Goal: Task Accomplishment & Management: Manage account settings

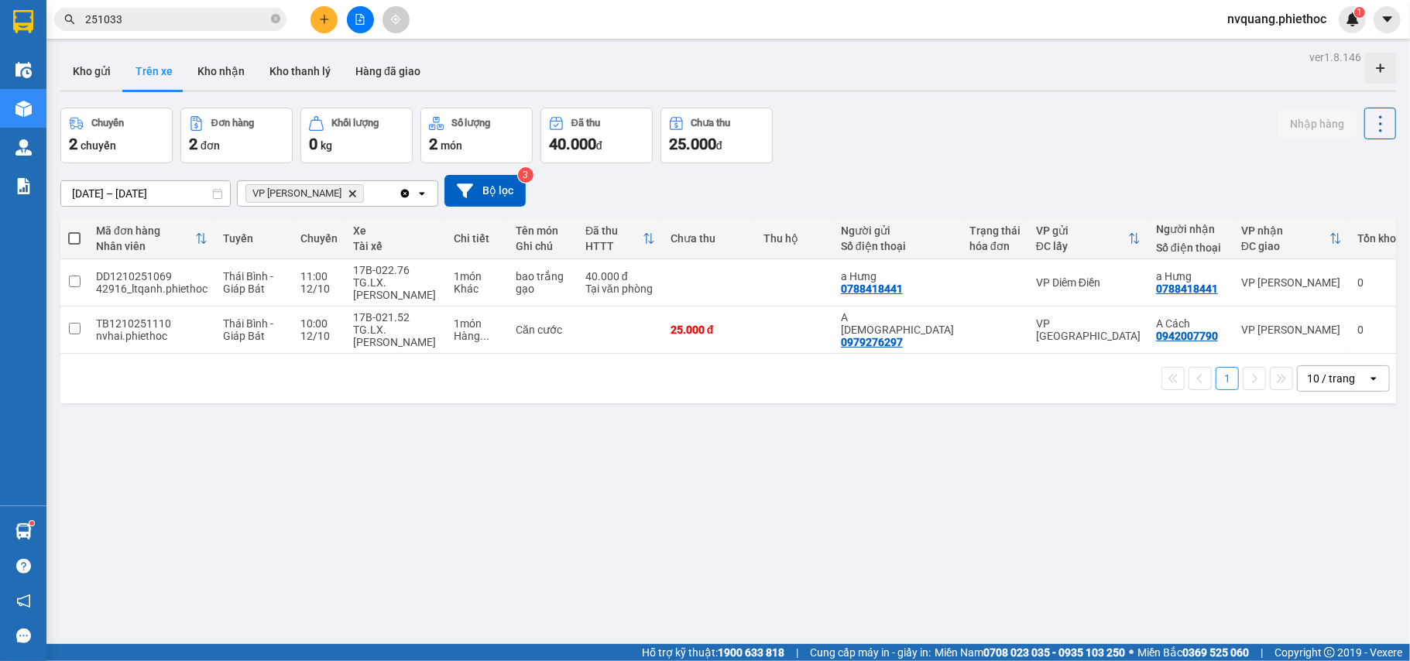
click at [317, 16] on button at bounding box center [323, 19] width 27 height 27
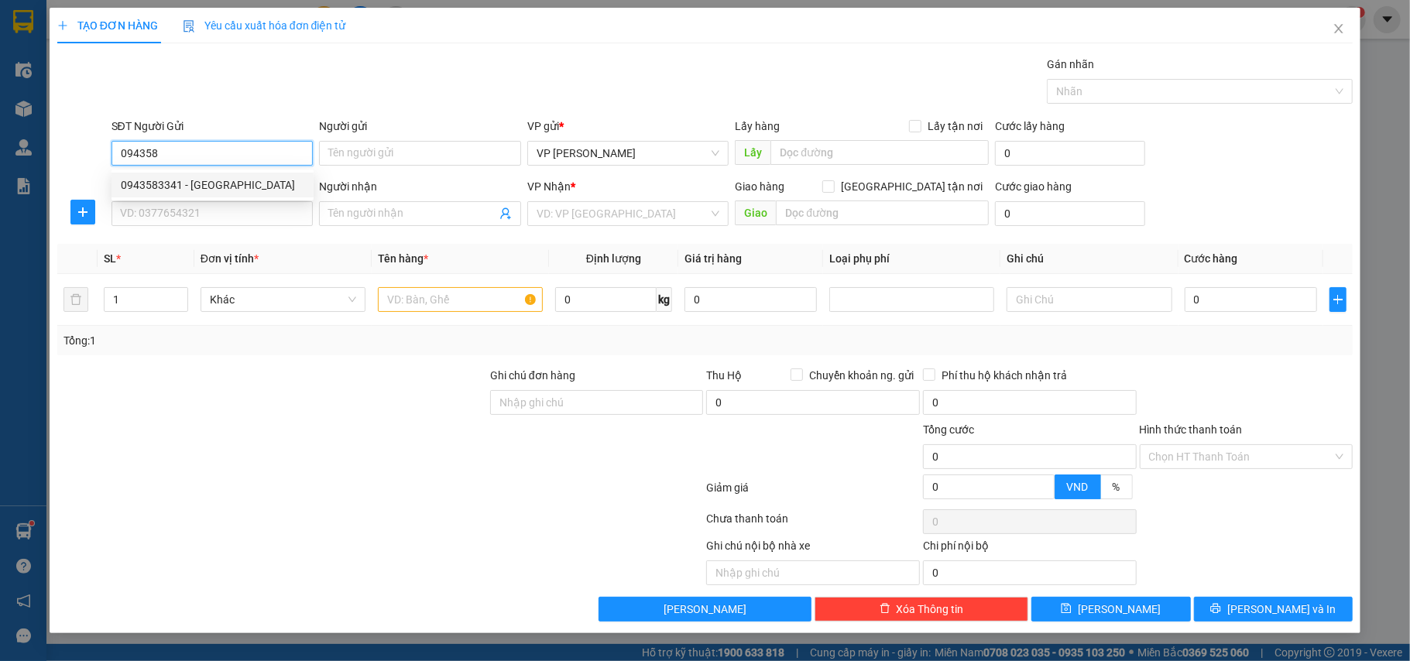
click at [174, 184] on div "0943583341 - Anh Rạng" at bounding box center [212, 185] width 183 height 17
type input "0943583341"
type input "Anh Rạng"
type input "0943583341"
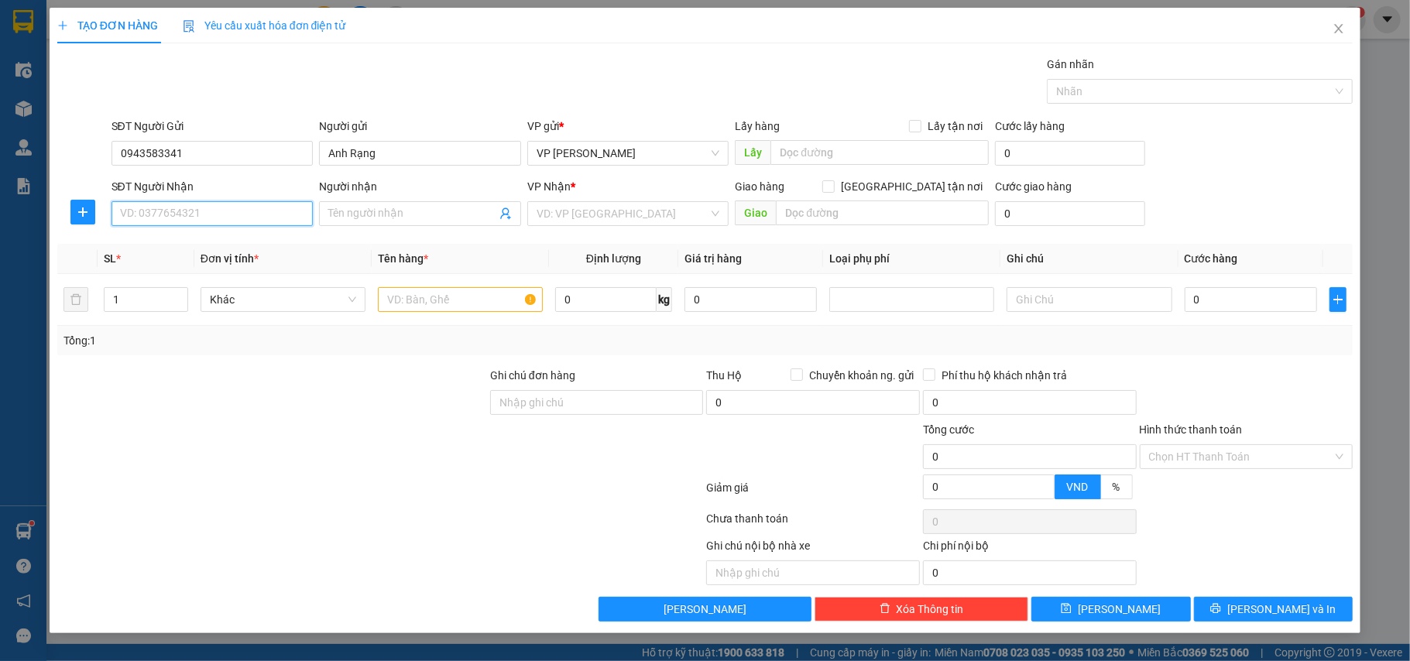
click at [184, 223] on input "SĐT Người Nhận" at bounding box center [212, 213] width 202 height 25
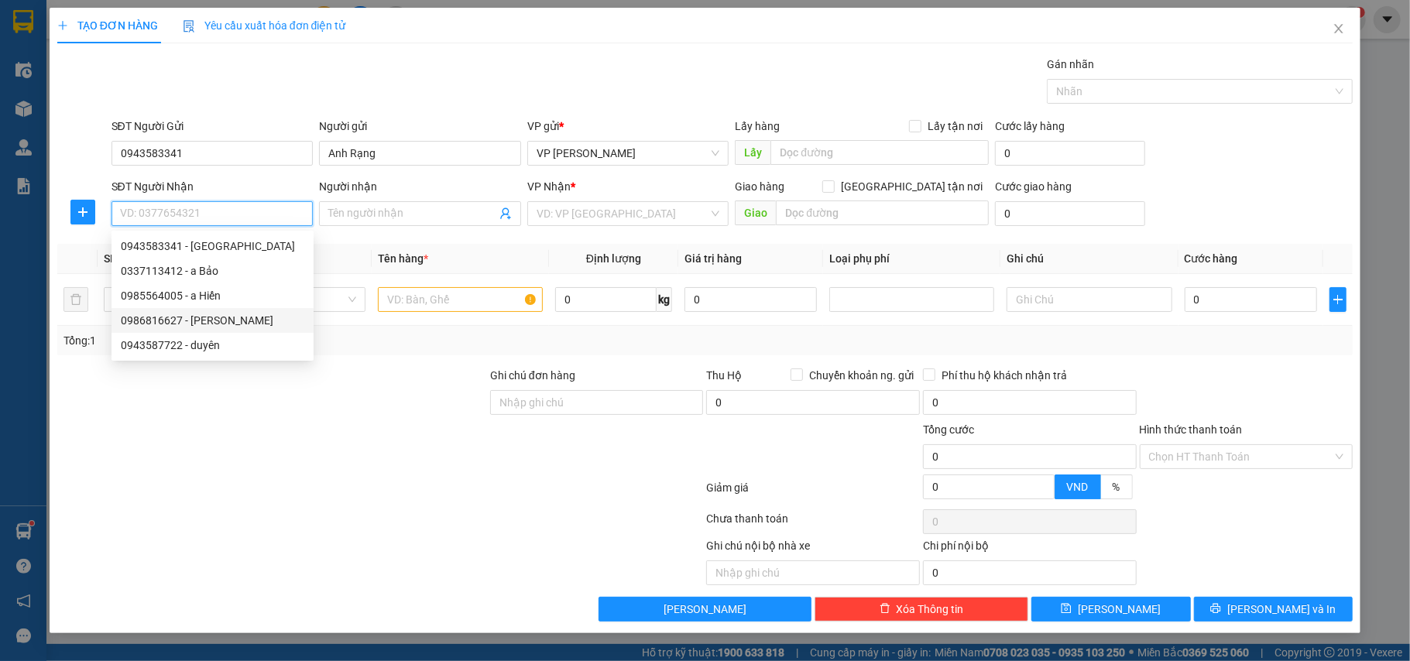
click at [165, 319] on div "0986816627 - Anh Hạnh" at bounding box center [212, 320] width 183 height 17
type input "0986816627"
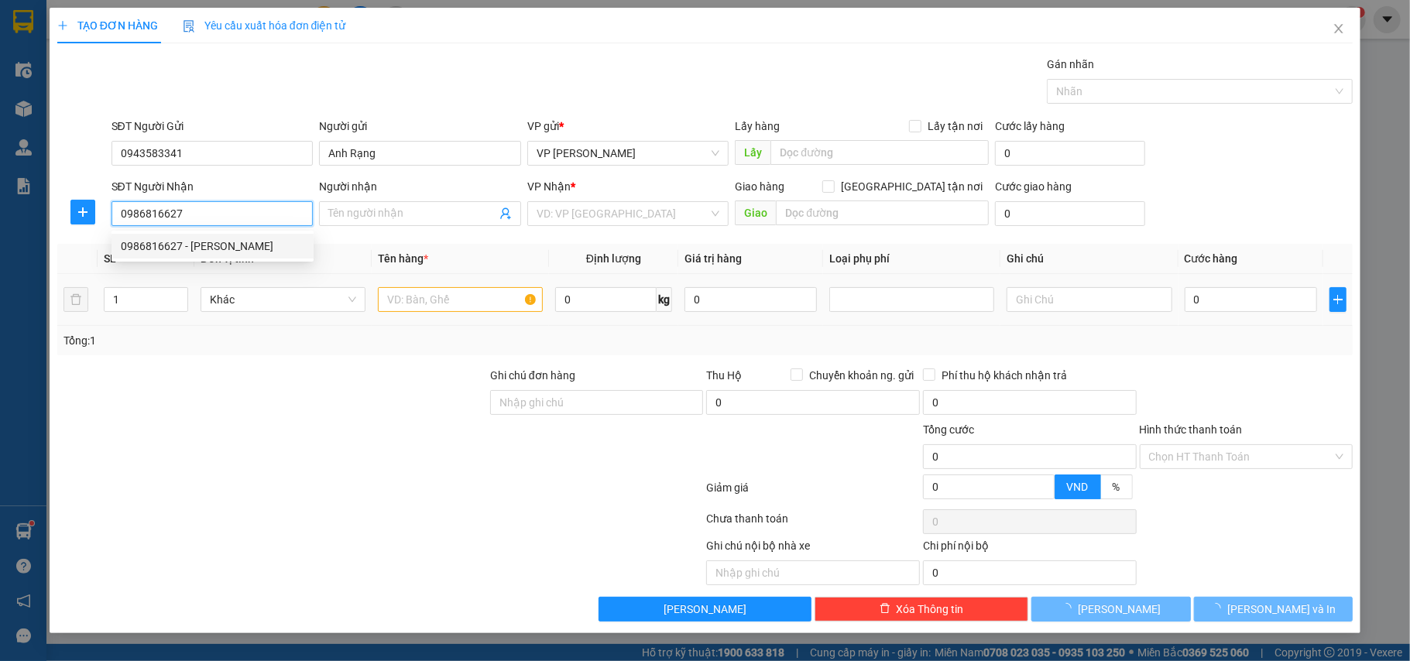
type input "Anh Hạnh"
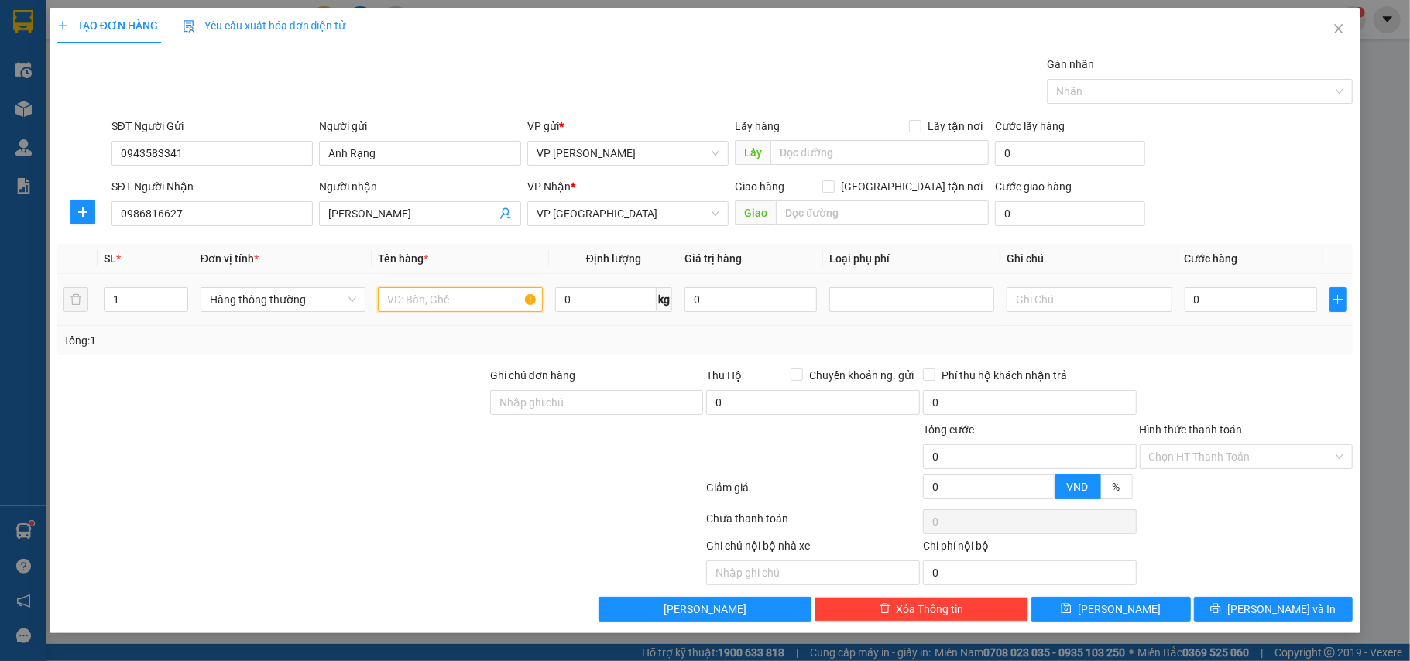
click at [440, 307] on input "text" at bounding box center [460, 299] width 165 height 25
type input "tài liệu"
click at [1229, 296] on input "0" at bounding box center [1250, 299] width 132 height 25
type input "2"
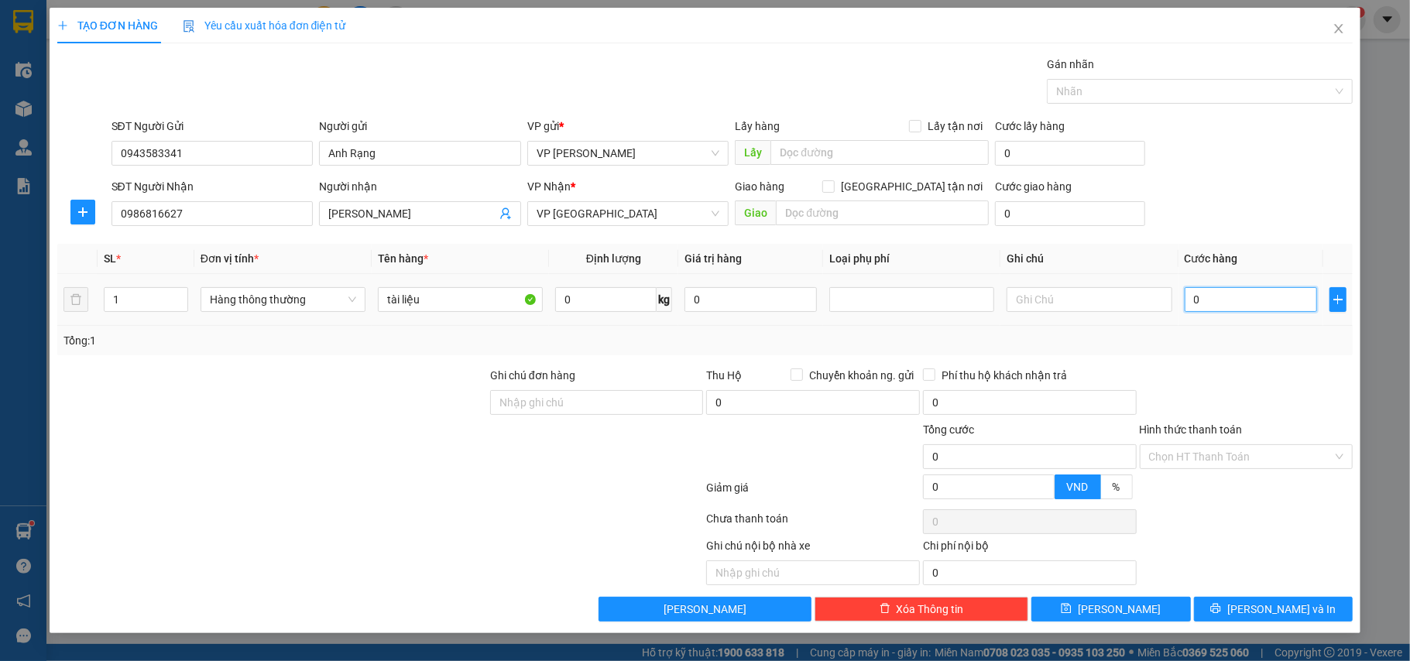
type input "2"
type input "25"
type input "25.000"
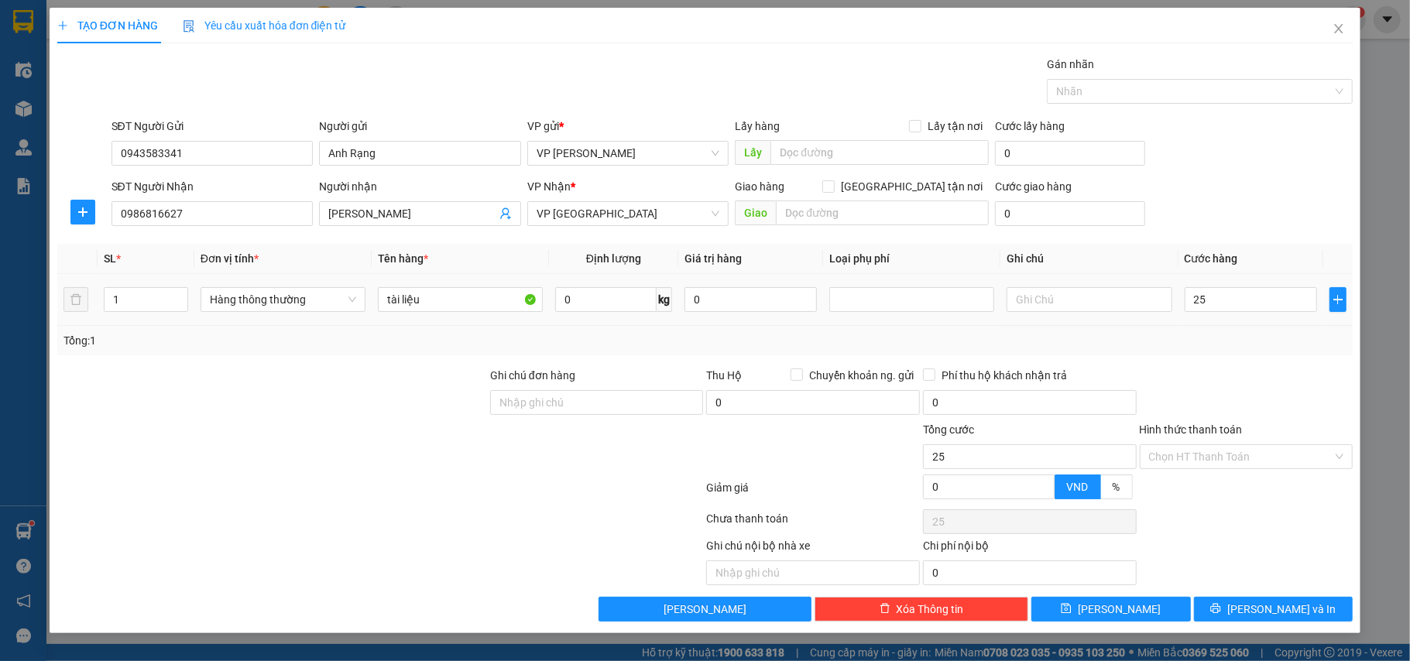
type input "25.000"
click at [1231, 328] on div "SL * Đơn vị tính * Tên hàng * Định lượng Giá trị hàng Loại phụ phí Ghi chú Cước…" at bounding box center [705, 299] width 1296 height 111
click at [1228, 453] on input "Hình thức thanh toán" at bounding box center [1241, 456] width 184 height 23
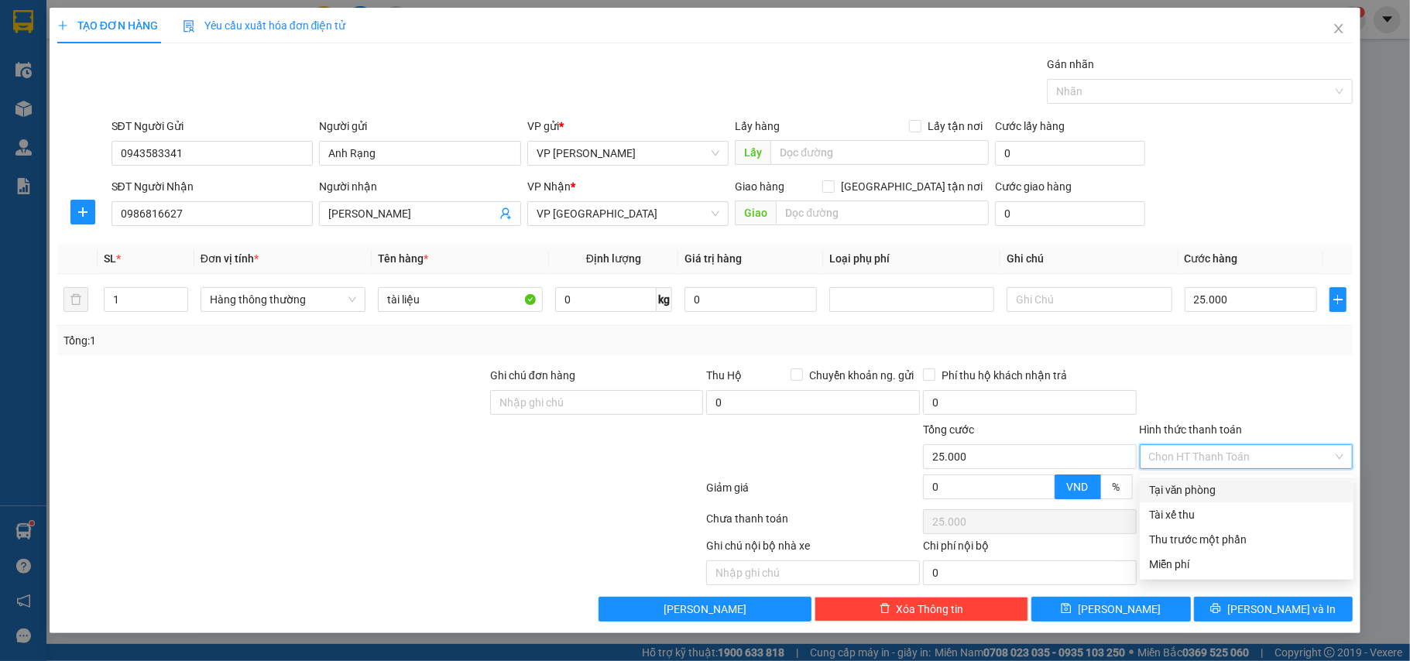
click at [1195, 483] on div "Tại văn phòng" at bounding box center [1246, 490] width 195 height 17
type input "0"
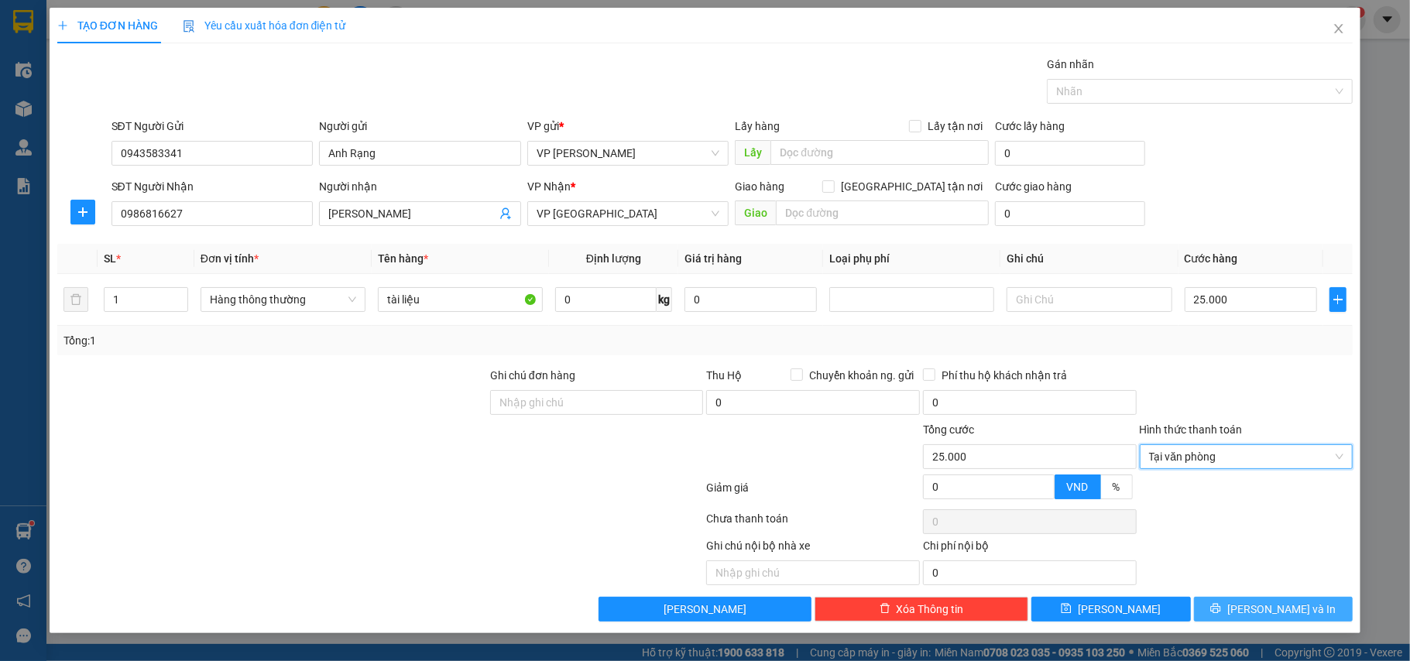
click at [1284, 615] on span "[PERSON_NAME] và In" at bounding box center [1281, 609] width 108 height 17
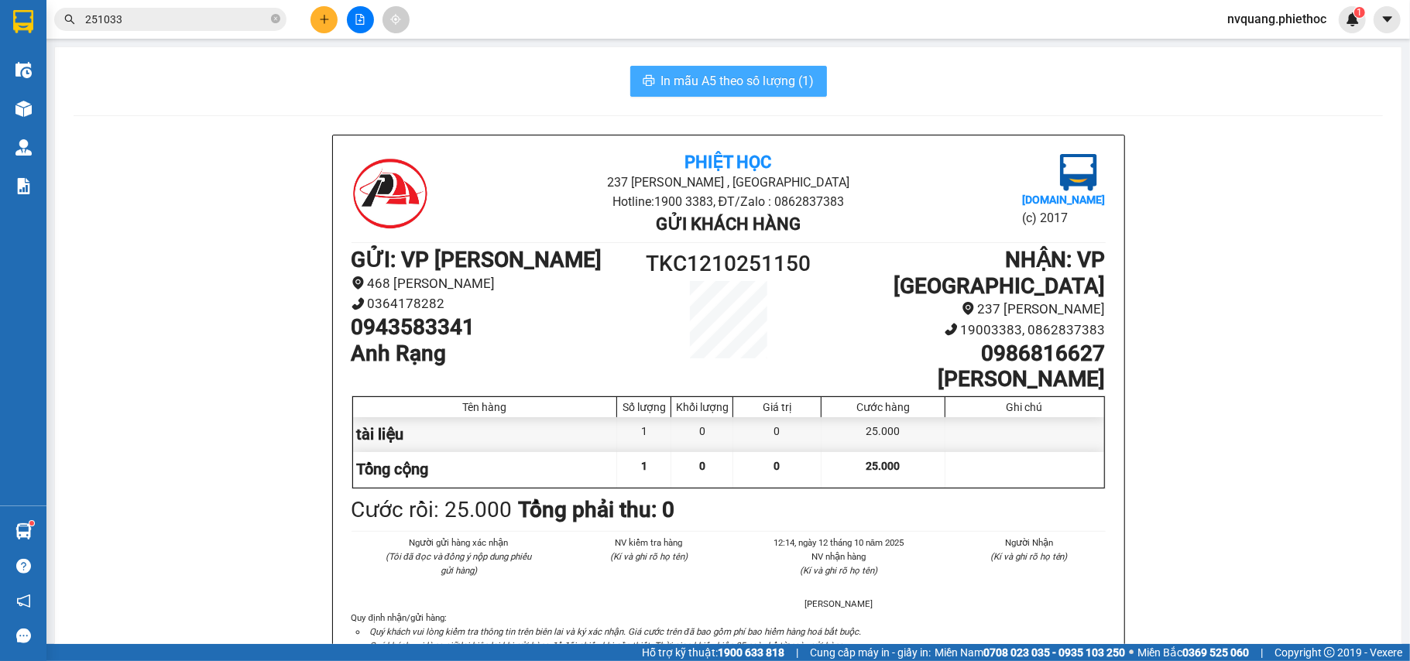
click at [743, 78] on span "In mẫu A5 theo số lượng (1)" at bounding box center [737, 80] width 153 height 19
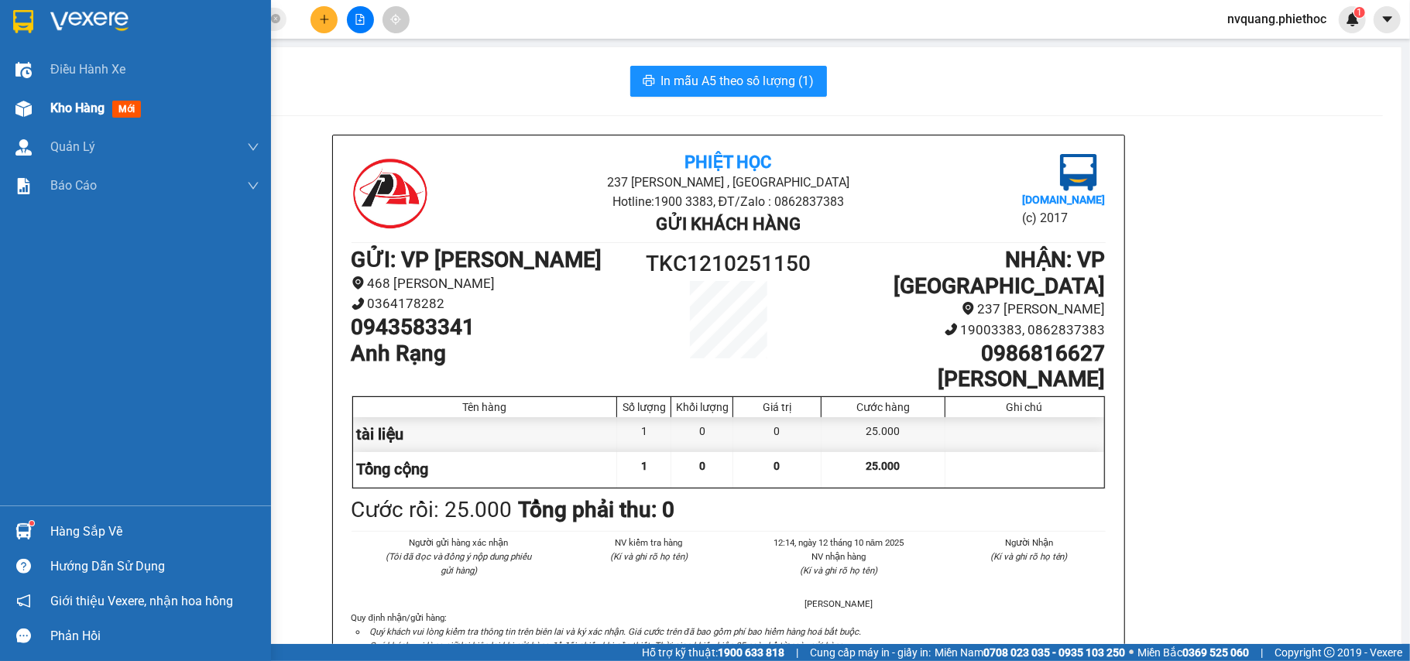
click at [39, 97] on div "Kho hàng mới" at bounding box center [135, 108] width 271 height 39
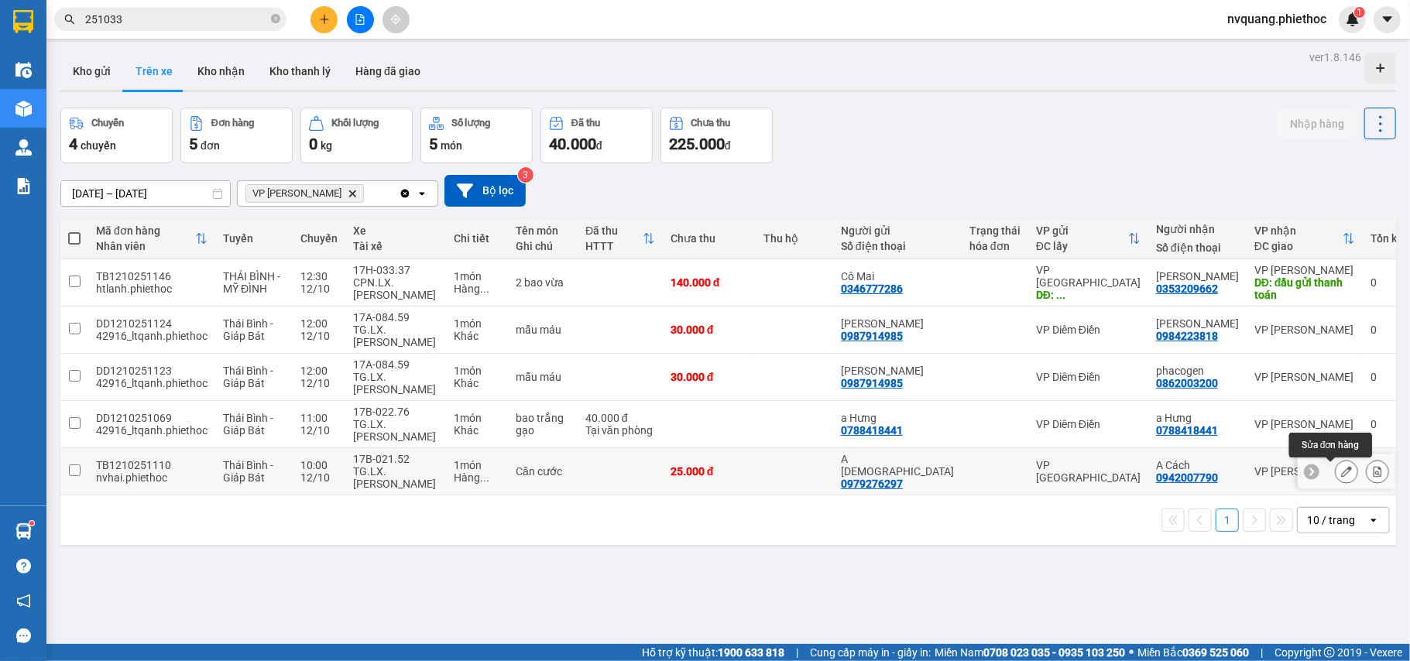
click at [1341, 477] on icon at bounding box center [1346, 471] width 11 height 11
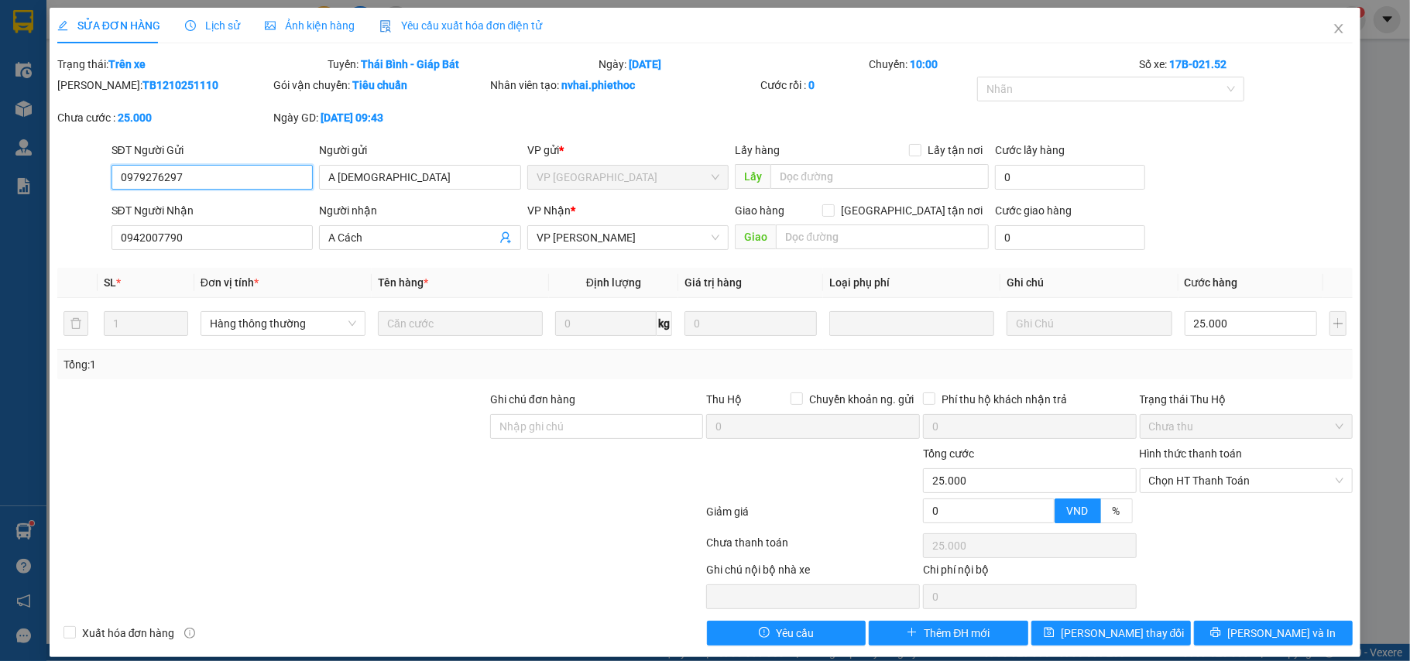
type input "0979276297"
type input "A [DEMOGRAPHIC_DATA]"
type input "0942007790"
type input "A Cách"
type input "0"
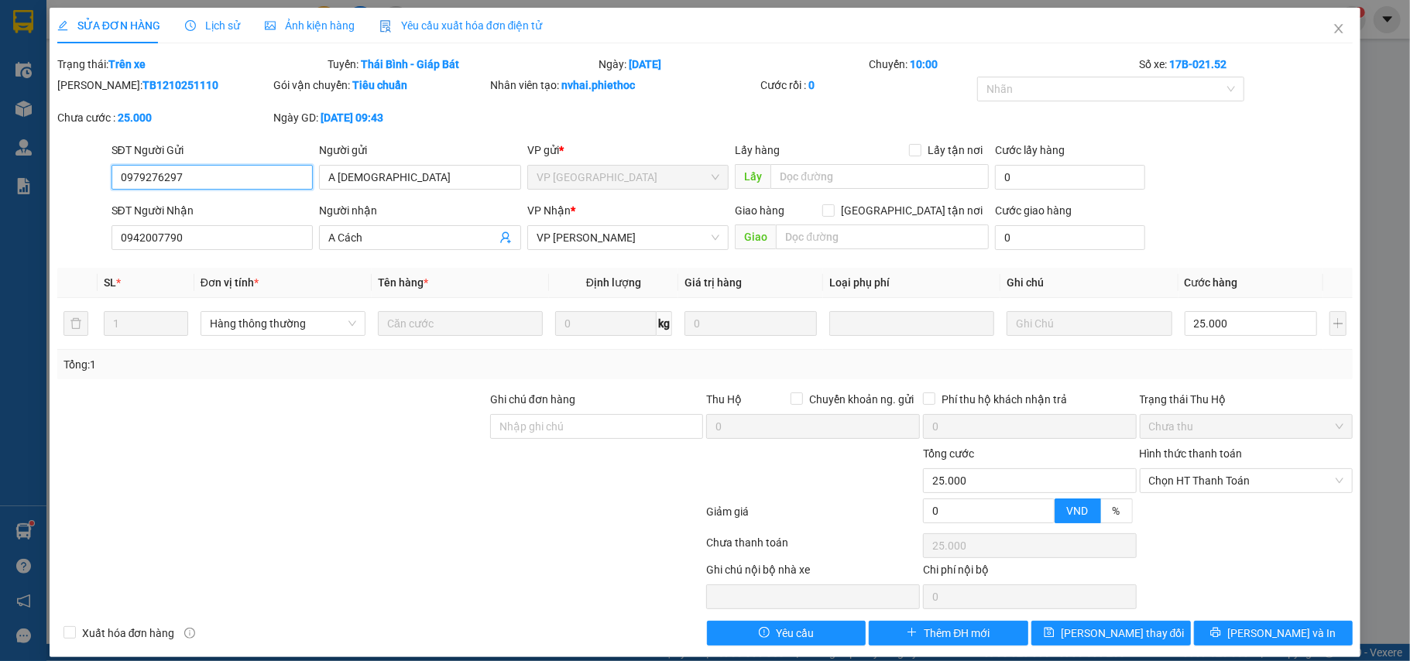
type input "25.000"
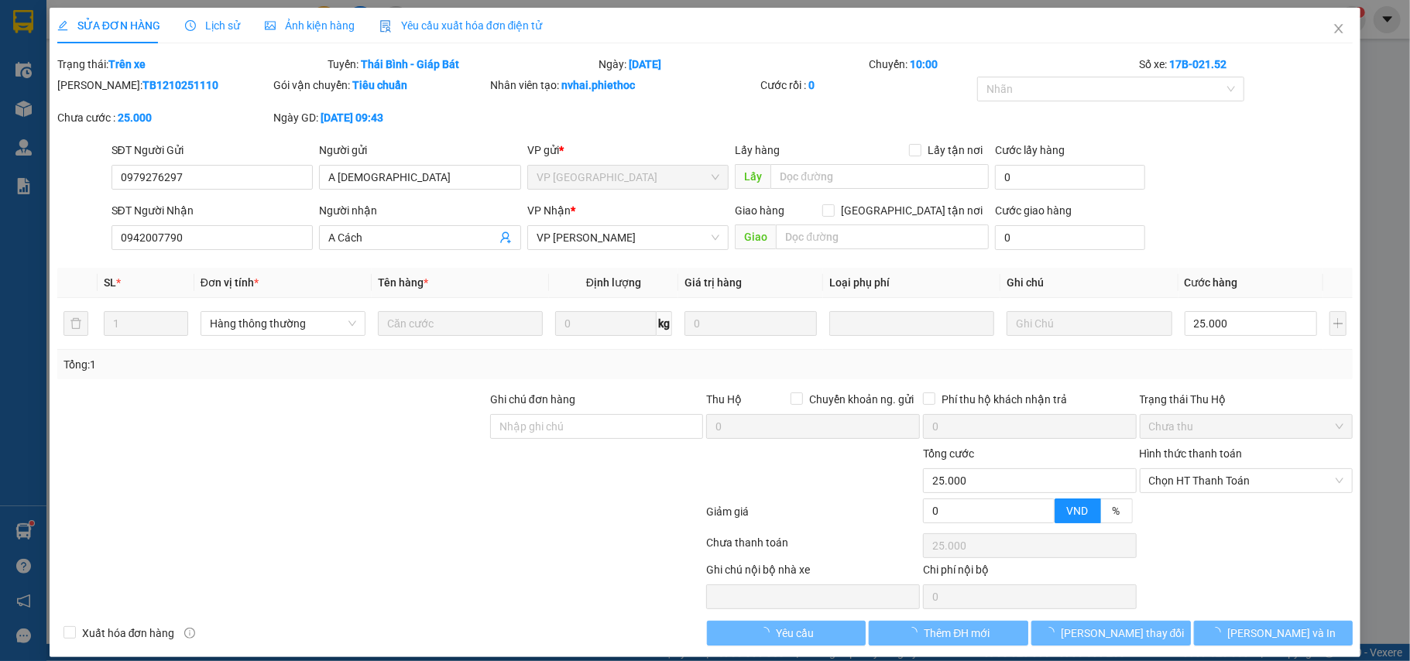
click at [797, 156] on div "Lấy hàng Lấy tận nơi" at bounding box center [862, 150] width 254 height 17
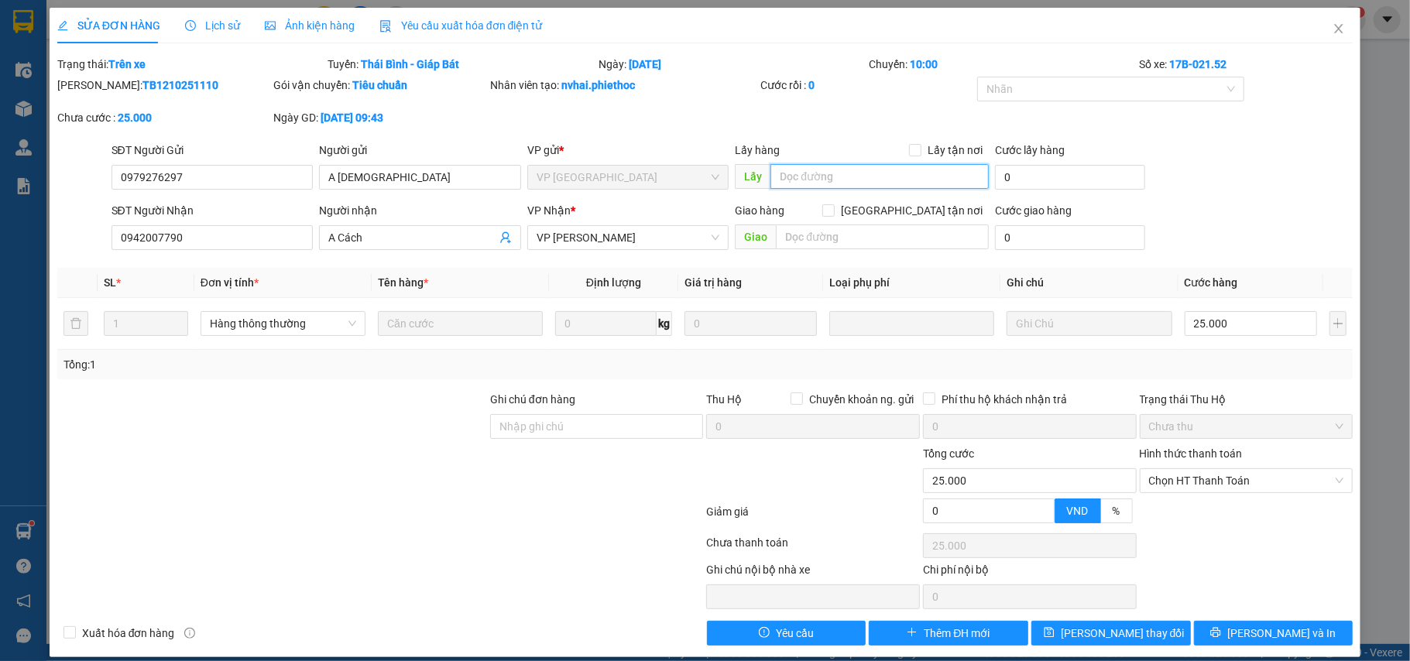
click at [799, 184] on input "text" at bounding box center [879, 176] width 218 height 25
click at [833, 243] on input "text" at bounding box center [882, 237] width 213 height 25
type input "a Cường 2152 giao & thu t"
click at [1143, 621] on button "[PERSON_NAME] thay đổi" at bounding box center [1110, 633] width 159 height 25
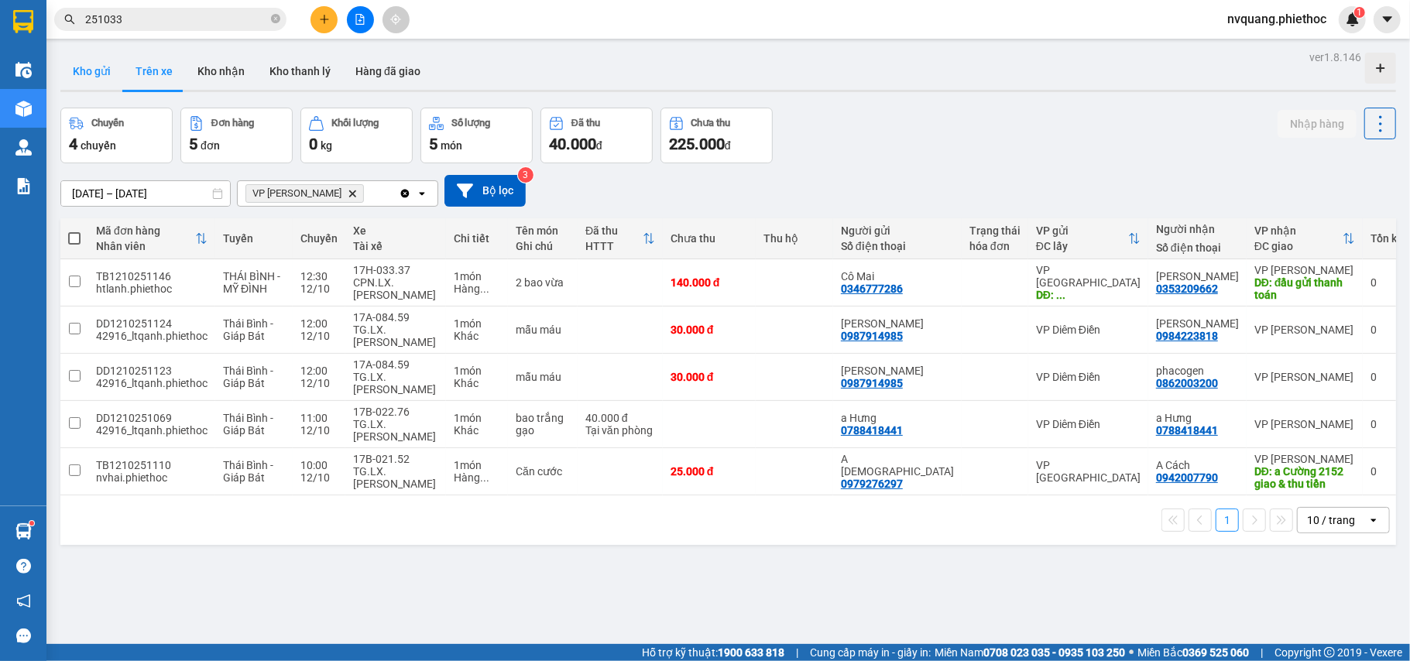
click at [87, 74] on button "Kho gửi" at bounding box center [91, 71] width 63 height 37
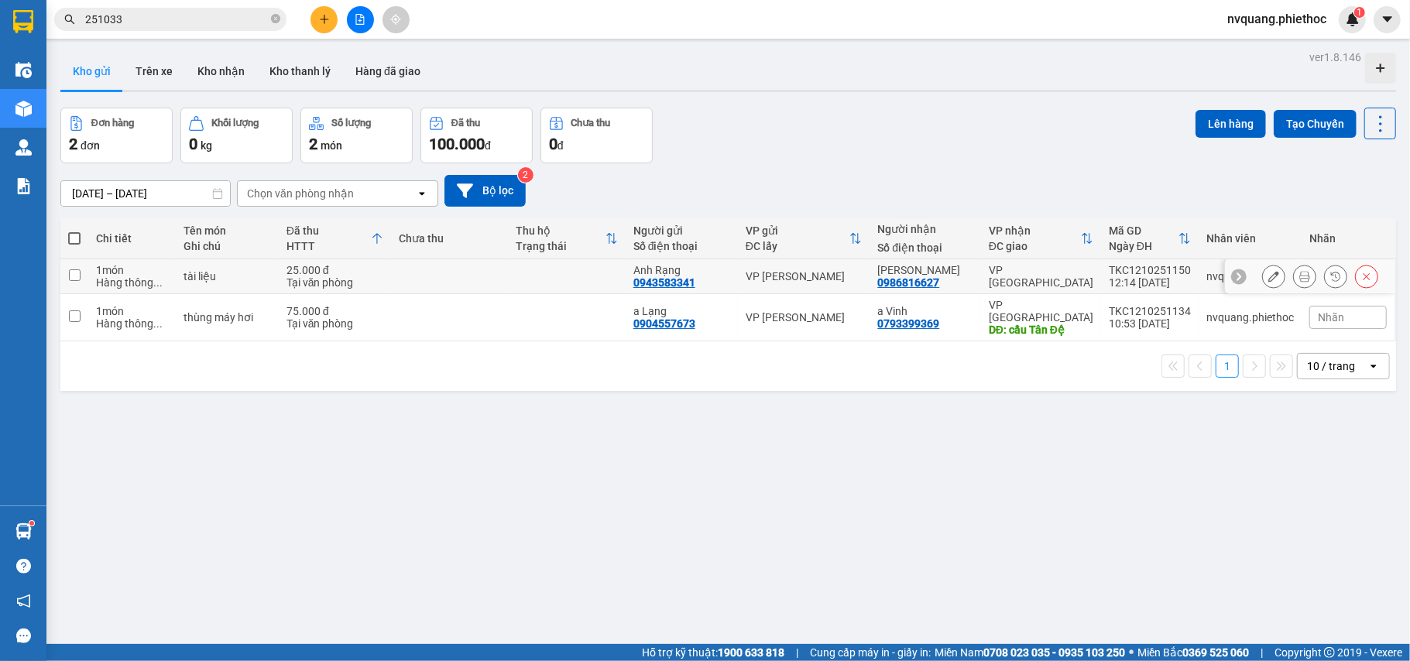
click at [588, 286] on td at bounding box center [566, 276] width 117 height 35
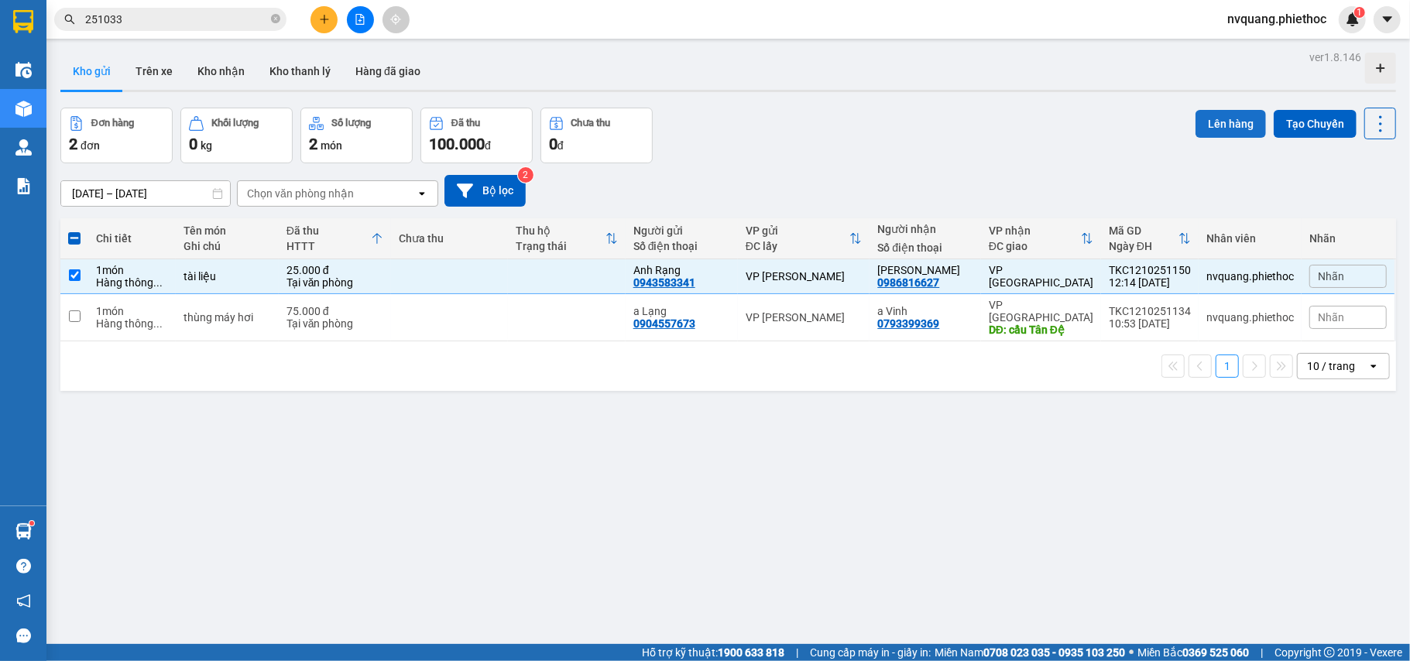
click at [1195, 131] on button "Lên hàng" at bounding box center [1230, 124] width 70 height 28
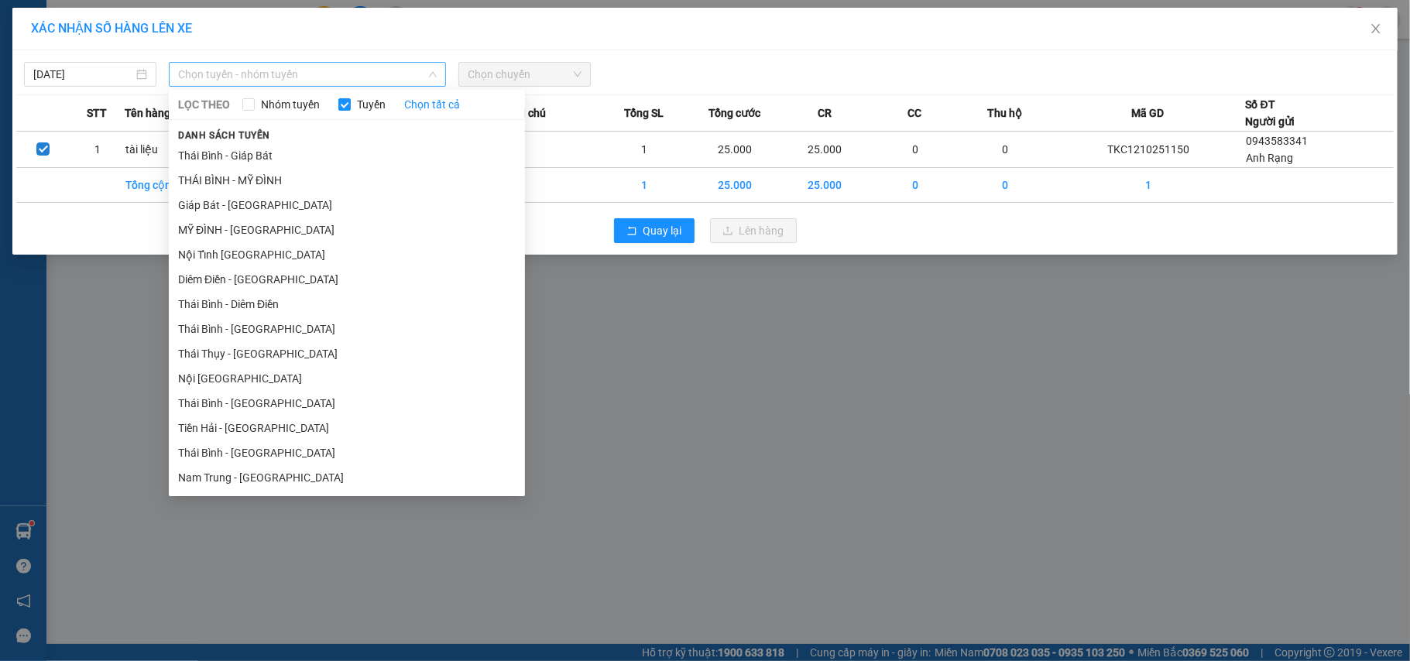
click at [324, 78] on span "Chọn tuyến - nhóm tuyến" at bounding box center [307, 74] width 259 height 23
click at [224, 206] on li "Giáp Bát - [GEOGRAPHIC_DATA]" at bounding box center [347, 205] width 356 height 25
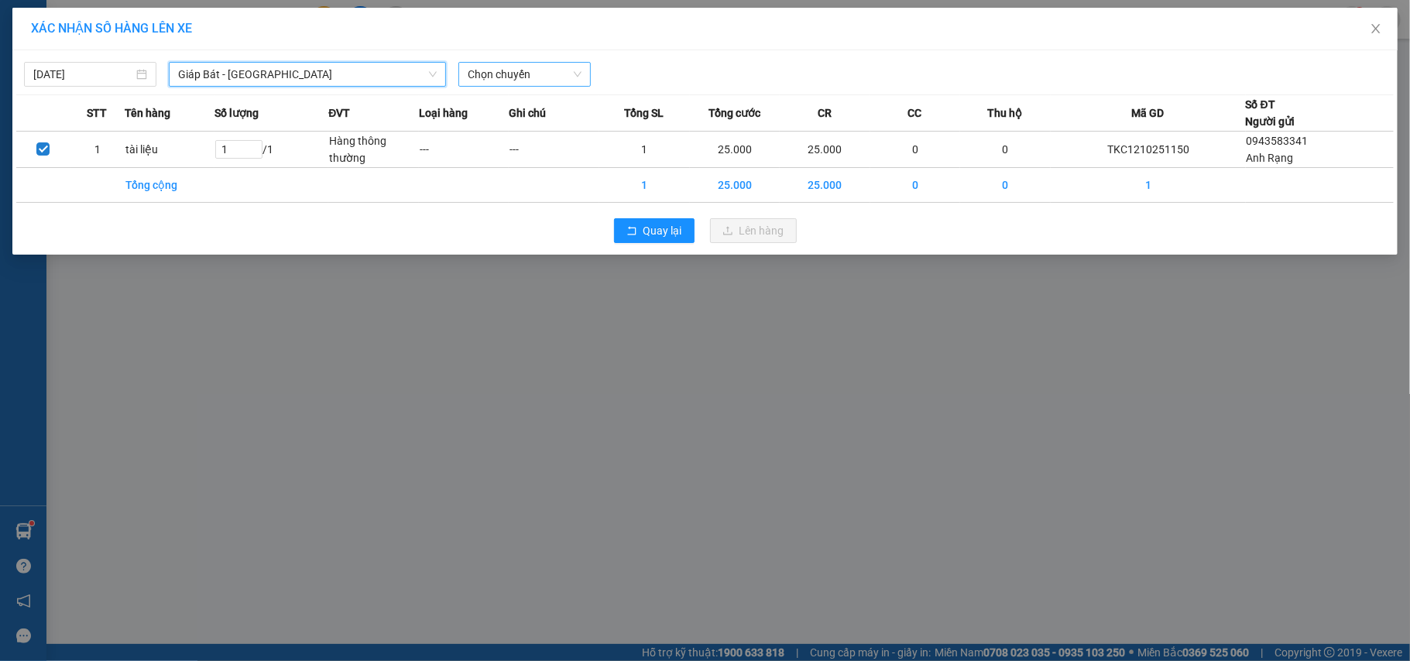
click at [531, 71] on span "Chọn chuyến" at bounding box center [525, 74] width 114 height 23
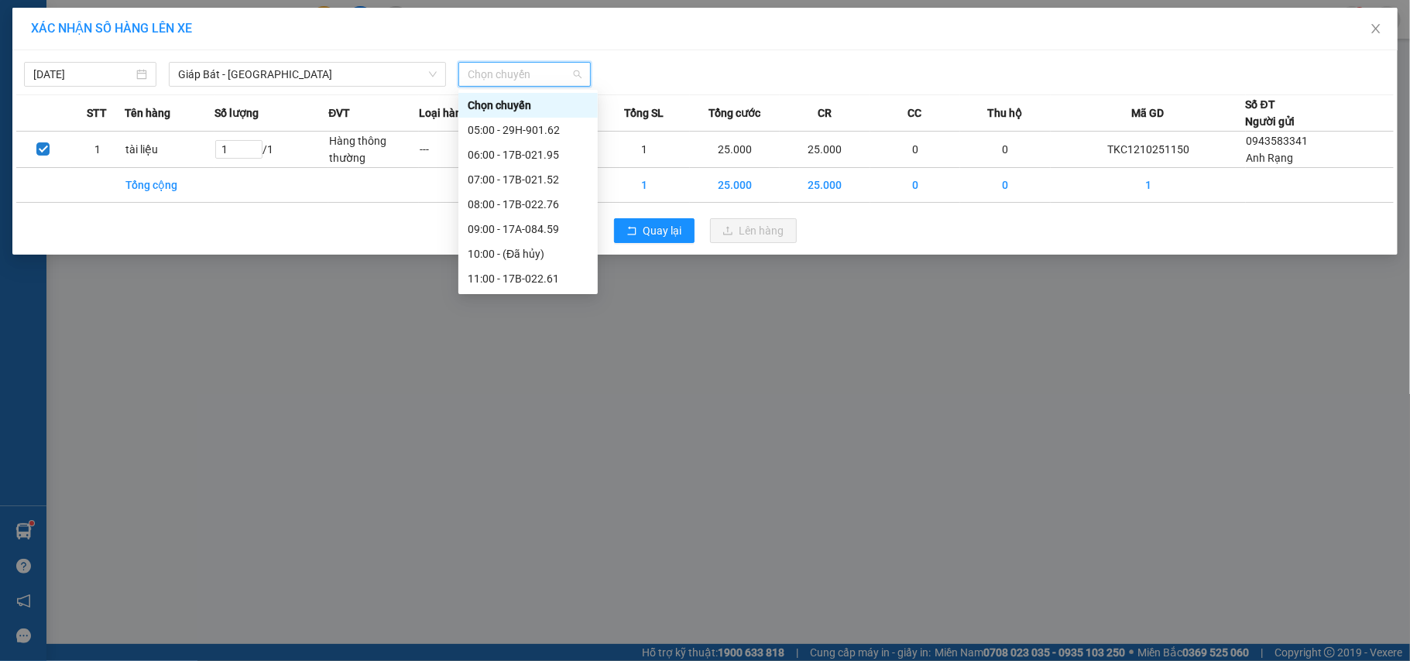
click at [531, 345] on div "13:00 - 17B-021.52" at bounding box center [528, 353] width 121 height 17
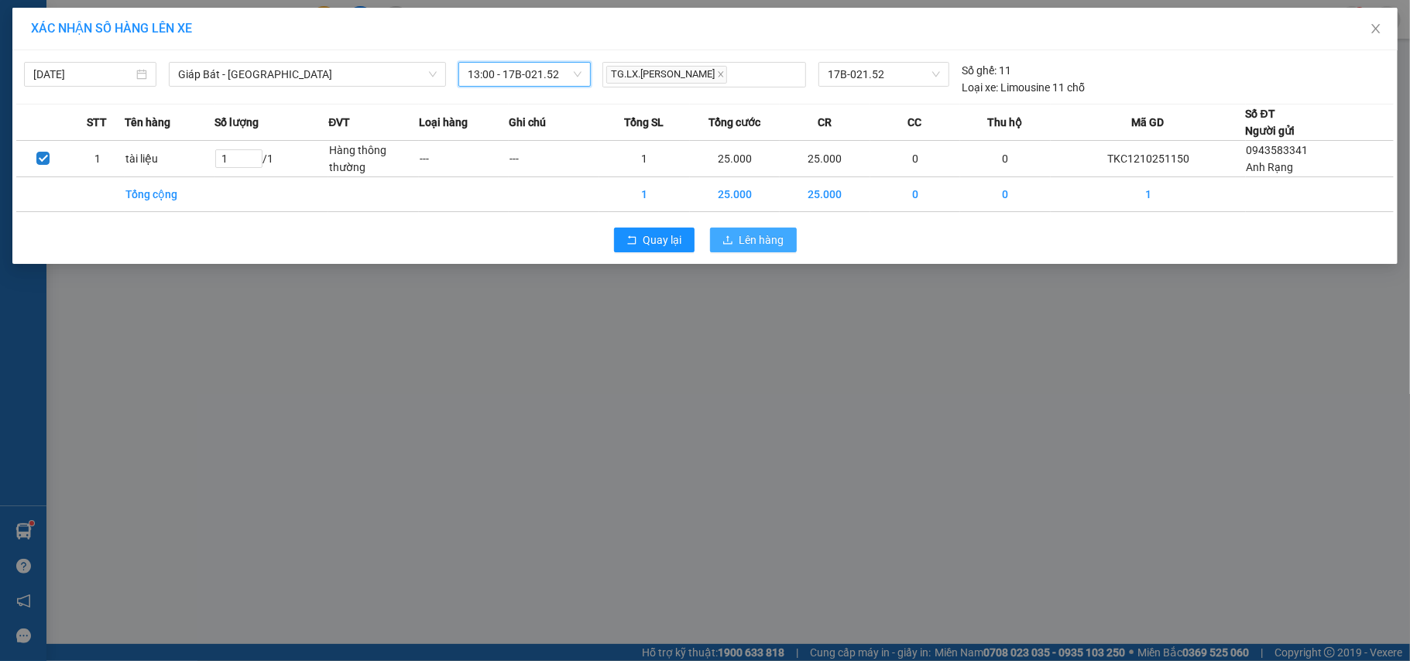
click at [768, 236] on span "Lên hàng" at bounding box center [761, 239] width 45 height 17
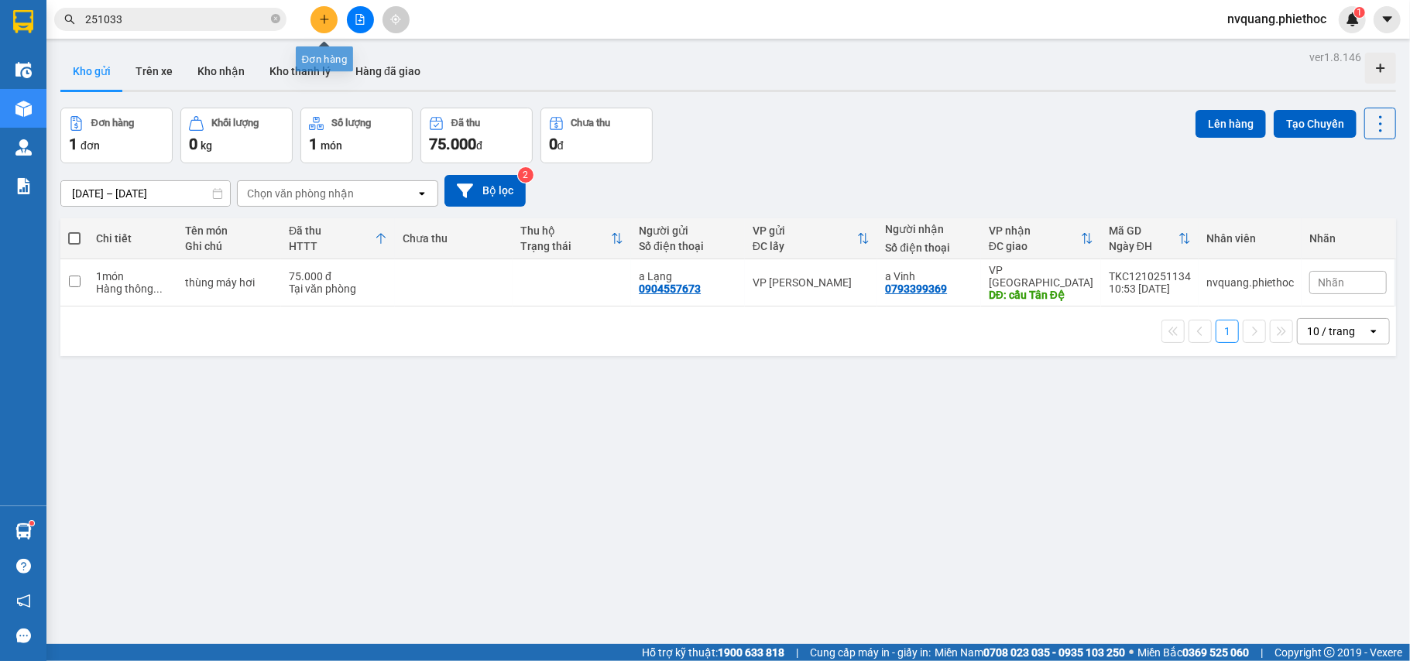
click at [316, 14] on button at bounding box center [323, 19] width 27 height 27
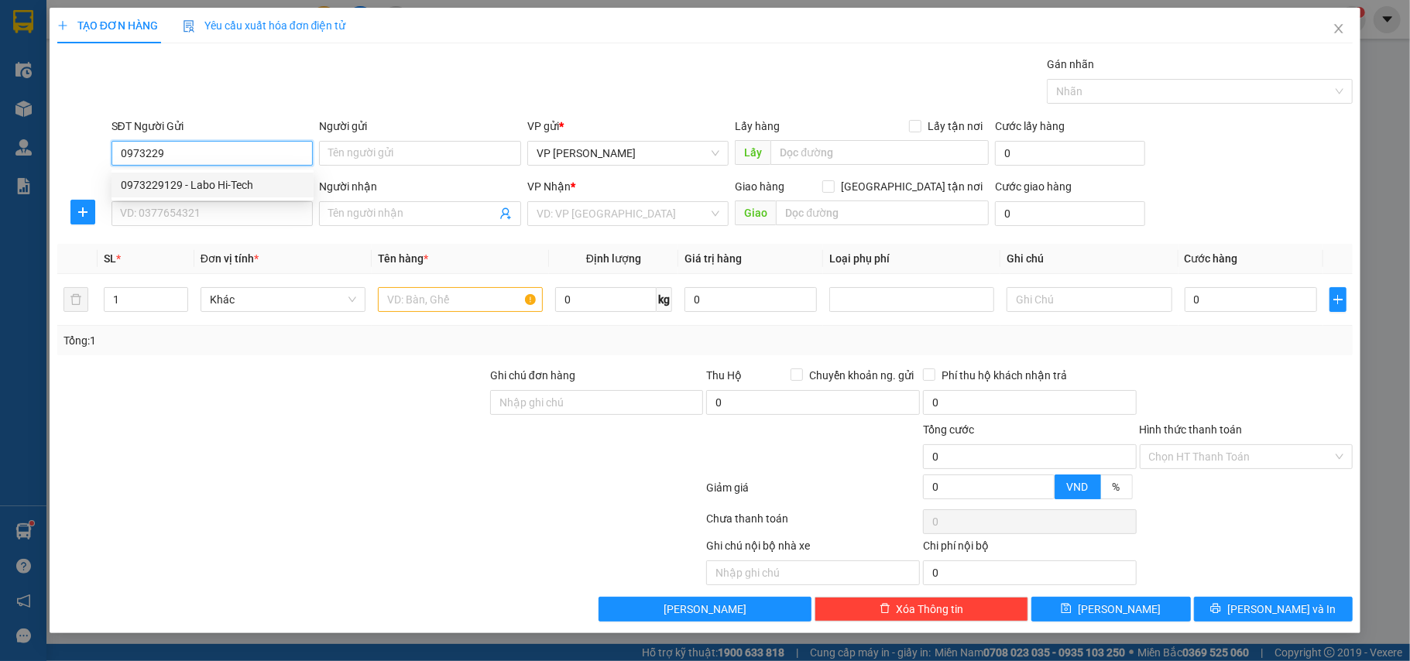
click at [165, 173] on div "0973229129 - Labo Hi-Tech" at bounding box center [212, 185] width 202 height 25
type input "0973229129"
type input "Labo Hi-Tech"
type input "0973229129"
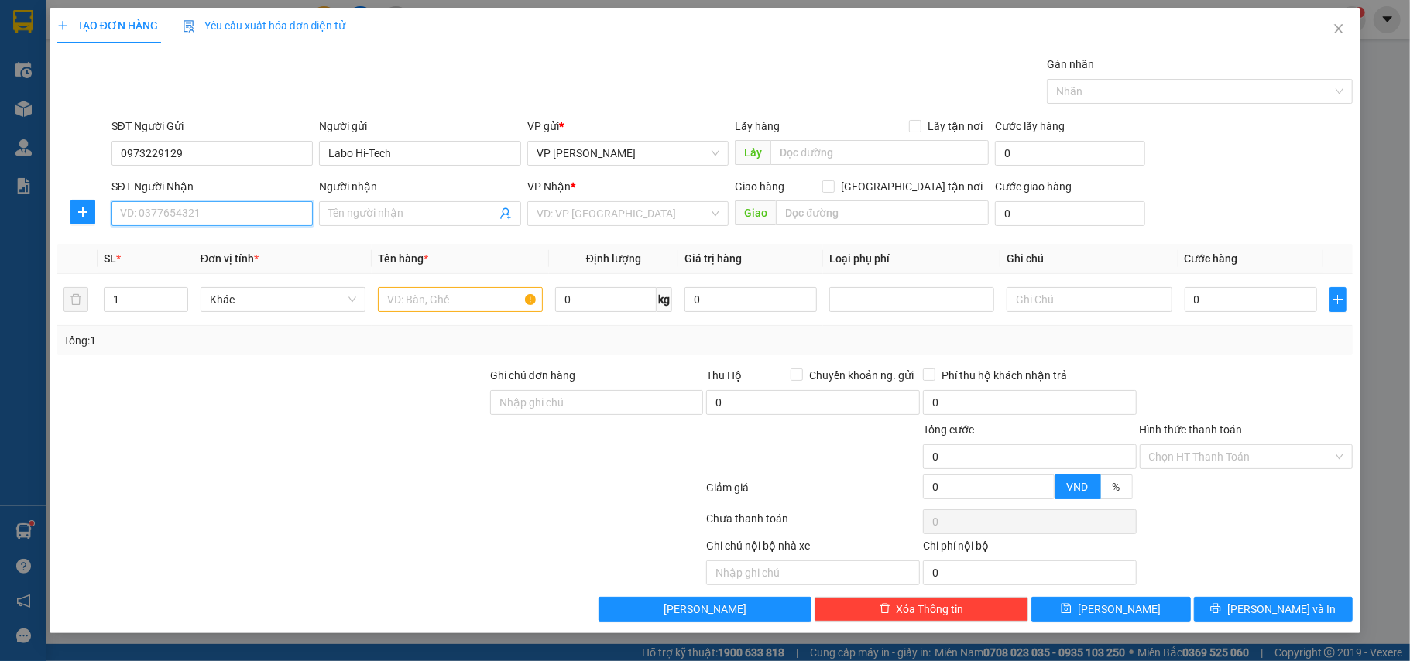
click at [163, 214] on input "SĐT Người Nhận" at bounding box center [212, 213] width 202 height 25
click at [177, 242] on div "0972310622 - [PERSON_NAME]" at bounding box center [212, 246] width 183 height 17
type input "0972310622"
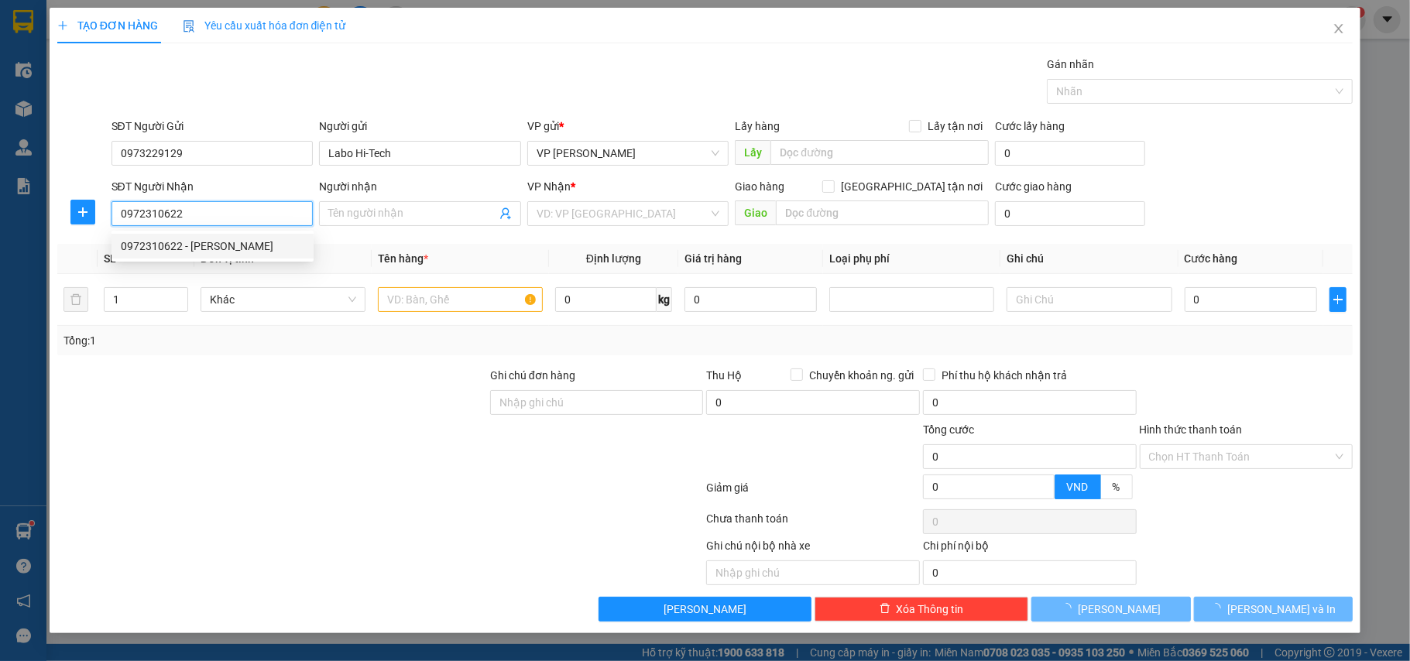
type input "[PERSON_NAME]"
type input "."
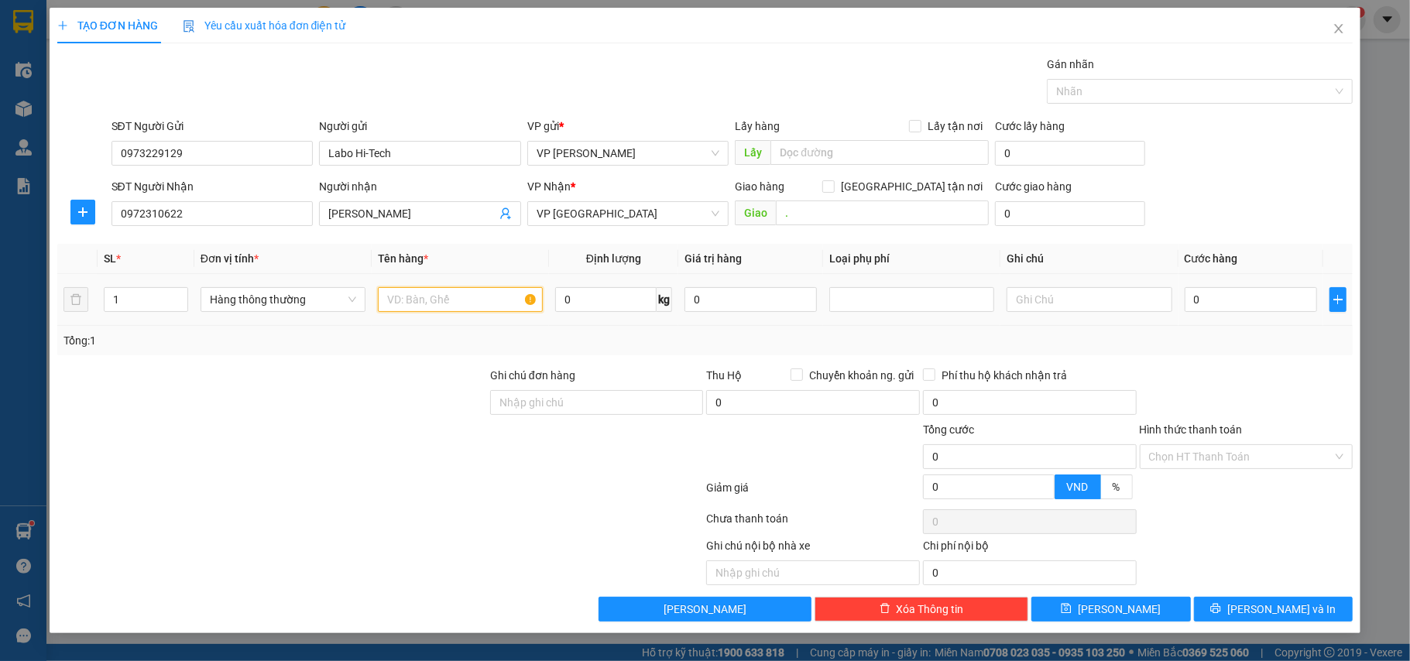
click at [450, 294] on input "text" at bounding box center [460, 299] width 165 height 25
type input "hộp ct nha khoa"
click at [1271, 296] on input "0" at bounding box center [1250, 299] width 132 height 25
type input "2"
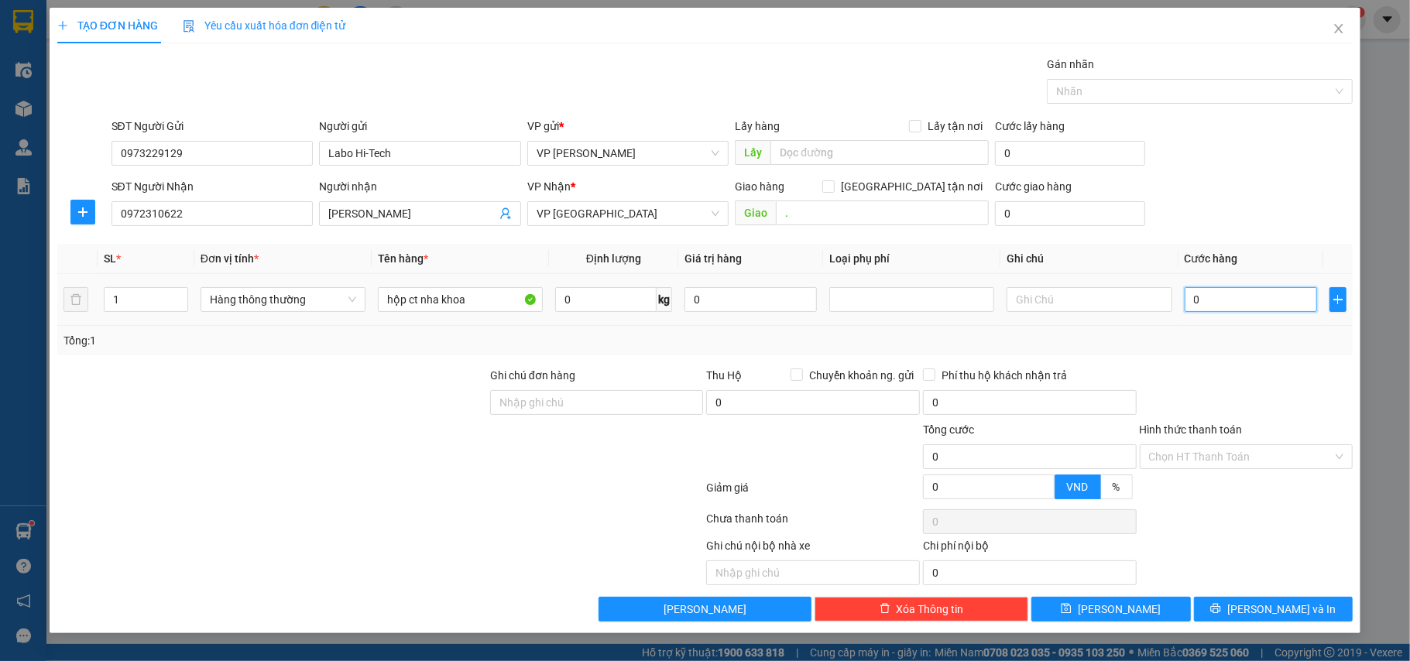
type input "2"
click at [1240, 342] on div "Tổng: 1" at bounding box center [705, 340] width 1284 height 17
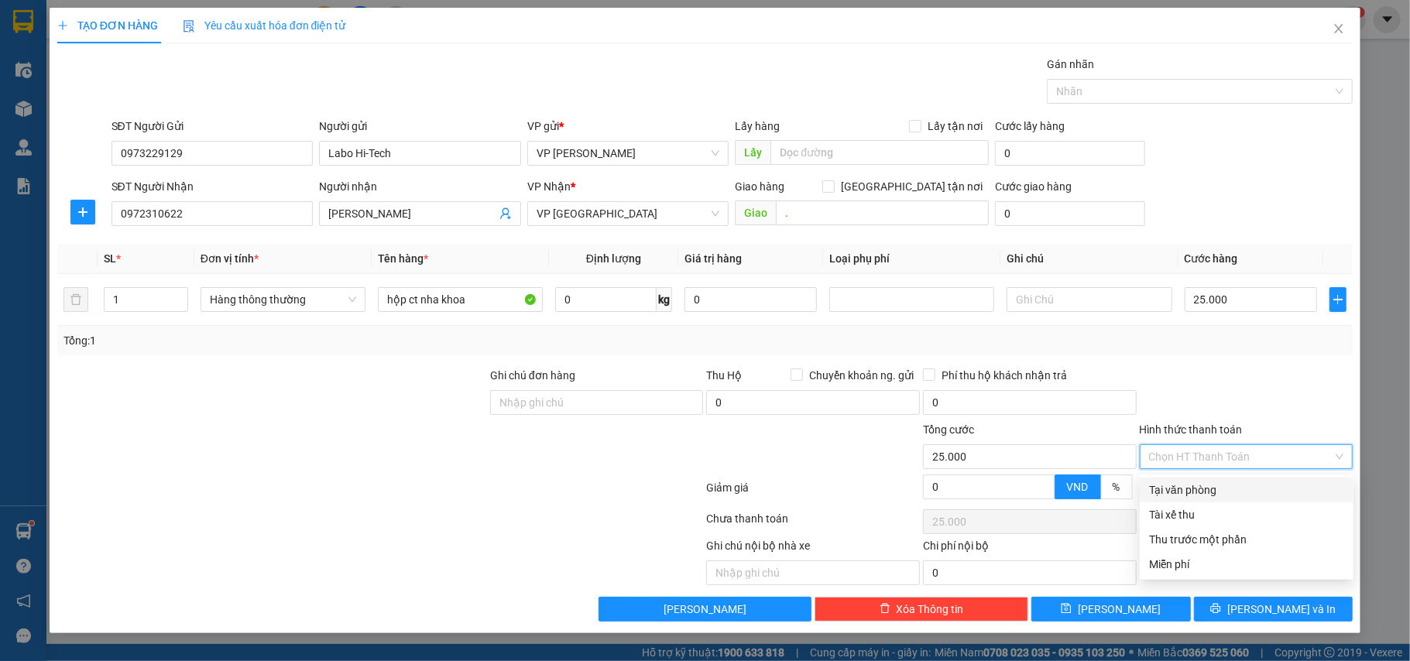
click at [1214, 460] on input "Hình thức thanh toán" at bounding box center [1241, 456] width 184 height 23
click at [1196, 491] on div "Tại văn phòng" at bounding box center [1246, 490] width 195 height 17
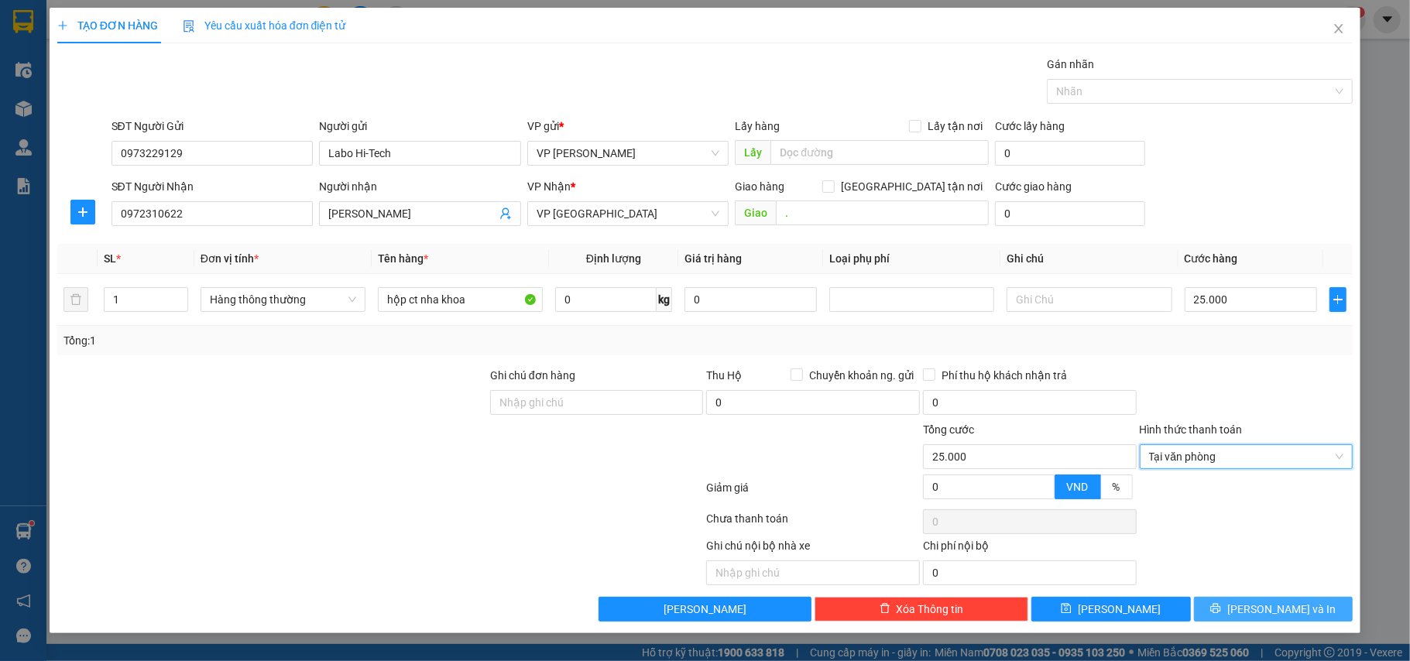
click at [1258, 617] on button "[PERSON_NAME] và In" at bounding box center [1273, 609] width 159 height 25
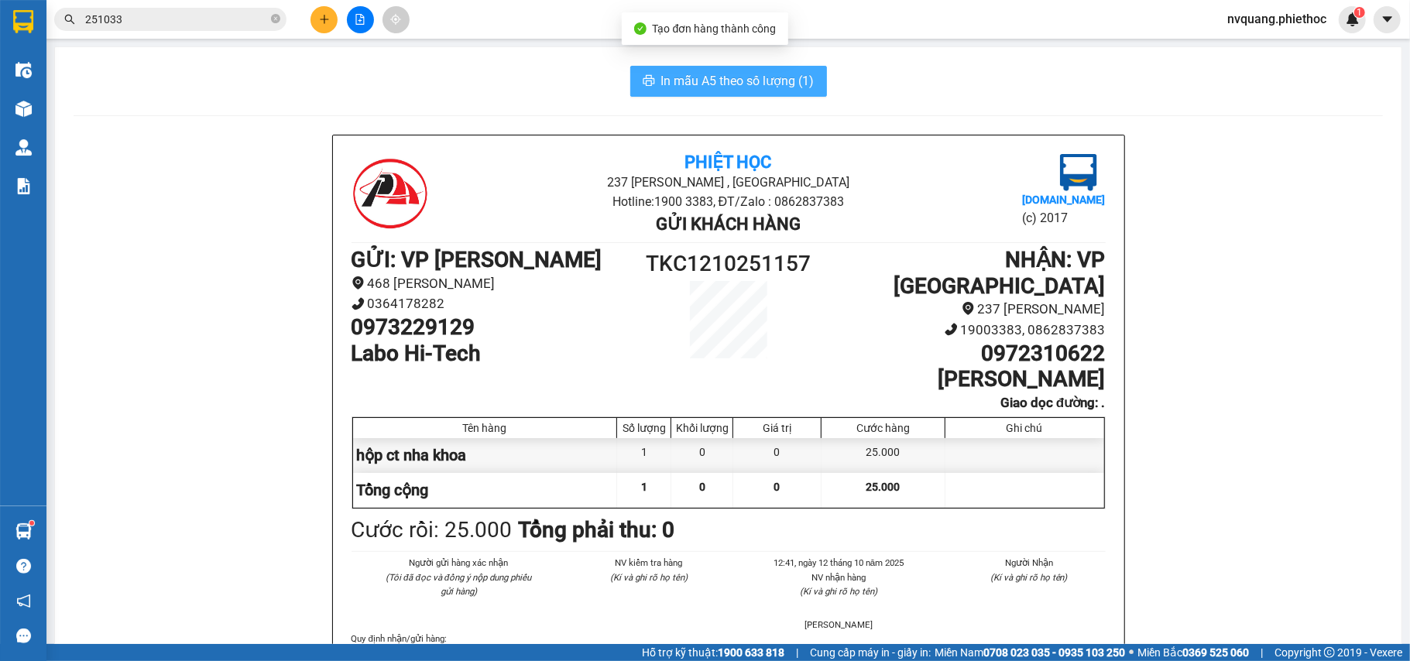
click at [747, 82] on span "In mẫu A5 theo số lượng (1)" at bounding box center [737, 80] width 153 height 19
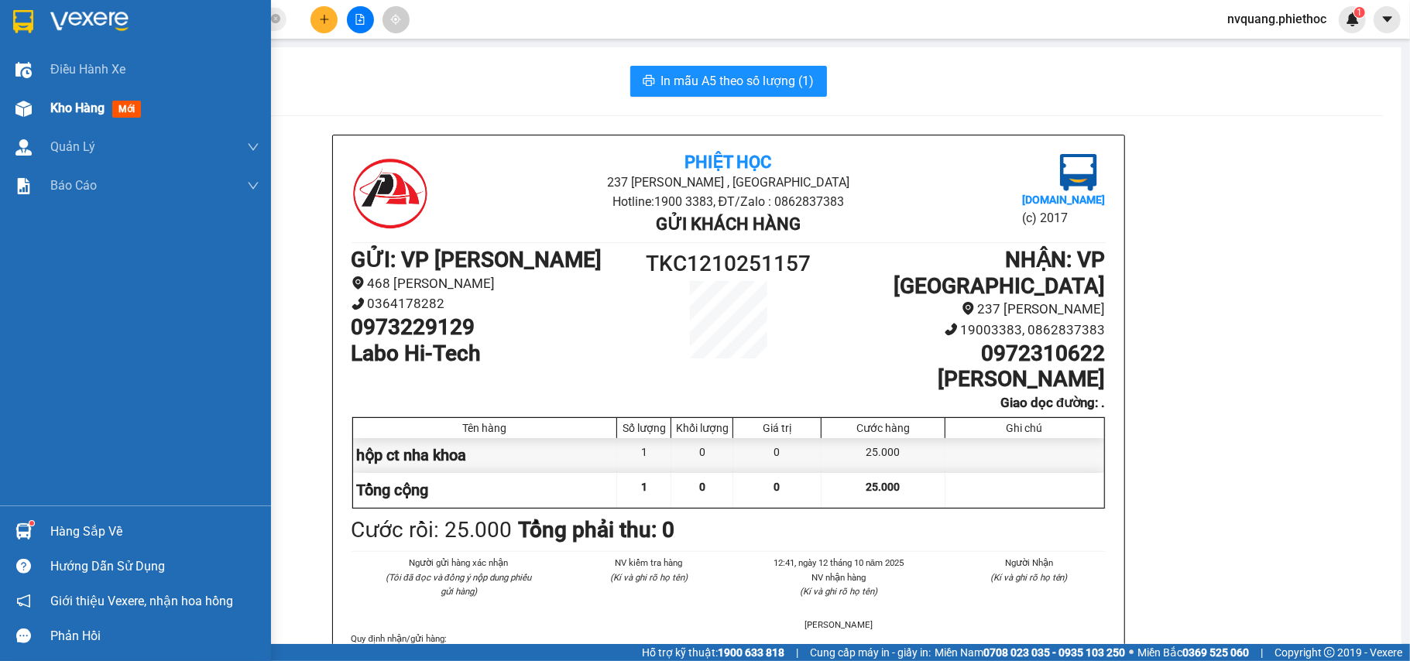
click at [67, 112] on span "Kho hàng" at bounding box center [77, 108] width 54 height 15
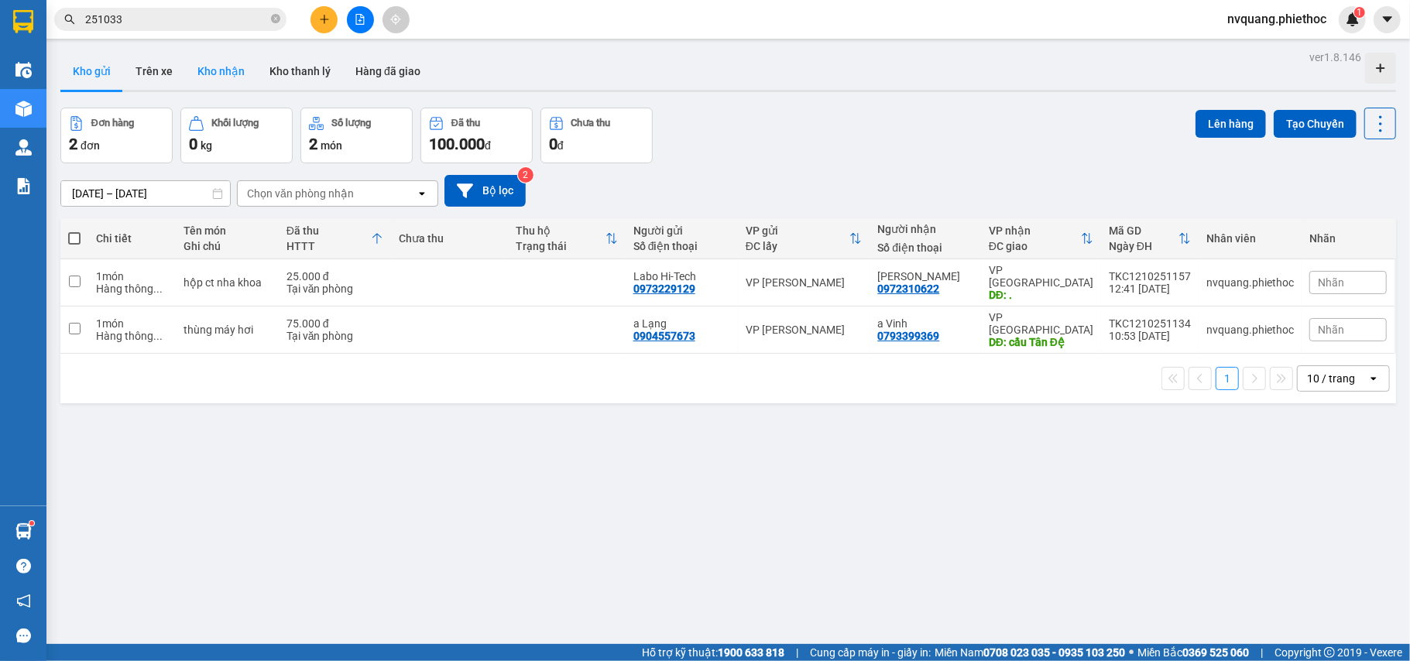
click at [185, 74] on button "Kho nhận" at bounding box center [221, 71] width 72 height 37
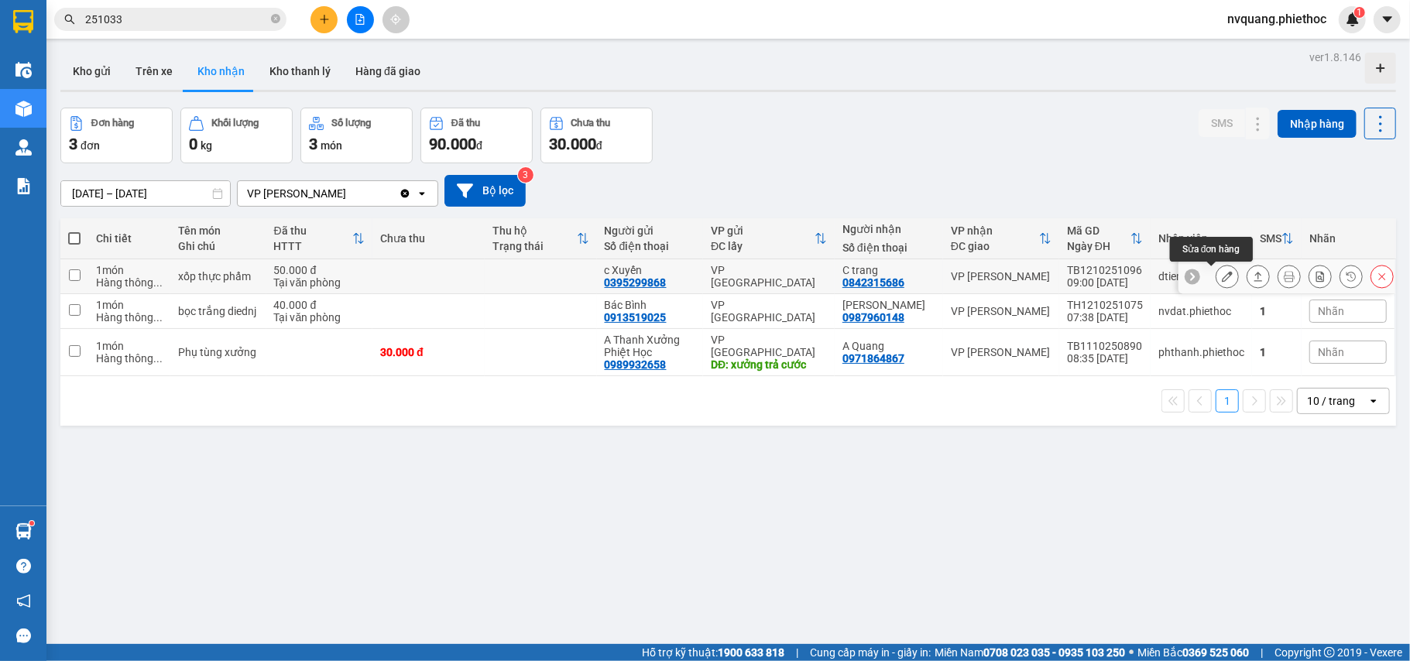
click at [1222, 282] on icon at bounding box center [1227, 276] width 11 height 11
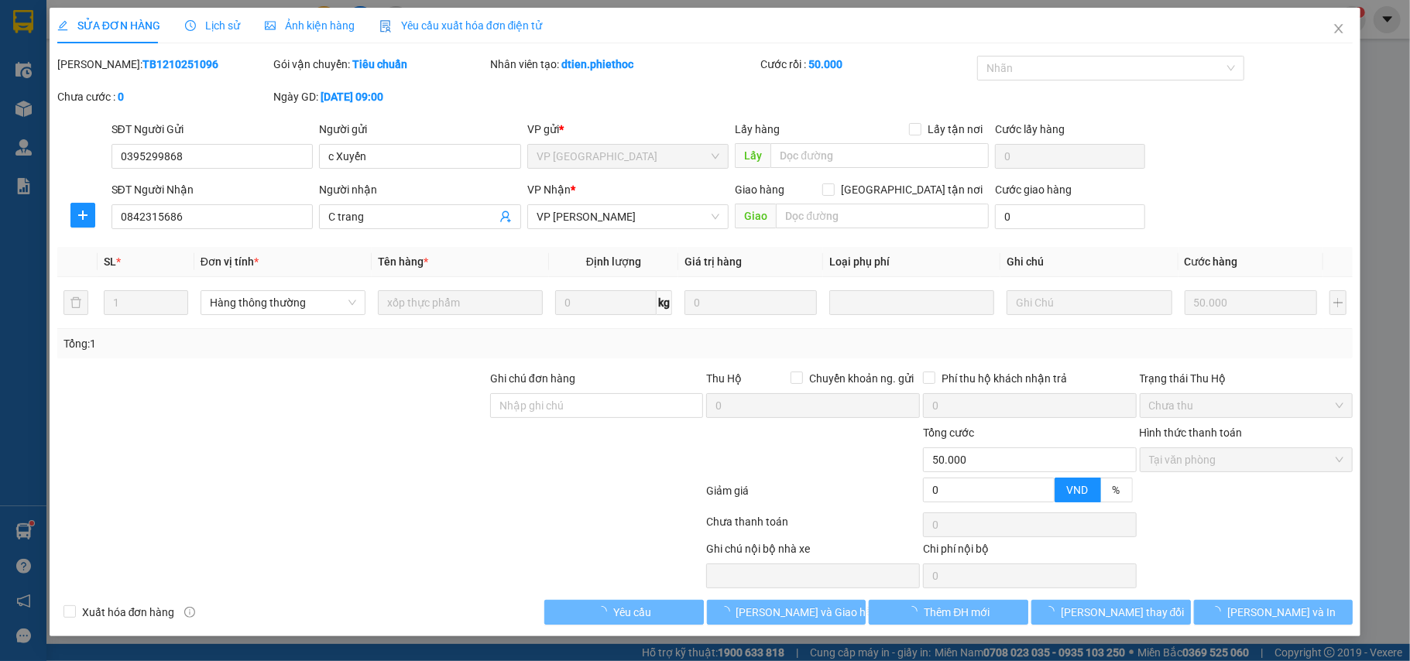
type input "0395299868"
type input "c Xuyến"
type input "0842315686"
type input "C trang"
type input "0"
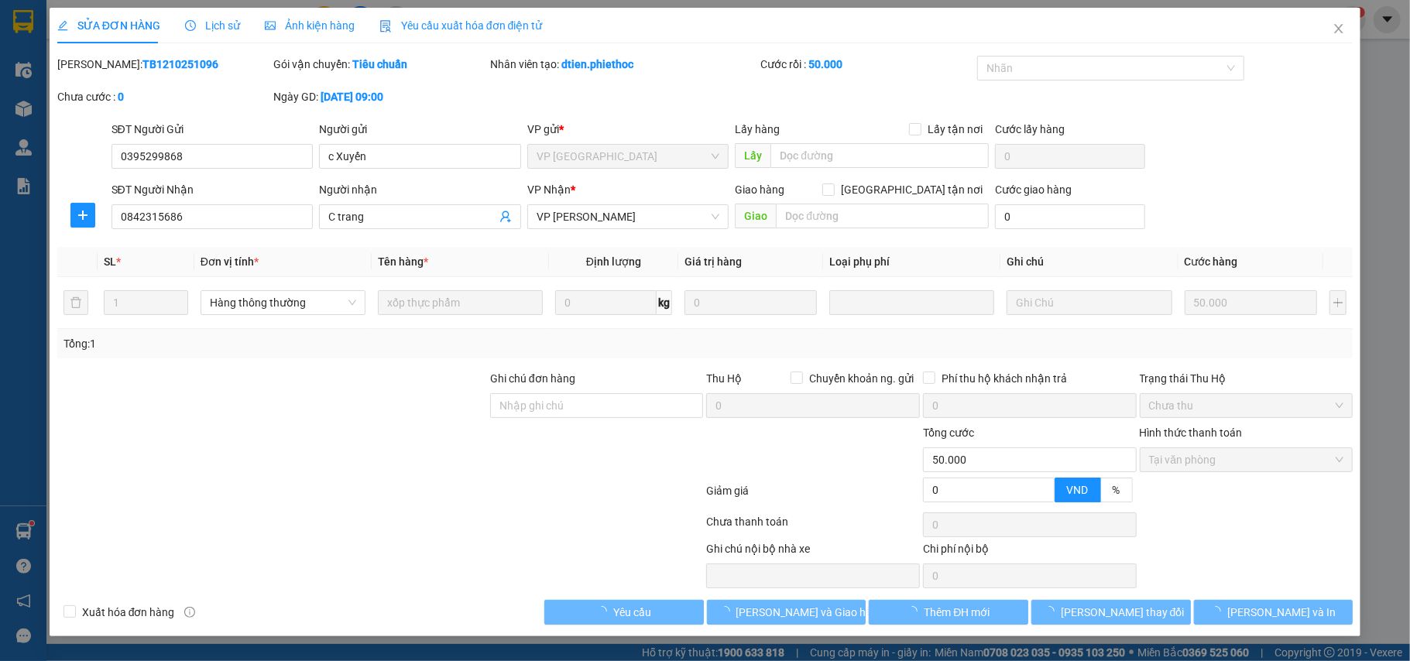
type input "50.000"
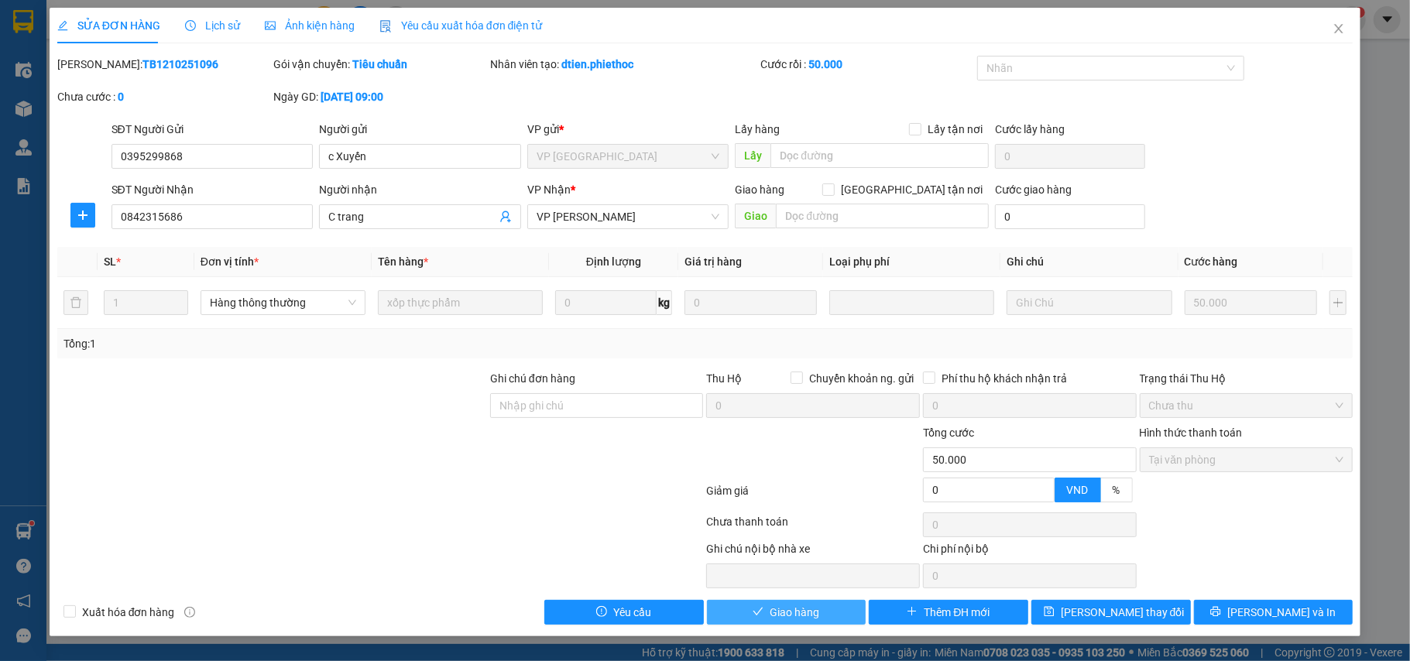
click at [822, 605] on button "Giao hàng" at bounding box center [786, 612] width 159 height 25
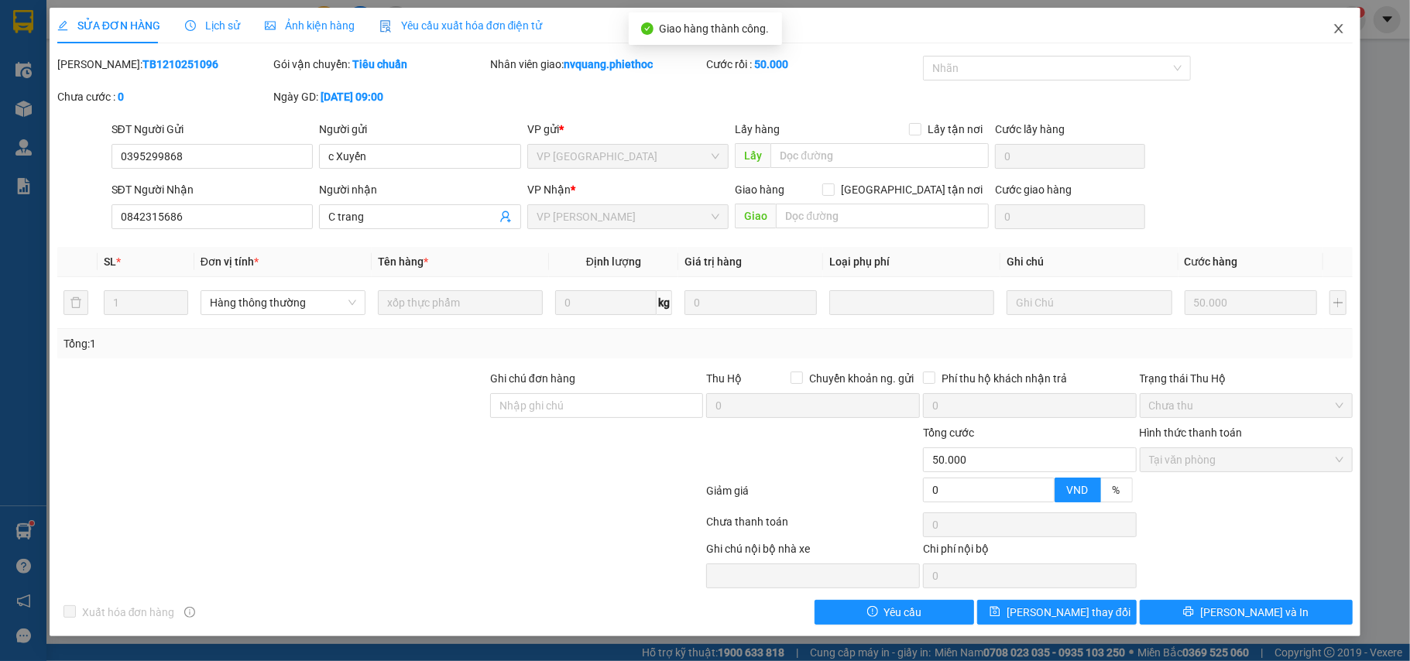
click at [1336, 29] on icon "close" at bounding box center [1338, 28] width 12 height 12
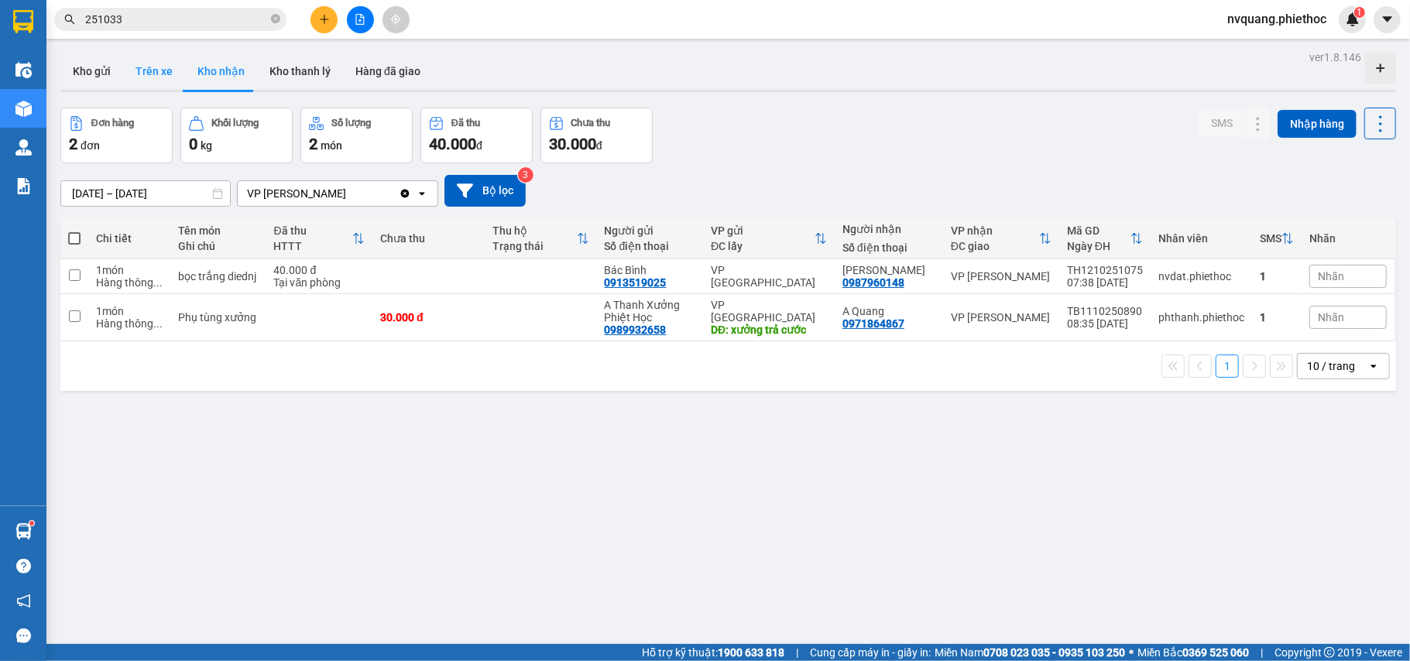
click at [156, 65] on button "Trên xe" at bounding box center [154, 71] width 62 height 37
type input "[DATE] – [DATE]"
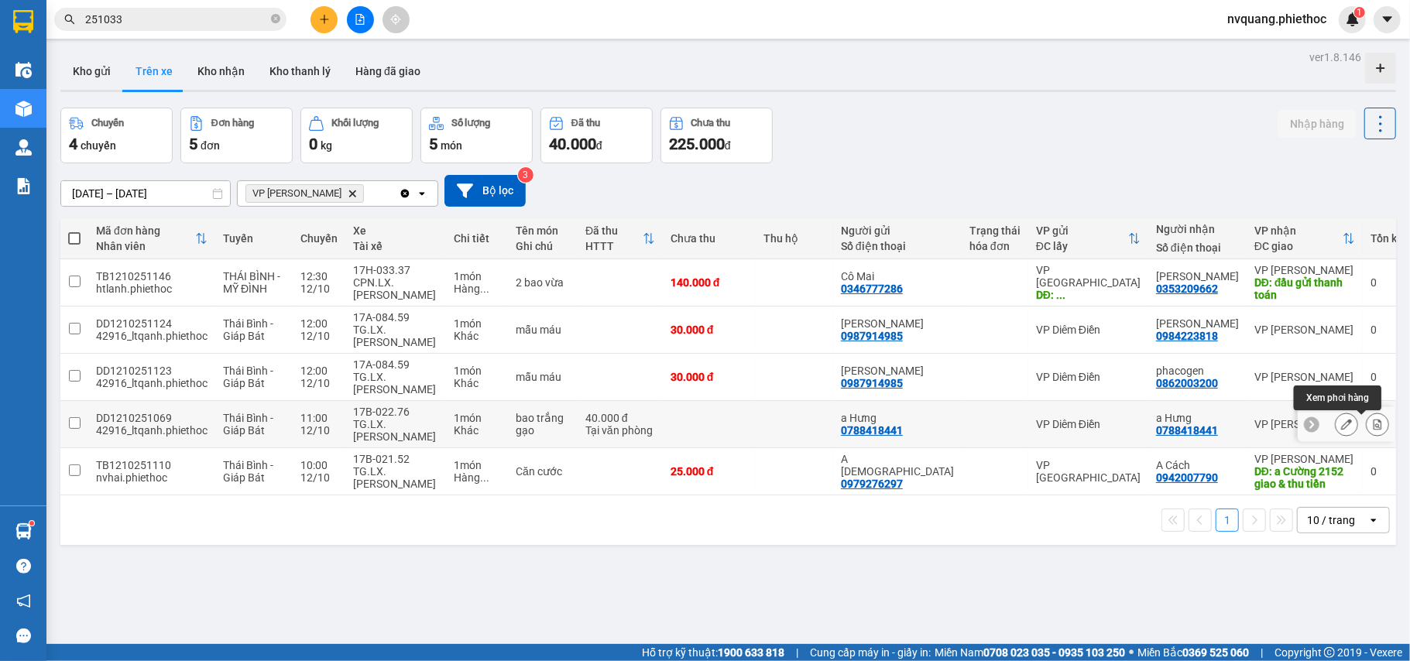
click at [1373, 430] on icon at bounding box center [1377, 424] width 9 height 11
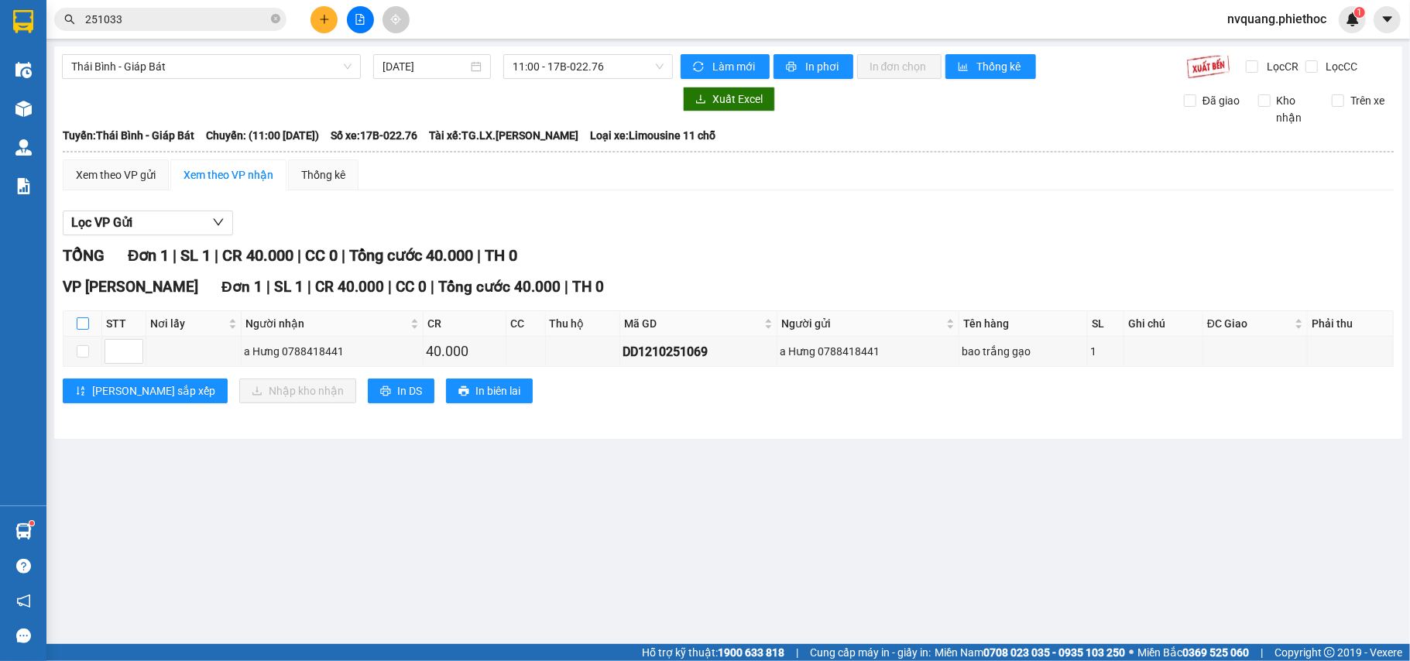
click at [81, 329] on input "checkbox" at bounding box center [83, 323] width 12 height 12
checkbox input "true"
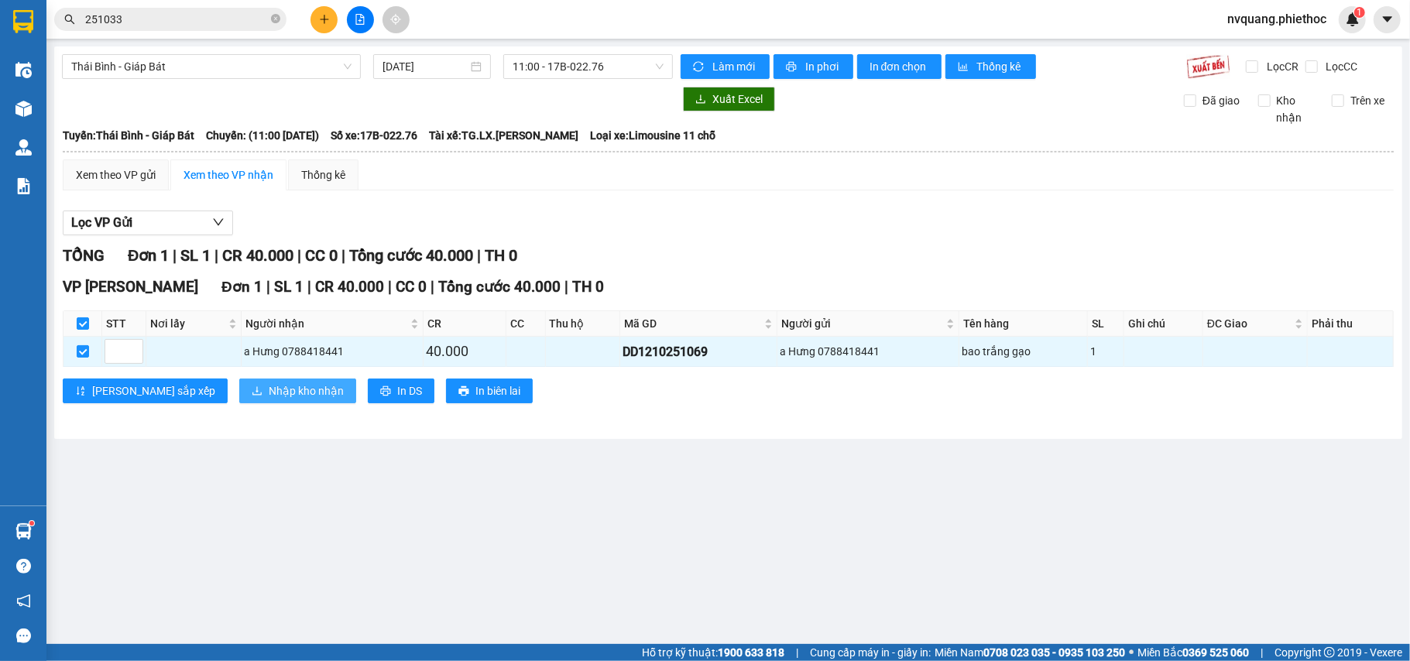
click at [252, 391] on icon "download" at bounding box center [257, 391] width 11 height 11
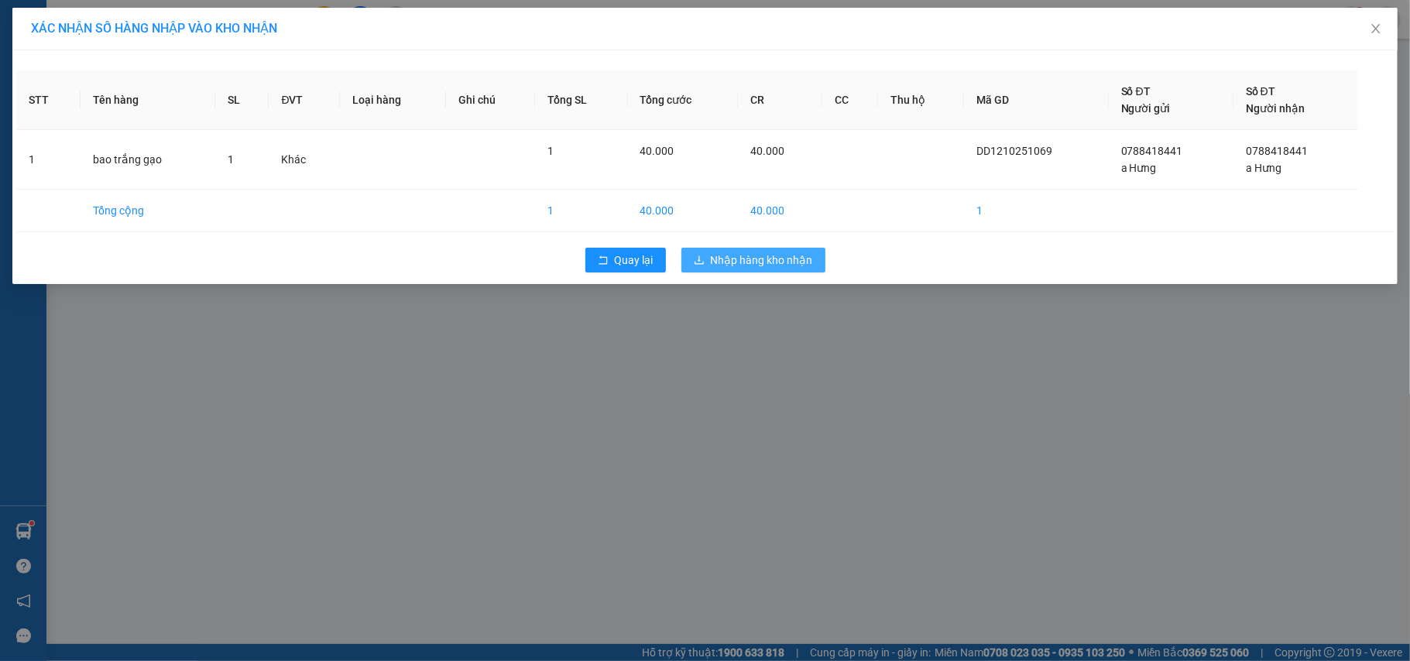
click at [716, 265] on span "Nhập hàng kho nhận" at bounding box center [762, 260] width 102 height 17
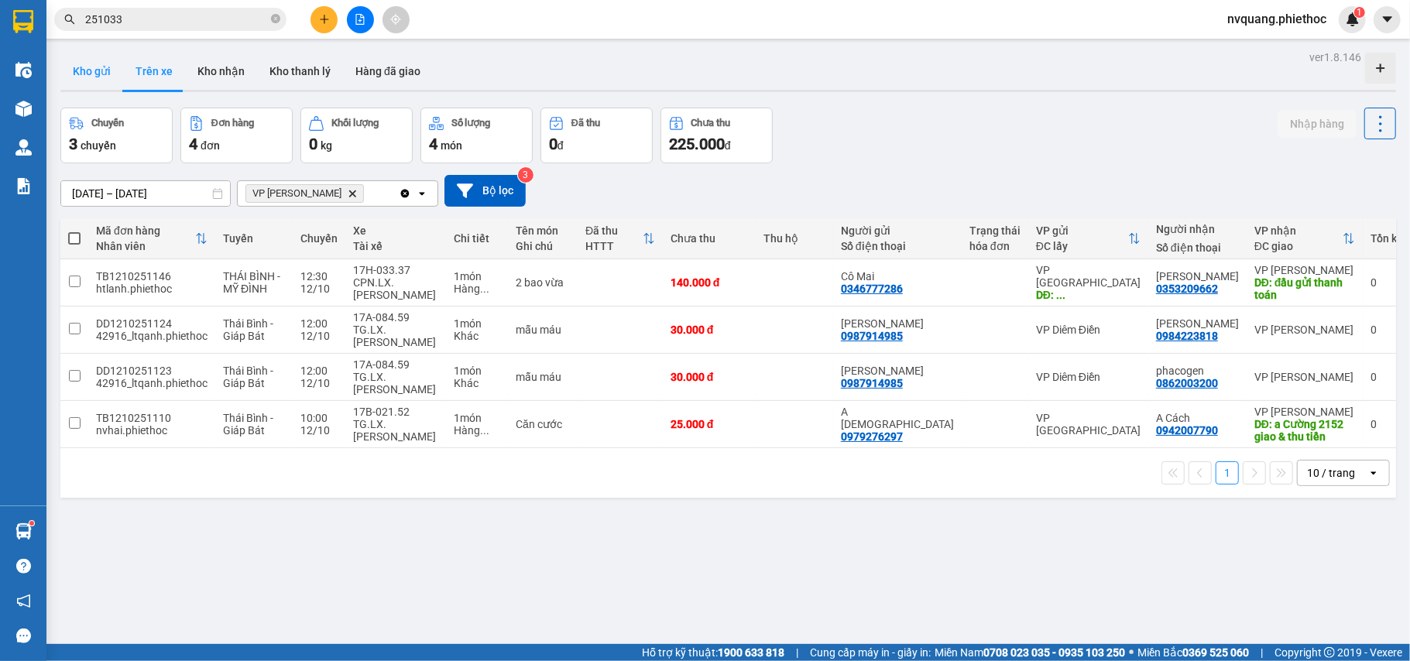
click at [85, 65] on button "Kho gửi" at bounding box center [91, 71] width 63 height 37
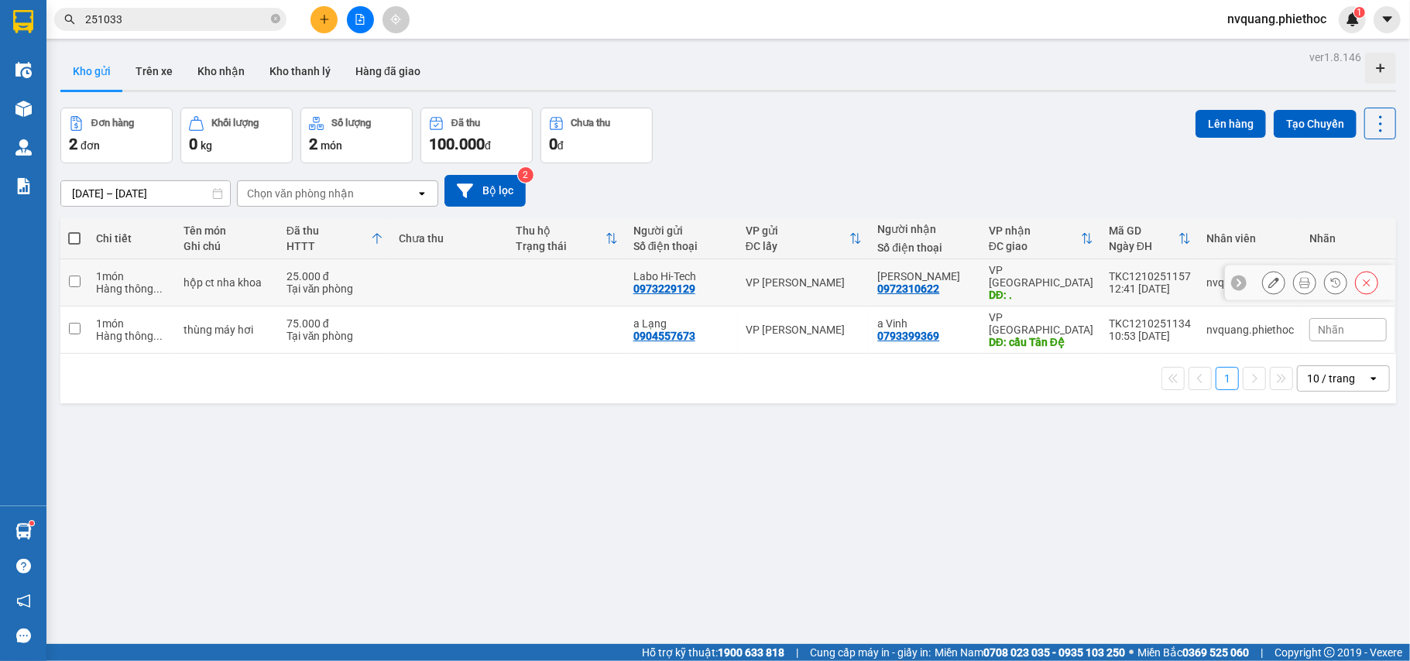
click at [432, 273] on td at bounding box center [449, 282] width 117 height 47
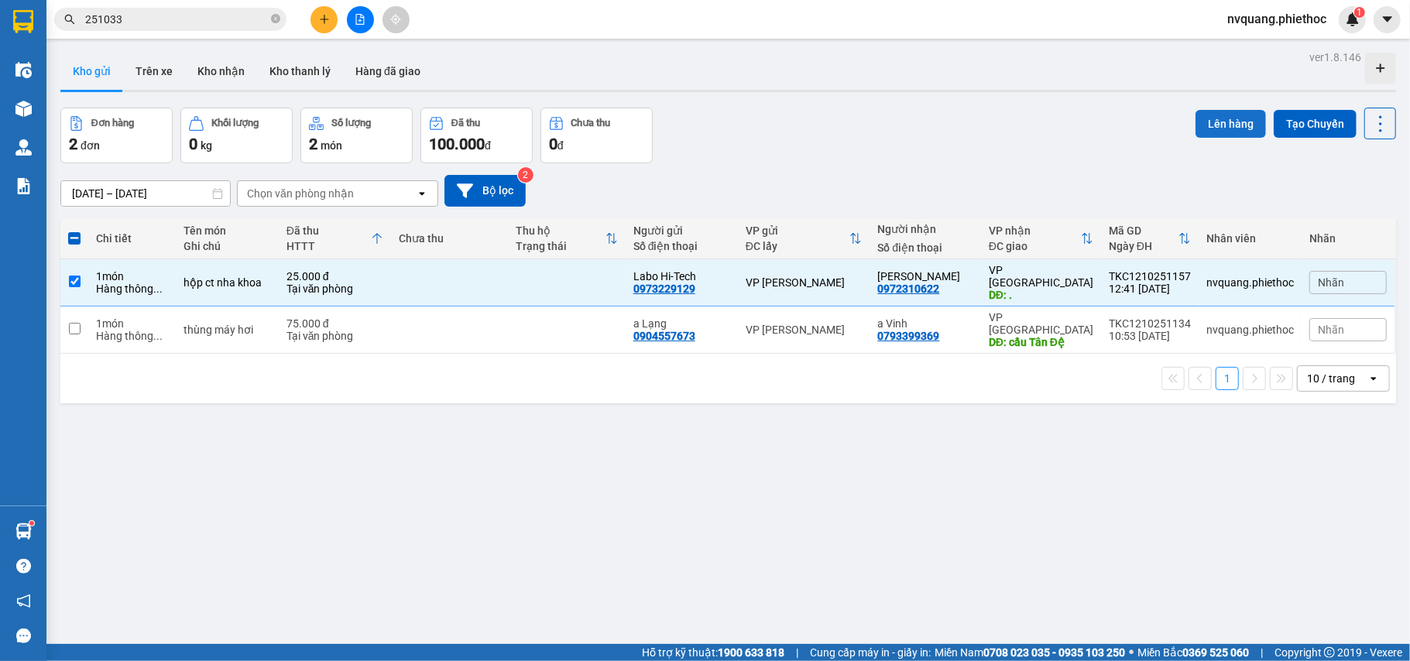
click at [1195, 116] on button "Lên hàng" at bounding box center [1230, 124] width 70 height 28
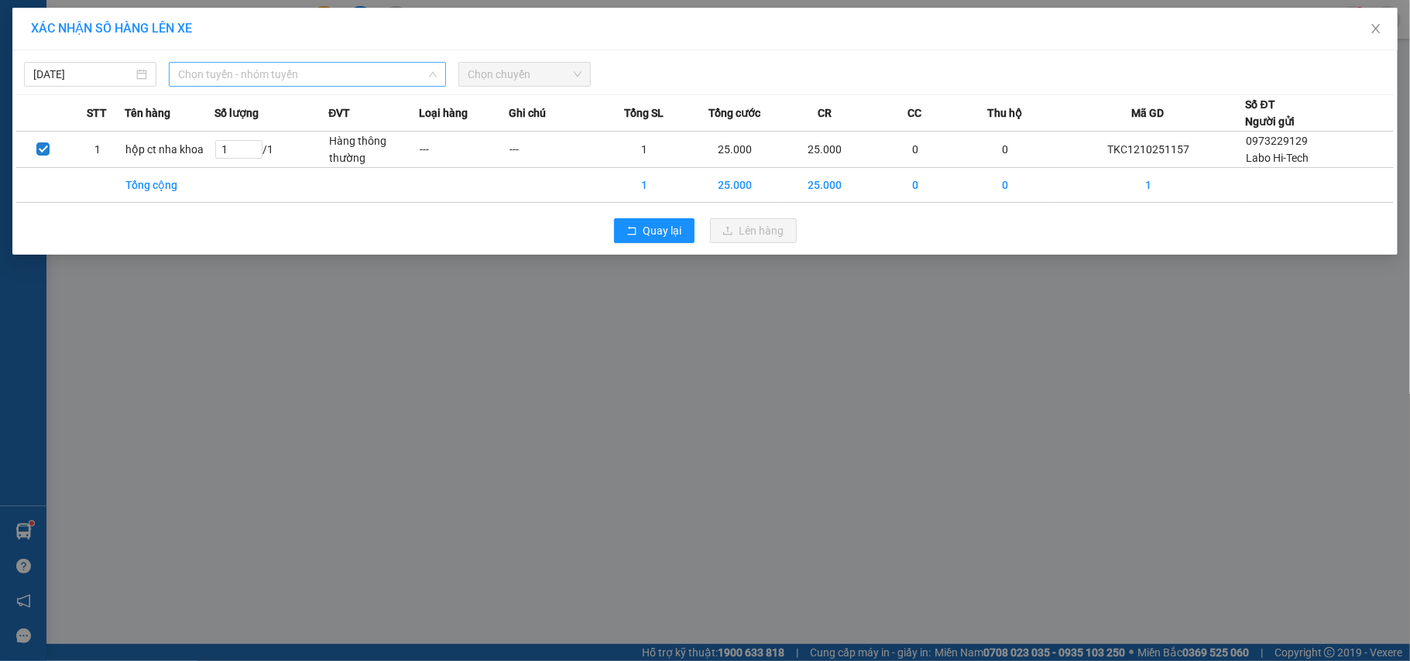
click at [254, 75] on span "Chọn tuyến - nhóm tuyến" at bounding box center [307, 74] width 259 height 23
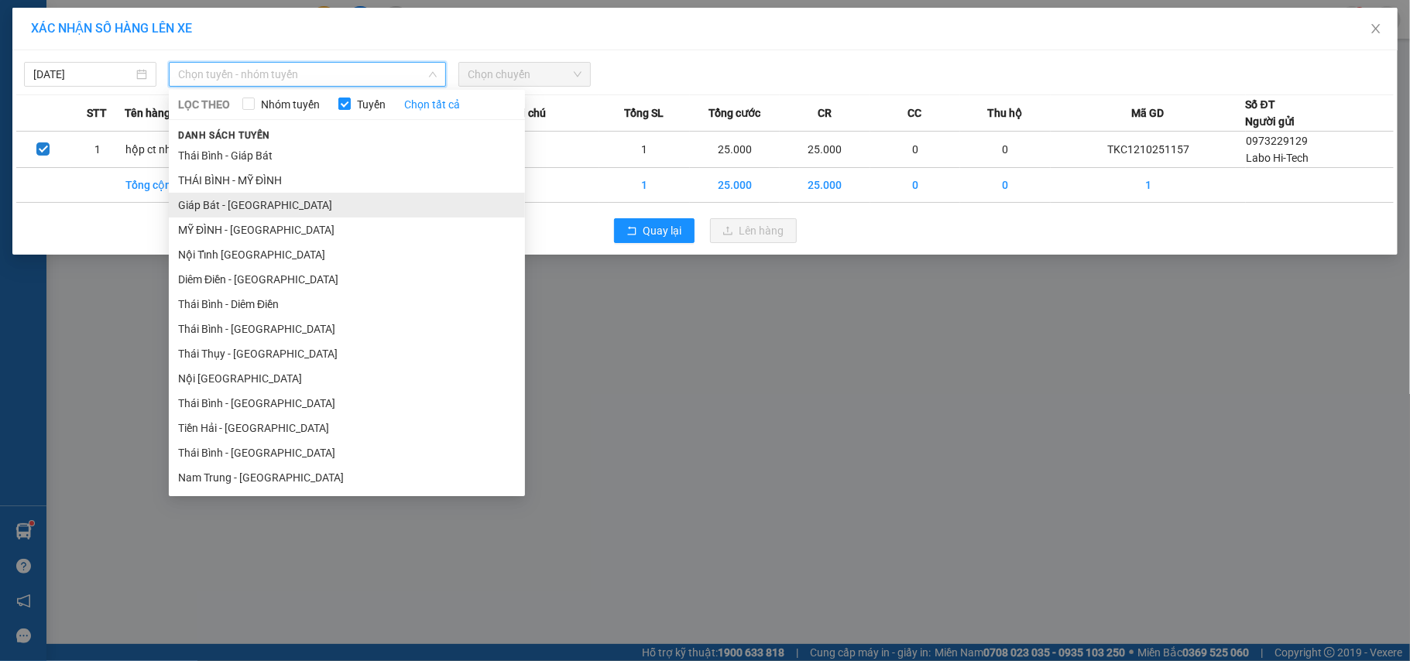
click at [218, 212] on li "Giáp Bát - [GEOGRAPHIC_DATA]" at bounding box center [347, 205] width 356 height 25
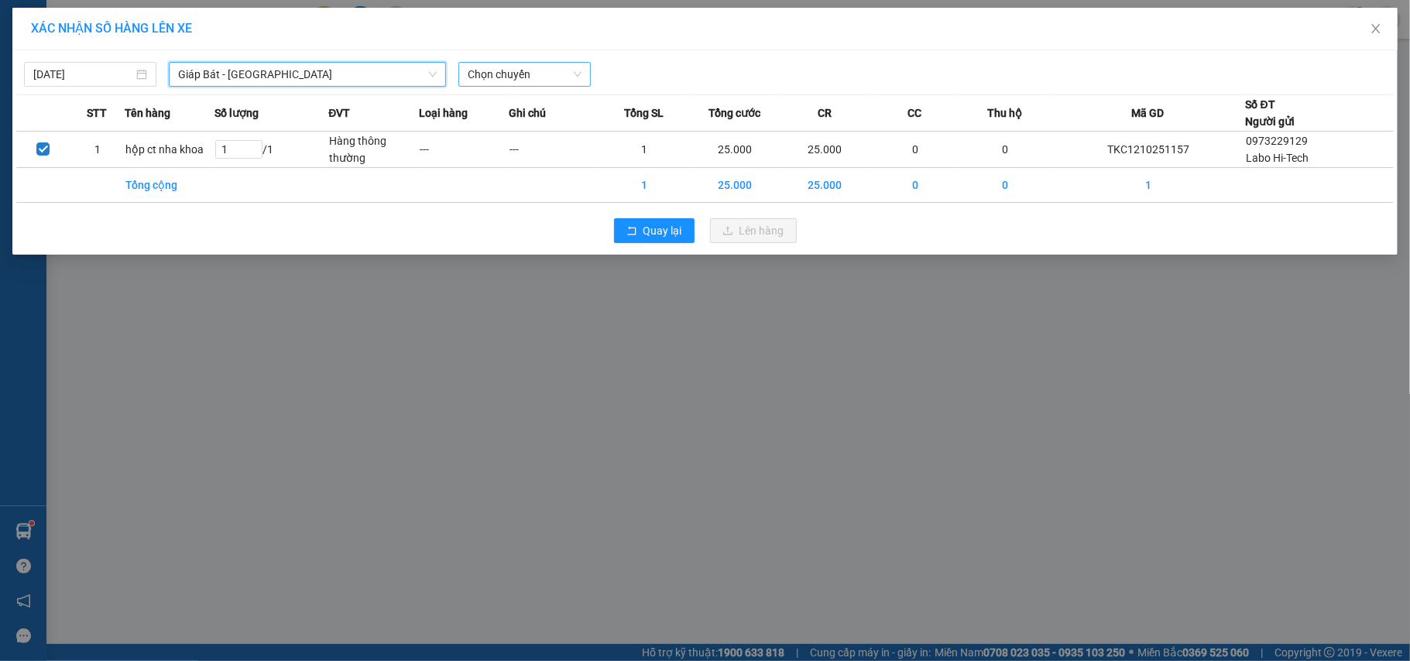
click at [465, 71] on div "Chọn chuyến" at bounding box center [524, 74] width 132 height 25
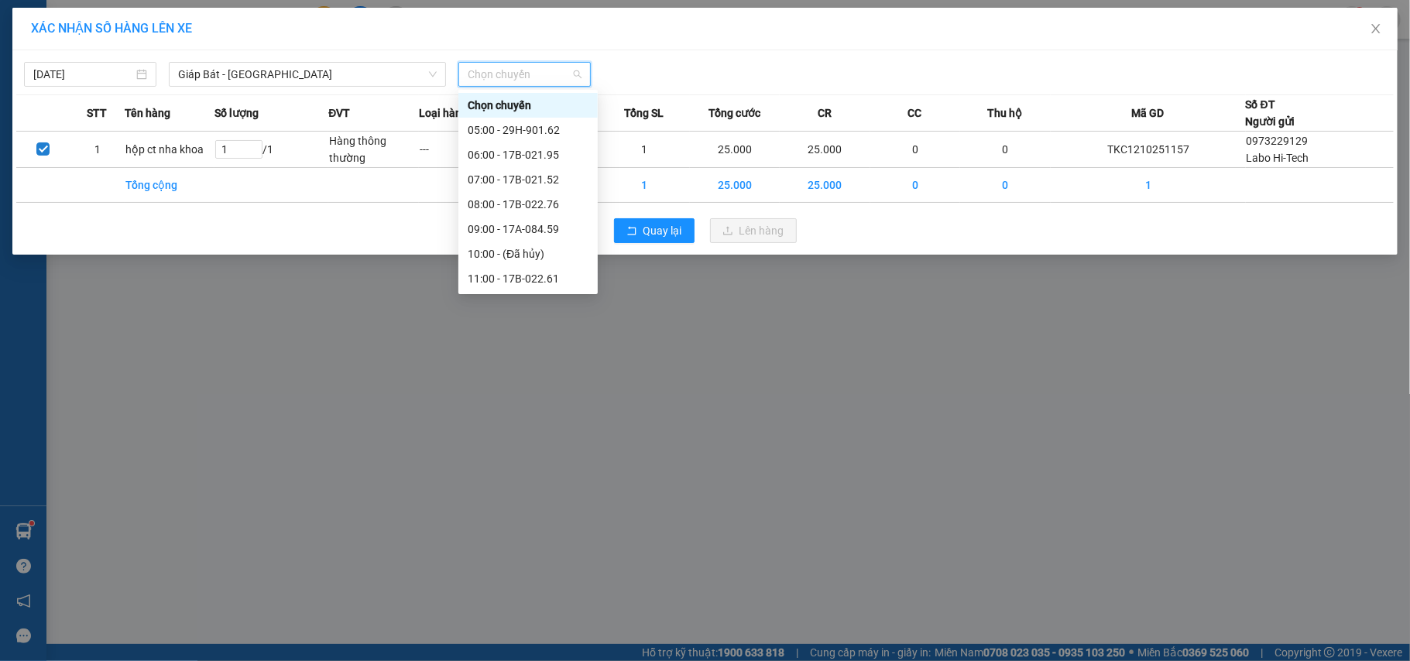
click at [523, 369] on div "14:00 - 17B-022.76" at bounding box center [528, 377] width 121 height 17
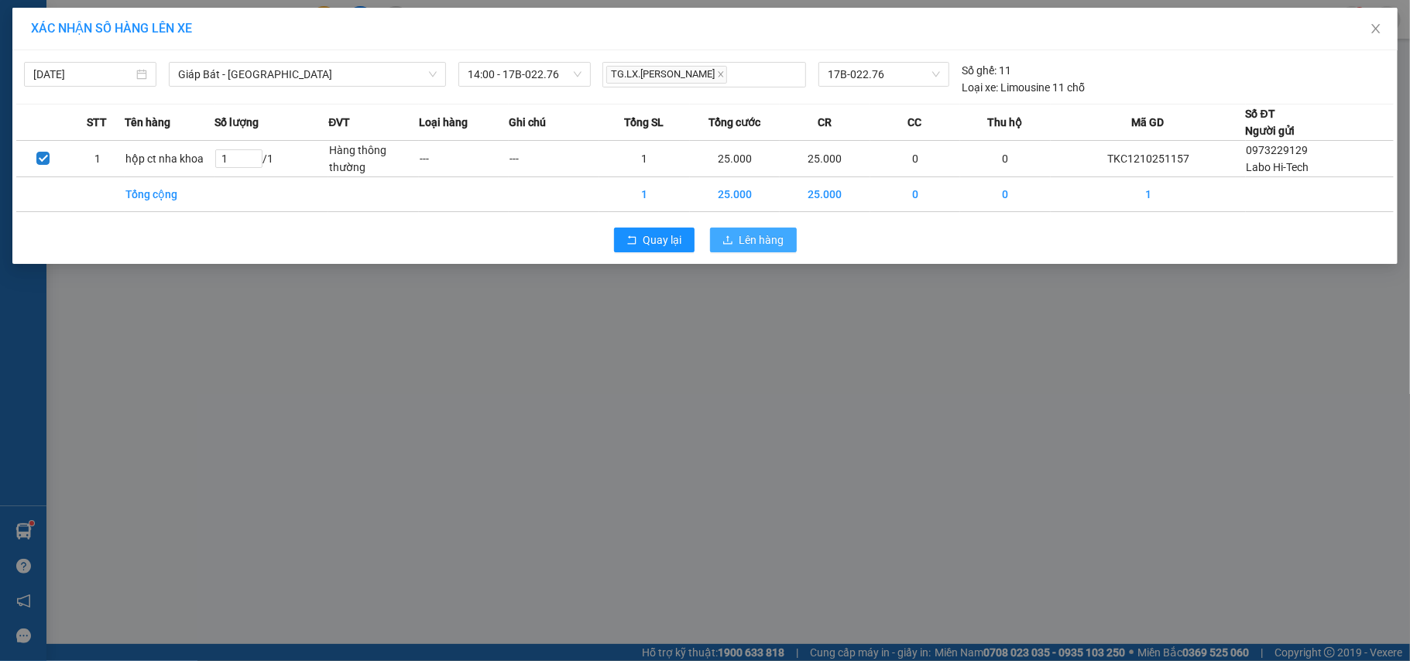
click at [766, 231] on button "Lên hàng" at bounding box center [753, 240] width 87 height 25
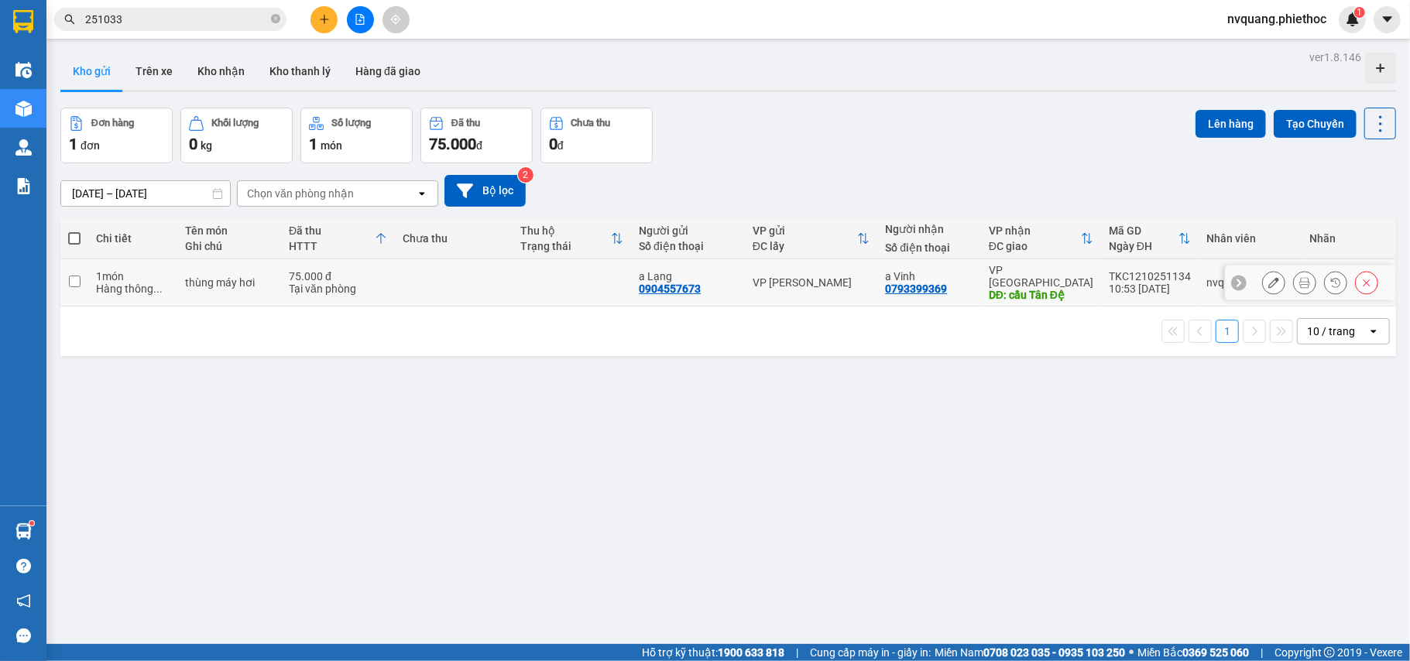
click at [475, 285] on td at bounding box center [454, 282] width 118 height 47
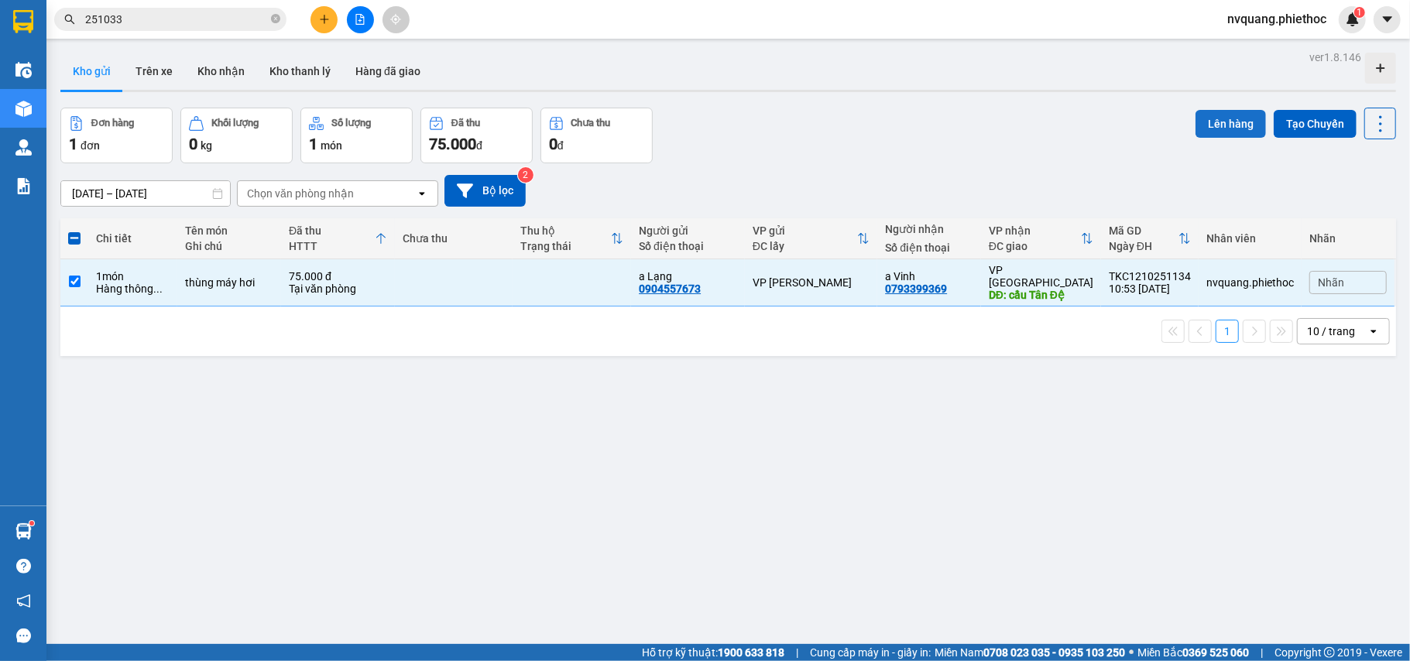
click at [1217, 118] on button "Lên hàng" at bounding box center [1230, 124] width 70 height 28
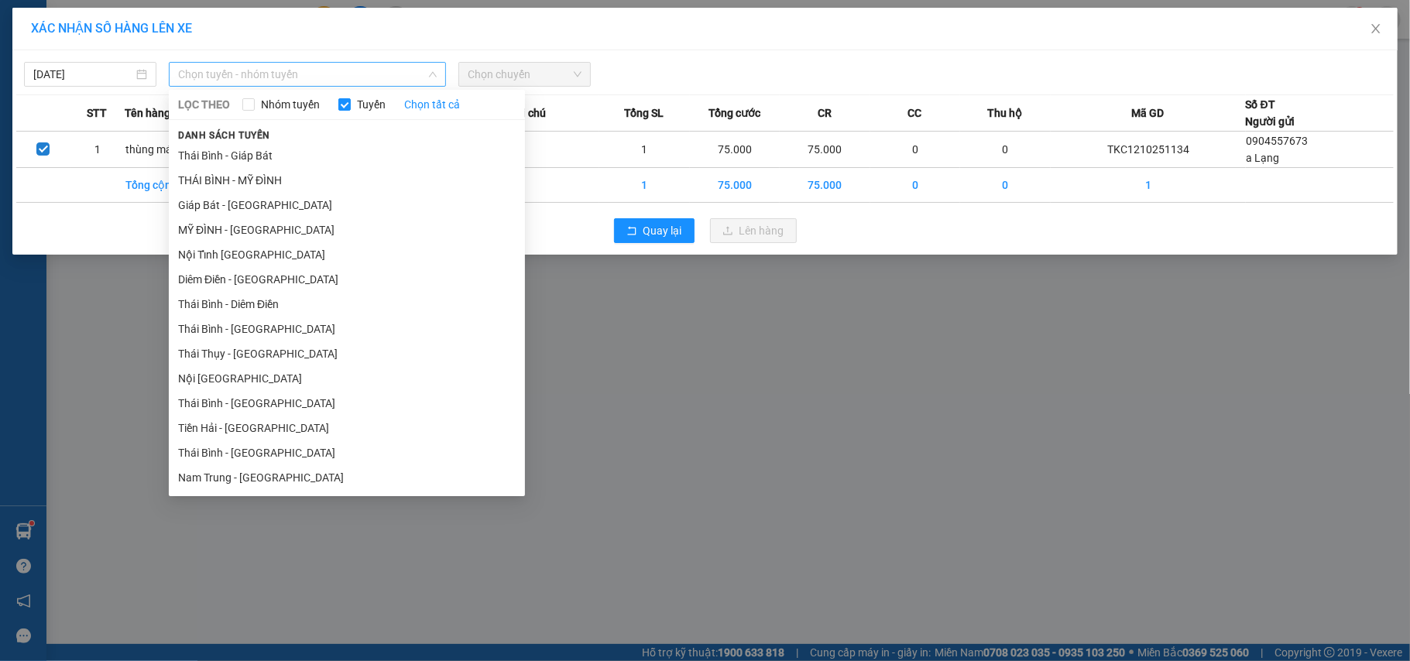
click at [262, 66] on span "Chọn tuyến - nhóm tuyến" at bounding box center [307, 74] width 259 height 23
click at [260, 205] on li "Giáp Bát - [GEOGRAPHIC_DATA]" at bounding box center [347, 205] width 356 height 25
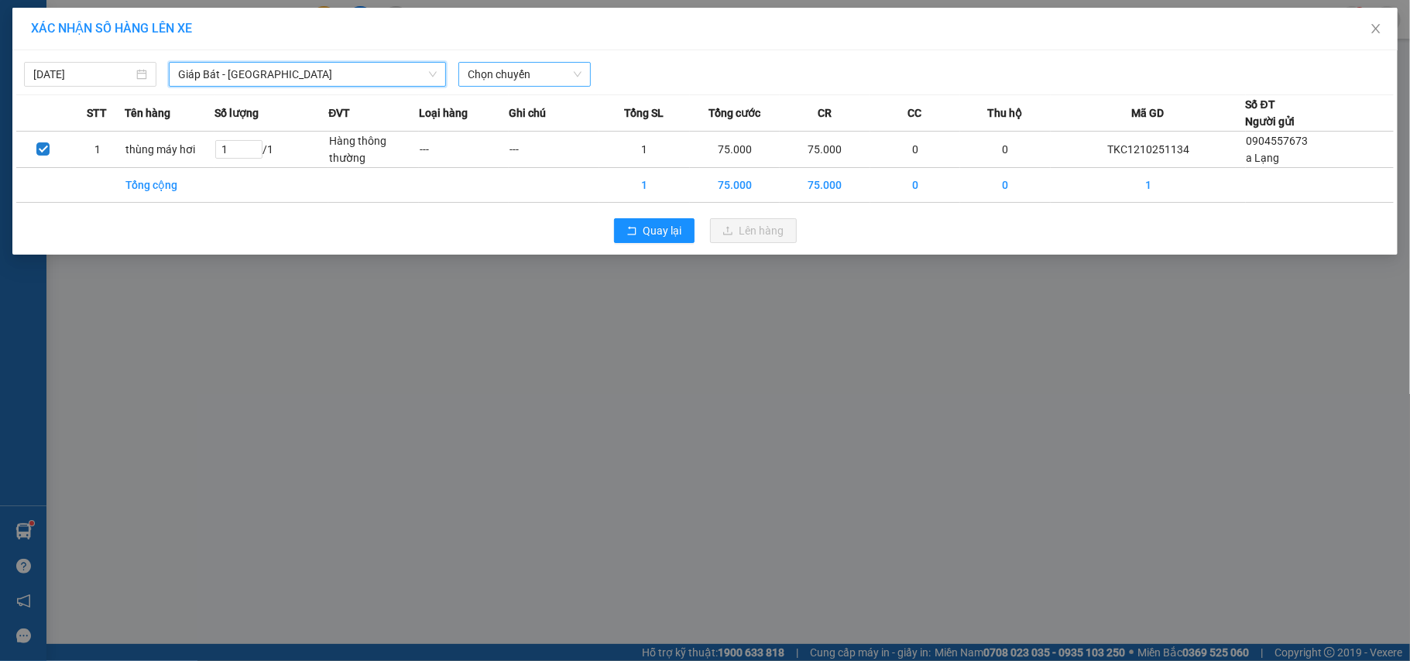
click at [516, 63] on span "Chọn chuyến" at bounding box center [525, 74] width 114 height 23
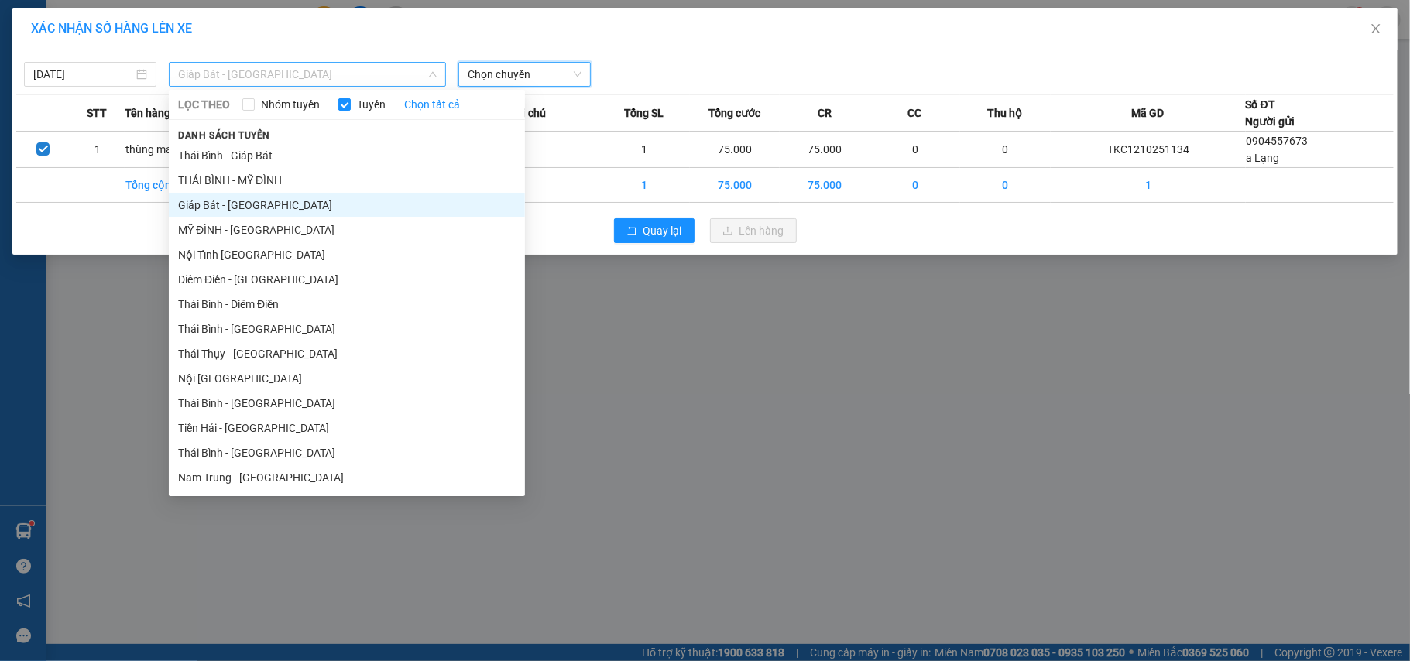
click at [242, 67] on span "Giáp Bát - [GEOGRAPHIC_DATA]" at bounding box center [307, 74] width 259 height 23
click at [218, 226] on li "MỸ ĐÌNH - [GEOGRAPHIC_DATA]" at bounding box center [347, 230] width 356 height 25
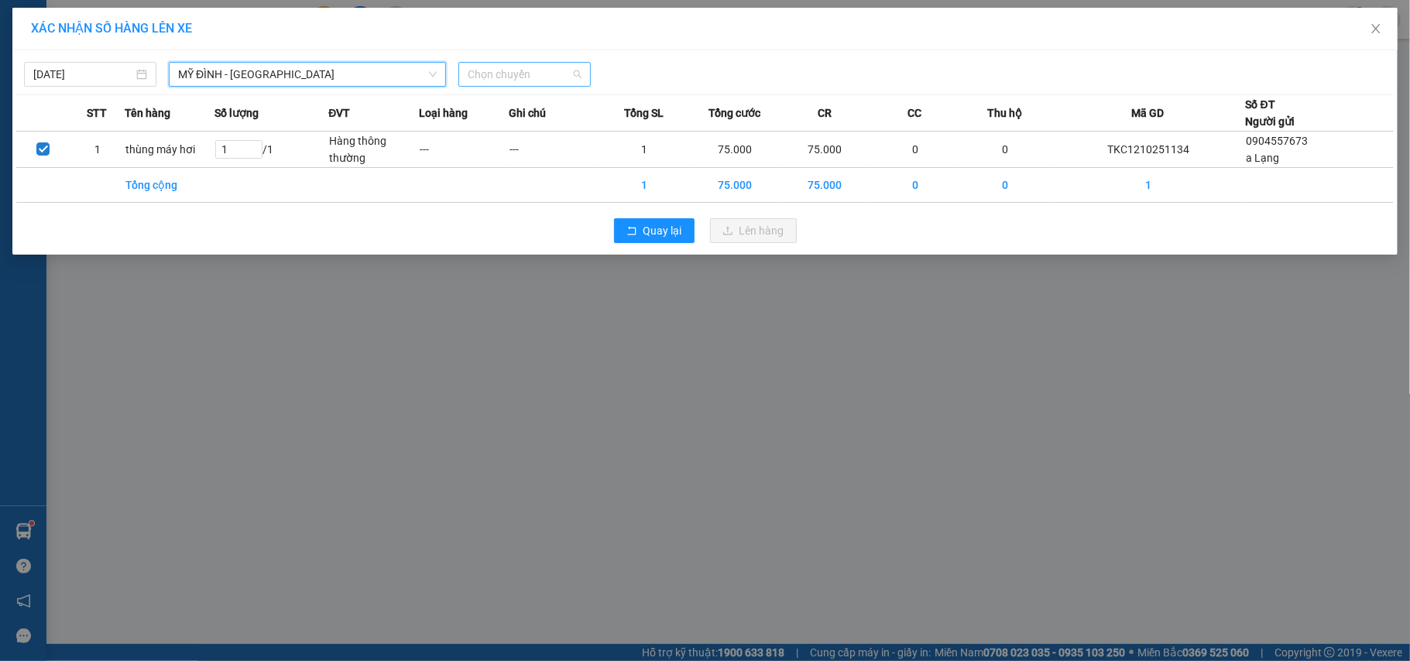
click at [493, 70] on span "Chọn chuyến" at bounding box center [525, 74] width 114 height 23
click at [388, 328] on div "XÁC NHẬN SỐ HÀNG LÊN XE 12/10/2025 MỸ ĐÌNH - THÁI BÌNH LỌC THEO Nhóm tuyến Tuyế…" at bounding box center [705, 330] width 1410 height 661
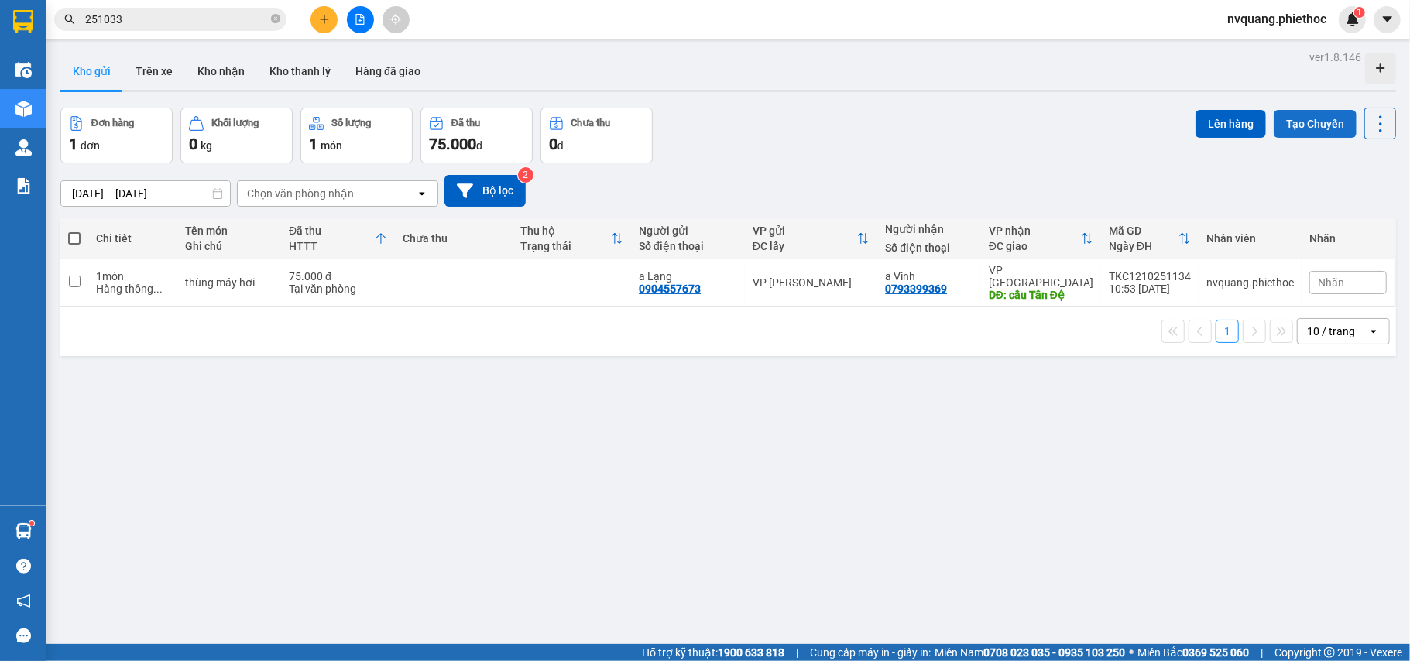
click at [1301, 119] on button "Tạo Chuyến" at bounding box center [1314, 124] width 83 height 28
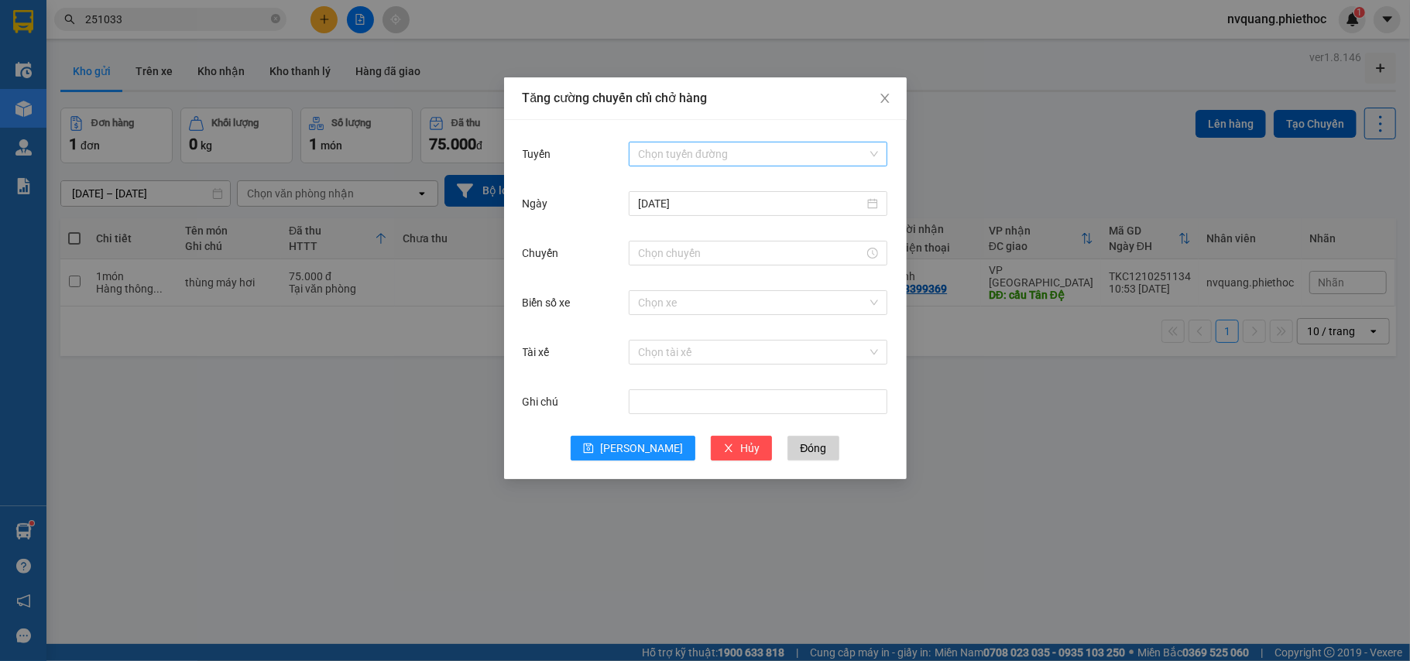
click at [660, 146] on input "Tuyến" at bounding box center [752, 153] width 229 height 23
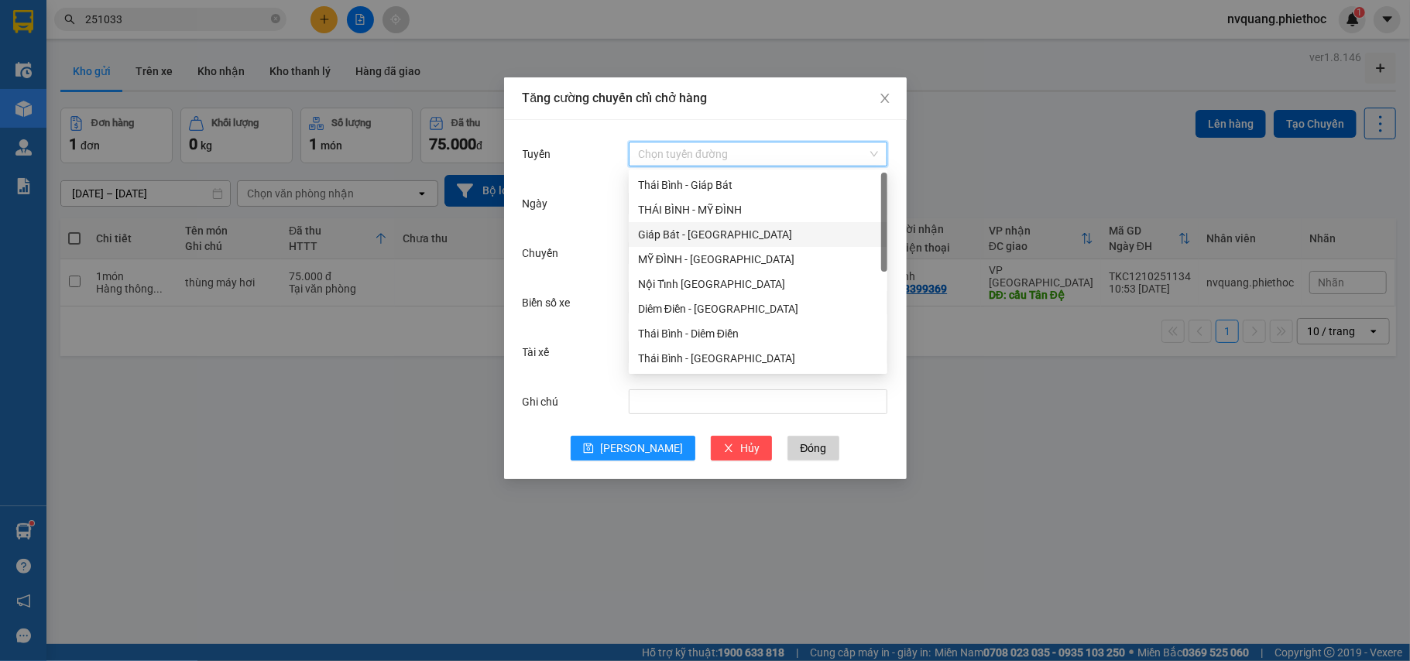
click at [663, 232] on div "Giáp Bát - [GEOGRAPHIC_DATA]" at bounding box center [758, 234] width 240 height 17
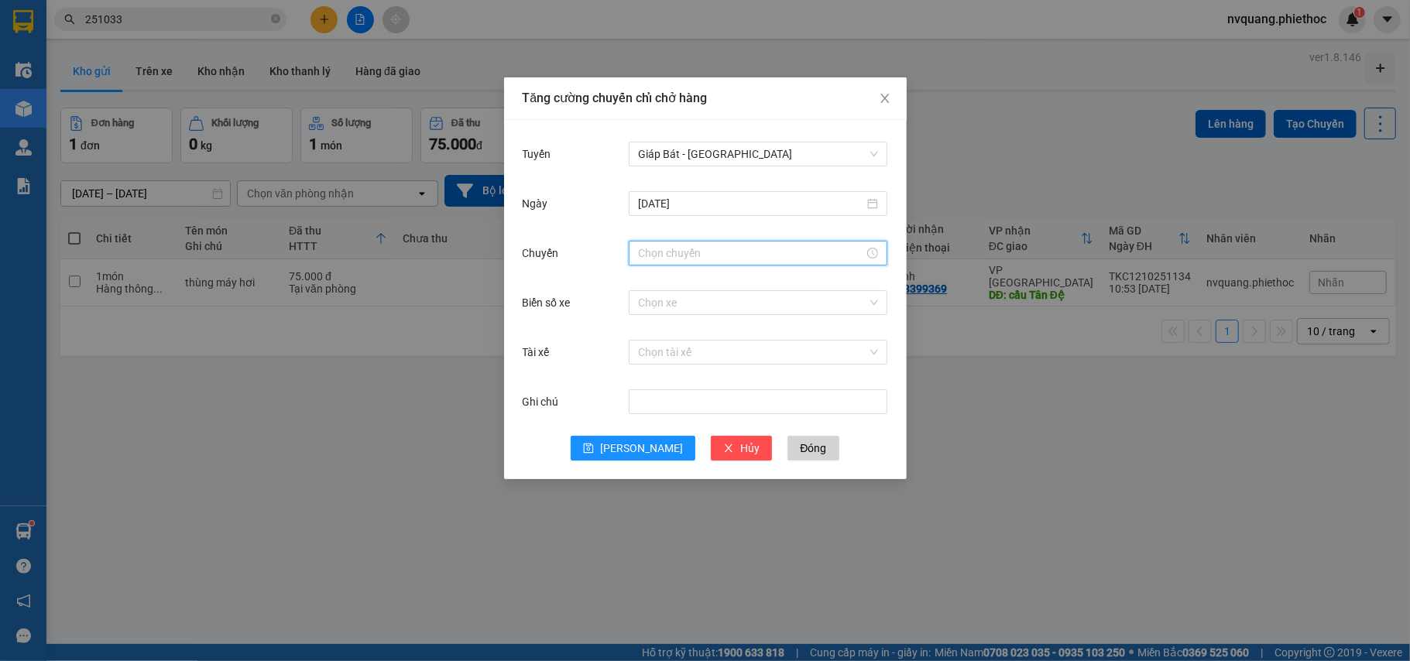
click at [667, 252] on input "Chuyến" at bounding box center [751, 253] width 226 height 17
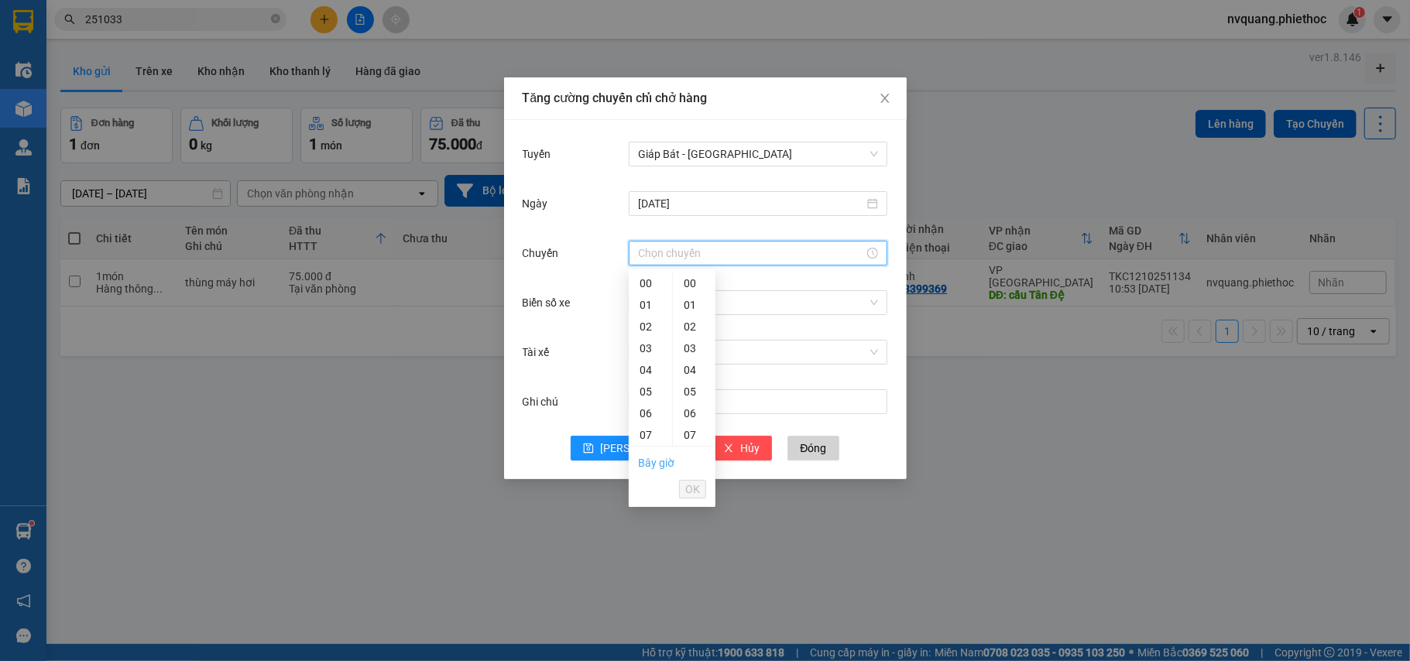
click at [643, 466] on link "Bây giờ" at bounding box center [656, 463] width 36 height 12
click at [701, 489] on button "OK" at bounding box center [692, 489] width 27 height 19
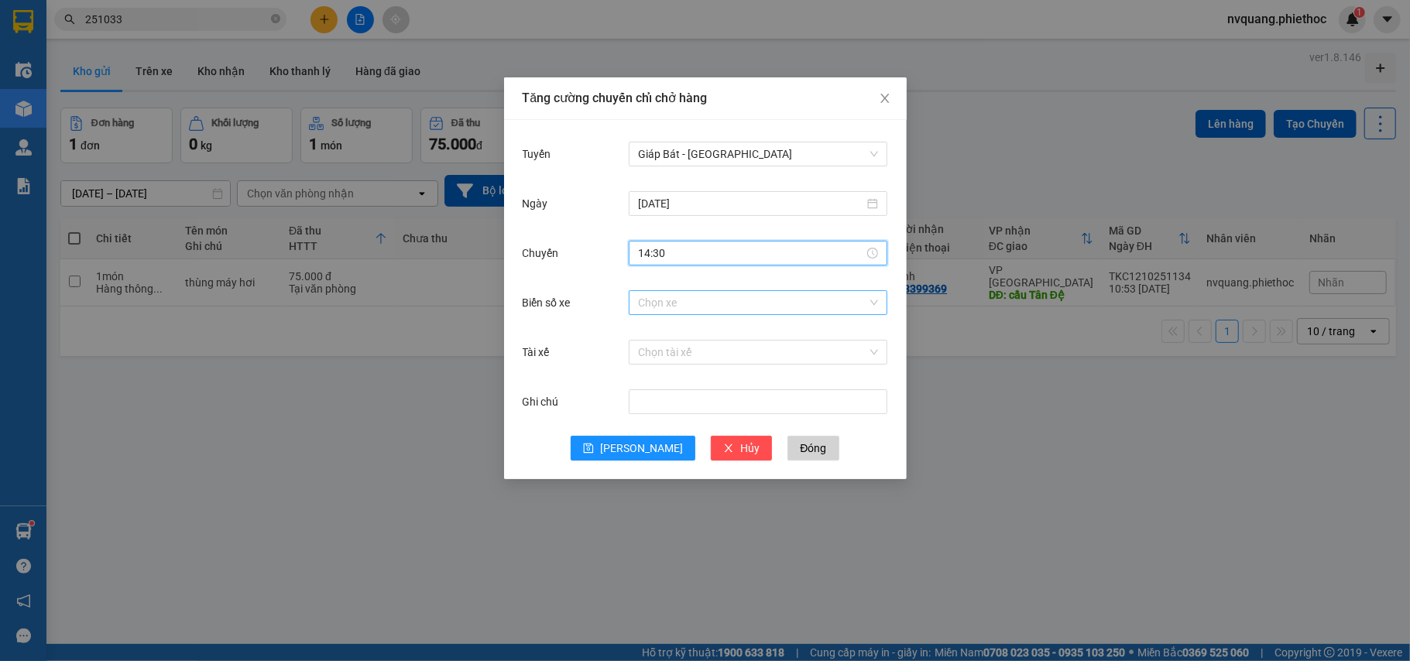
type input "14:30"
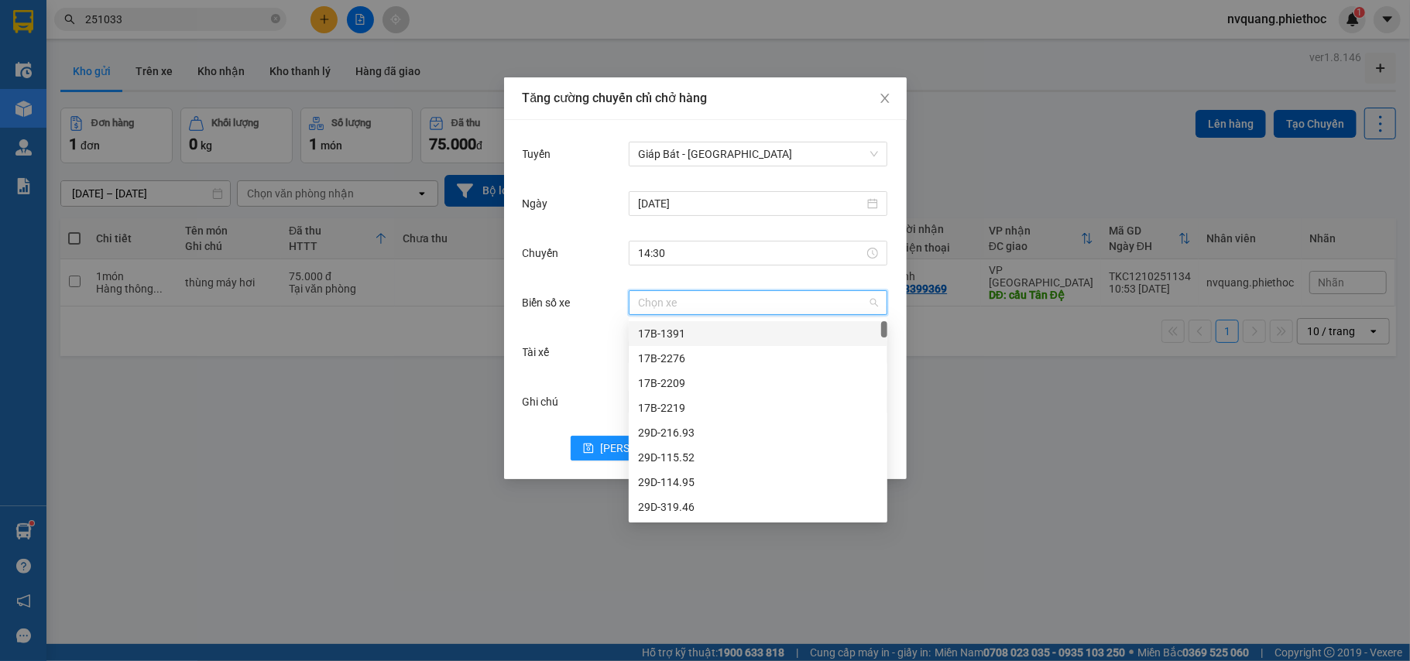
click at [697, 305] on input "Biển số xe" at bounding box center [752, 302] width 229 height 23
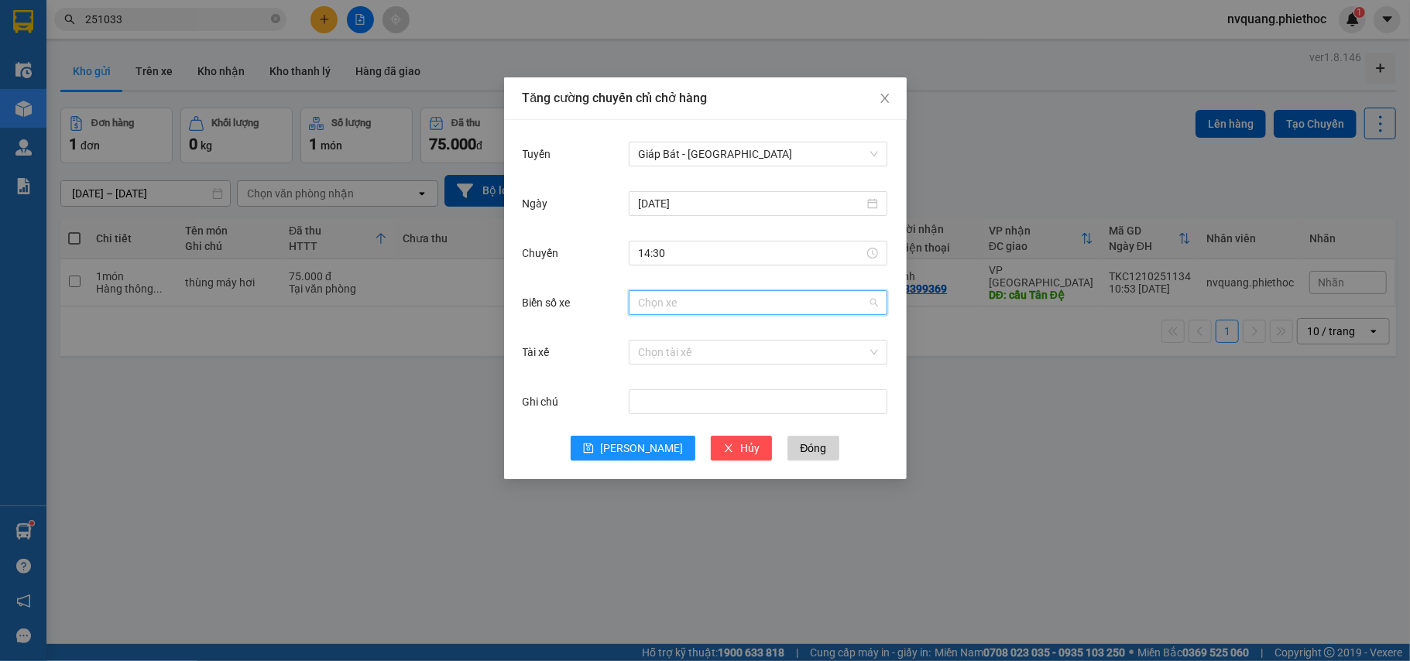
click at [666, 310] on input "Biển số xe" at bounding box center [752, 302] width 229 height 23
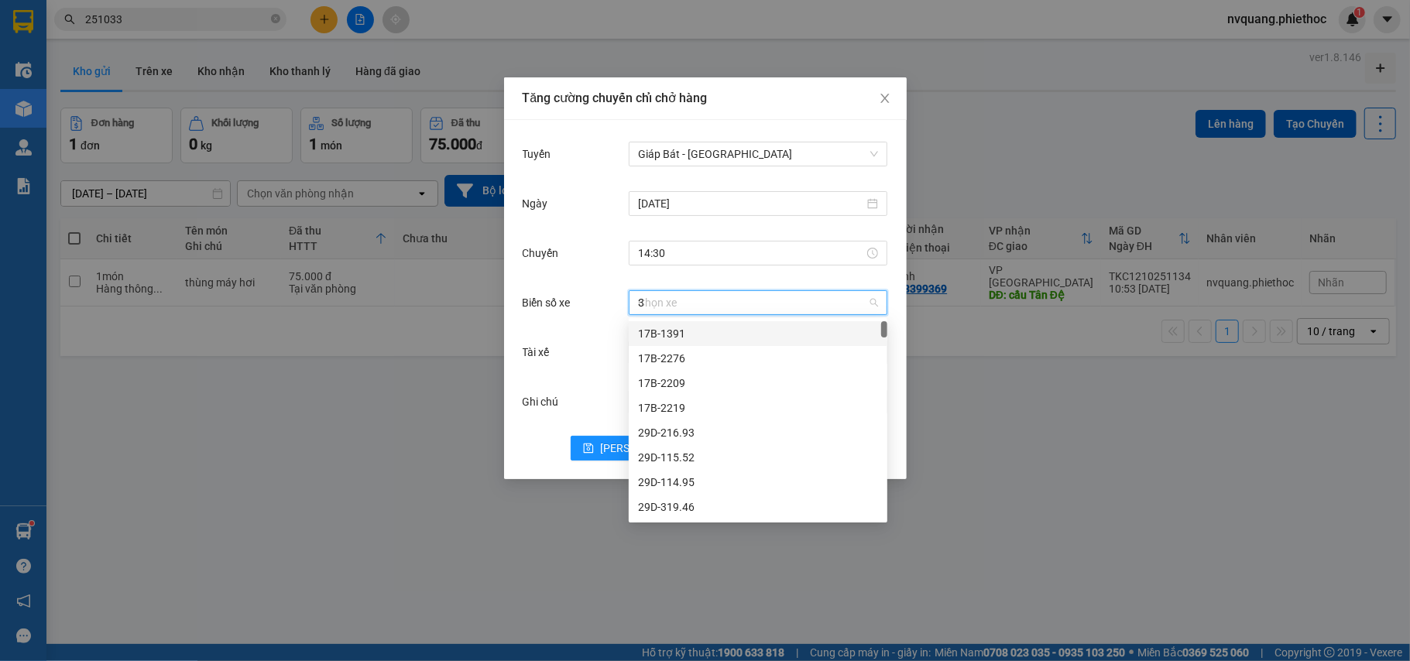
type input "33"
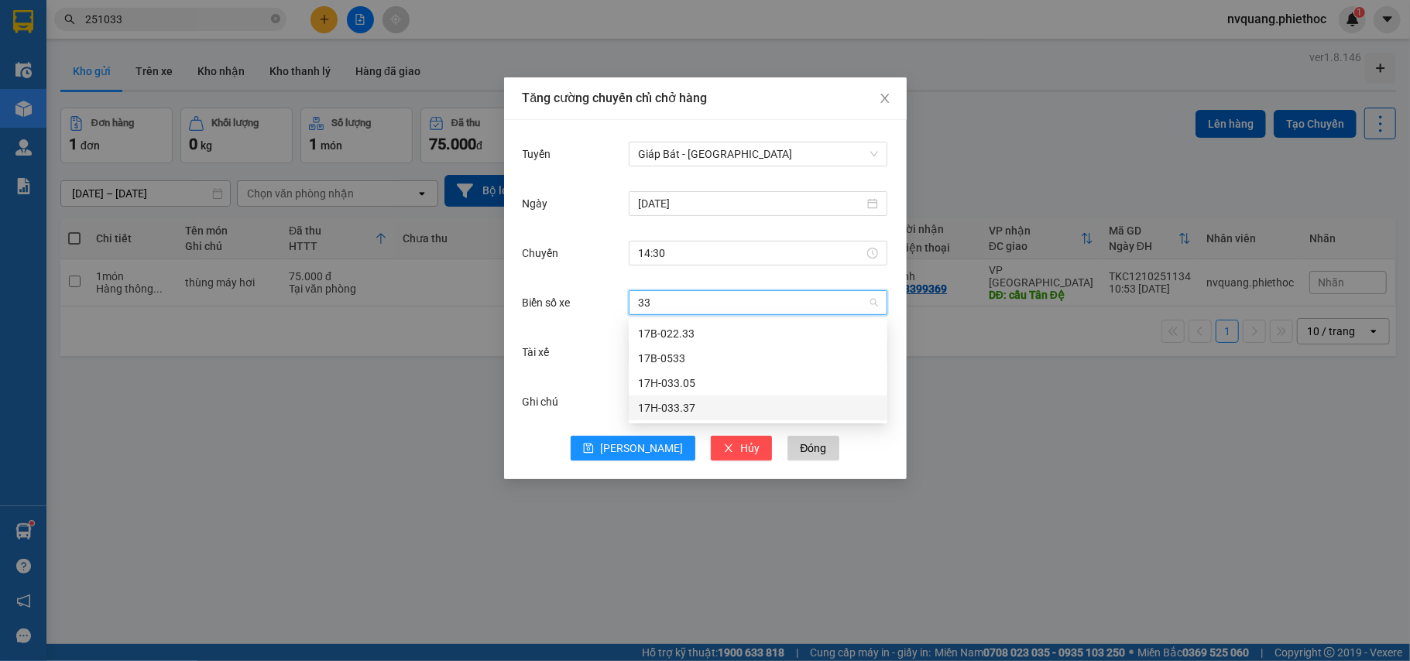
click at [660, 409] on div "17H-033.37" at bounding box center [758, 407] width 240 height 17
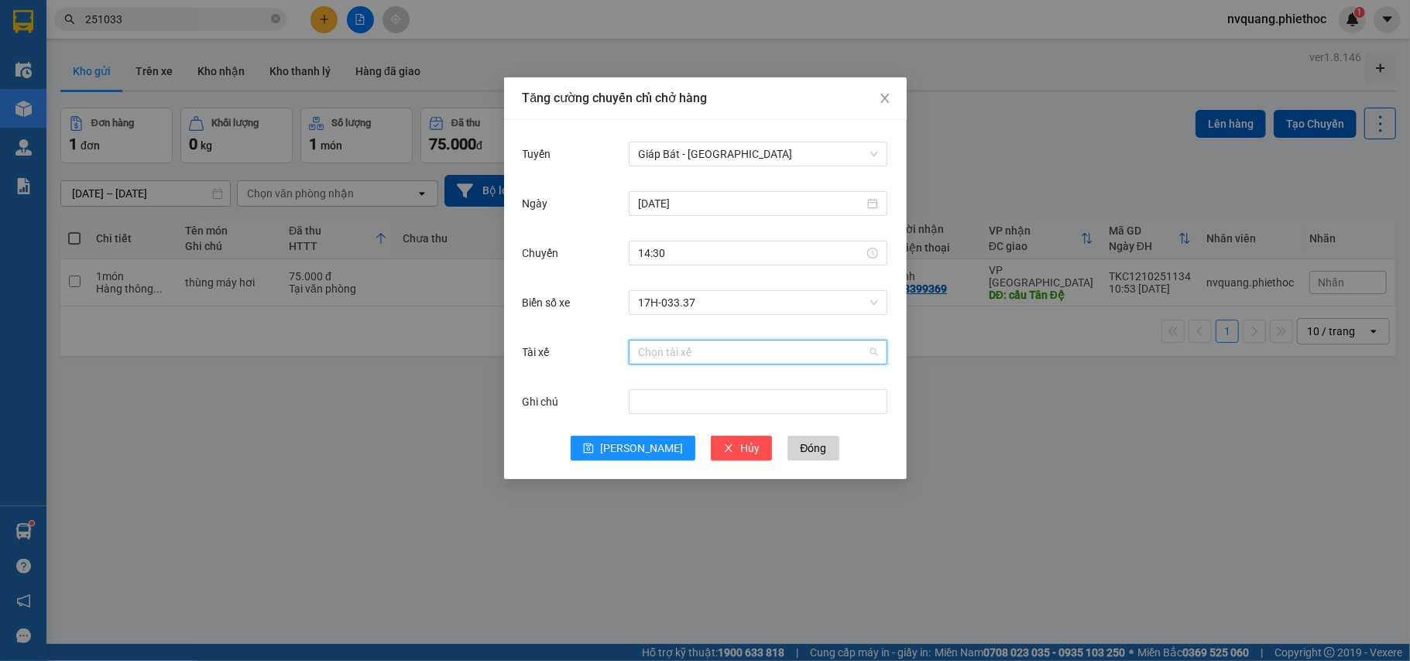
click at [663, 341] on input "Tài xế" at bounding box center [752, 352] width 229 height 23
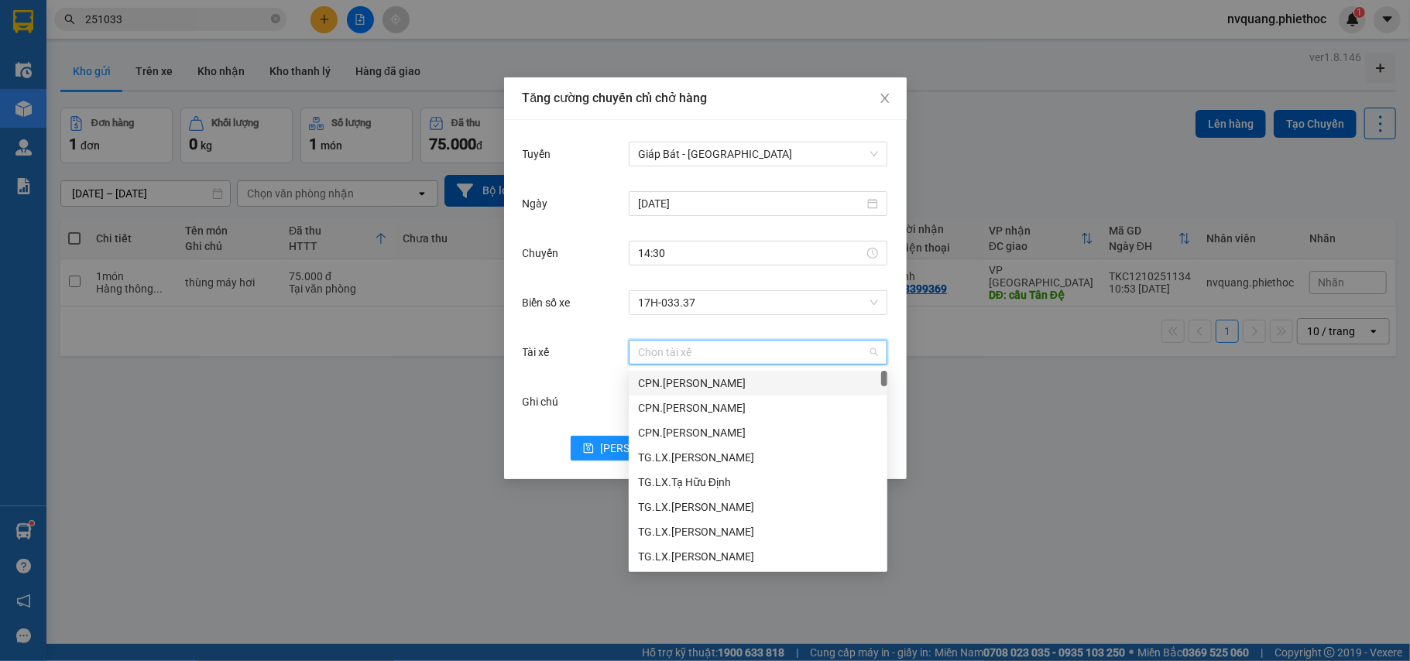
type input "d"
type input "D"
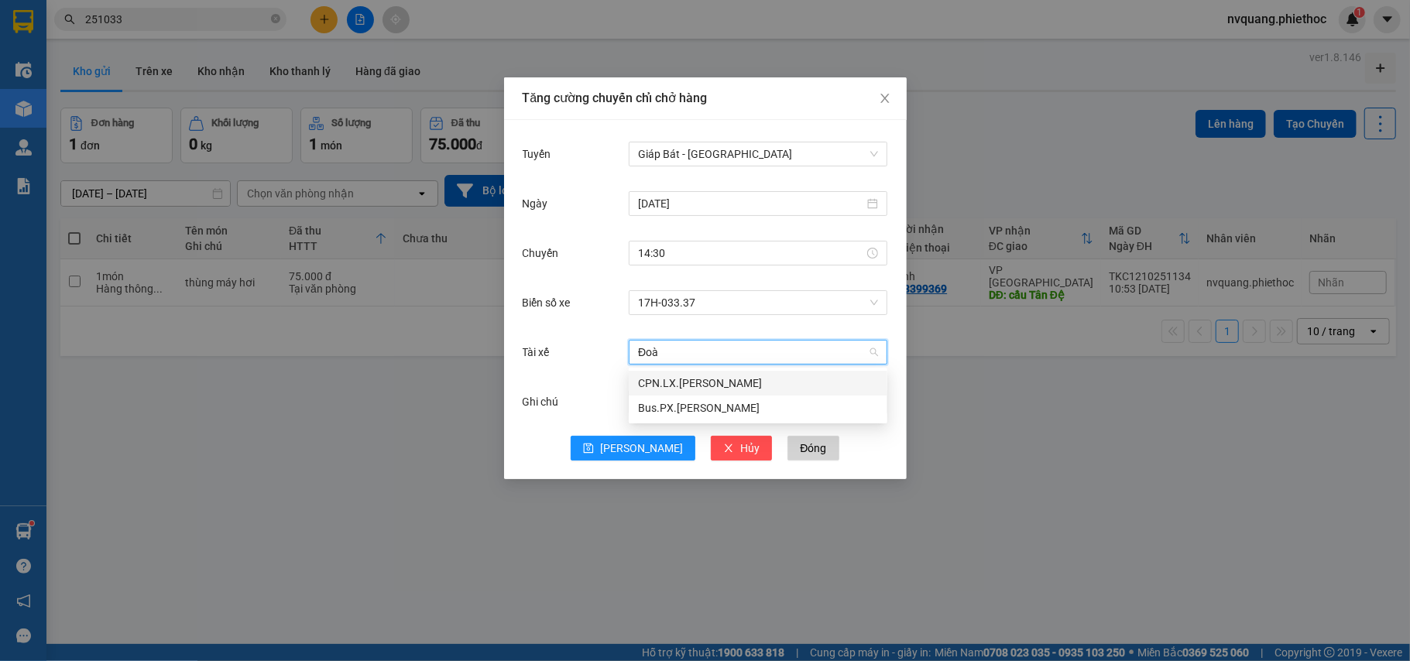
type input "Đoàn"
click at [683, 375] on div "CPN.LX.Đoàn Đức Thắng" at bounding box center [758, 383] width 240 height 17
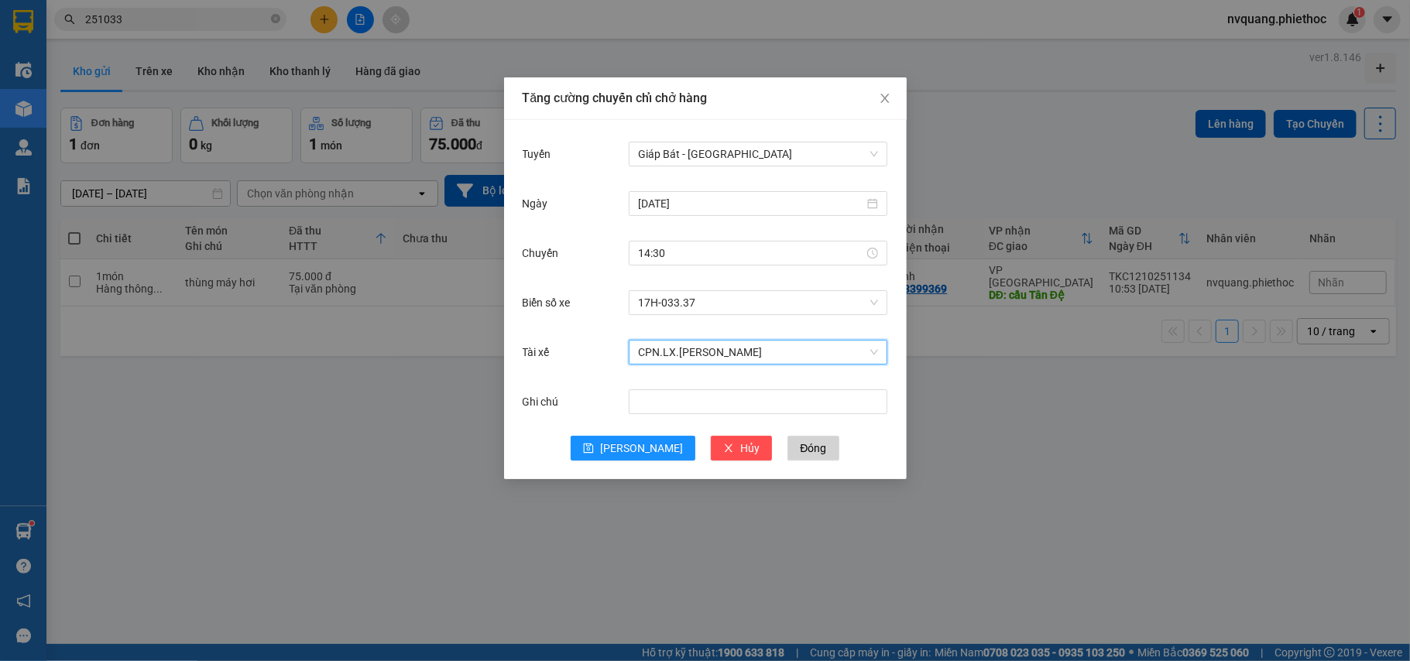
click at [596, 462] on div "Tuyến Giáp Bát - Thái Bình Ngày 12/10/2025 Chuyến 14:30 Biển số xe 17H-033.37 T…" at bounding box center [705, 299] width 403 height 359
click at [627, 454] on button "[PERSON_NAME]" at bounding box center [633, 448] width 125 height 25
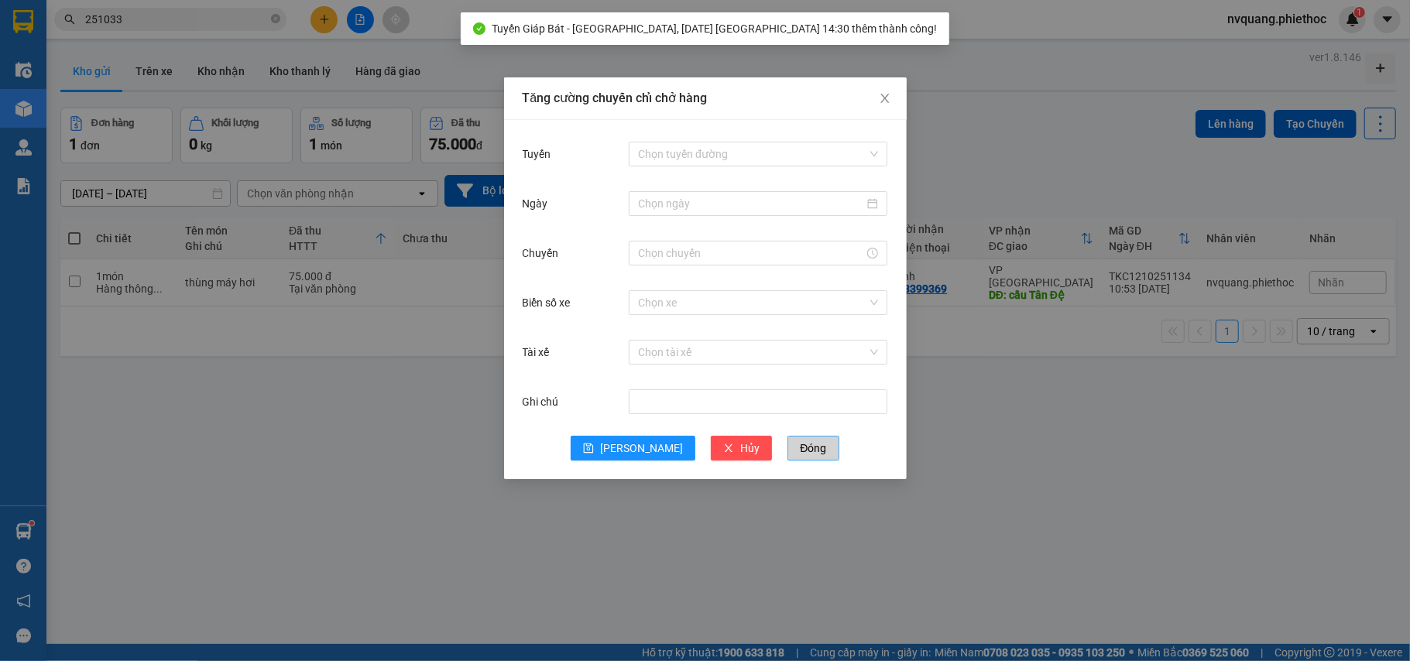
click at [800, 449] on span "Đóng" at bounding box center [813, 448] width 26 height 17
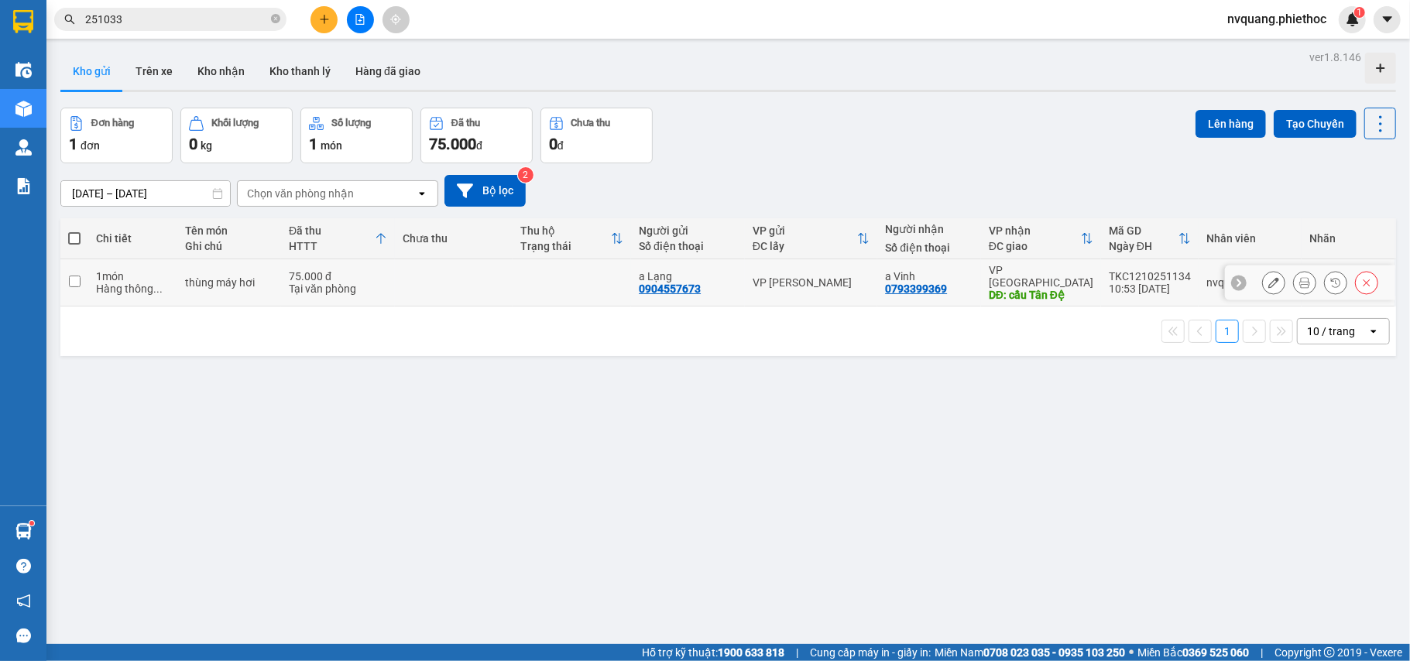
click at [503, 283] on td at bounding box center [454, 282] width 118 height 47
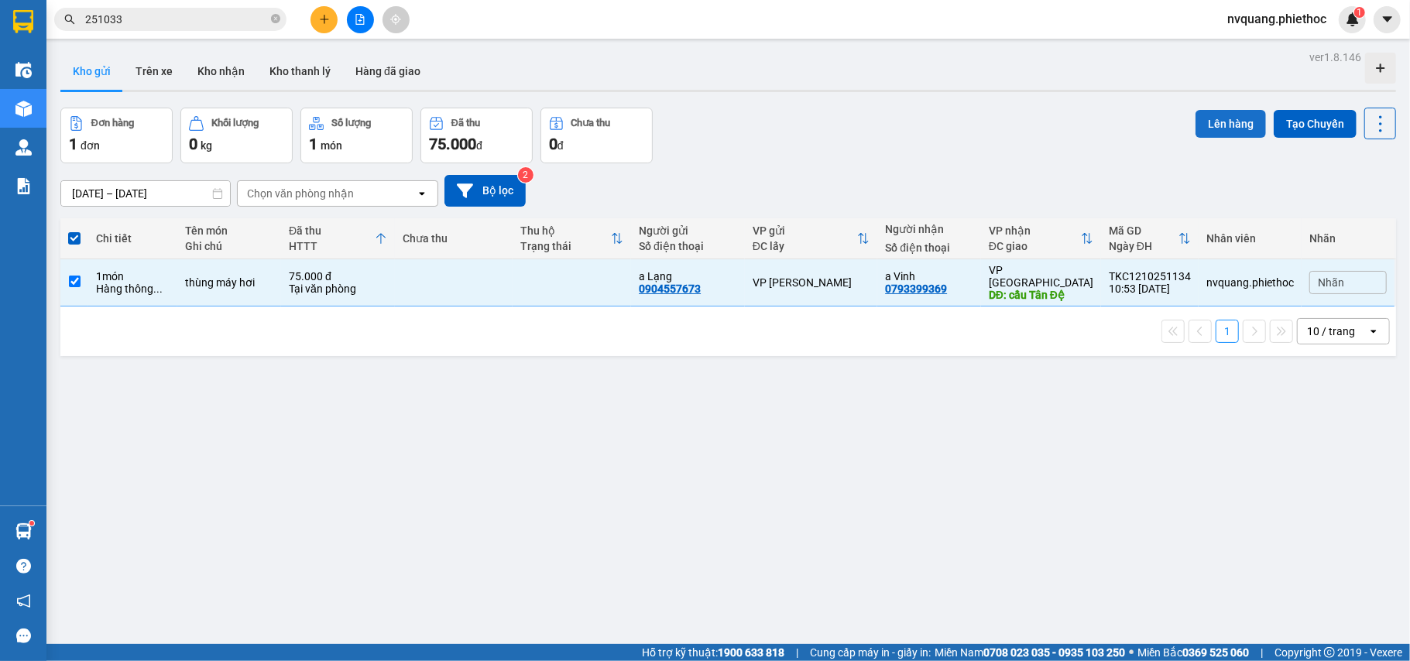
click at [1199, 122] on button "Lên hàng" at bounding box center [1230, 124] width 70 height 28
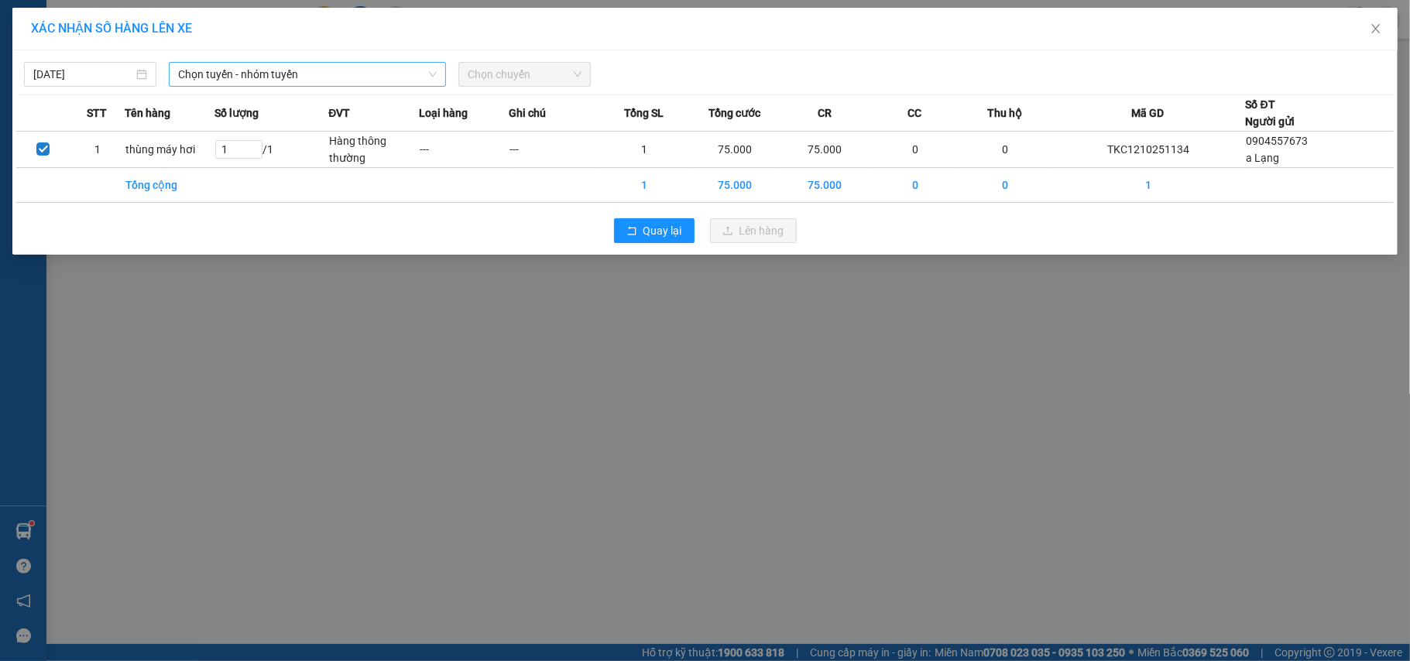
click at [217, 73] on span "Chọn tuyến - nhóm tuyến" at bounding box center [307, 74] width 259 height 23
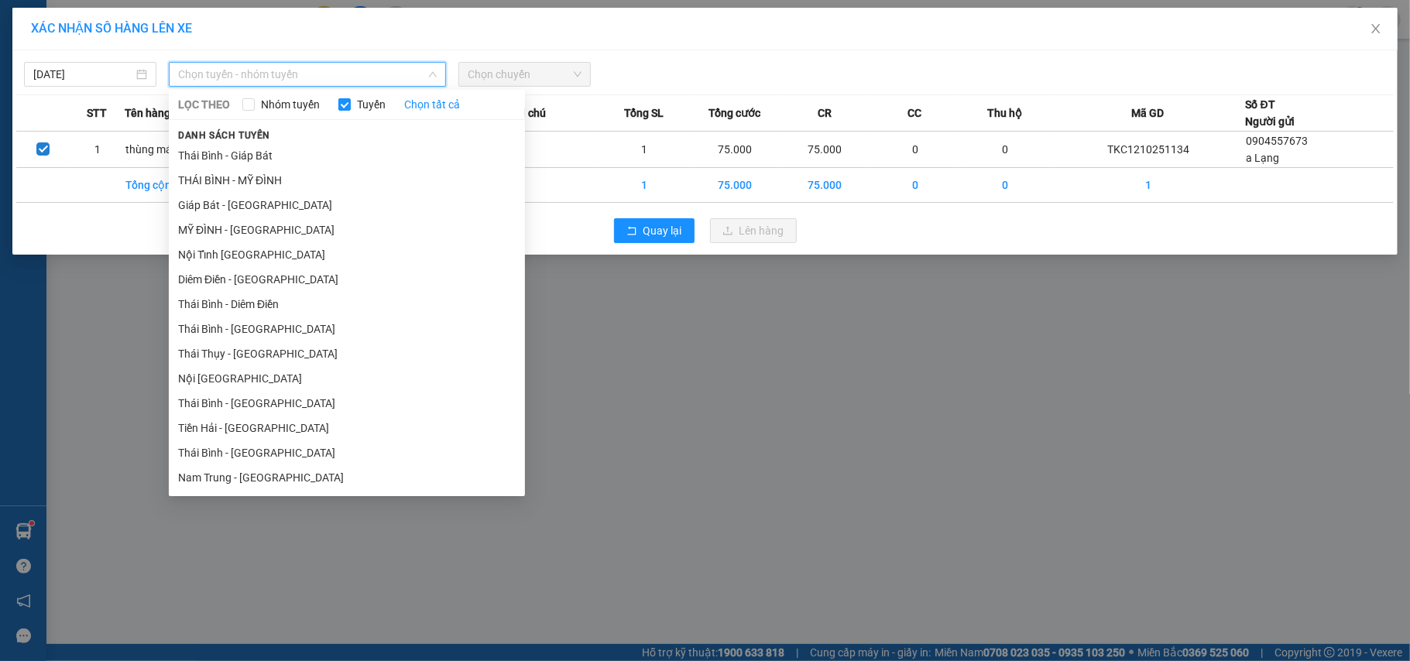
click at [221, 206] on li "Giáp Bát - [GEOGRAPHIC_DATA]" at bounding box center [347, 205] width 356 height 25
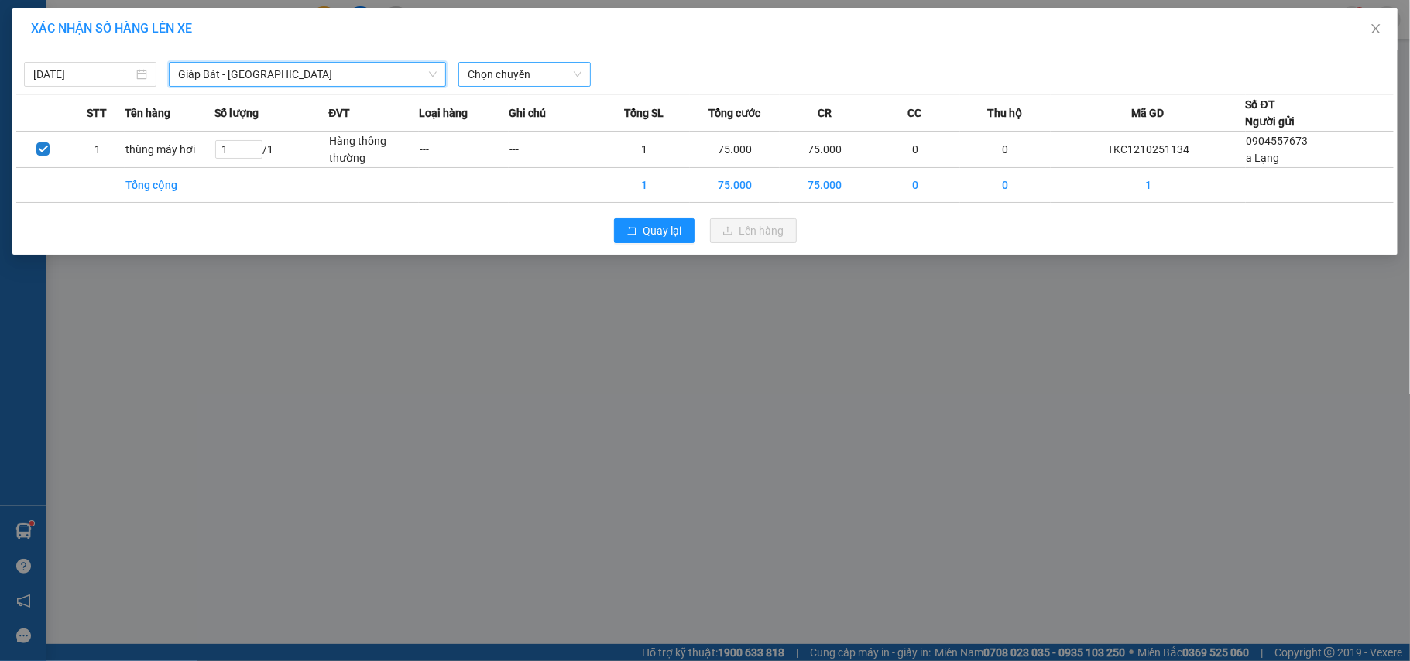
click at [490, 78] on span "Chọn chuyến" at bounding box center [525, 74] width 114 height 23
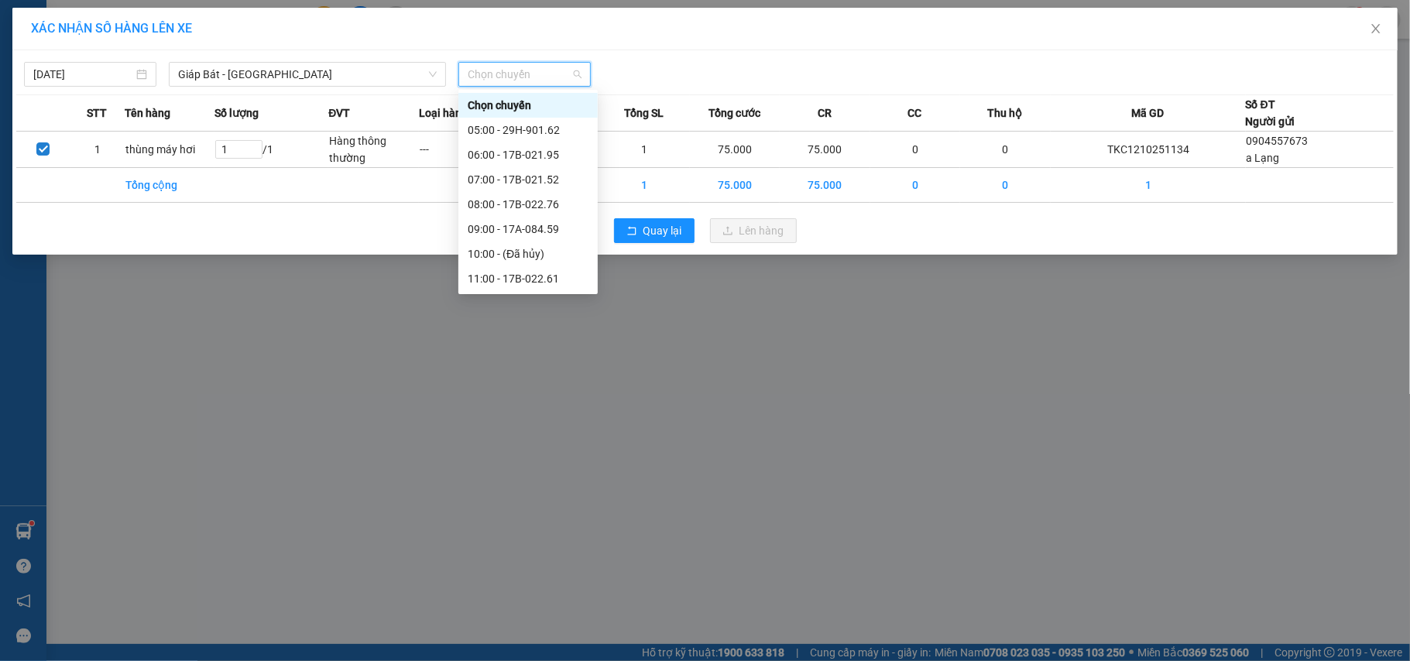
click at [564, 394] on div "14:30 (TC) - 17H-033.37" at bounding box center [528, 402] width 121 height 17
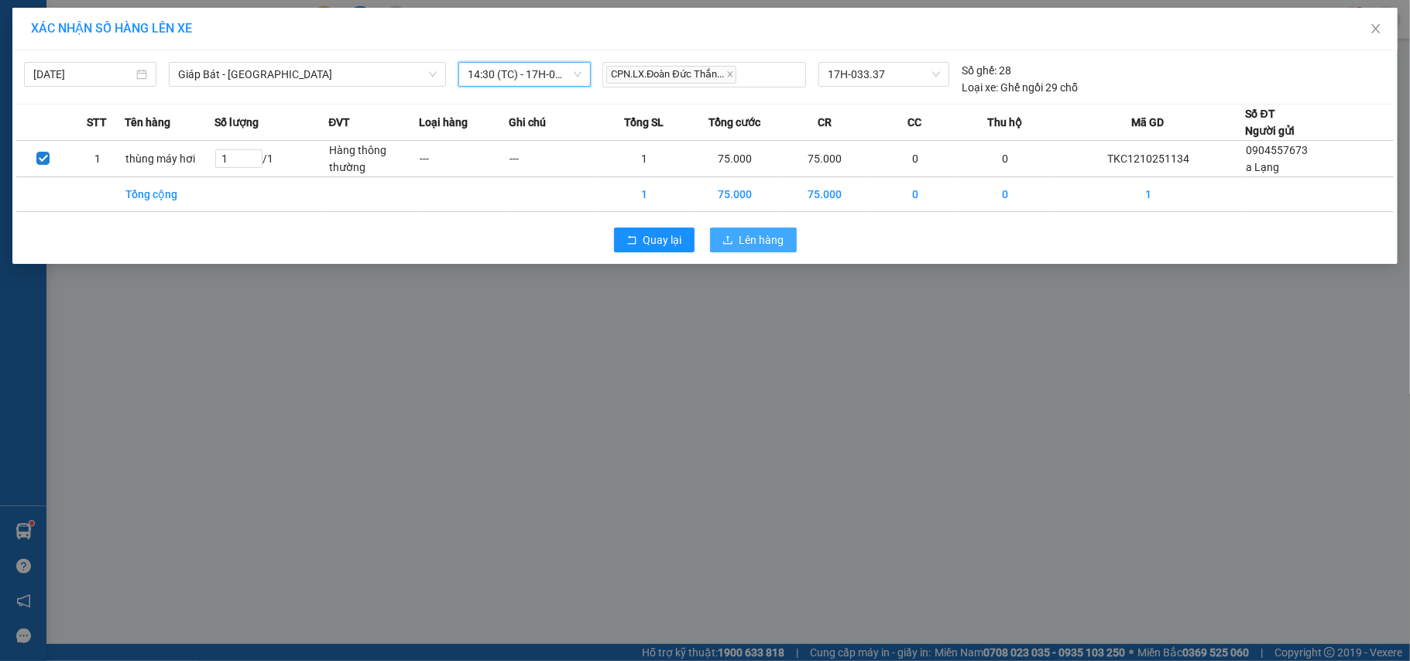
click at [768, 230] on button "Lên hàng" at bounding box center [753, 240] width 87 height 25
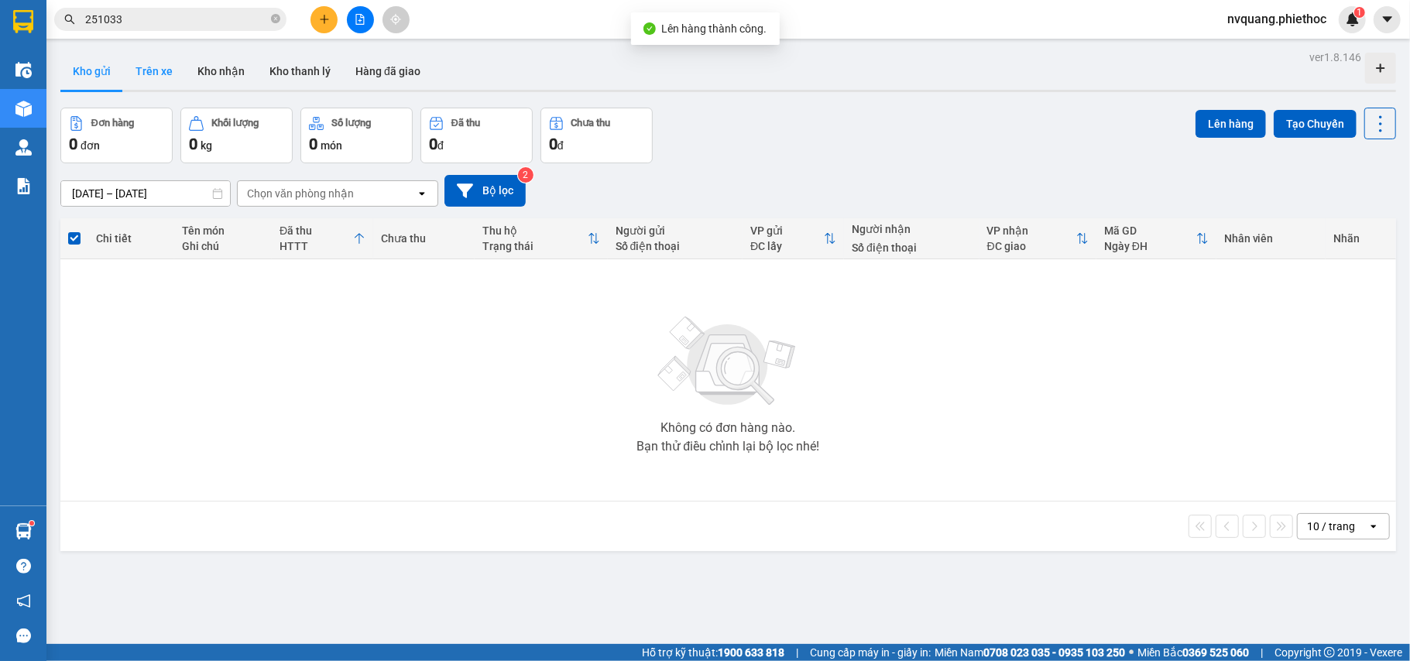
click at [169, 67] on button "Trên xe" at bounding box center [154, 71] width 62 height 37
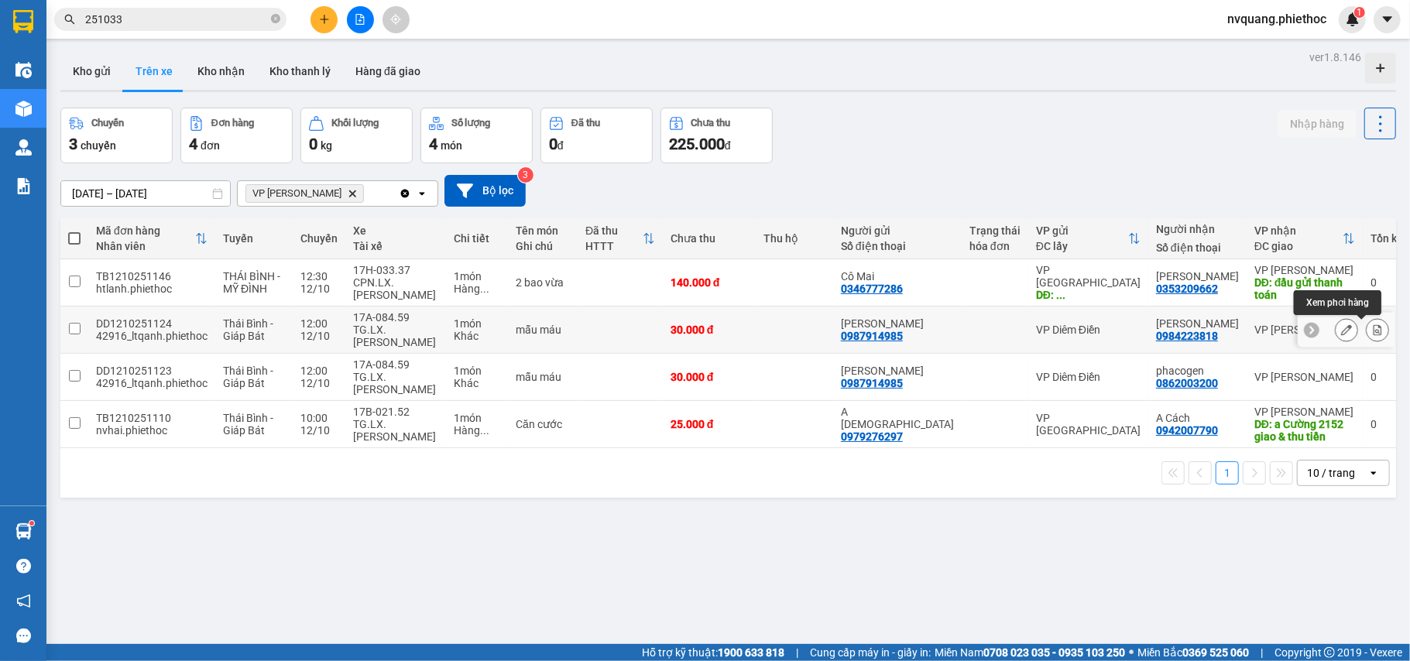
click at [1370, 333] on button at bounding box center [1377, 330] width 22 height 27
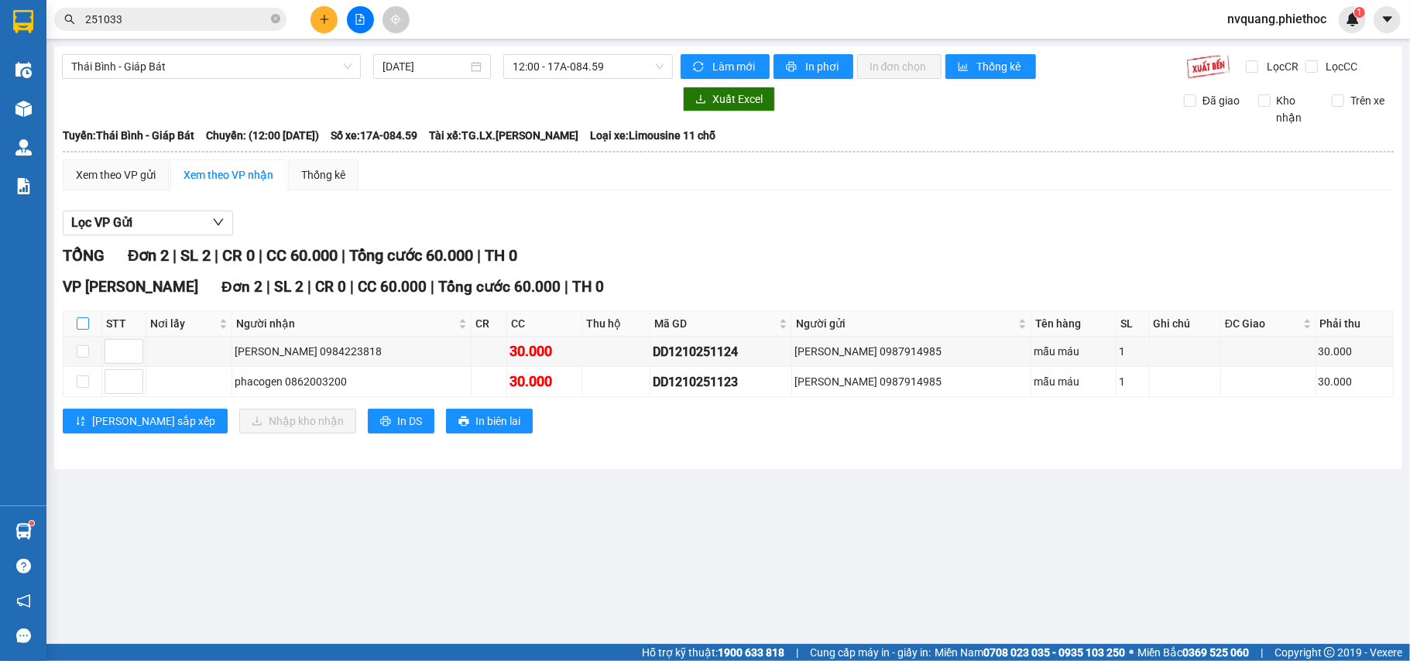
click at [79, 322] on input "checkbox" at bounding box center [83, 323] width 12 height 12
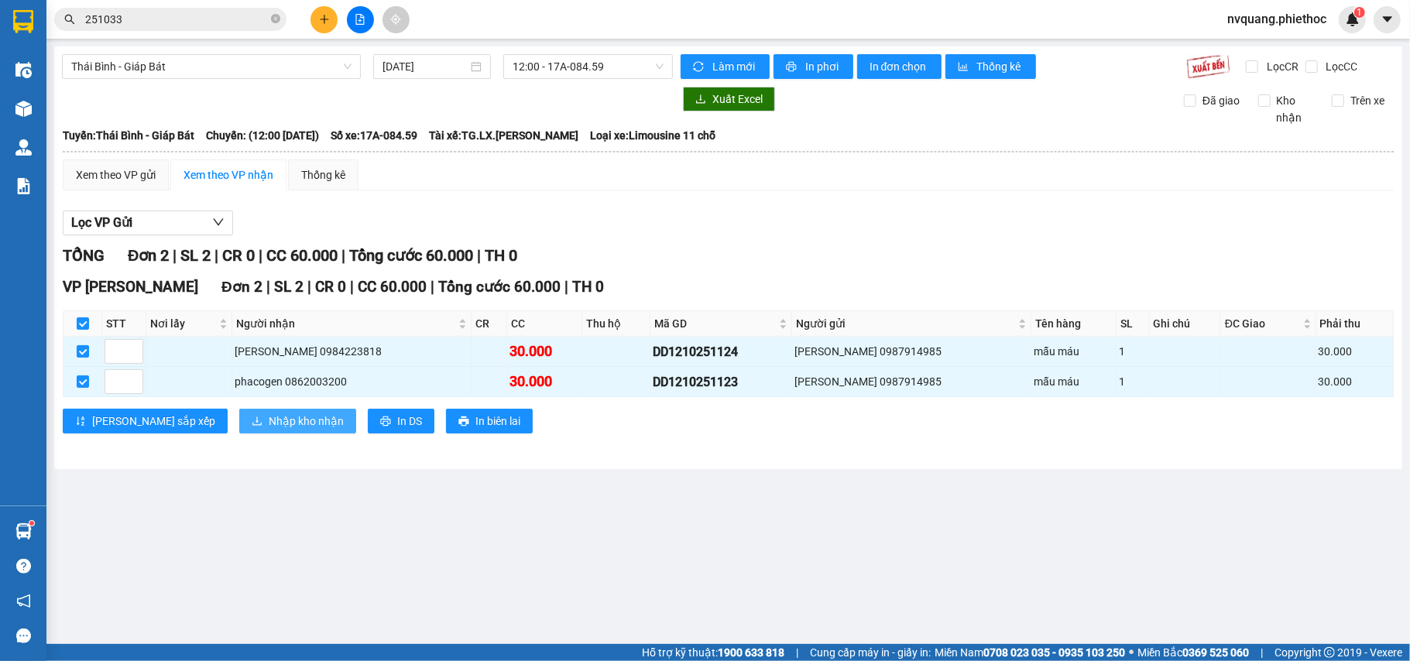
click at [269, 429] on span "Nhập kho nhận" at bounding box center [306, 421] width 75 height 17
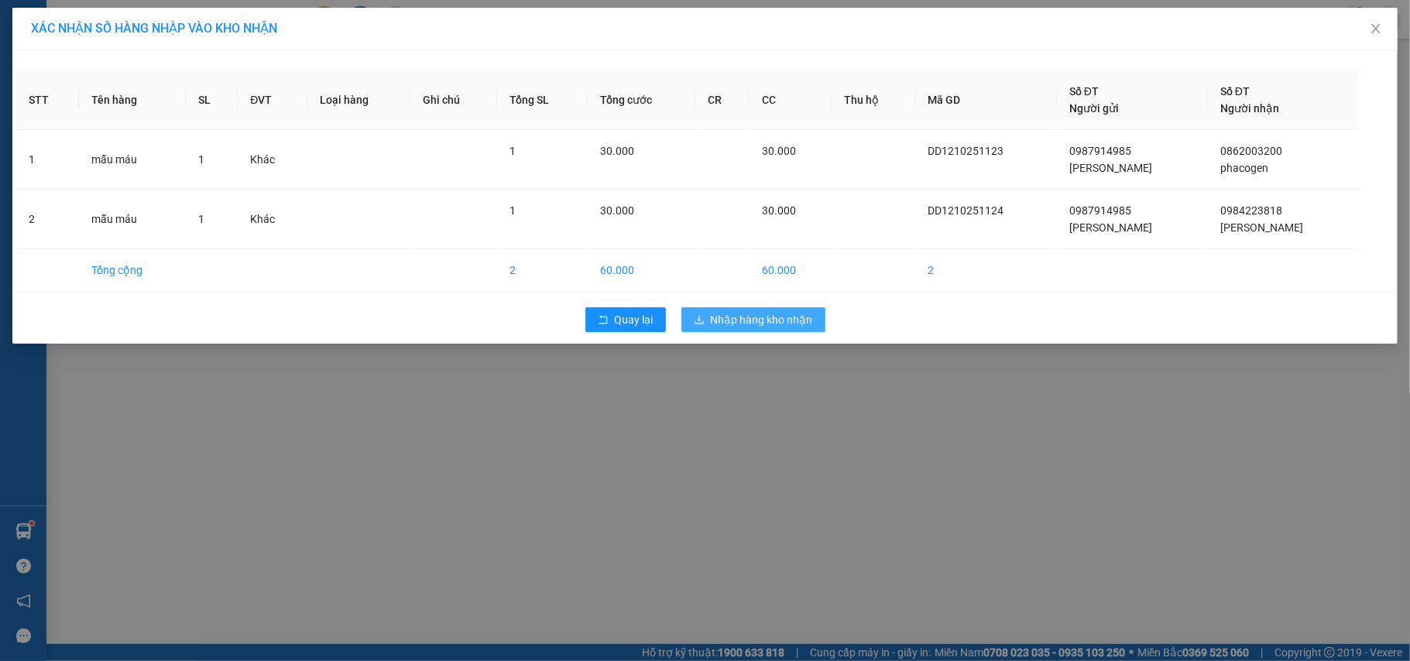
click at [729, 308] on div "Quay lại Nhập hàng kho nhận" at bounding box center [704, 320] width 1377 height 40
click at [728, 320] on span "Nhập hàng kho nhận" at bounding box center [762, 319] width 102 height 17
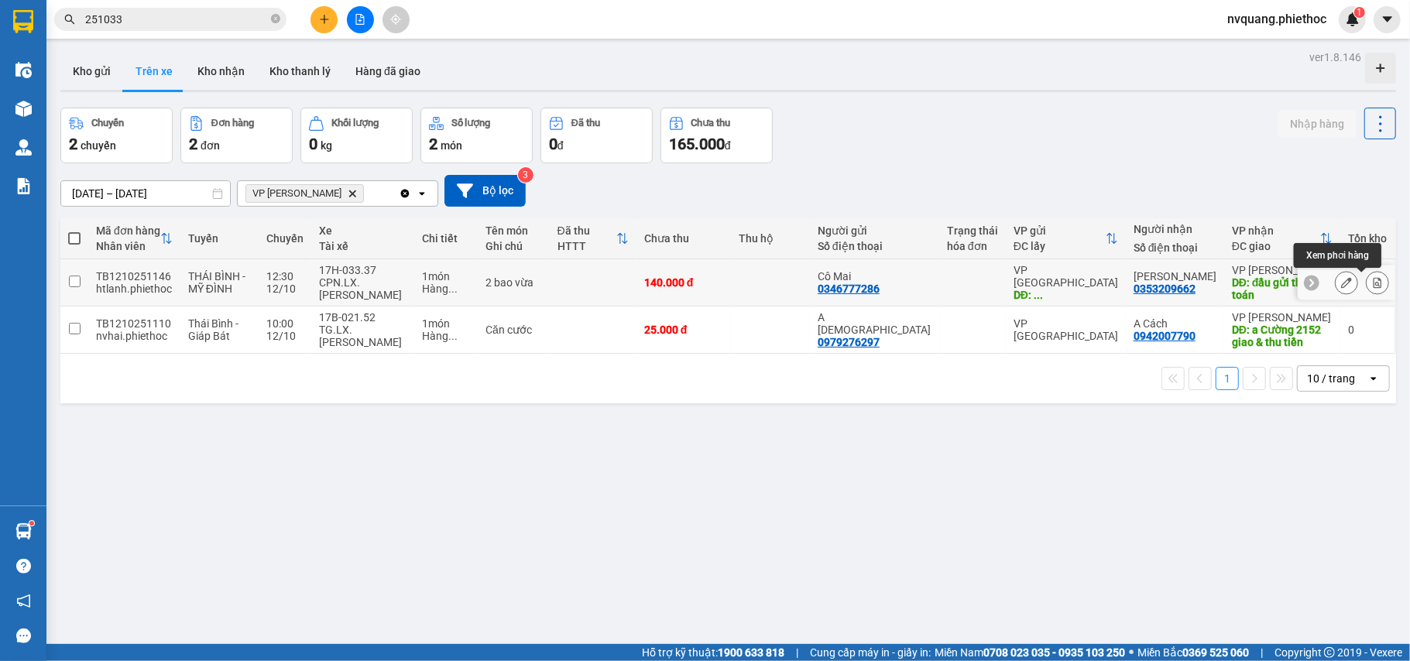
click at [1366, 288] on button at bounding box center [1377, 282] width 22 height 27
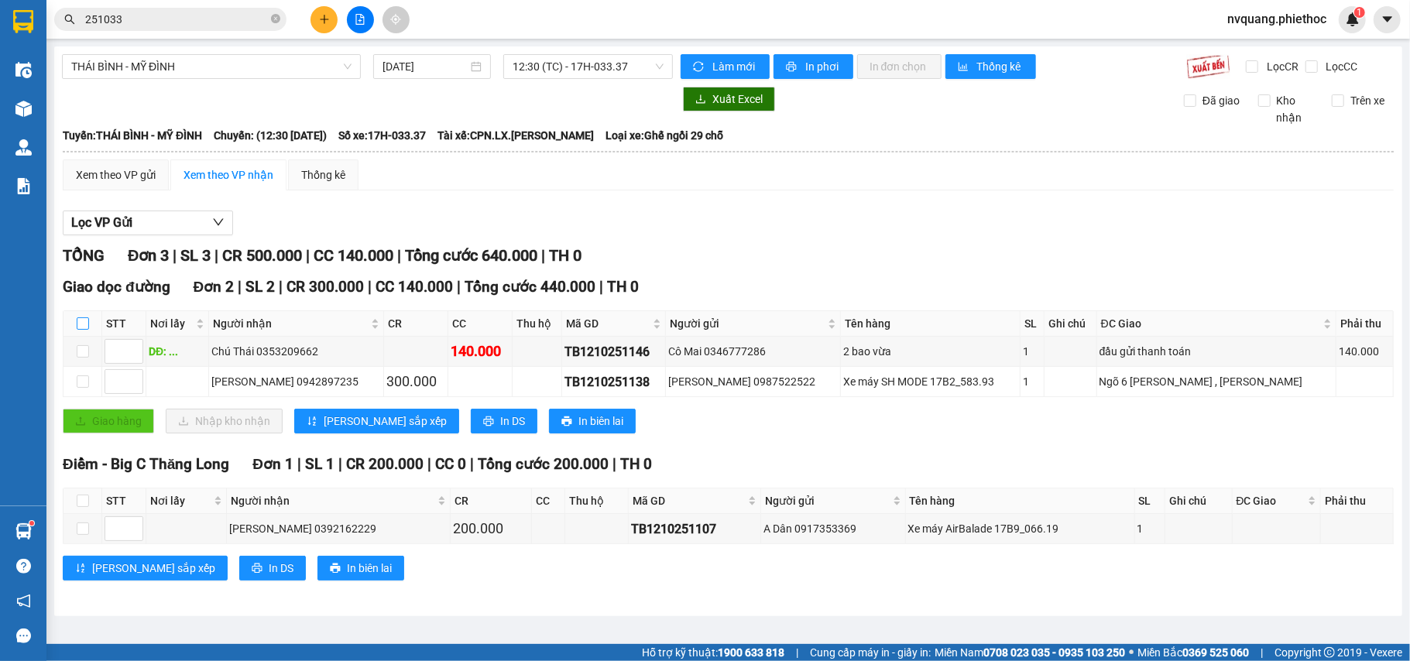
click at [81, 324] on input "checkbox" at bounding box center [83, 323] width 12 height 12
checkbox input "true"
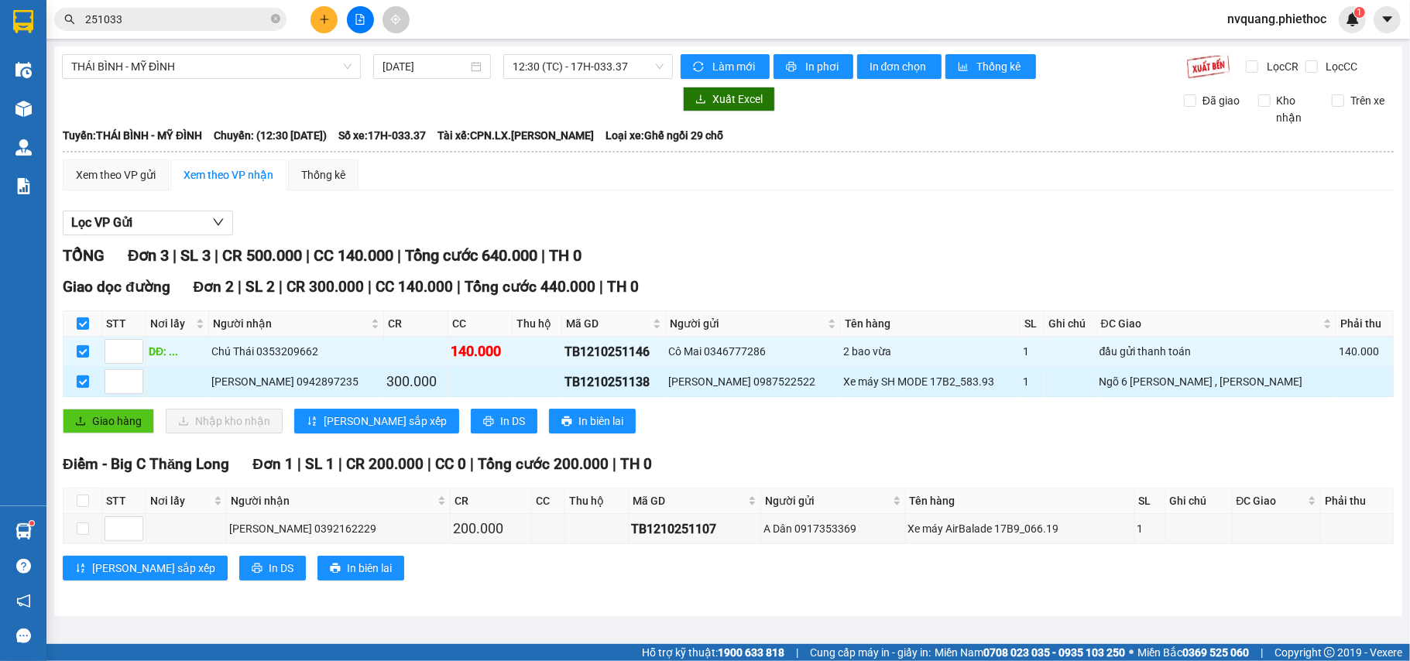
click at [77, 382] on input "checkbox" at bounding box center [83, 381] width 12 height 12
checkbox input "false"
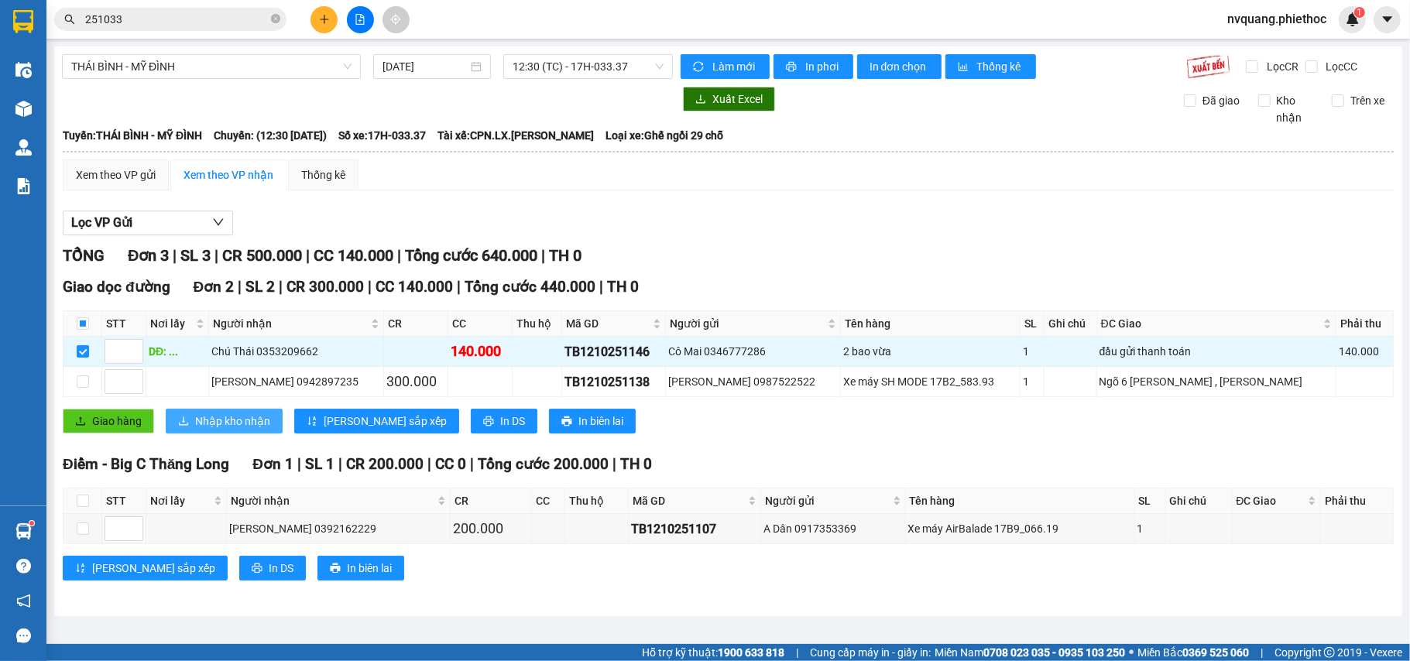
click at [190, 416] on button "Nhập kho nhận" at bounding box center [224, 421] width 117 height 25
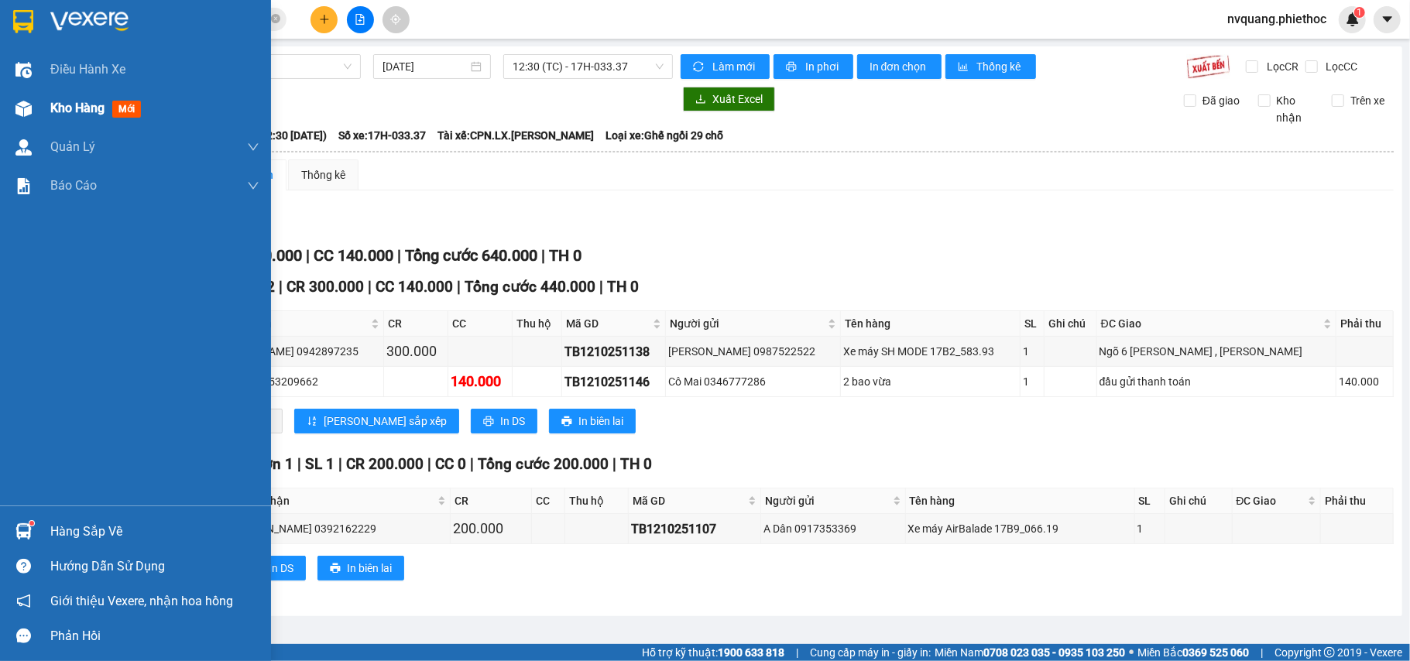
click at [71, 101] on span "Kho hàng" at bounding box center [77, 108] width 54 height 15
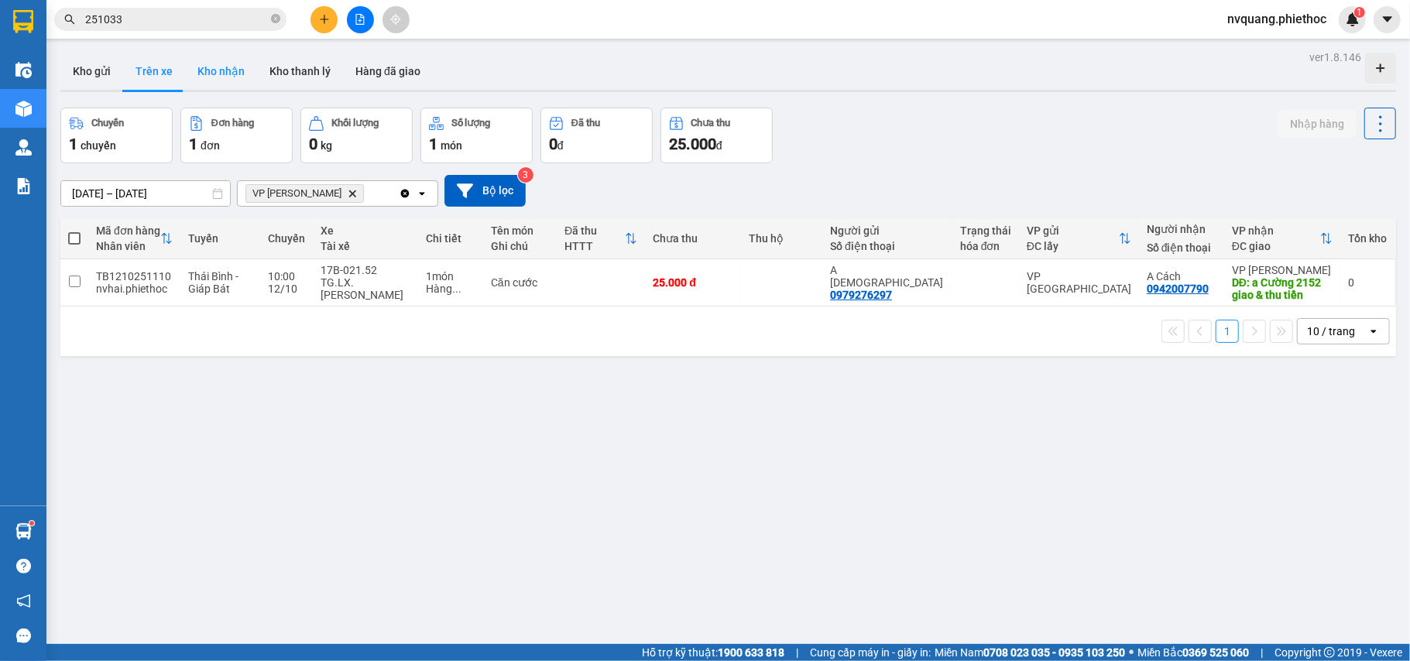
click at [192, 63] on button "Kho nhận" at bounding box center [221, 71] width 72 height 37
type input "[DATE] – [DATE]"
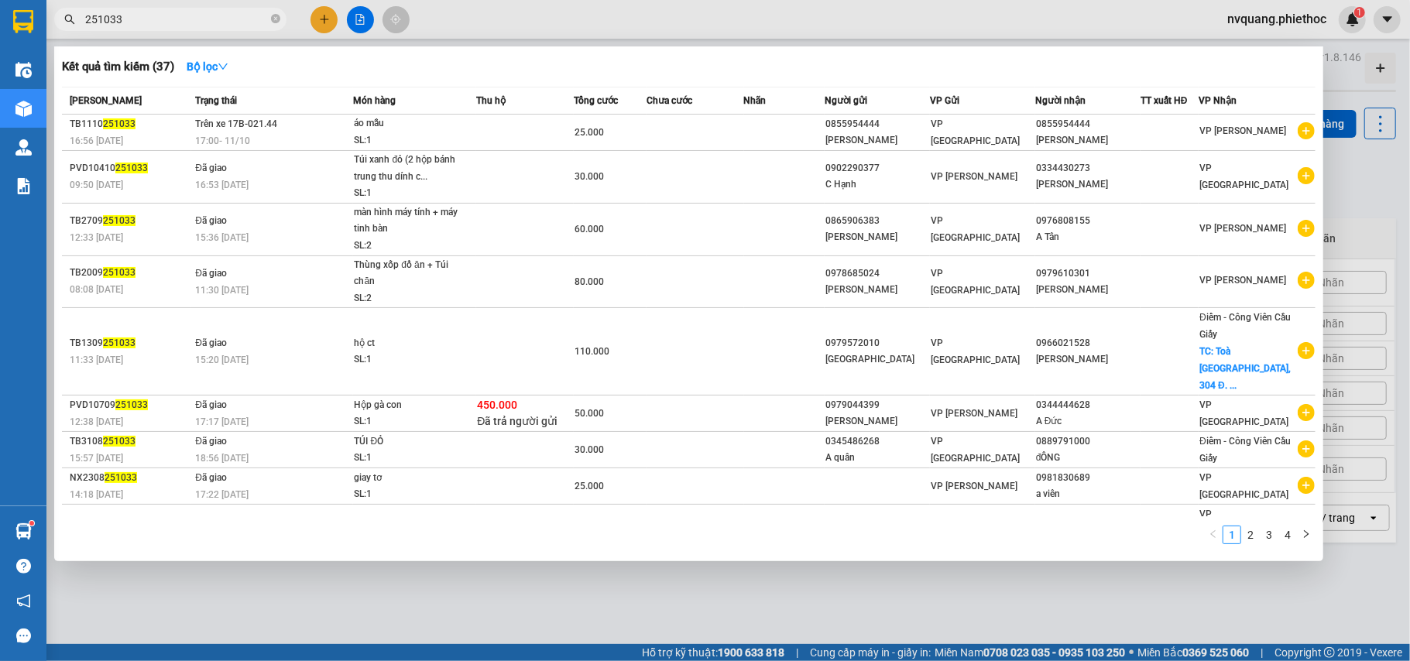
drag, startPoint x: 169, startPoint y: 17, endPoint x: 51, endPoint y: 28, distance: 118.2
click at [51, 26] on div "251033" at bounding box center [151, 19] width 302 height 23
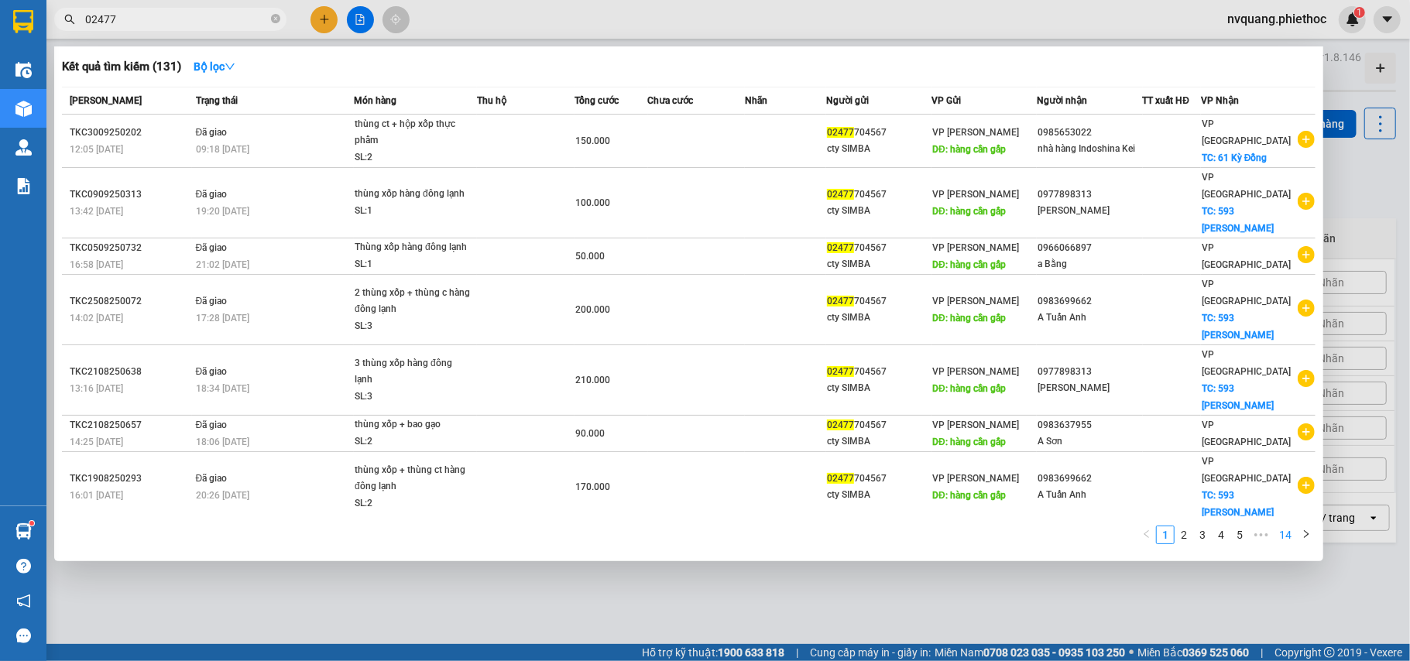
type input "02477"
click at [1284, 533] on link "14" at bounding box center [1285, 534] width 22 height 17
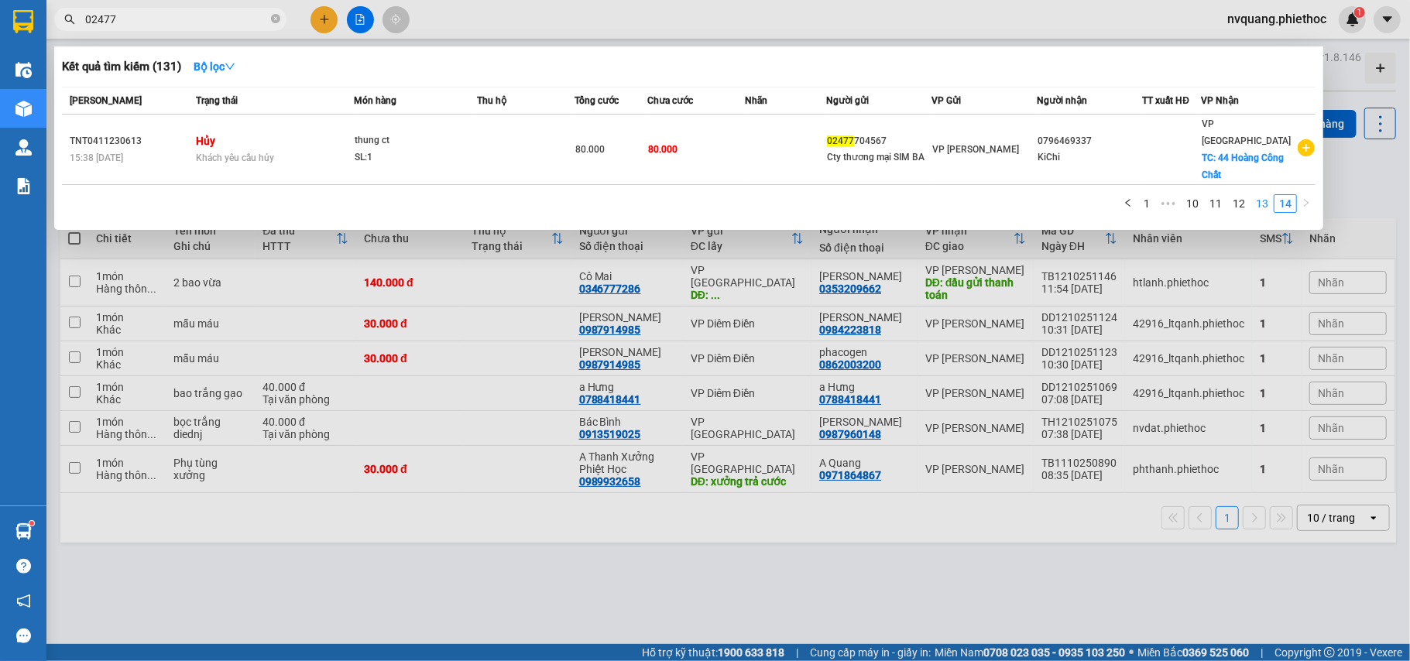
click at [1270, 195] on link "13" at bounding box center [1262, 203] width 22 height 17
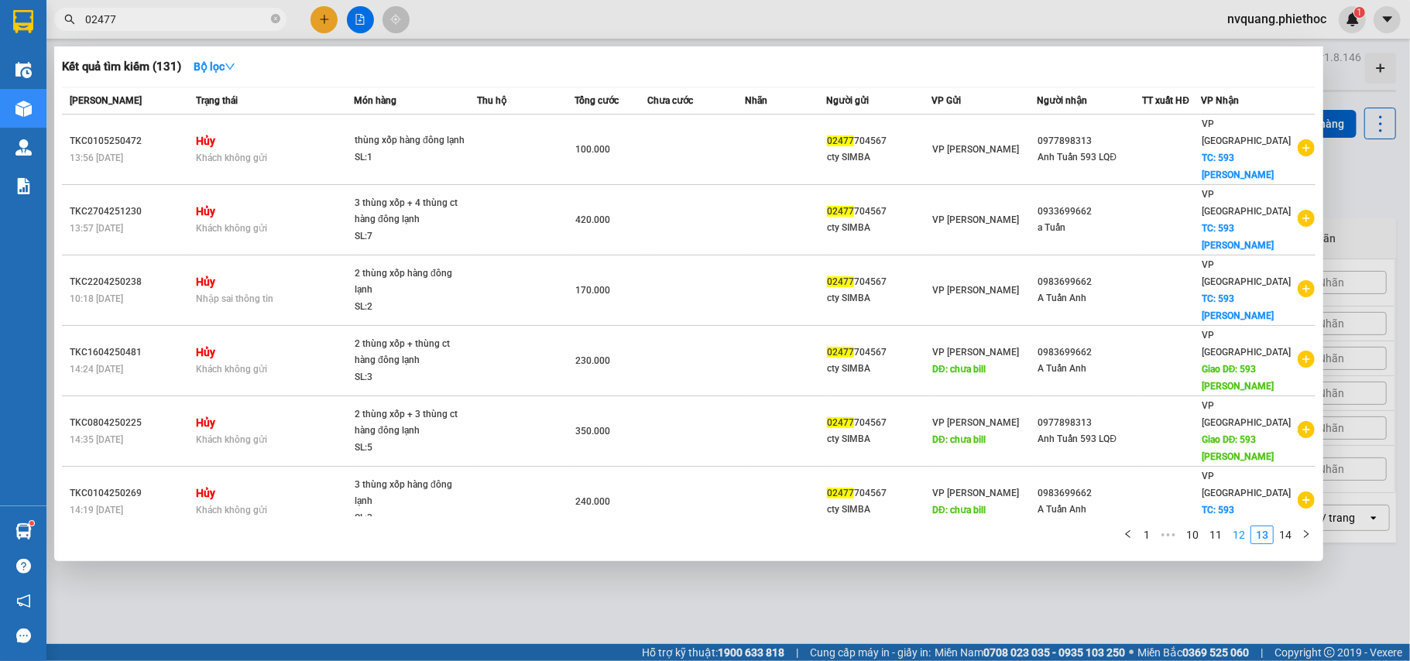
click at [1231, 533] on link "12" at bounding box center [1239, 534] width 22 height 17
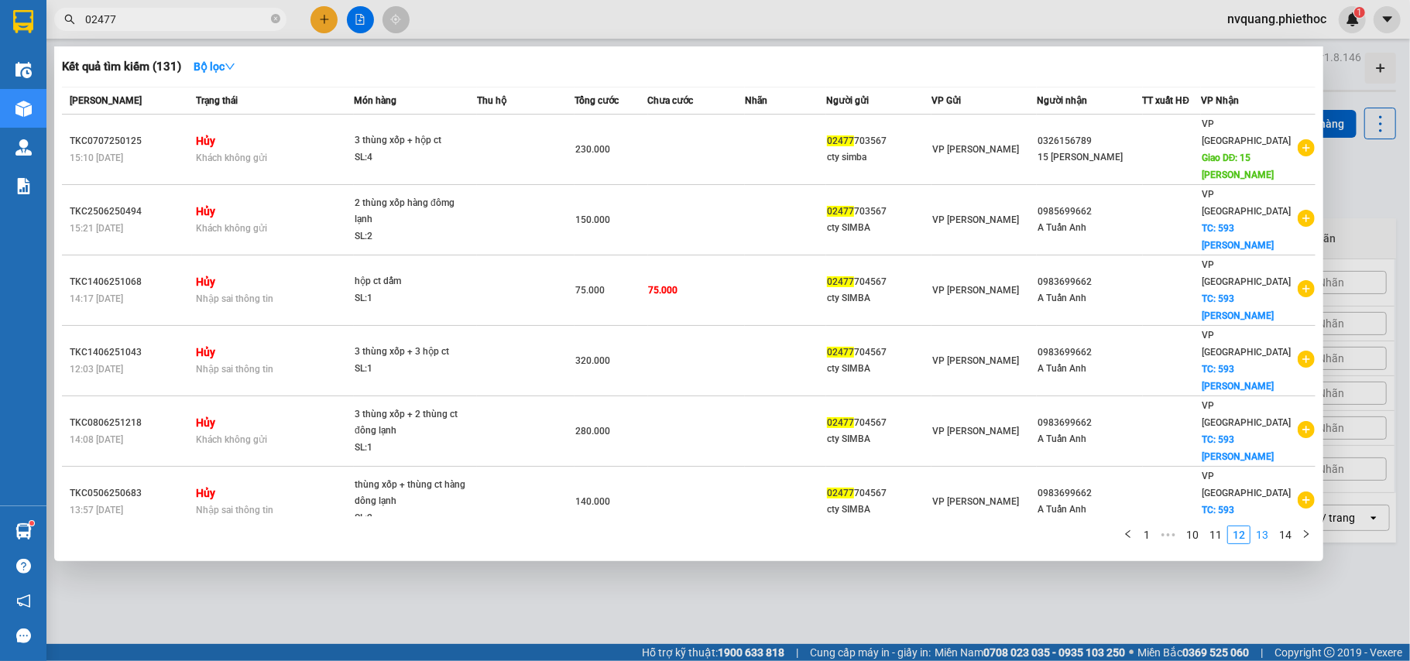
click at [1258, 536] on link "13" at bounding box center [1262, 534] width 22 height 17
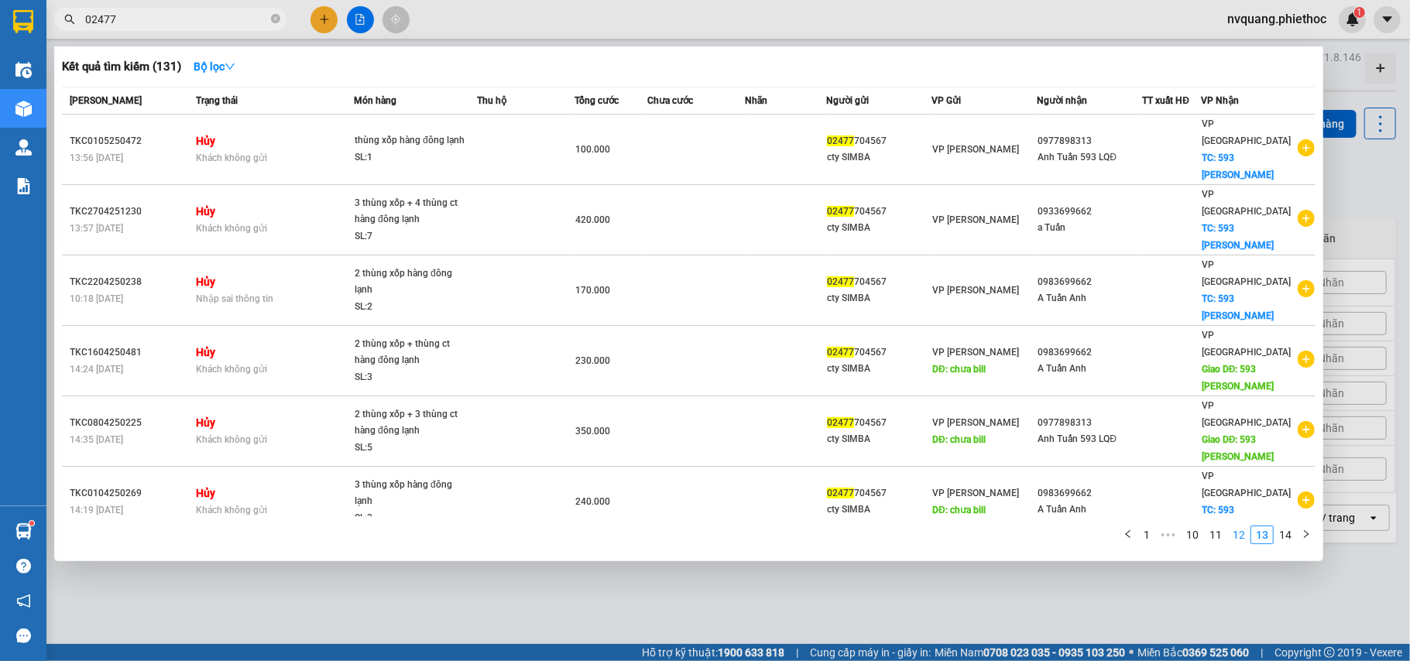
click at [1232, 533] on link "12" at bounding box center [1239, 534] width 22 height 17
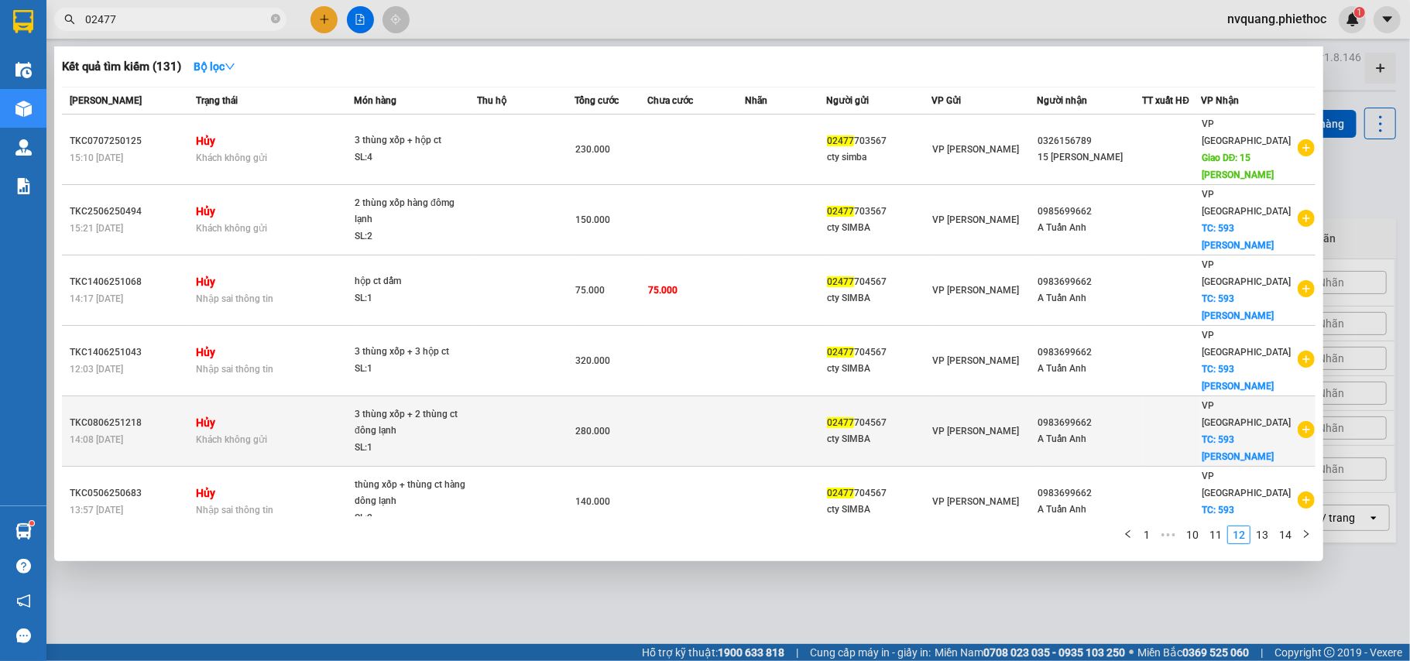
click at [545, 396] on td at bounding box center [526, 431] width 98 height 70
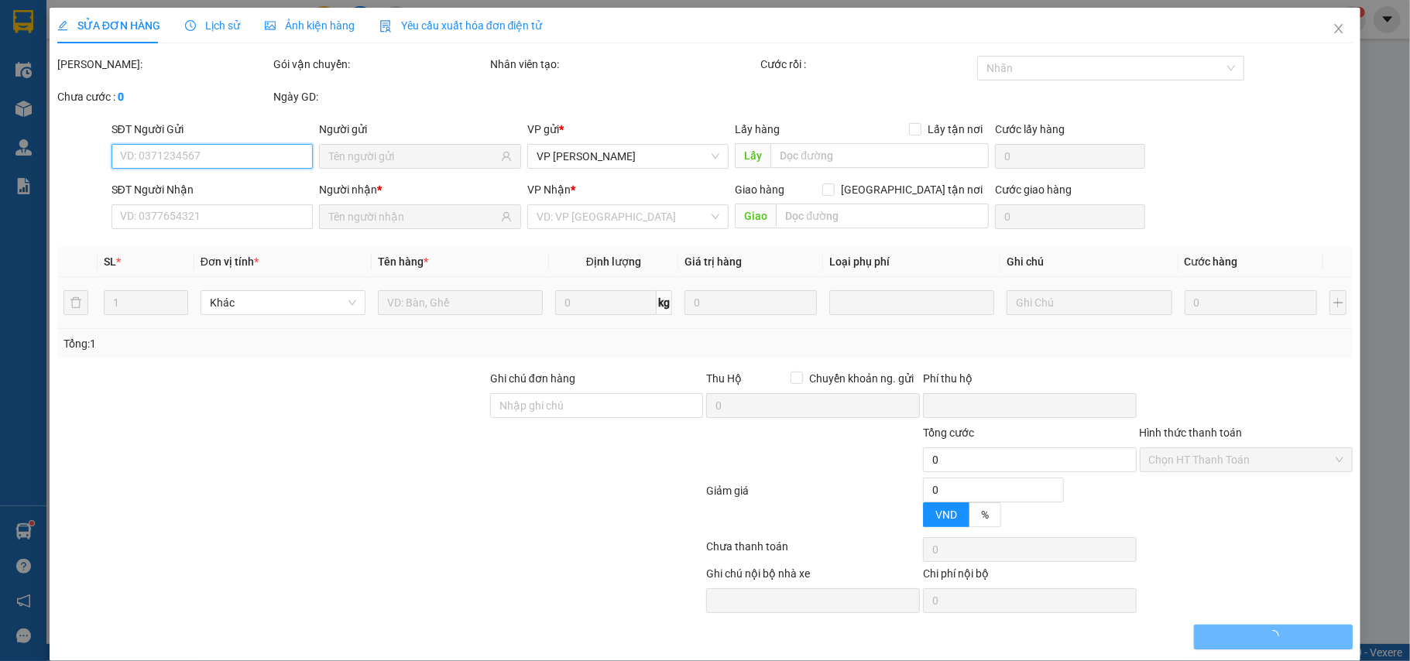
type input "02477704567"
type input "cty SIMBA"
type input "0983699662"
type input "A Tuấn Anh"
checkbox input "true"
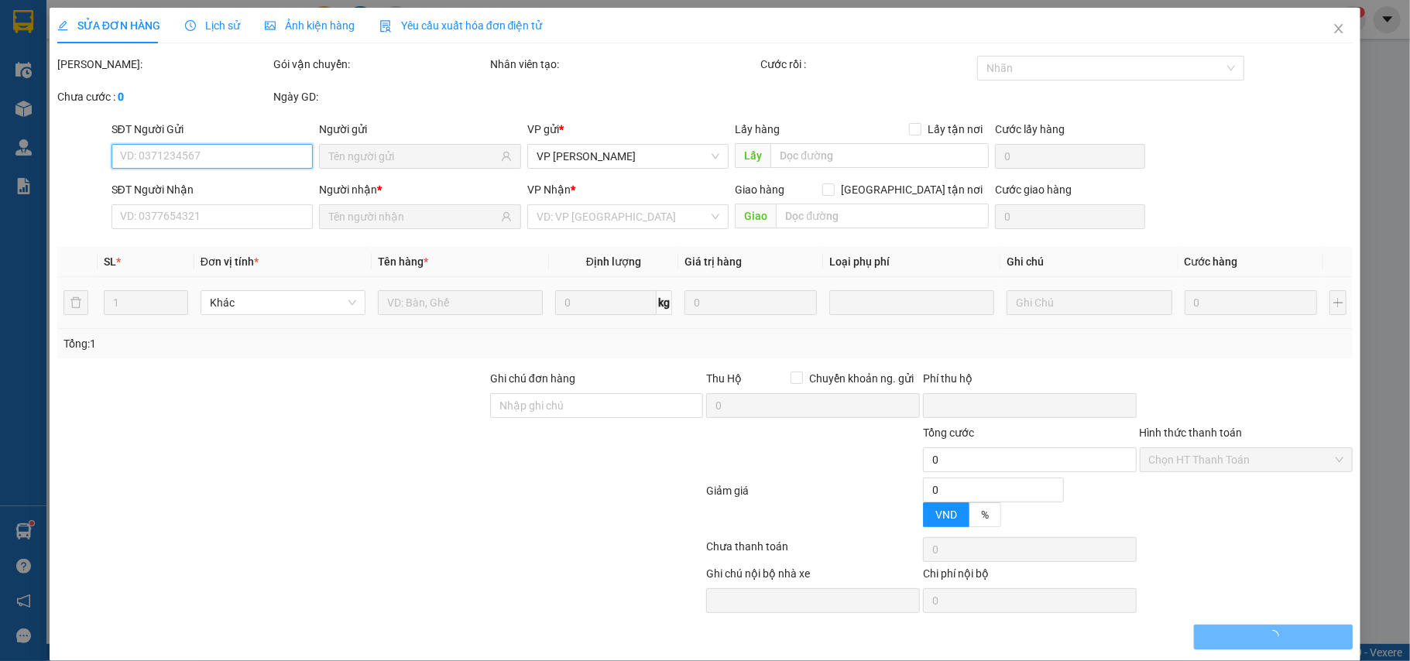
type input "593 [PERSON_NAME] Đôn"
type input "50.000"
type input "0"
type input "280.000"
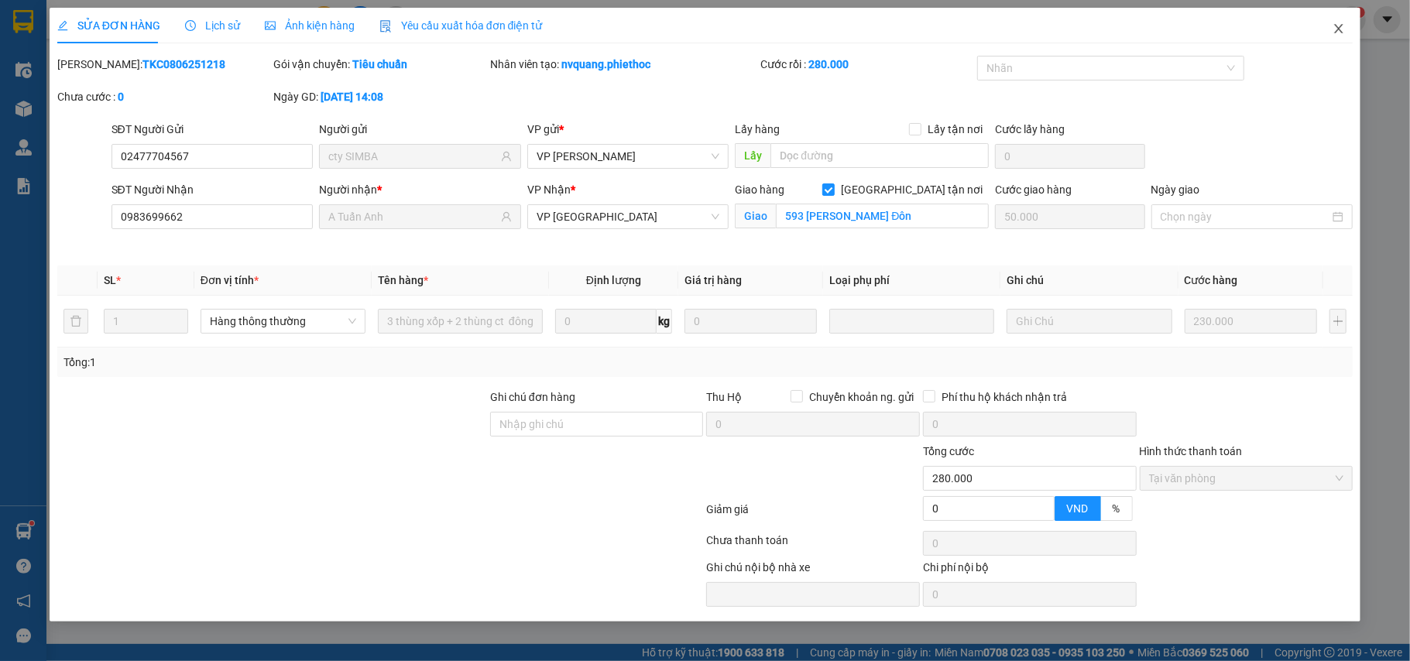
click at [1336, 26] on icon "close" at bounding box center [1339, 28] width 9 height 9
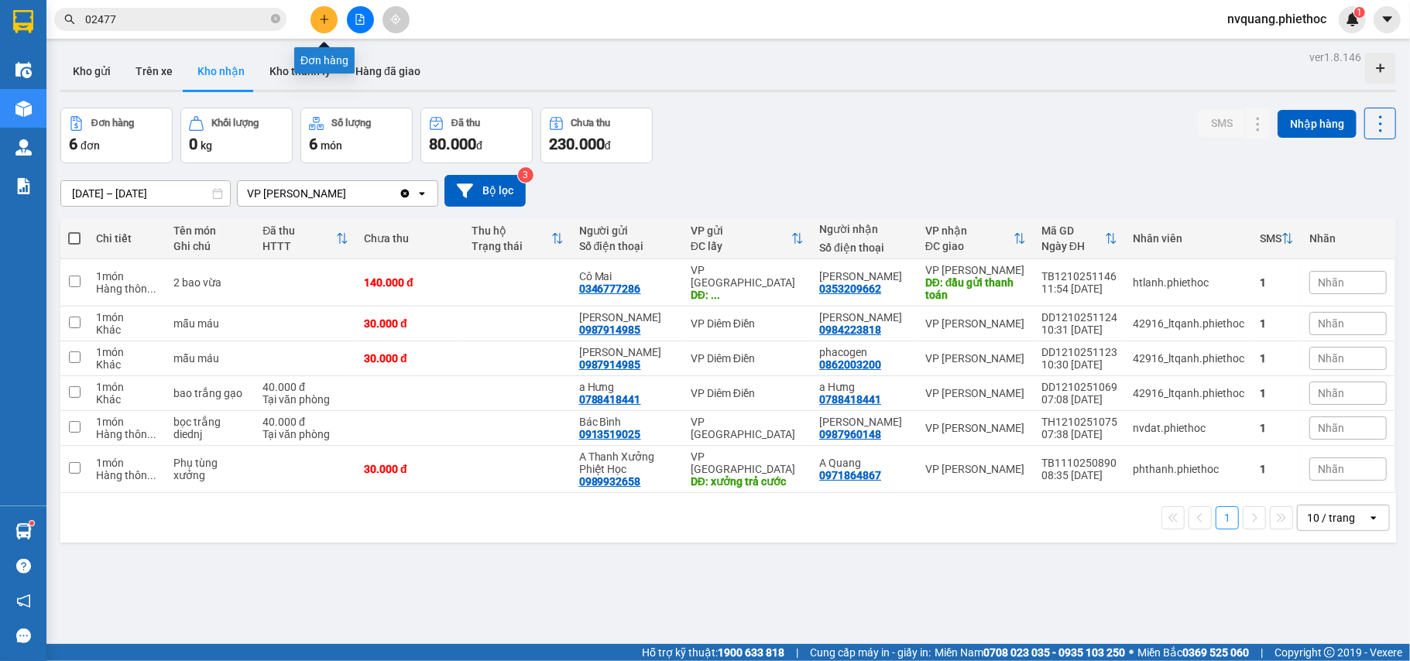
click at [326, 19] on icon "plus" at bounding box center [324, 19] width 11 height 11
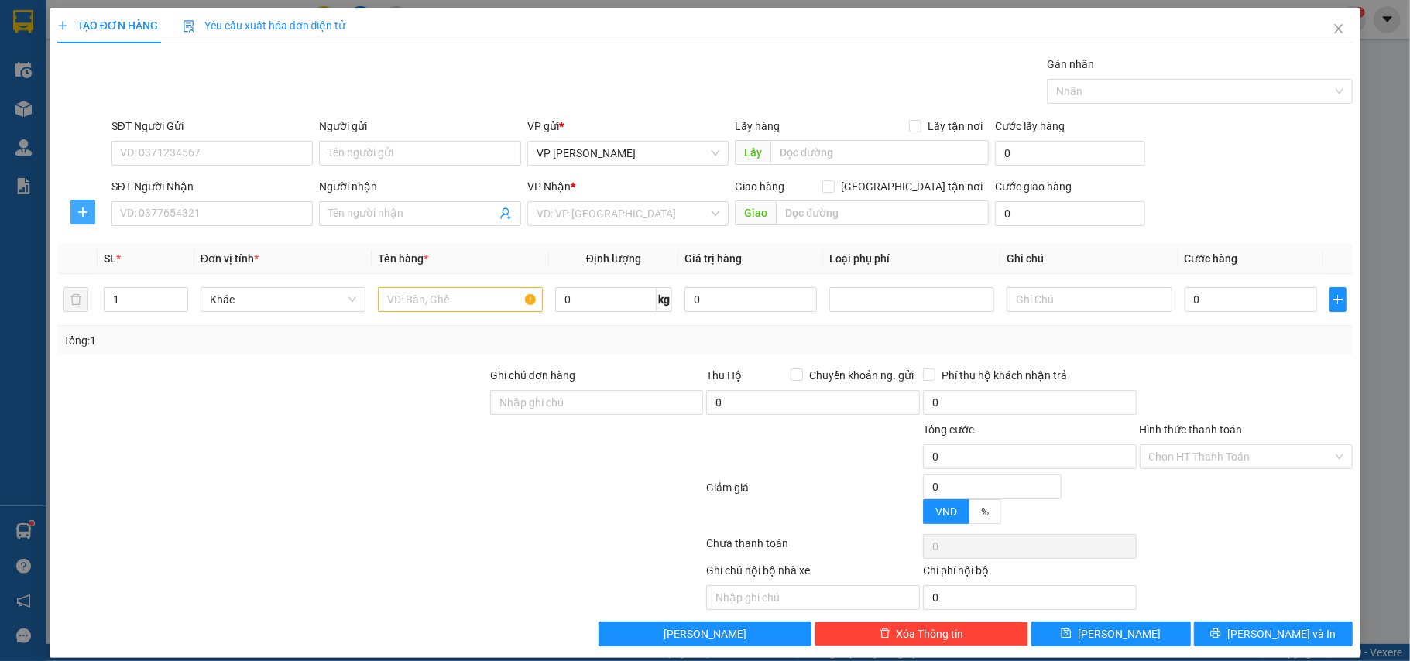
click at [81, 212] on icon "plus" at bounding box center [82, 211] width 9 height 1
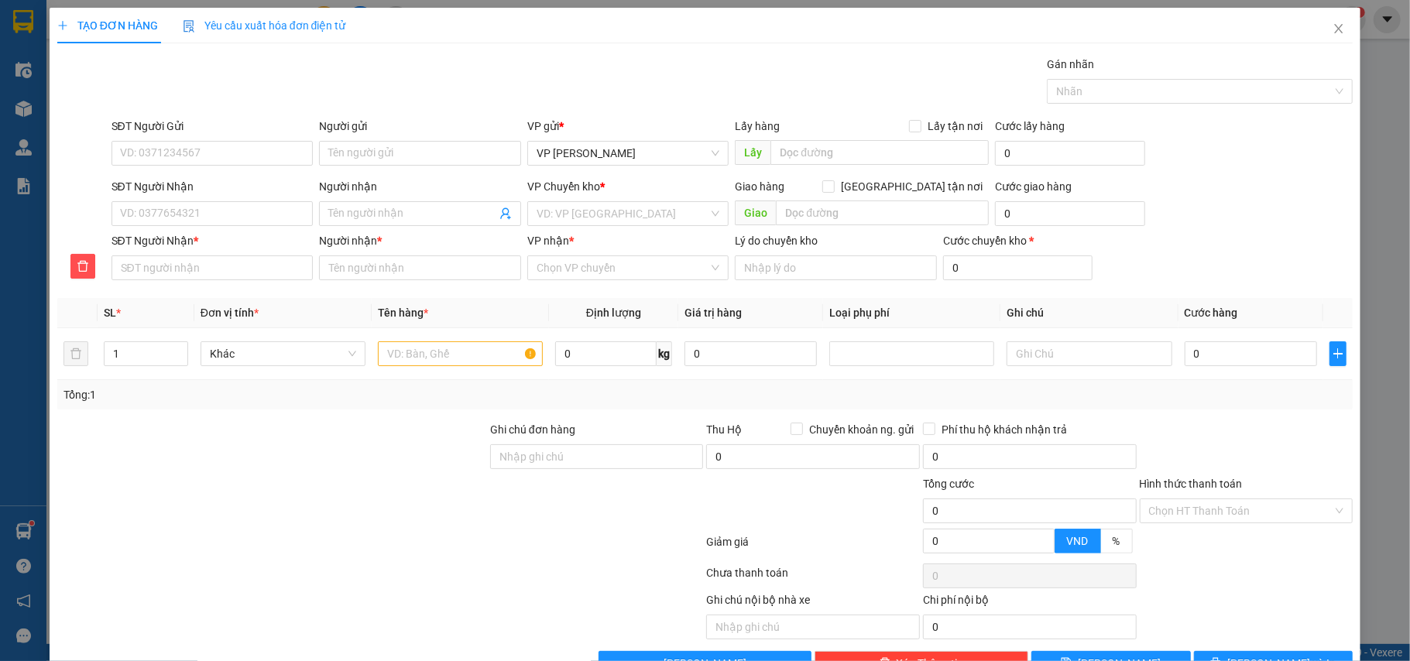
click at [156, 138] on div "SĐT Người Gửi" at bounding box center [212, 129] width 202 height 23
click at [153, 153] on input "SĐT Người Gửi" at bounding box center [212, 153] width 202 height 25
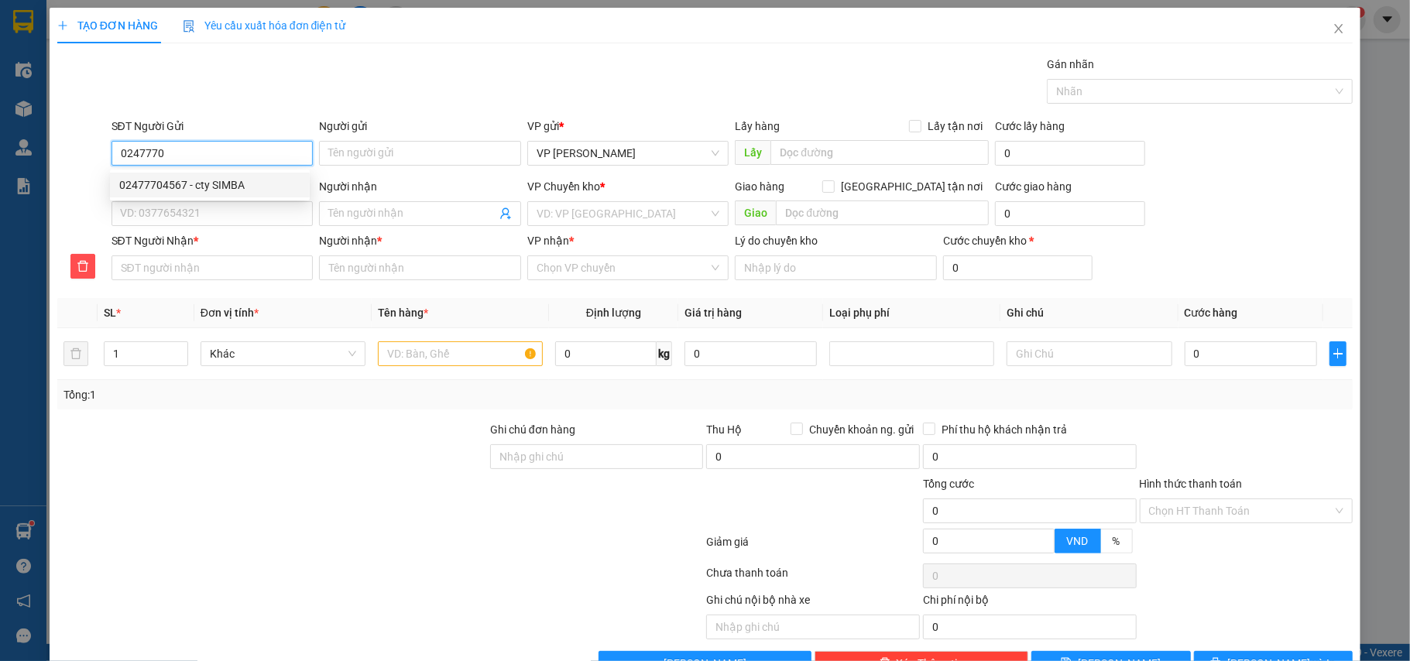
click at [201, 189] on div "02477704567 - cty SIMBA" at bounding box center [209, 185] width 181 height 17
type input "02477704567"
type input "cty SIMBA"
type input "hàng cần gấp"
type input "02477704567"
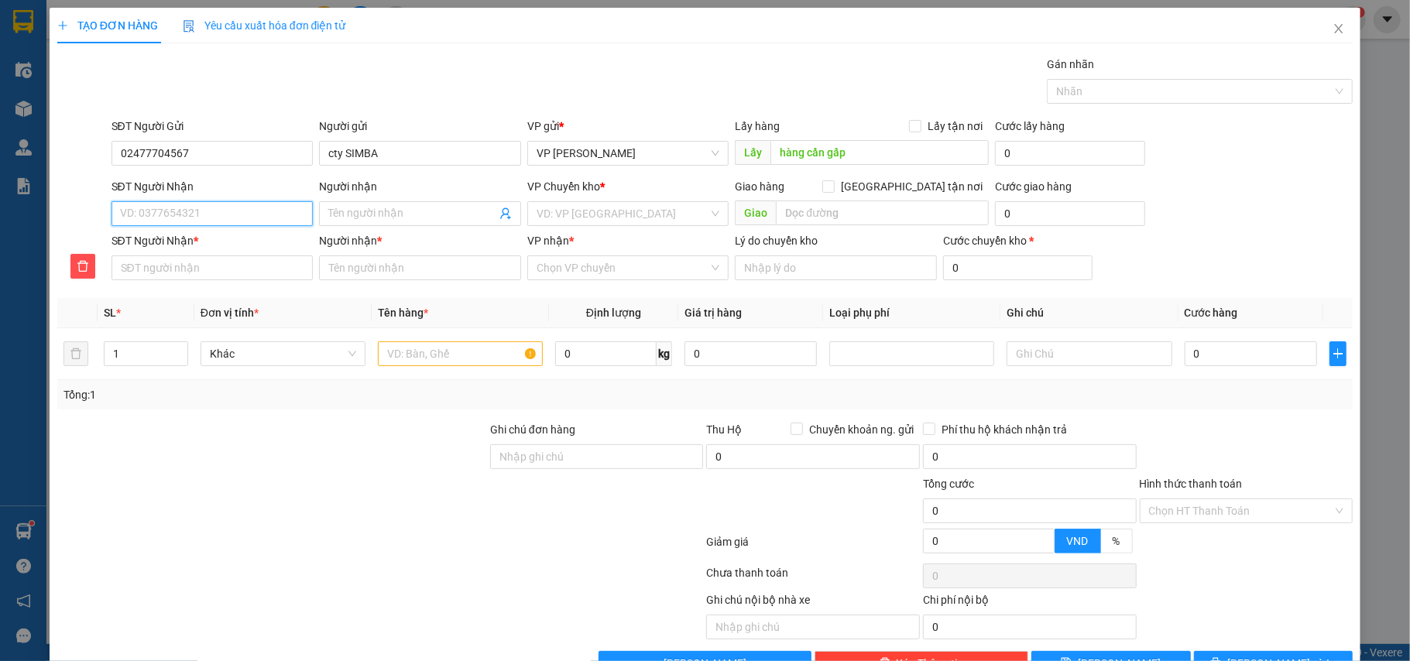
click at [205, 206] on input "SĐT Người Nhận" at bounding box center [212, 213] width 202 height 25
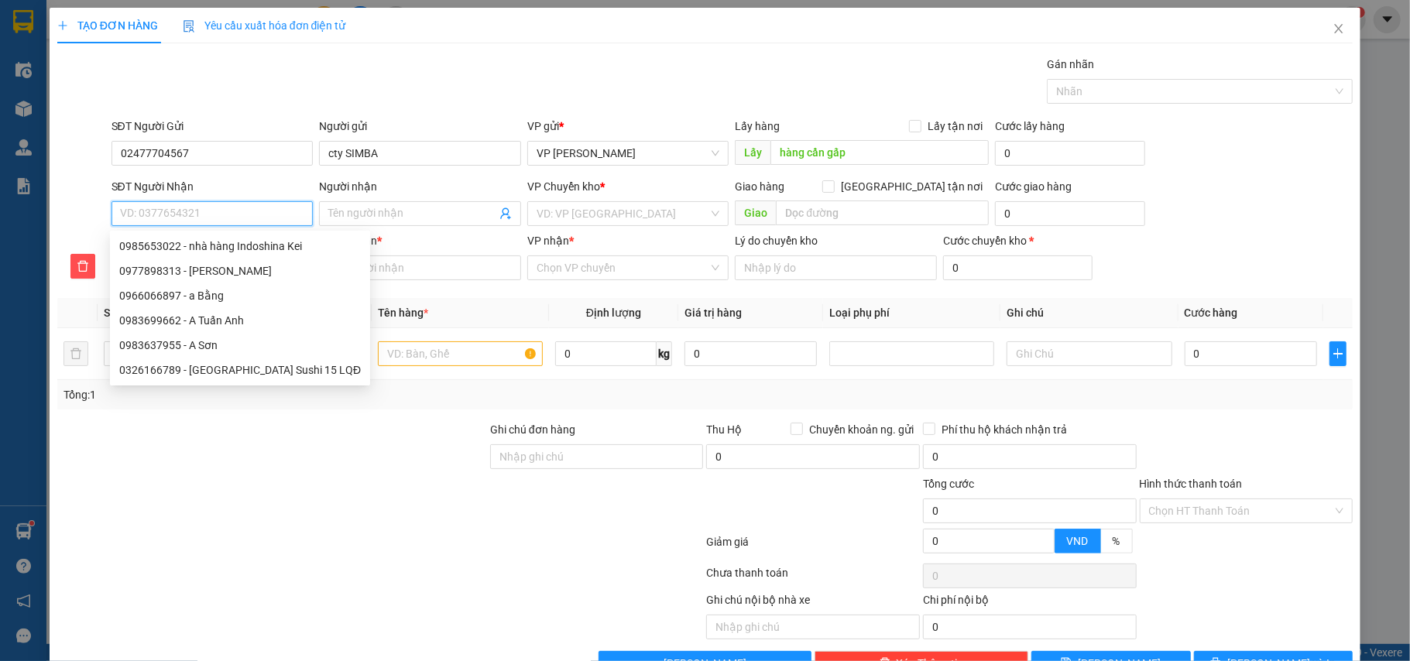
type input "0"
type input "09"
type input "098"
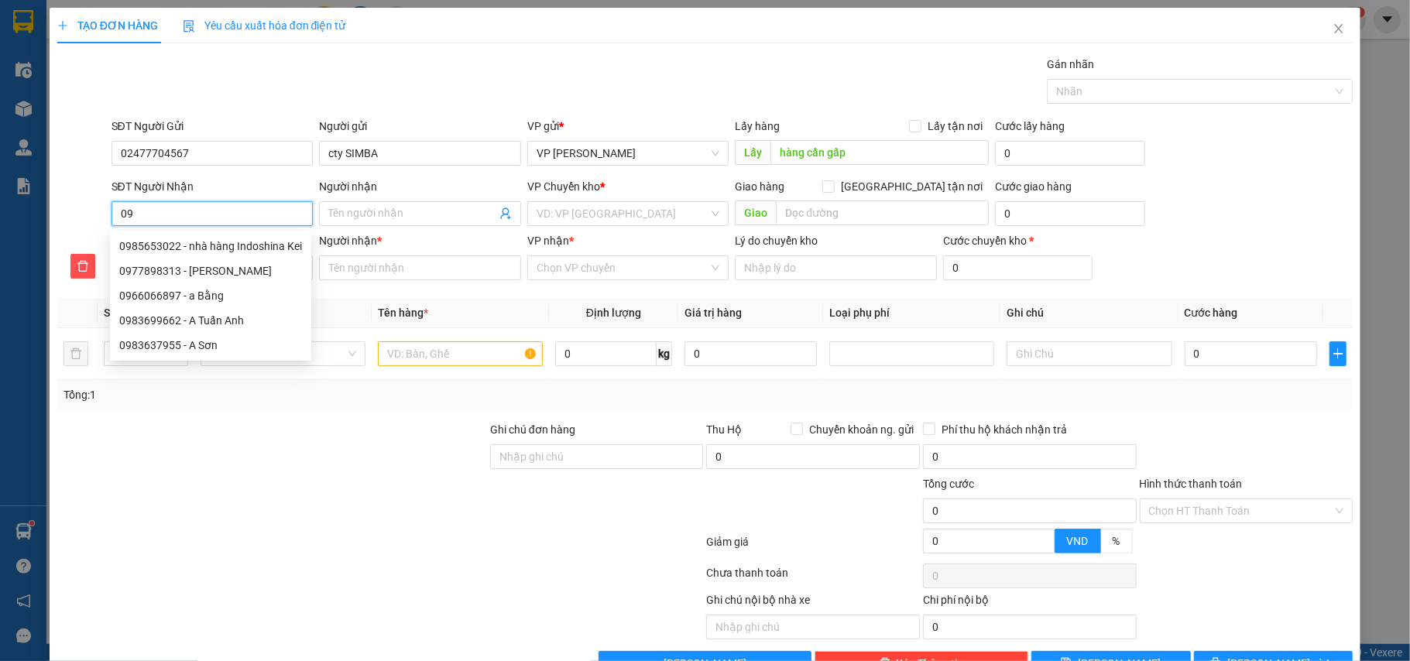
type input "098"
type input "0983"
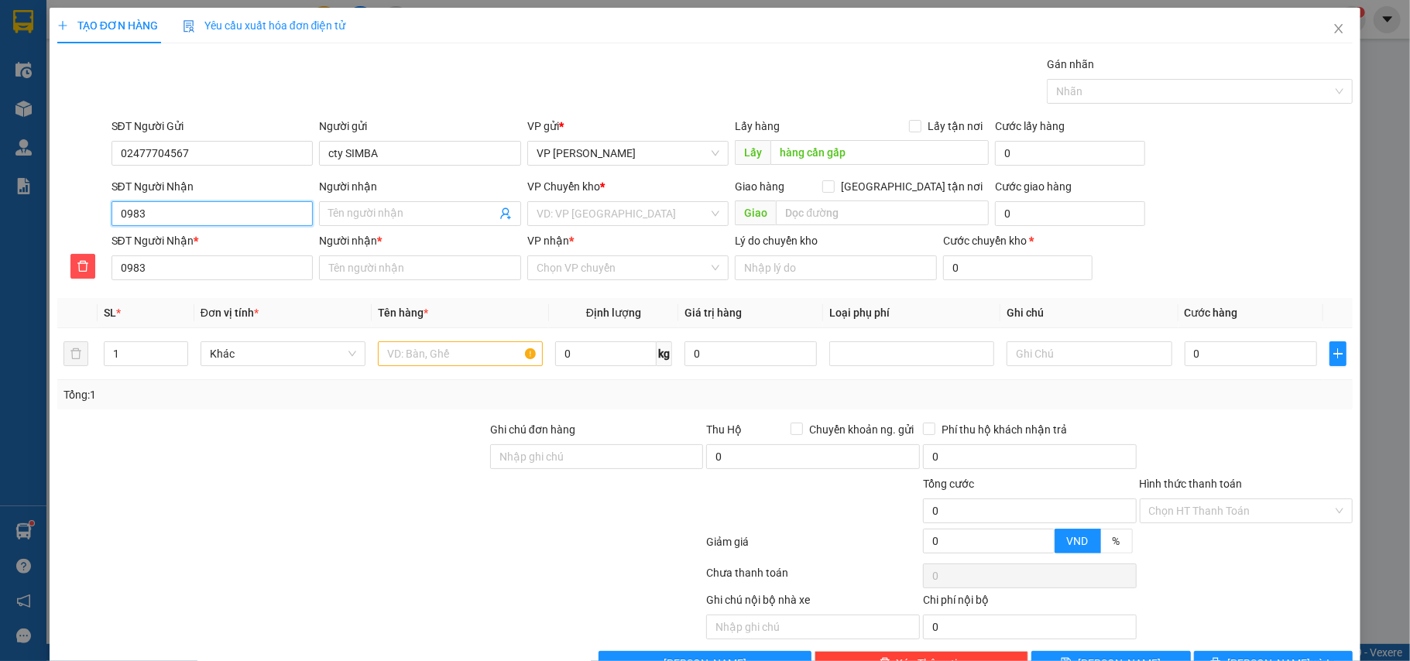
type input "09836"
type input "098363"
type input "0983637"
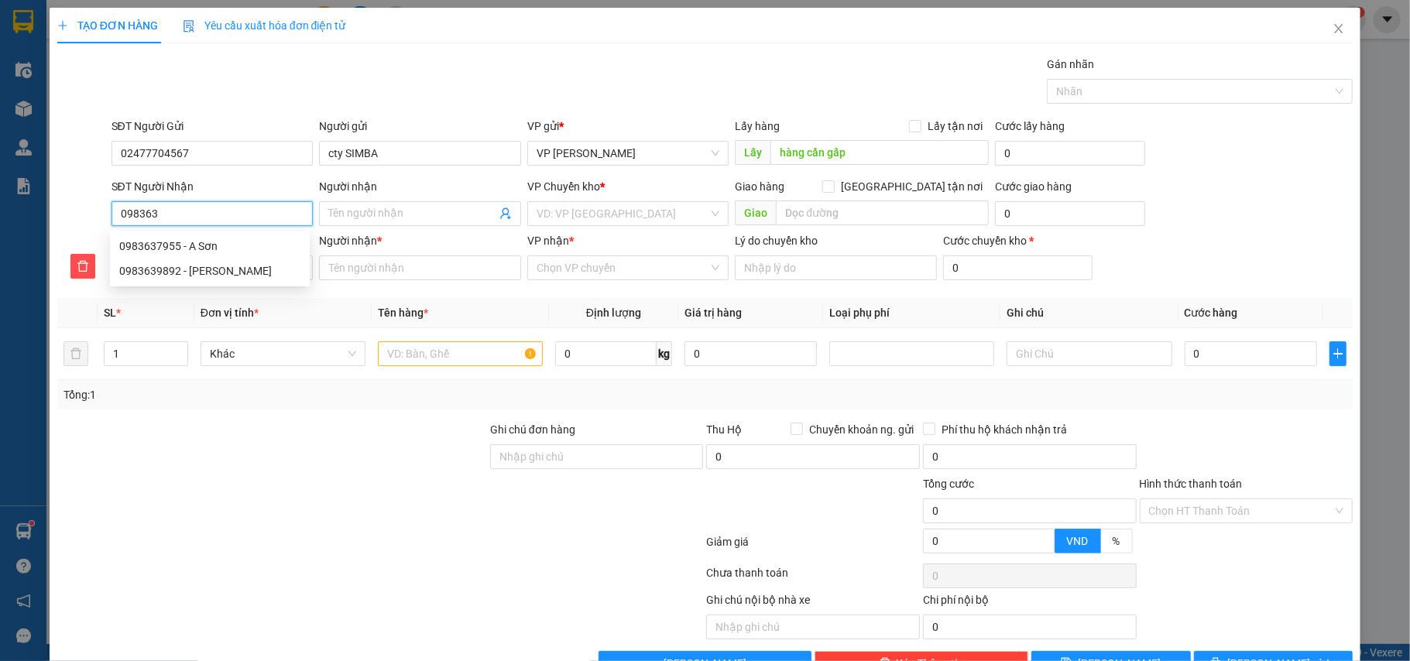
type input "0983637"
click at [190, 239] on div "0983637955 - A Sơn" at bounding box center [209, 246] width 181 height 17
type input "0983637955"
type input "A Sơn"
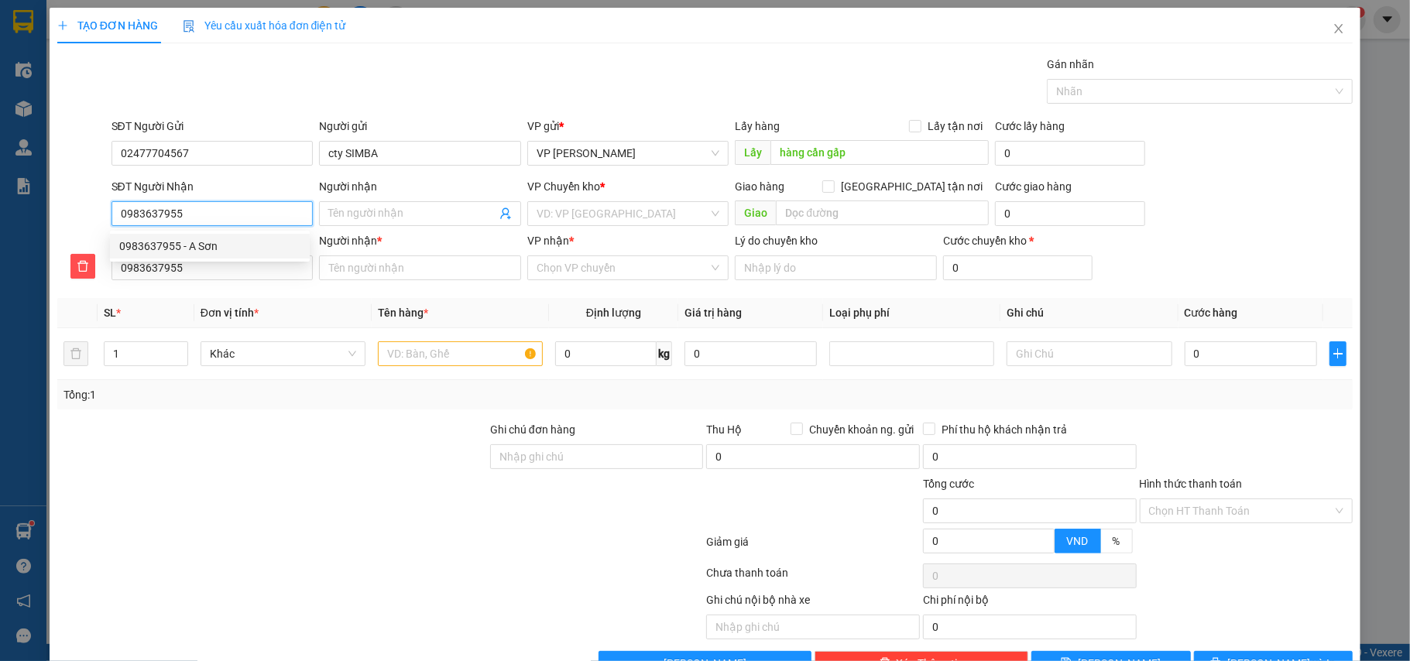
type input "A Sơn"
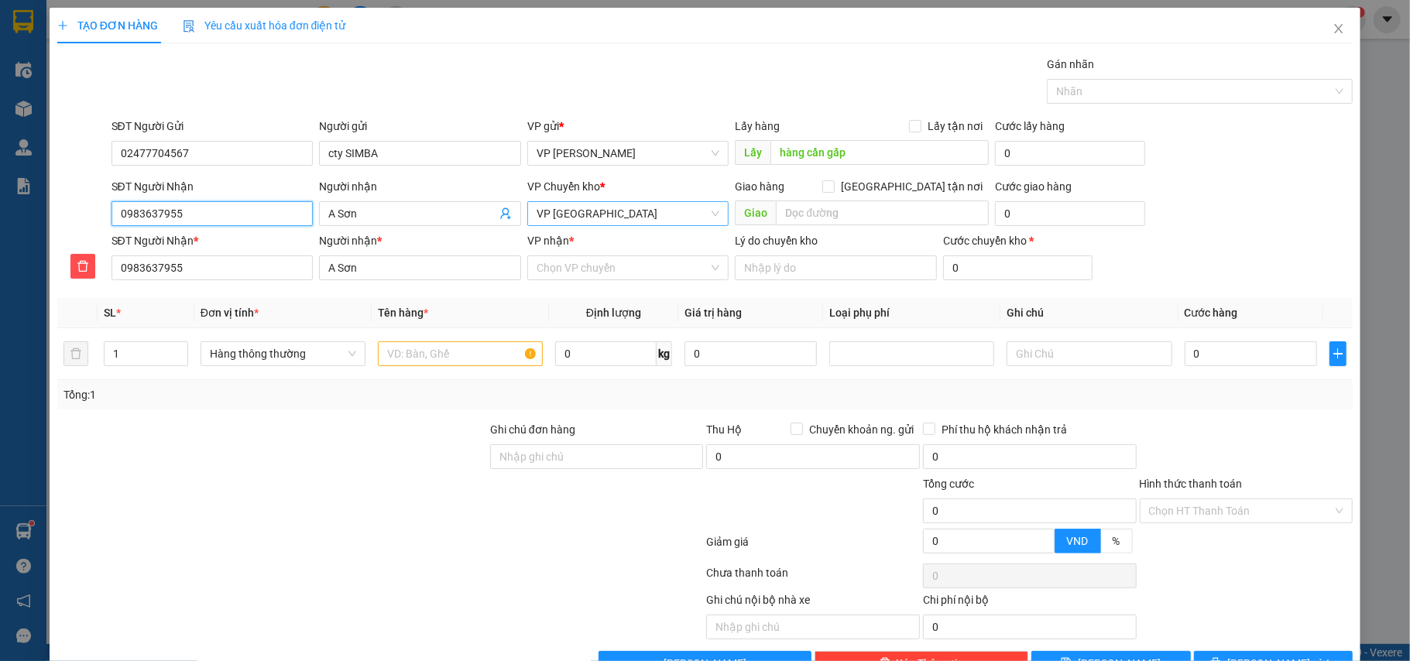
click at [622, 212] on span "VP [GEOGRAPHIC_DATA]" at bounding box center [627, 213] width 183 height 23
type input "0983637955"
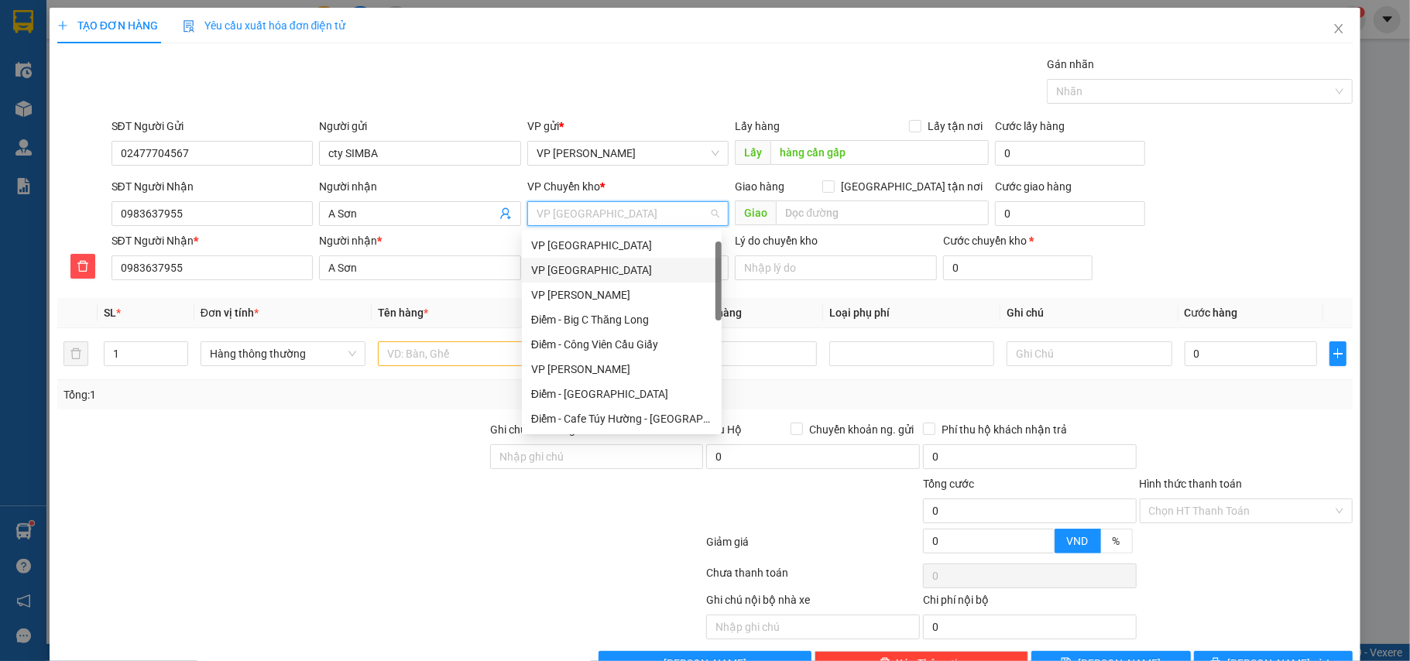
click at [588, 262] on div "VP [GEOGRAPHIC_DATA]" at bounding box center [621, 270] width 181 height 17
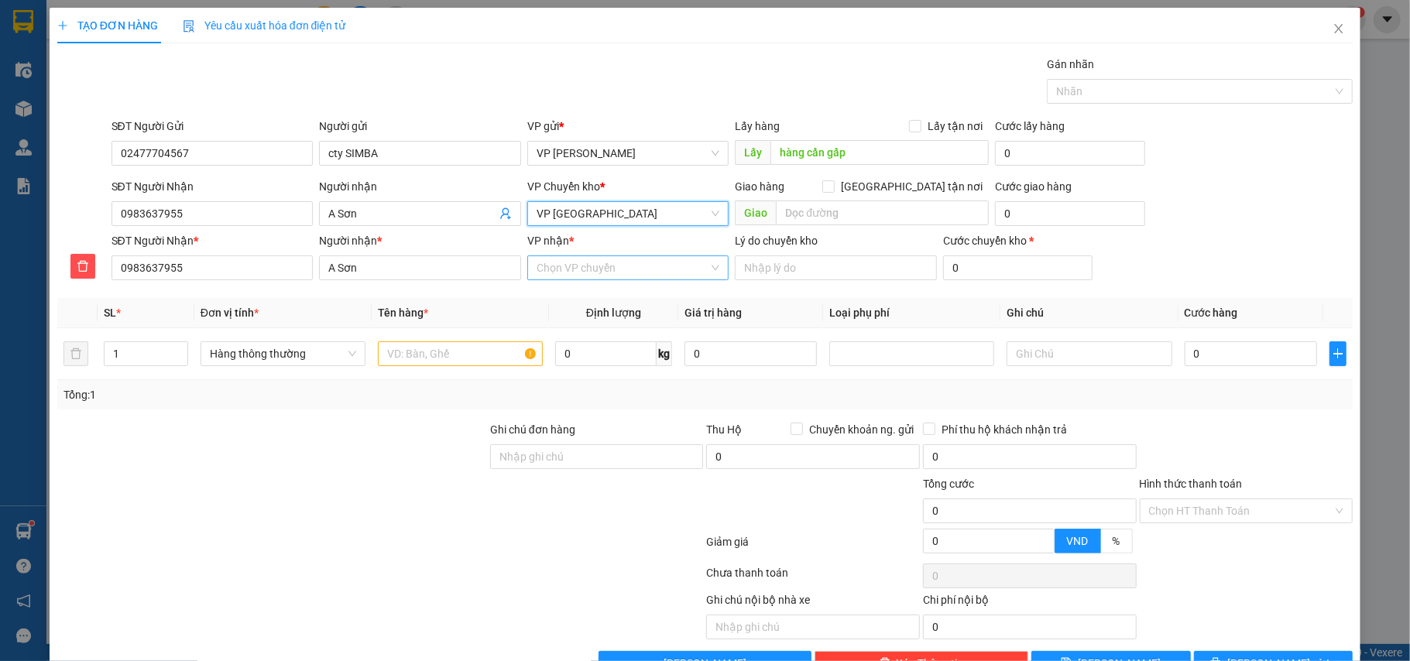
click at [598, 263] on input "VP nhận *" at bounding box center [622, 267] width 173 height 23
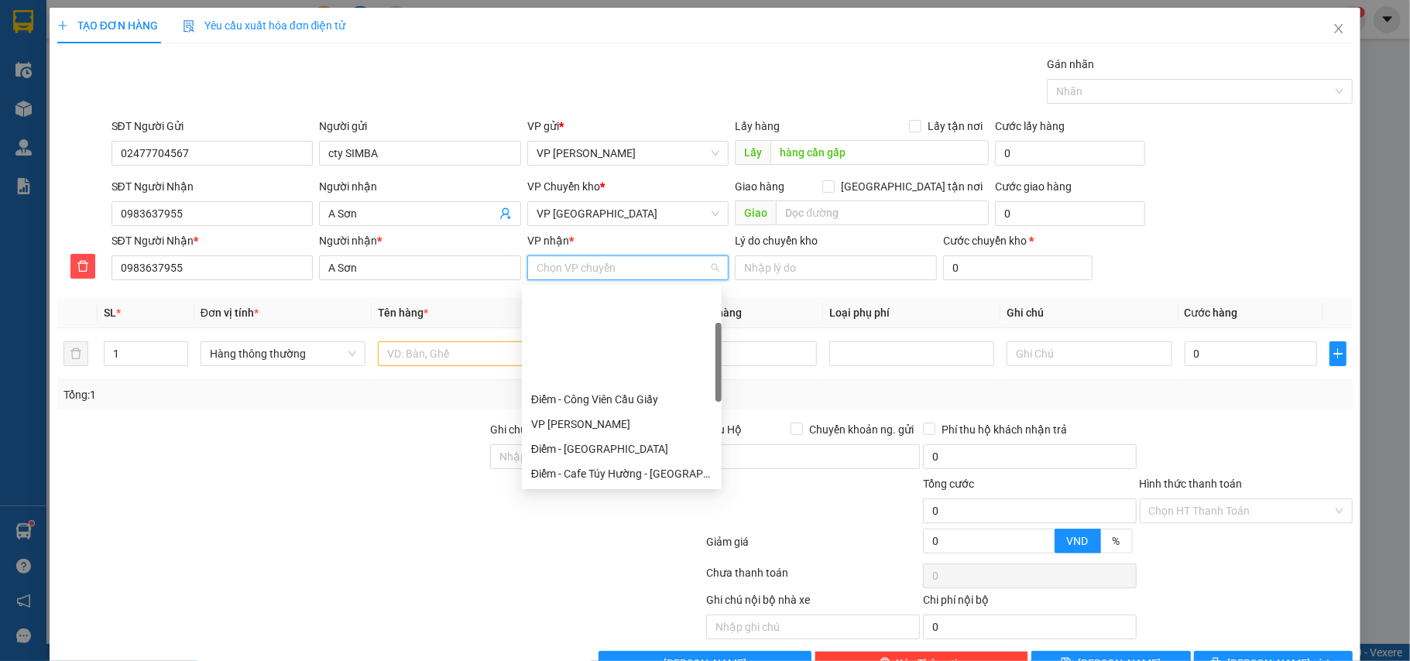
click at [552, 490] on div "VP [GEOGRAPHIC_DATA]" at bounding box center [621, 498] width 181 height 17
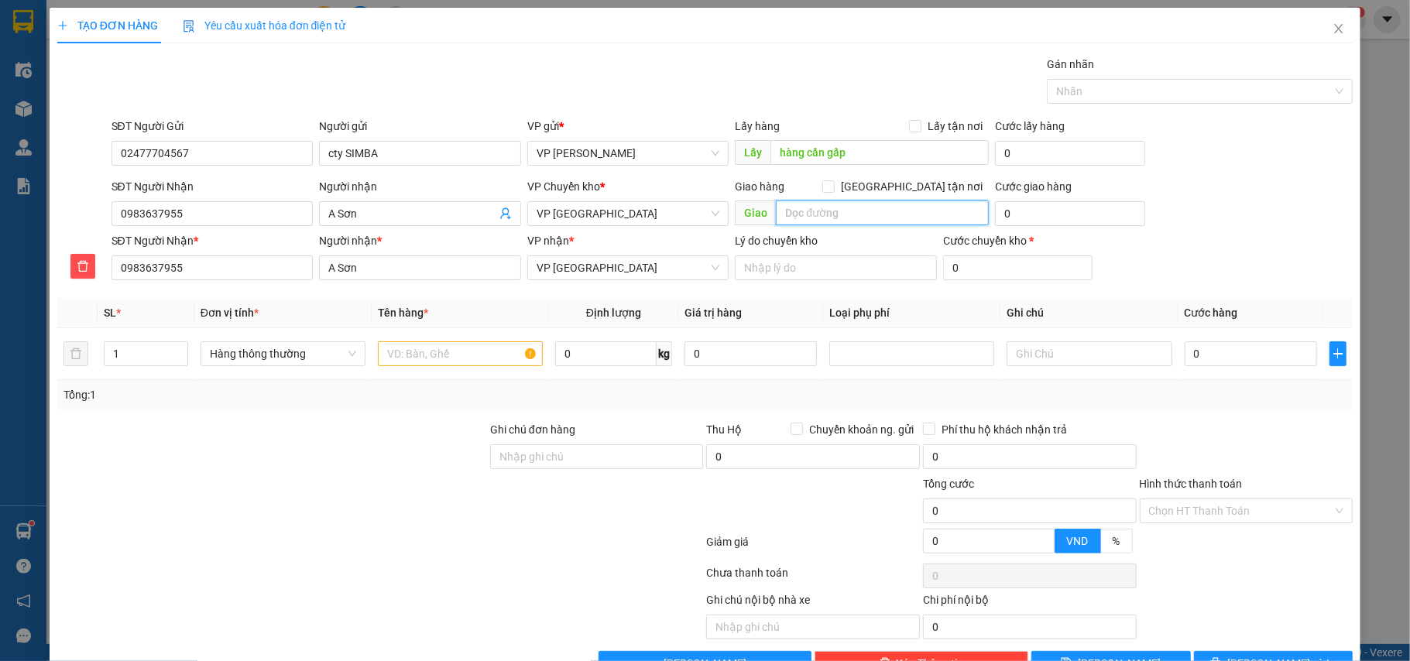
click at [794, 212] on input "text" at bounding box center [882, 213] width 213 height 25
type input "120 đường 14/10 thị trấn Tiền Hải"
click at [1023, 211] on input "0" at bounding box center [1069, 213] width 149 height 25
type input "3"
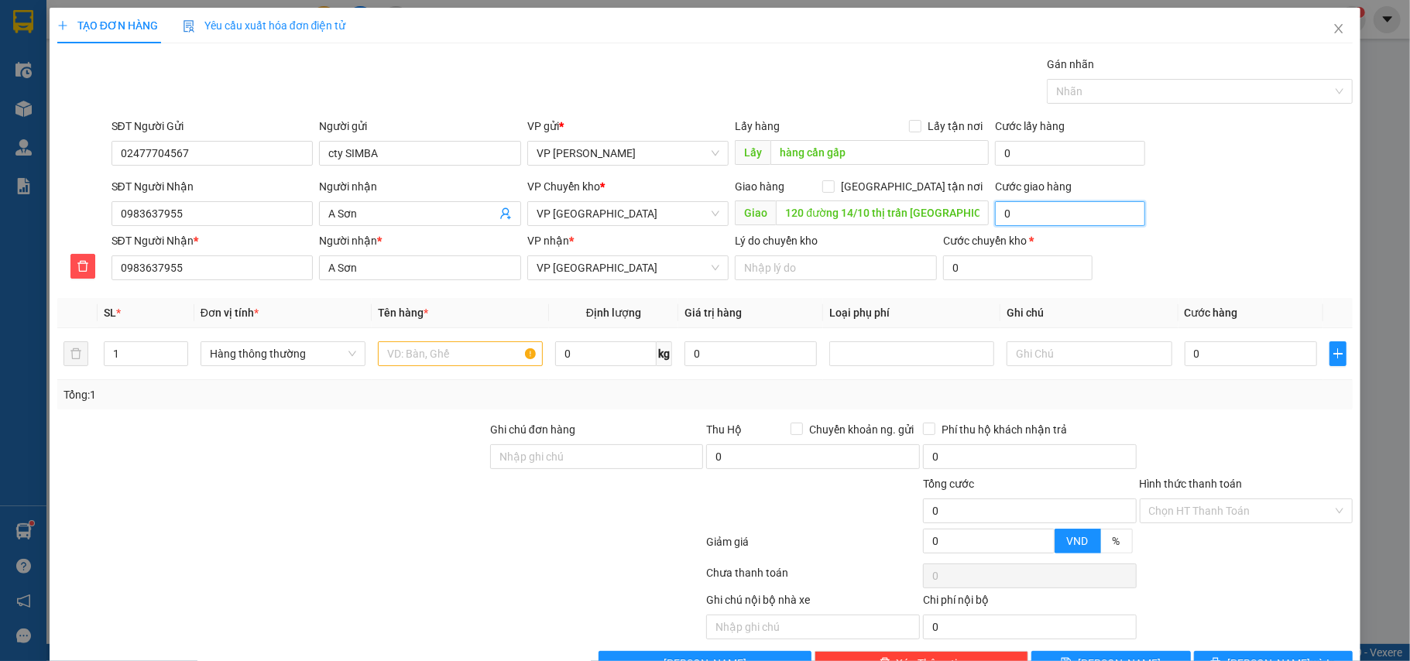
type input "3"
type input "30"
type input "30.000"
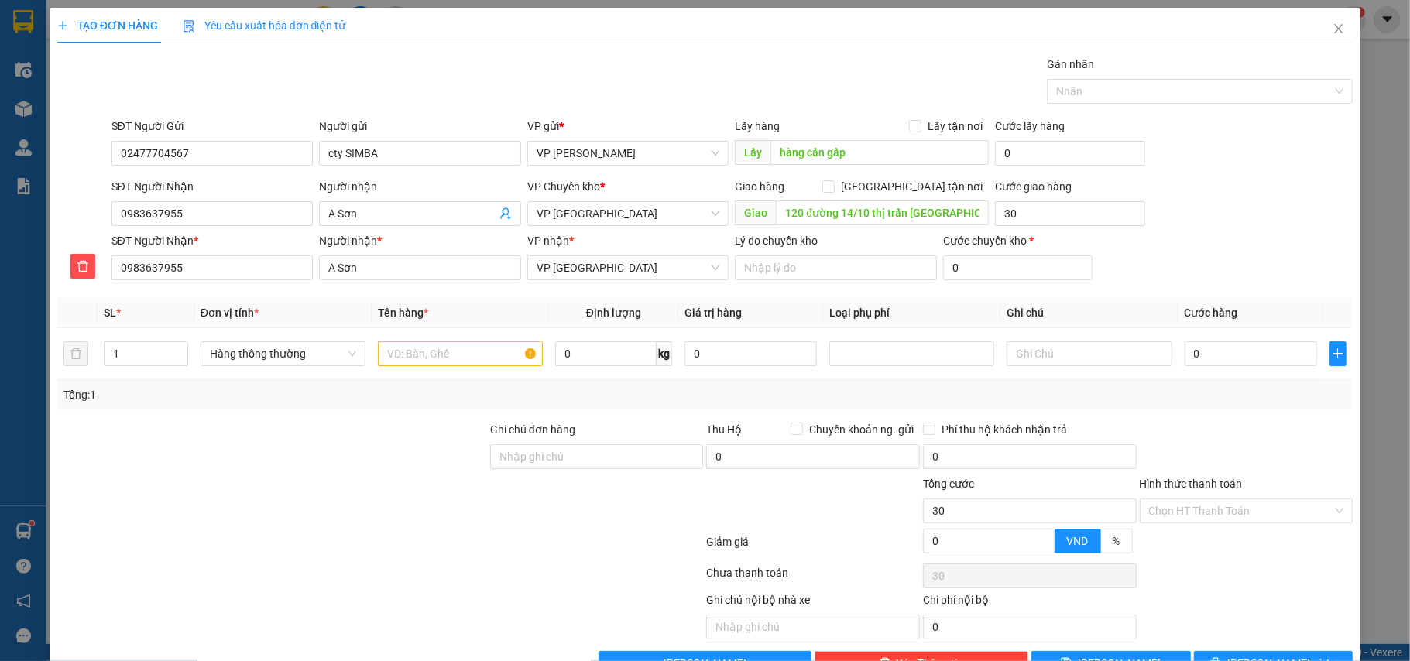
type input "30.000"
click at [1190, 214] on div "SĐT Người Nhận 0983637955 Người nhận A Sơn VP Chuyển kho * VP Thái Bình Giao hà…" at bounding box center [732, 205] width 1248 height 54
click at [399, 356] on input "text" at bounding box center [460, 353] width 165 height 25
type input "thùng xốp hàng đông lạnh"
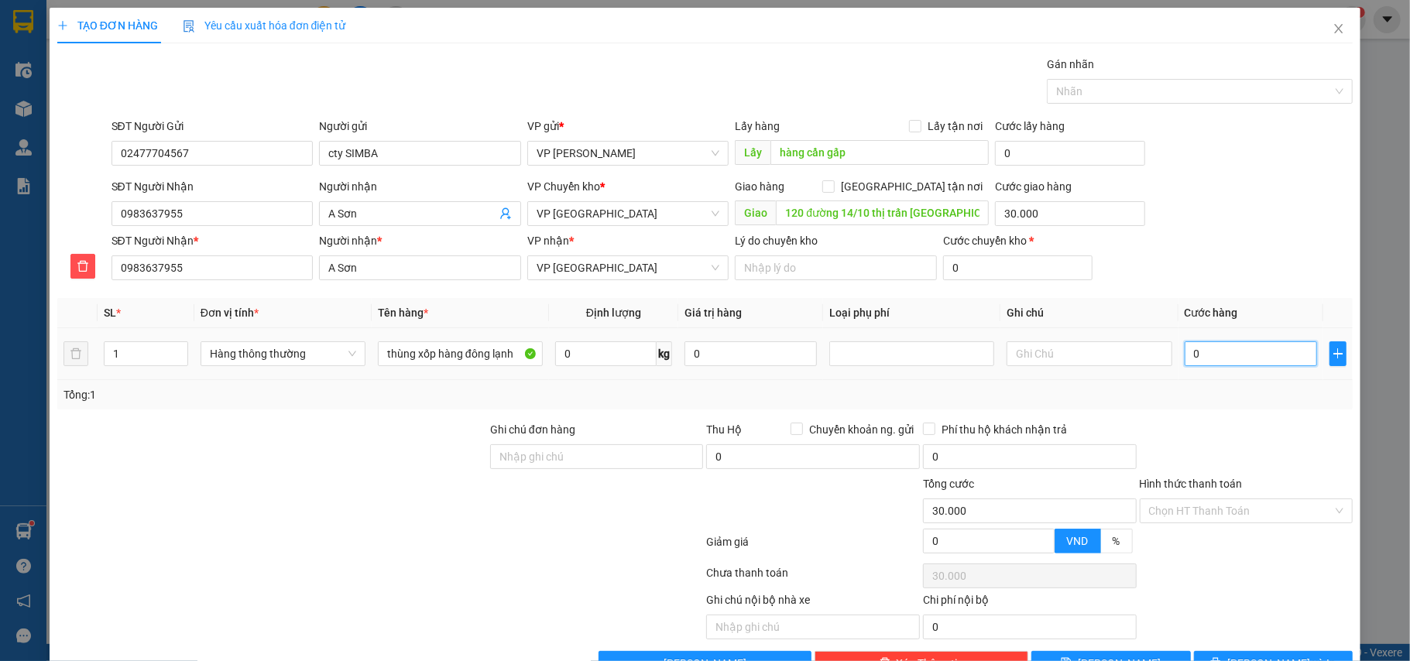
click at [1192, 359] on input "0" at bounding box center [1250, 353] width 132 height 25
type input "5"
type input "30.005"
type input "50"
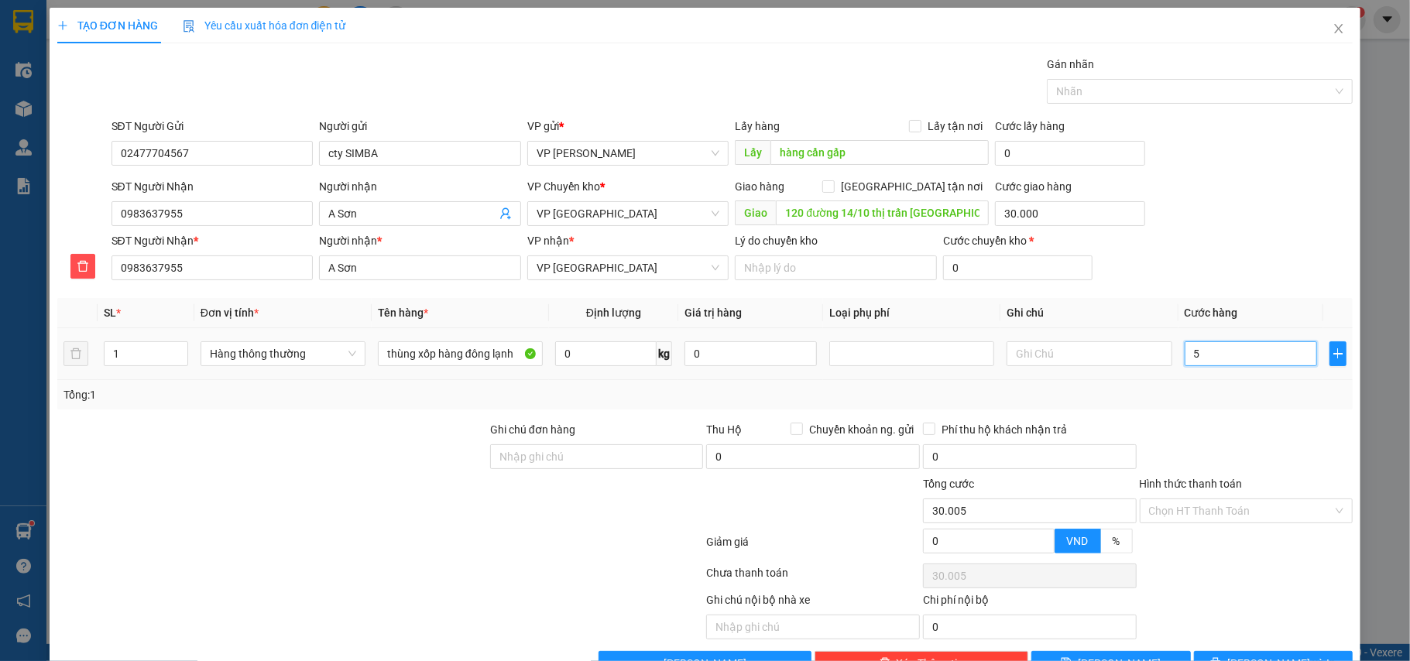
type input "30.050"
type input "50.000"
type input "80.000"
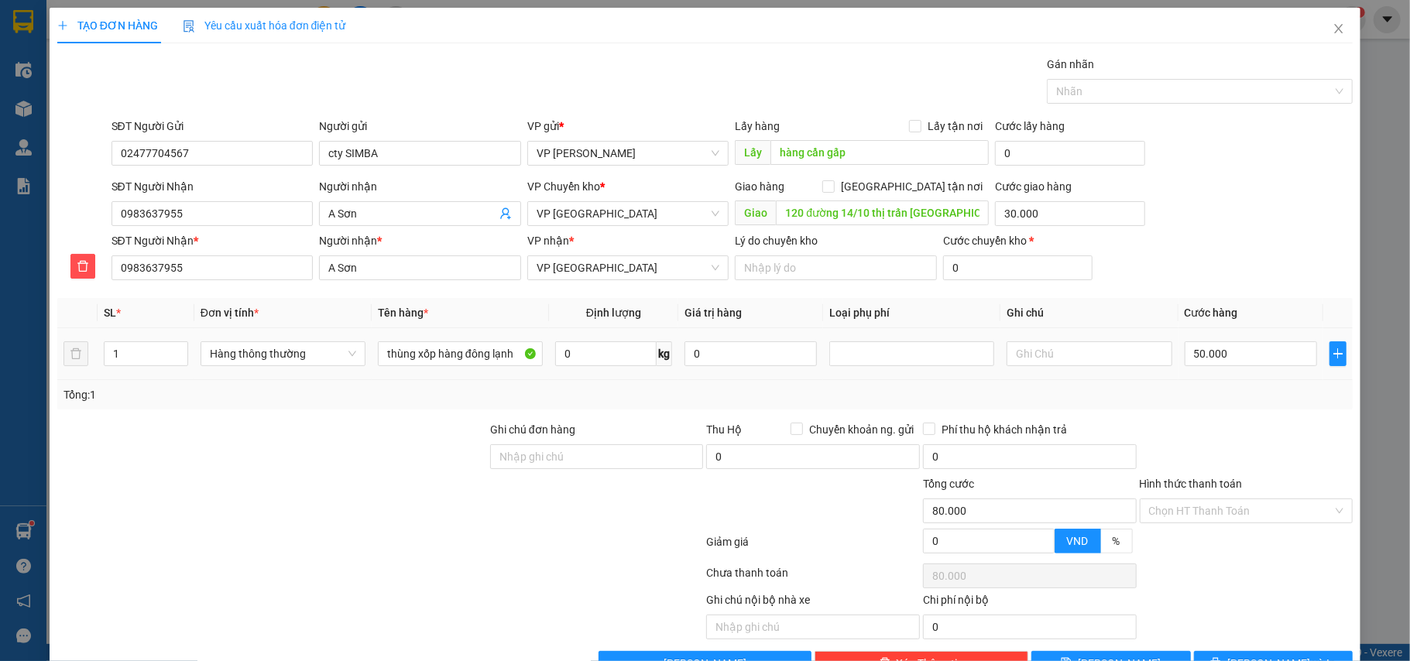
click at [1203, 379] on td "50.000" at bounding box center [1250, 354] width 145 height 52
click at [1246, 365] on input "50.000" at bounding box center [1250, 353] width 132 height 25
type input "5"
type input "30.005"
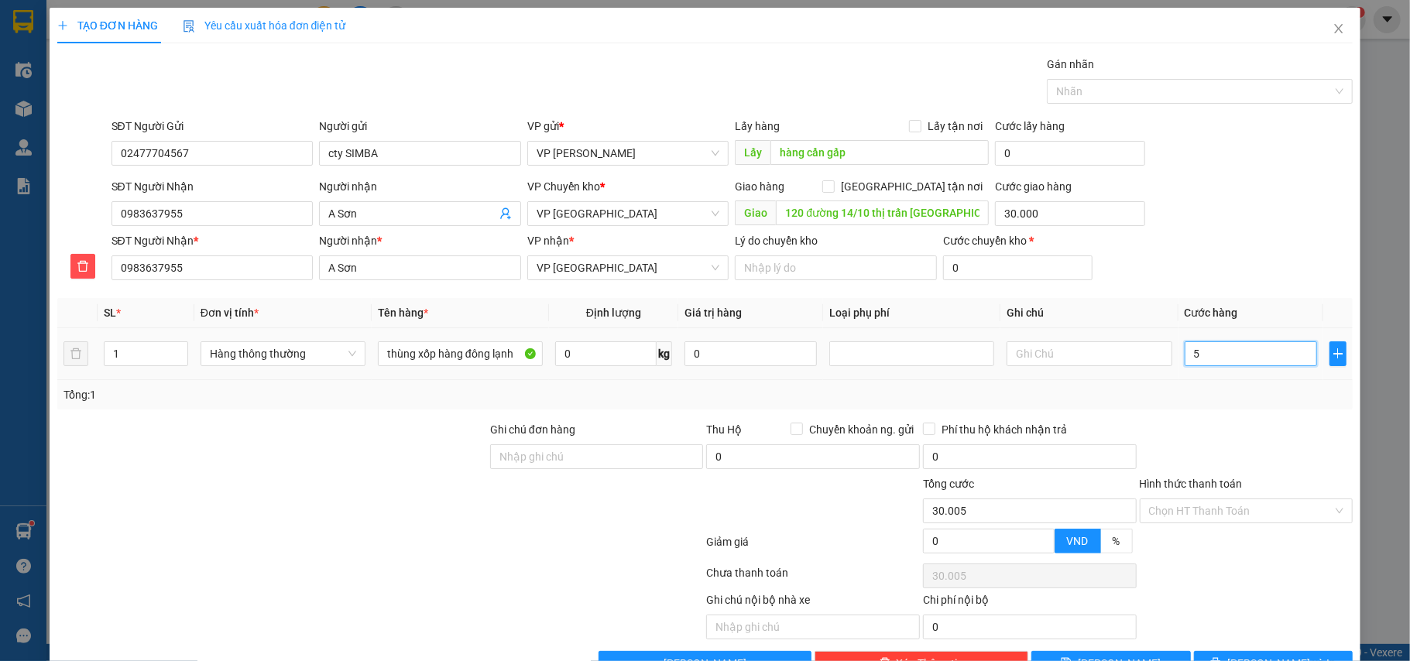
type input "55"
type input "30.055"
type input "55.000"
type input "85.000"
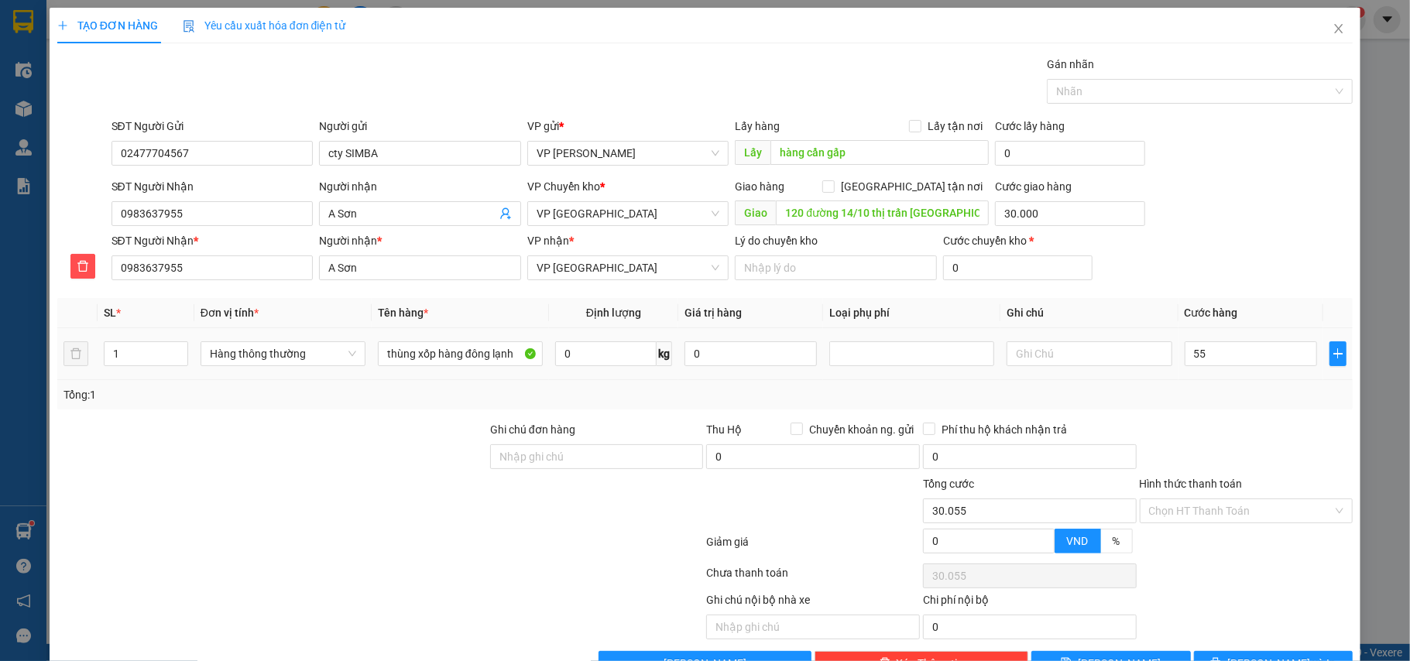
type input "85.000"
click at [1249, 384] on div "Tổng: 1" at bounding box center [705, 394] width 1296 height 29
click at [1230, 354] on input "55.000" at bounding box center [1250, 353] width 132 height 25
type input "5"
type input "30.005"
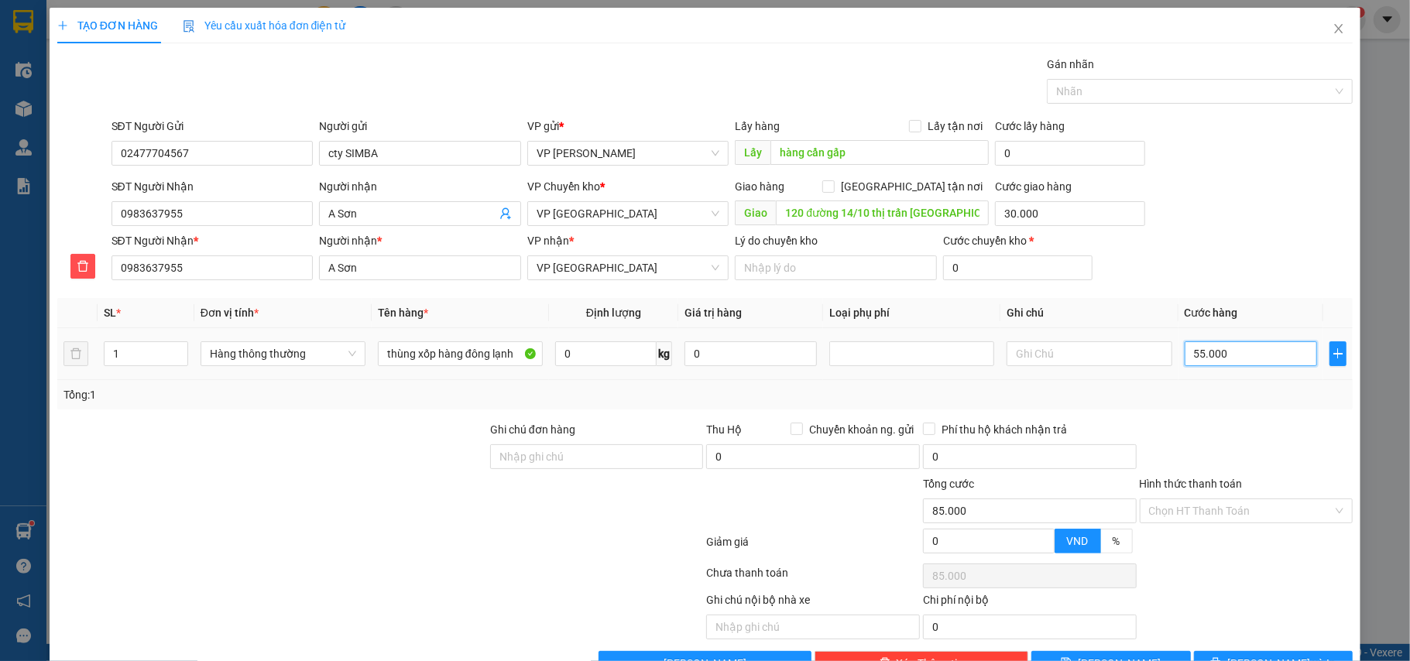
type input "30.005"
type input "50"
type input "30.050"
type input "50.000"
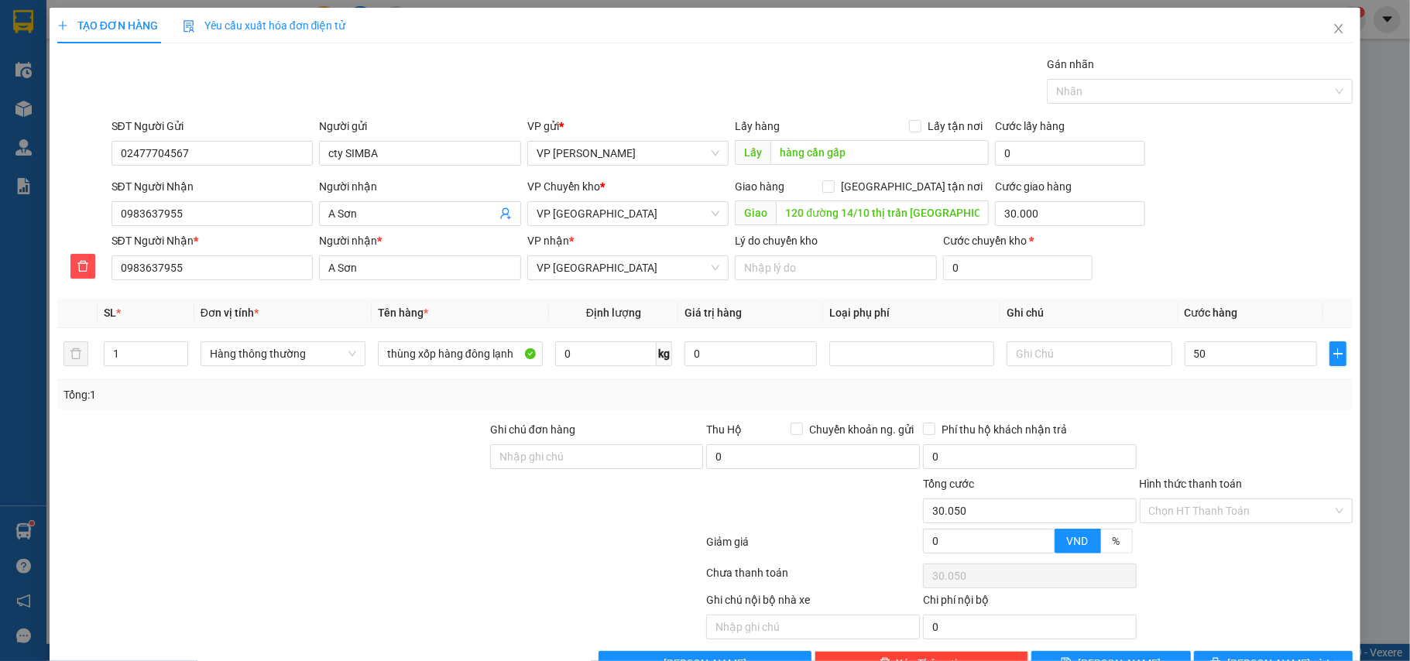
type input "80.000"
click at [1243, 396] on div "Tổng: 1" at bounding box center [705, 394] width 1284 height 17
click at [1167, 517] on input "Hình thức thanh toán" at bounding box center [1241, 510] width 184 height 23
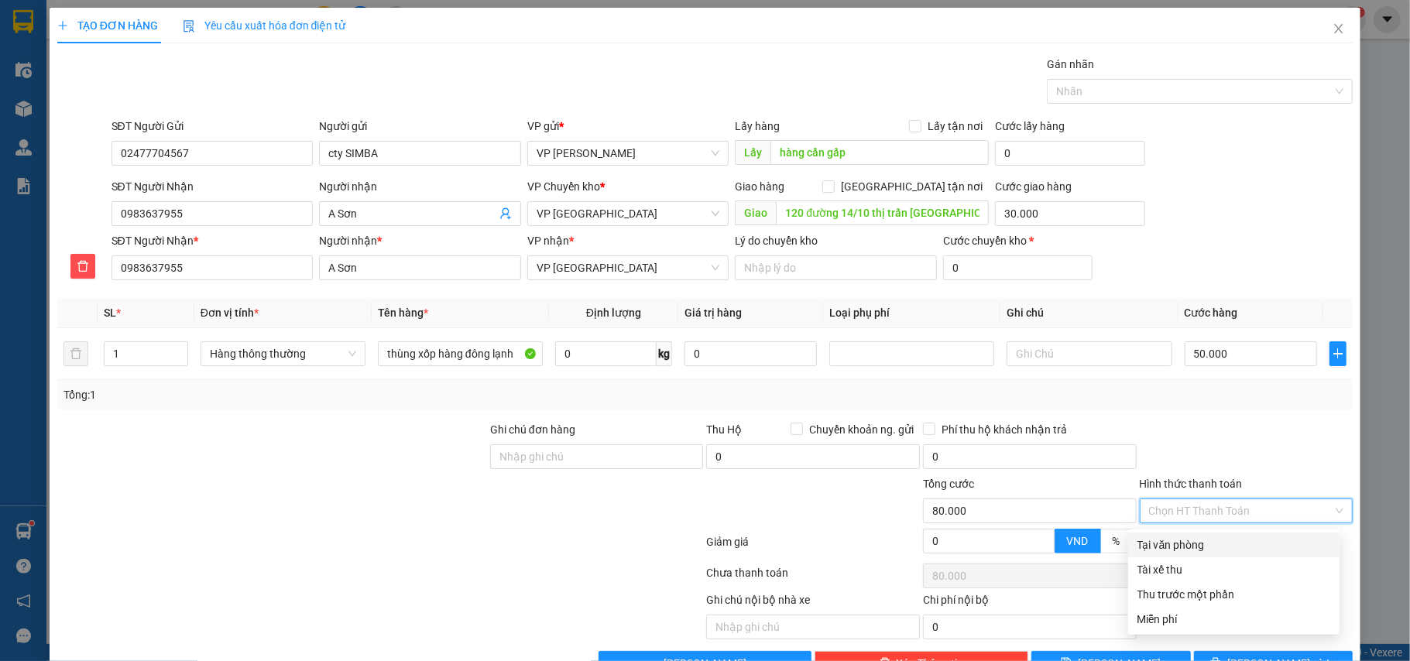
click at [1174, 540] on div "Tại văn phòng" at bounding box center [1233, 544] width 193 height 17
type input "0"
click at [1177, 543] on div "Tại văn phòng" at bounding box center [1233, 544] width 193 height 17
click at [1206, 540] on div "Tại văn phòng" at bounding box center [1233, 544] width 193 height 17
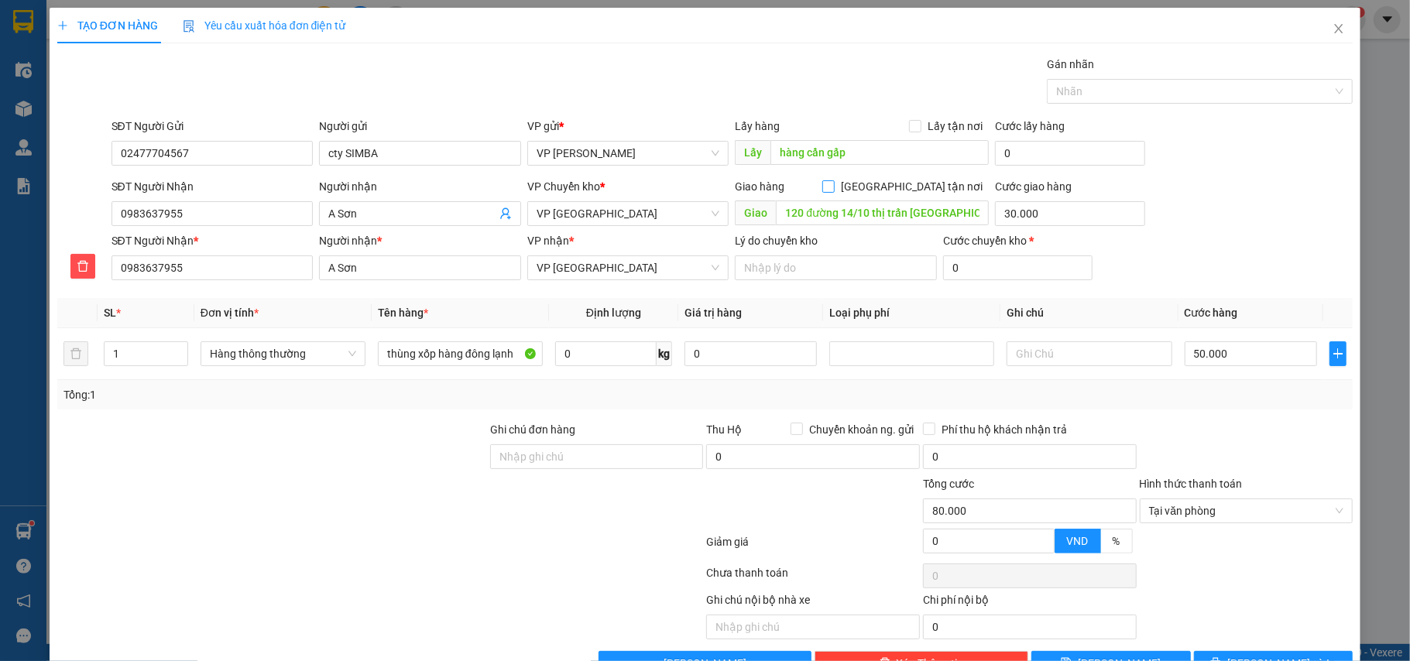
click at [833, 187] on input "[GEOGRAPHIC_DATA] tận nơi" at bounding box center [827, 185] width 11 height 11
checkbox input "true"
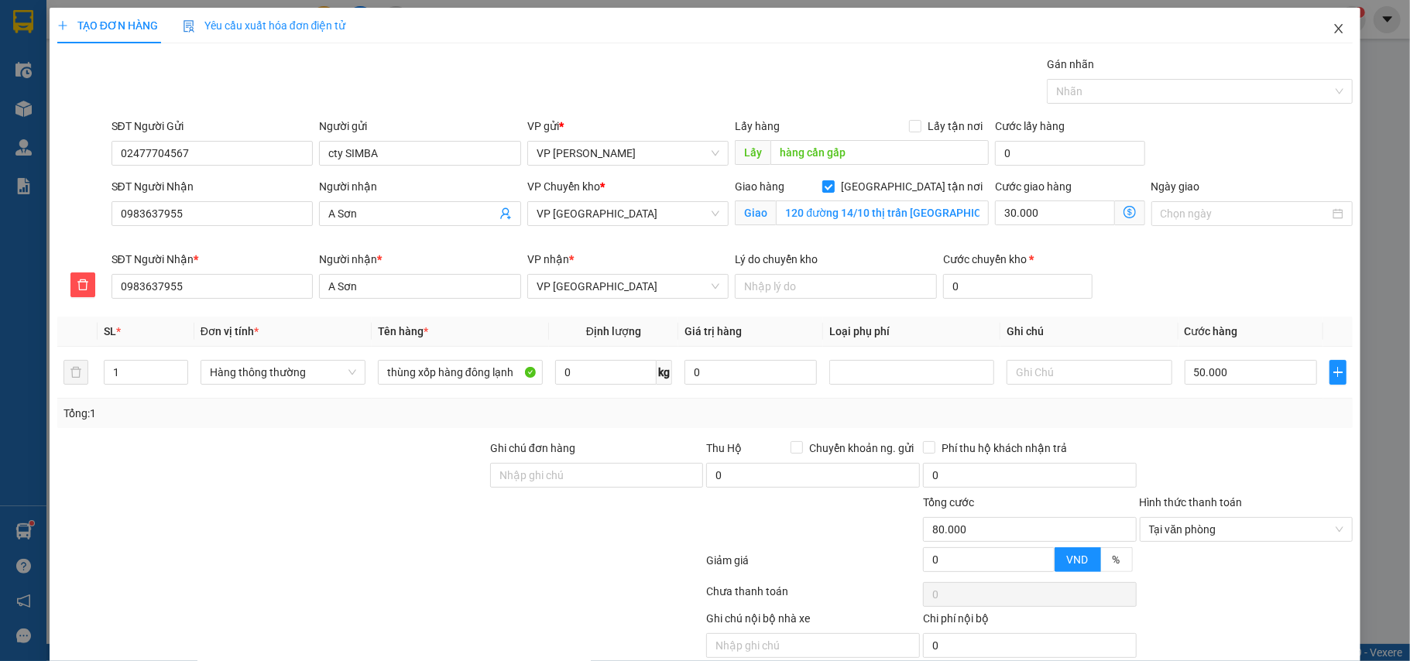
click at [1332, 26] on icon "close" at bounding box center [1338, 28] width 12 height 12
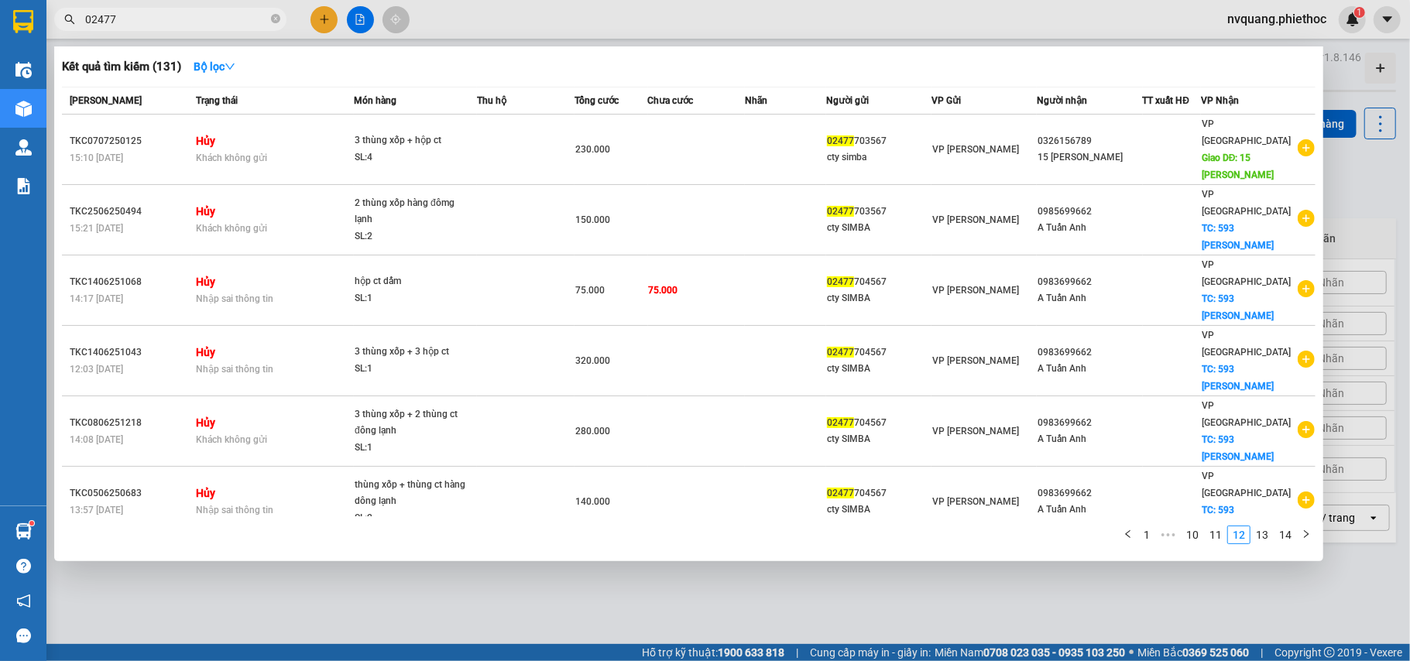
drag, startPoint x: 137, startPoint y: 12, endPoint x: 51, endPoint y: 17, distance: 86.1
click at [51, 17] on div "02477" at bounding box center [151, 19] width 302 height 23
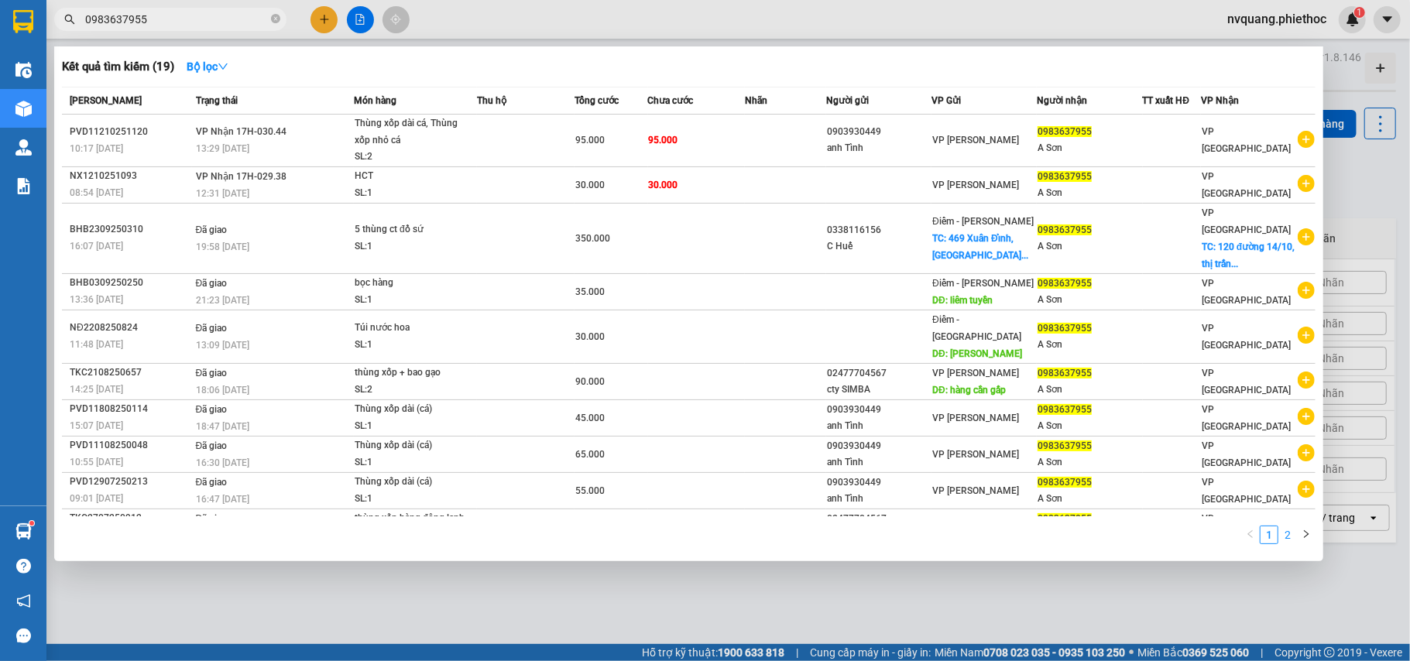
type input "0983637955"
click at [1284, 530] on link "2" at bounding box center [1287, 534] width 17 height 17
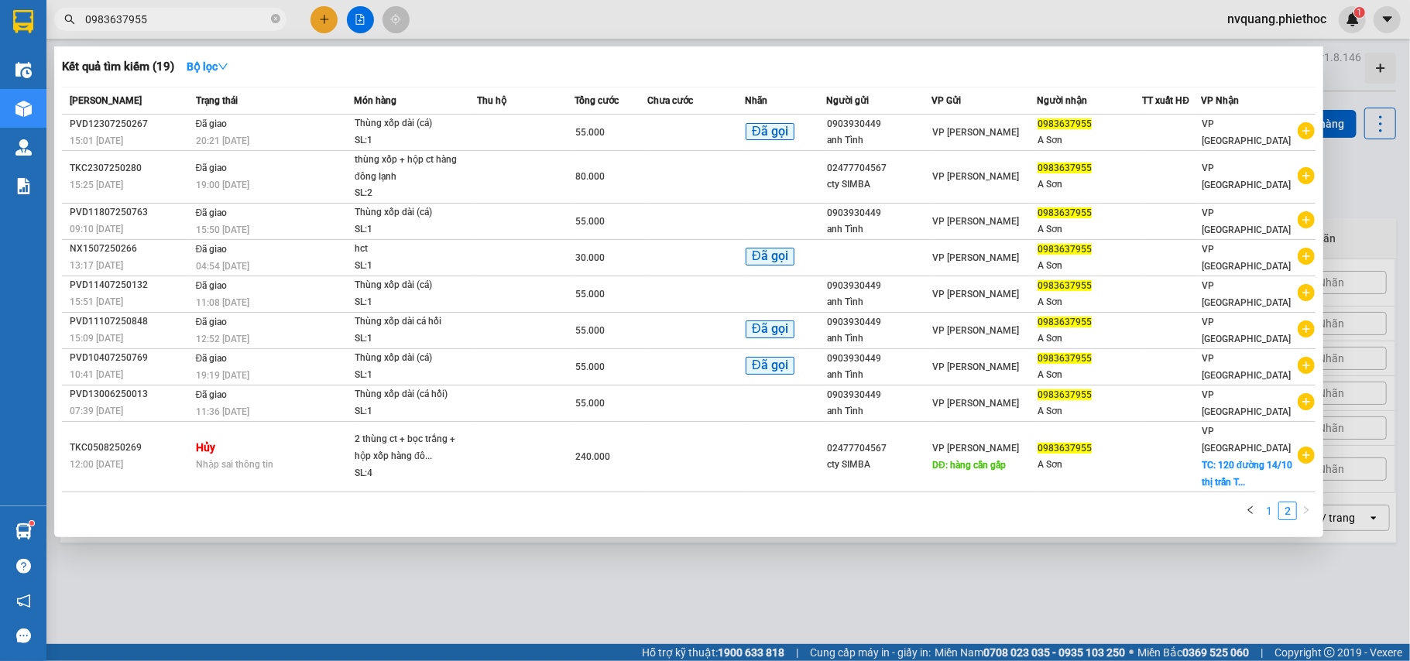
click at [1264, 502] on link "1" at bounding box center [1268, 510] width 17 height 17
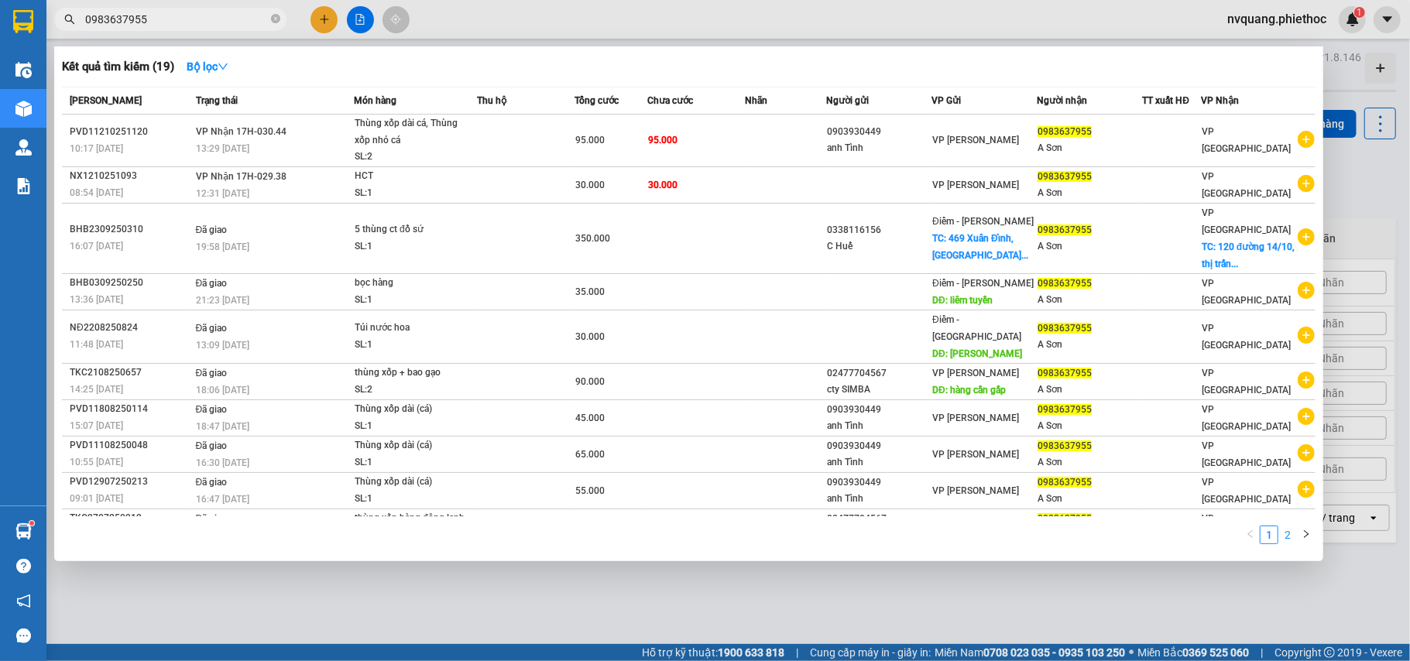
click at [1290, 526] on link "2" at bounding box center [1287, 534] width 17 height 17
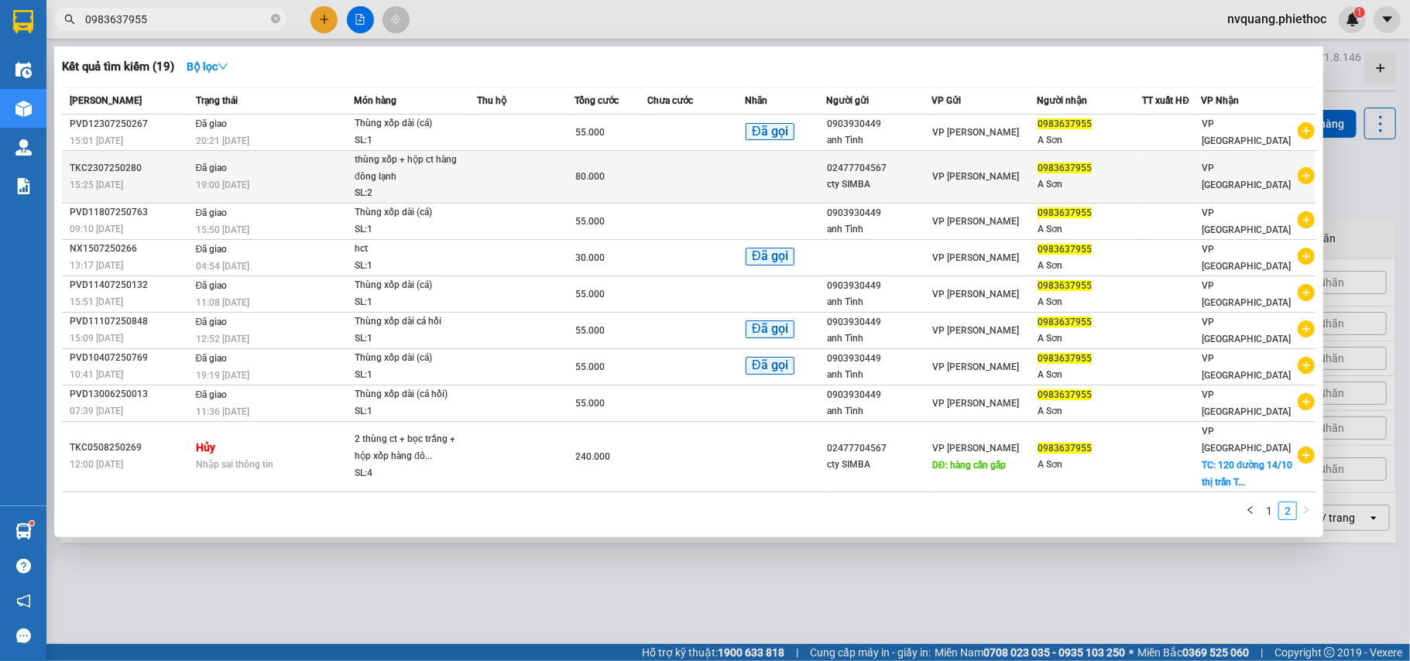
click at [738, 190] on td at bounding box center [697, 177] width 98 height 53
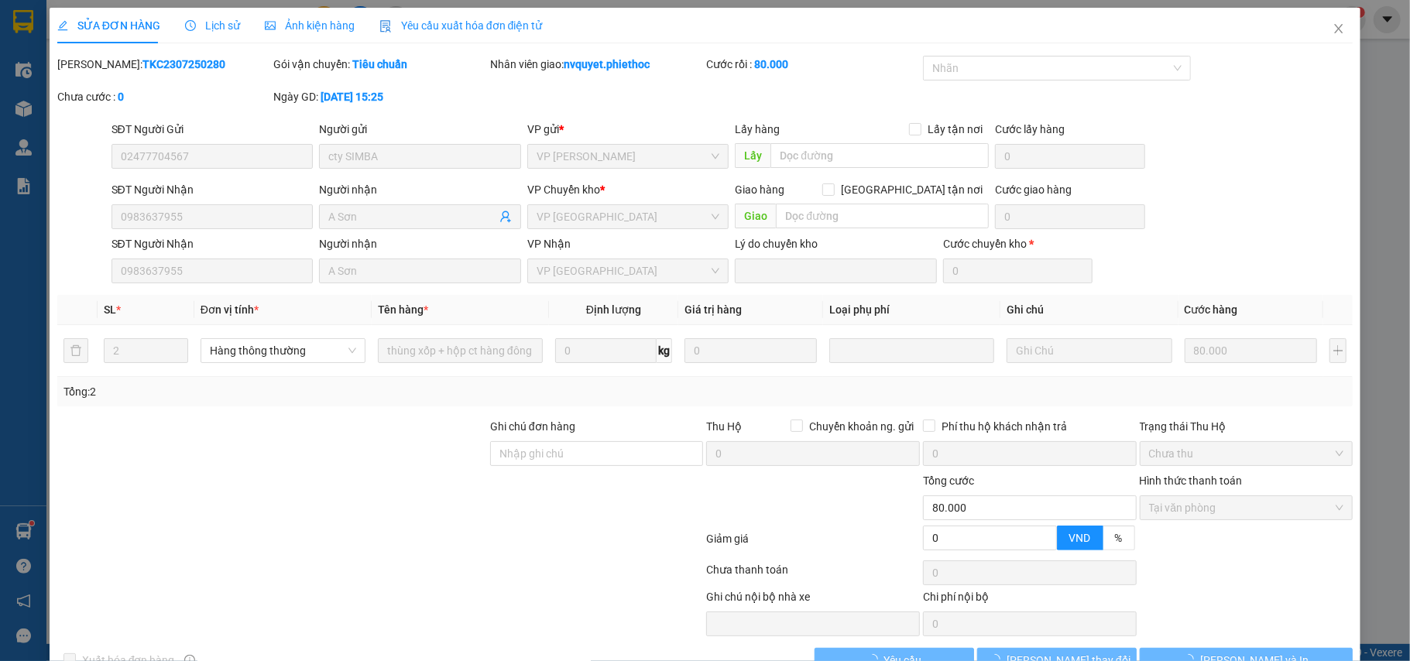
type input "02477704567"
type input "cty SIMBA"
type input "0983637955"
type input "A Sơn"
type input "0"
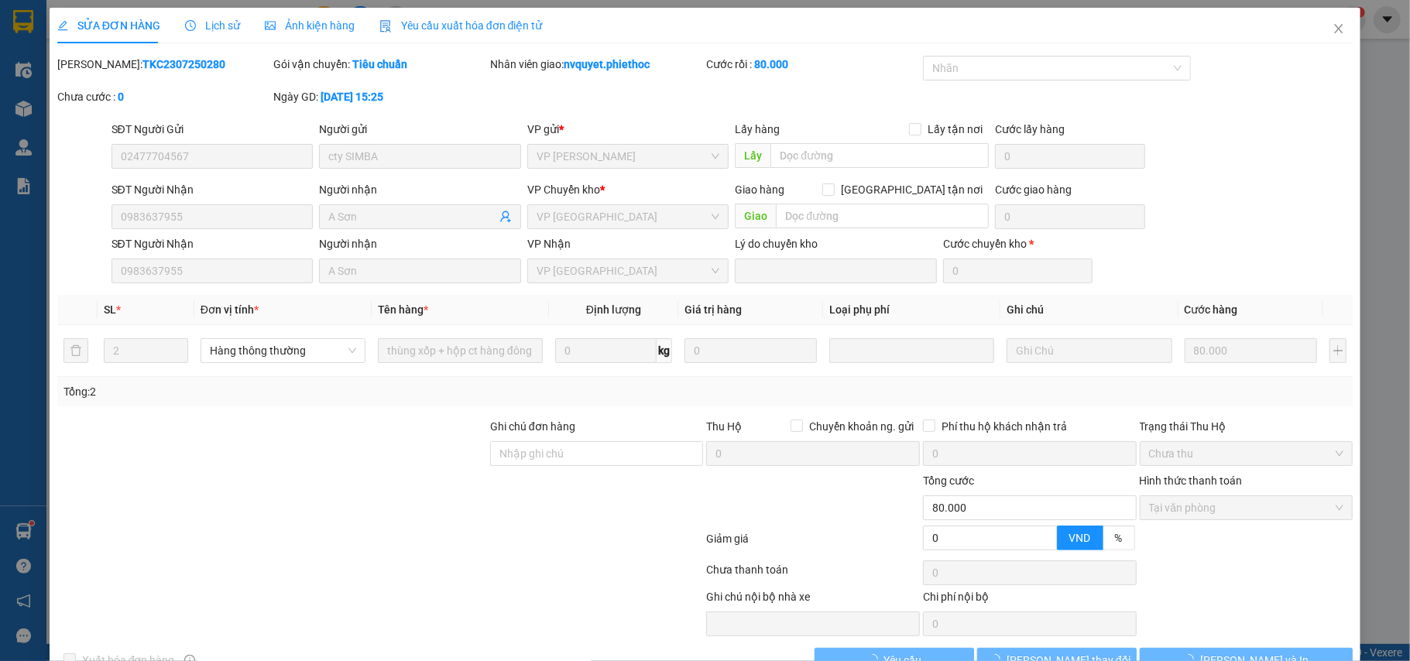
type input "80.000"
click at [1318, 39] on span "Close" at bounding box center [1338, 29] width 43 height 43
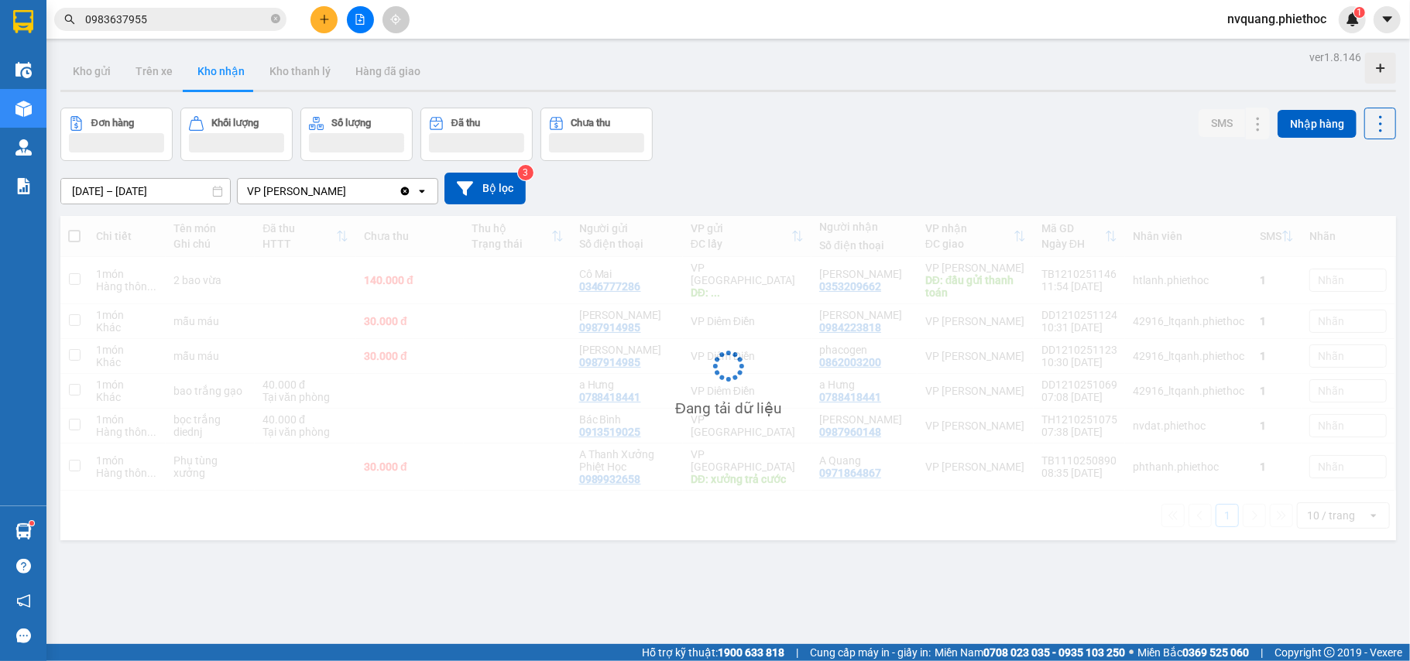
click at [1321, 34] on div "Kết quả tìm kiếm ( 19 ) Bộ lọc Mã ĐH Trạng thái Món hàng Thu hộ Tổng cước Chưa …" at bounding box center [705, 19] width 1410 height 39
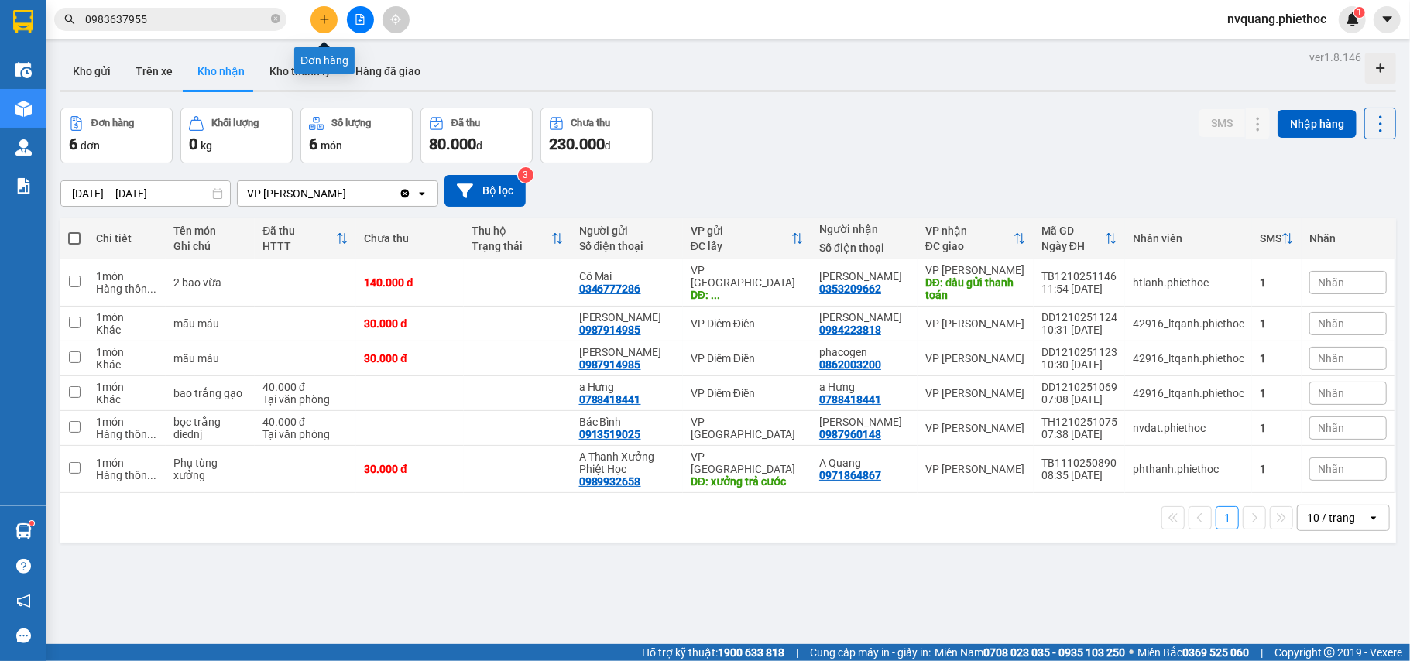
click at [323, 22] on icon "plus" at bounding box center [324, 19] width 11 height 11
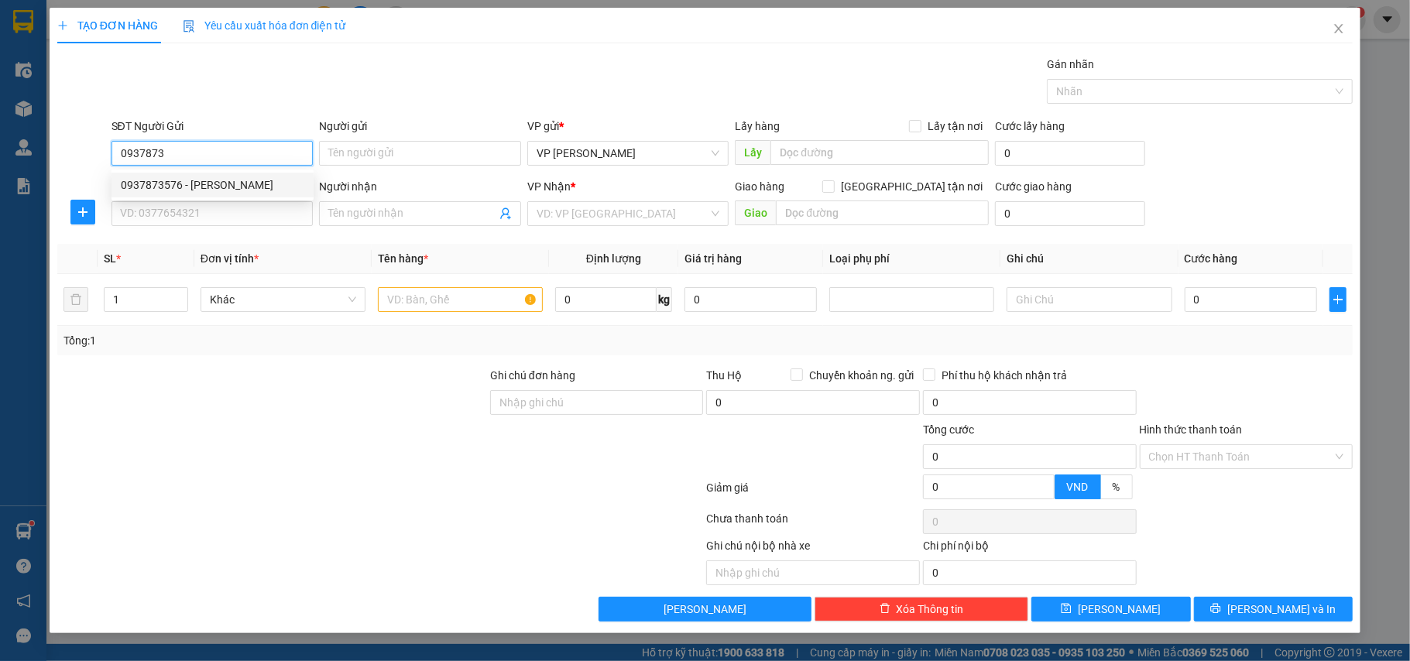
click at [296, 180] on div "0937873576 - Thái Lâm Hoàng Thuỳ" at bounding box center [212, 185] width 183 height 17
type input "0937873576"
type input "[PERSON_NAME]"
type input "0937873576"
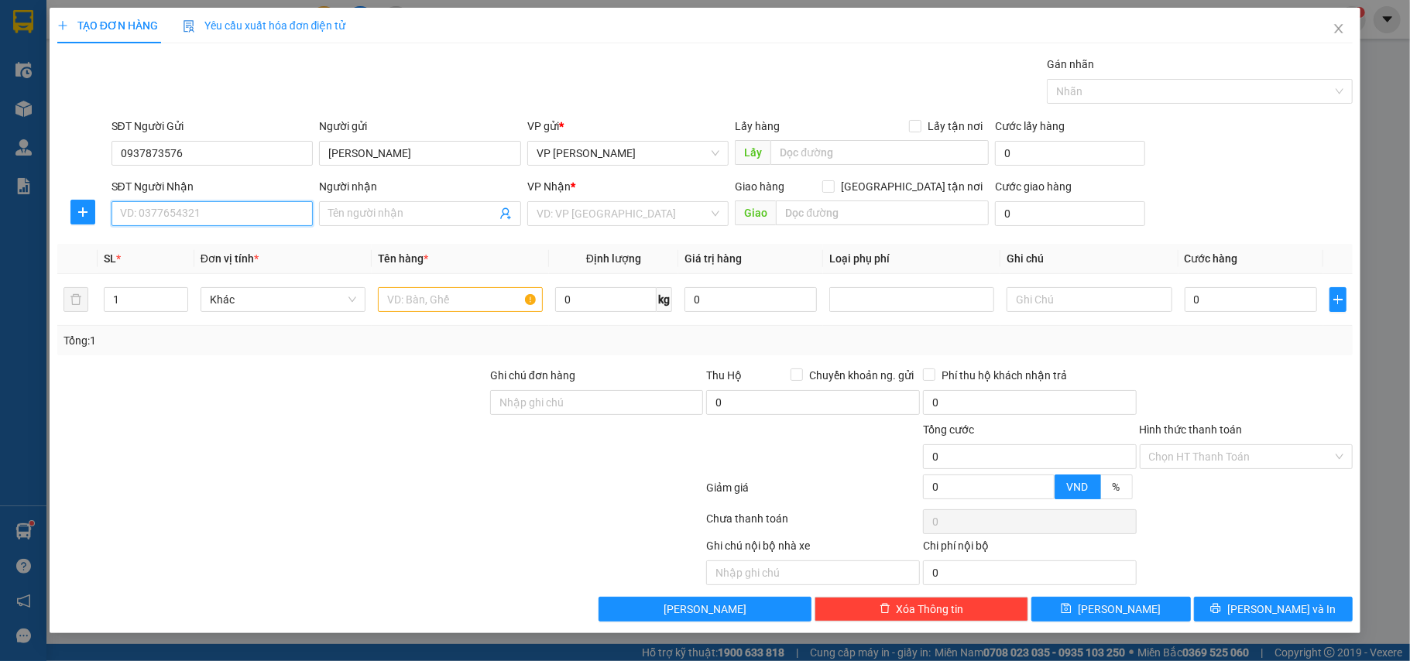
click at [221, 224] on input "SĐT Người Nhận" at bounding box center [212, 213] width 202 height 25
click at [202, 246] on div "0977898313 - Anh Tuấn Sushi" at bounding box center [212, 246] width 183 height 17
type input "0977898313"
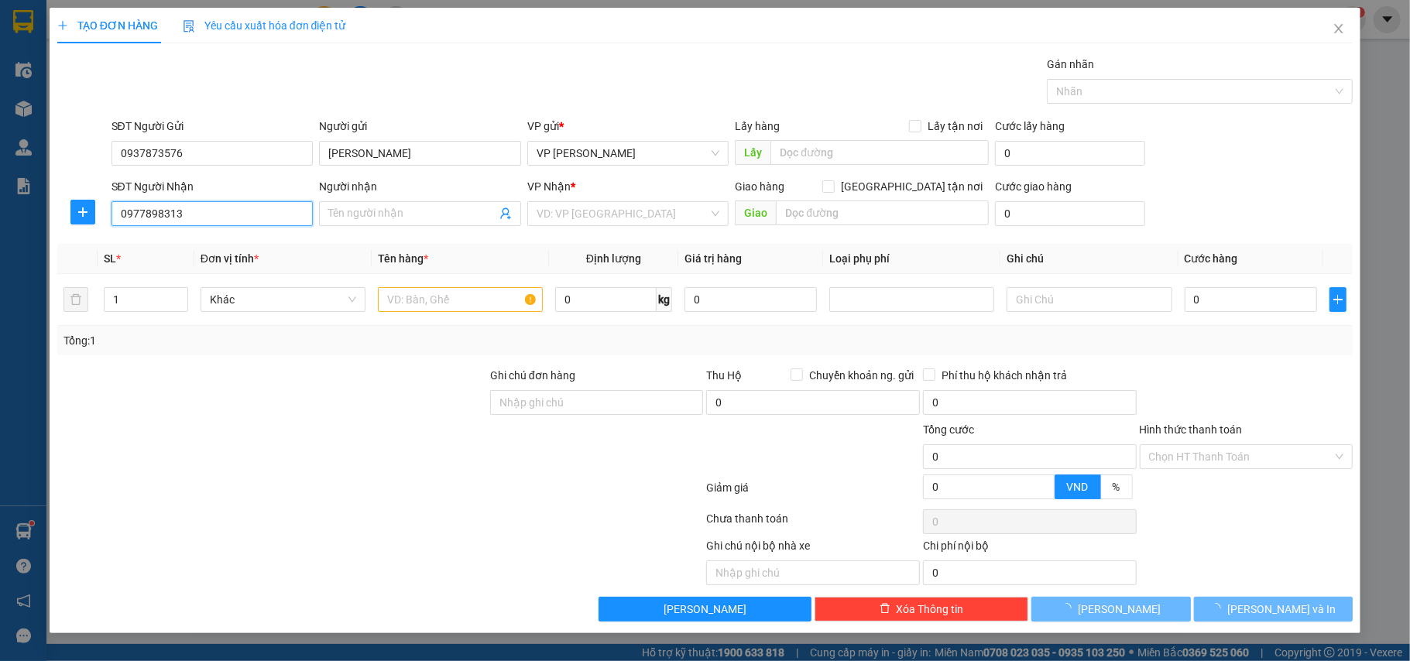
type input "[PERSON_NAME]"
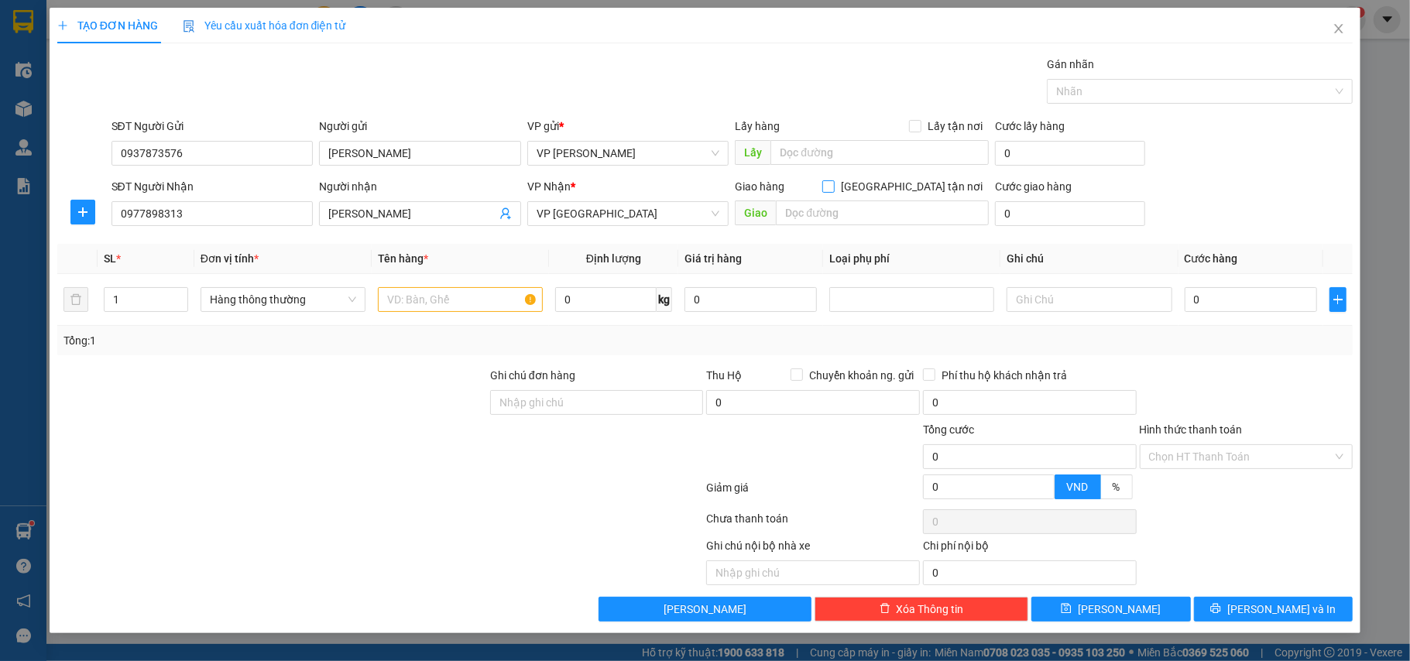
click at [833, 184] on input "[GEOGRAPHIC_DATA] tận nơi" at bounding box center [827, 185] width 11 height 11
checkbox input "true"
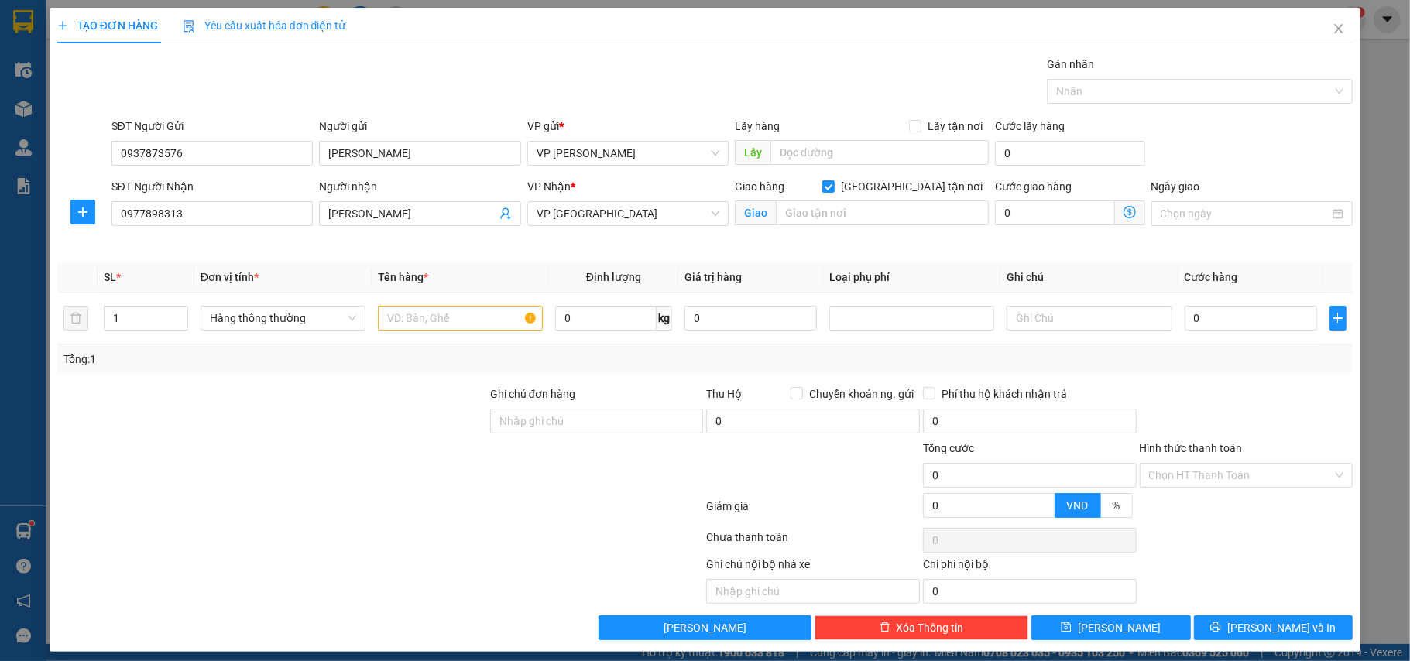
click at [843, 226] on div "Giao" at bounding box center [862, 213] width 254 height 25
click at [838, 225] on input "text" at bounding box center [882, 213] width 213 height 25
type input "593 [PERSON_NAME] Đôn"
click at [1036, 214] on input "0" at bounding box center [1054, 213] width 119 height 25
type input "6"
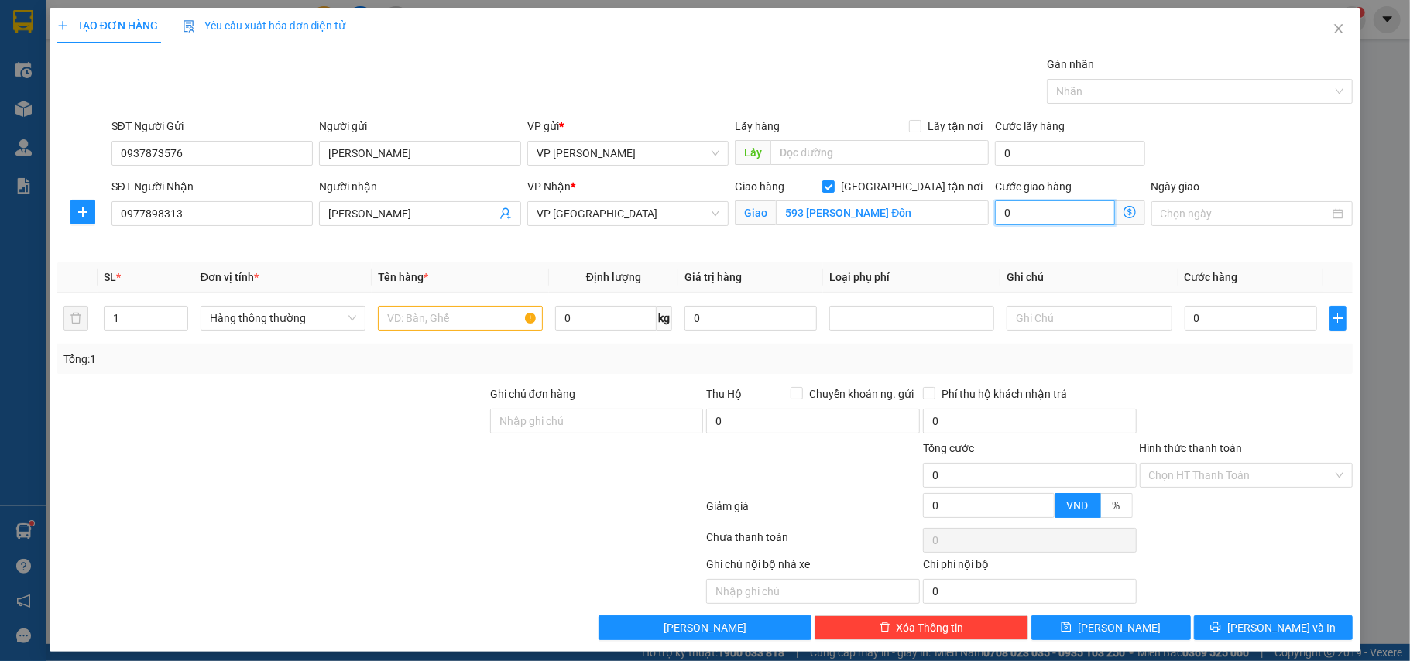
type input "6"
type input "60"
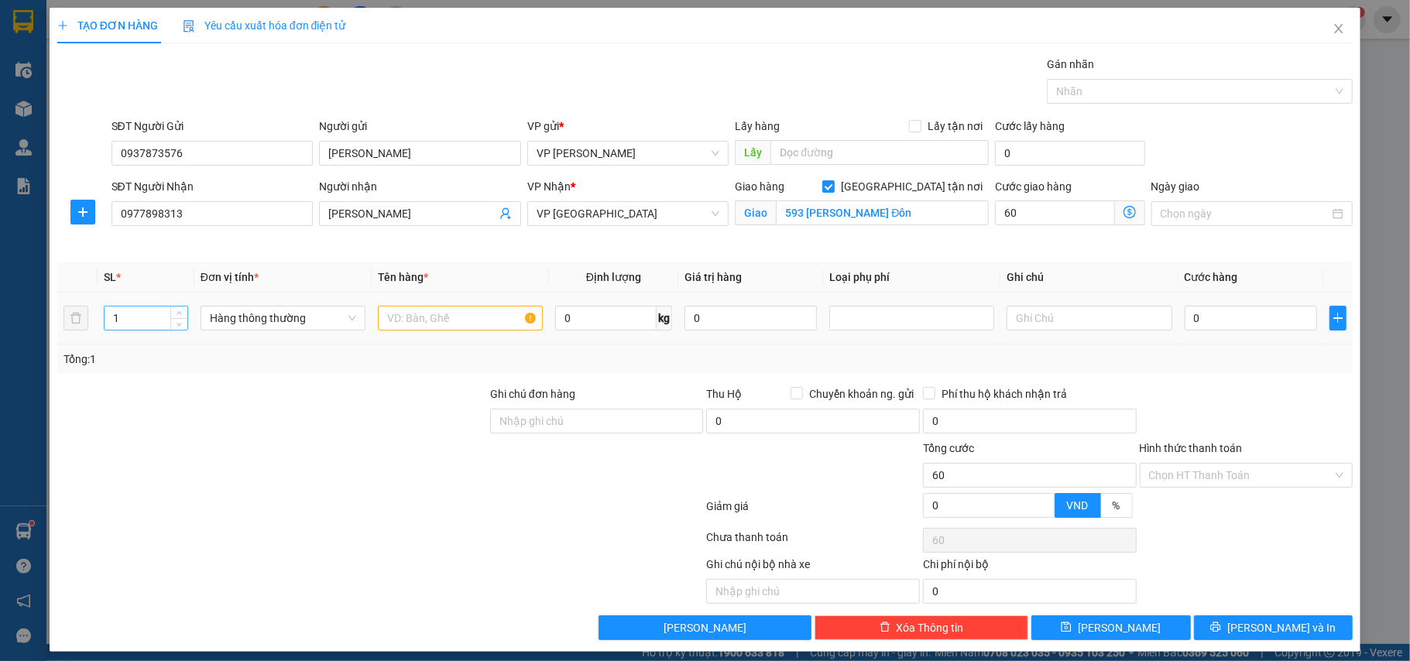
type input "60.000"
click at [156, 307] on input "1" at bounding box center [146, 318] width 83 height 23
type input "4"
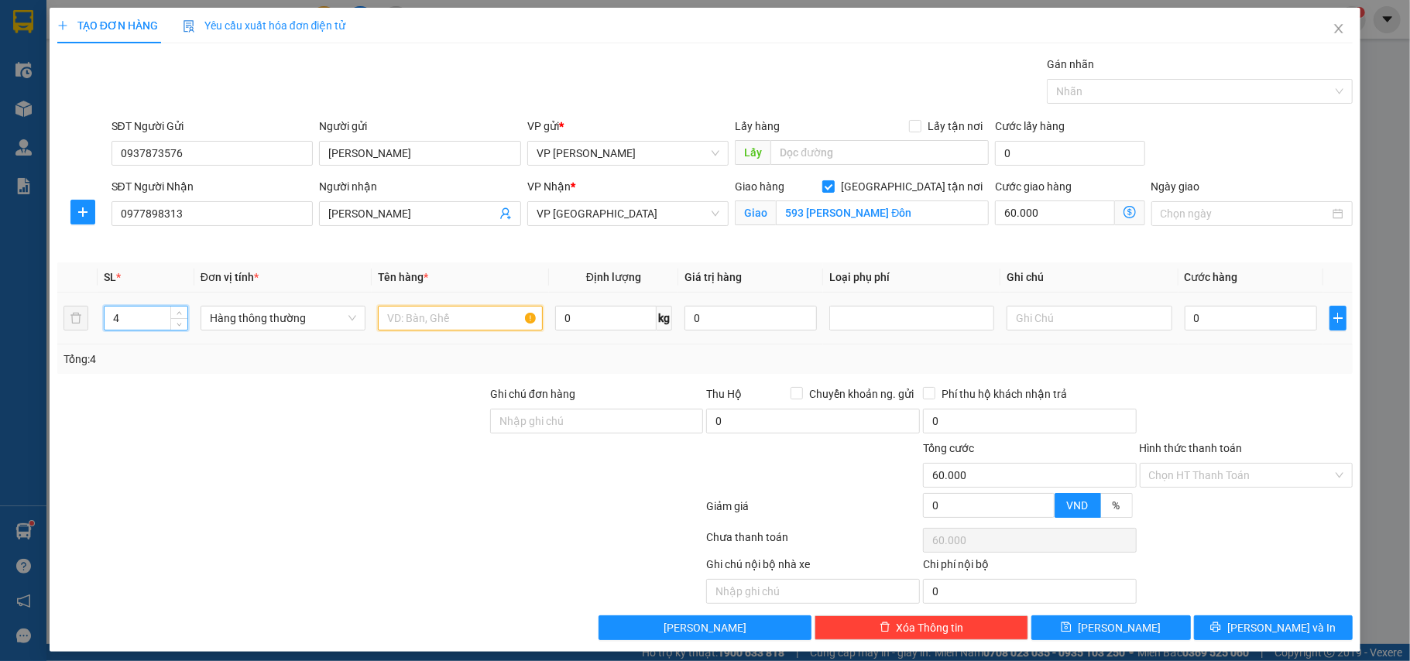
click at [387, 321] on input "text" at bounding box center [460, 318] width 165 height 25
type input "3 hộp ct + thùng xốp hàng đông lạnh"
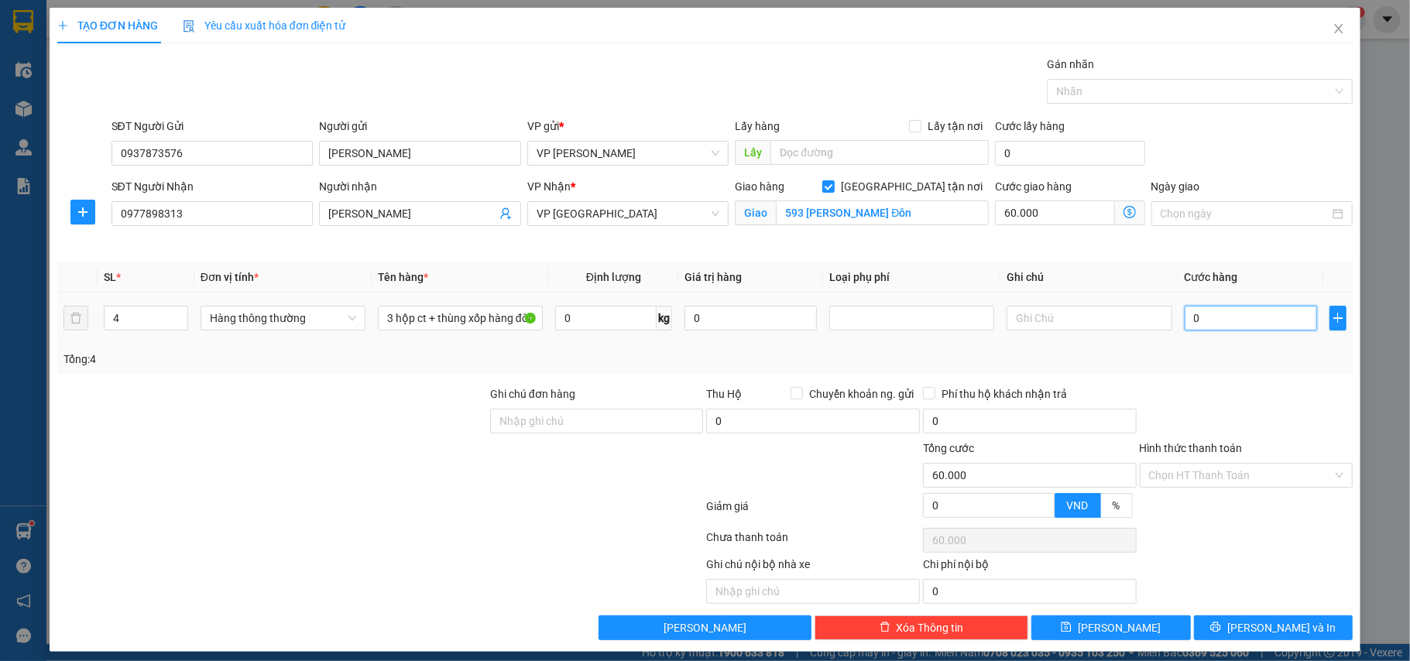
click at [1200, 326] on input "0" at bounding box center [1250, 318] width 132 height 25
type input "1"
type input "60.001"
type input "16"
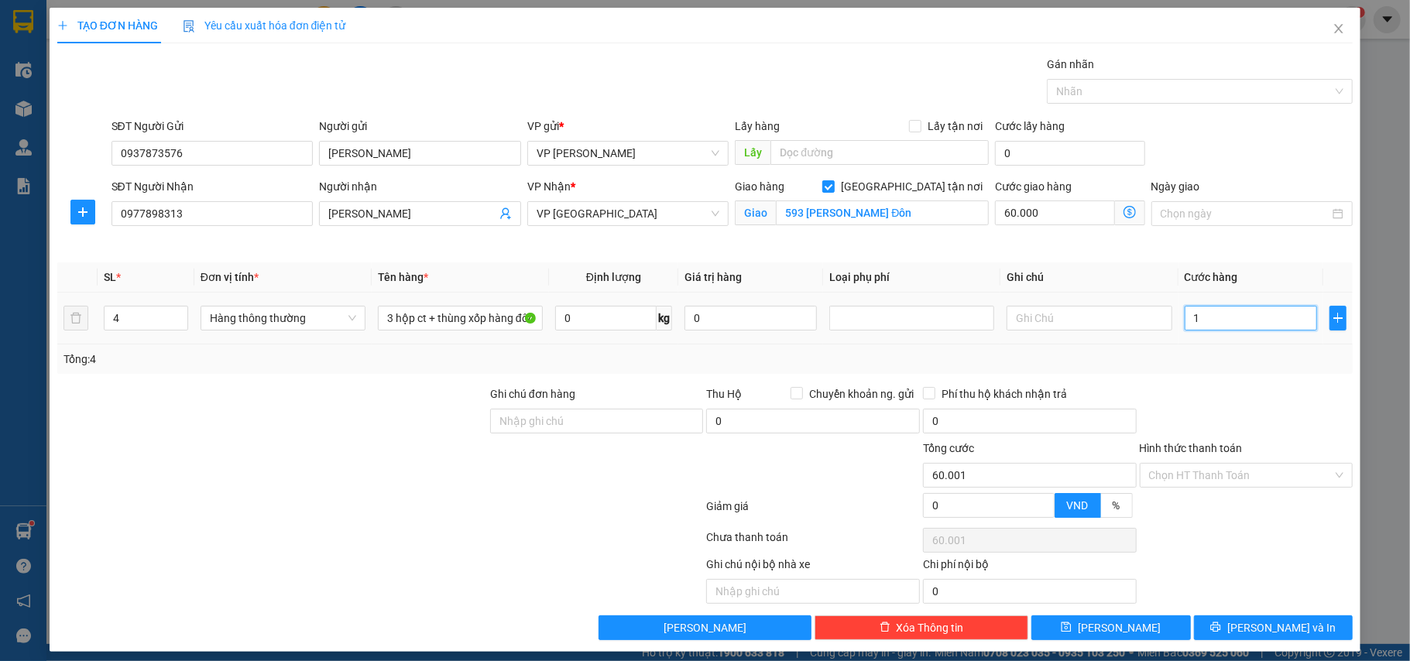
type input "60.016"
type input "160"
type input "60.160"
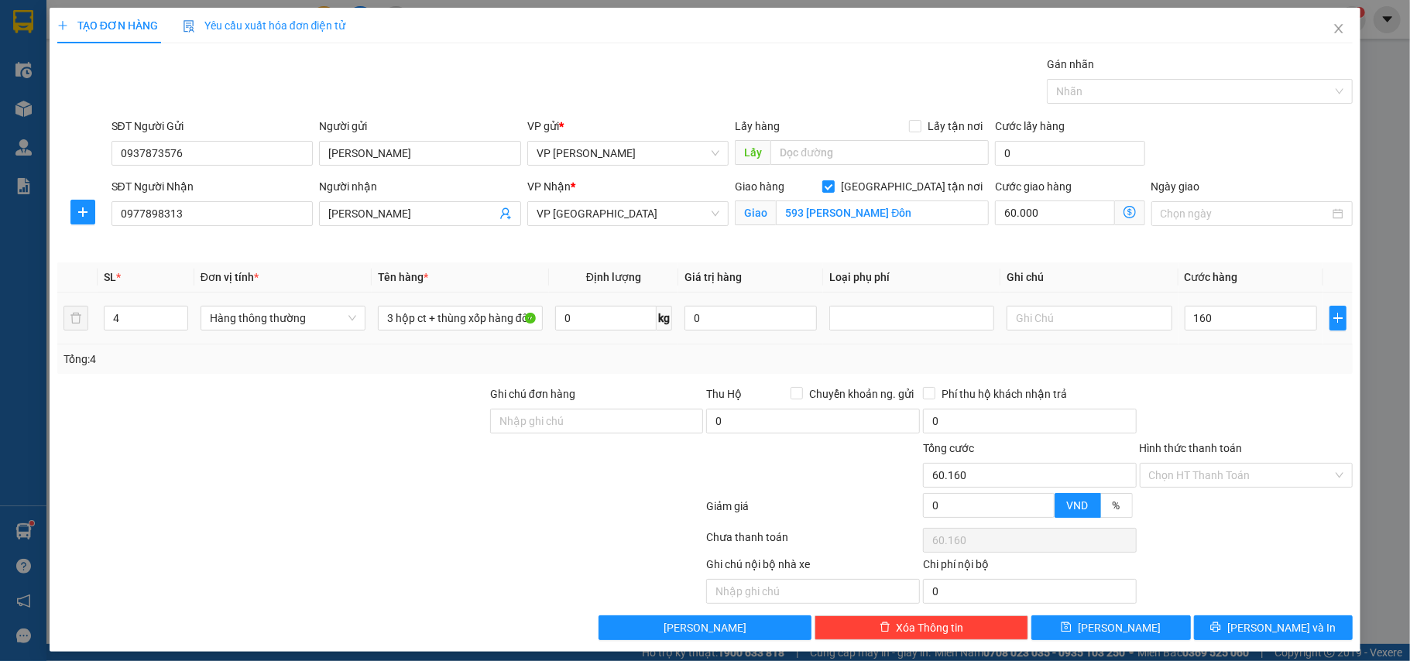
type input "160.000"
type input "220.000"
click at [1200, 347] on div "Tổng: 4" at bounding box center [705, 359] width 1296 height 29
click at [1203, 464] on input "Hình thức thanh toán" at bounding box center [1241, 475] width 184 height 23
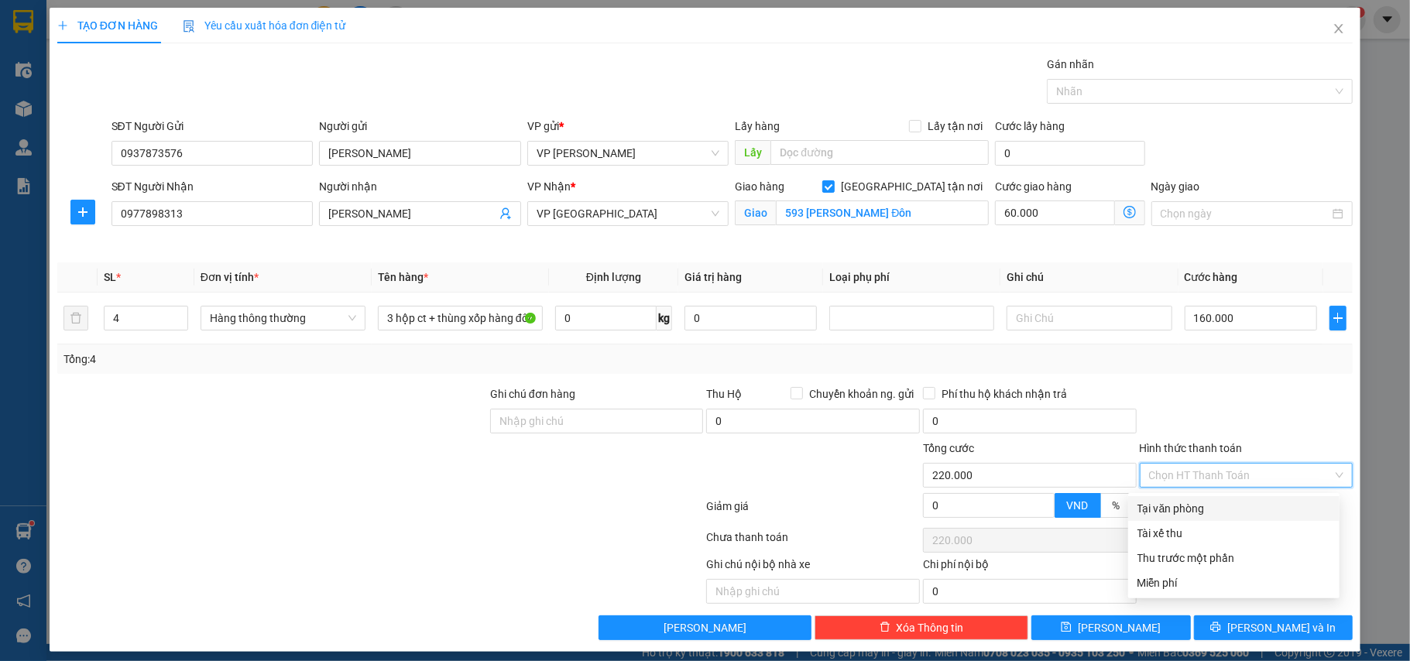
click at [1200, 500] on div "Tại văn phòng" at bounding box center [1233, 508] width 193 height 17
type input "0"
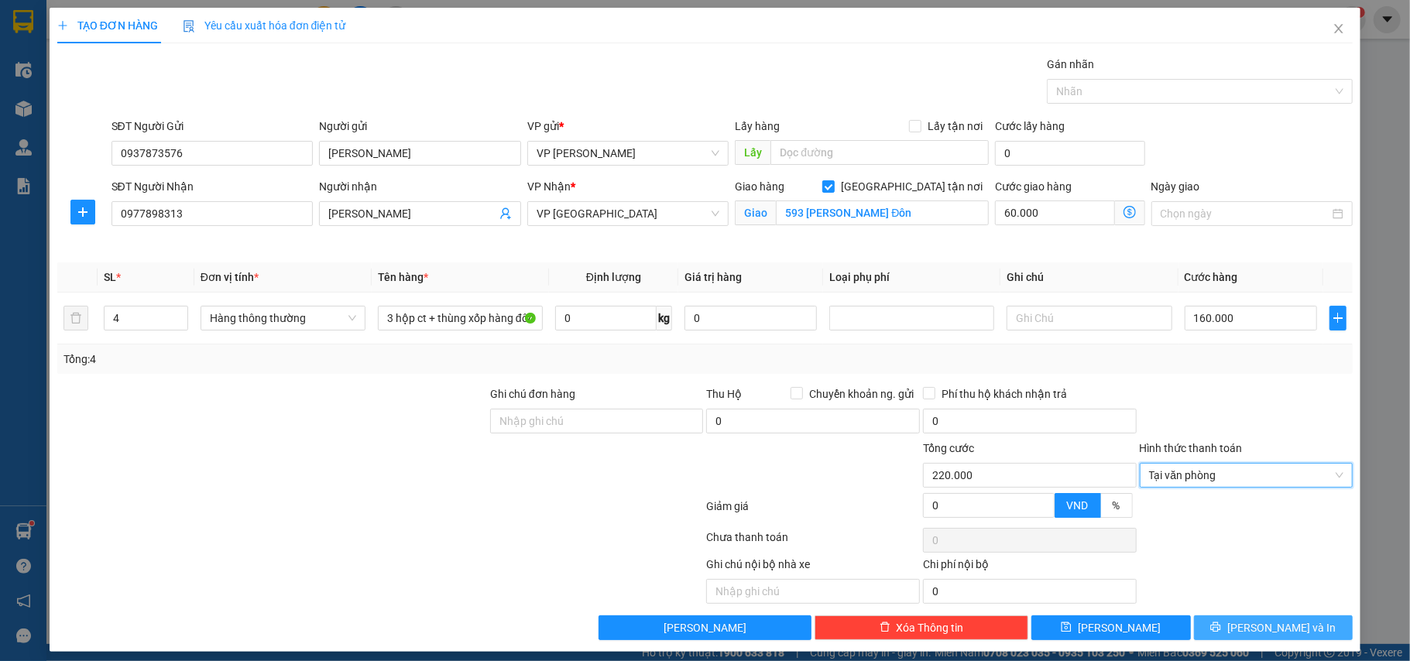
click at [1221, 622] on icon "printer" at bounding box center [1215, 627] width 11 height 11
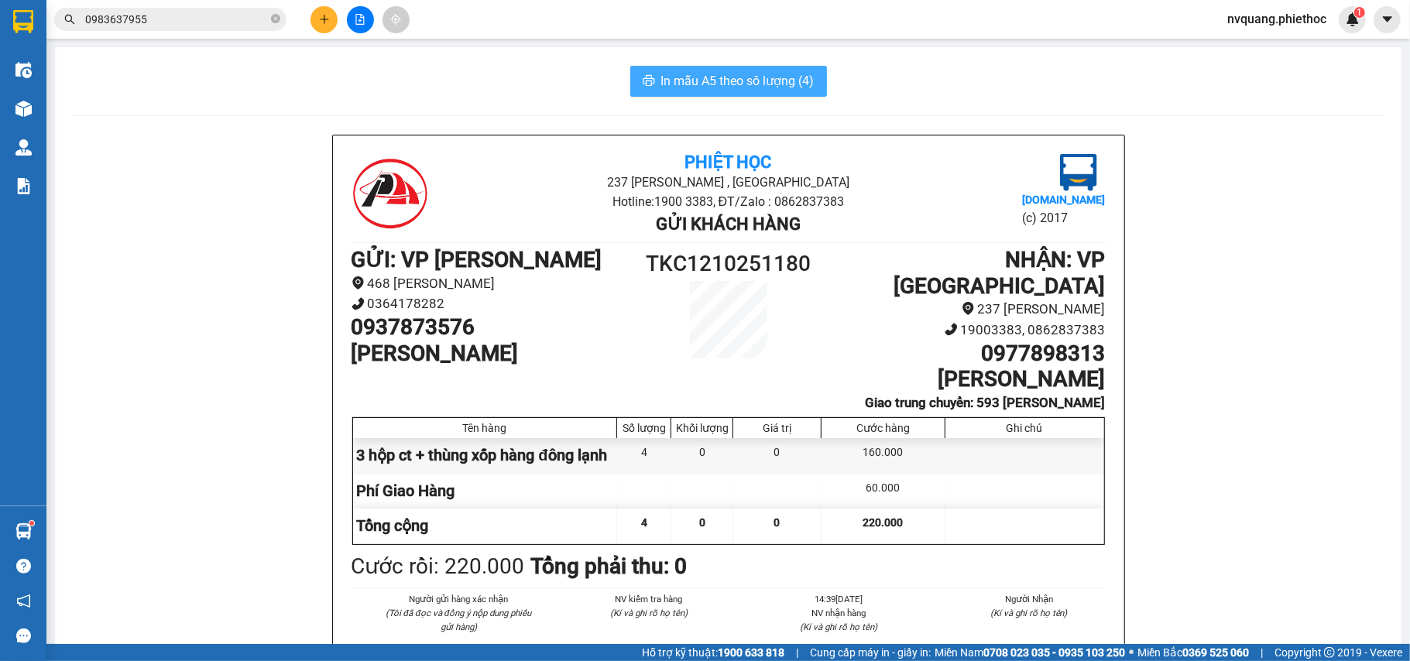
click at [709, 74] on span "In mẫu A5 theo số lượng (4)" at bounding box center [737, 80] width 153 height 19
click at [331, 17] on button at bounding box center [323, 19] width 27 height 27
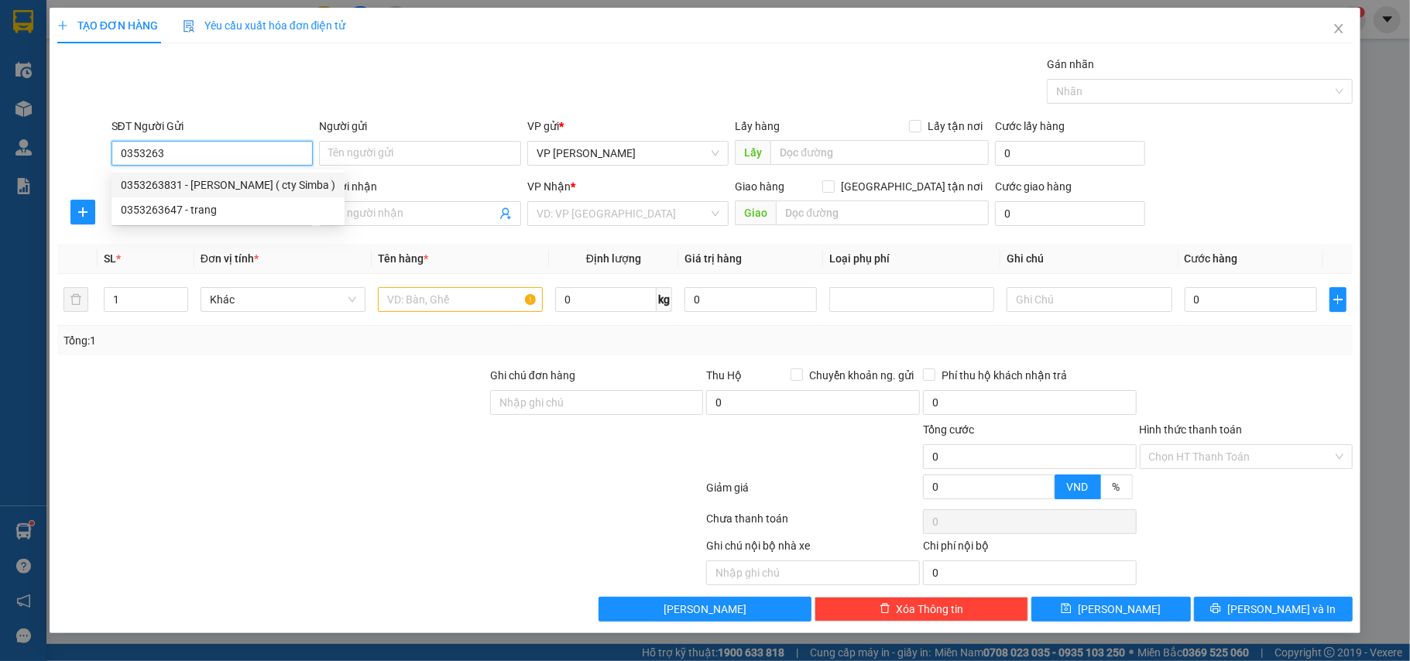
click at [209, 187] on div "0353263831 - Bích Ngọc ( cty Simba )" at bounding box center [228, 185] width 214 height 17
type input "0353263831"
type input "[PERSON_NAME] ( cty Simba )"
type input "..."
type input "0353263831"
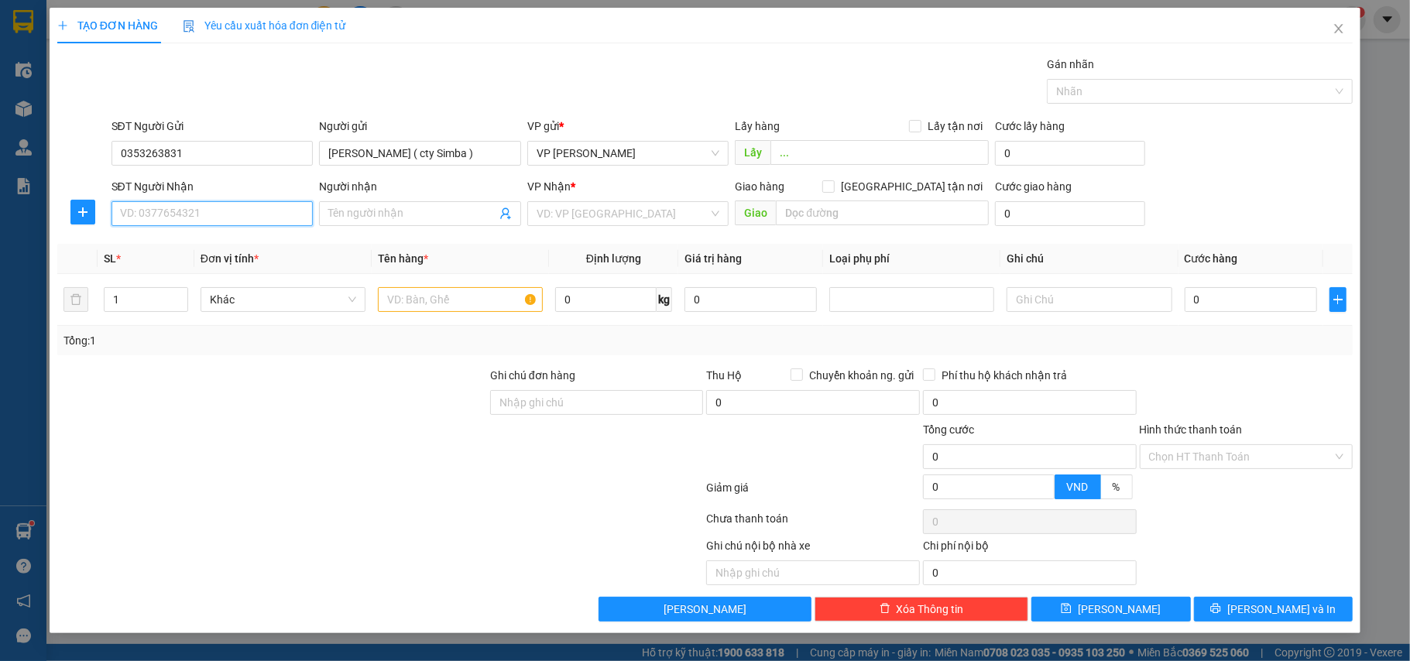
click at [239, 206] on input "SĐT Người Nhận" at bounding box center [212, 213] width 202 height 25
click at [208, 236] on div "0862215335 - Anh Sơn" at bounding box center [212, 246] width 202 height 25
type input "0862215335"
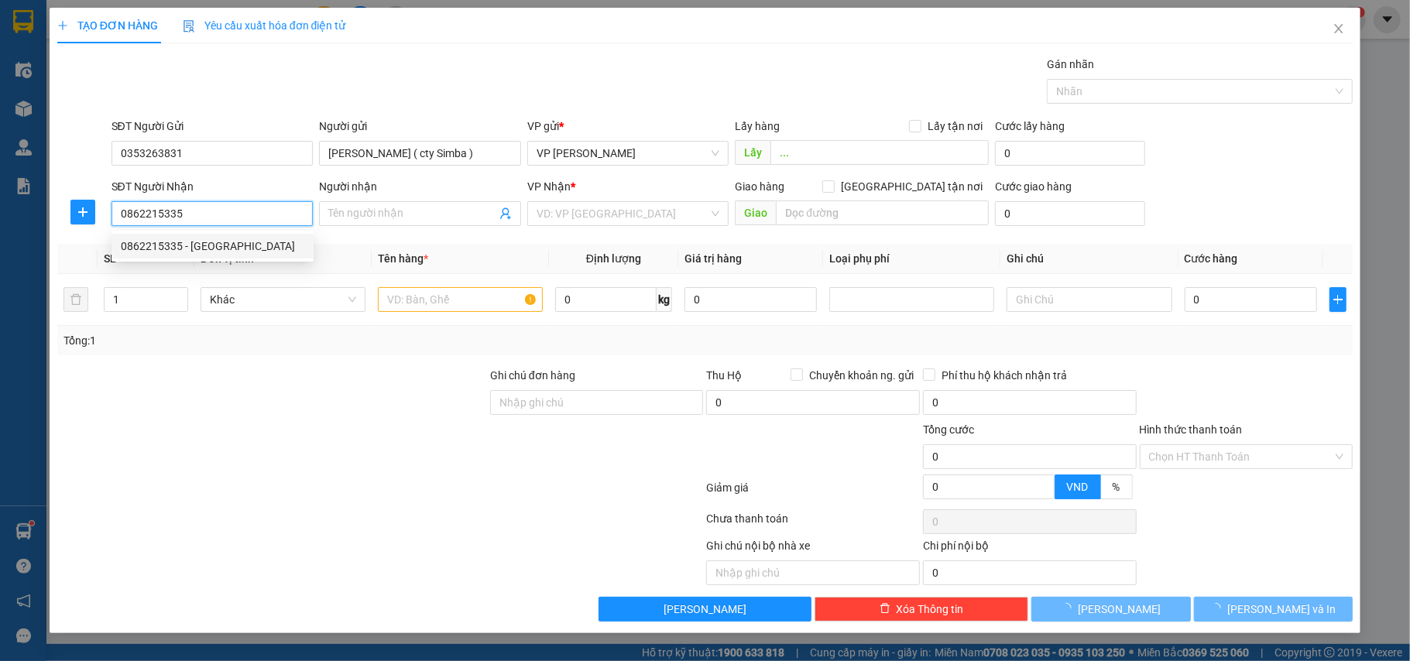
type input "Anh Sơn"
checkbox input "true"
type input "120 đường 14/10 thị trấn Tiền Hải"
type input "40.000"
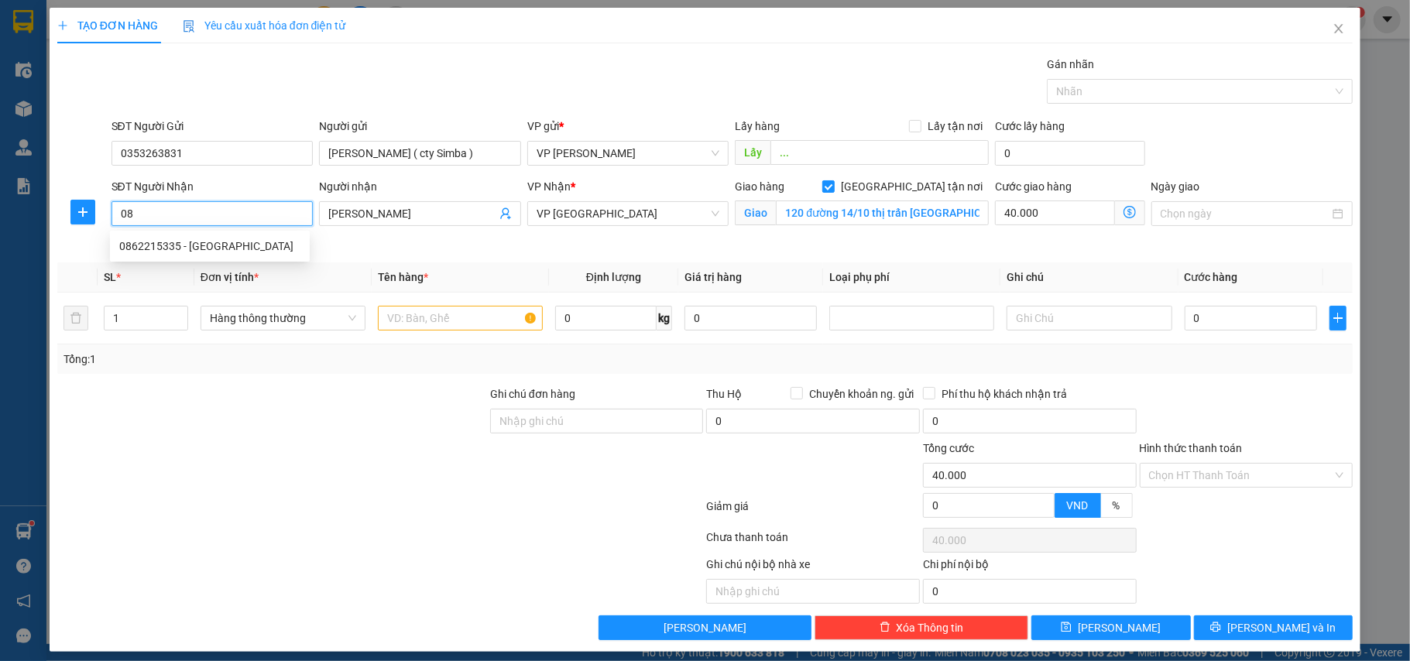
type input "0"
click at [192, 242] on div "0983637955 - A Sơn" at bounding box center [209, 246] width 181 height 17
type input "0983637955"
type input "A Sơn"
checkbox input "false"
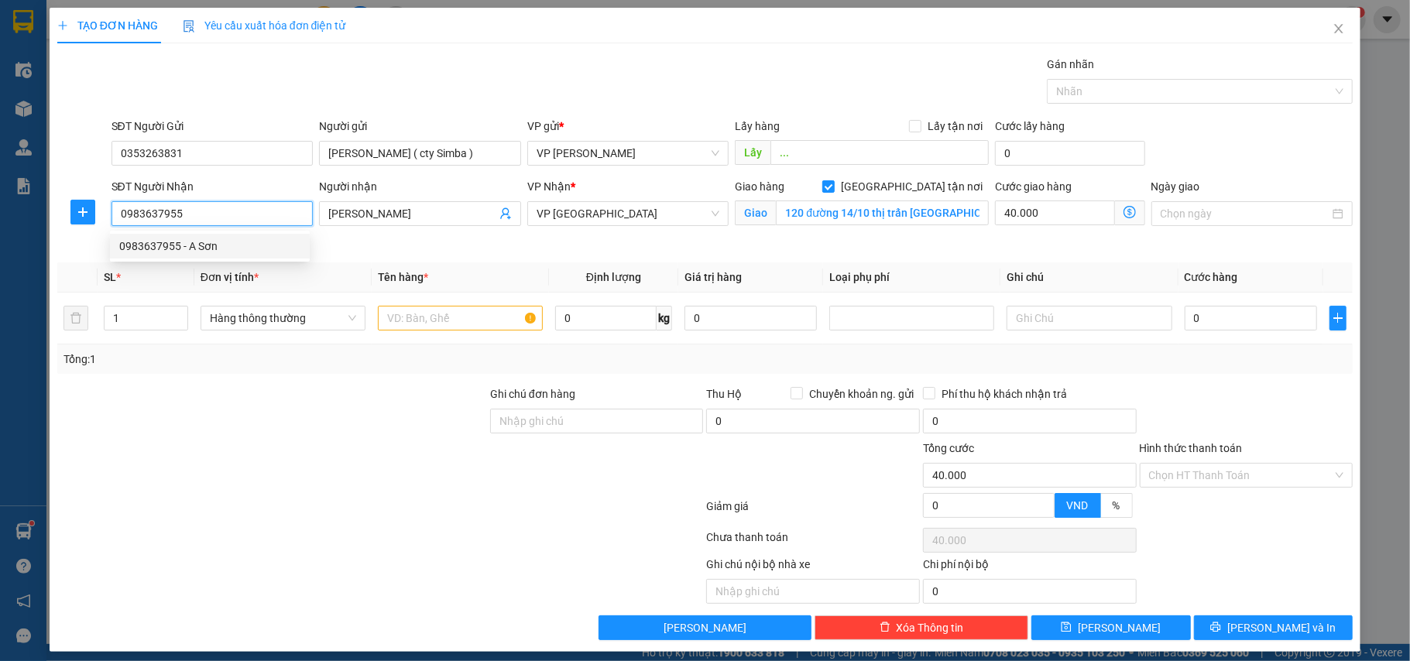
type input "0"
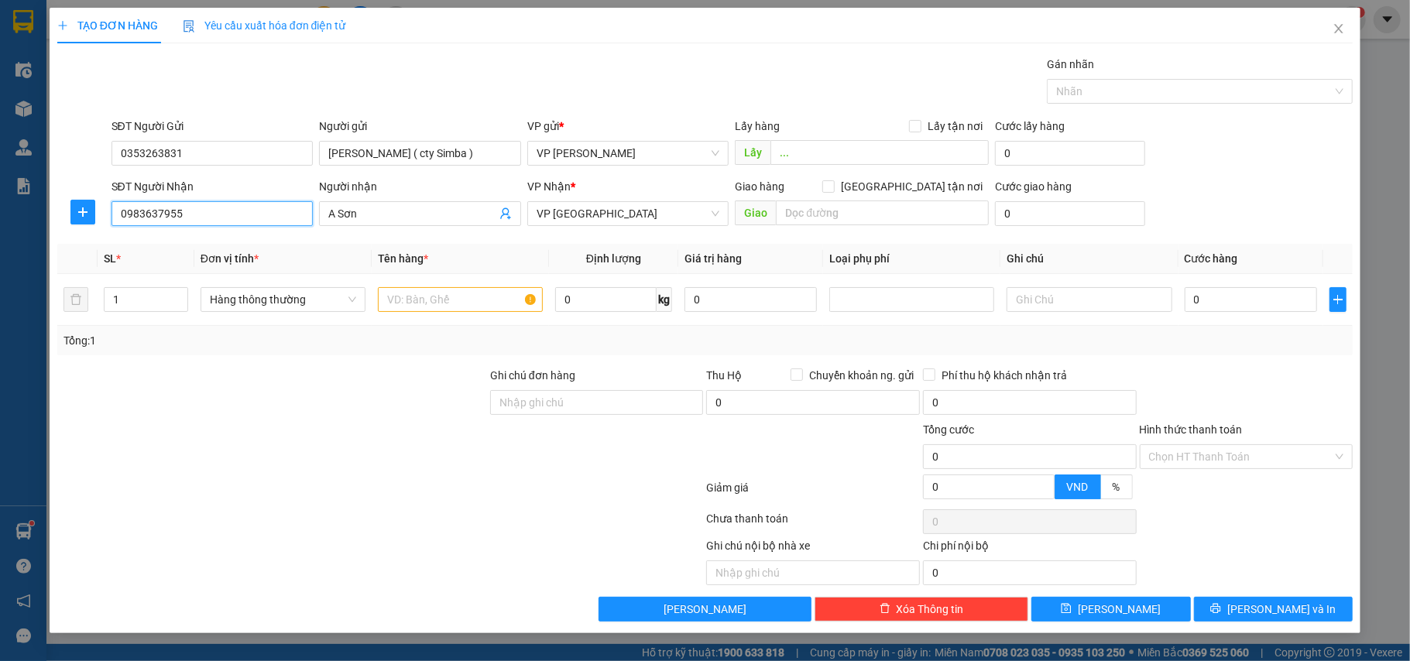
type input "0983637955"
click at [65, 211] on div at bounding box center [82, 212] width 51 height 25
click at [81, 214] on icon "plus" at bounding box center [83, 212] width 12 height 12
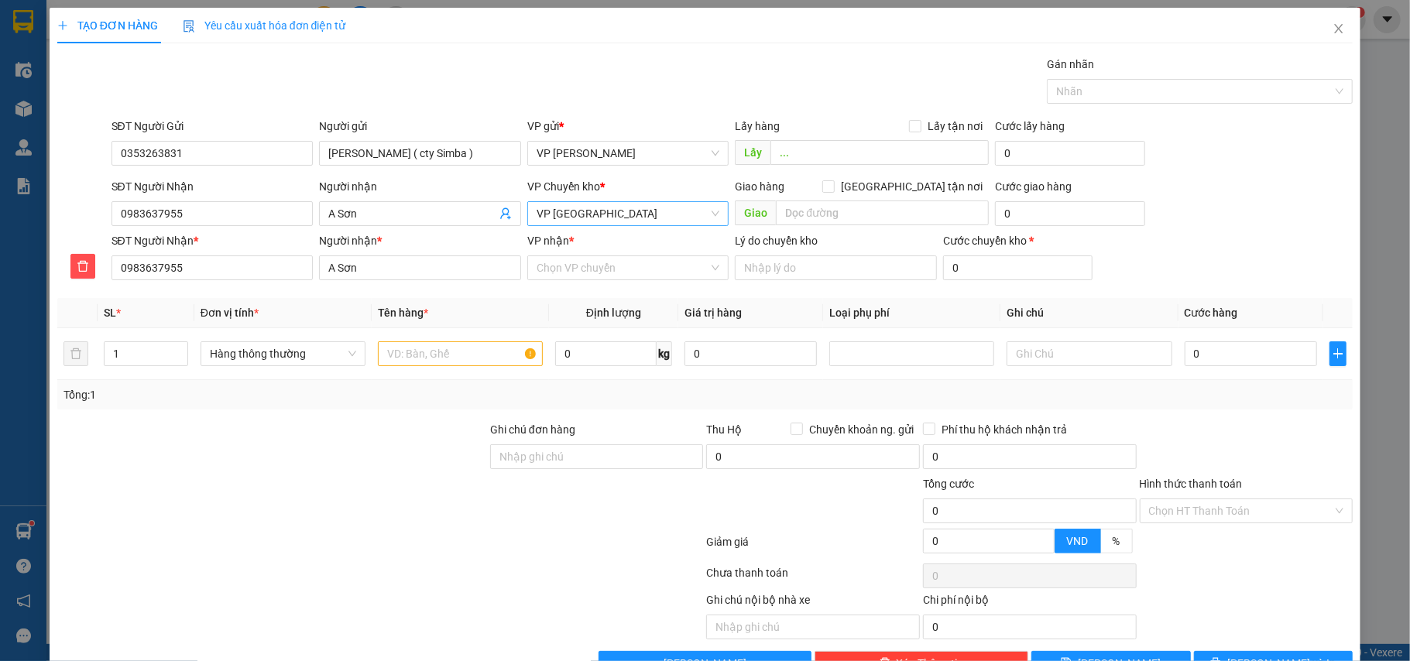
click at [589, 218] on span "VP [GEOGRAPHIC_DATA]" at bounding box center [627, 213] width 183 height 23
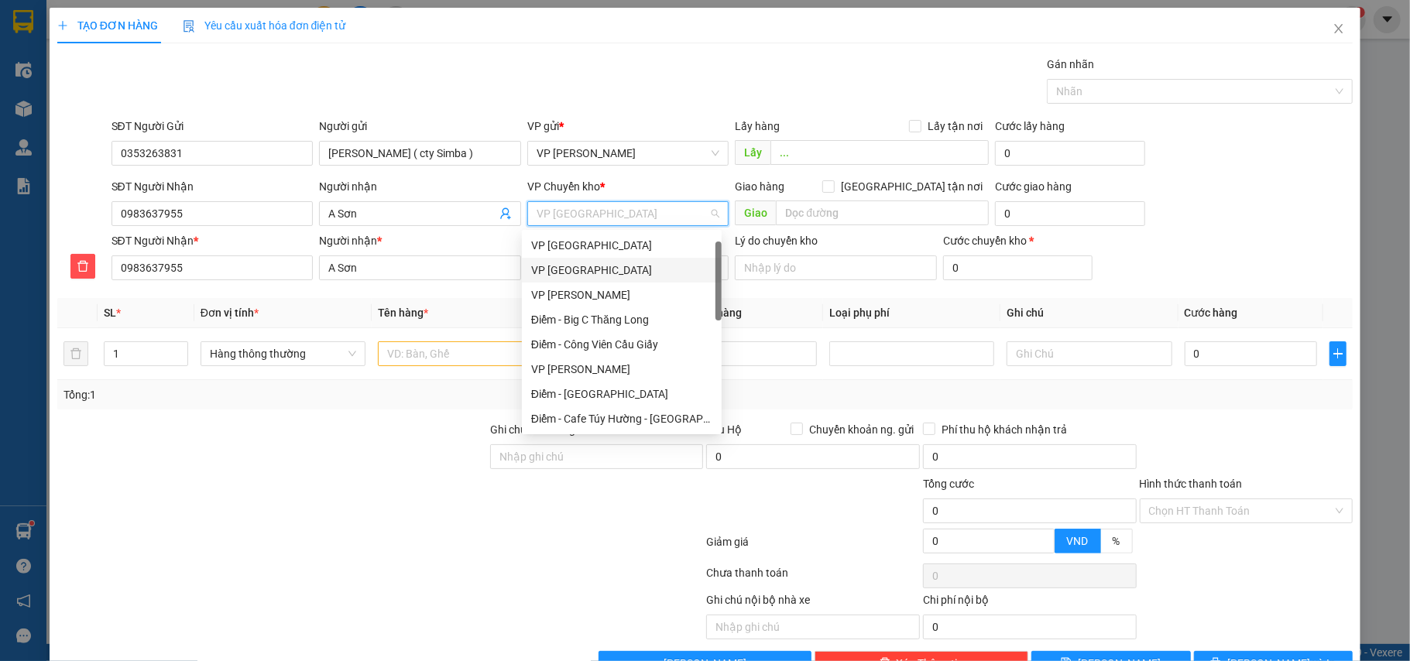
click at [577, 262] on div "VP [GEOGRAPHIC_DATA]" at bounding box center [621, 270] width 181 height 17
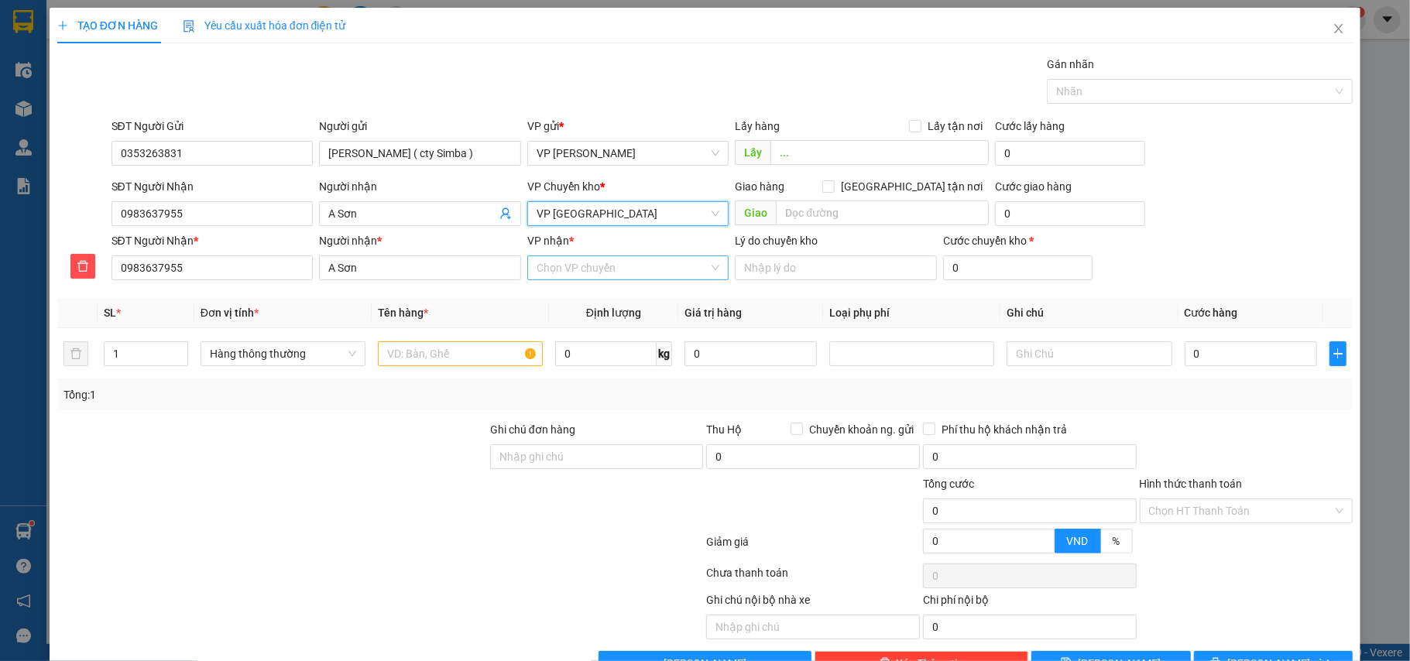
click at [583, 261] on input "VP nhận *" at bounding box center [622, 267] width 173 height 23
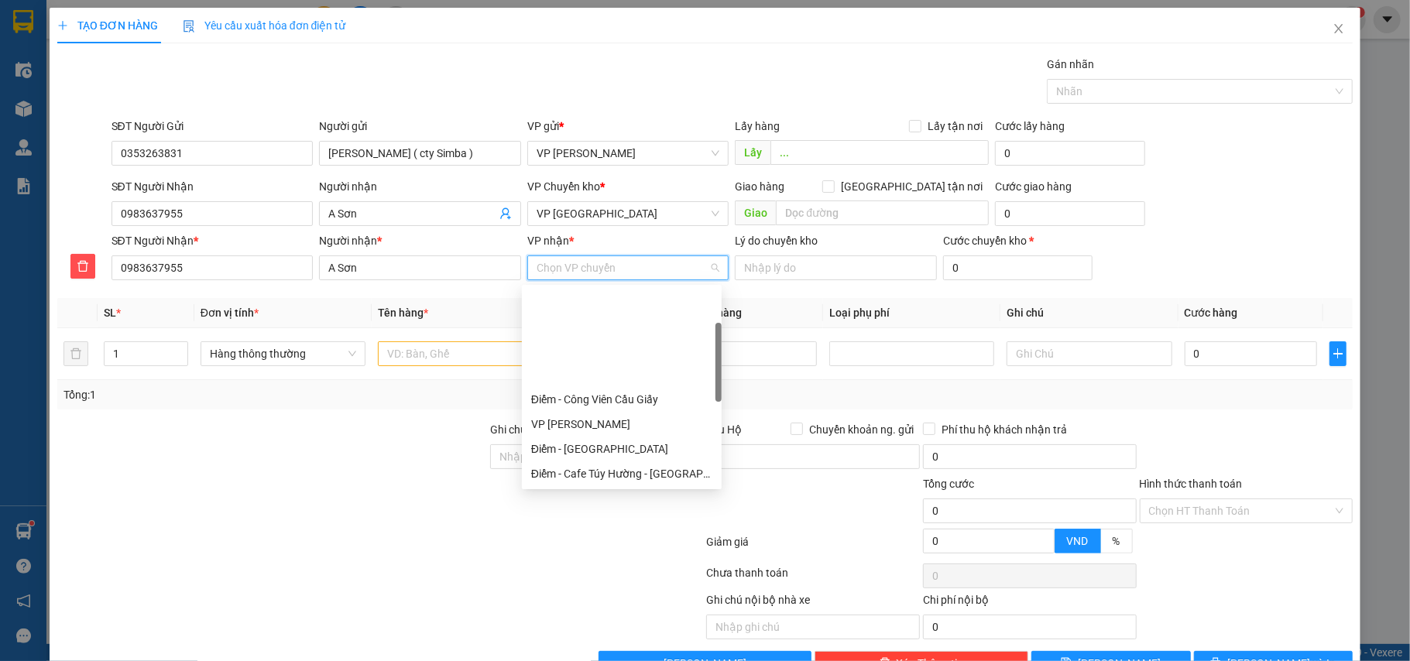
click at [564, 486] on div "VP [GEOGRAPHIC_DATA]" at bounding box center [622, 498] width 200 height 25
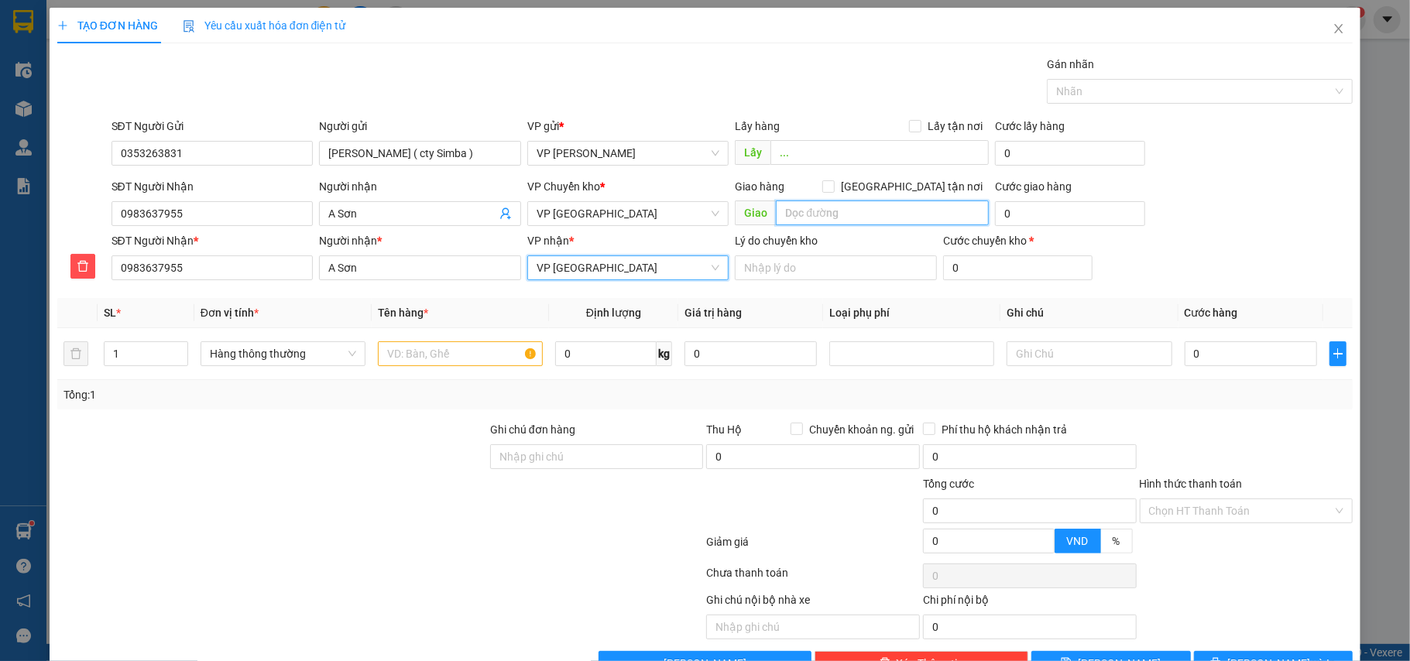
click at [790, 214] on input "text" at bounding box center [882, 213] width 213 height 25
type input "120 đường 14/10 thi trấn [GEOGRAPHIC_DATA]"
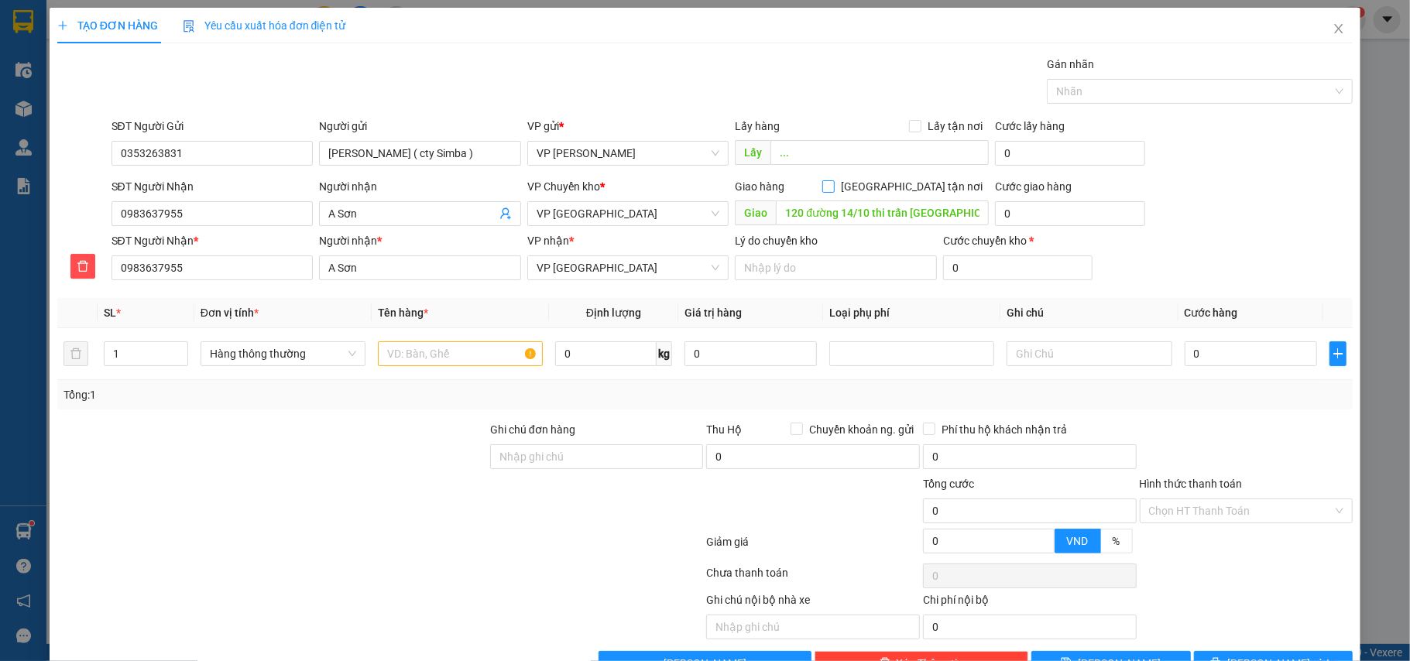
click at [833, 189] on input "[GEOGRAPHIC_DATA] tận nơi" at bounding box center [827, 185] width 11 height 11
checkbox input "true"
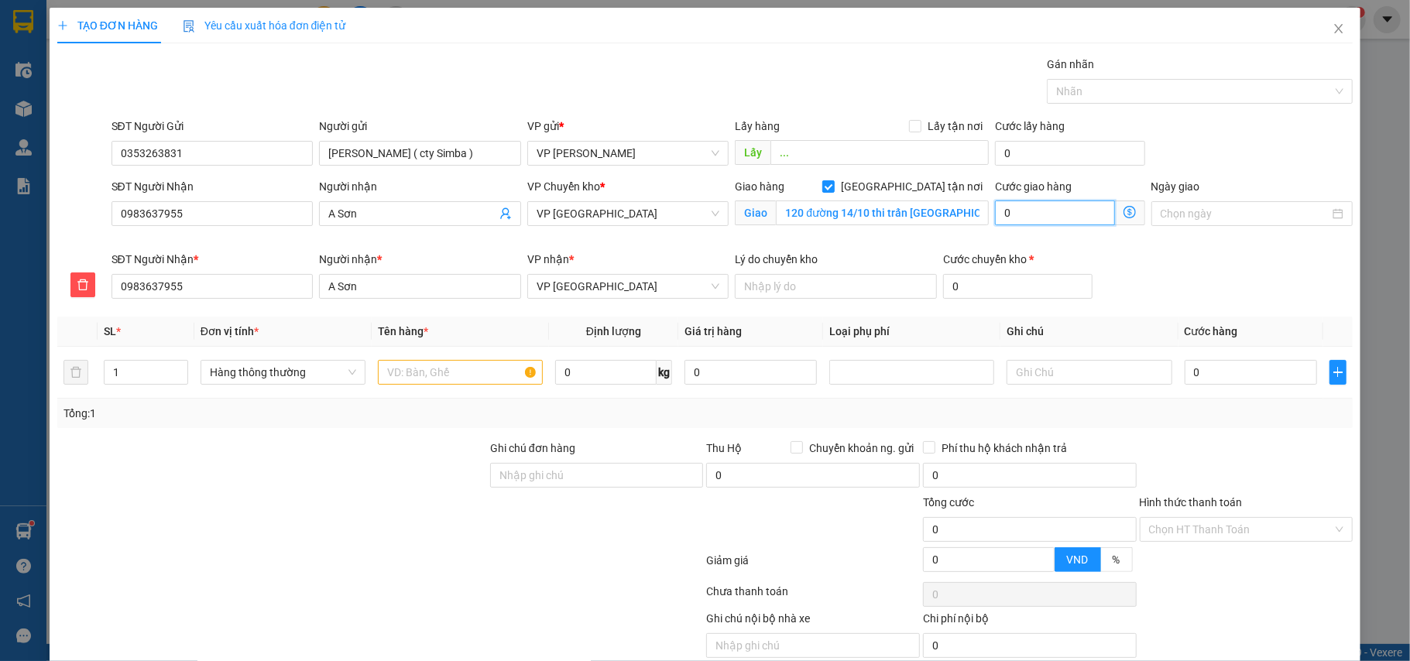
click at [1023, 215] on input "0" at bounding box center [1054, 213] width 119 height 25
type input "3"
type input "30"
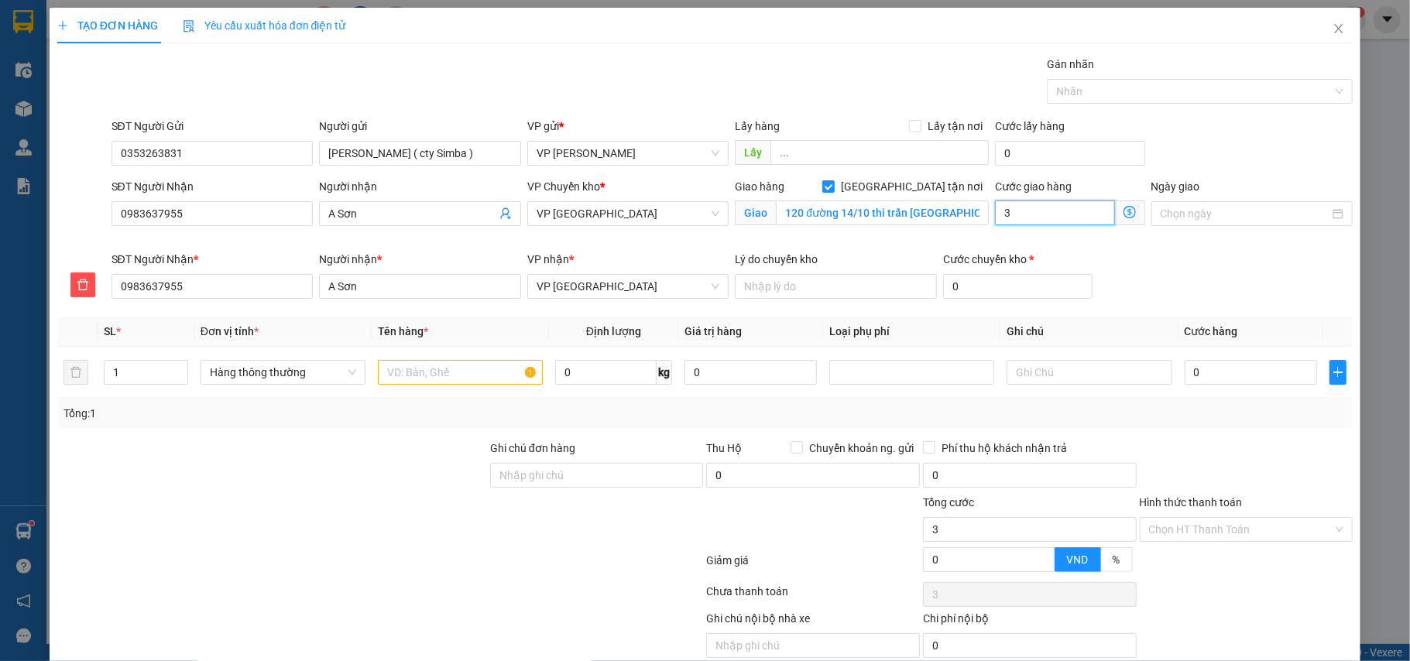
type input "30"
type input "30.000"
click at [471, 382] on input "text" at bounding box center [460, 372] width 165 height 25
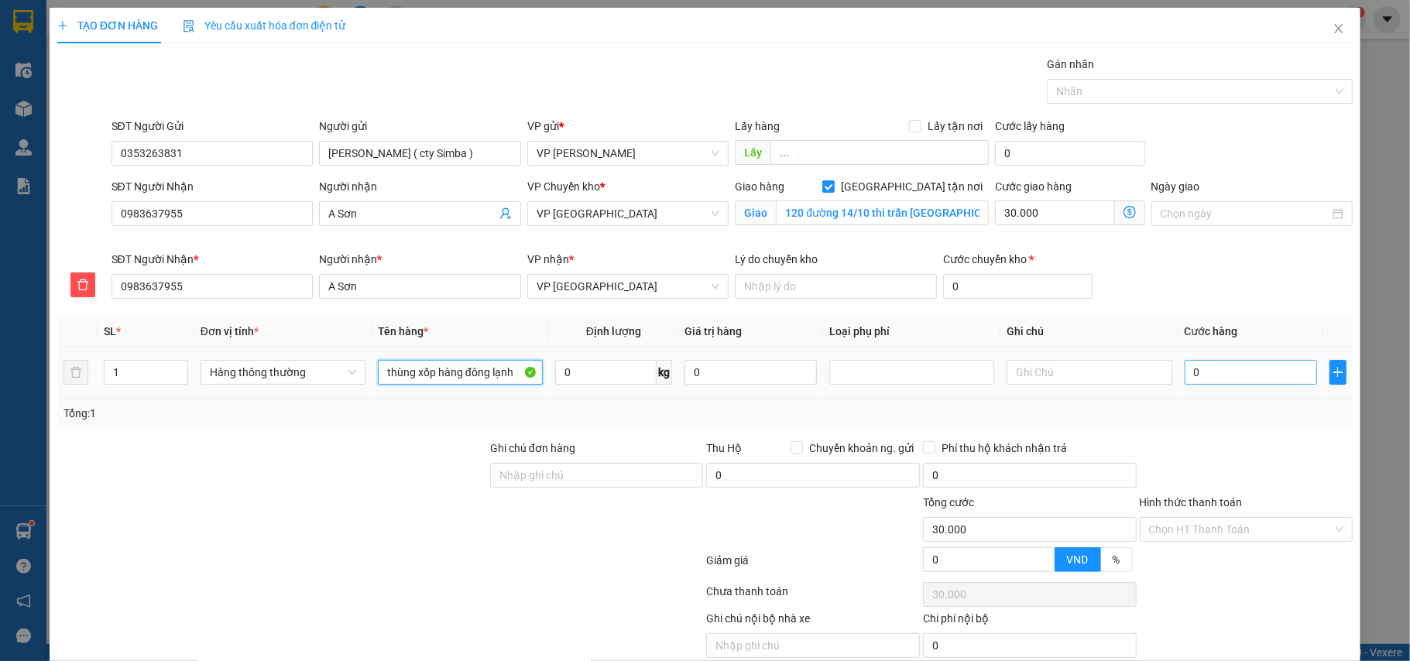
type input "thùng xốp hàng đông lạnh"
click at [1205, 378] on input "0" at bounding box center [1250, 372] width 132 height 25
type input "5"
type input "30.005"
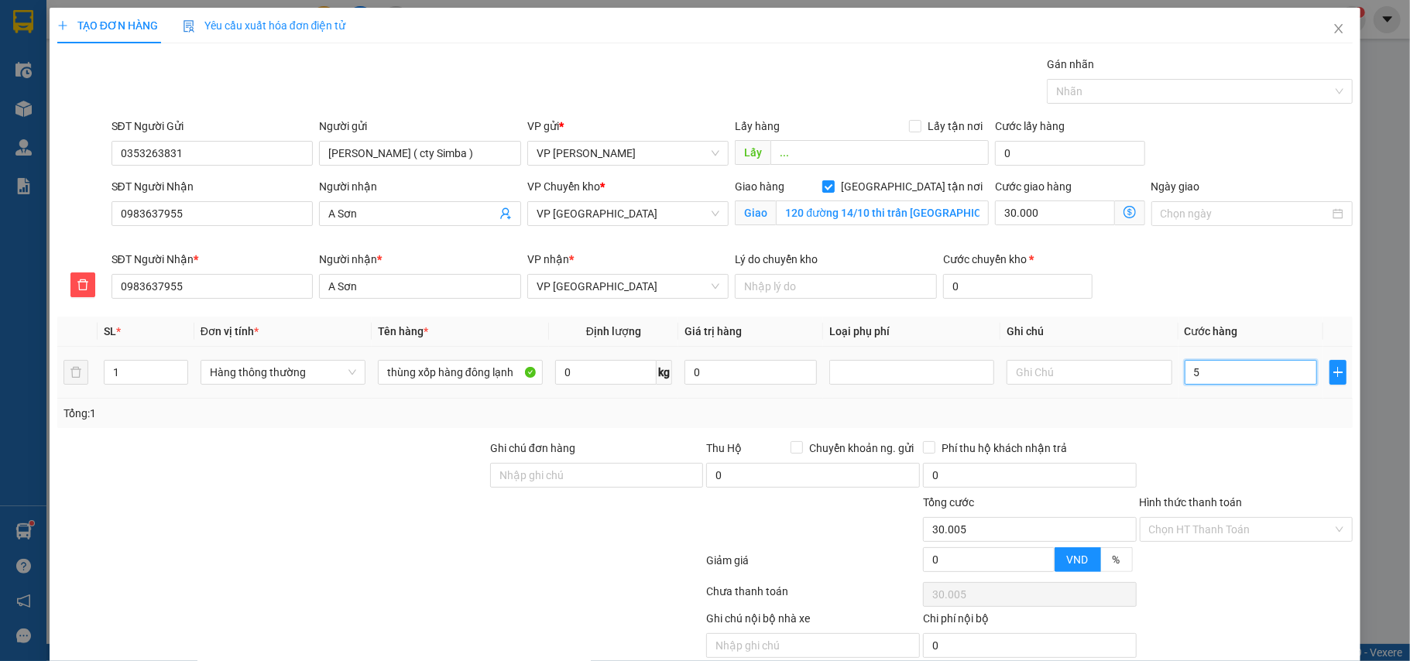
type input "50"
type input "30.050"
click at [1201, 388] on div "50" at bounding box center [1250, 372] width 132 height 31
type input "50.000"
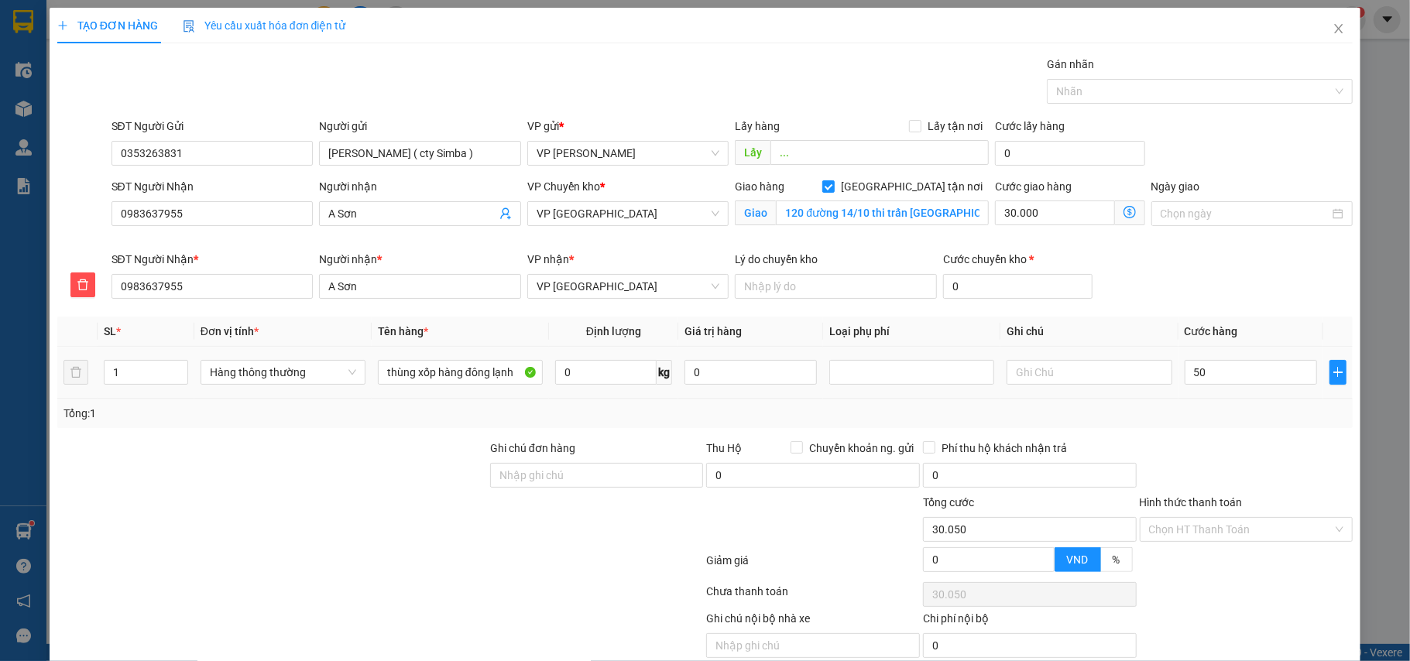
type input "80.000"
click at [1201, 403] on div "Tổng: 1" at bounding box center [705, 413] width 1296 height 29
click at [1192, 518] on input "Hình thức thanh toán" at bounding box center [1241, 529] width 184 height 23
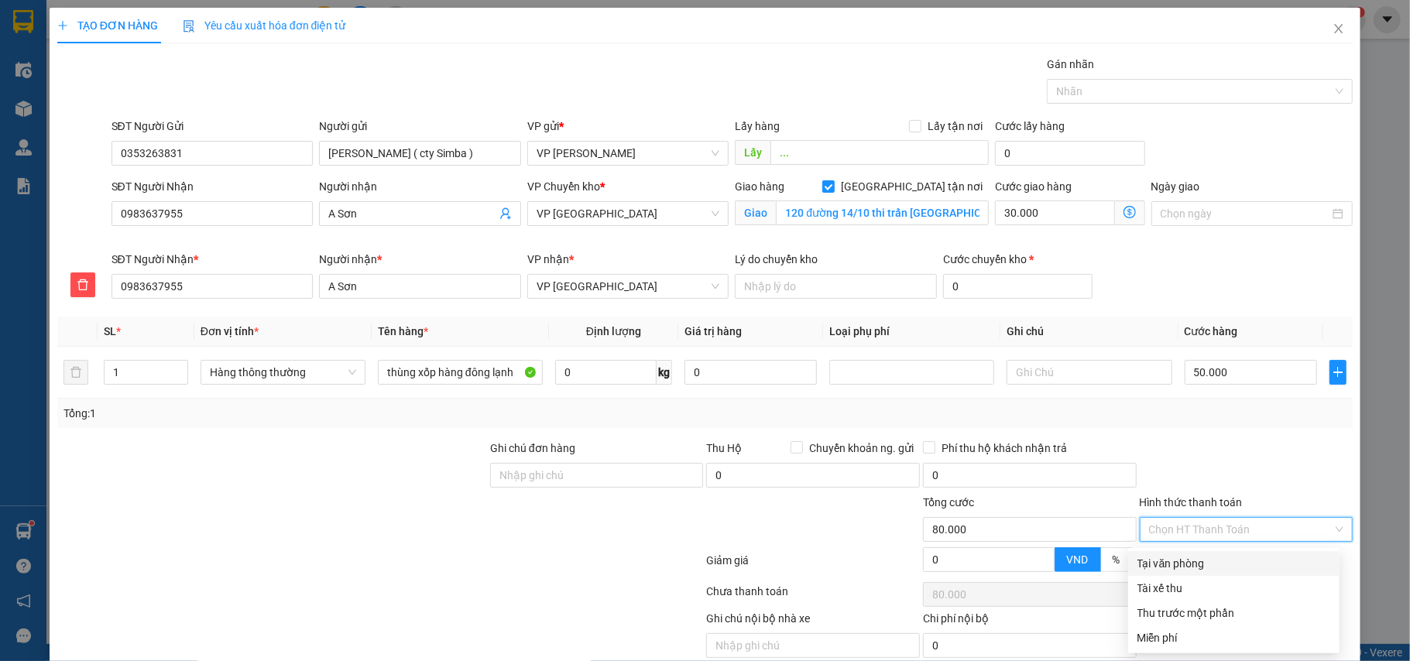
click at [1190, 555] on div "Tại văn phòng" at bounding box center [1233, 563] width 193 height 17
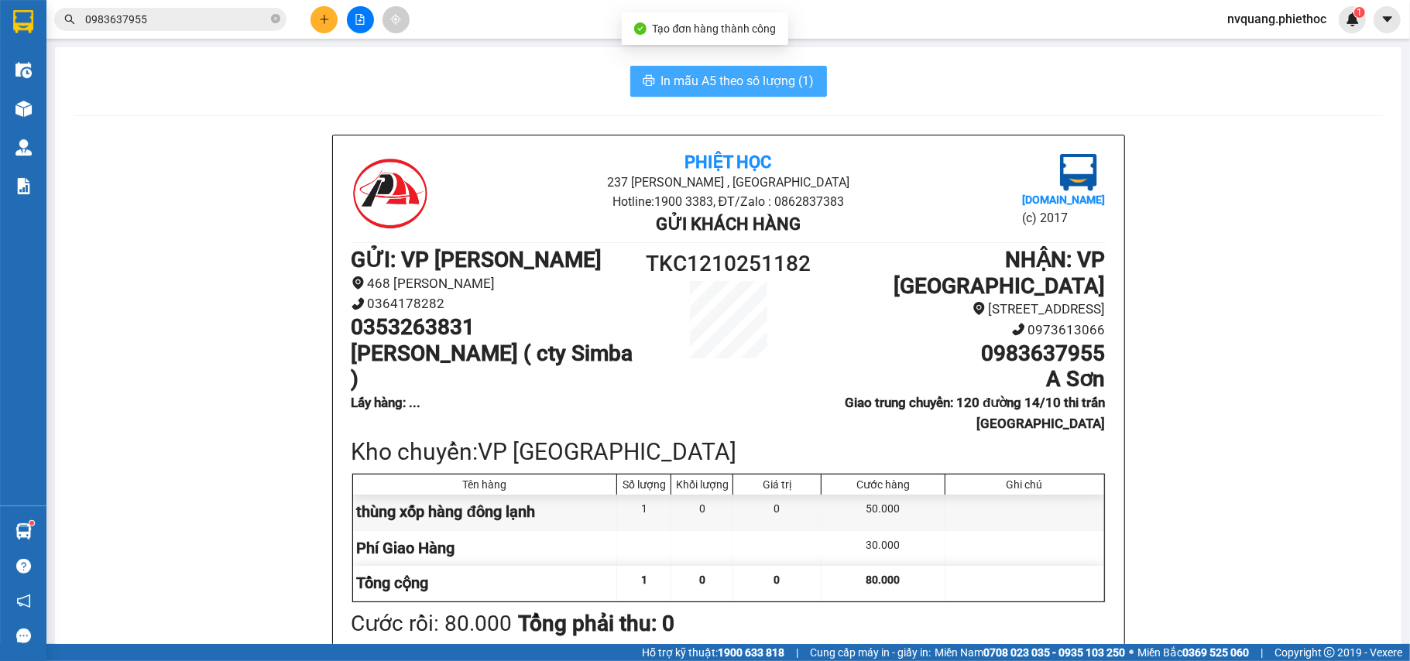
click at [661, 71] on span "In mẫu A5 theo số lượng (1)" at bounding box center [737, 80] width 153 height 19
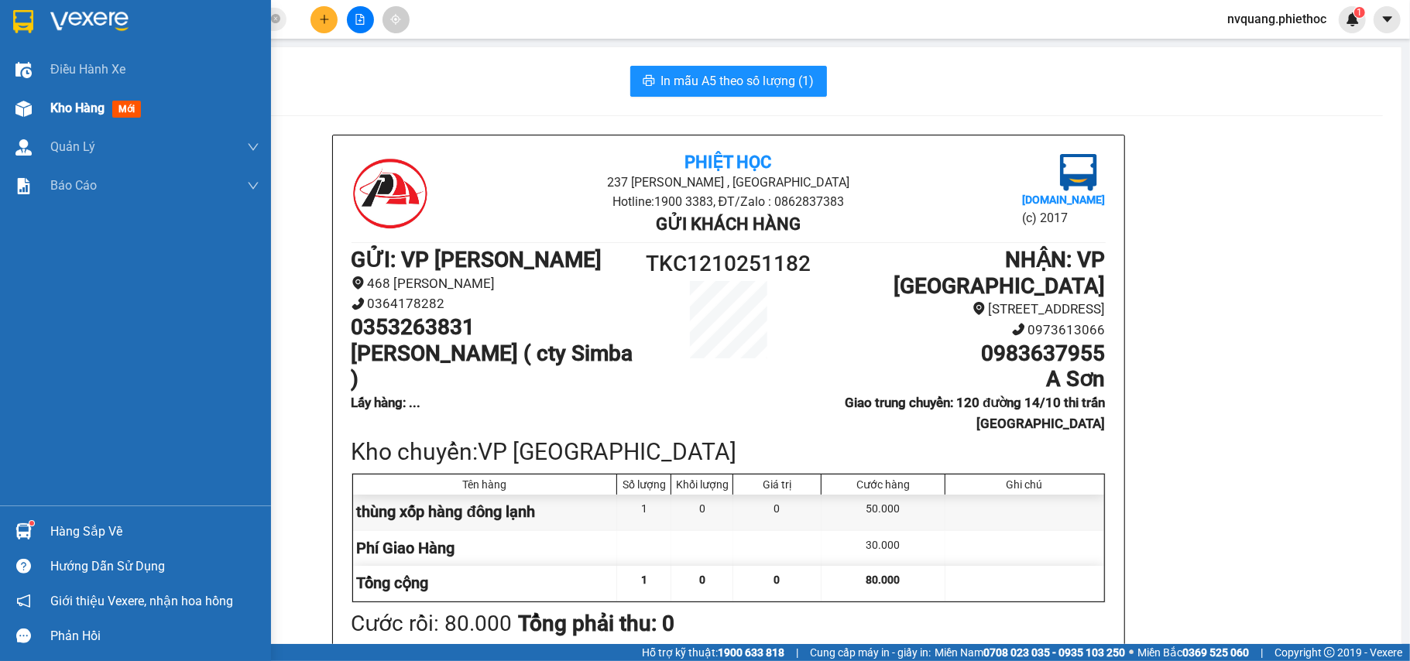
click at [69, 101] on span "Kho hàng" at bounding box center [77, 108] width 54 height 15
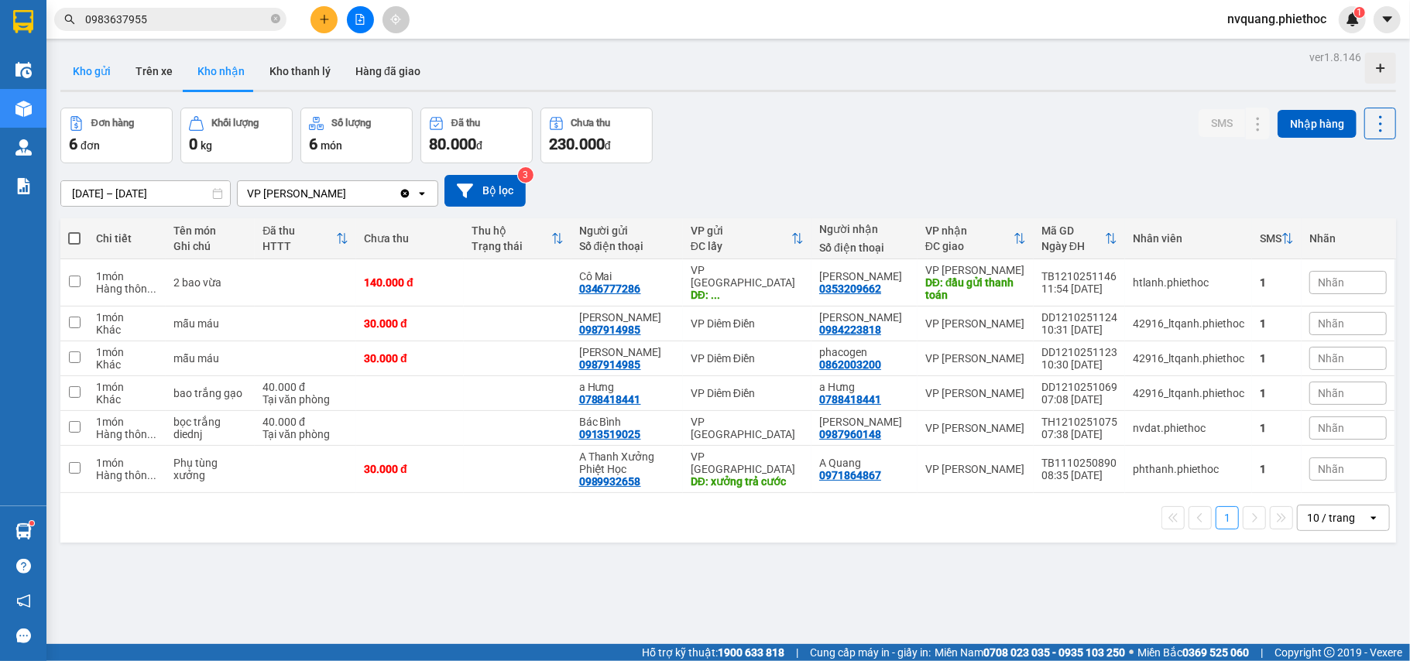
click at [109, 69] on button "Kho gửi" at bounding box center [91, 71] width 63 height 37
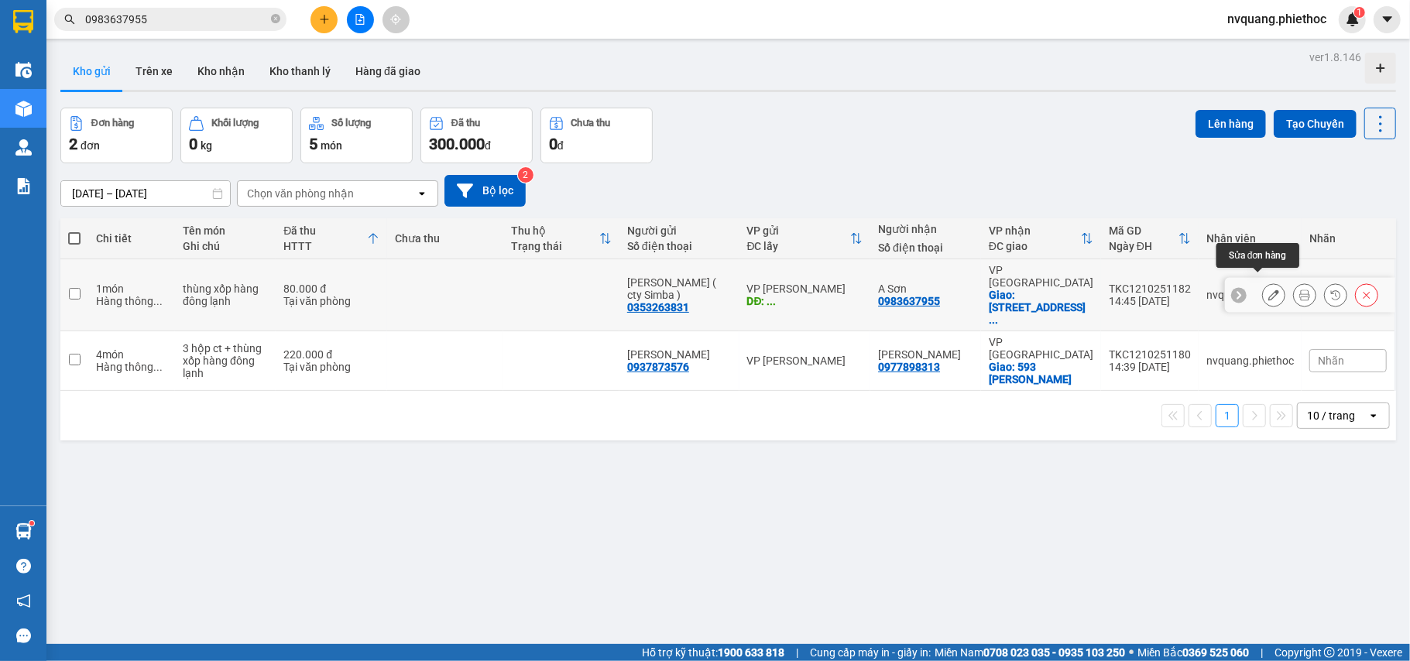
click at [1263, 282] on button at bounding box center [1274, 295] width 22 height 27
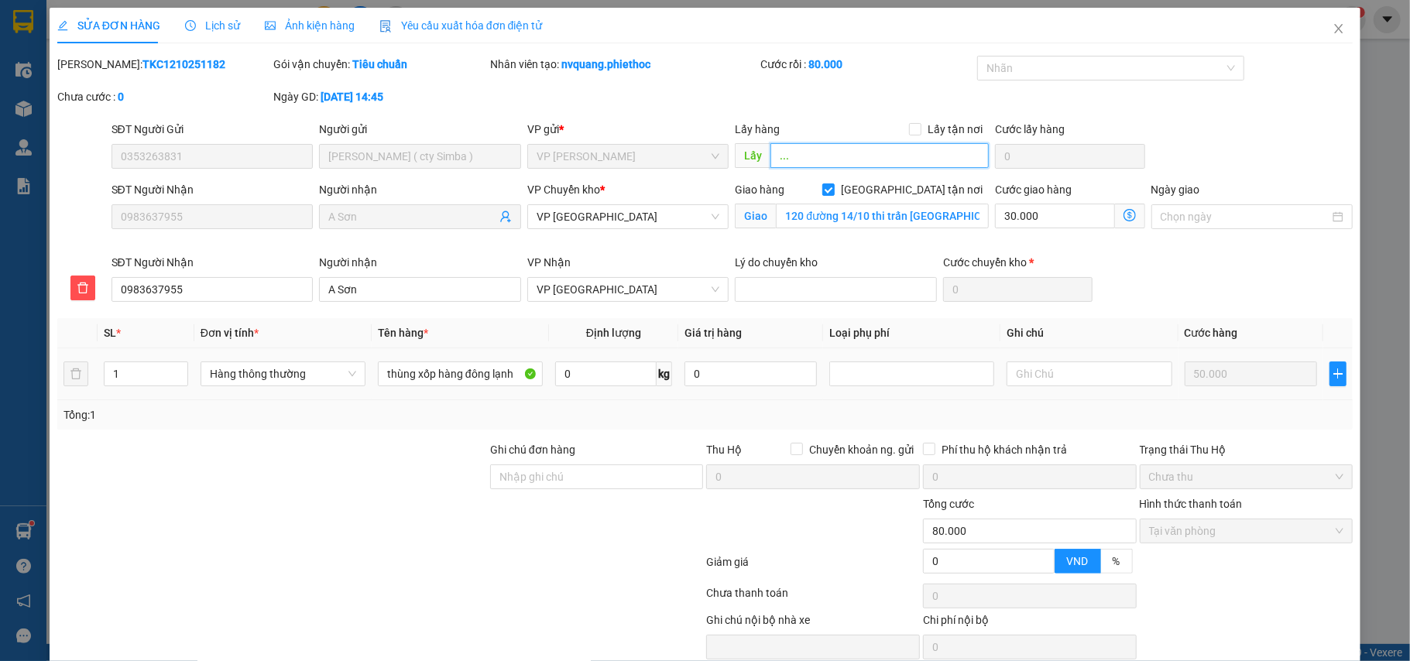
click at [824, 149] on input "..." at bounding box center [879, 155] width 218 height 25
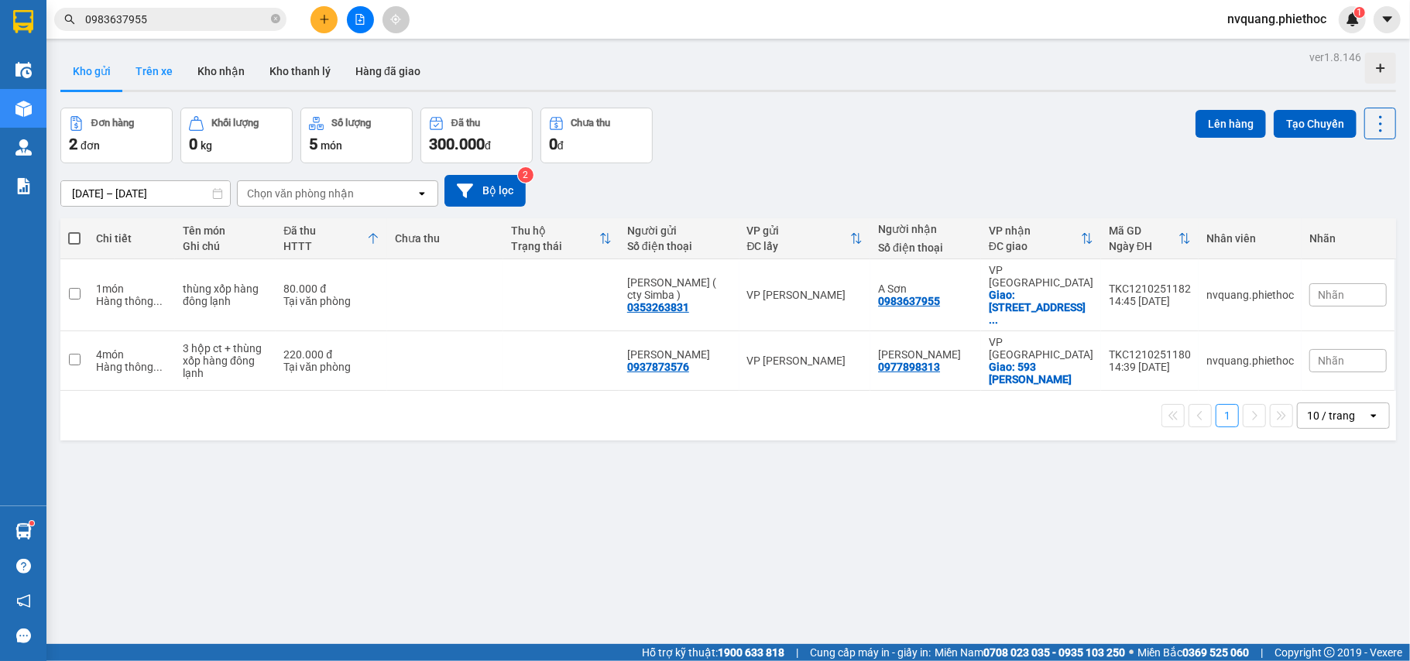
click at [155, 76] on button "Trên xe" at bounding box center [154, 71] width 62 height 37
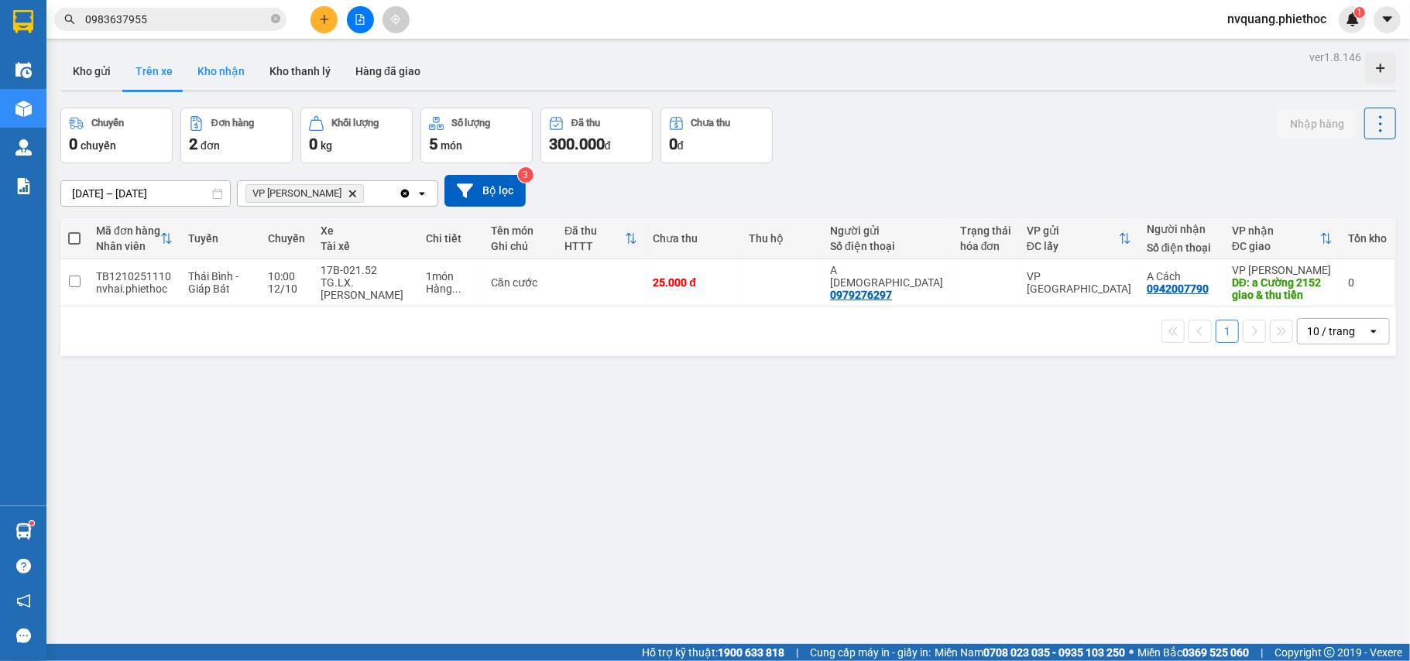
click at [204, 73] on button "Kho nhận" at bounding box center [221, 71] width 72 height 37
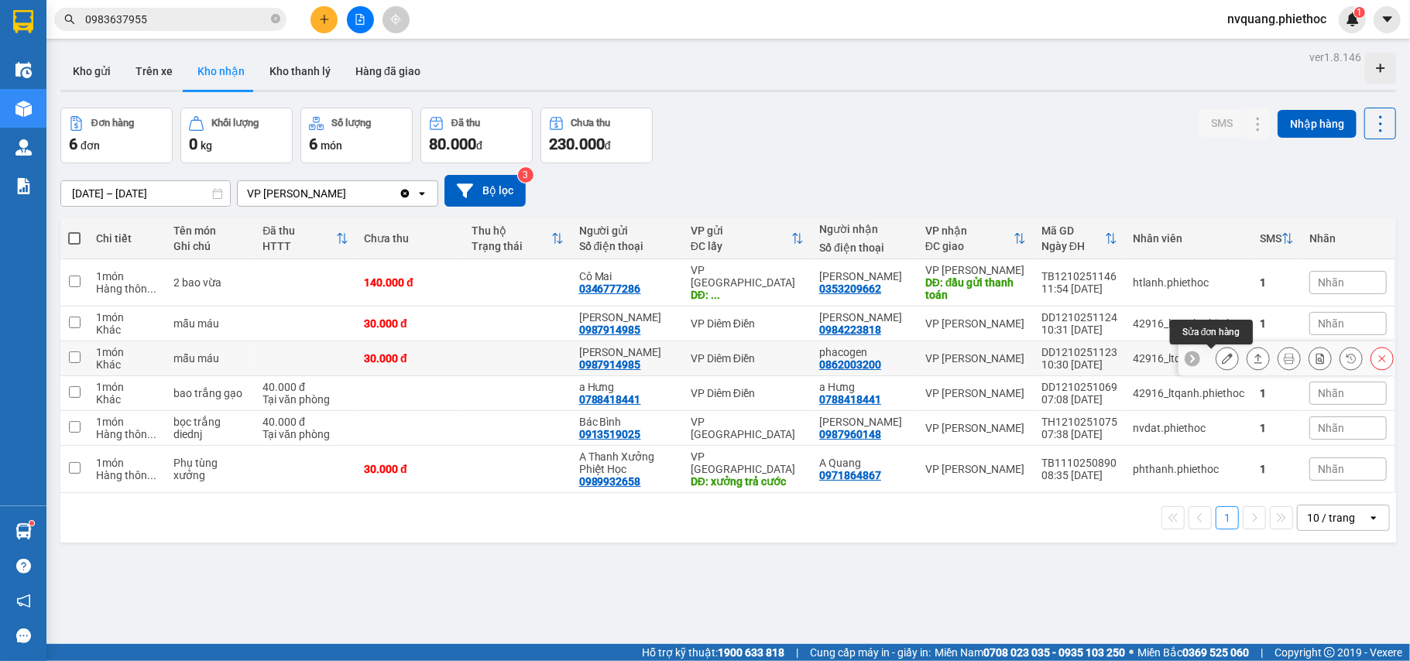
click at [1222, 359] on icon at bounding box center [1227, 358] width 11 height 11
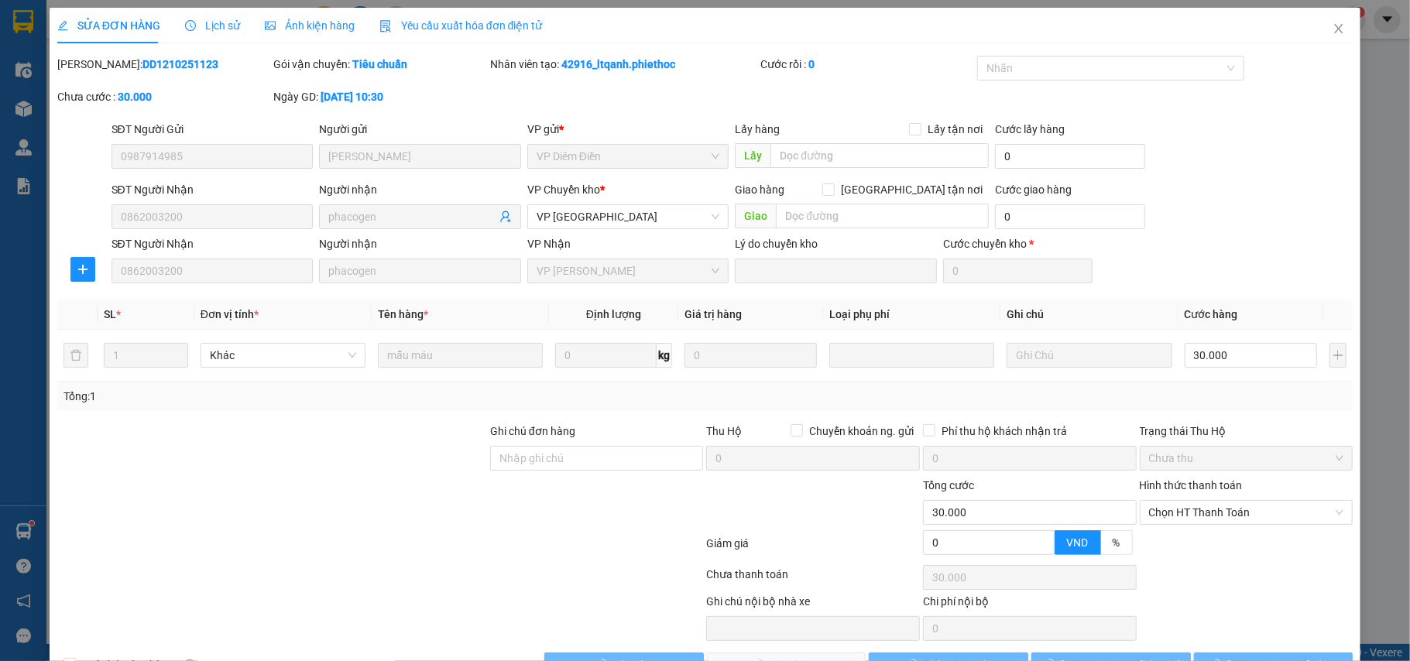
click at [1164, 478] on div "Hình thức thanh toán Chọn HT Thanh Toán" at bounding box center [1247, 504] width 214 height 54
click at [1167, 501] on span "Chọn HT Thanh Toán" at bounding box center [1246, 512] width 195 height 23
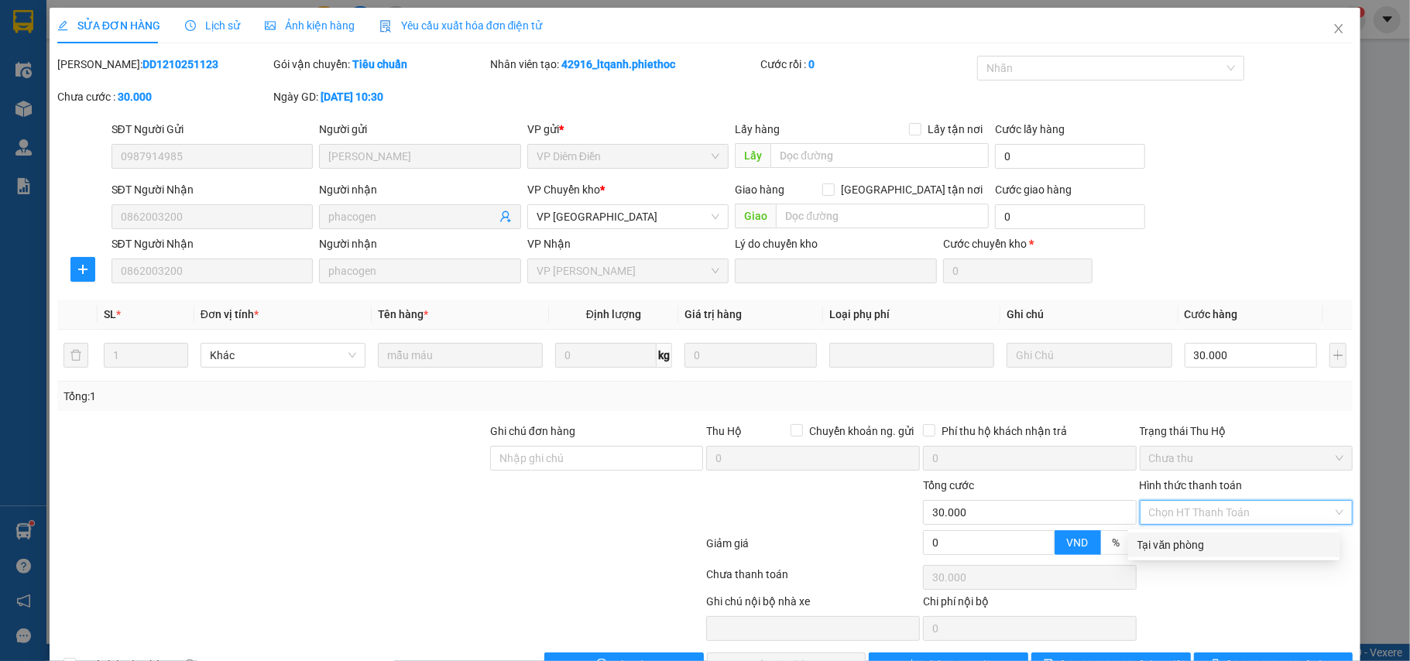
click at [1172, 536] on div "Tại văn phòng" at bounding box center [1233, 544] width 193 height 17
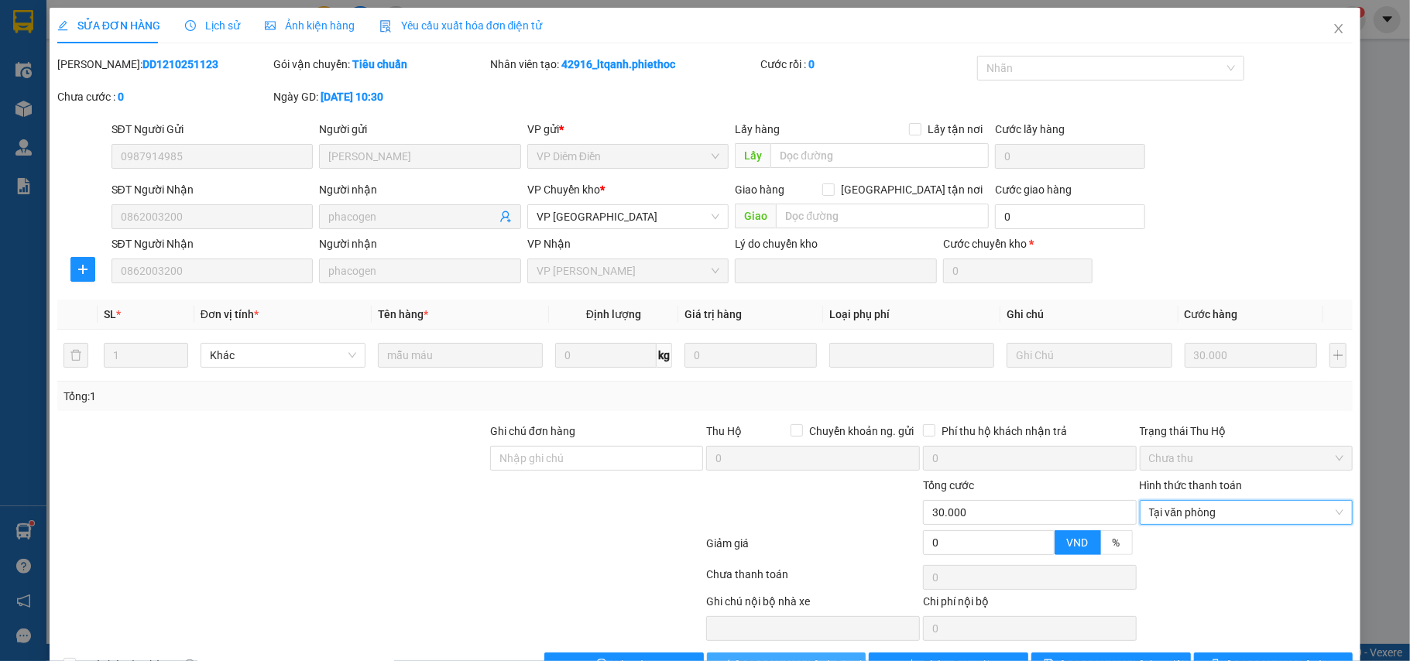
click at [799, 656] on span "[PERSON_NAME] và Giao hàng" at bounding box center [810, 664] width 149 height 17
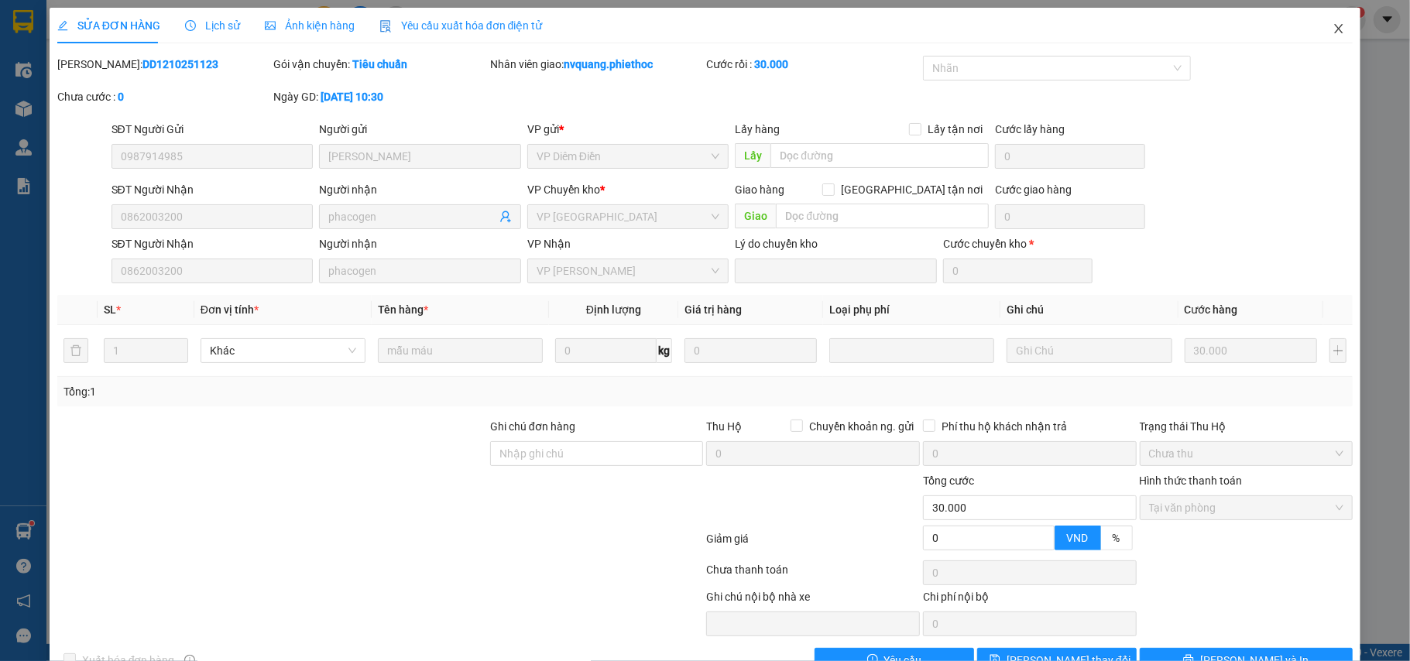
click at [1332, 29] on icon "close" at bounding box center [1338, 28] width 12 height 12
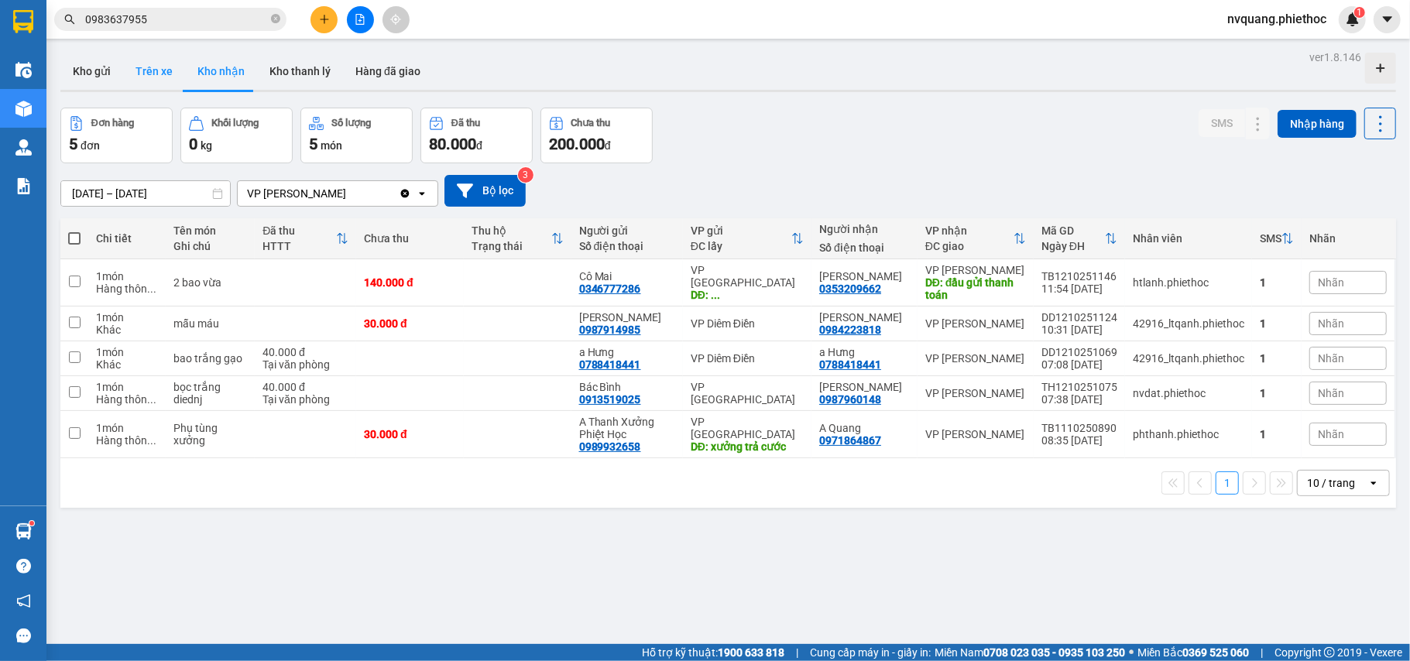
click at [159, 73] on button "Trên xe" at bounding box center [154, 71] width 62 height 37
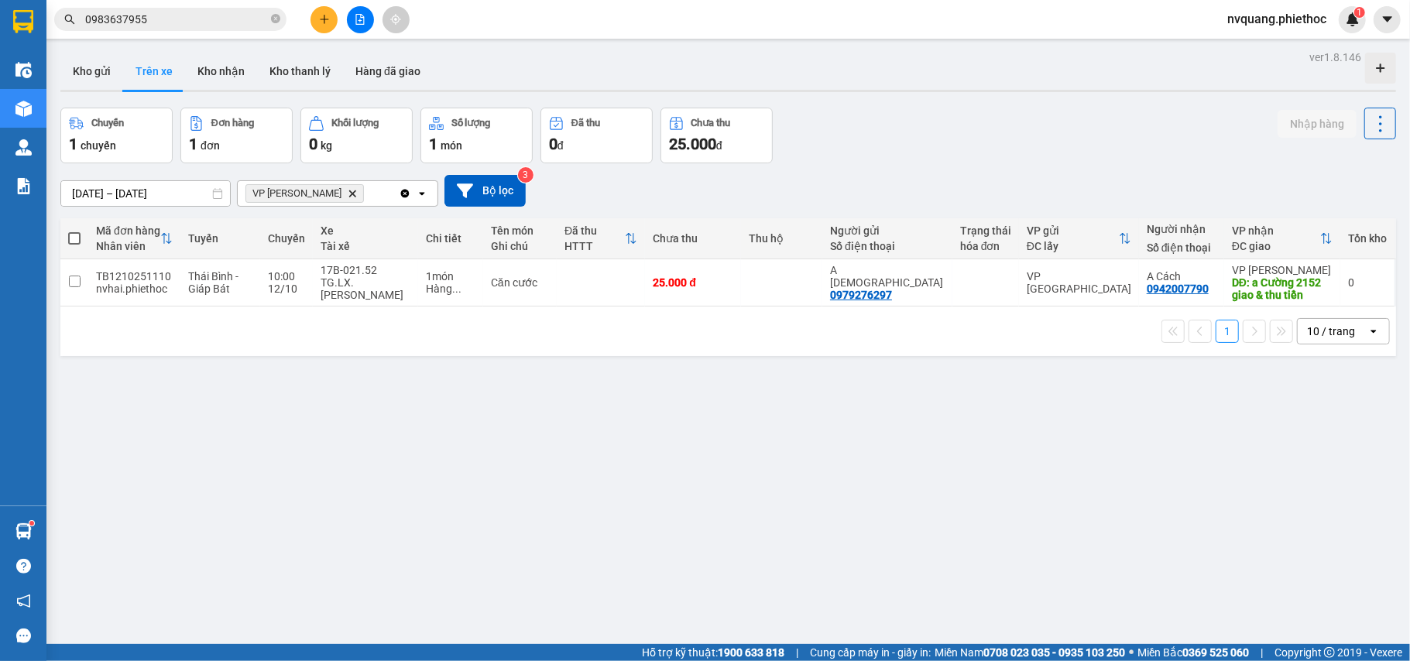
click at [321, 17] on icon "plus" at bounding box center [324, 19] width 11 height 11
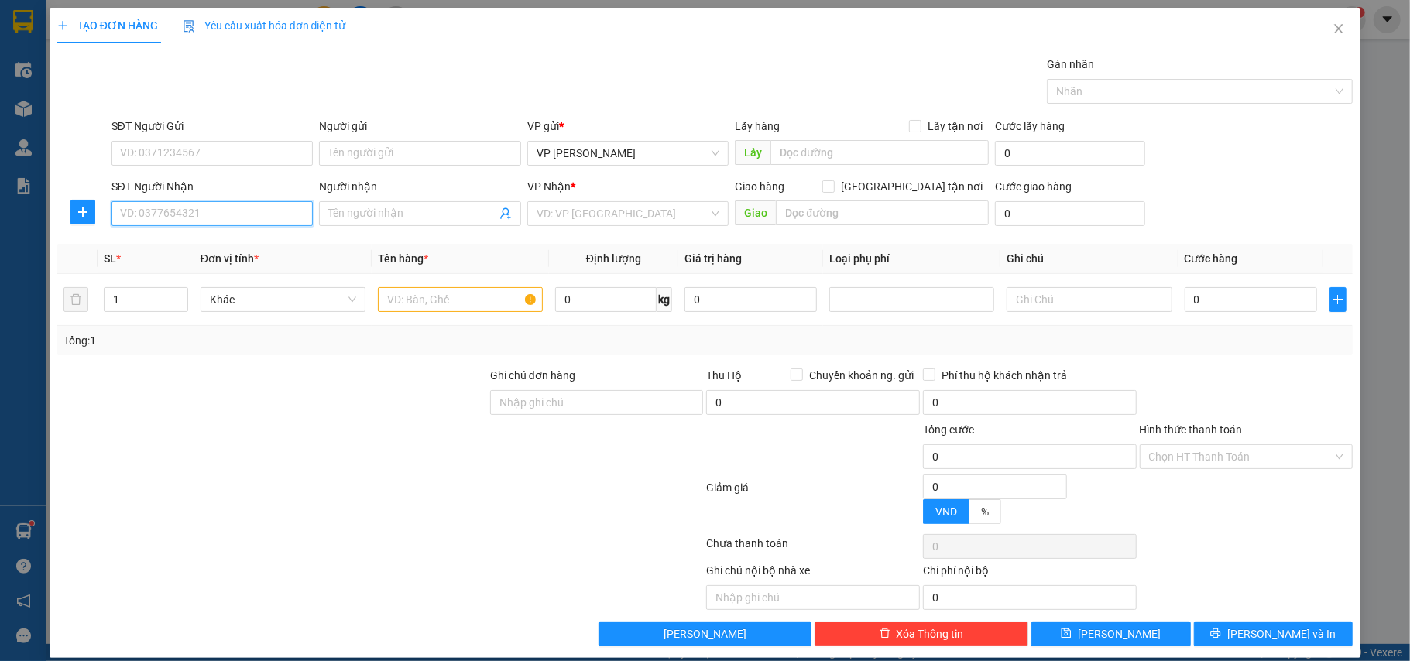
click at [170, 206] on input "SĐT Người Nhận" at bounding box center [212, 213] width 202 height 25
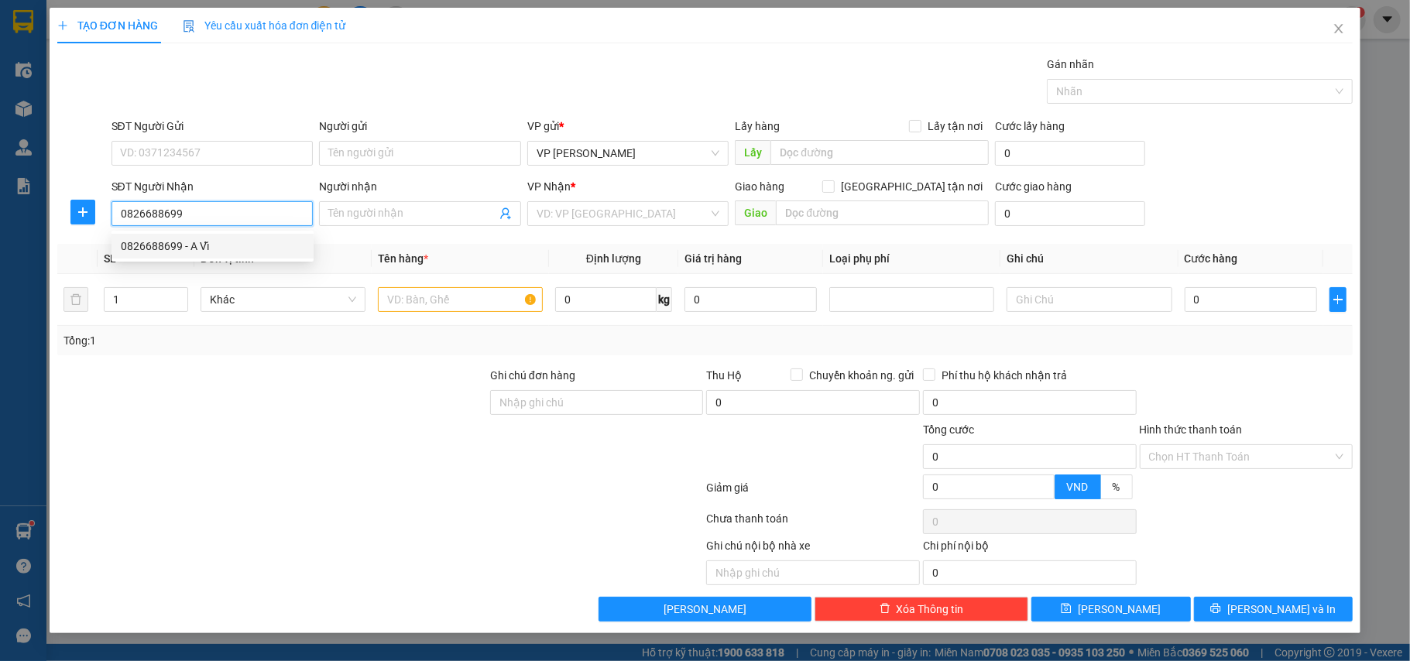
click at [165, 234] on div "0826688699 - A Vĩ" at bounding box center [212, 246] width 202 height 25
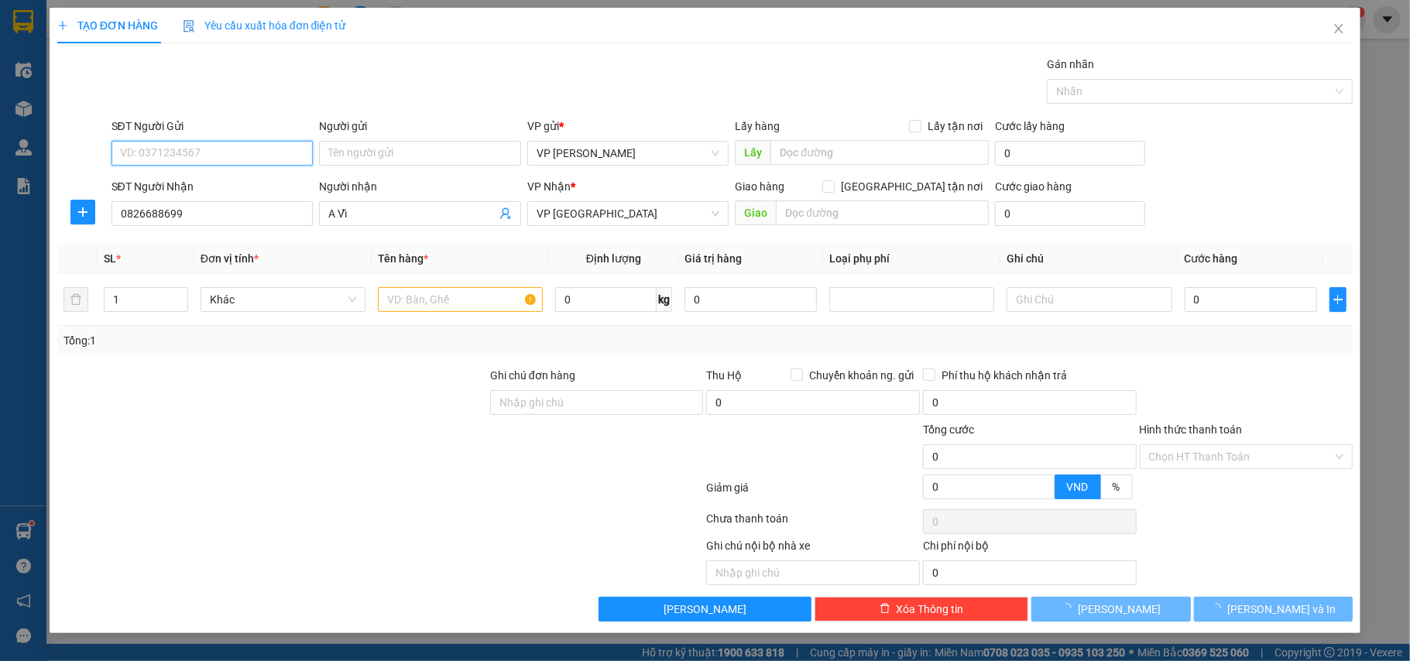
click at [173, 159] on input "SĐT Người Gửi" at bounding box center [212, 153] width 202 height 25
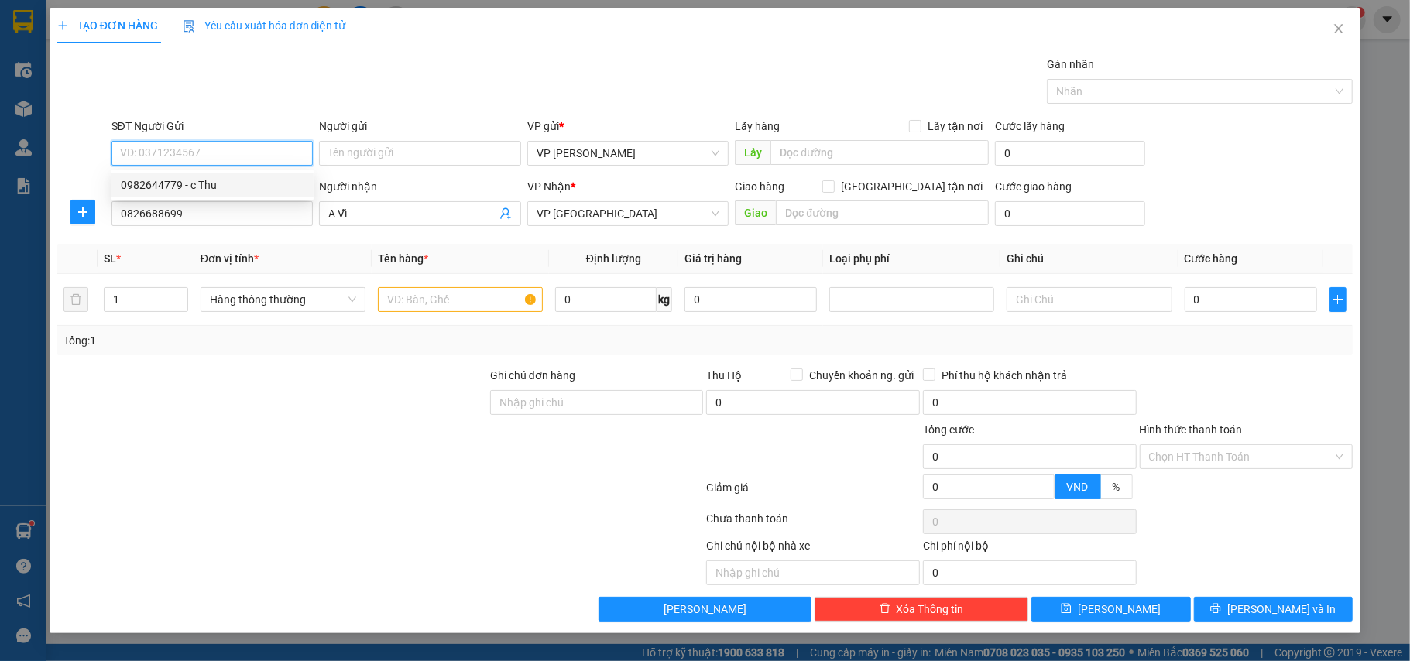
click at [207, 183] on div "0982644779 - c Thu" at bounding box center [212, 185] width 183 height 17
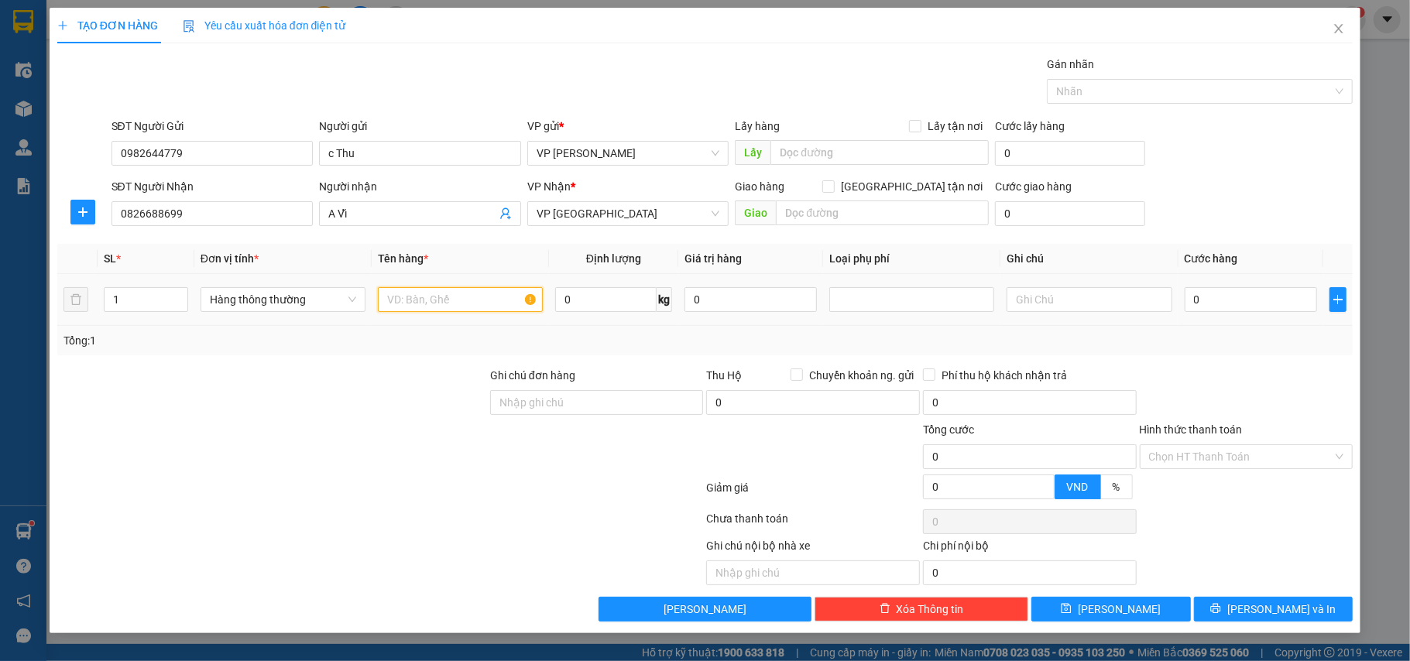
click at [441, 311] on input "text" at bounding box center [460, 299] width 165 height 25
click at [1257, 301] on input "0" at bounding box center [1250, 299] width 132 height 25
click at [1261, 351] on div "Tổng: 1" at bounding box center [705, 340] width 1296 height 29
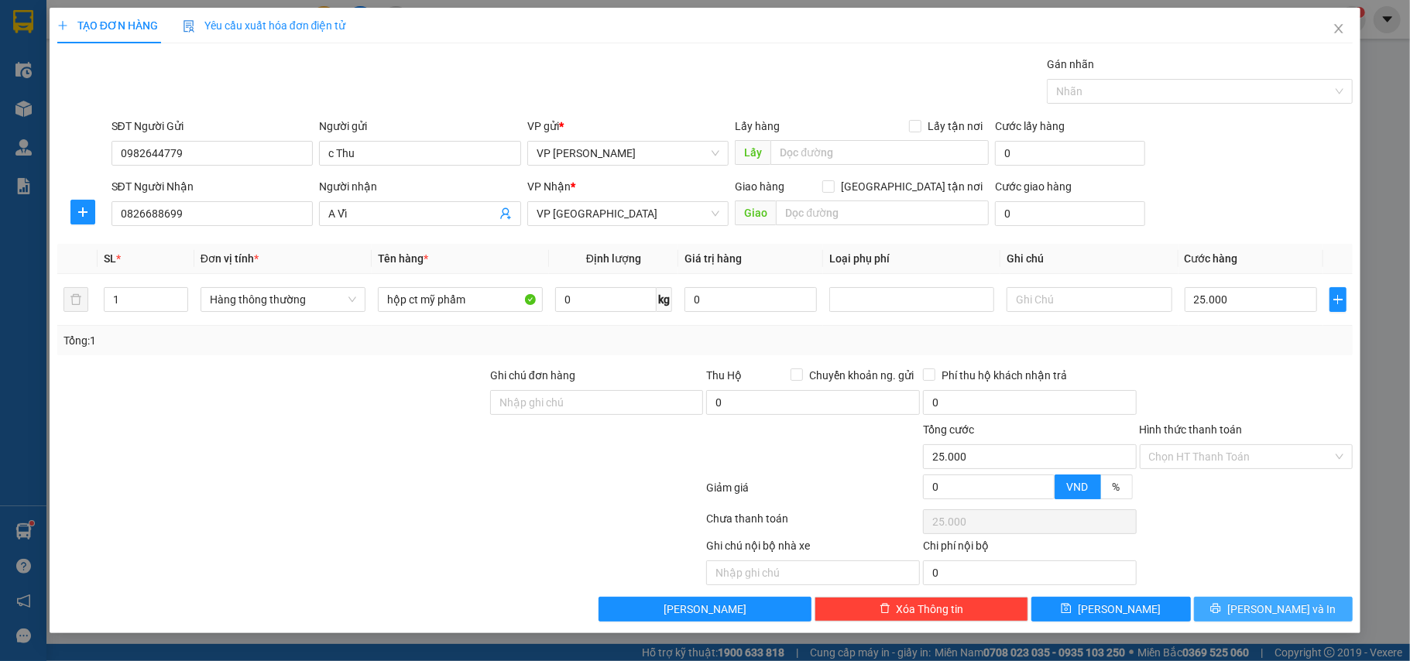
click at [1279, 602] on button "[PERSON_NAME] và In" at bounding box center [1273, 609] width 159 height 25
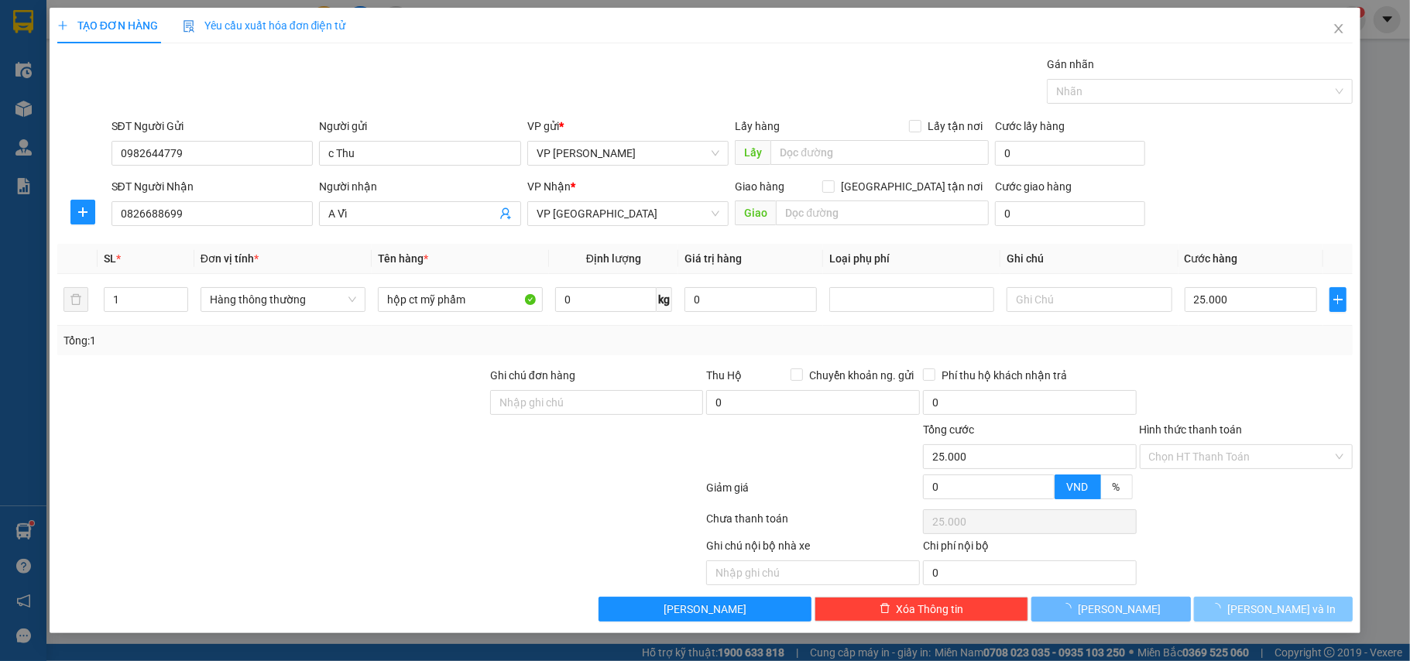
click at [1279, 602] on button "[PERSON_NAME] và In" at bounding box center [1273, 609] width 159 height 25
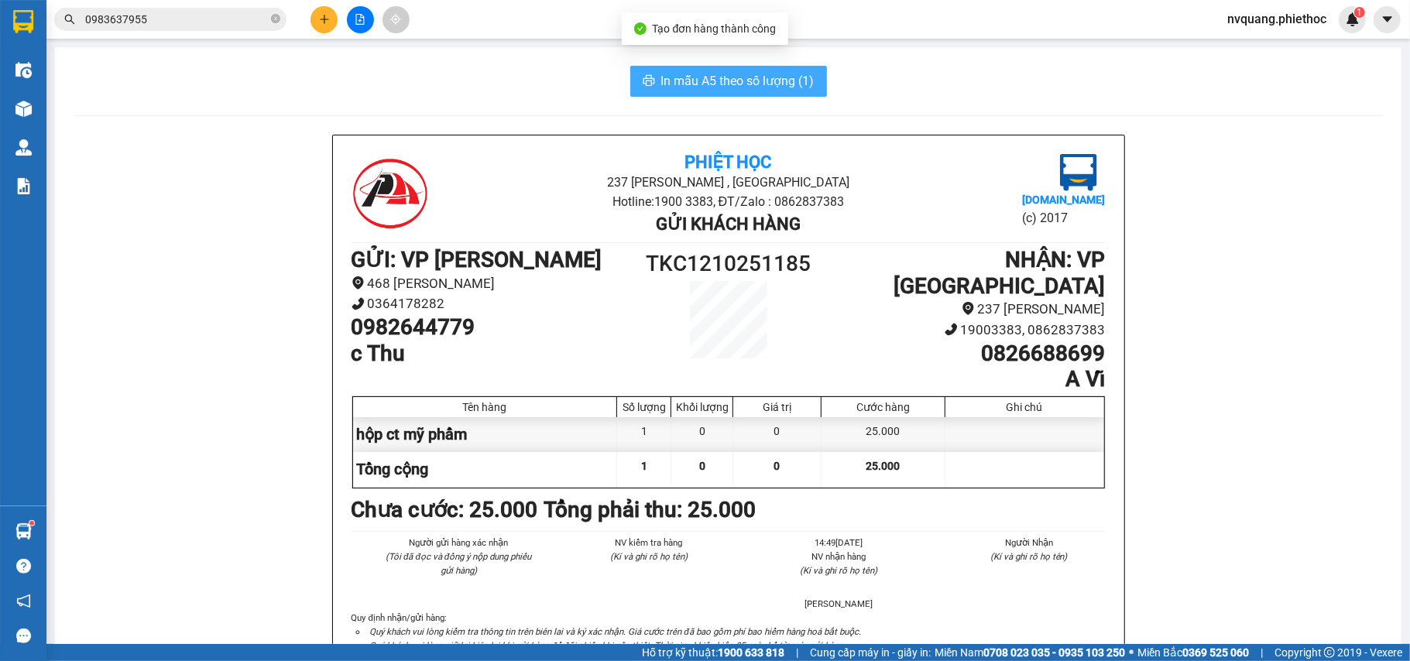
drag, startPoint x: 709, startPoint y: 68, endPoint x: 708, endPoint y: 85, distance: 17.1
click at [709, 67] on button "In mẫu A5 theo số lượng (1)" at bounding box center [728, 81] width 197 height 31
click at [708, 85] on span "In mẫu A5 theo số lượng (1)" at bounding box center [737, 80] width 153 height 19
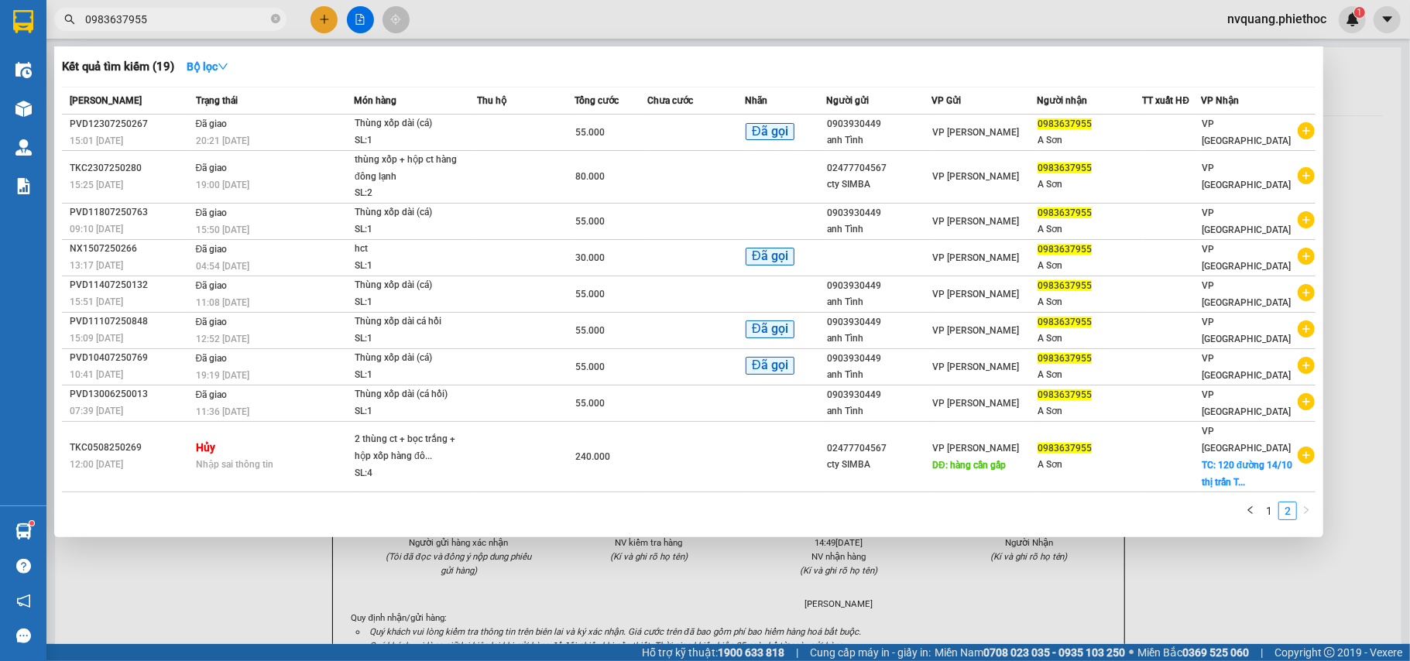
click at [189, 20] on input "0983637955" at bounding box center [176, 19] width 183 height 17
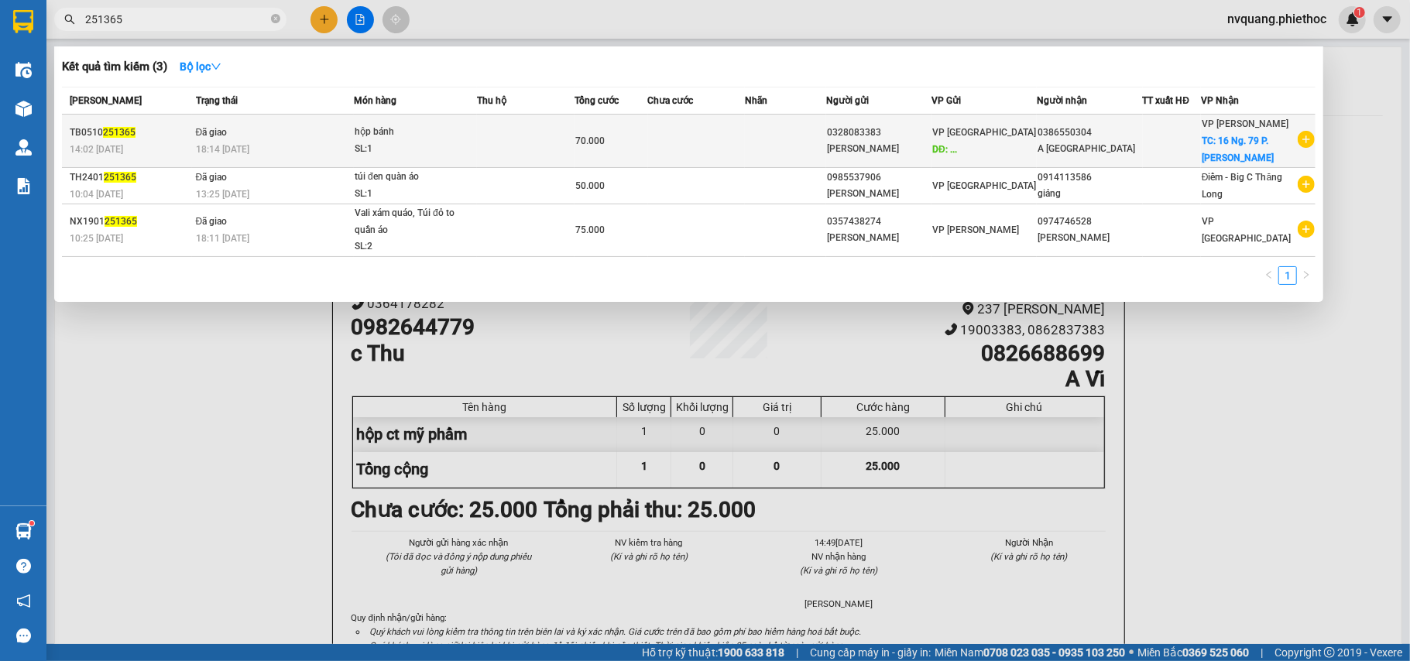
click at [716, 153] on td at bounding box center [697, 141] width 98 height 53
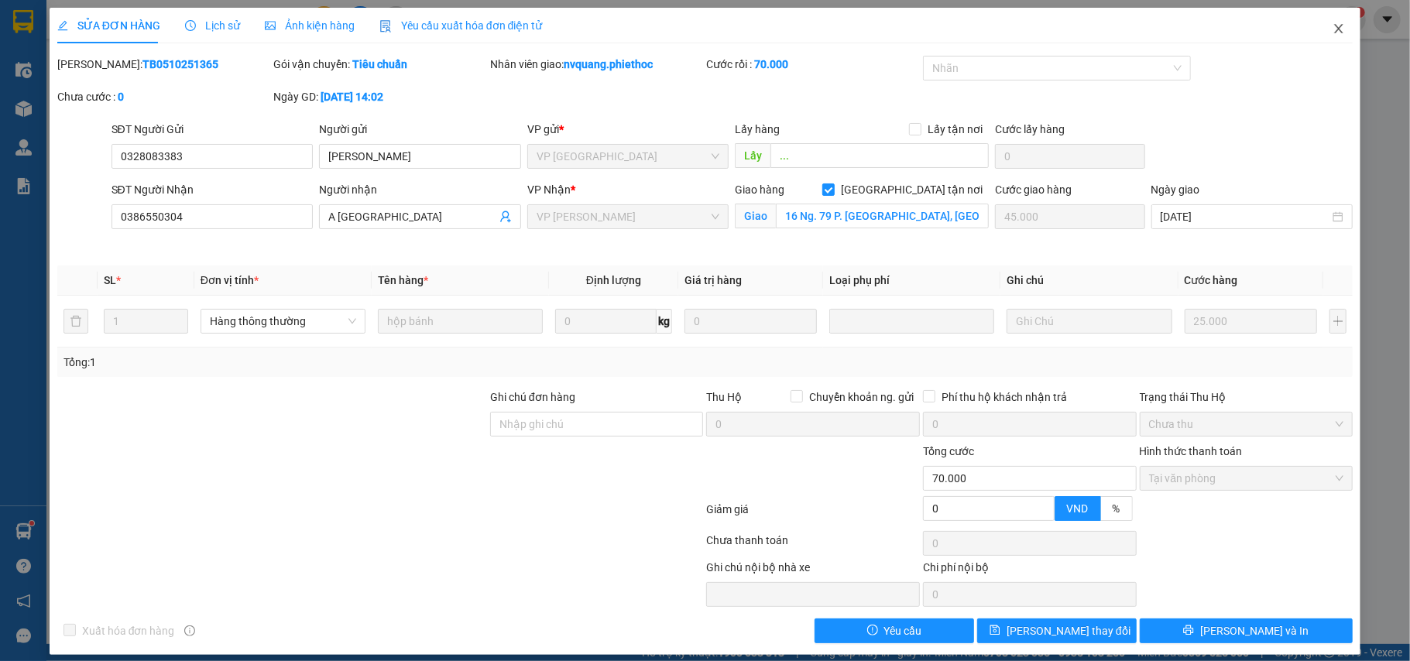
click at [1332, 26] on icon "close" at bounding box center [1338, 28] width 12 height 12
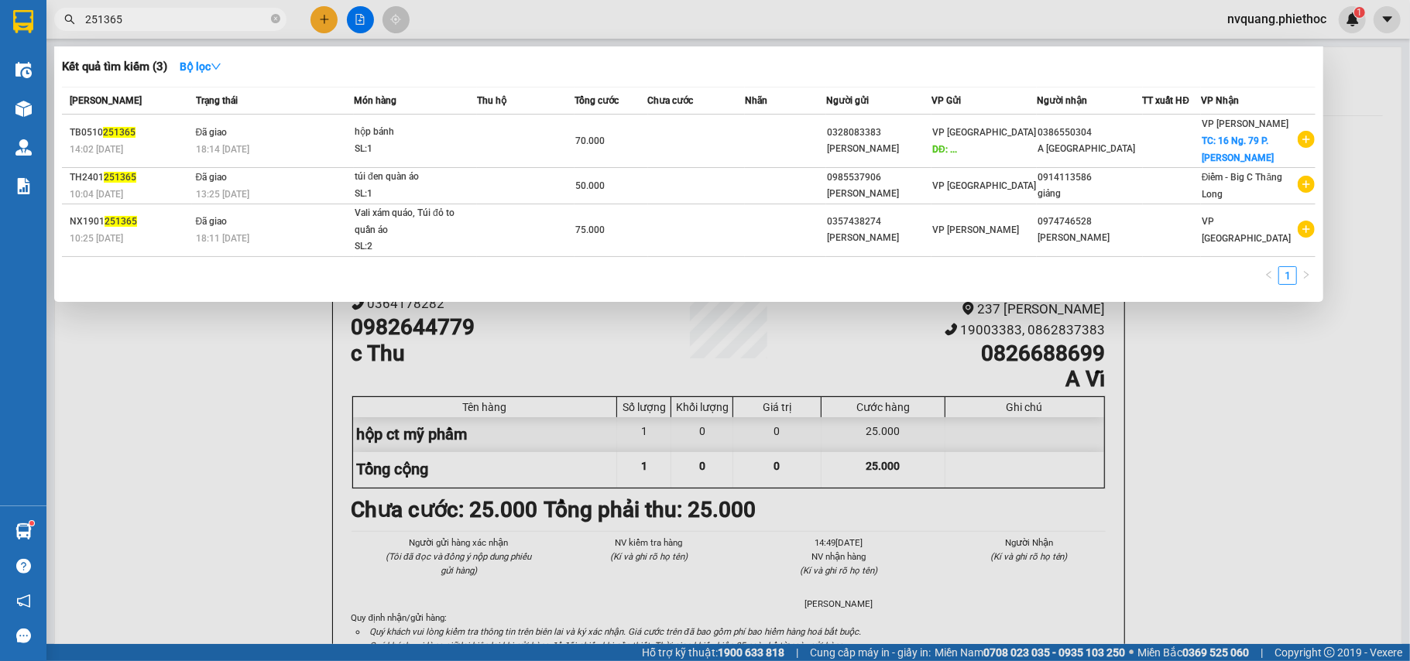
click at [132, 17] on input "251365" at bounding box center [176, 19] width 183 height 17
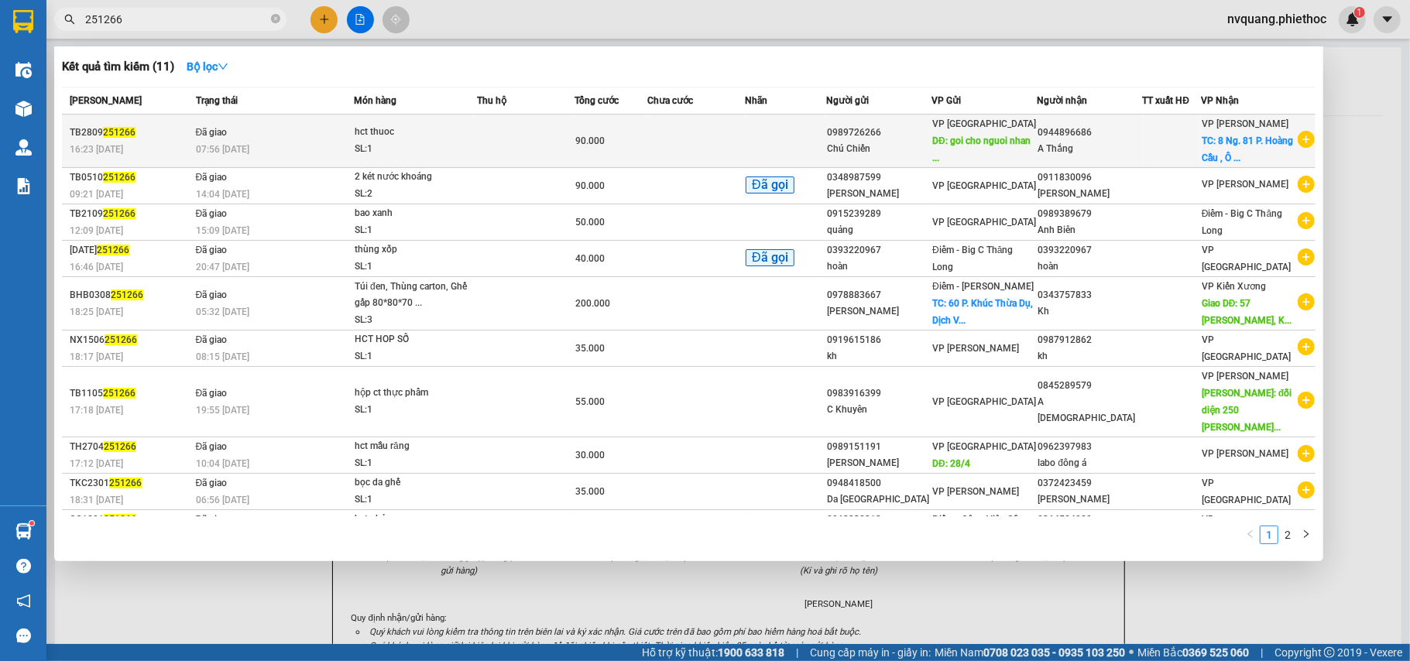
click at [722, 140] on td at bounding box center [697, 141] width 98 height 53
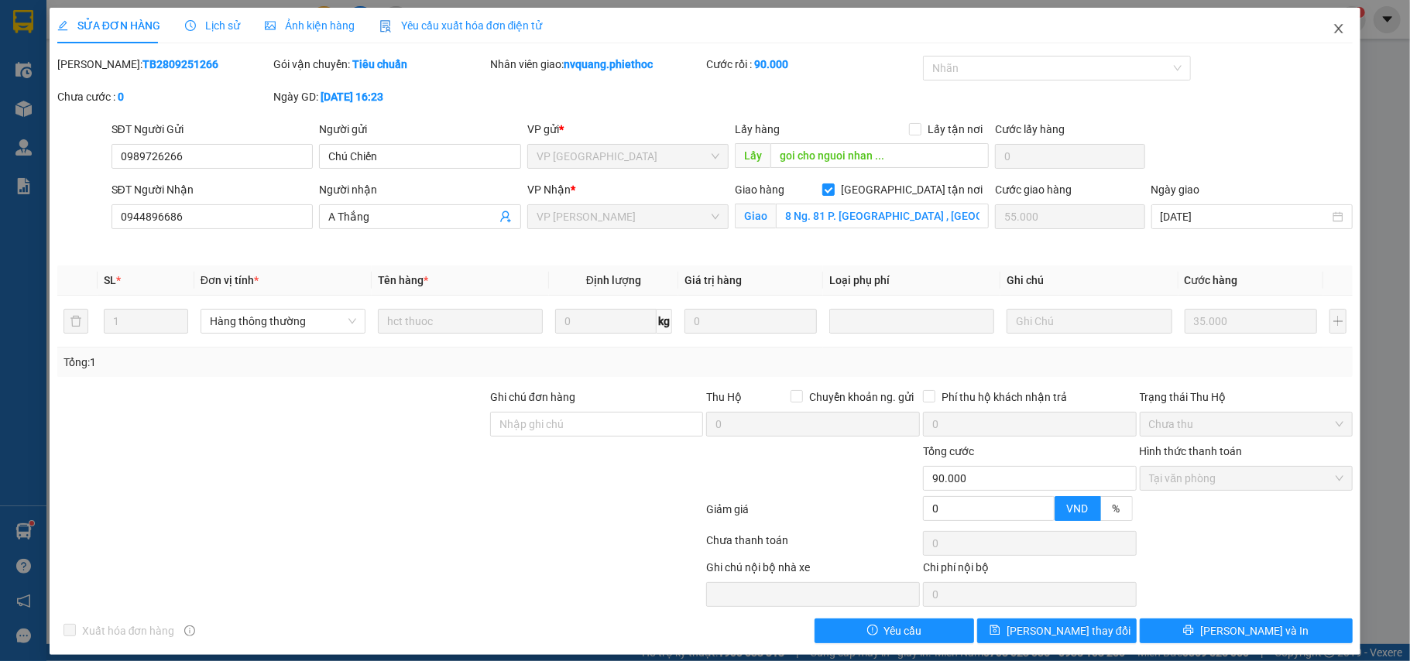
click at [1332, 23] on icon "close" at bounding box center [1338, 28] width 12 height 12
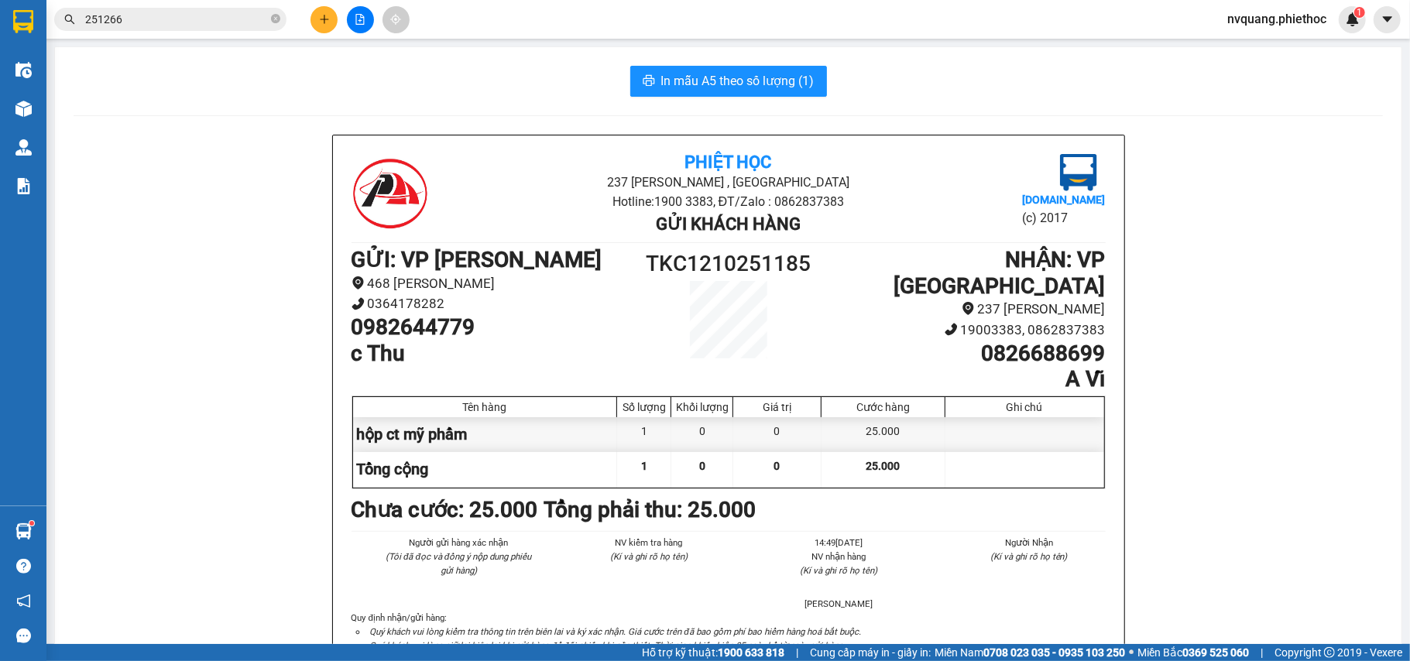
click at [166, 8] on span "251266" at bounding box center [170, 19] width 232 height 23
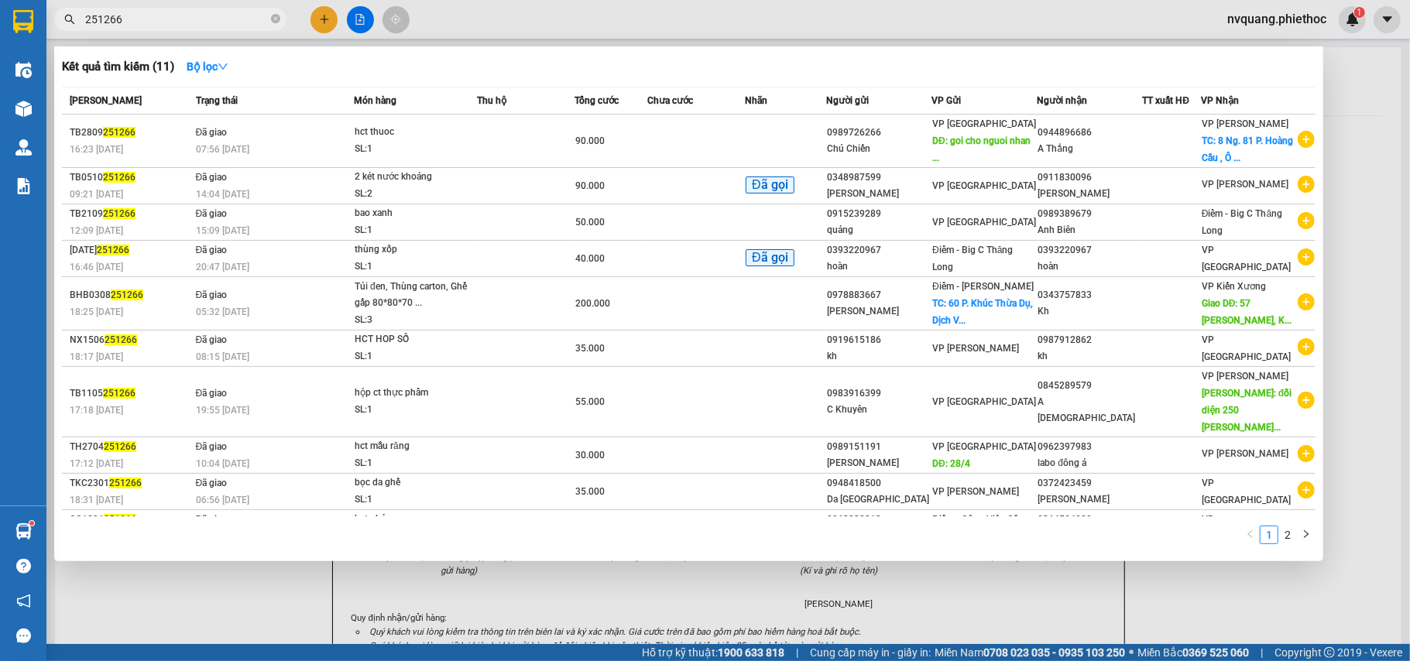
click at [162, 8] on span "251266" at bounding box center [170, 19] width 232 height 23
click at [153, 11] on input "251266" at bounding box center [176, 19] width 183 height 17
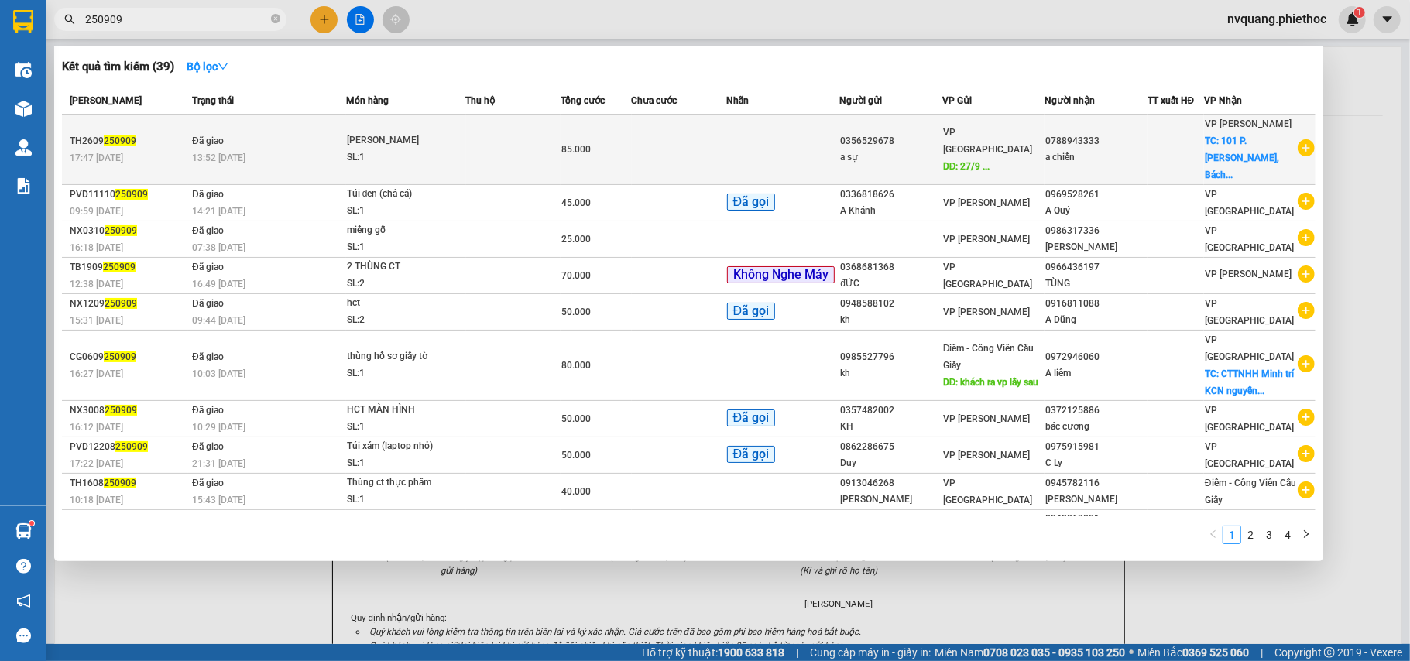
click at [686, 153] on td at bounding box center [679, 150] width 94 height 70
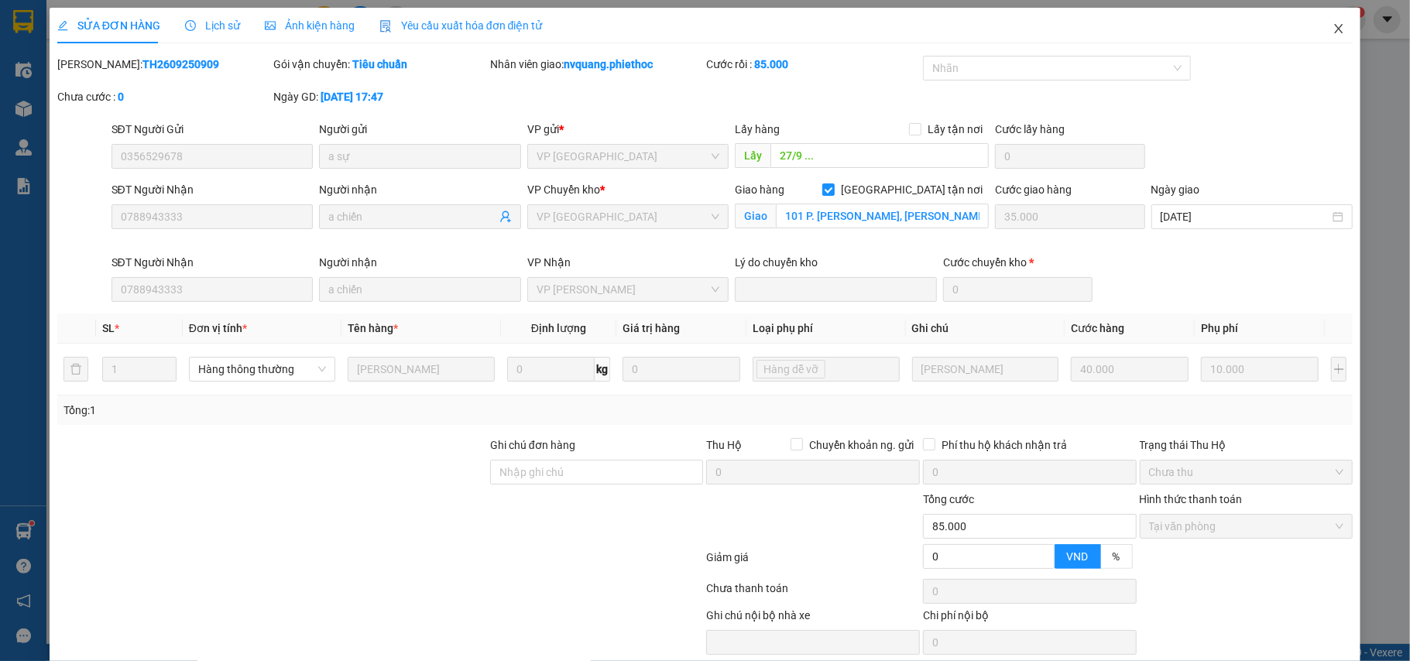
click at [1332, 29] on icon "close" at bounding box center [1338, 28] width 12 height 12
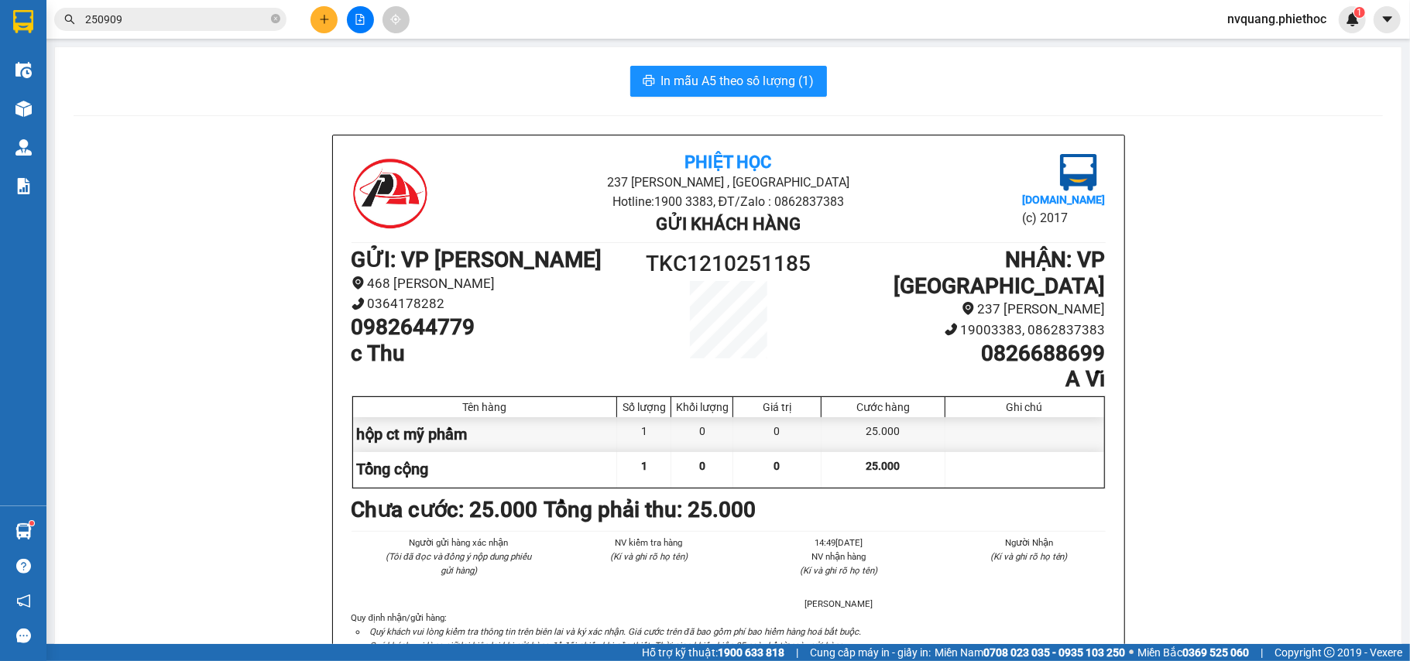
click at [142, 11] on input "250909" at bounding box center [176, 19] width 183 height 17
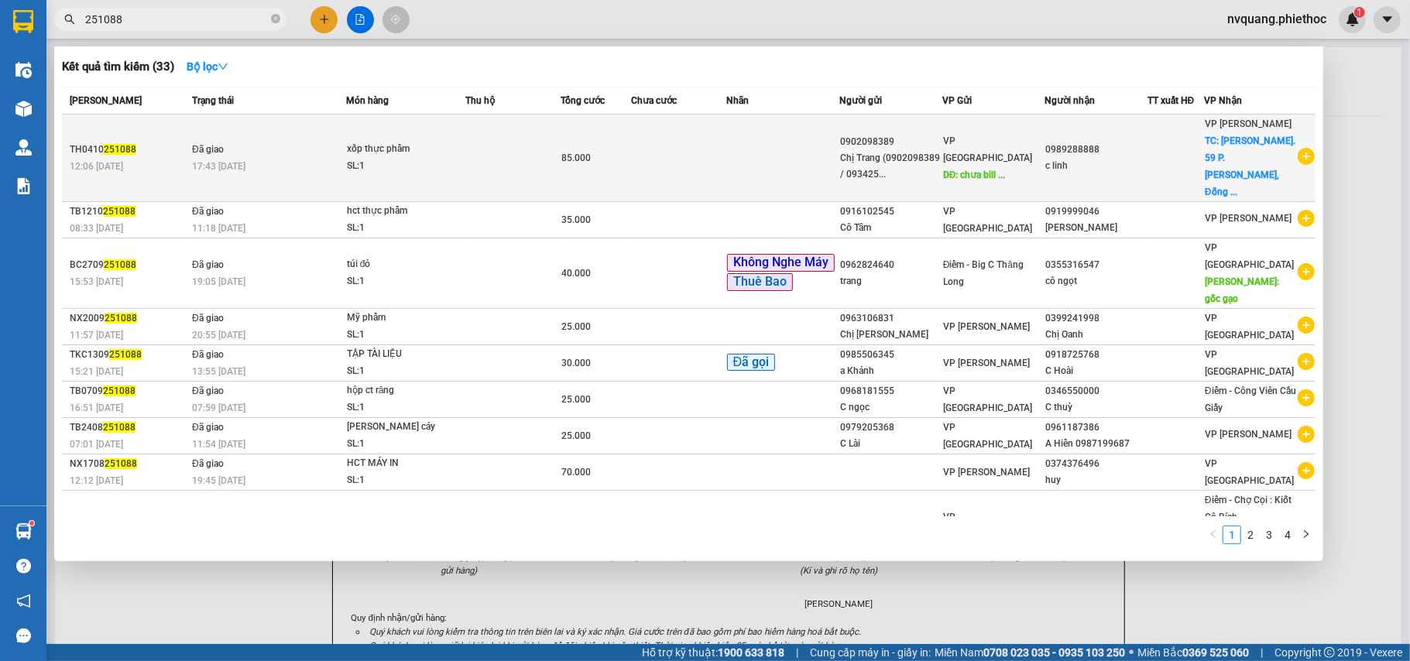
click at [770, 163] on td at bounding box center [783, 158] width 114 height 87
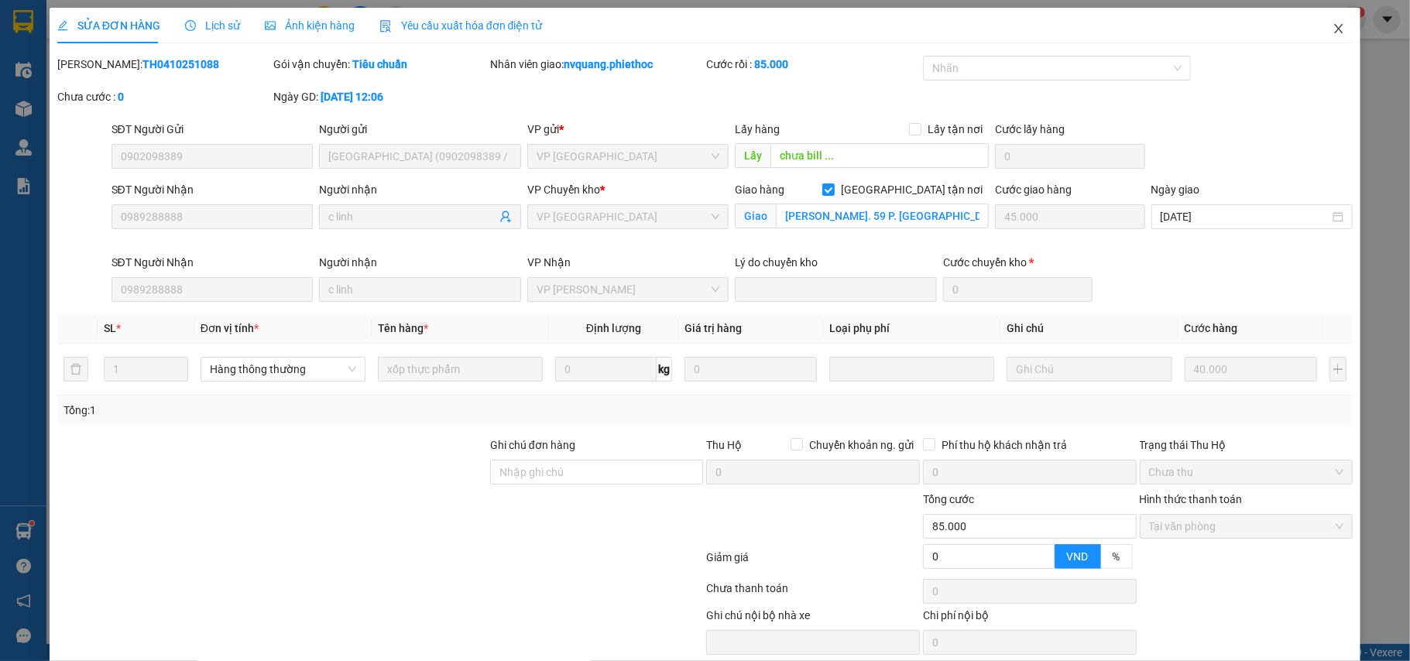
click at [1332, 29] on icon "close" at bounding box center [1338, 28] width 12 height 12
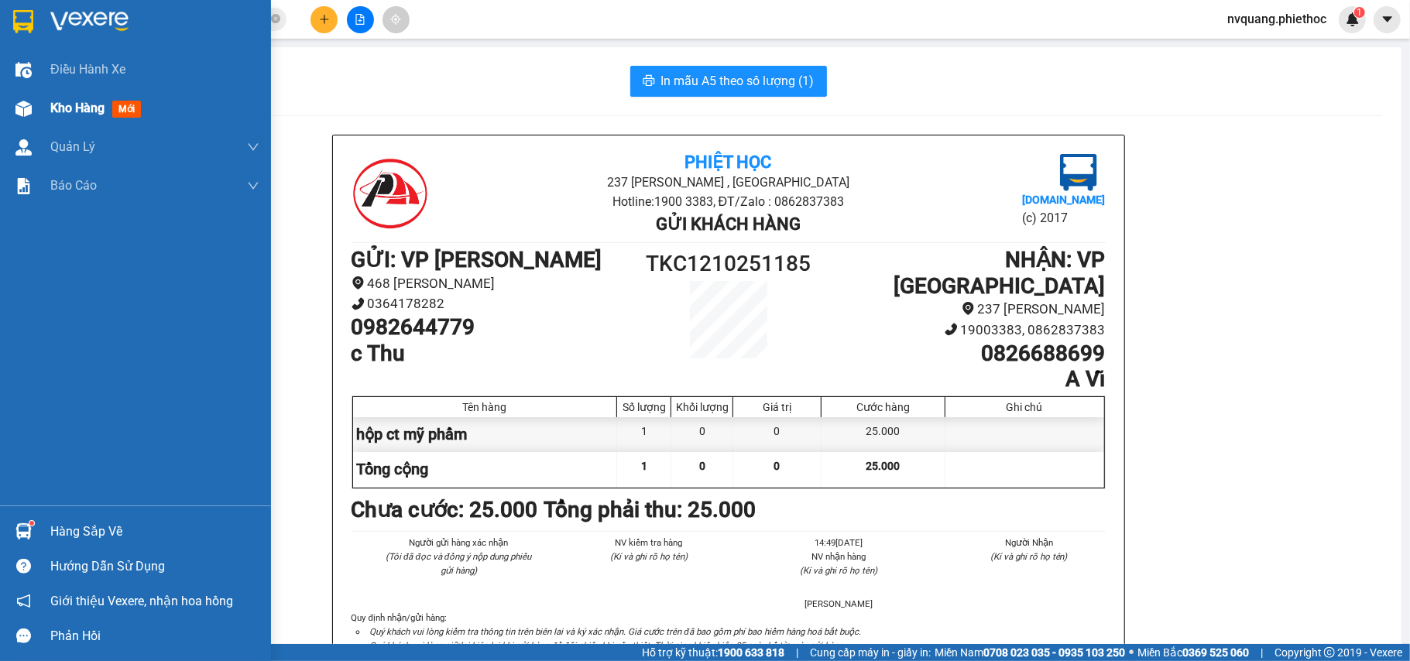
click at [63, 104] on span "Kho hàng" at bounding box center [77, 108] width 54 height 15
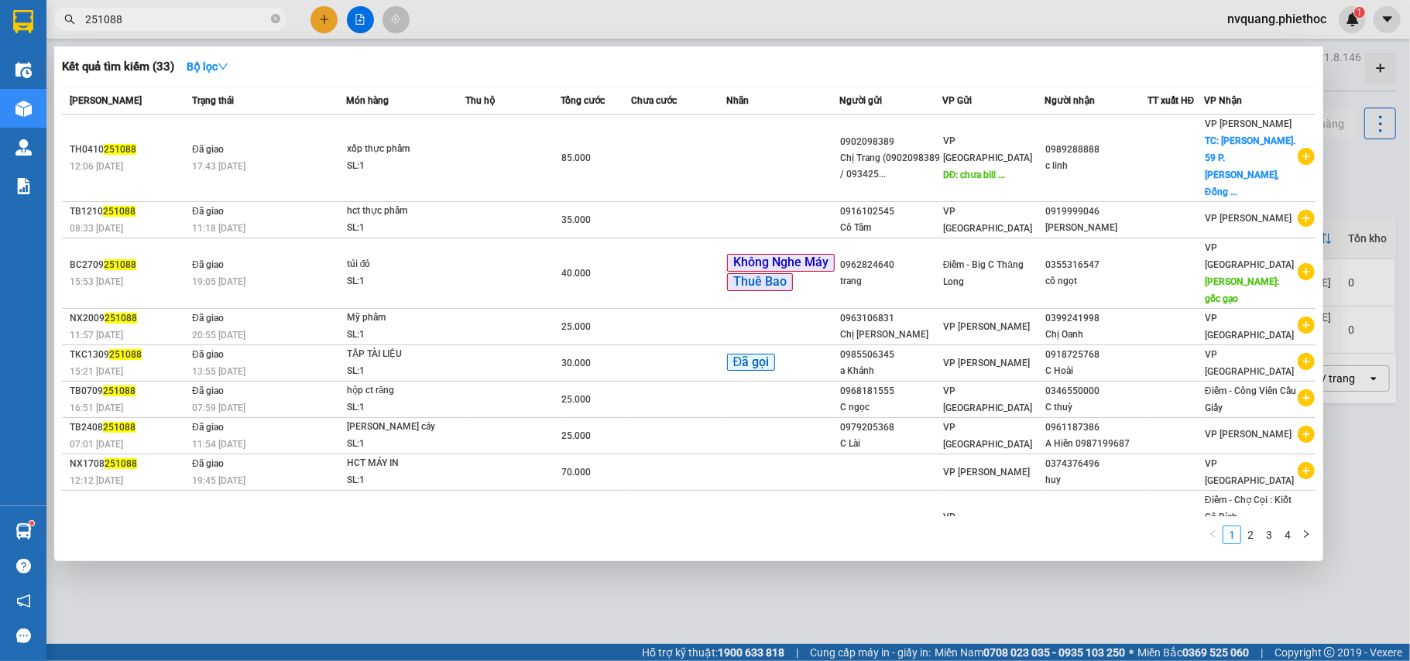
click at [159, 11] on input "251088" at bounding box center [176, 19] width 183 height 17
click at [818, 579] on div at bounding box center [705, 330] width 1410 height 661
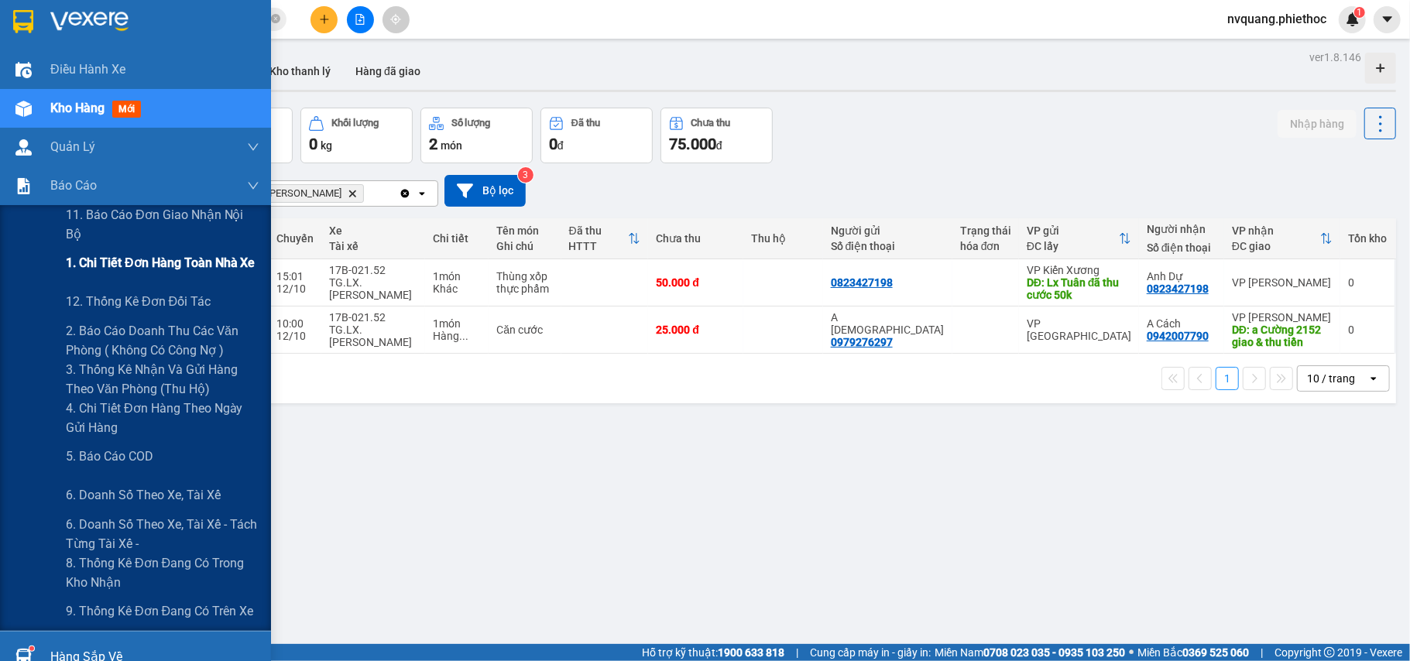
click at [147, 257] on span "1. Chi tiết đơn hàng toàn nhà xe" at bounding box center [161, 262] width 190 height 19
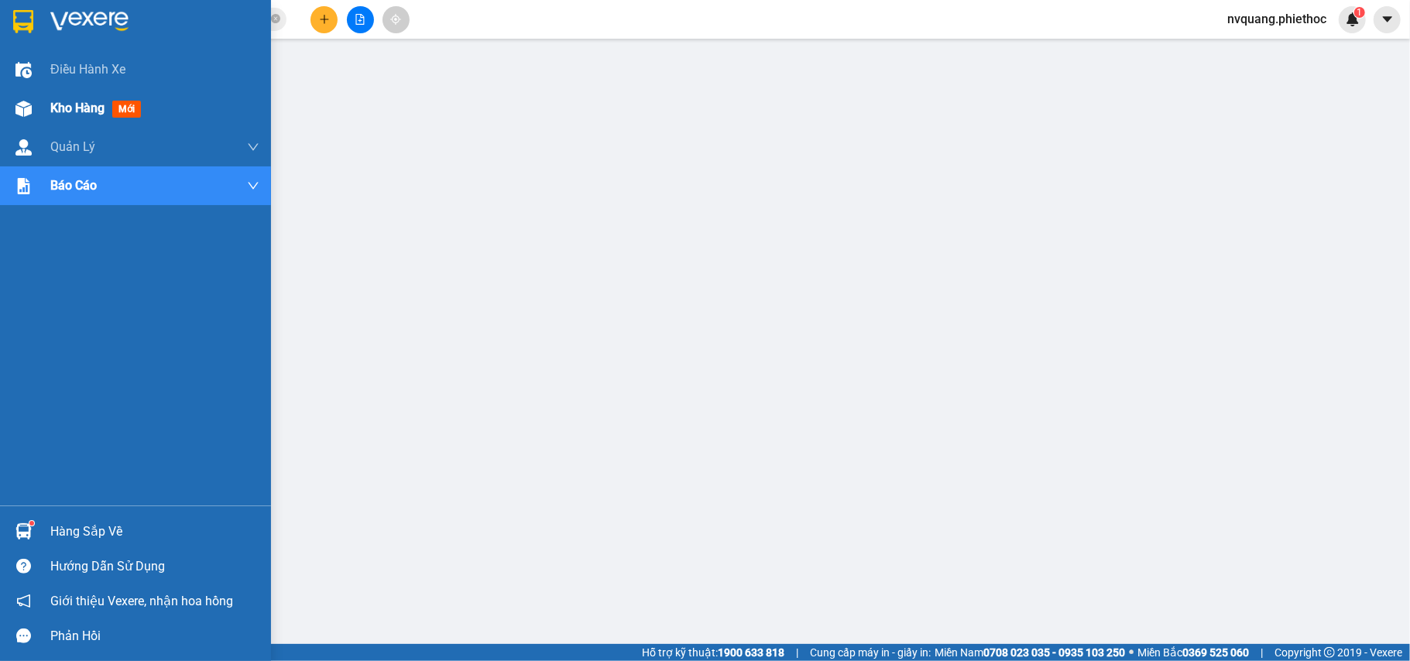
click at [91, 103] on span "Kho hàng" at bounding box center [77, 108] width 54 height 15
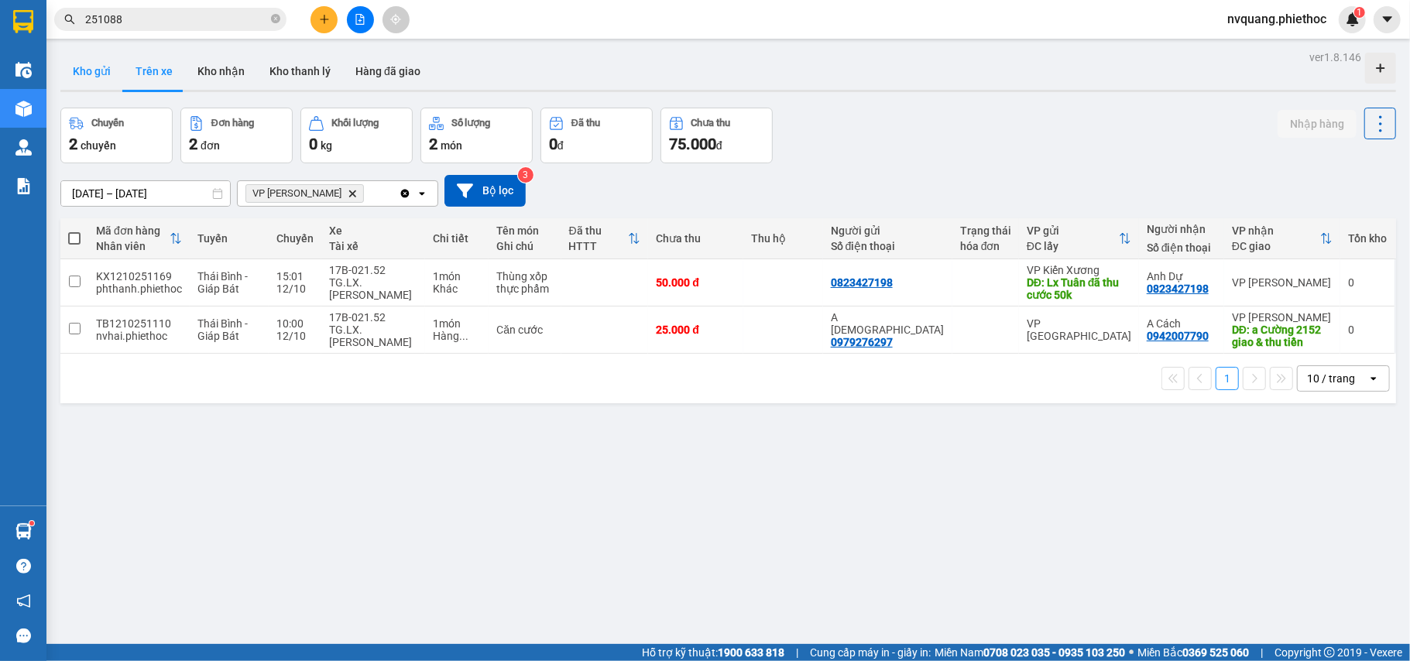
click at [98, 66] on button "Kho gửi" at bounding box center [91, 71] width 63 height 37
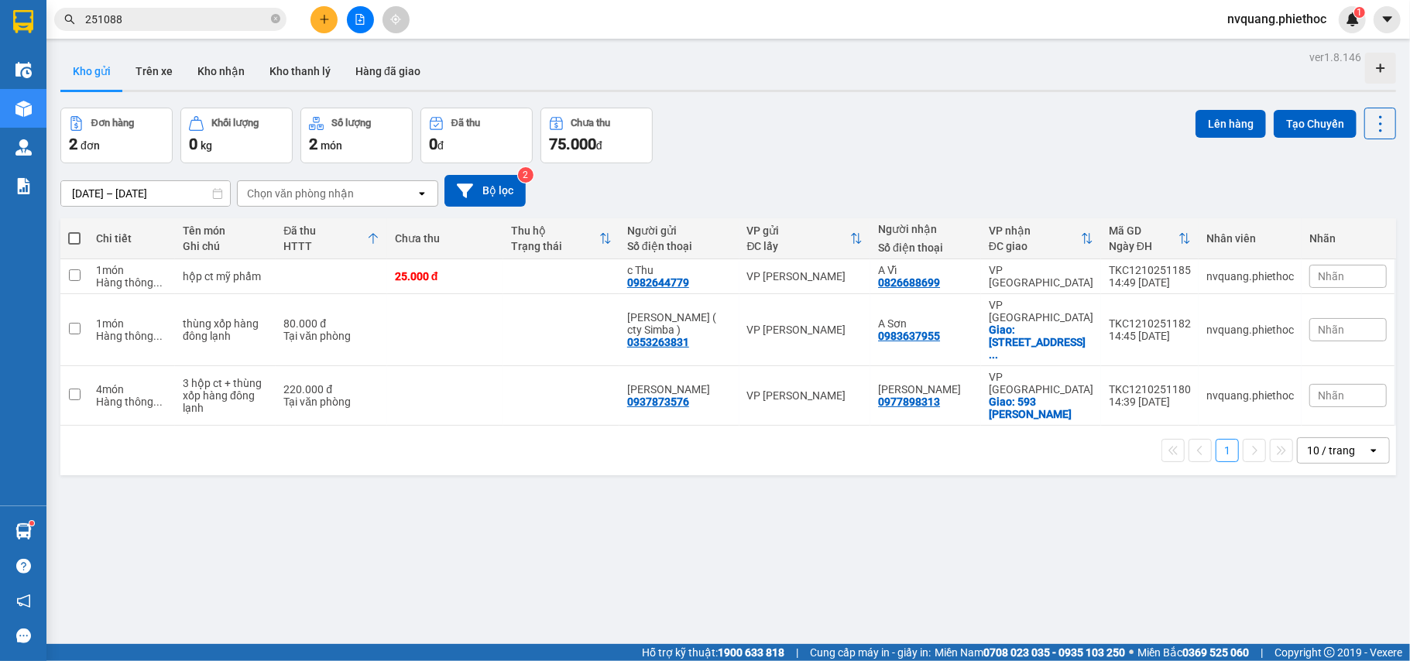
click at [73, 234] on span at bounding box center [74, 238] width 12 height 12
click at [74, 231] on input "checkbox" at bounding box center [74, 231] width 0 height 0
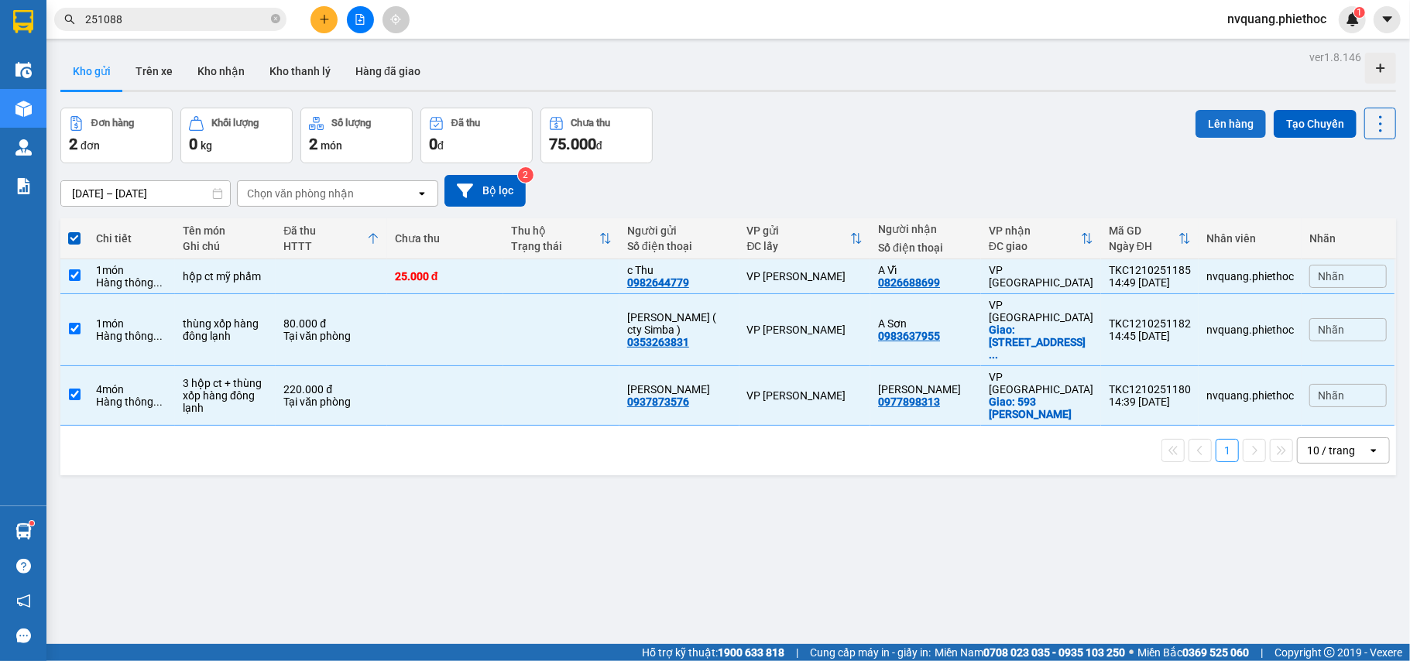
click at [1195, 130] on button "Lên hàng" at bounding box center [1230, 124] width 70 height 28
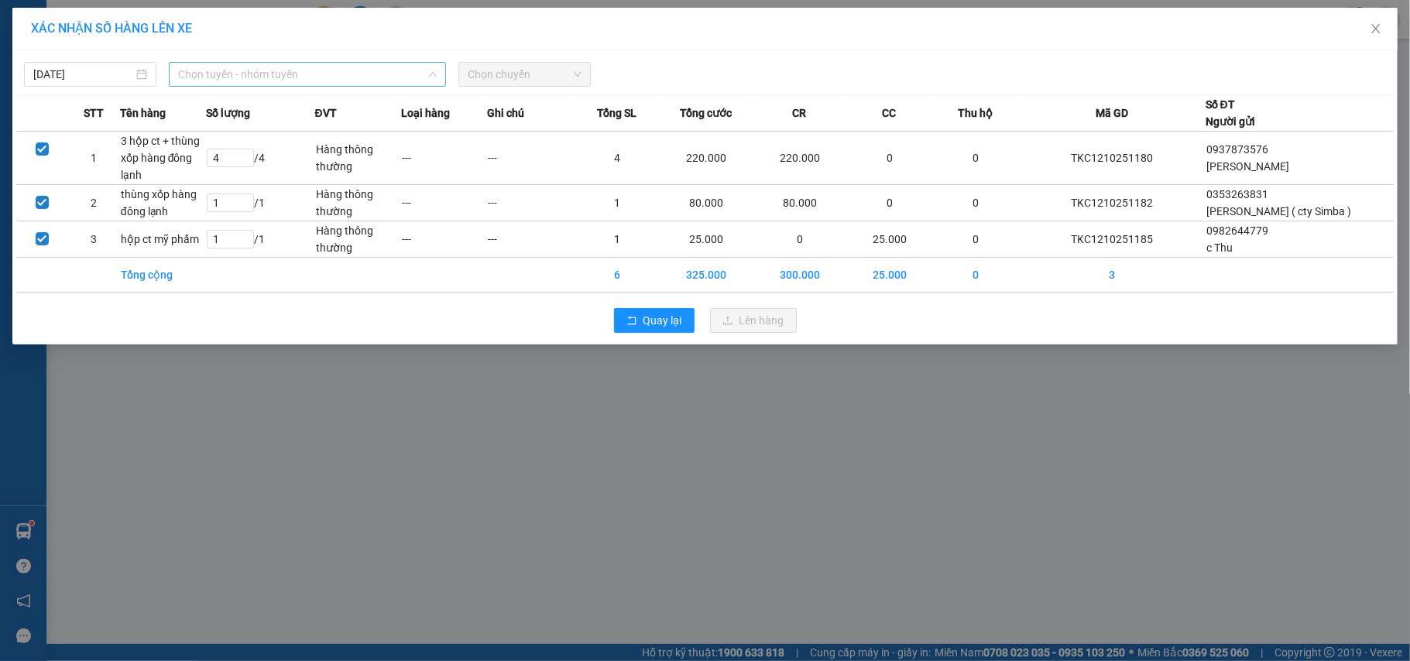
click at [276, 75] on span "Chọn tuyến - nhóm tuyến" at bounding box center [307, 74] width 259 height 23
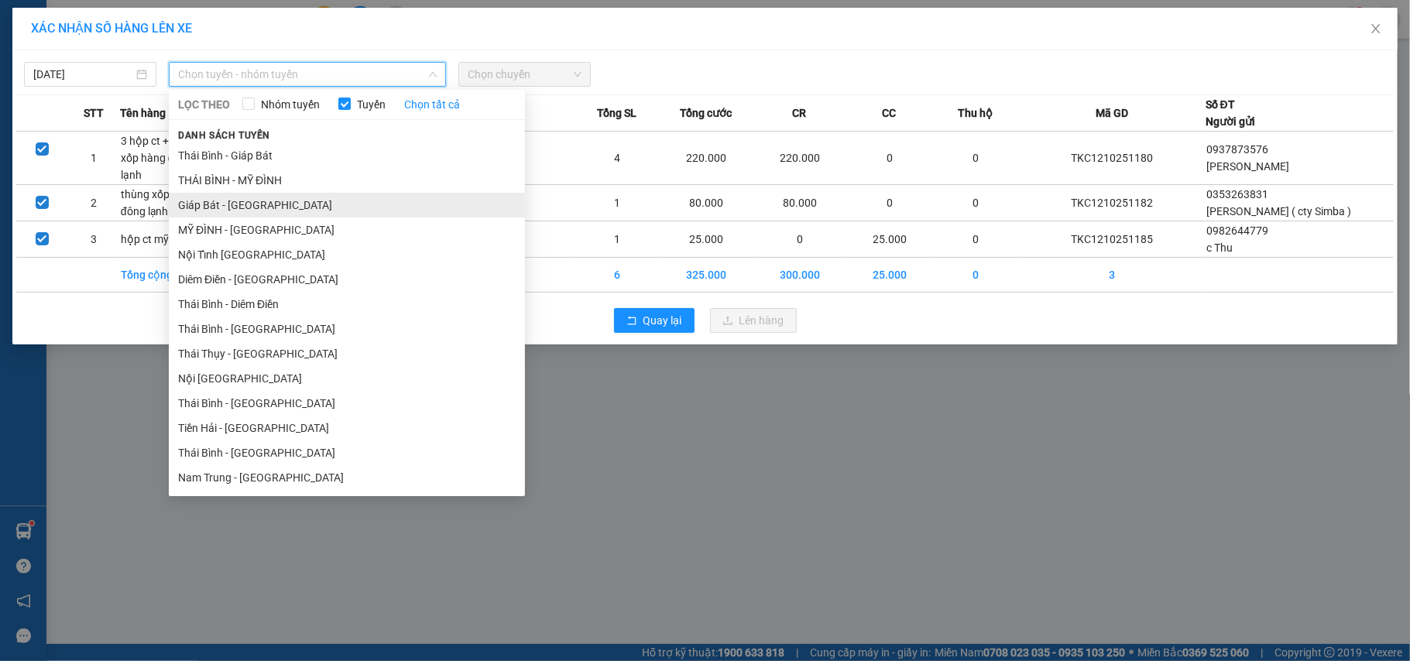
click at [194, 195] on li "Giáp Bát - [GEOGRAPHIC_DATA]" at bounding box center [347, 205] width 356 height 25
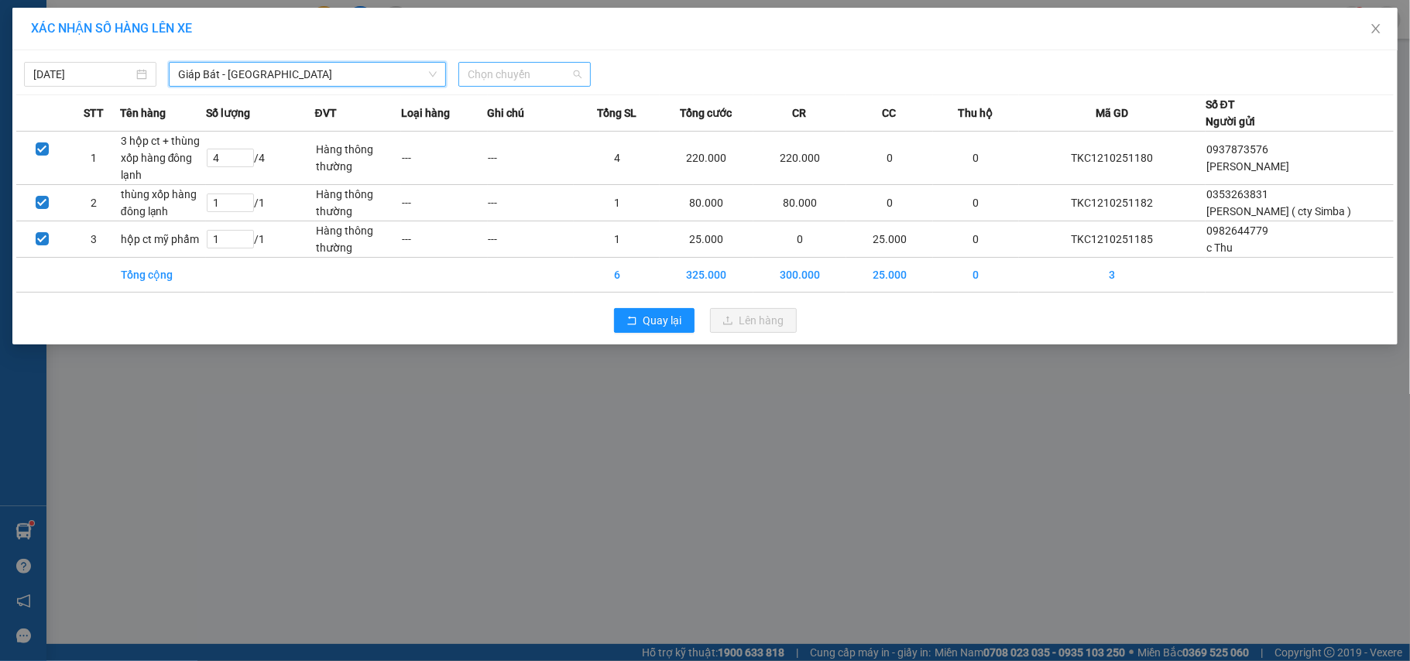
click at [503, 77] on span "Chọn chuyến" at bounding box center [525, 74] width 114 height 23
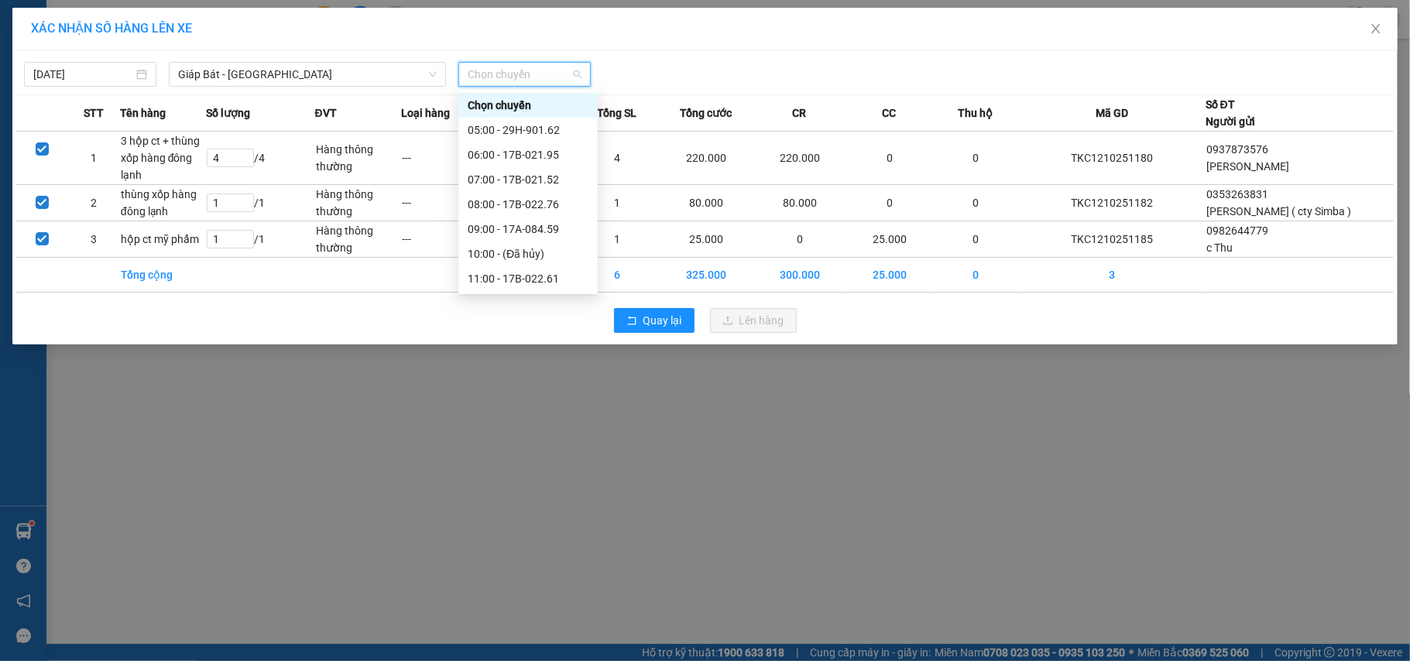
click at [534, 444] on div "16:00 - 17B-022.61" at bounding box center [528, 452] width 121 height 17
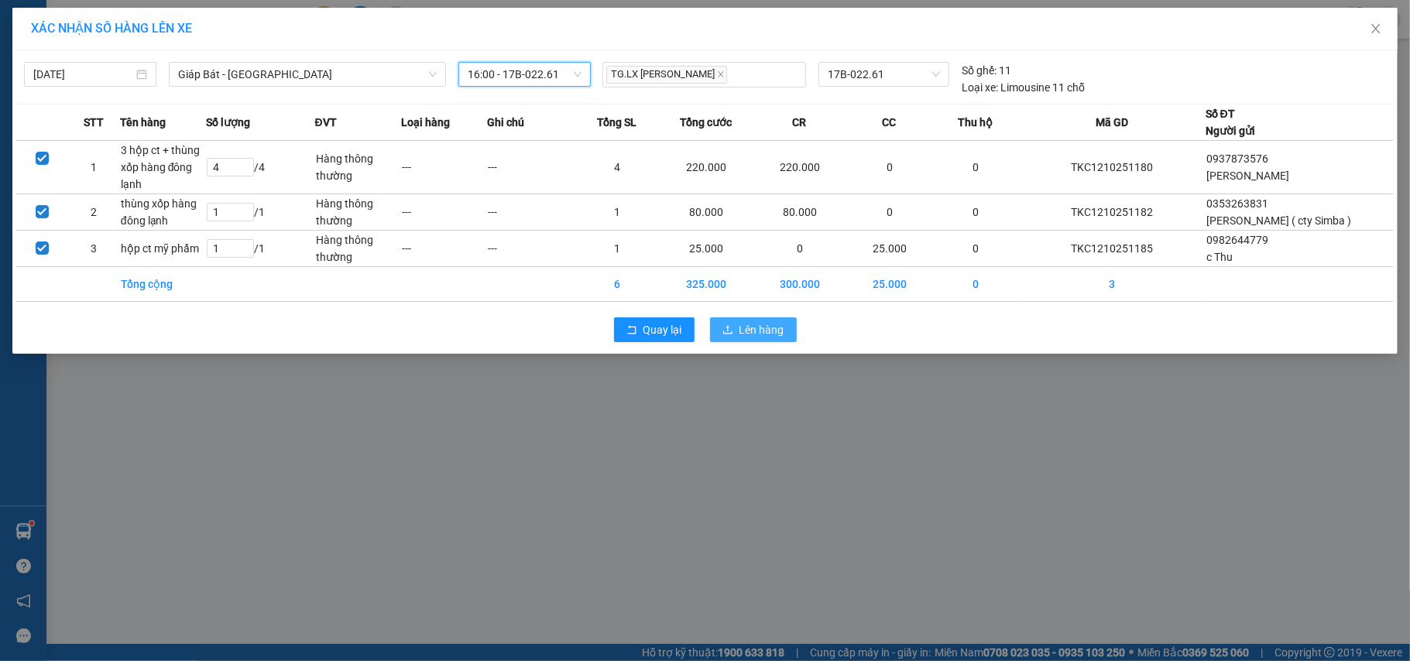
click at [747, 327] on span "Lên hàng" at bounding box center [761, 329] width 45 height 17
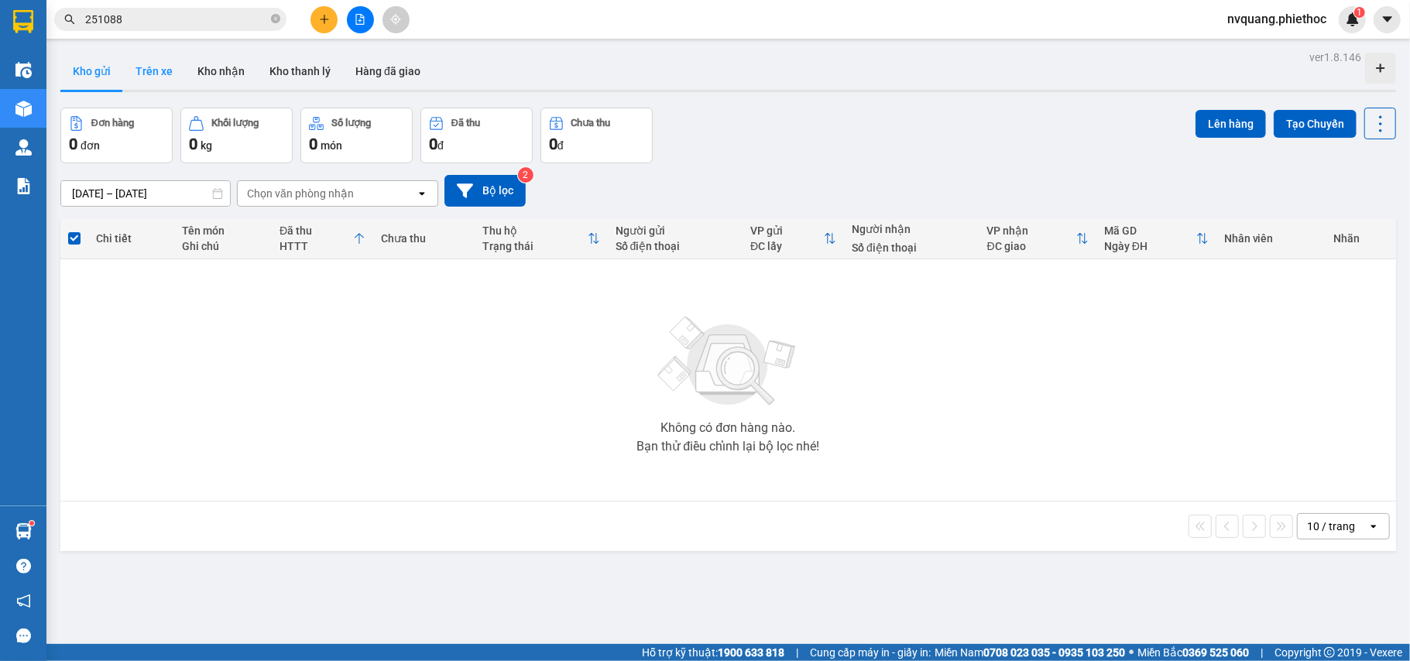
click at [161, 78] on button "Trên xe" at bounding box center [154, 71] width 62 height 37
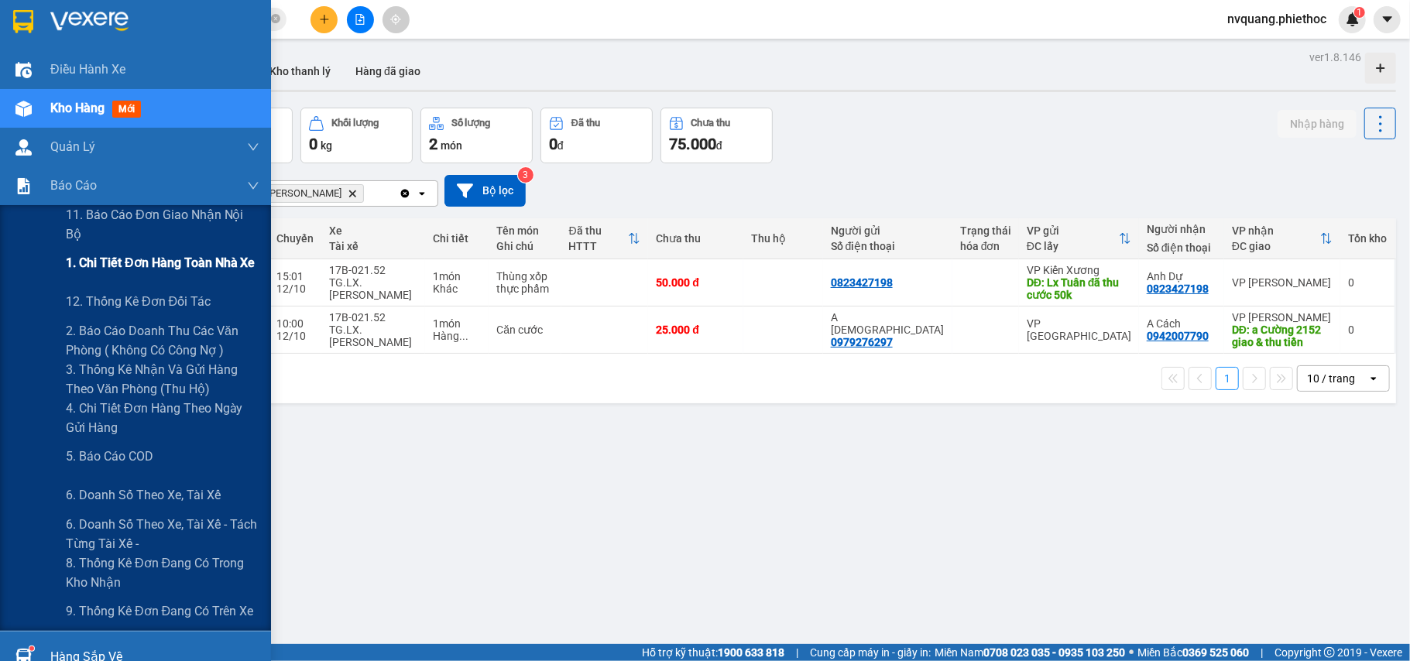
click at [164, 266] on span "1. Chi tiết đơn hàng toàn nhà xe" at bounding box center [161, 262] width 190 height 19
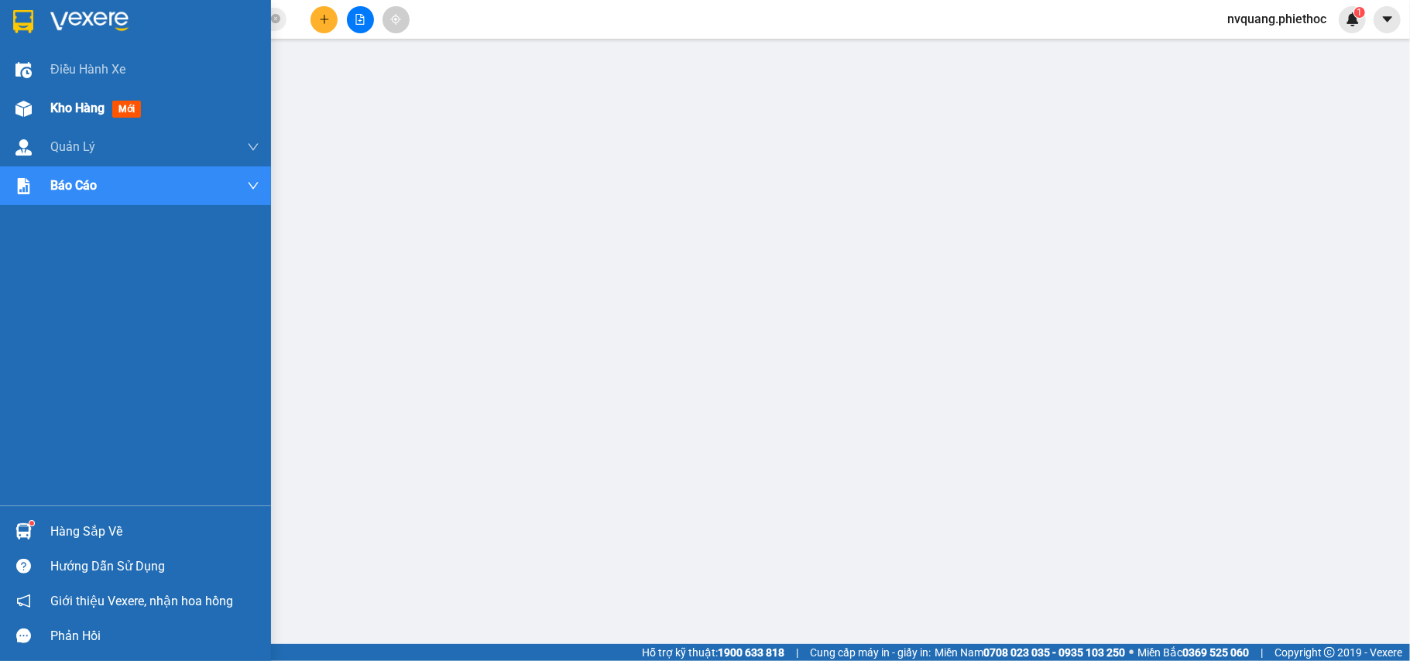
click at [74, 94] on div "Kho hàng mới" at bounding box center [154, 108] width 209 height 39
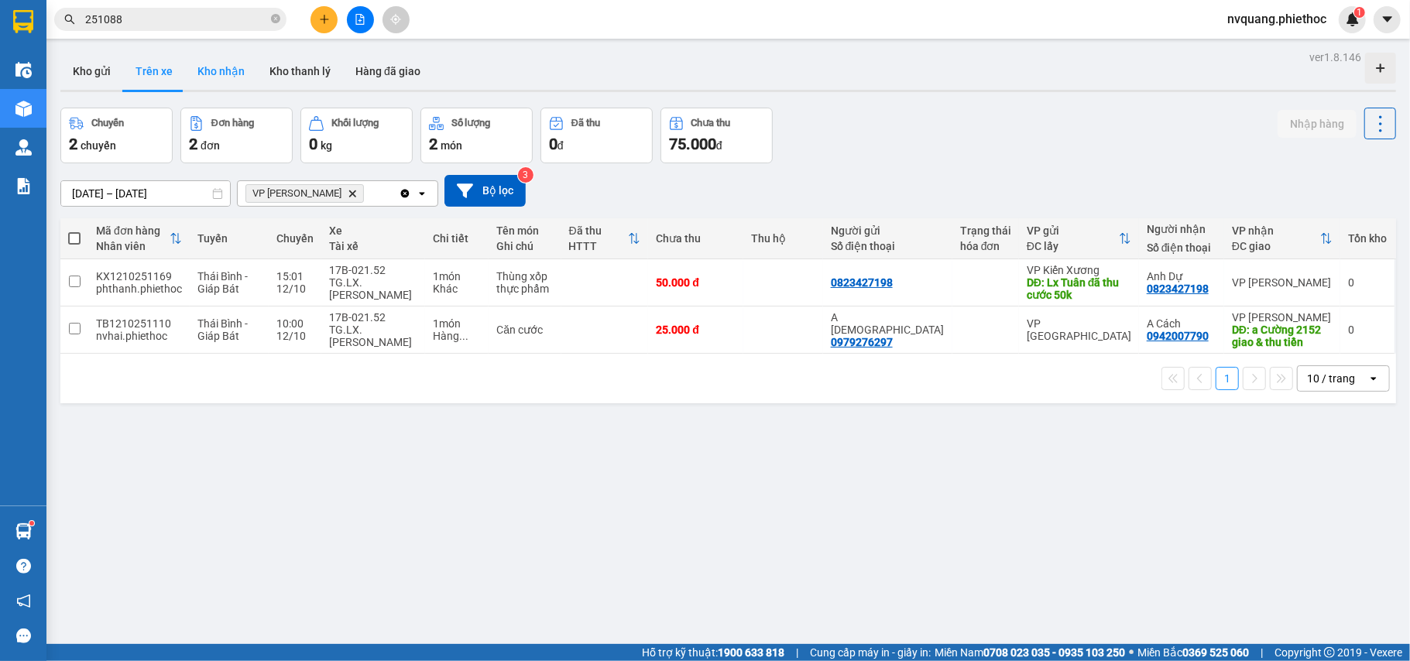
click at [214, 73] on button "Kho nhận" at bounding box center [221, 71] width 72 height 37
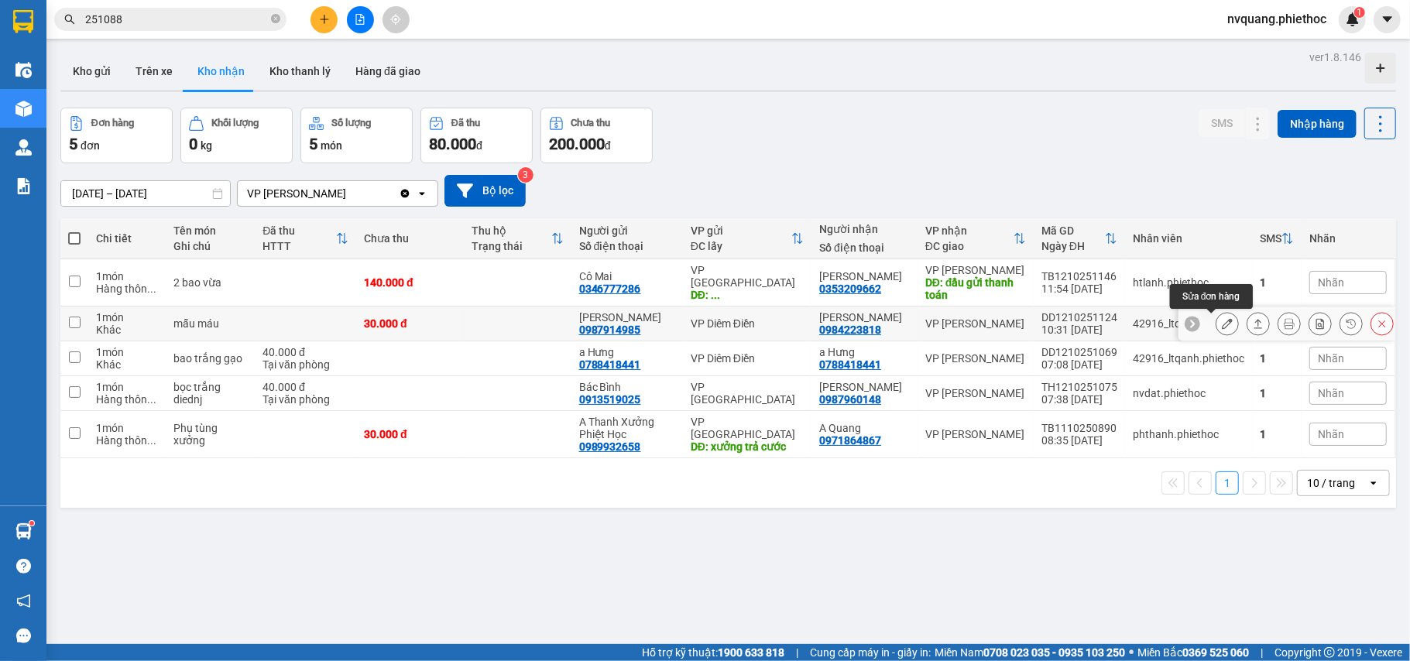
click at [1216, 317] on button at bounding box center [1227, 323] width 22 height 27
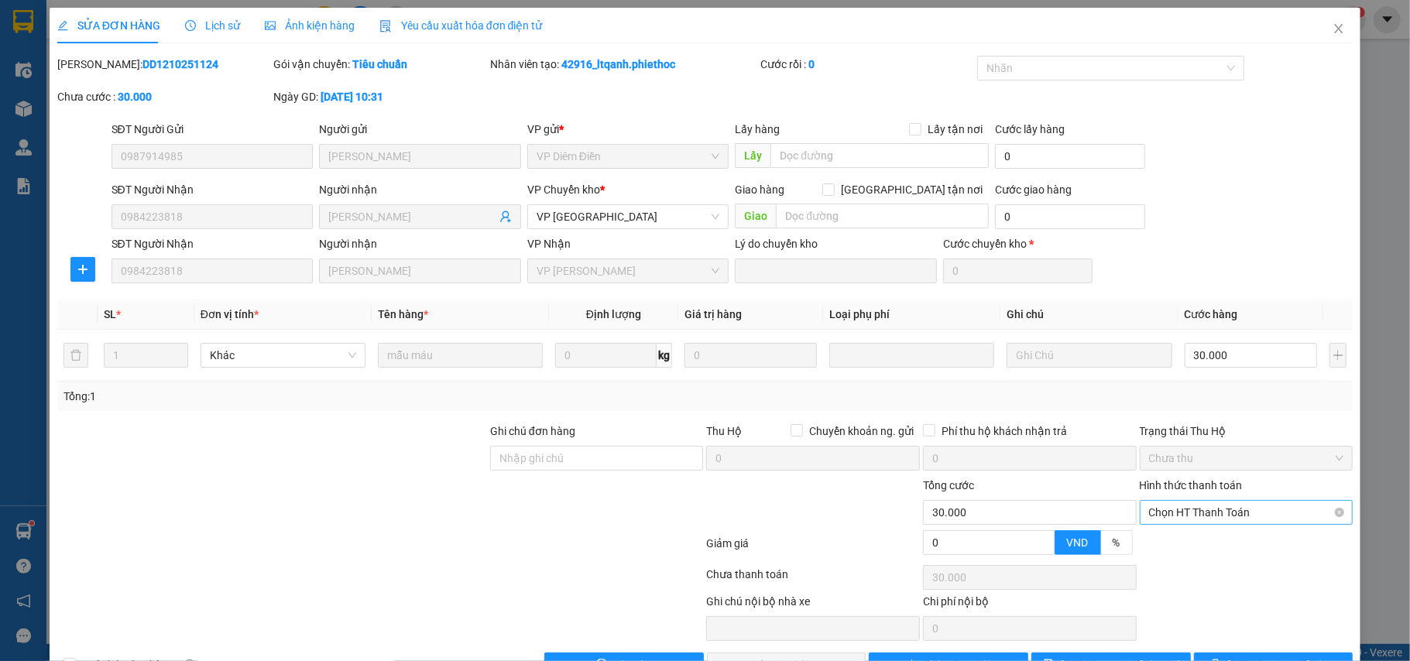
click at [1195, 501] on span "Chọn HT Thanh Toán" at bounding box center [1246, 512] width 195 height 23
click at [1166, 536] on div "Tại văn phòng" at bounding box center [1233, 544] width 193 height 17
click at [749, 656] on span "[PERSON_NAME] và Giao hàng" at bounding box center [810, 664] width 149 height 17
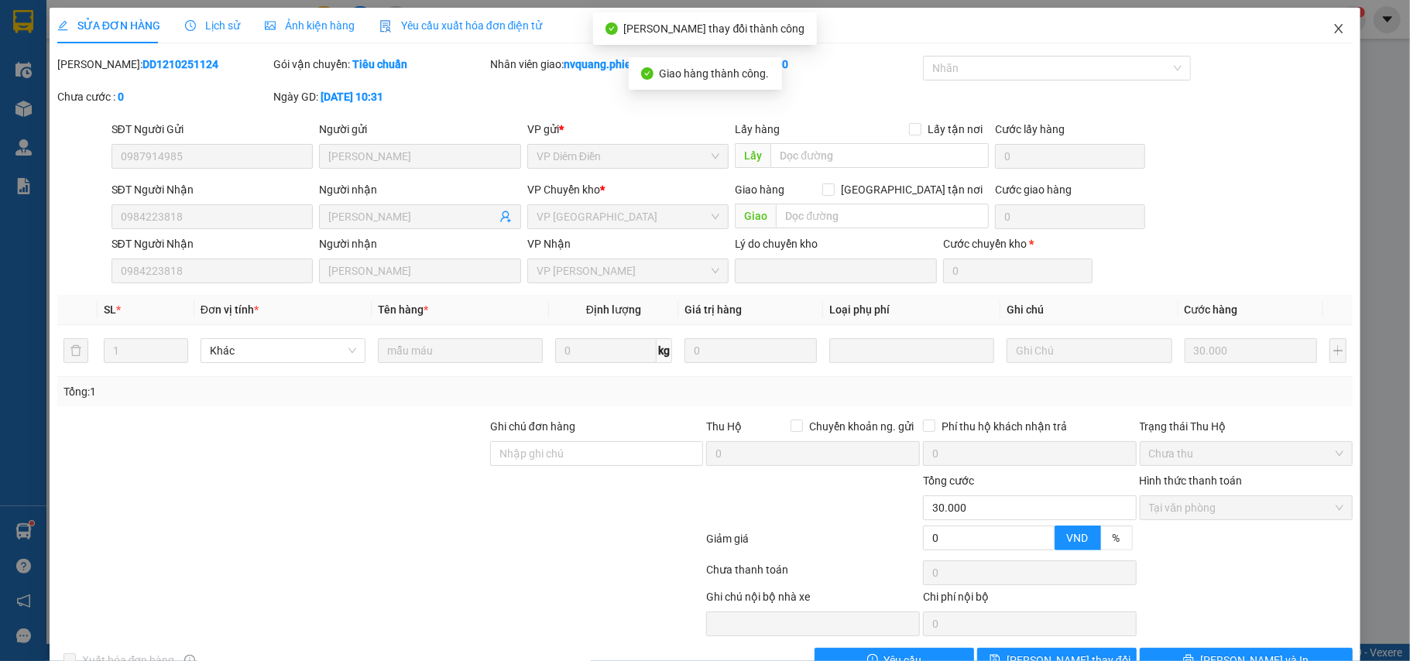
click at [1335, 32] on icon "close" at bounding box center [1339, 28] width 9 height 9
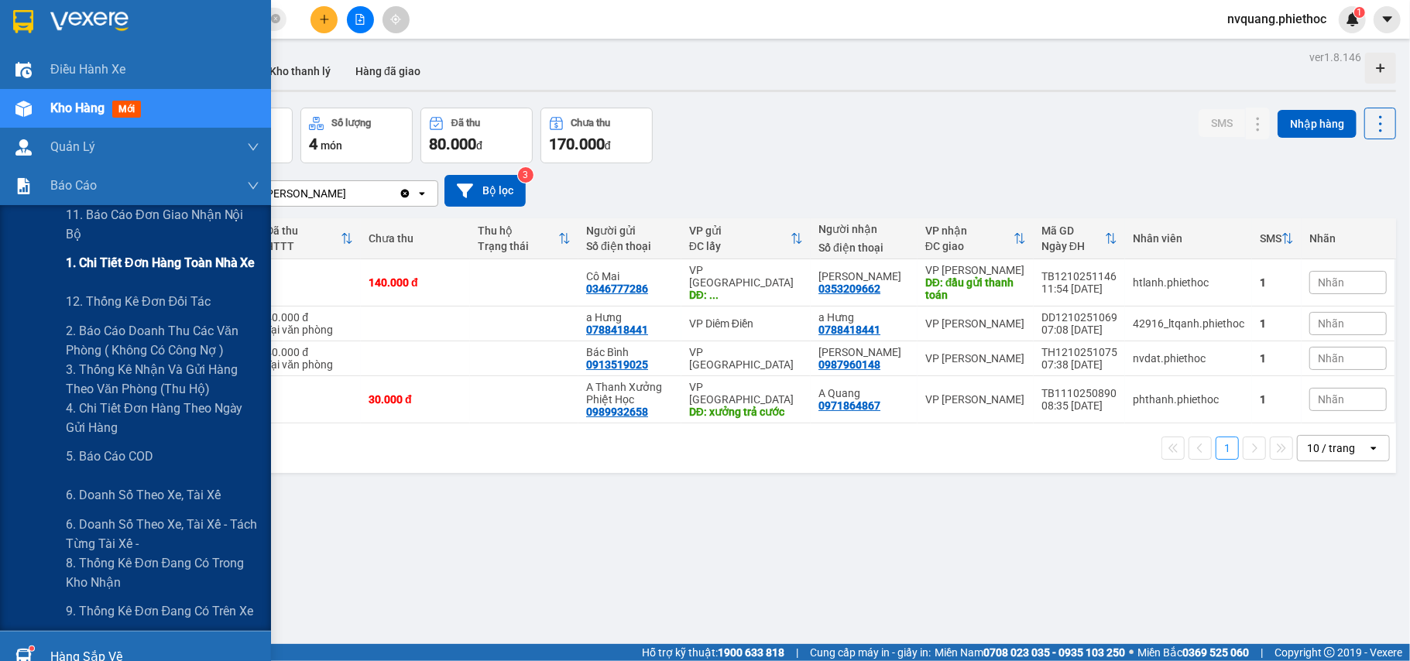
click at [146, 258] on span "1. Chi tiết đơn hàng toàn nhà xe" at bounding box center [161, 262] width 190 height 19
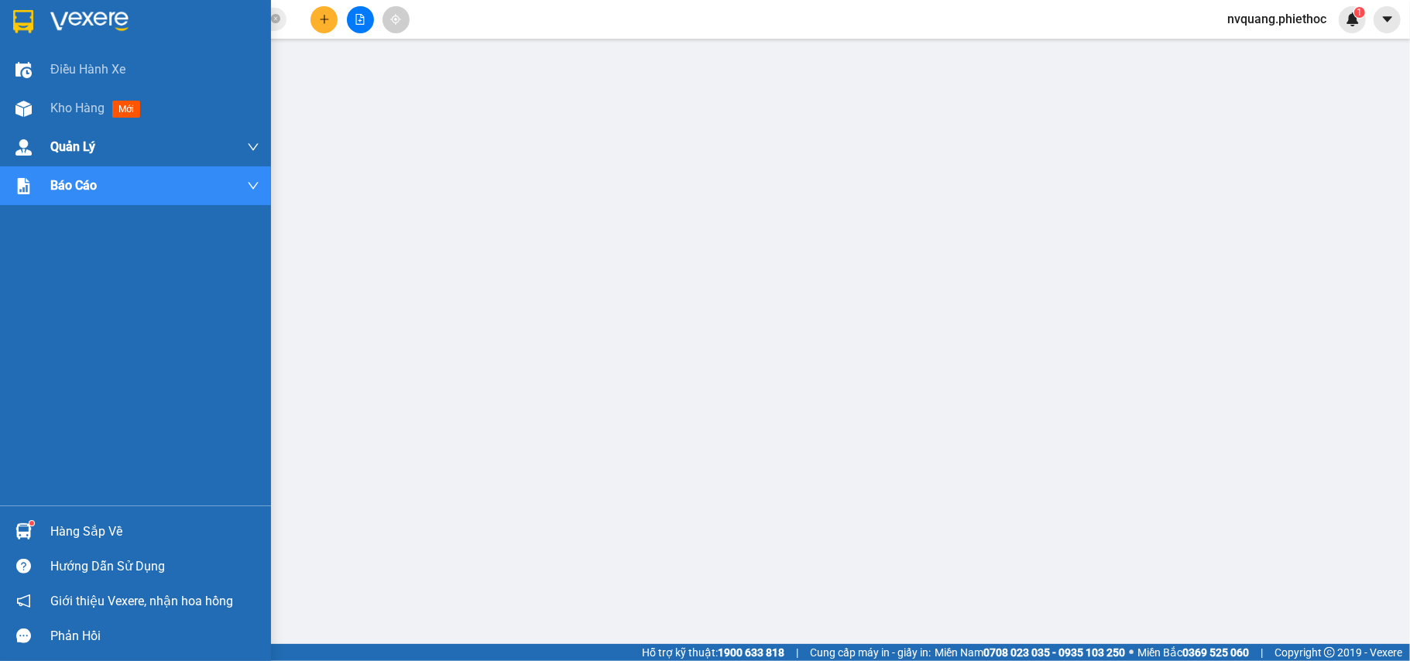
drag, startPoint x: 53, startPoint y: 100, endPoint x: 68, endPoint y: 133, distance: 36.4
click at [56, 101] on span "Kho hàng" at bounding box center [77, 108] width 54 height 15
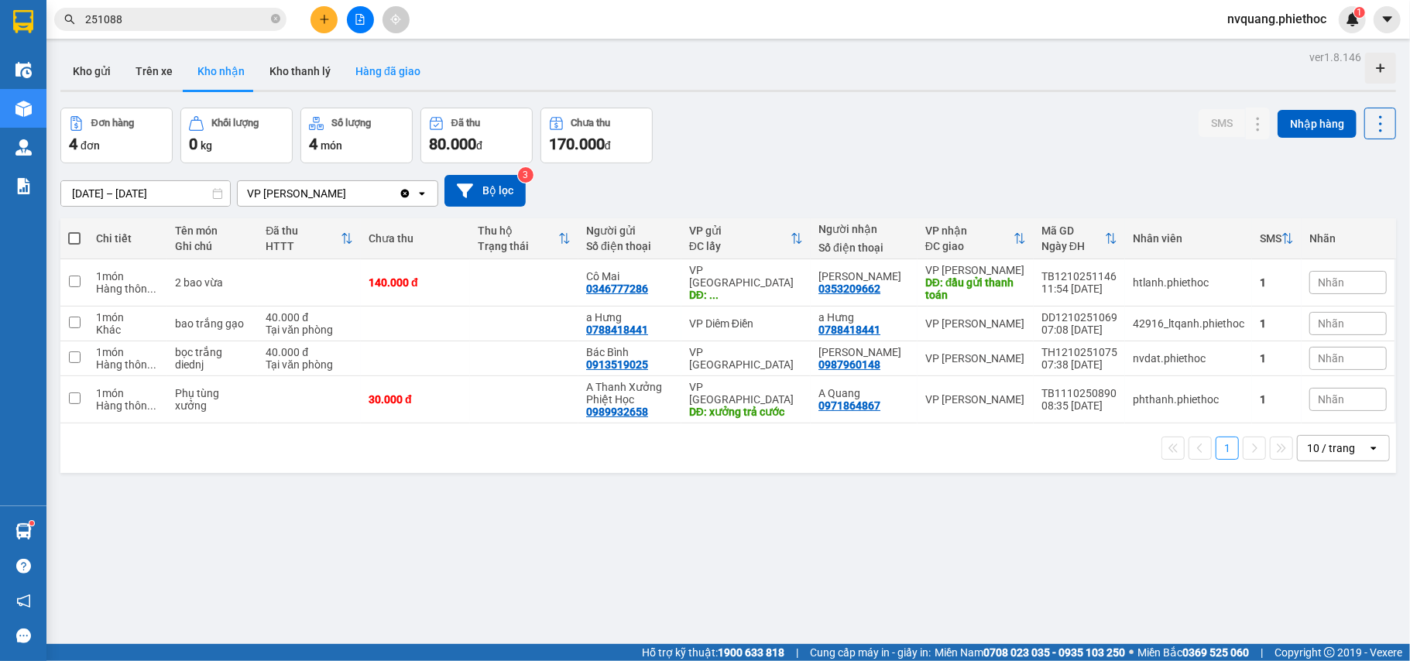
click at [351, 57] on button "Hàng đã giao" at bounding box center [388, 71] width 90 height 37
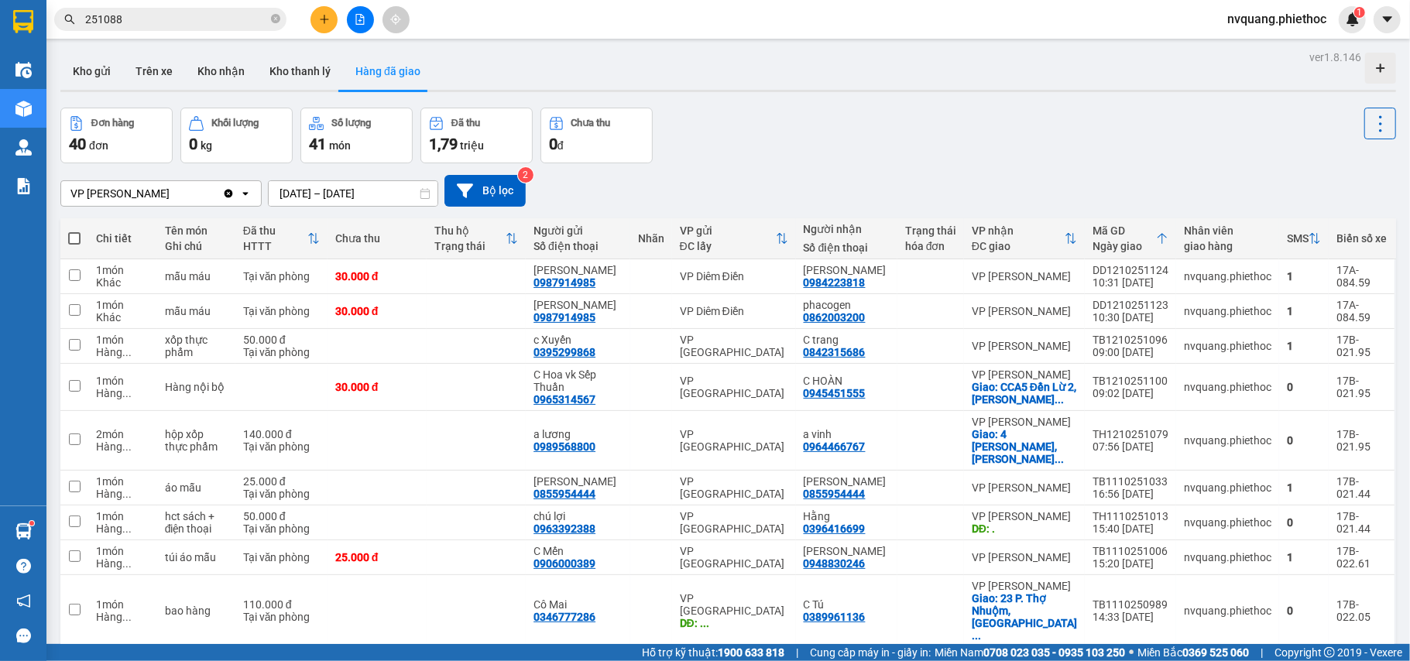
scroll to position [71, 0]
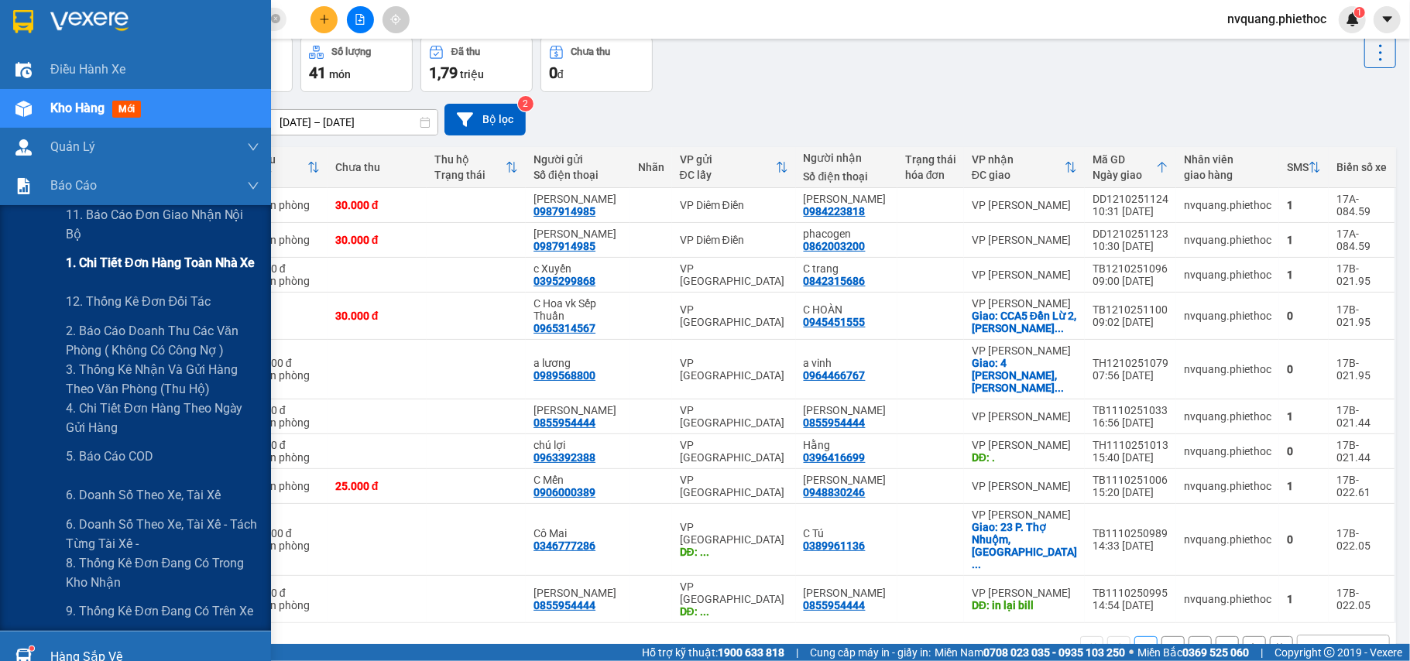
click at [134, 255] on span "1. Chi tiết đơn hàng toàn nhà xe" at bounding box center [161, 262] width 190 height 19
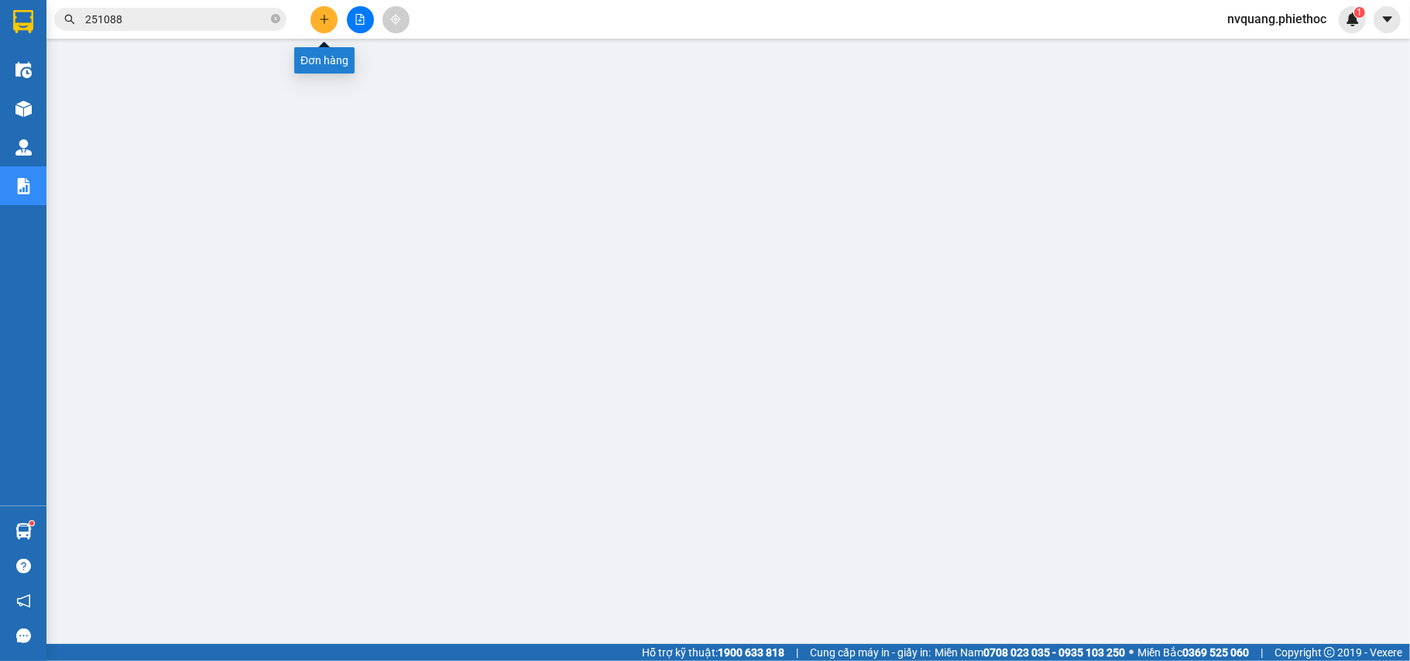
click at [325, 16] on icon "plus" at bounding box center [324, 19] width 11 height 11
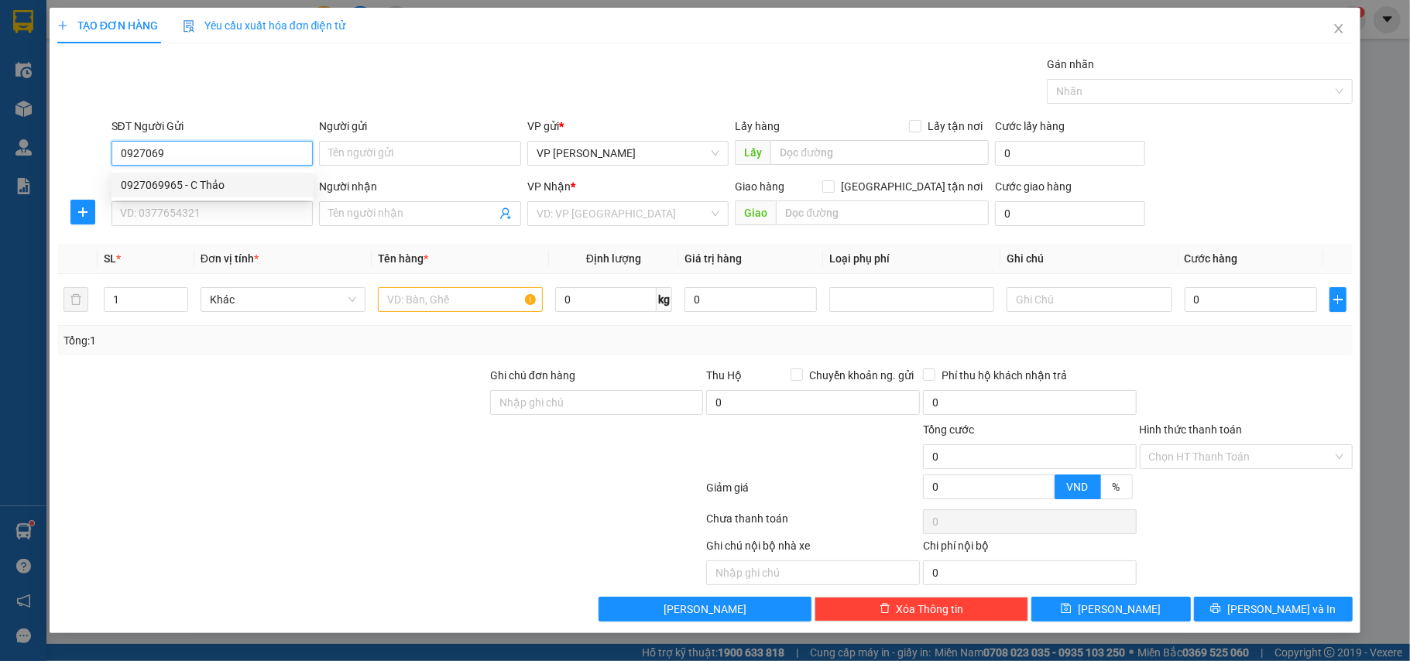
click at [146, 186] on div "0927069965 - C Thảo" at bounding box center [212, 185] width 183 height 17
type input "0927069965"
type input "C Thảo"
type input "0927069965"
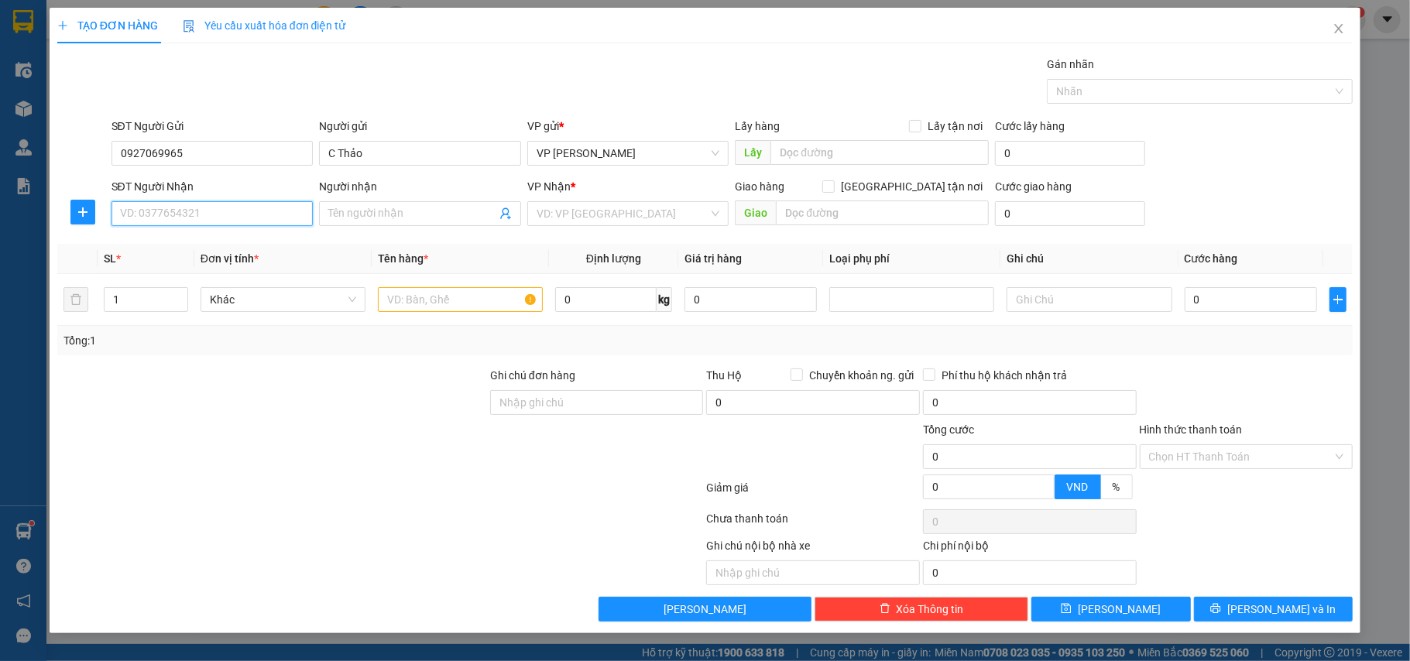
click at [153, 211] on input "SĐT Người Nhận" at bounding box center [212, 213] width 202 height 25
click at [197, 242] on div "0927069965 - C Thảo" at bounding box center [212, 246] width 183 height 17
type input "0927069965"
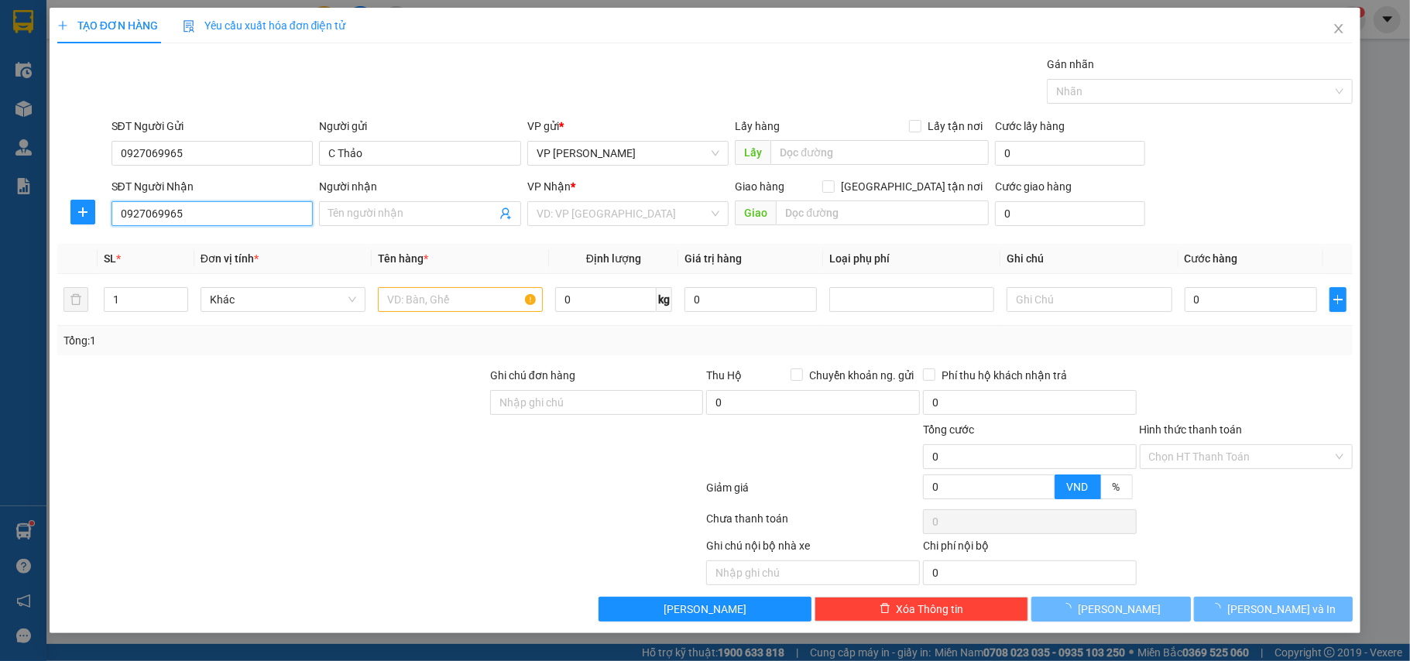
type input "C Thảo"
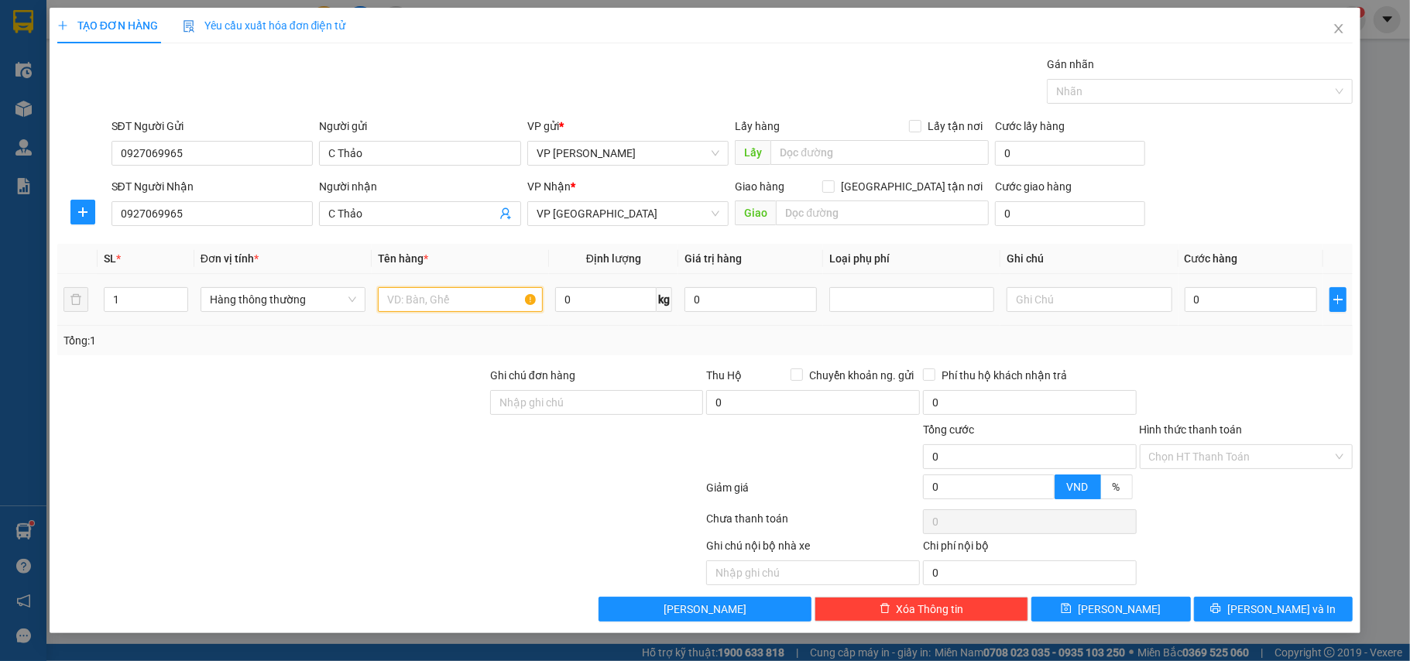
click at [427, 298] on input "text" at bounding box center [460, 299] width 165 height 25
type input "túi bánh kem"
click at [1209, 300] on input "0" at bounding box center [1250, 299] width 132 height 25
type input "2"
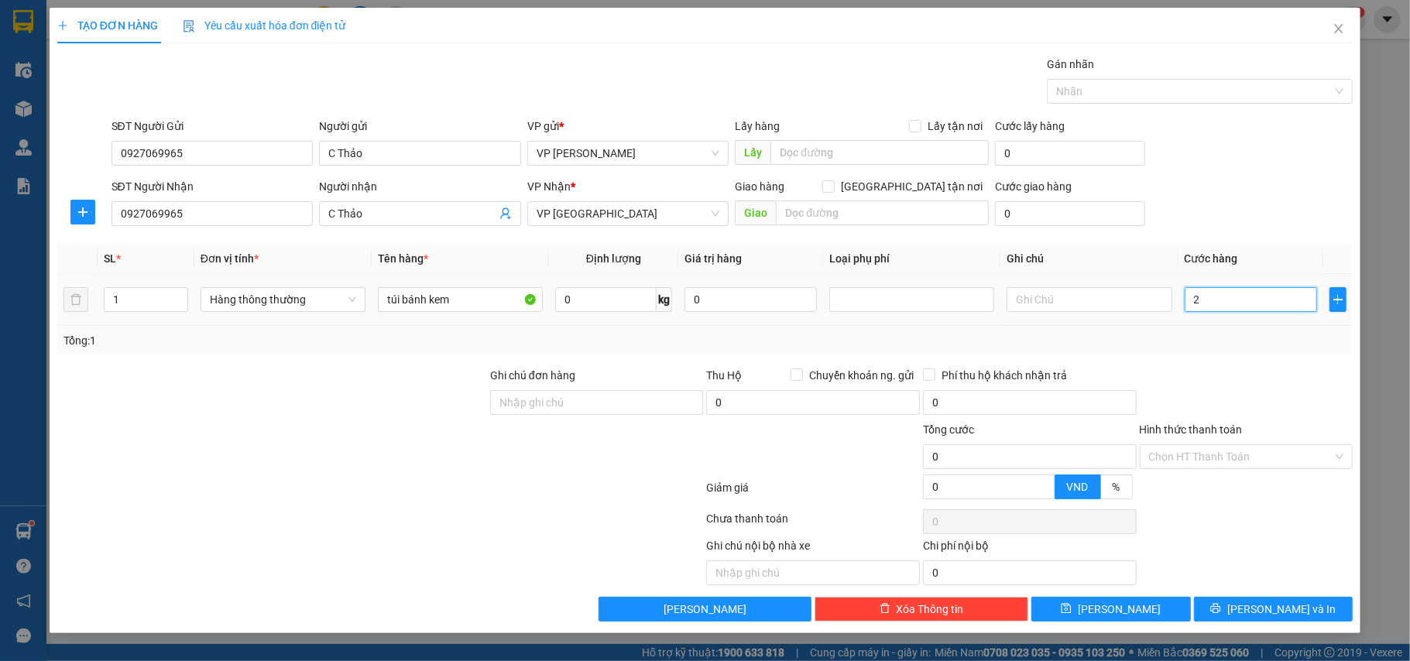
type input "2"
type input "25"
type input "25.000"
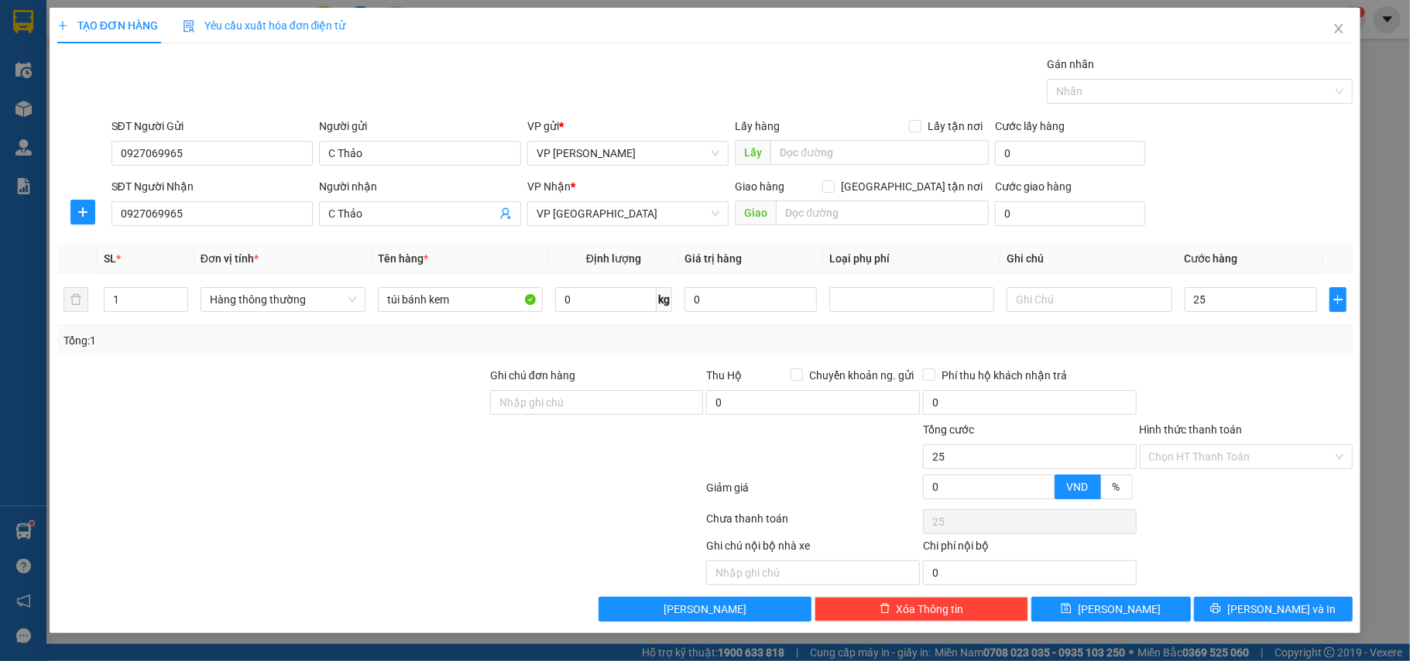
type input "25.000"
click at [1214, 362] on div "Transit Pickup Surcharge Ids Transit Deliver Surcharge Ids Transit Deliver Surc…" at bounding box center [705, 339] width 1296 height 566
click at [1274, 605] on span "[PERSON_NAME] và In" at bounding box center [1281, 609] width 108 height 17
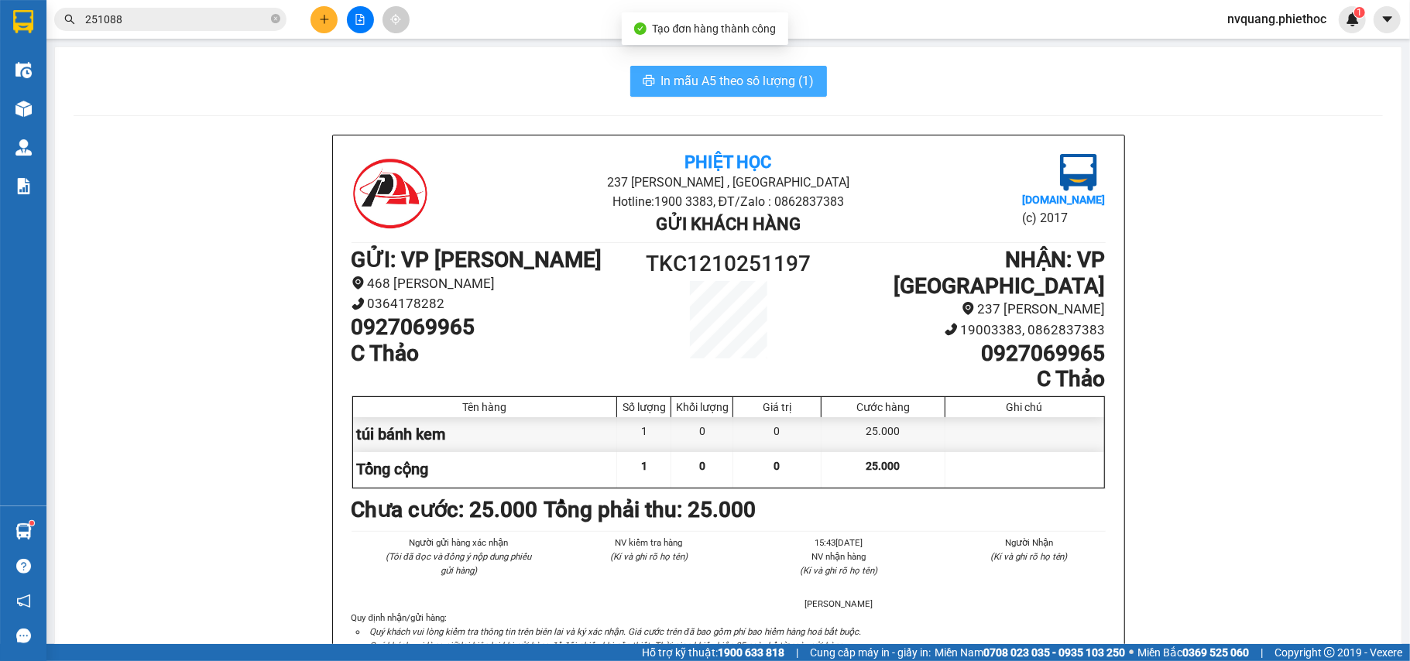
click at [697, 70] on button "In mẫu A5 theo số lượng (1)" at bounding box center [728, 81] width 197 height 31
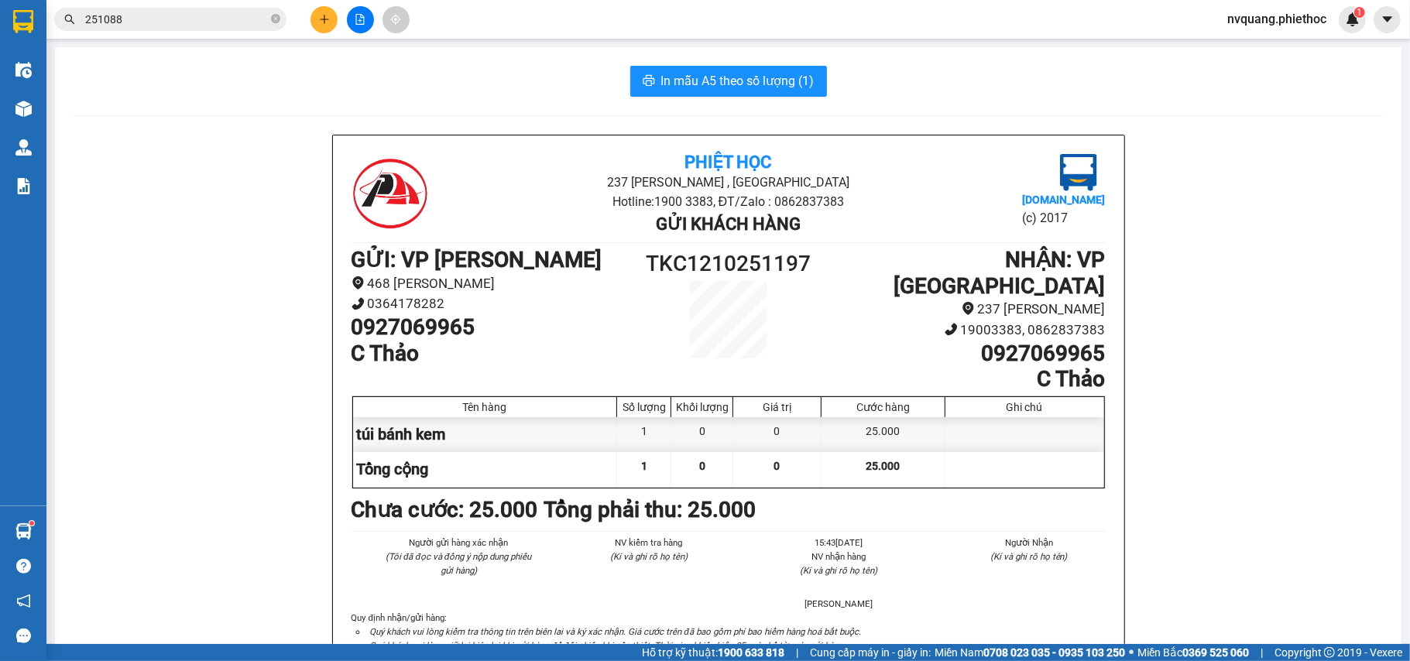
click at [324, 28] on button at bounding box center [323, 19] width 27 height 27
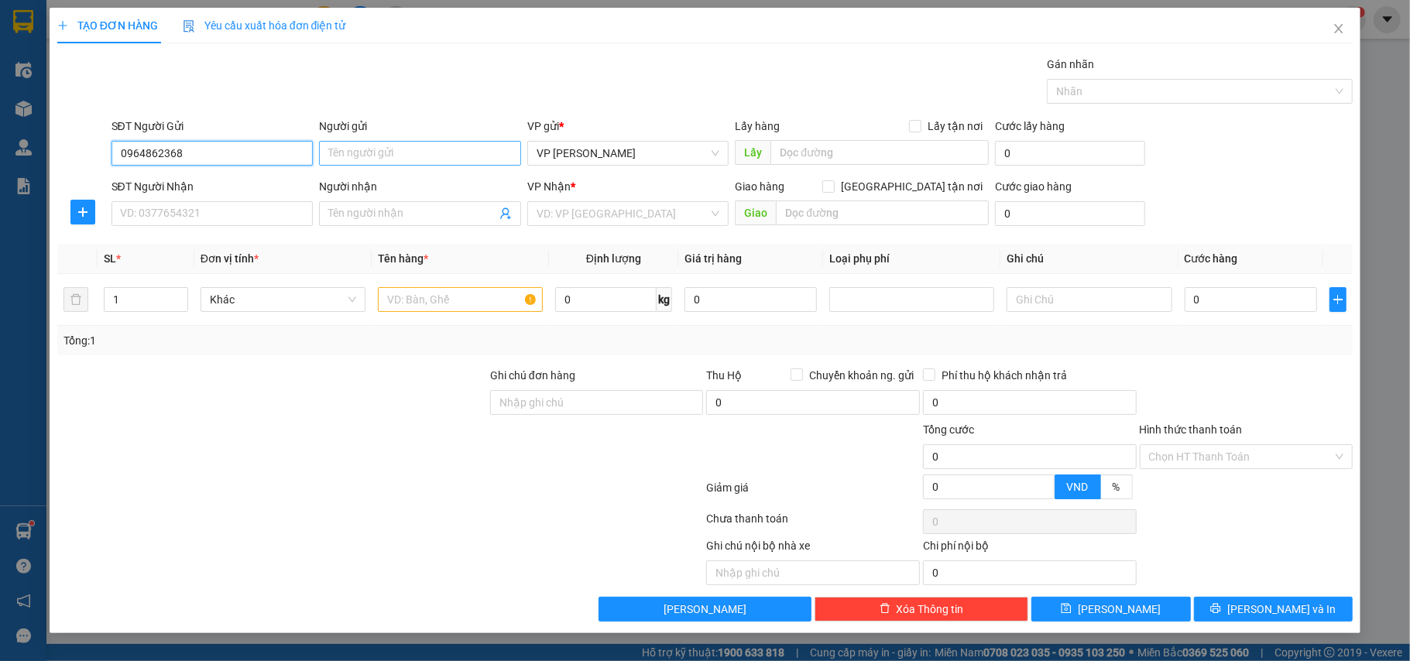
type input "0964862368"
click at [387, 156] on input "Người gửi" at bounding box center [420, 153] width 202 height 25
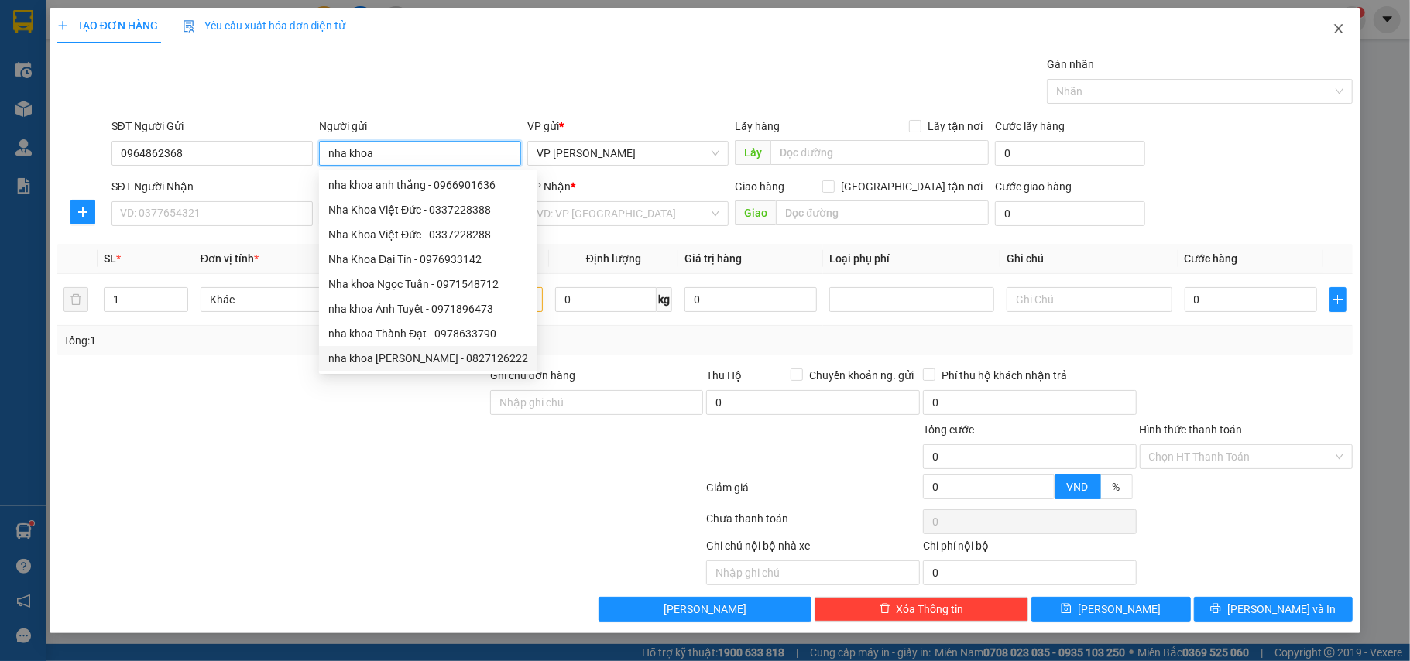
type input "nha khoa"
click at [1332, 29] on icon "close" at bounding box center [1338, 28] width 12 height 12
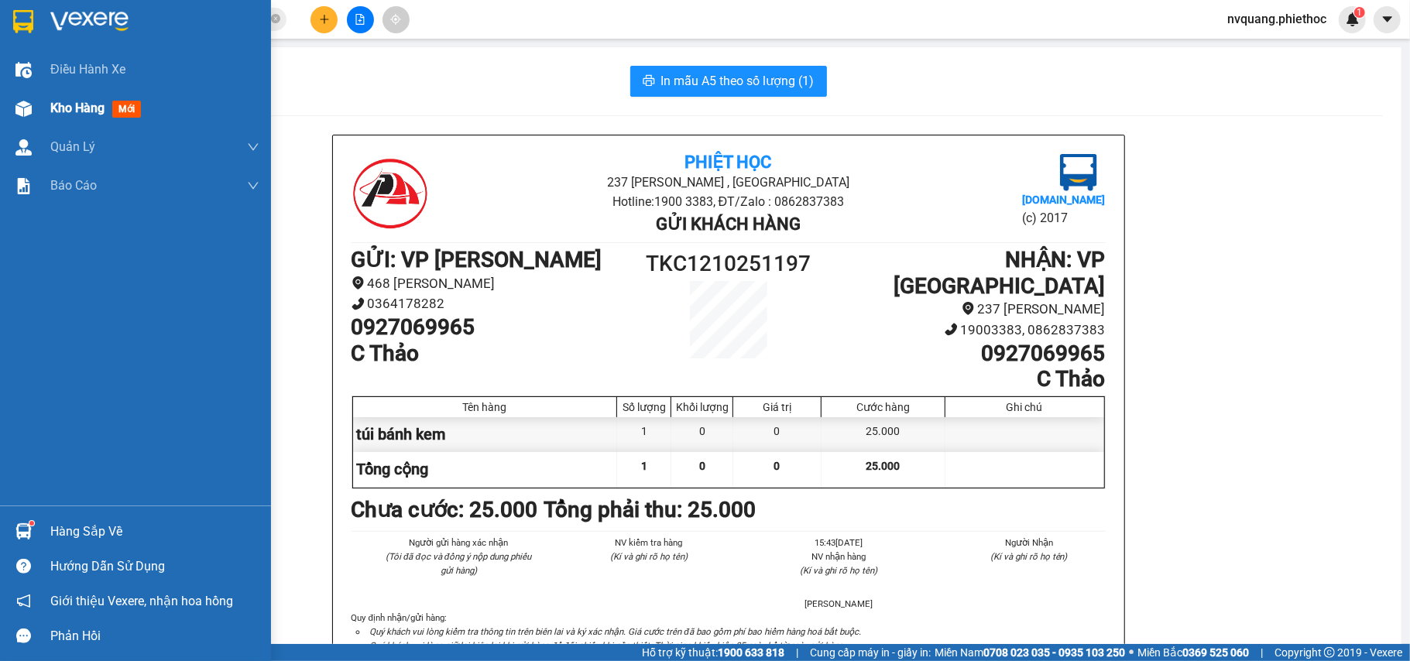
click at [88, 106] on span "Kho hàng" at bounding box center [77, 108] width 54 height 15
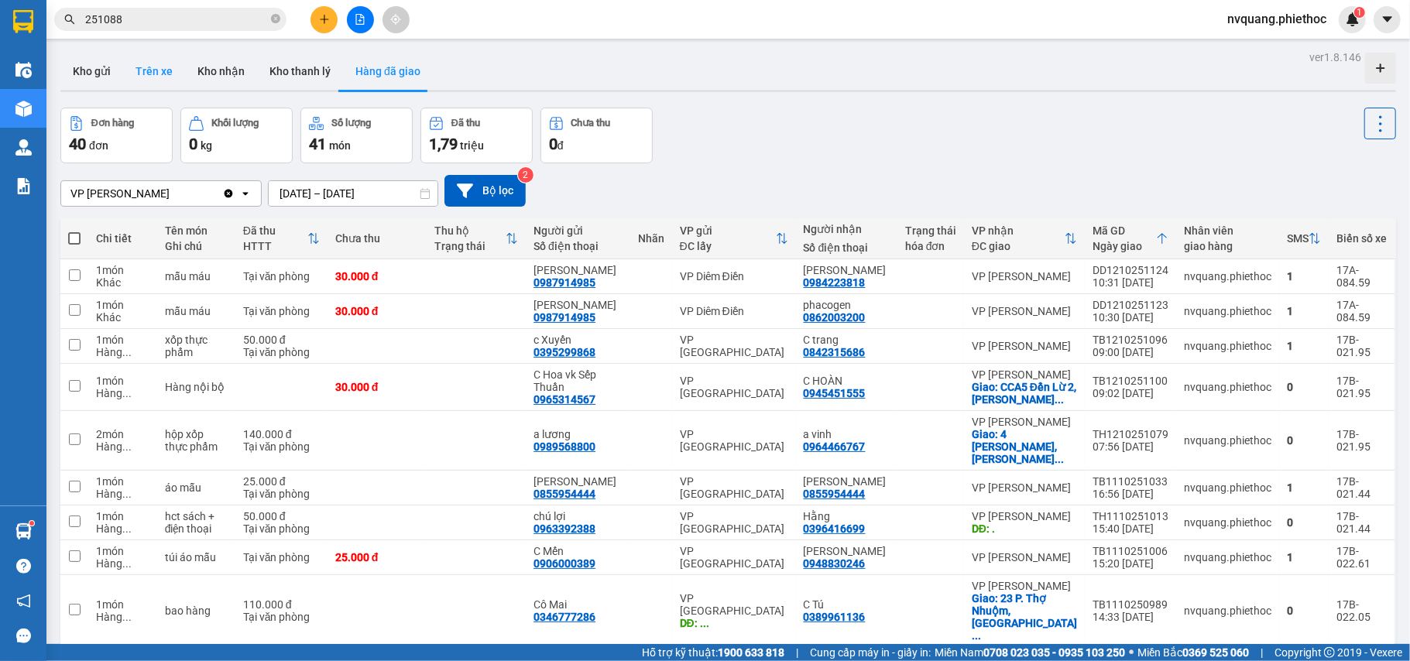
click at [147, 79] on button "Trên xe" at bounding box center [154, 71] width 62 height 37
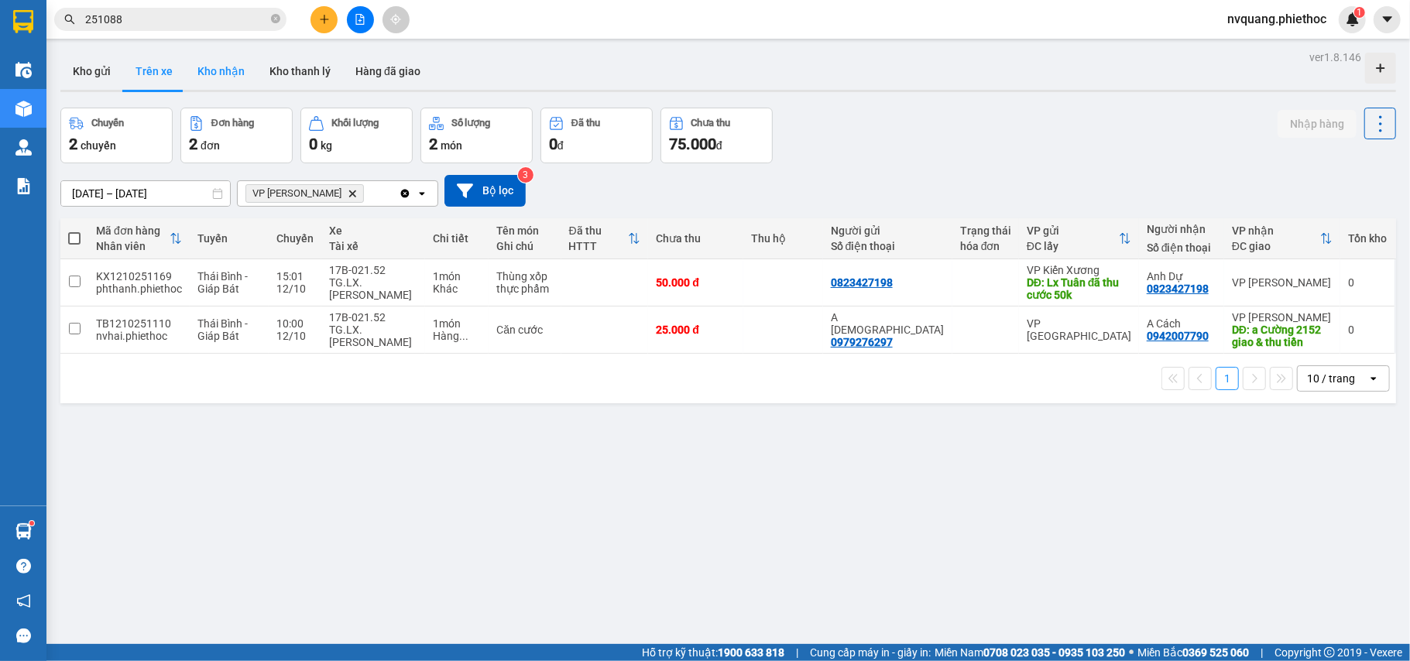
click at [201, 62] on button "Kho nhận" at bounding box center [221, 71] width 72 height 37
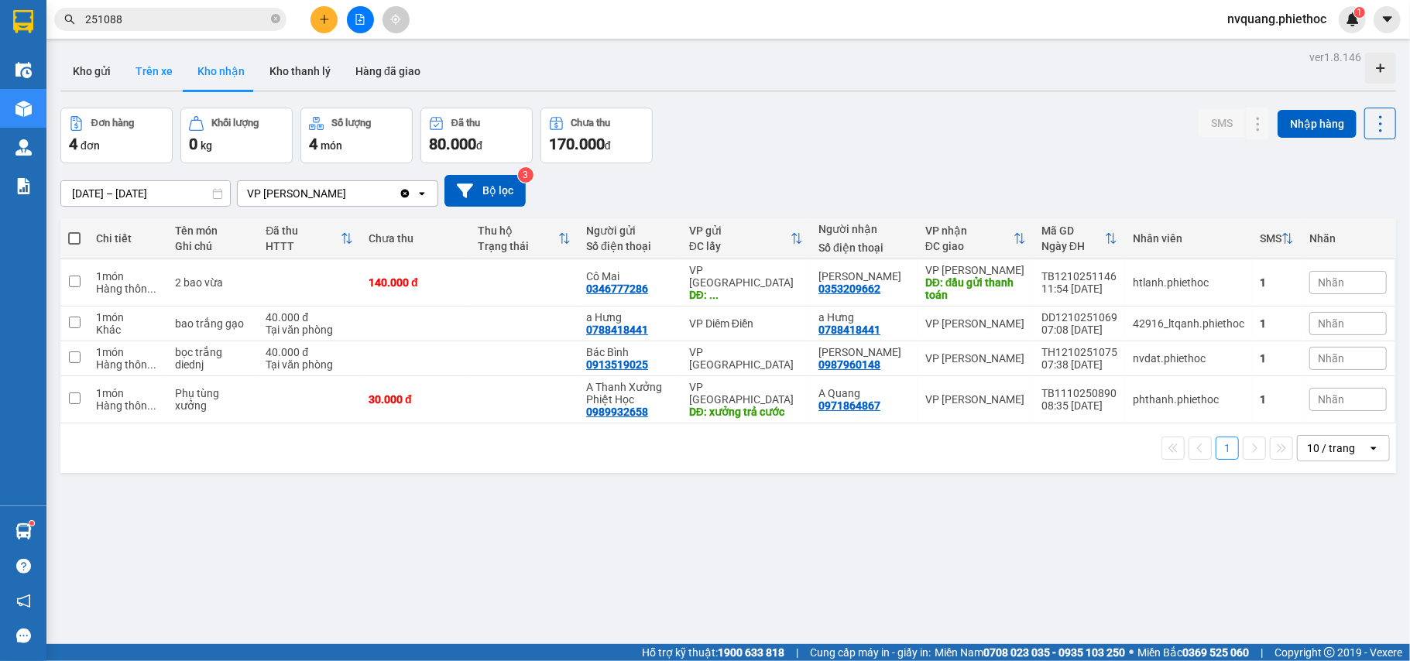
click at [146, 70] on button "Trên xe" at bounding box center [154, 71] width 62 height 37
type input "[DATE] – [DATE]"
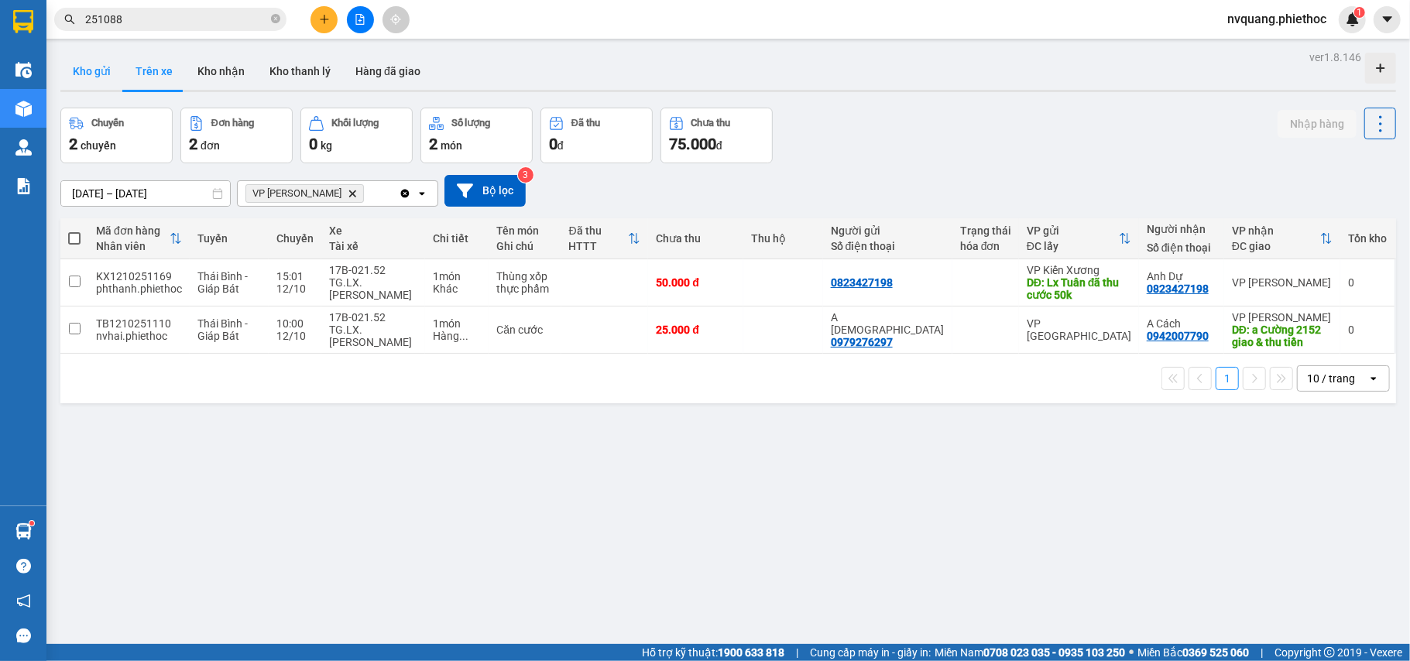
click at [91, 81] on button "Kho gửi" at bounding box center [91, 71] width 63 height 37
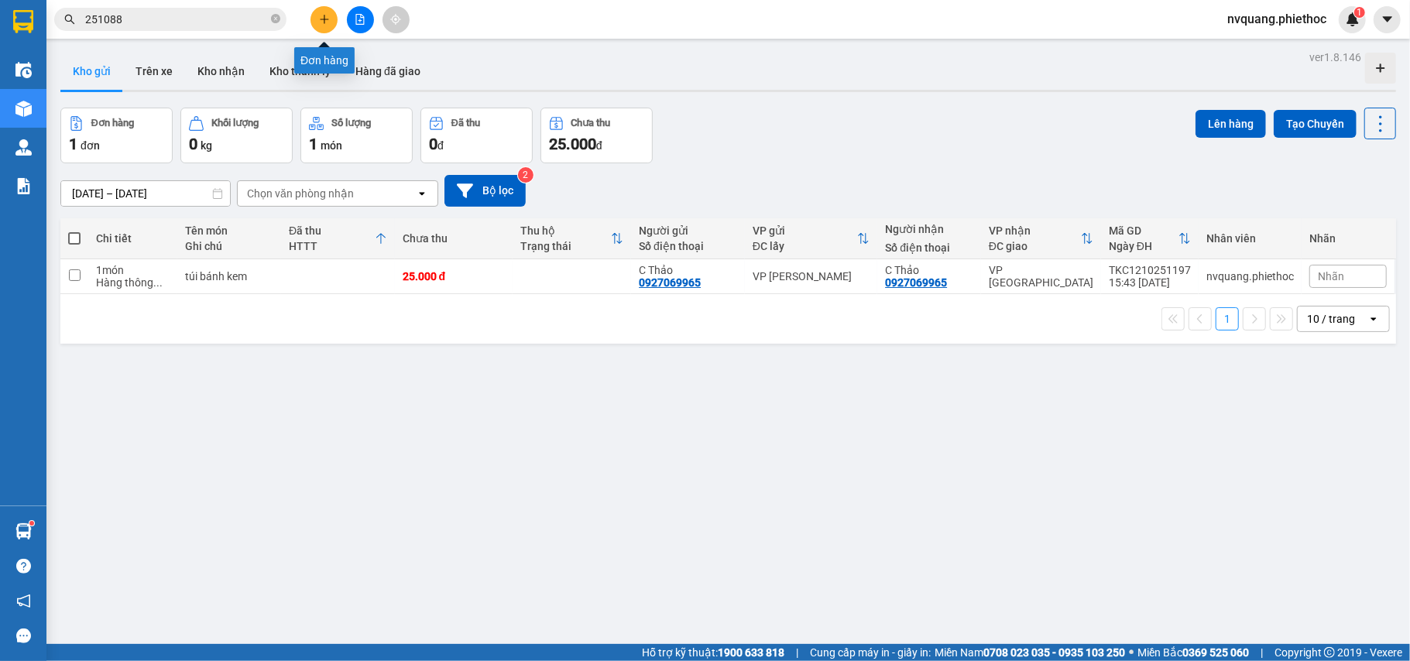
click at [321, 14] on icon "plus" at bounding box center [324, 19] width 11 height 11
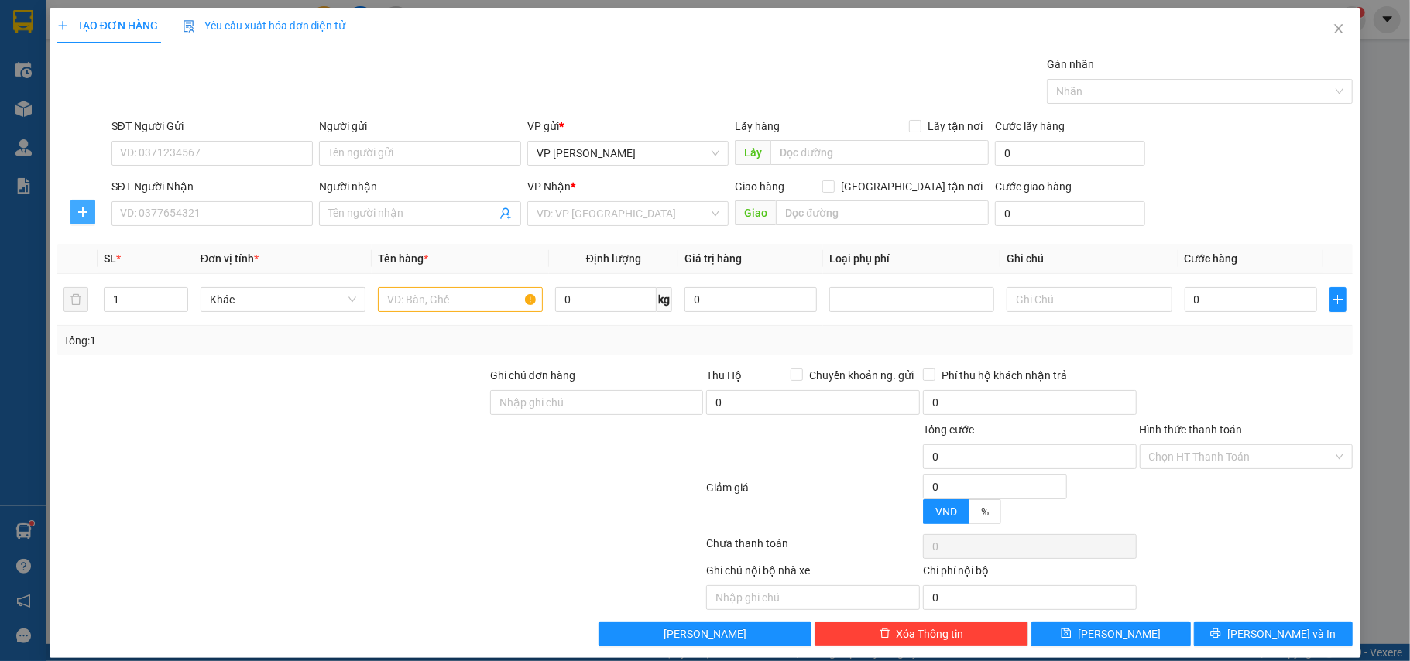
click at [77, 211] on icon "plus" at bounding box center [83, 212] width 12 height 12
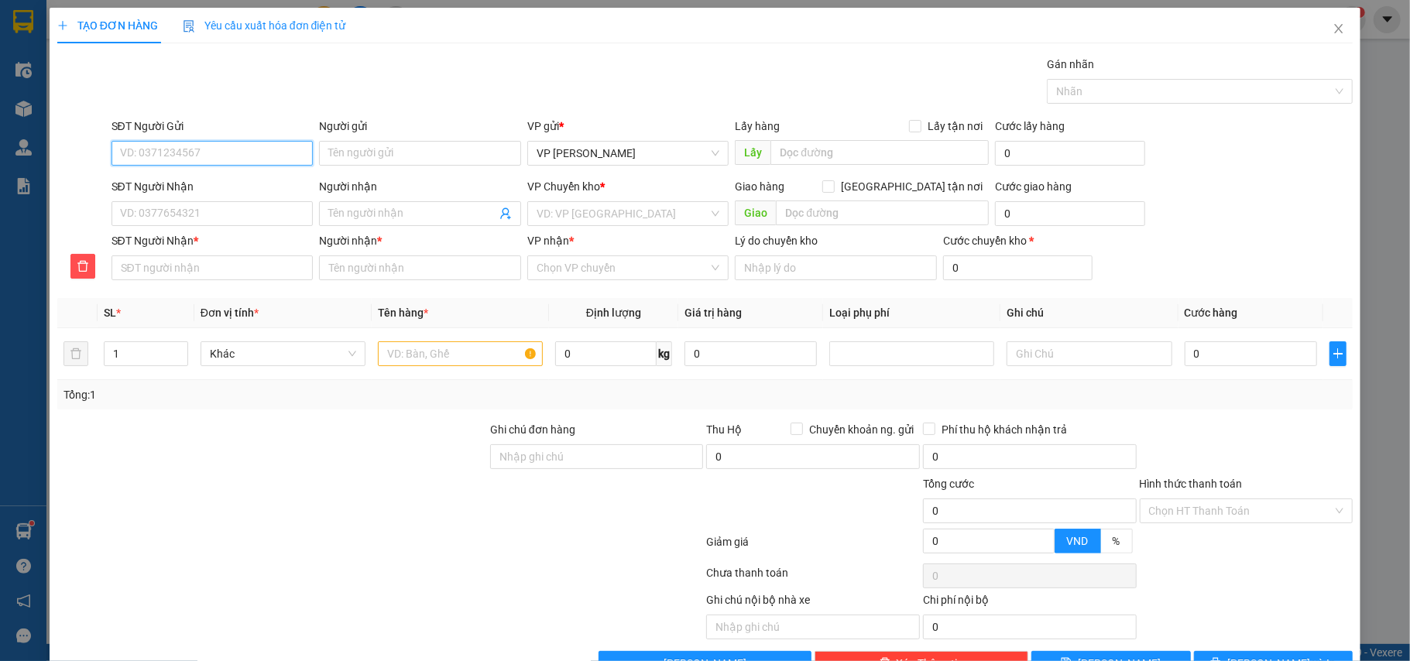
click at [140, 156] on input "SĐT Người Gửi" at bounding box center [212, 153] width 202 height 25
type input "0963901795"
click at [365, 144] on input "Người gửi" at bounding box center [420, 153] width 202 height 25
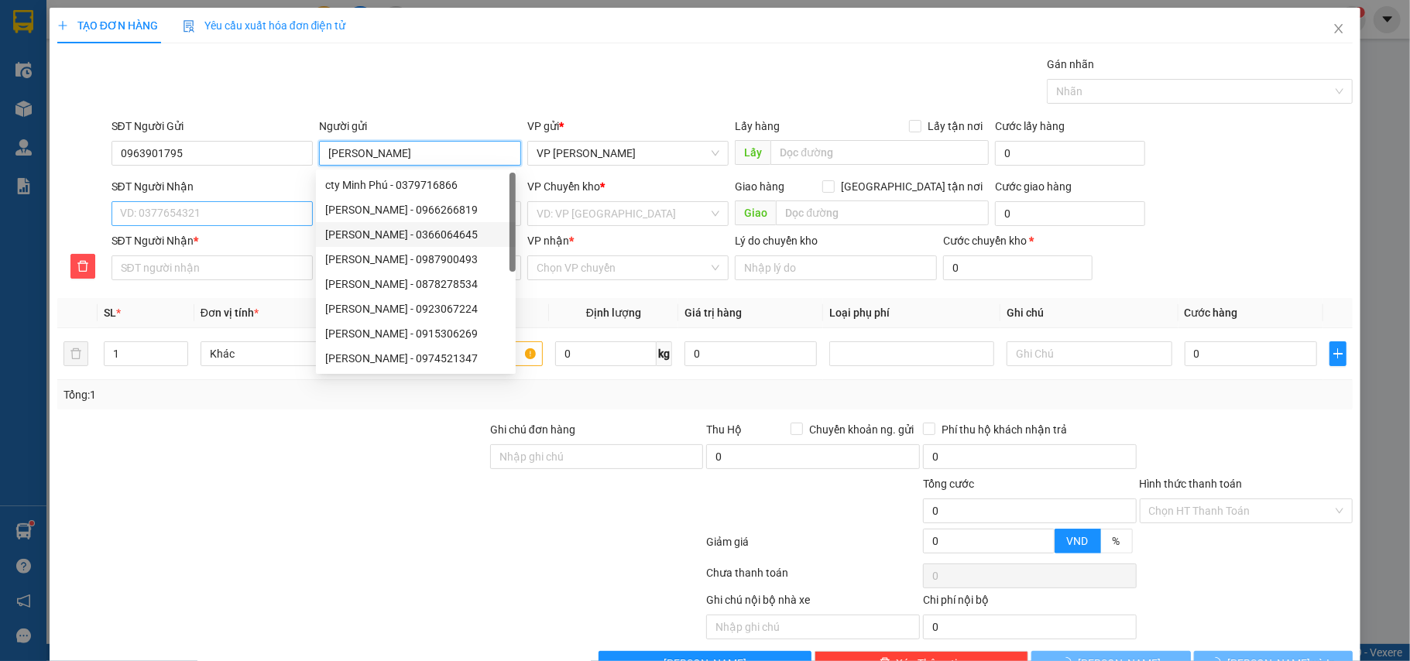
type input "[PERSON_NAME]"
click at [137, 215] on input "SĐT Người Nhận" at bounding box center [212, 213] width 202 height 25
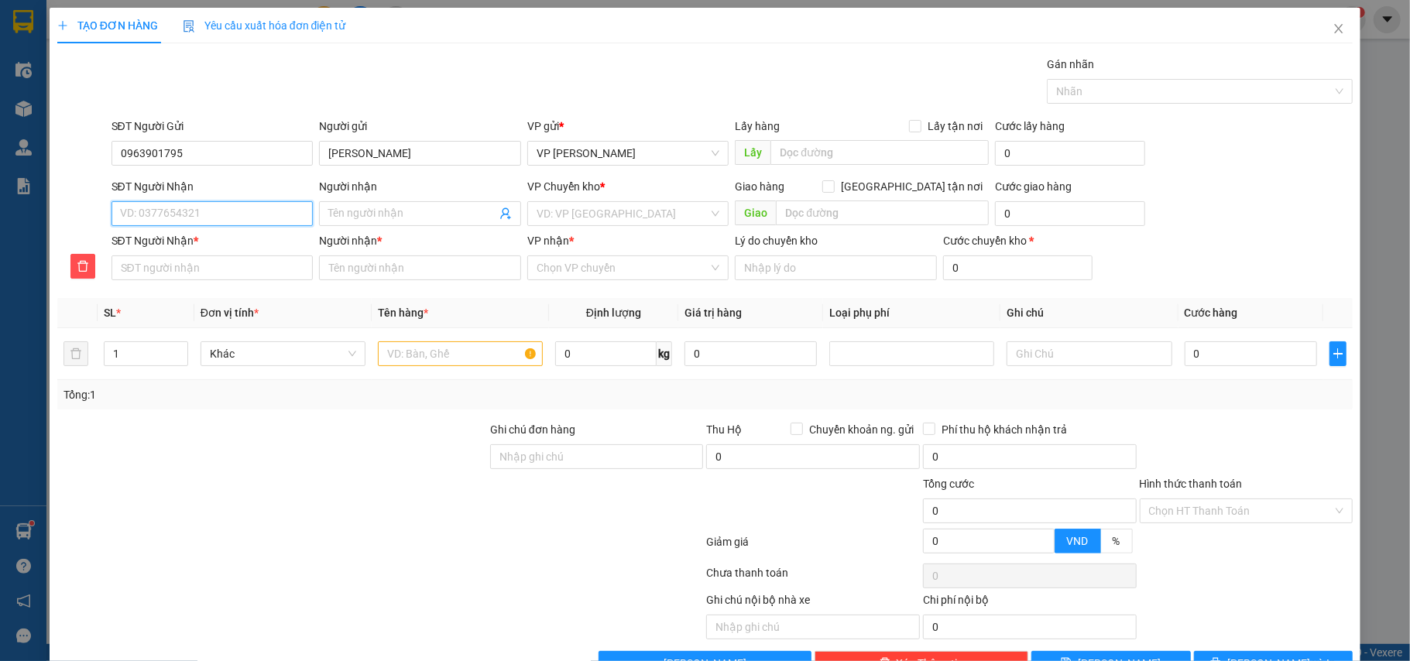
type input "0"
type input "09"
type input "091"
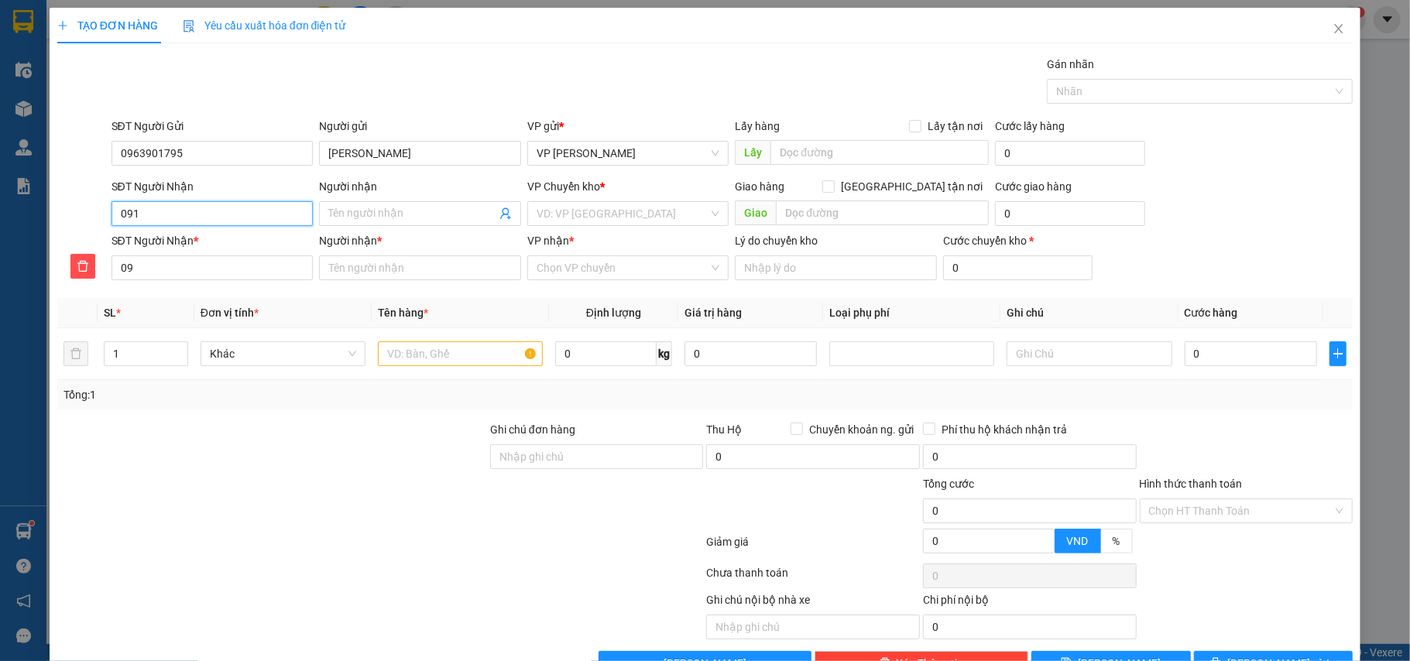
type input "091"
type input "0913"
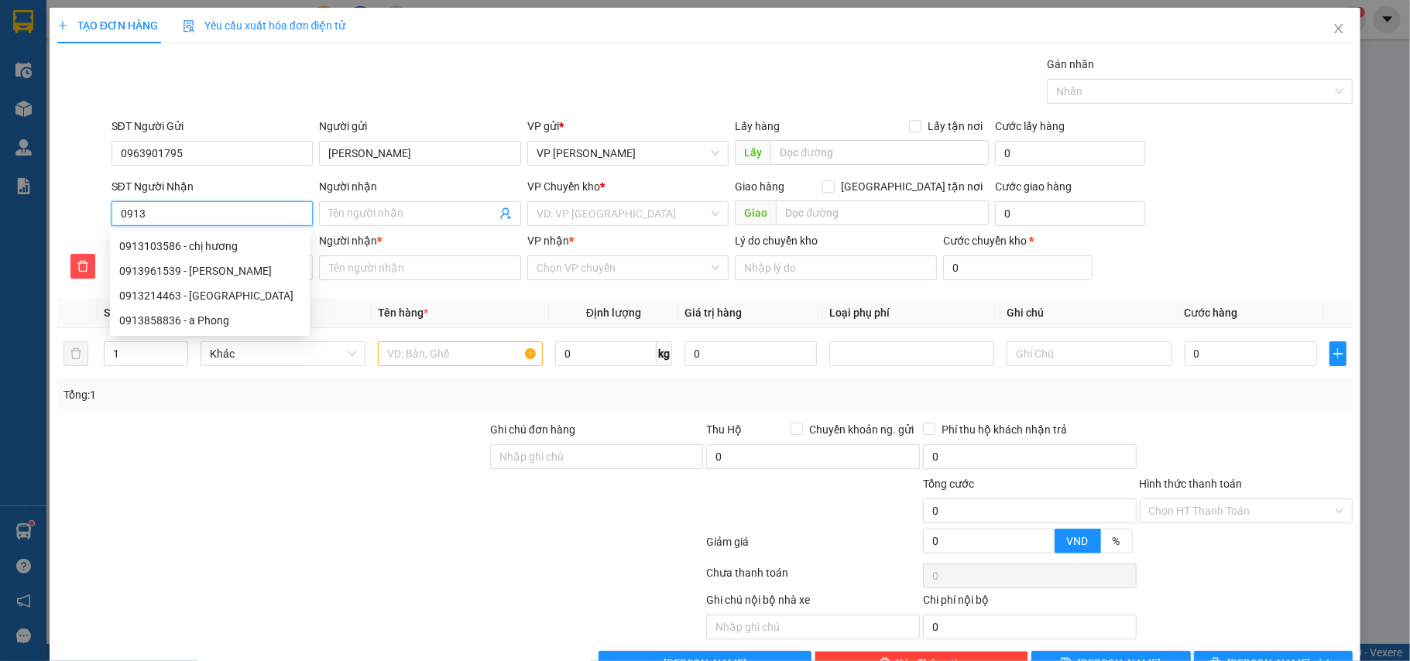
type input "09135"
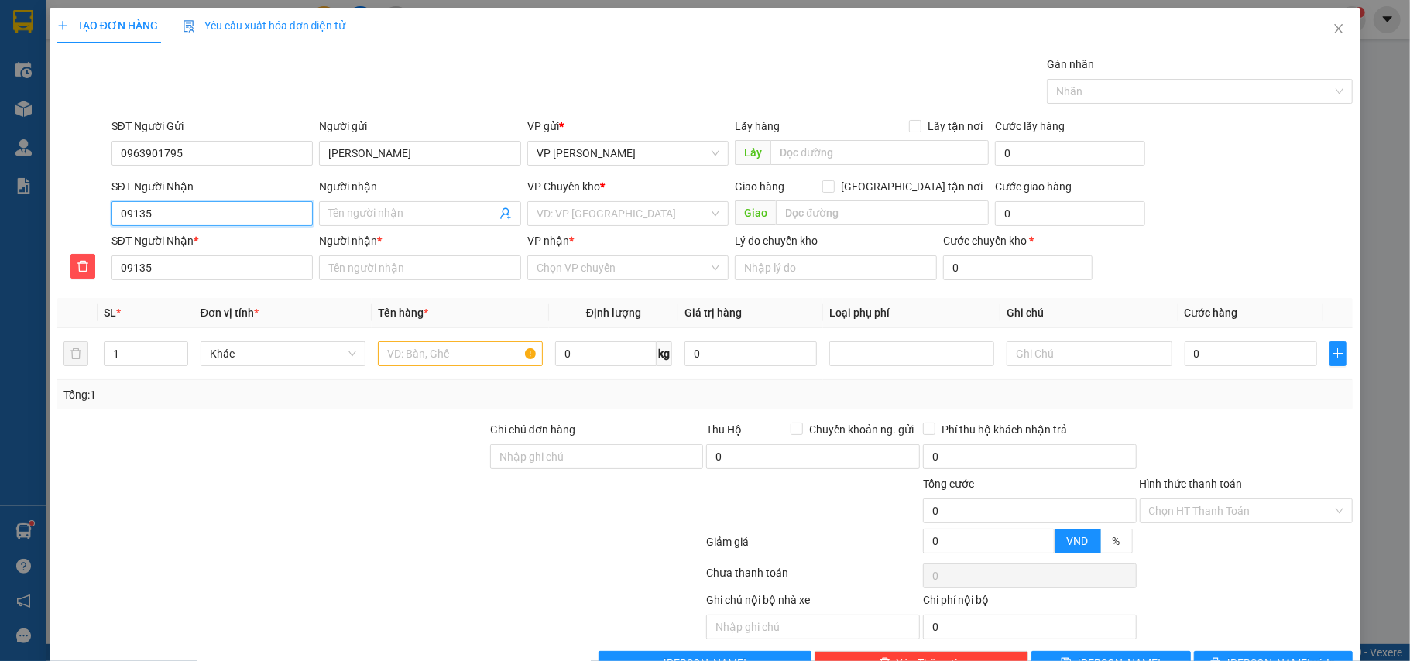
type input "091354"
type input "0913549"
type input "09135498"
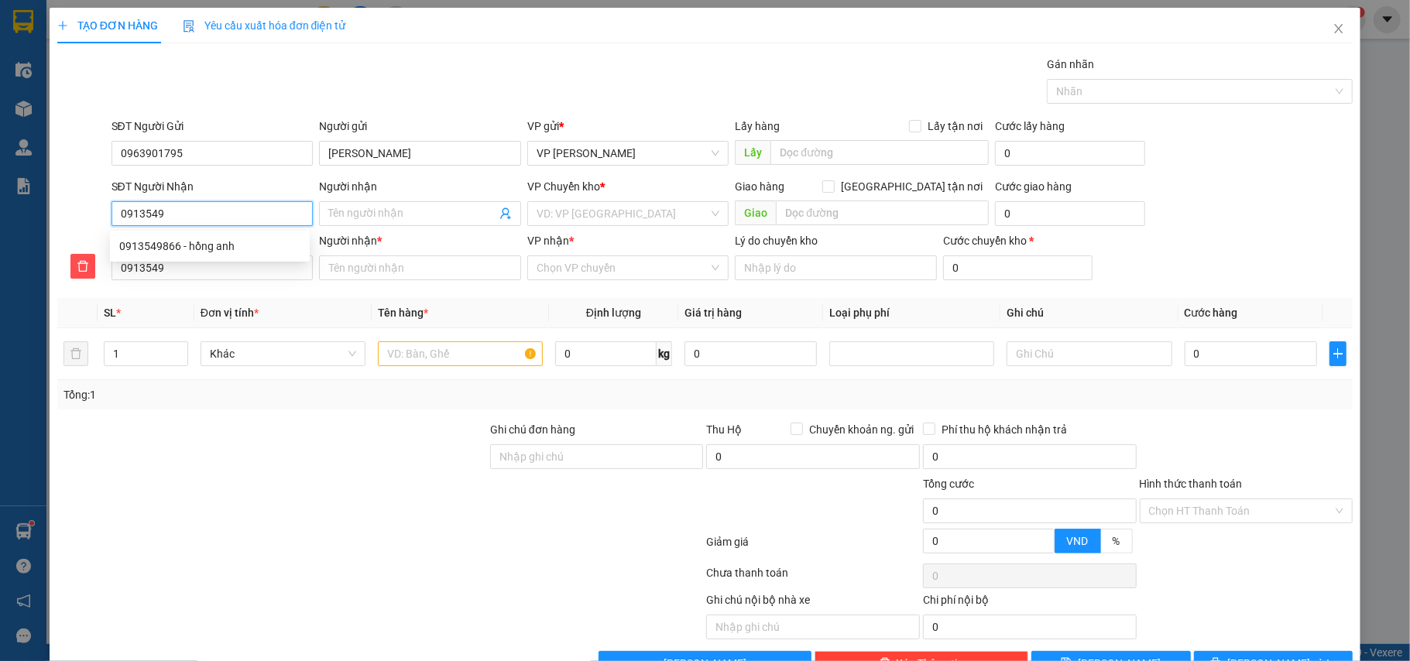
type input "09135498"
type input "091354986"
type input "0913549866"
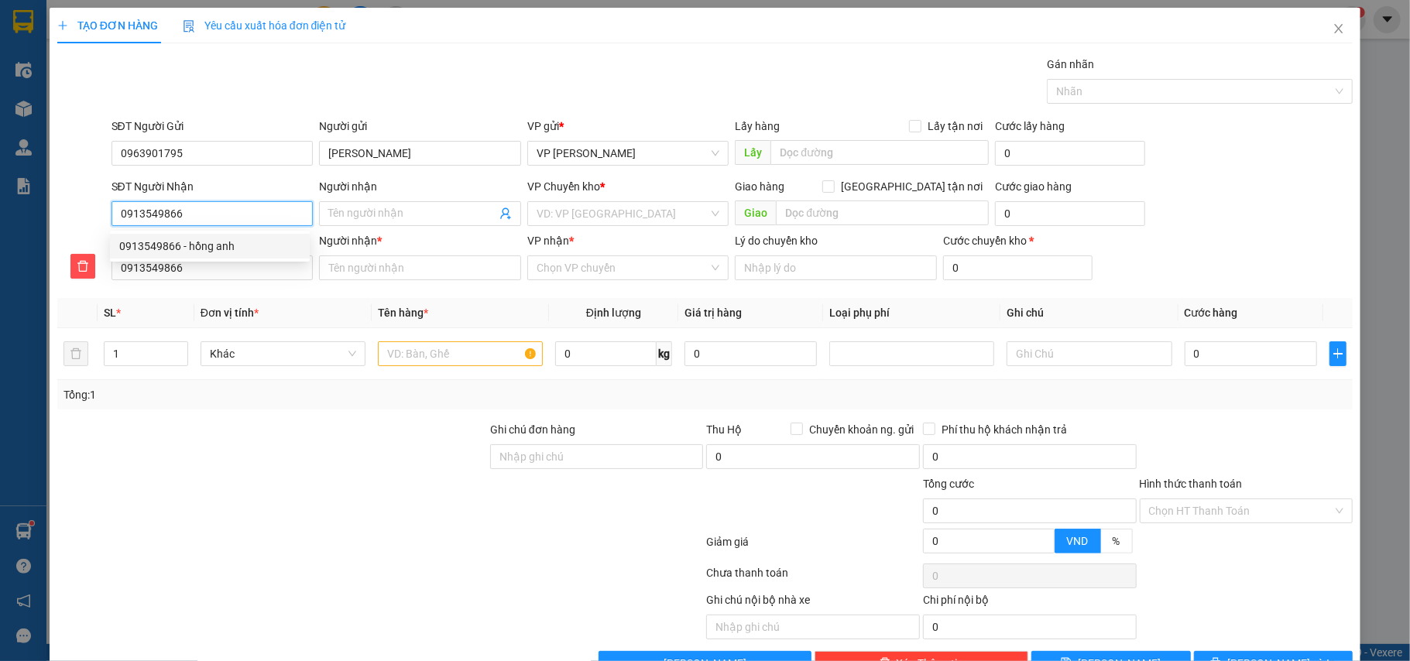
click at [218, 242] on div "0913549866 - hồng anh" at bounding box center [209, 246] width 181 height 17
type input "hồng anh"
type input "0913549866"
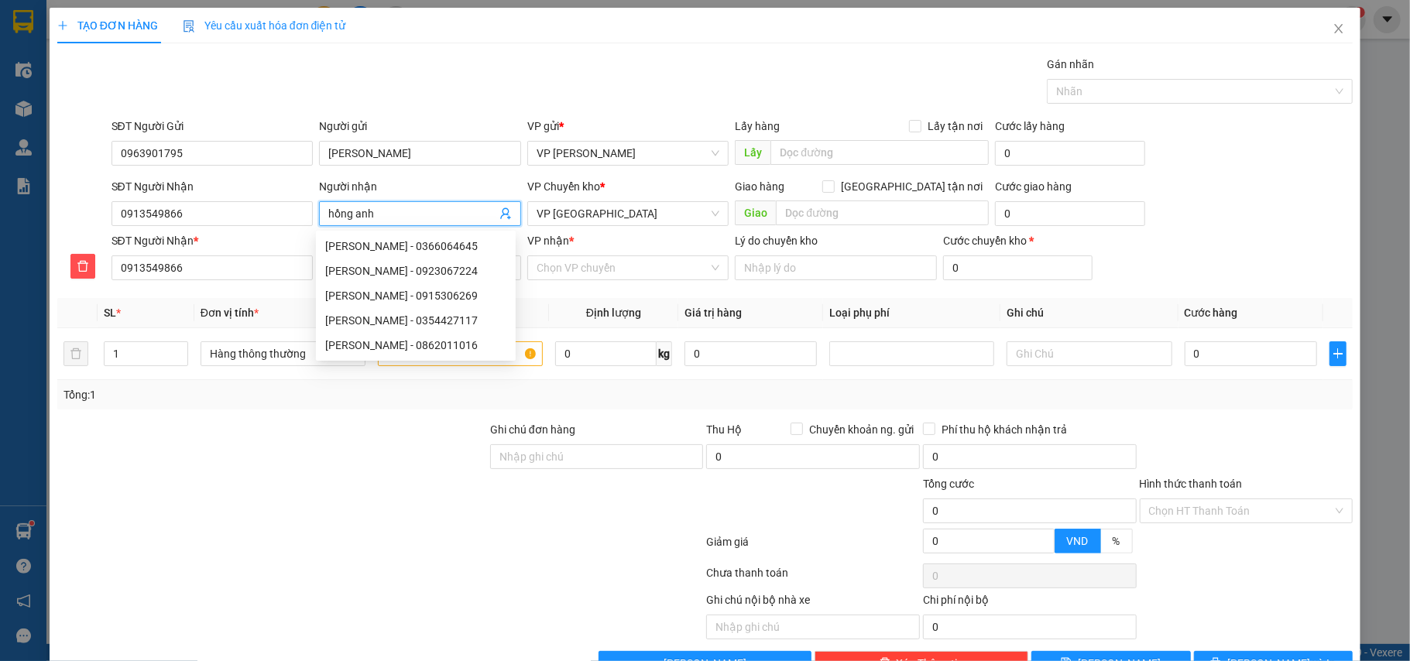
drag, startPoint x: 378, startPoint y: 214, endPoint x: 321, endPoint y: 207, distance: 57.7
click at [321, 207] on span "hồng anh" at bounding box center [420, 213] width 202 height 25
type input "H"
type input "Ho"
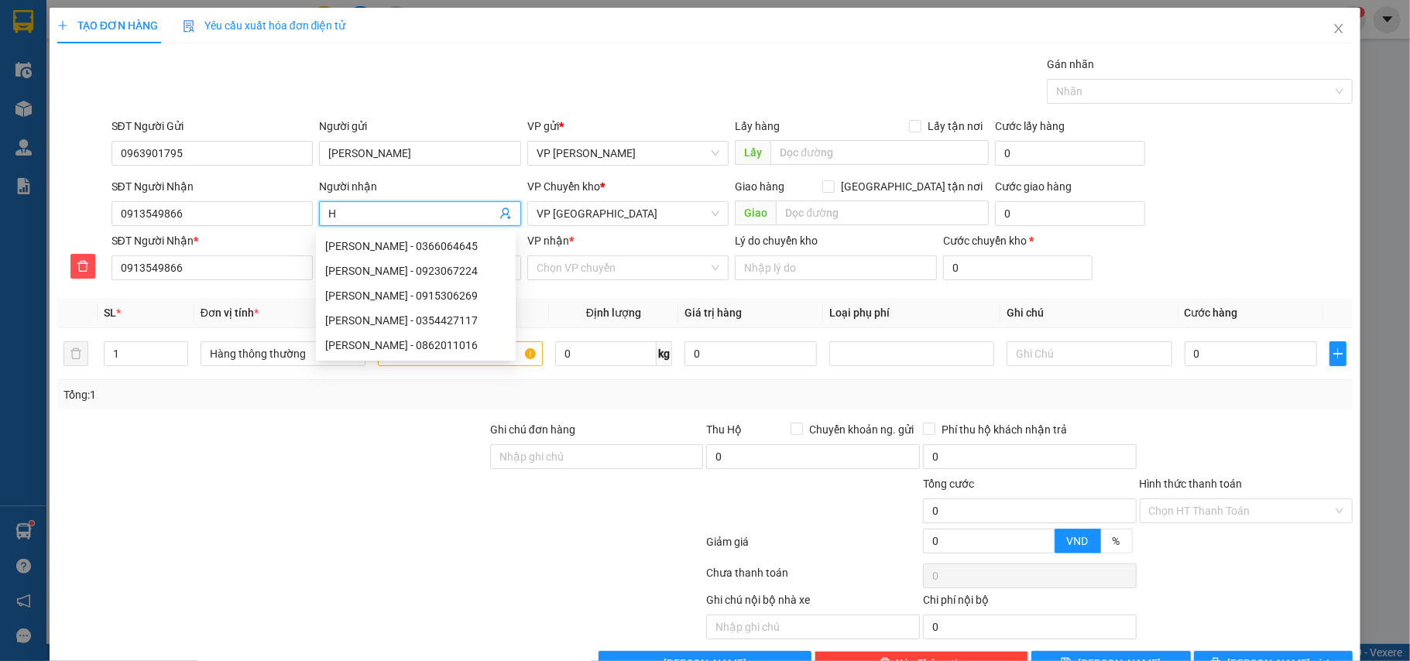
type input "Ho"
type input "Hô"
type input "Hôn"
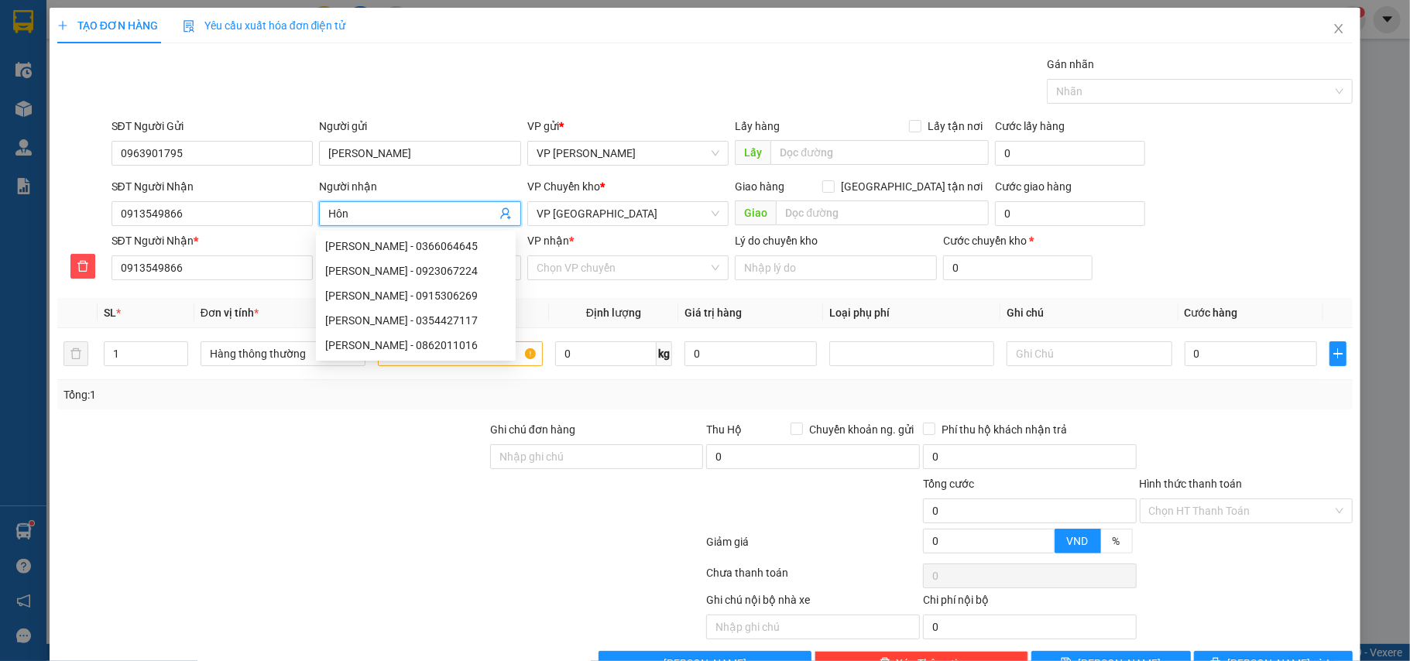
type input "Hông"
type input "Hồng"
type input "[DEMOGRAPHIC_DATA] A"
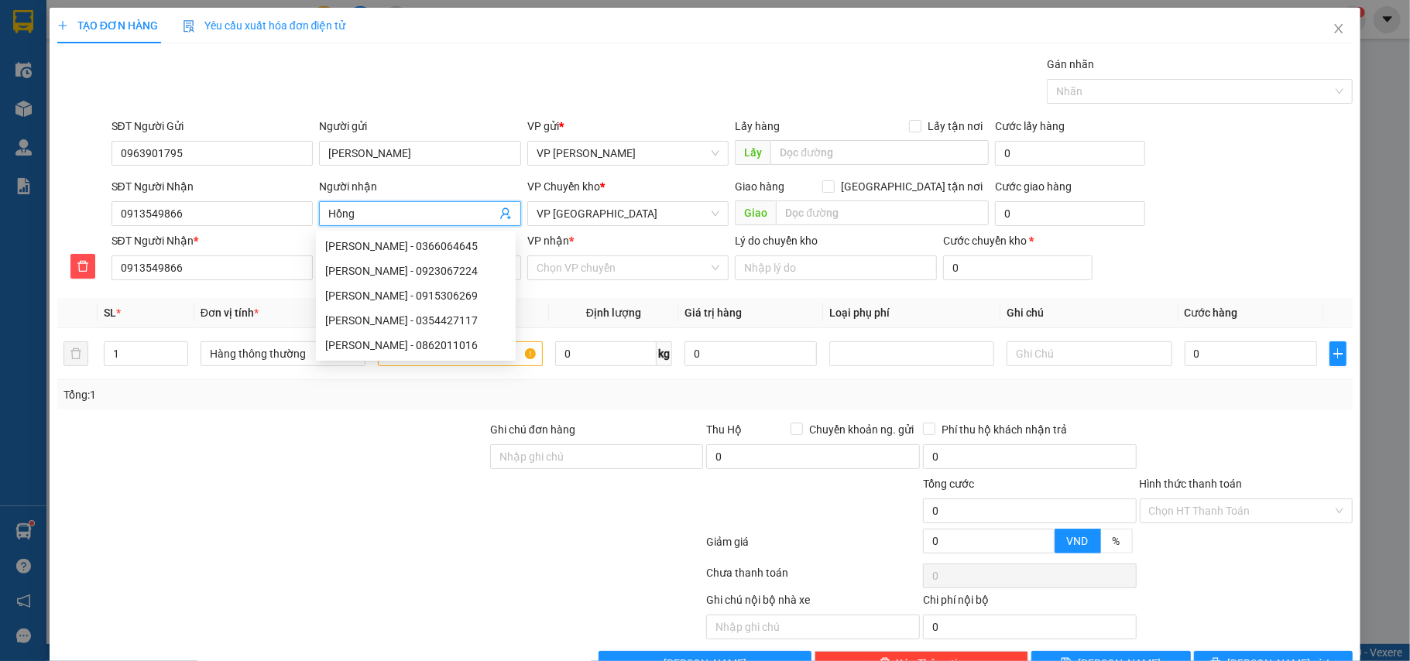
type input "[DEMOGRAPHIC_DATA] A"
type input "[PERSON_NAME]"
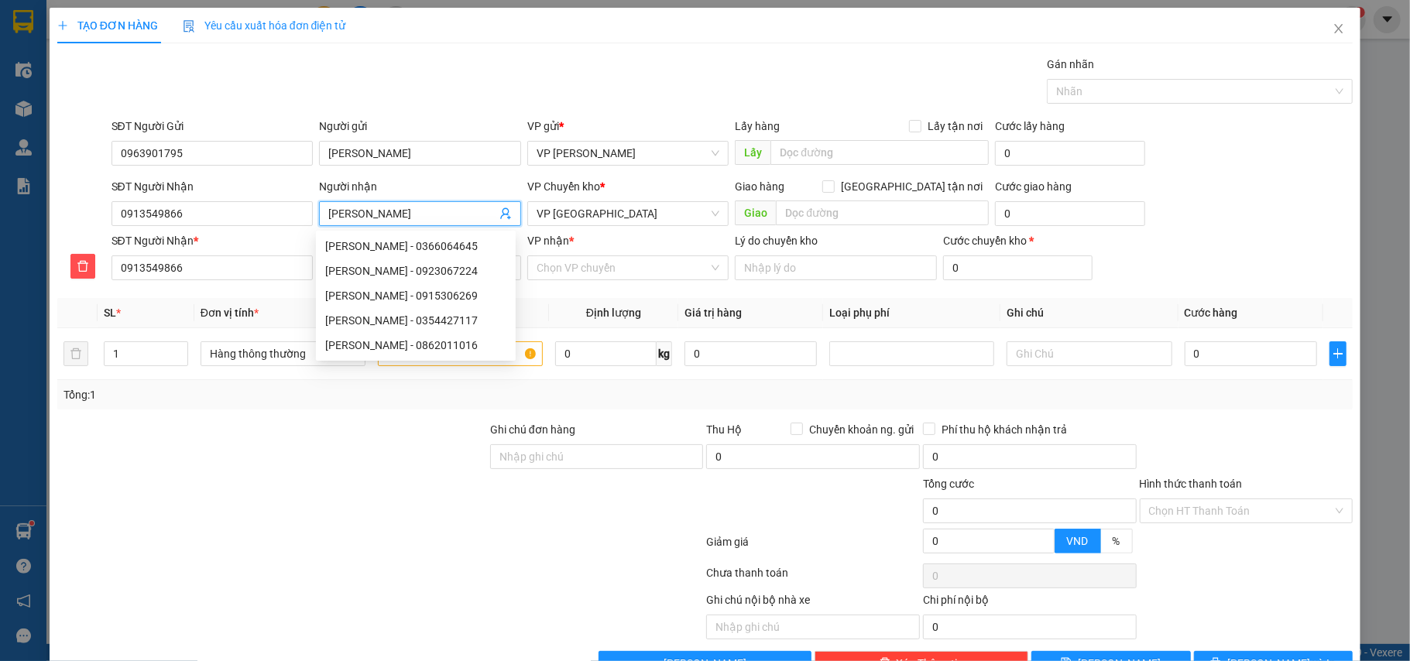
type input "[PERSON_NAME]"
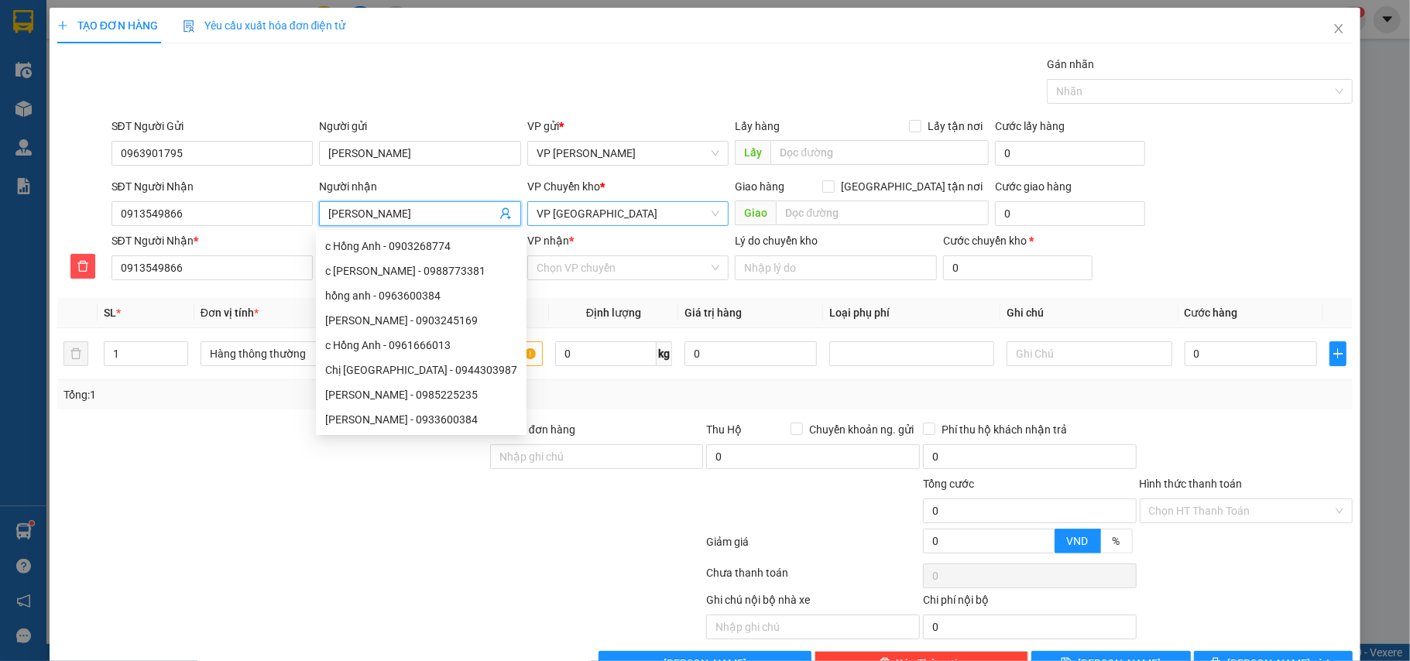
click at [619, 214] on span "VP [GEOGRAPHIC_DATA]" at bounding box center [627, 213] width 183 height 23
type input "[PERSON_NAME]"
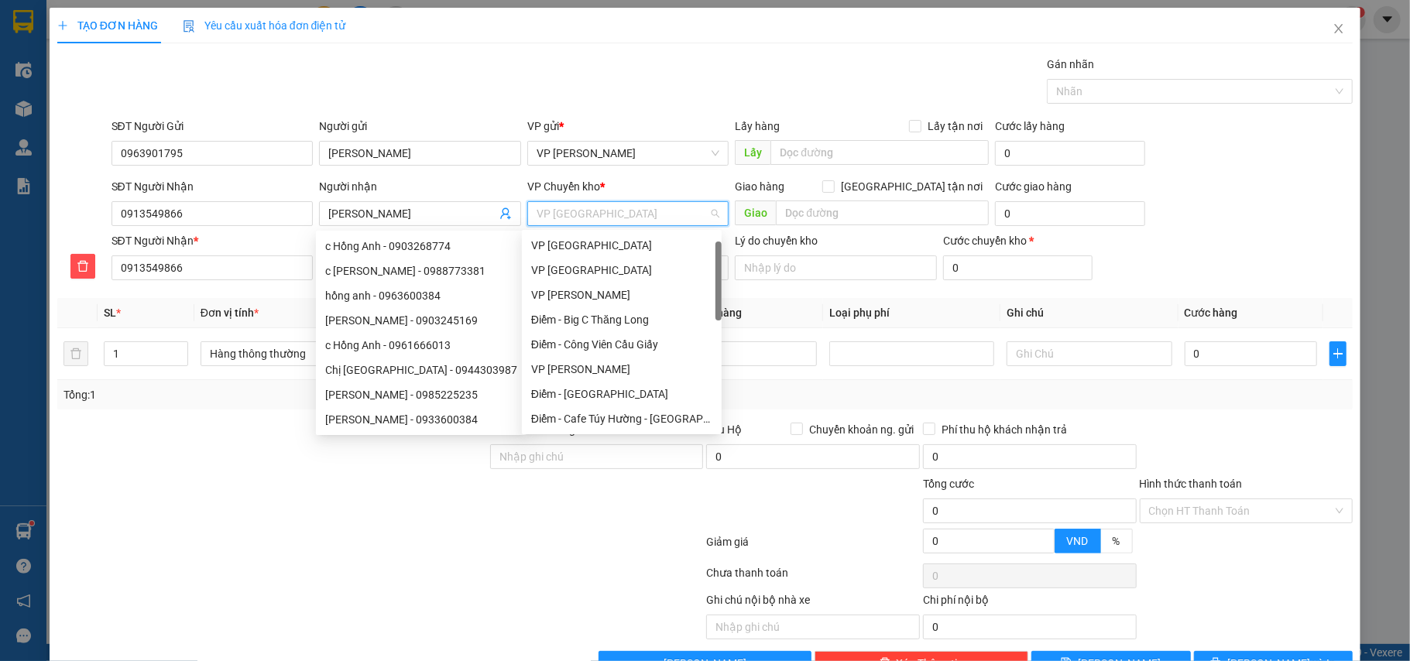
scroll to position [25, 0]
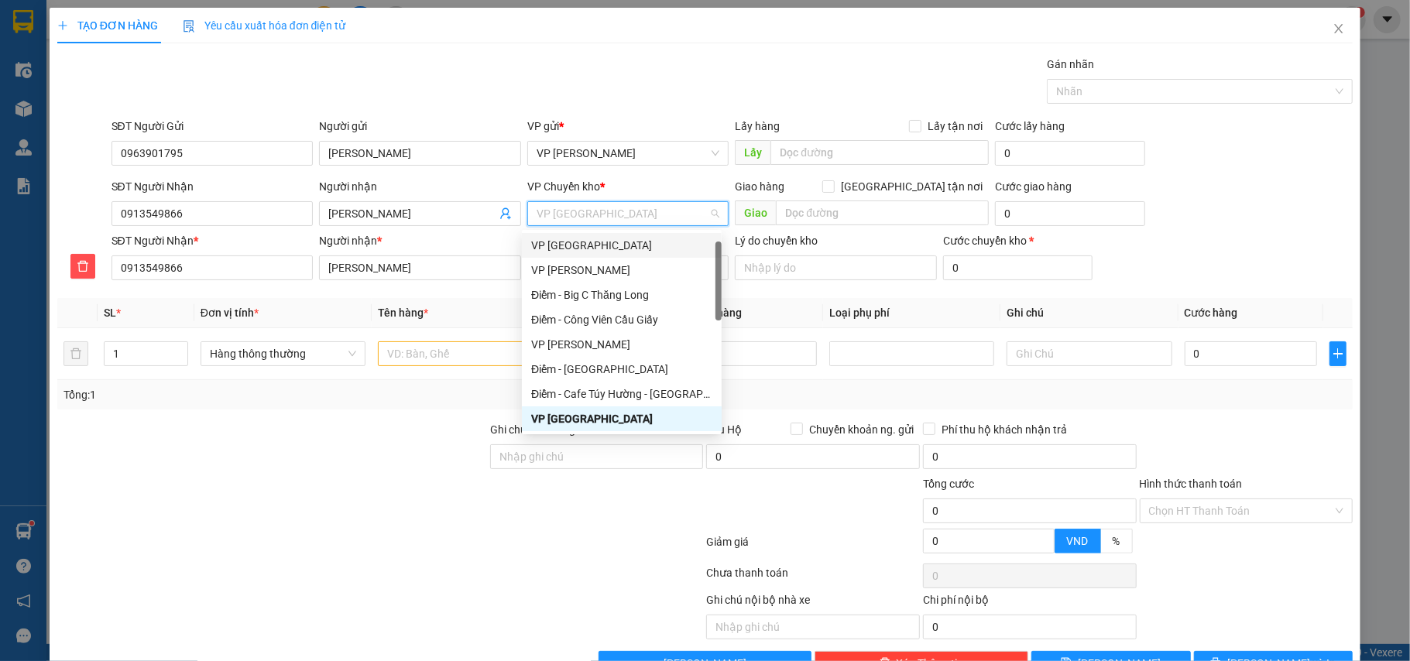
click at [593, 242] on div "VP [GEOGRAPHIC_DATA]" at bounding box center [621, 245] width 181 height 17
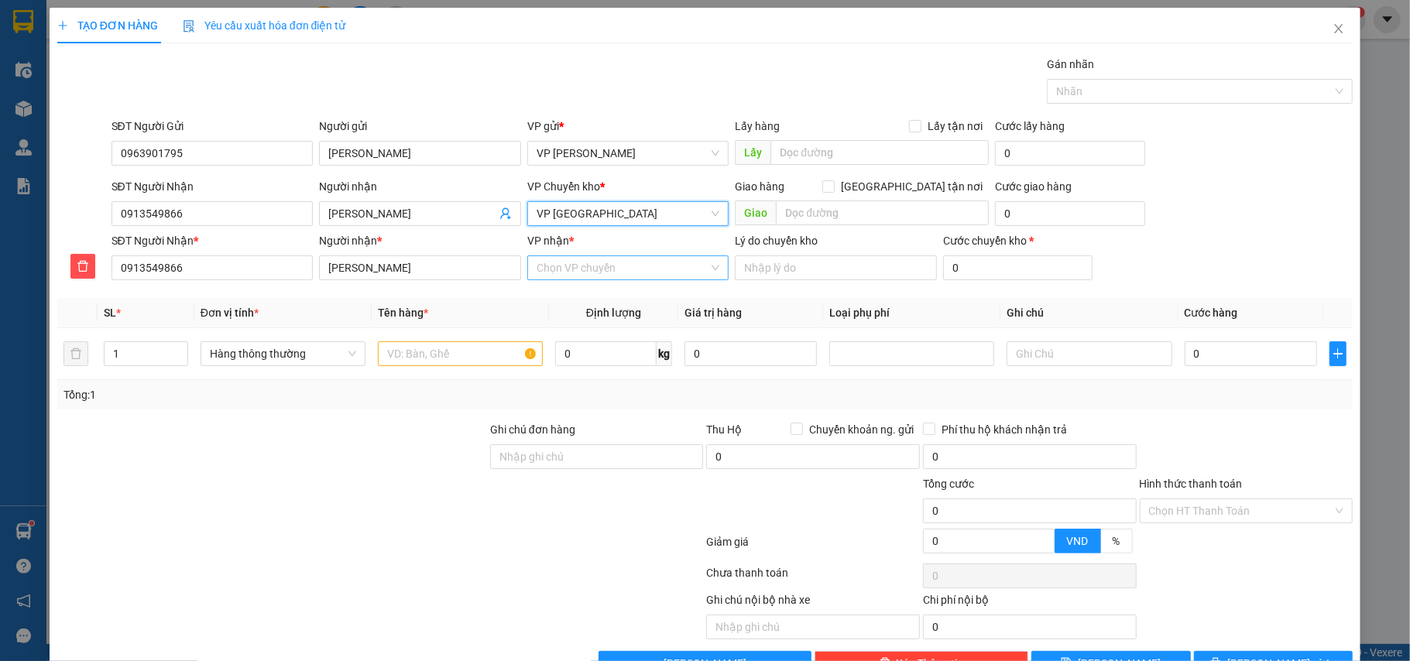
click at [615, 276] on input "VP nhận *" at bounding box center [622, 267] width 173 height 23
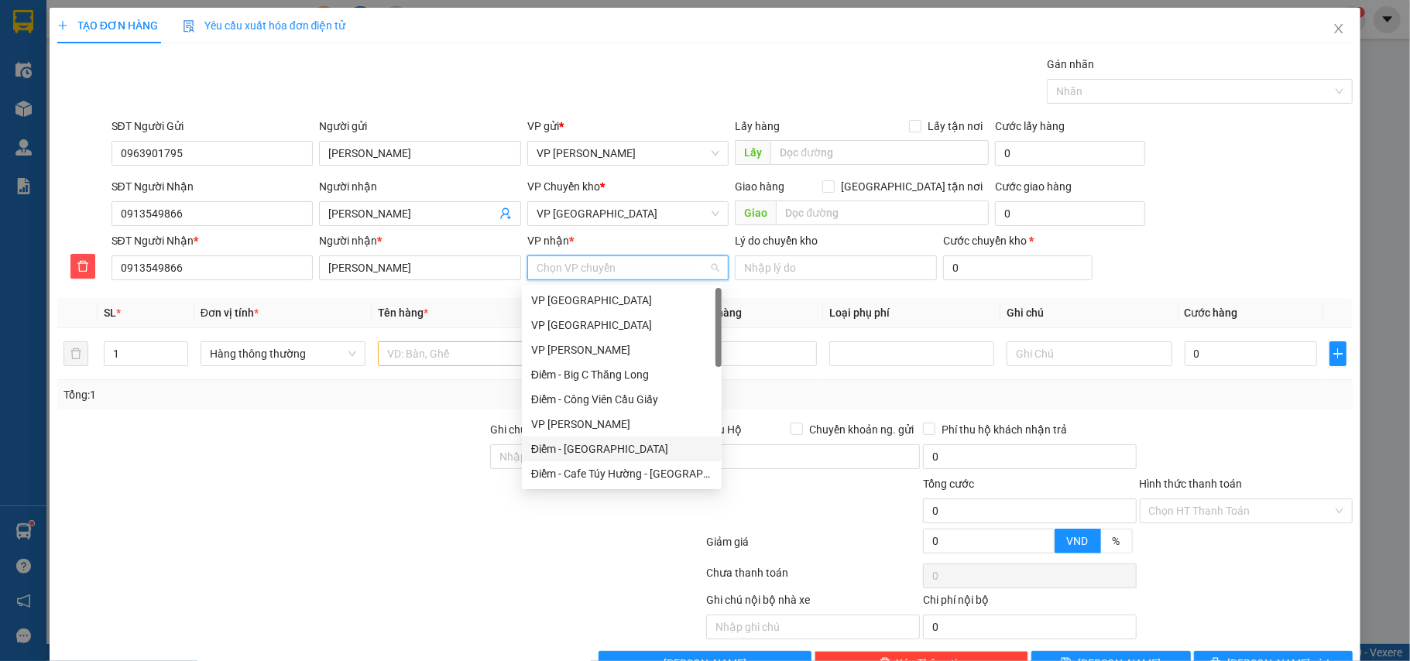
scroll to position [103, 0]
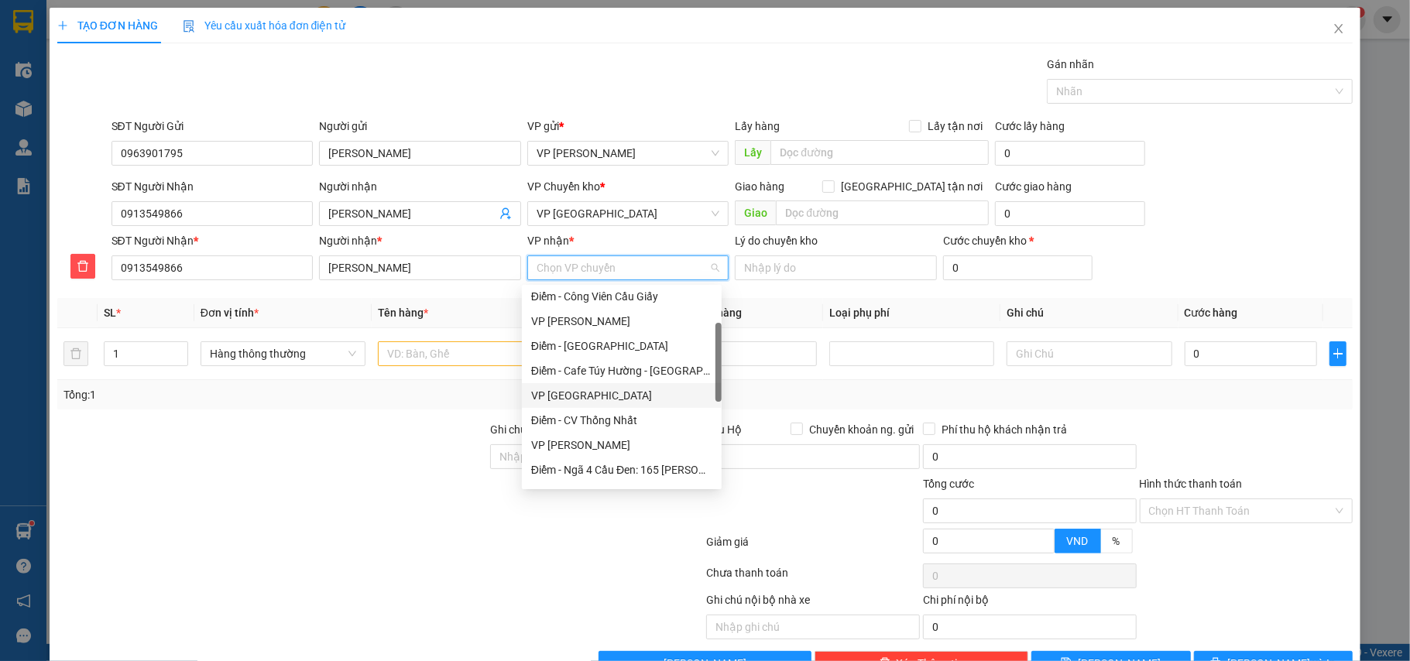
click at [564, 388] on div "VP [GEOGRAPHIC_DATA]" at bounding box center [621, 395] width 181 height 17
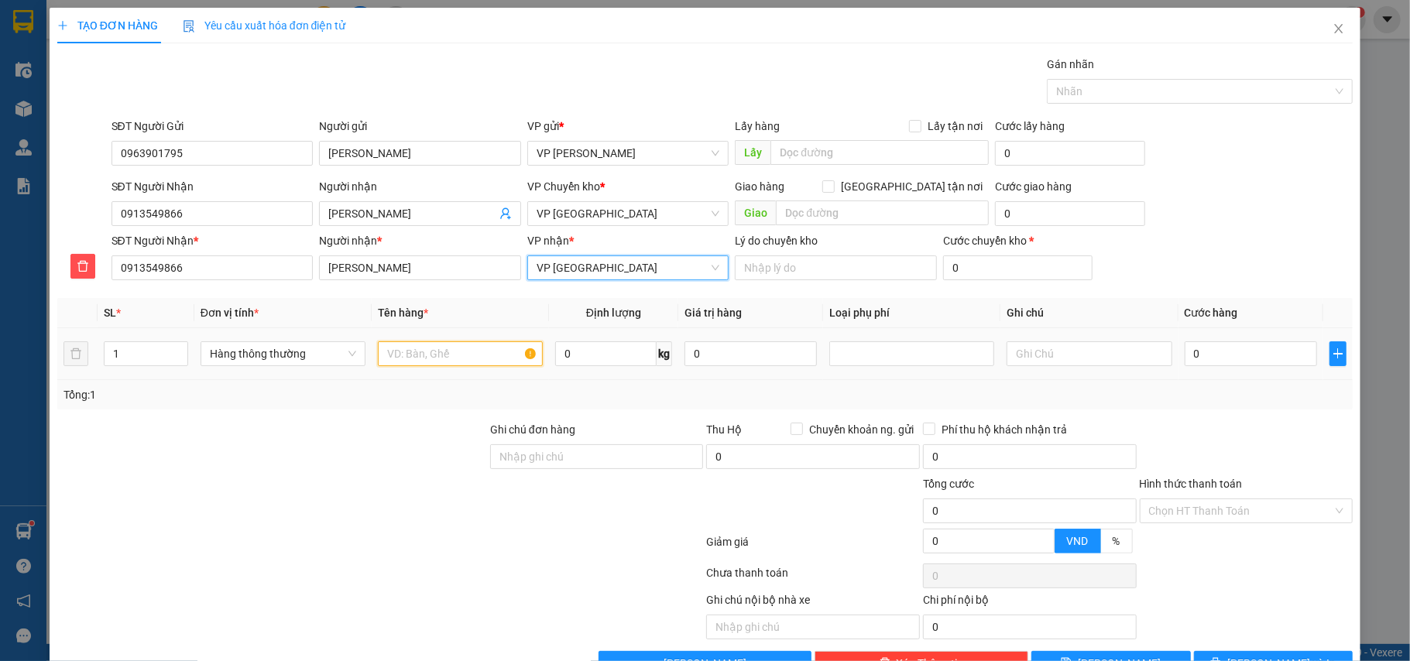
click at [410, 357] on input "text" at bounding box center [460, 353] width 165 height 25
click at [872, 366] on div at bounding box center [911, 353] width 165 height 25
type input "hộp ct camera"
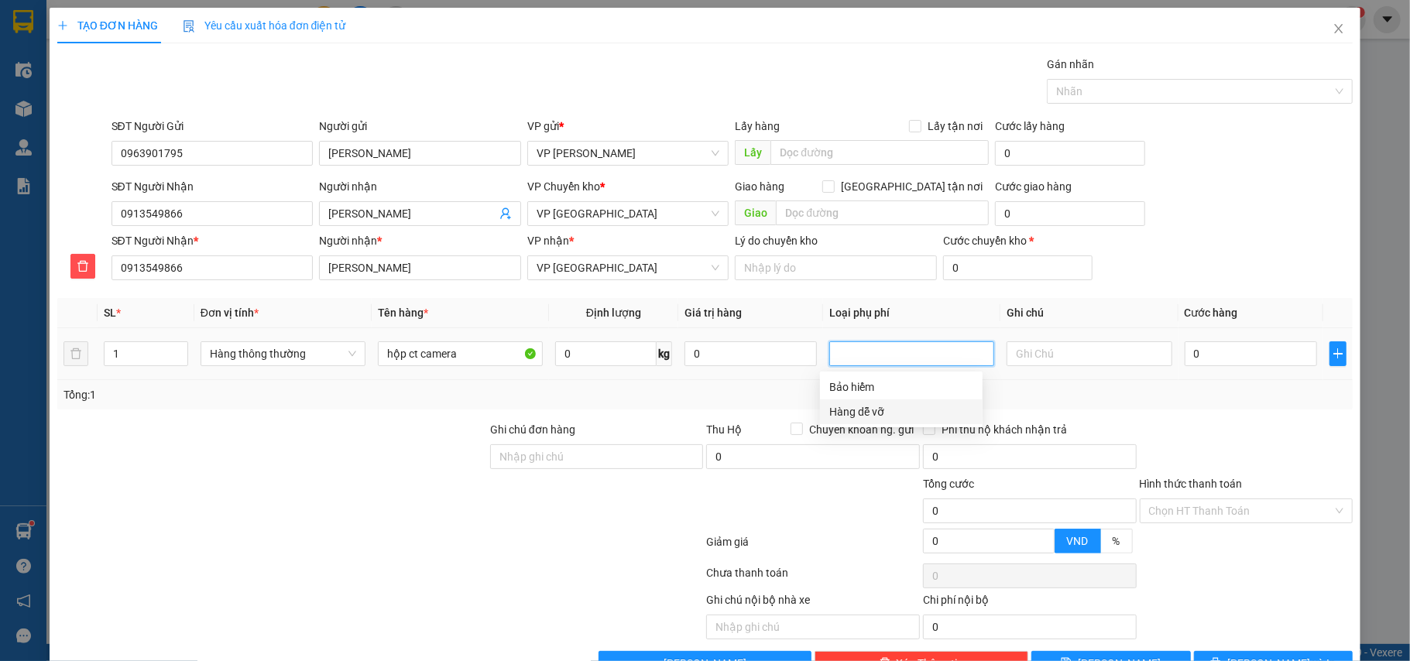
click at [877, 401] on div "Hàng dễ vỡ" at bounding box center [901, 411] width 163 height 25
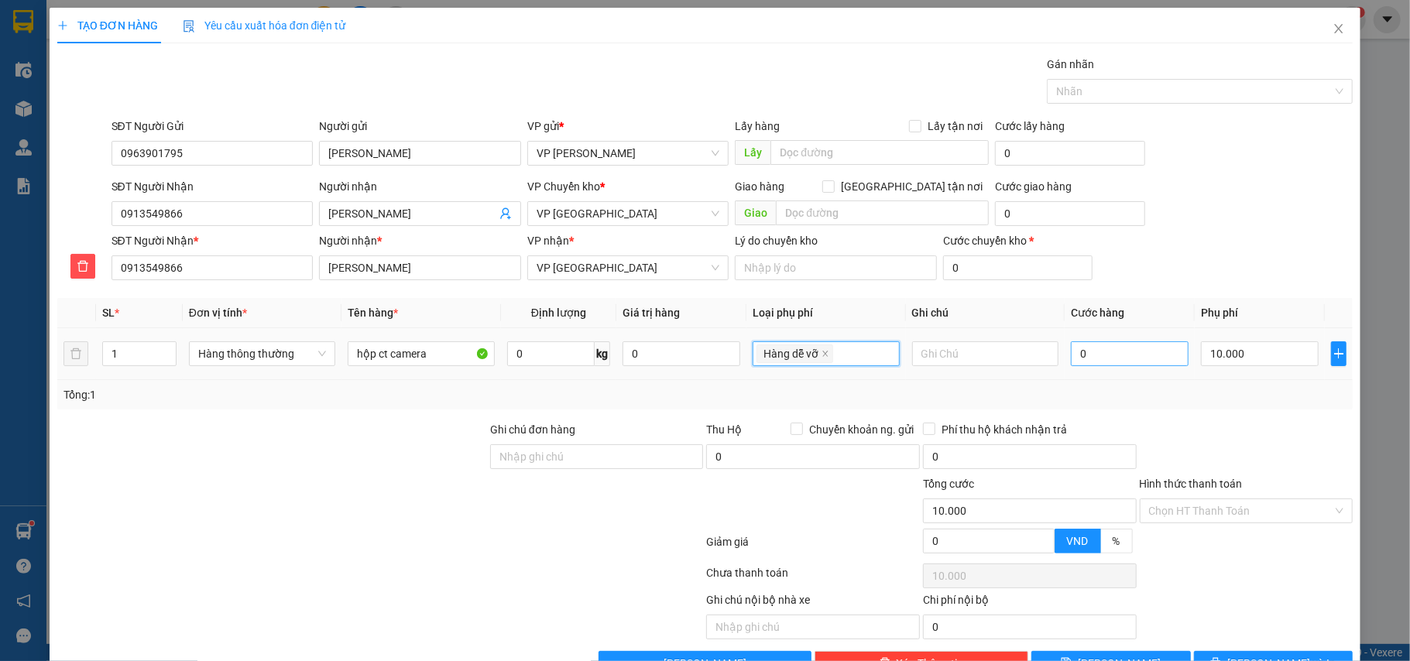
type input "10.000"
click at [1103, 357] on input "0" at bounding box center [1130, 353] width 118 height 25
type input "4"
type input "10.004"
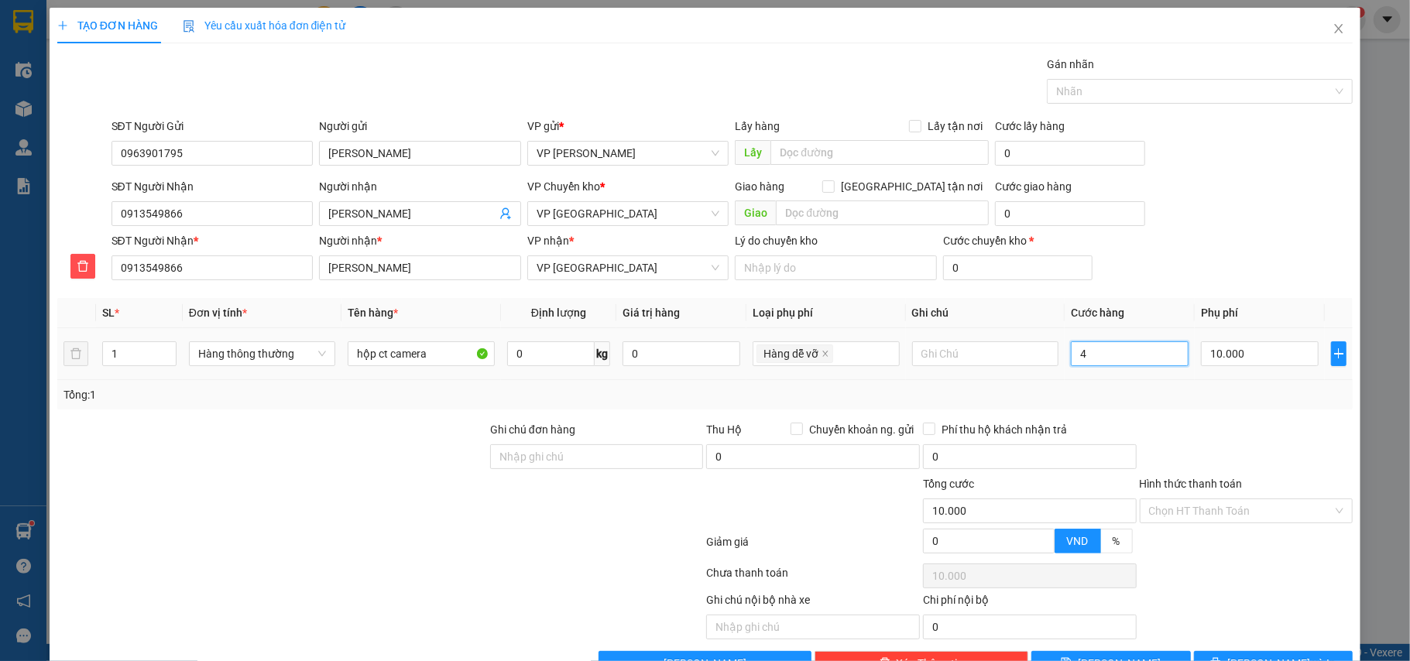
type input "10.004"
type input "40"
type input "10.040"
type input "40.000"
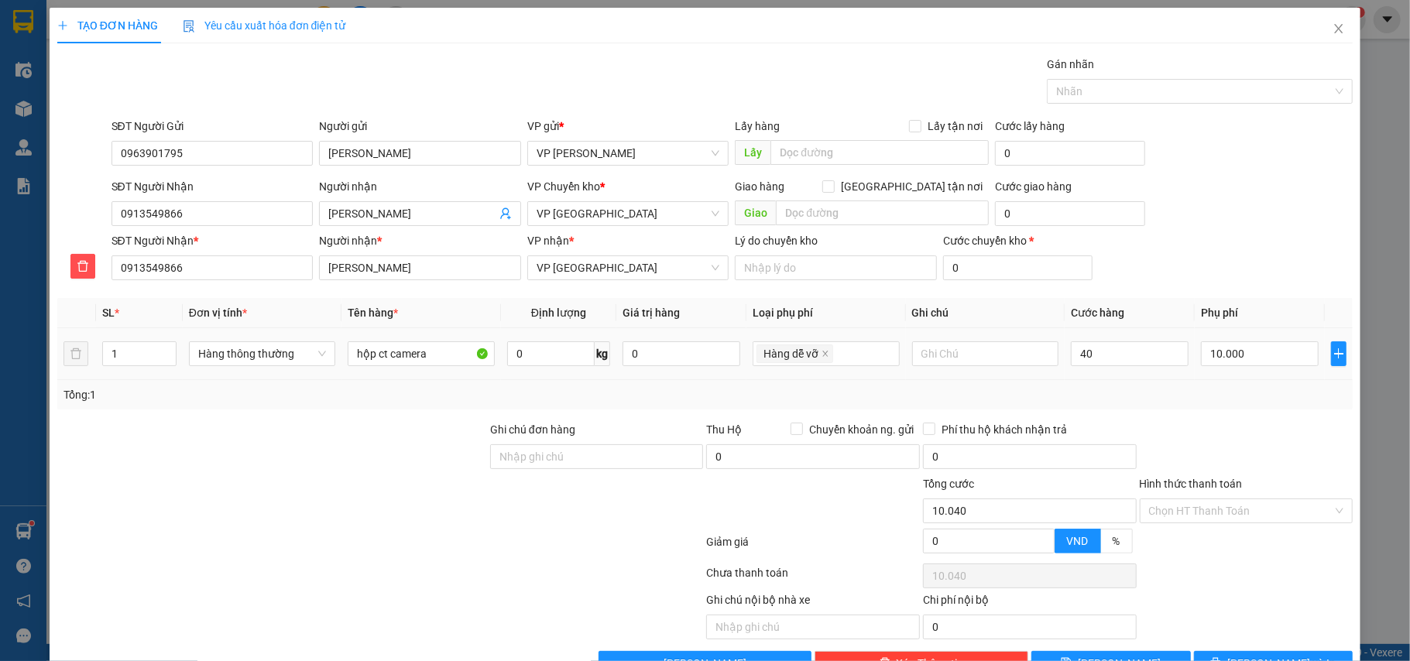
type input "50.000"
click at [1122, 403] on div "Tổng: 1" at bounding box center [705, 394] width 1284 height 17
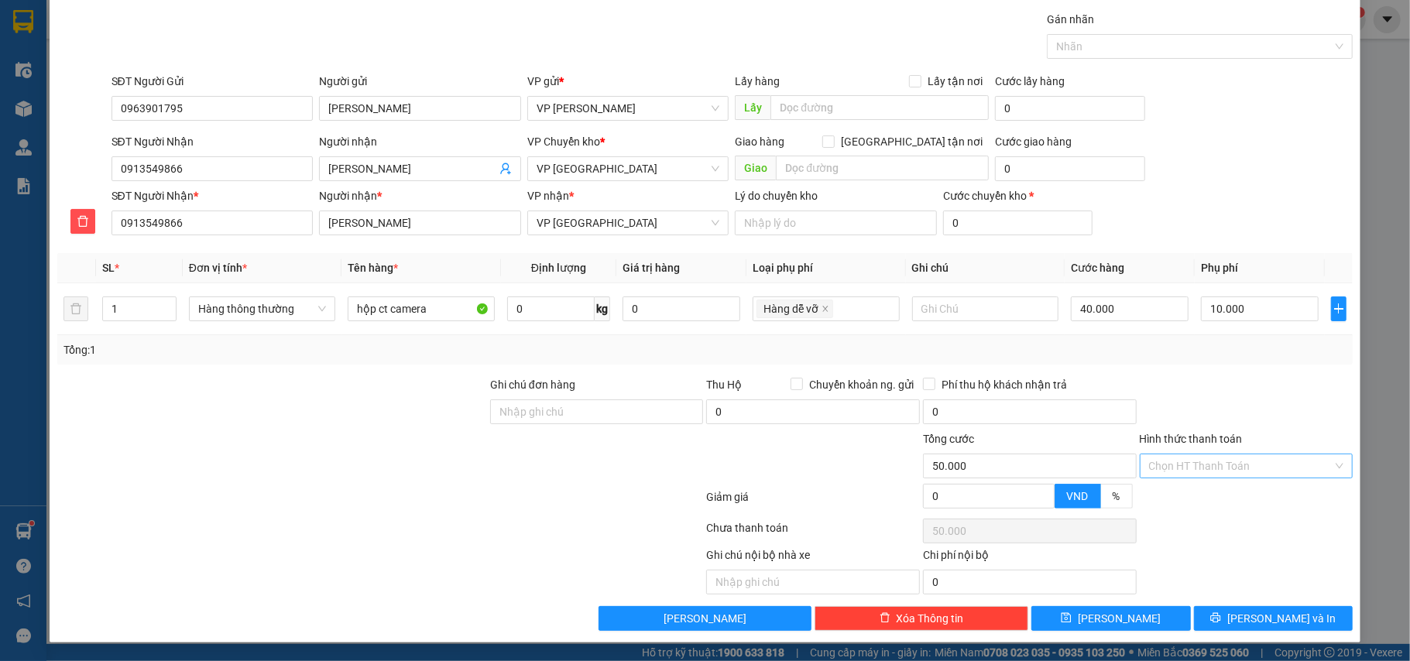
click at [1217, 462] on input "Hình thức thanh toán" at bounding box center [1241, 465] width 184 height 23
click at [1198, 496] on div "Tại văn phòng" at bounding box center [1233, 500] width 193 height 17
type input "0"
click at [1270, 615] on span "[PERSON_NAME] và In" at bounding box center [1281, 618] width 108 height 17
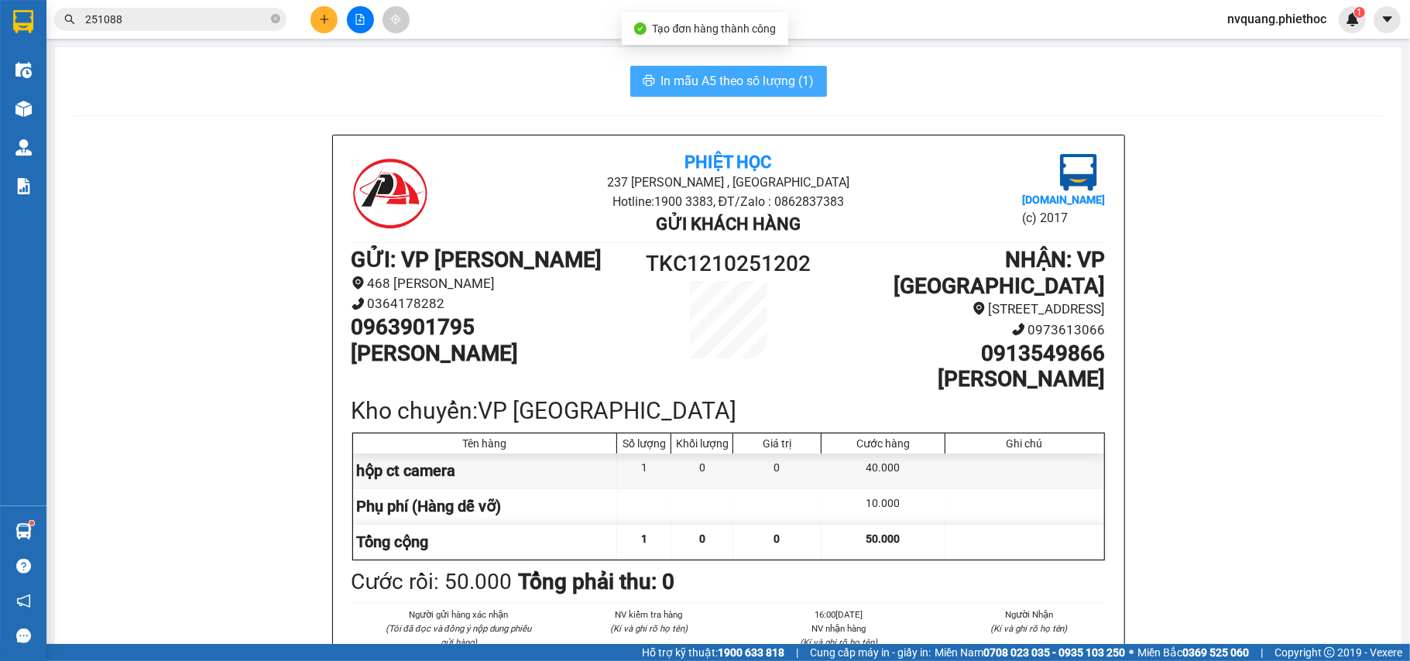
click at [756, 75] on span "In mẫu A5 theo số lượng (1)" at bounding box center [737, 80] width 153 height 19
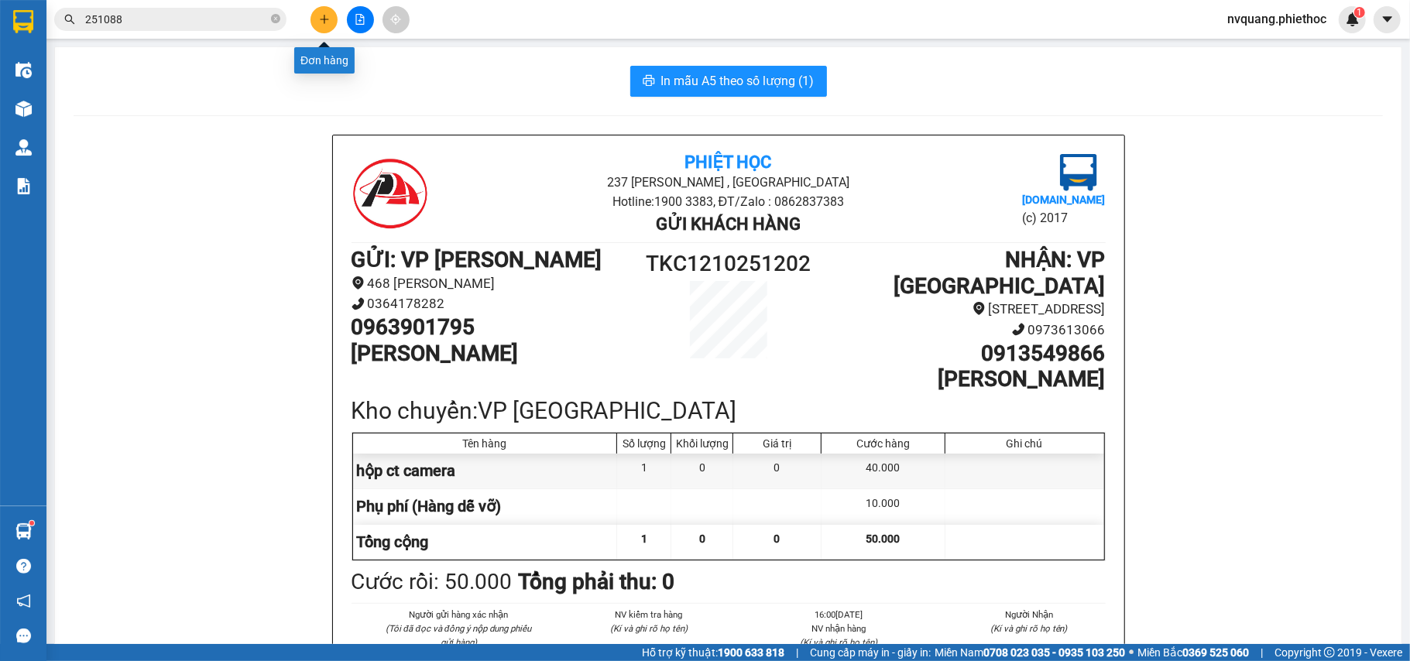
click at [323, 22] on icon "plus" at bounding box center [324, 19] width 11 height 11
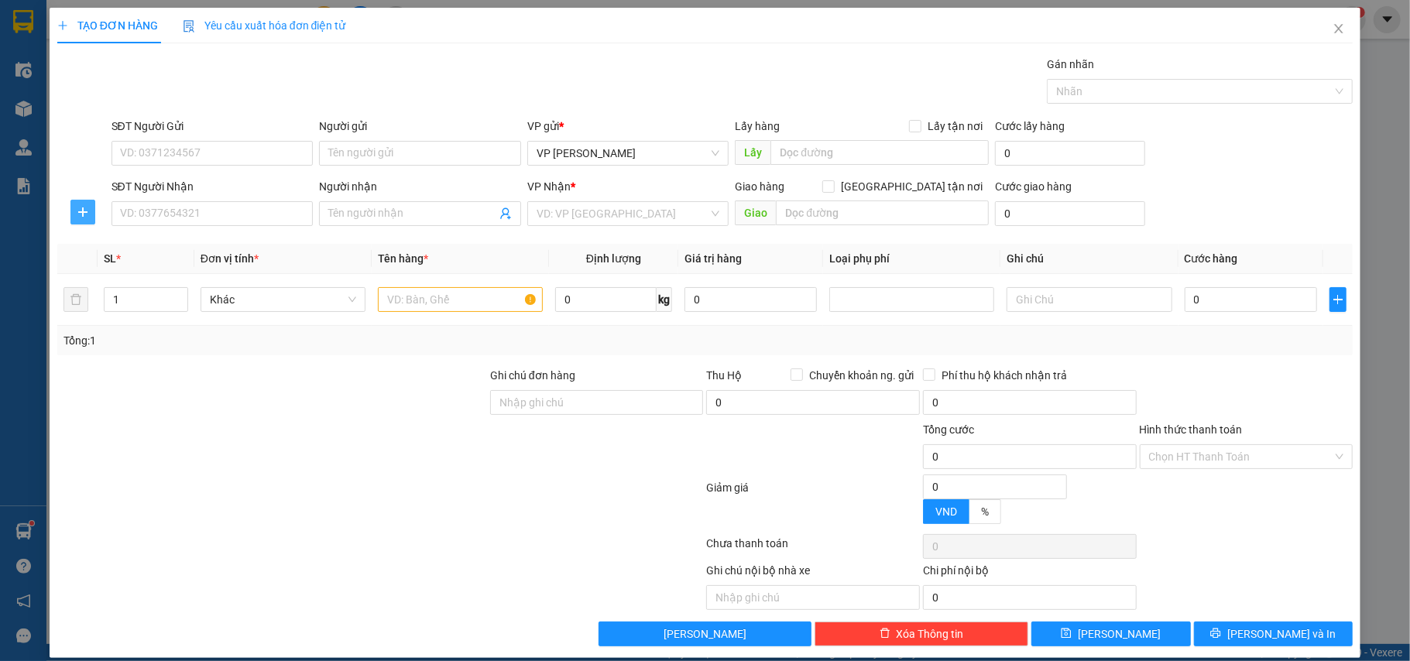
click at [77, 211] on icon "plus" at bounding box center [83, 212] width 12 height 12
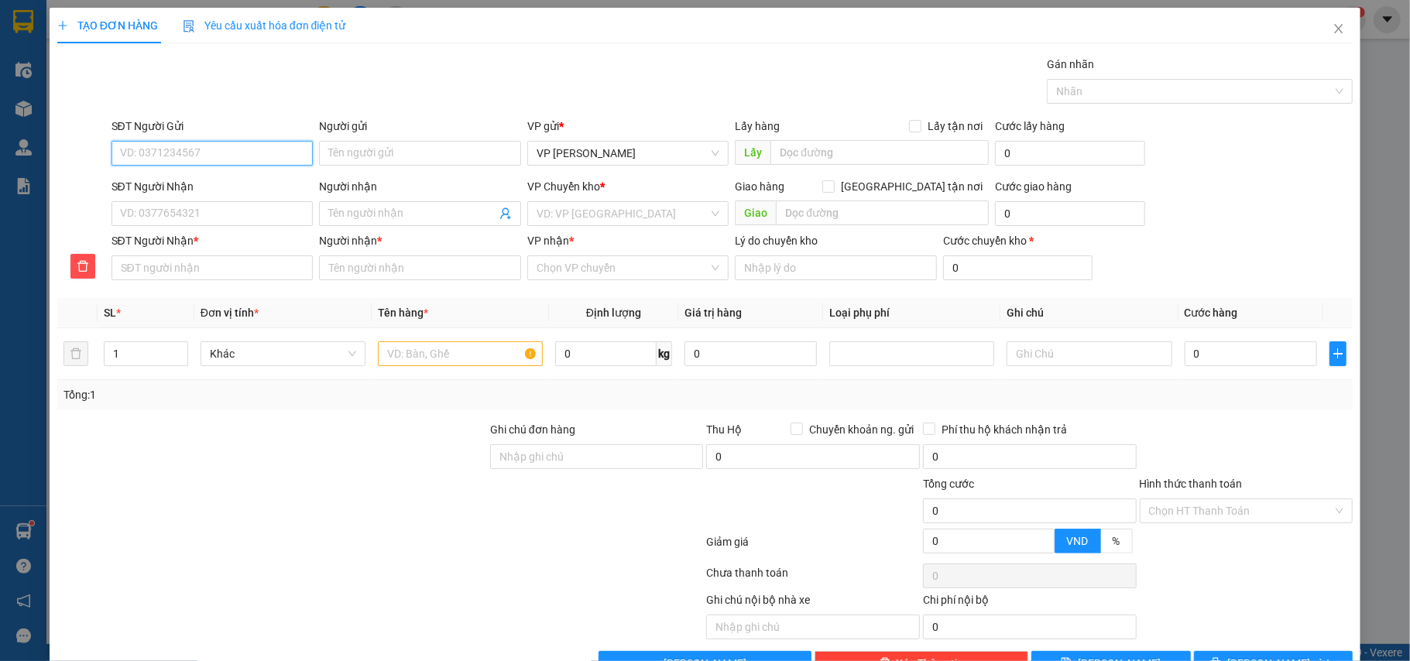
click at [144, 152] on input "SĐT Người Gửi" at bounding box center [212, 153] width 202 height 25
type input "0333686686"
click at [347, 156] on input "Người gửi" at bounding box center [420, 153] width 202 height 25
type input "Bình Thuỷ"
click at [220, 208] on input "SĐT Người Nhận" at bounding box center [212, 213] width 202 height 25
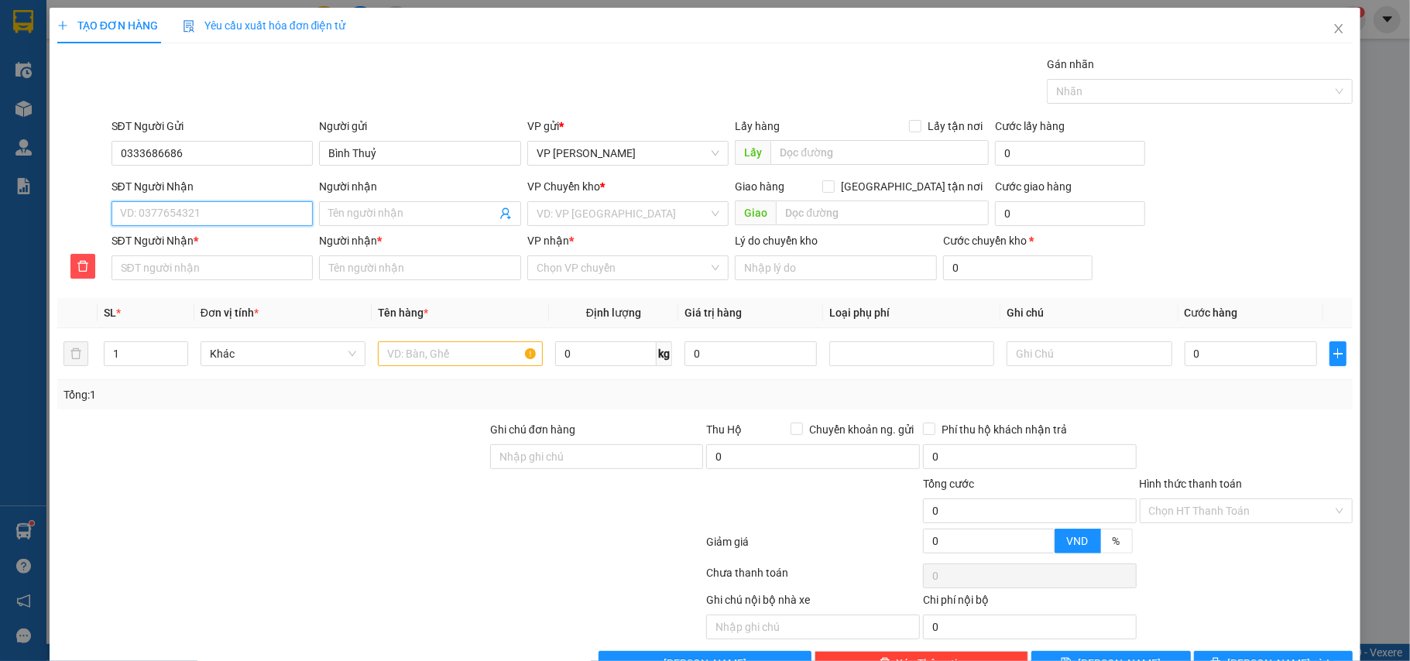
type input "0"
type input "09"
type input "091"
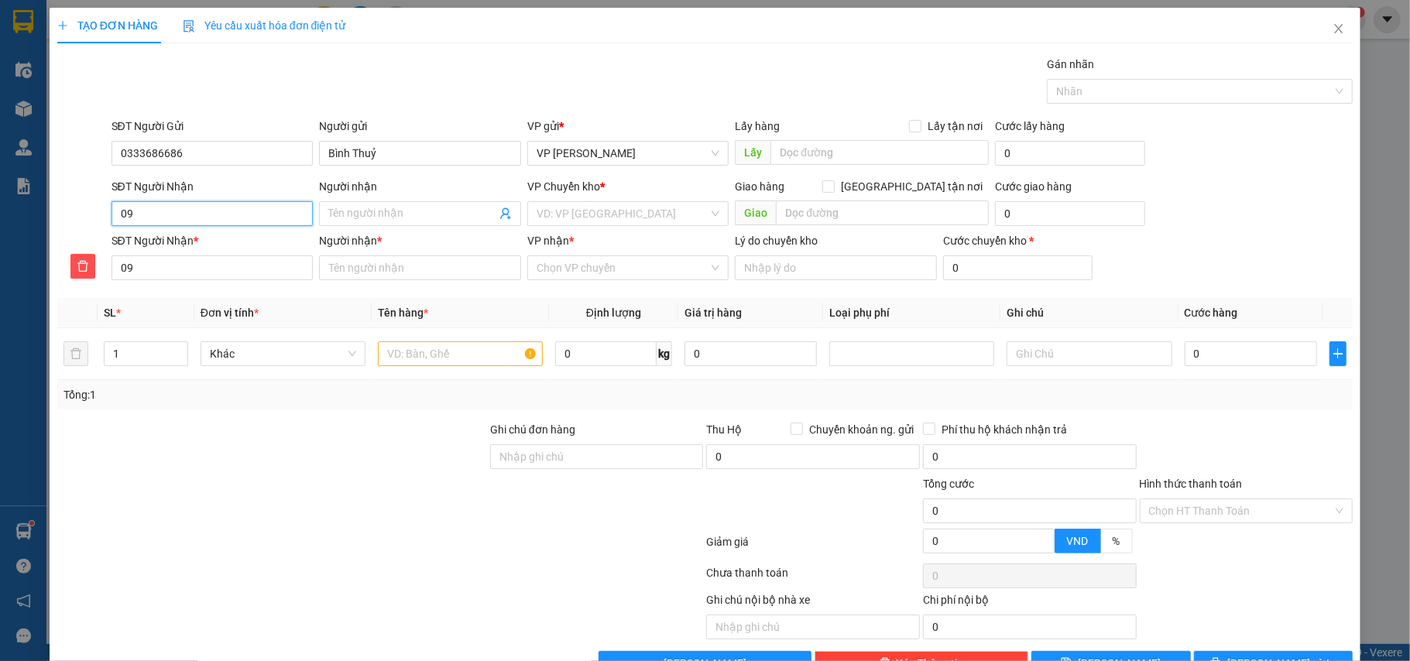
type input "091"
type input "0917"
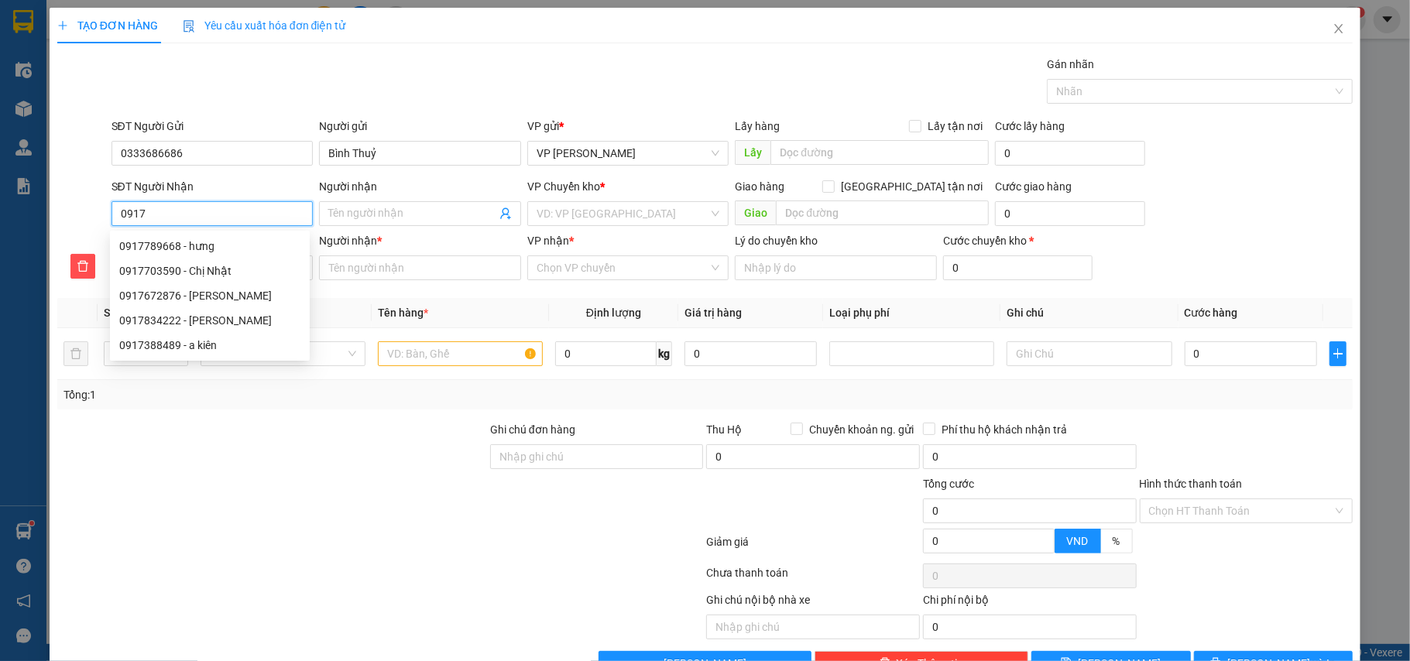
type input "09173"
type input "091738"
type input "0917388"
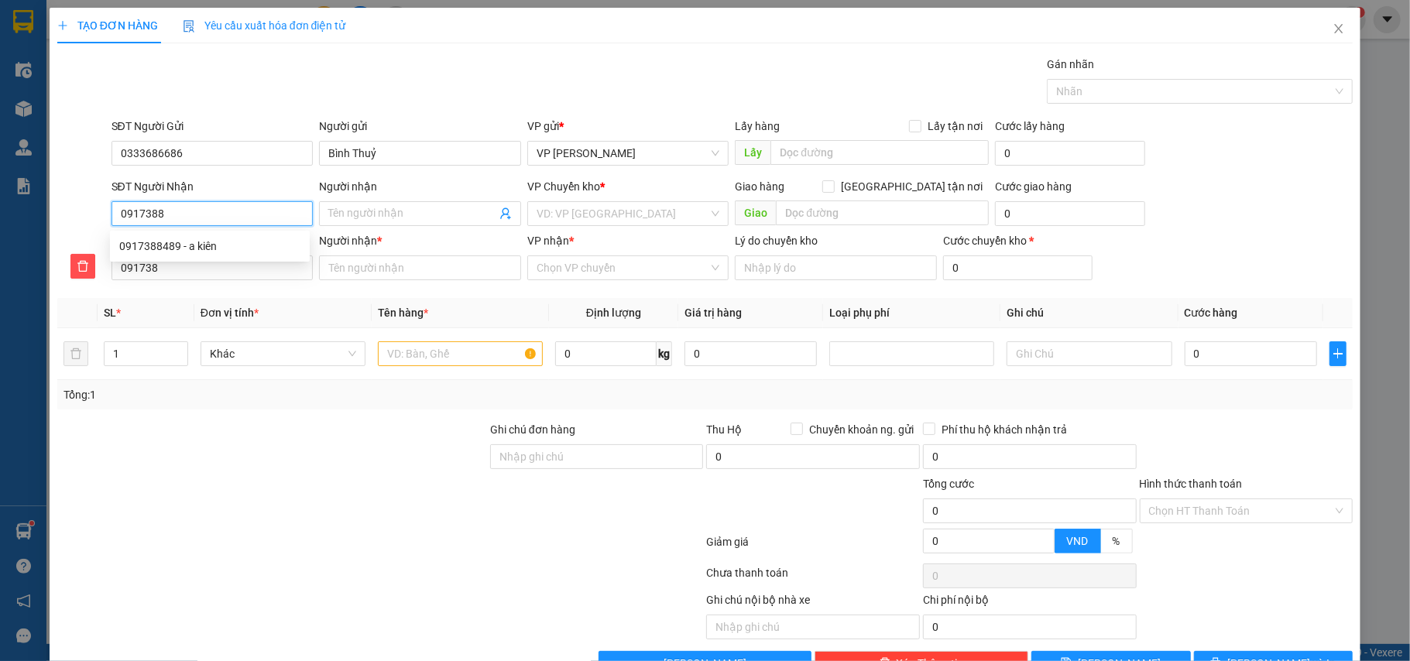
type input "0917388"
type input "09173884"
type input "091738848"
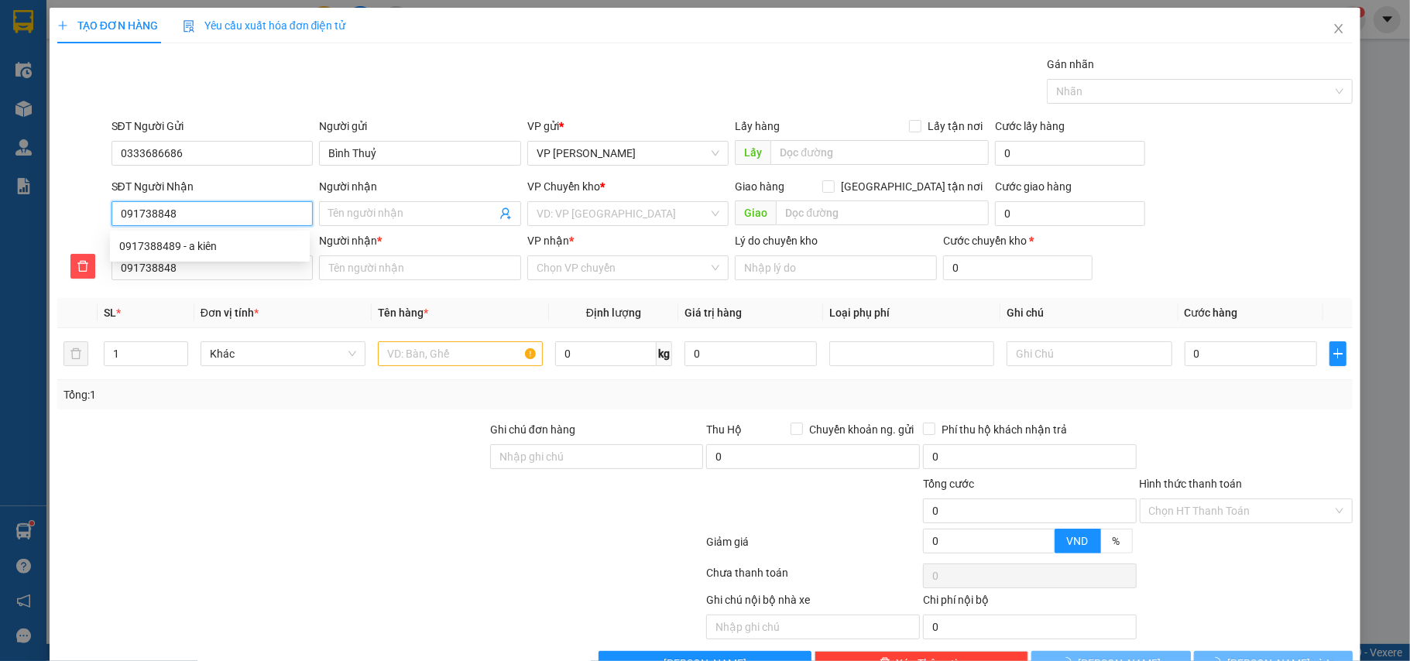
type input "0917388489"
click at [224, 238] on div "0917388489 - a kiên" at bounding box center [209, 246] width 181 height 17
type input "a kiên"
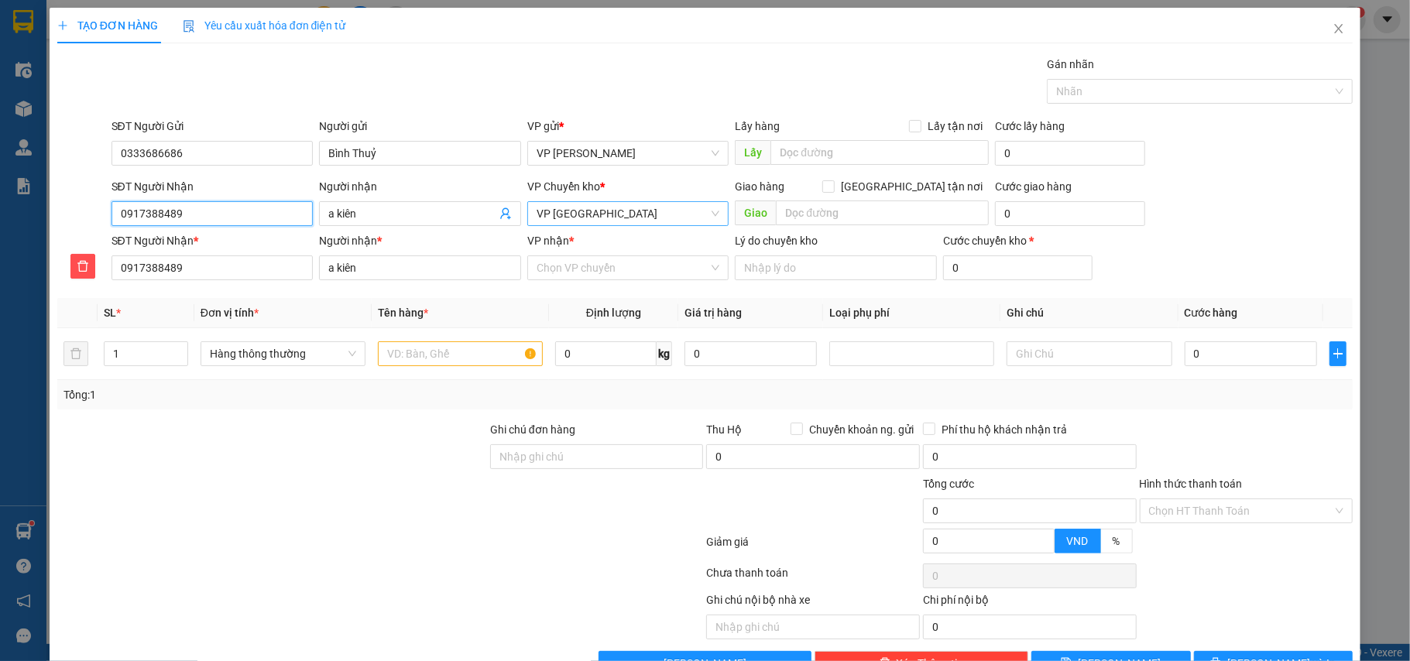
click at [578, 207] on span "VP [GEOGRAPHIC_DATA]" at bounding box center [627, 213] width 183 height 23
type input "0917388489"
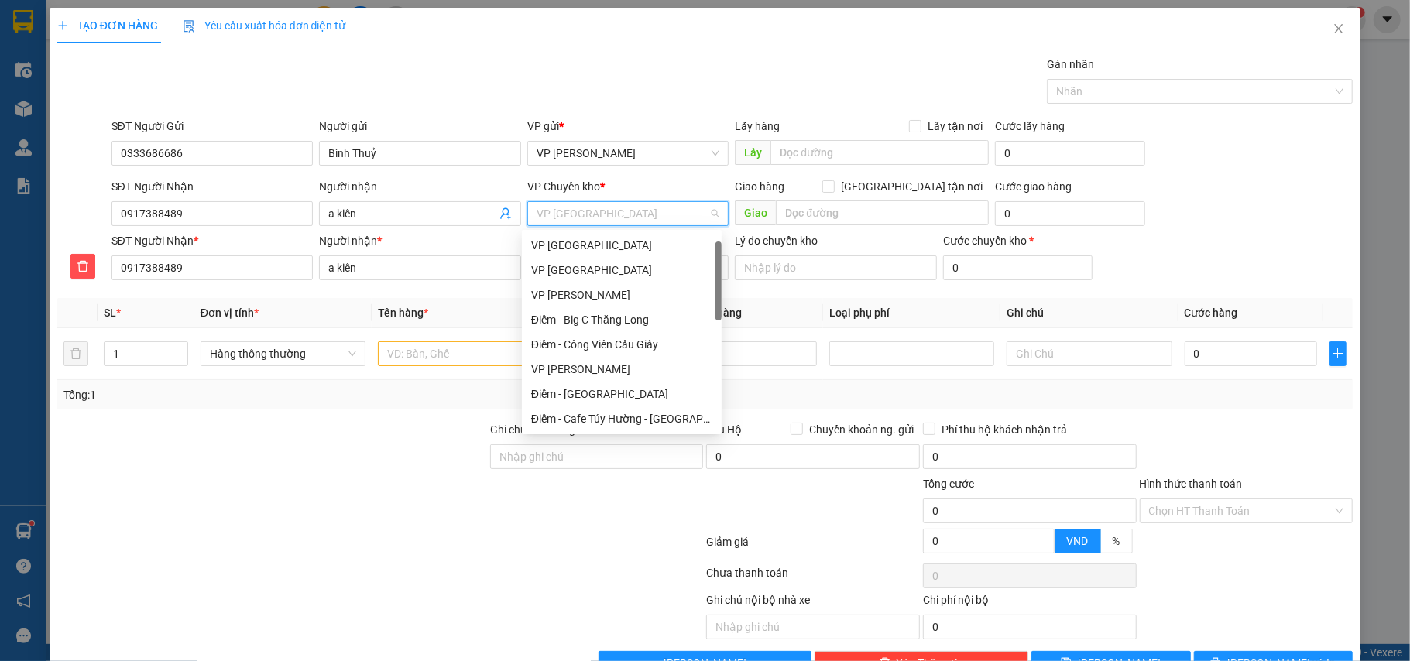
scroll to position [25, 0]
click at [573, 239] on div "VP [GEOGRAPHIC_DATA]" at bounding box center [621, 245] width 181 height 17
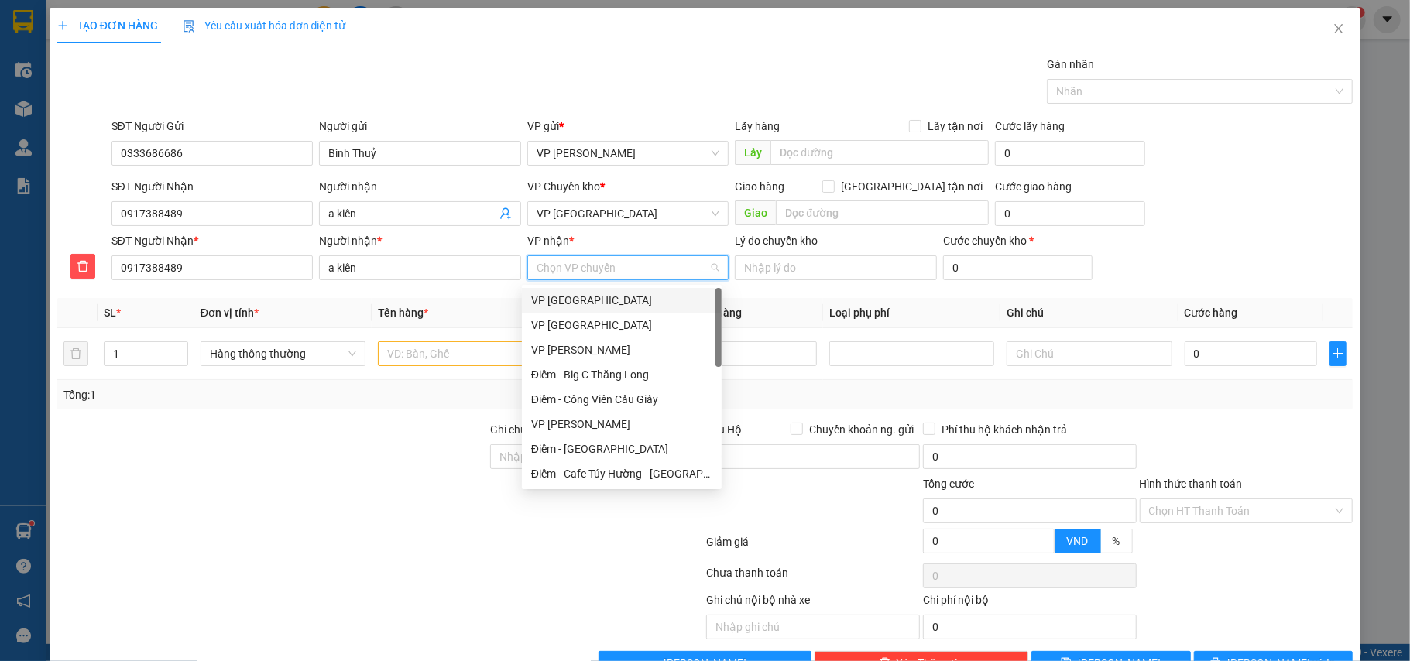
click at [586, 279] on input "VP nhận *" at bounding box center [622, 267] width 173 height 23
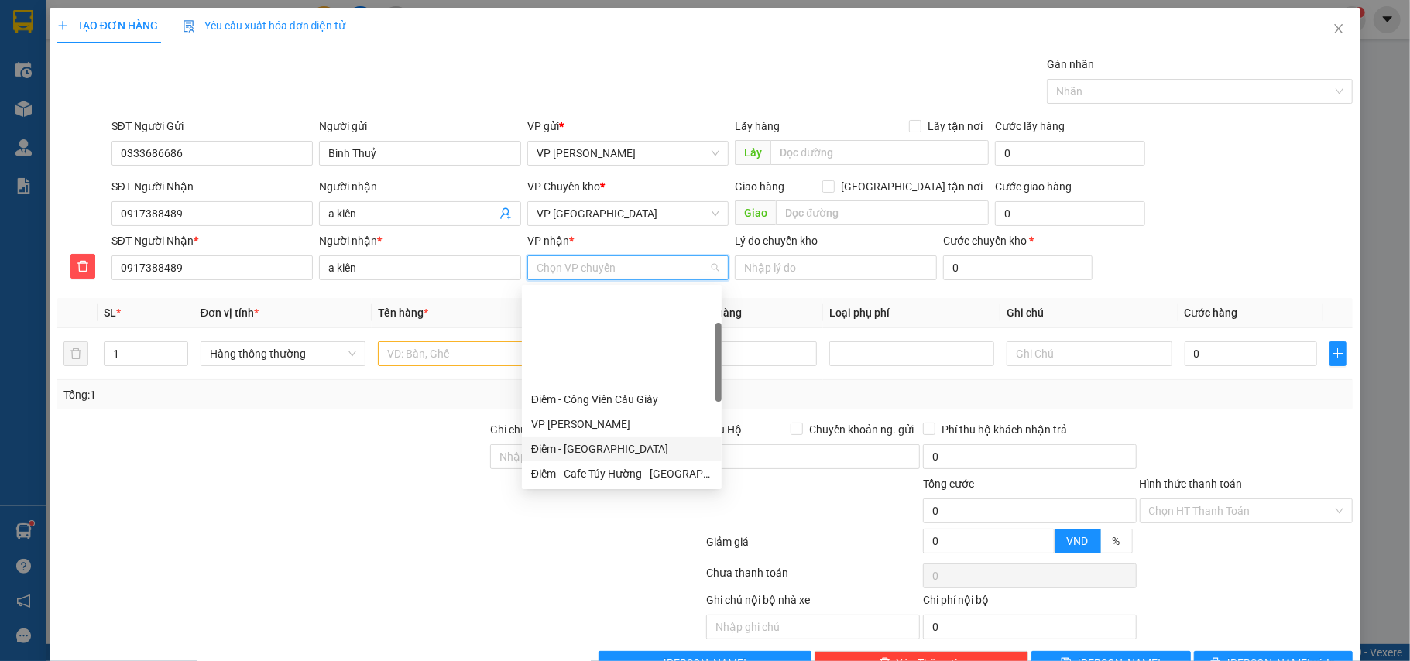
scroll to position [103, 0]
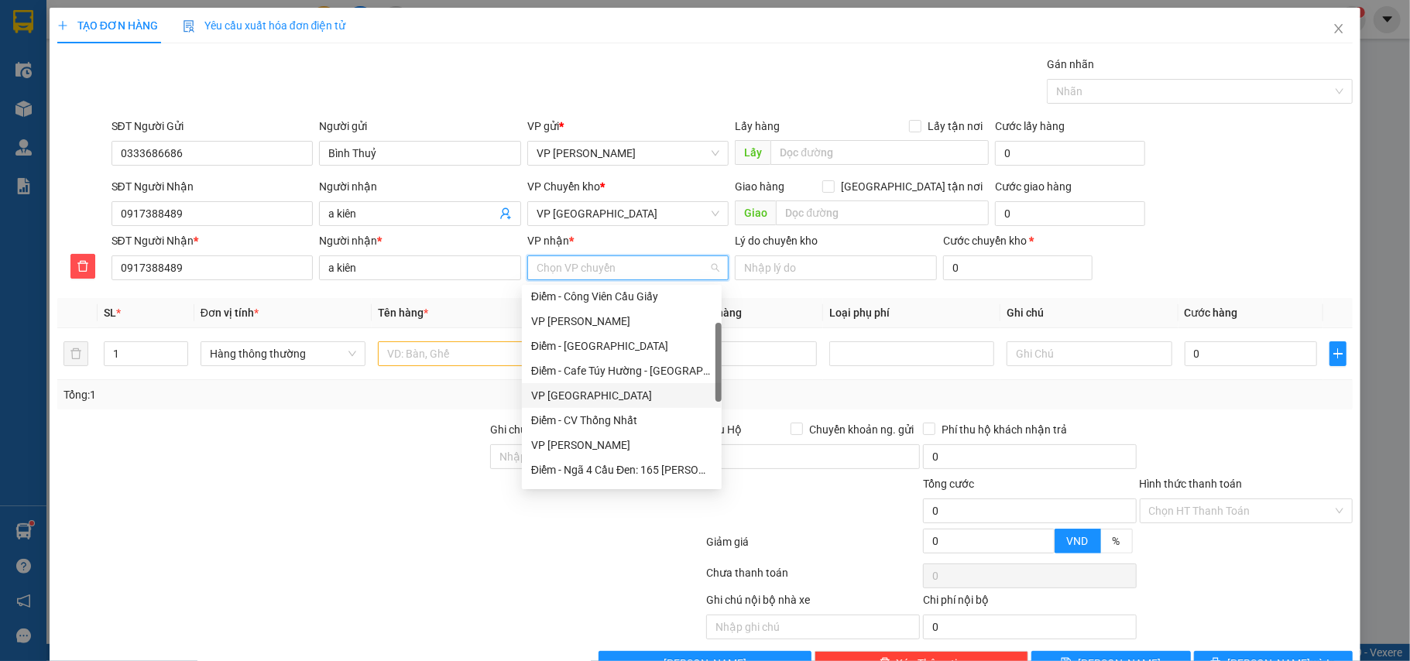
click at [573, 389] on div "VP [GEOGRAPHIC_DATA]" at bounding box center [621, 395] width 181 height 17
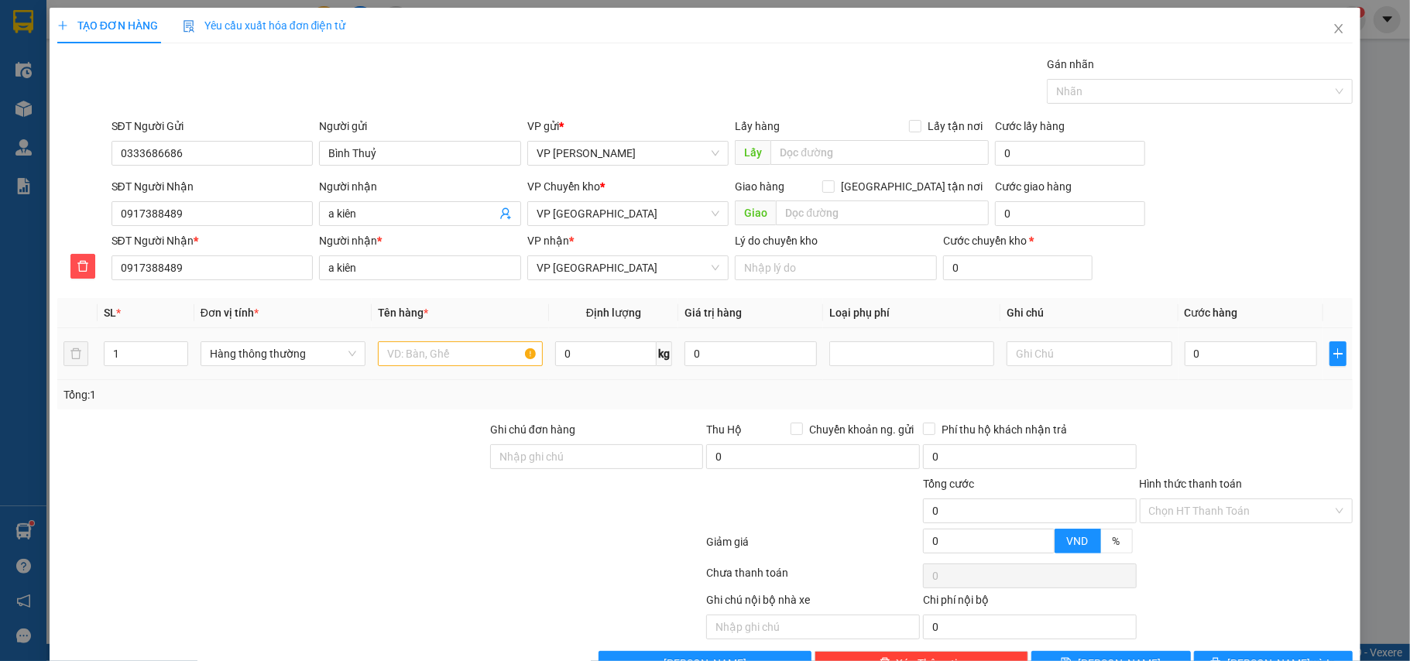
click at [434, 342] on div at bounding box center [460, 353] width 165 height 31
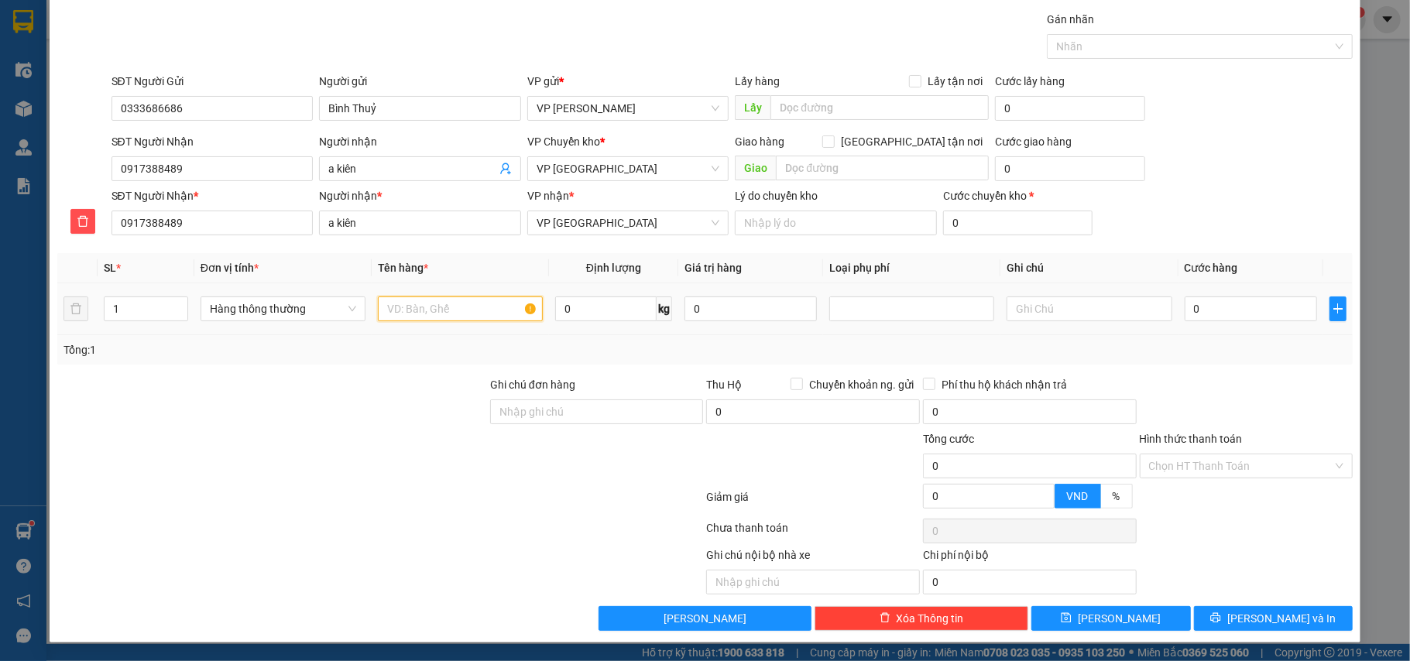
click at [438, 310] on input "text" at bounding box center [460, 309] width 165 height 25
type input "hộp đen linh kiện máy tính"
click at [1205, 317] on input "0" at bounding box center [1250, 309] width 132 height 25
type input "3"
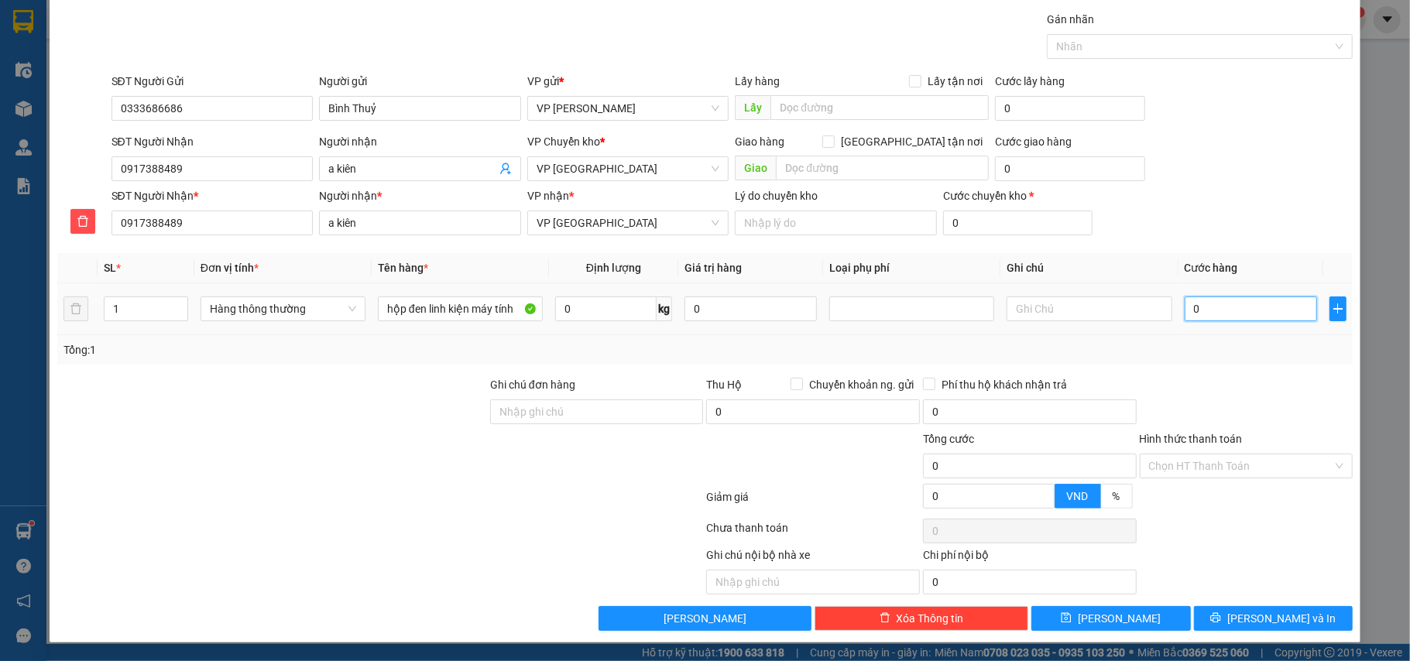
type input "3"
type input "30"
type input "30.000"
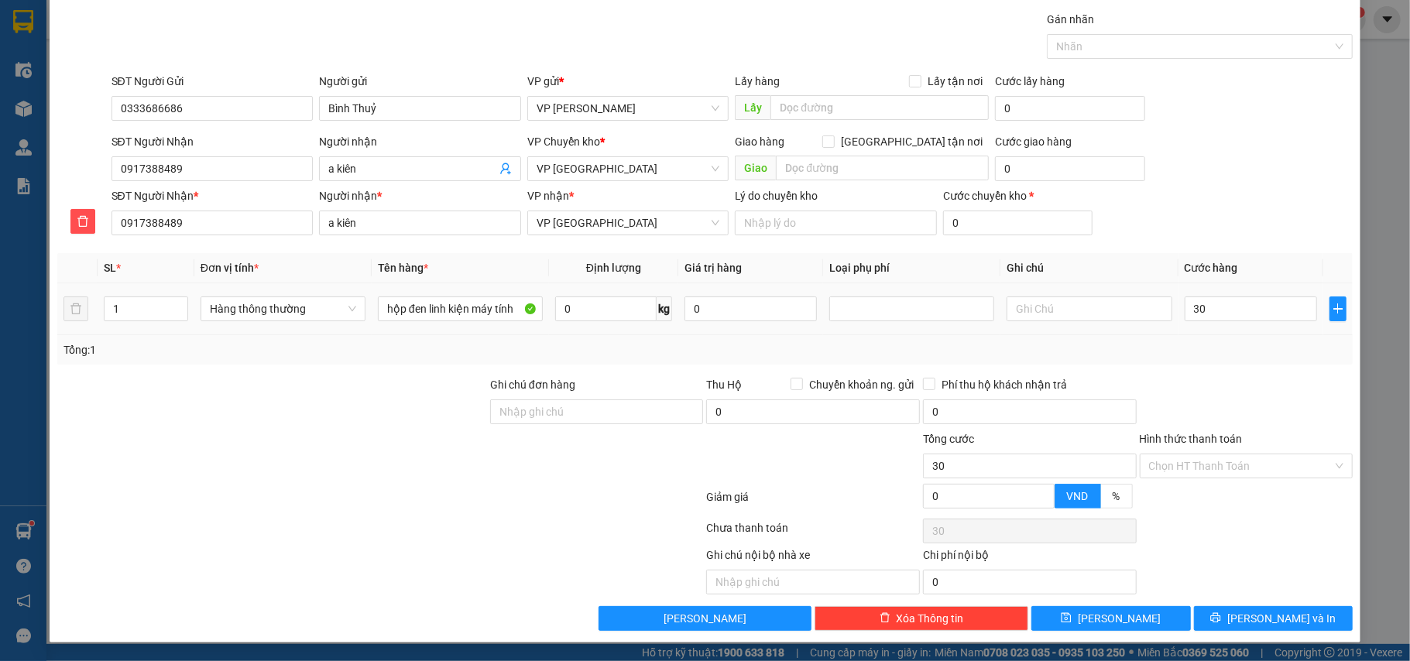
type input "30.000"
click at [1261, 367] on div "Transit Pickup Surcharge Ids Transit Deliver Surcharge Ids Transit Deliver Surc…" at bounding box center [705, 321] width 1296 height 620
click at [1267, 619] on span "[PERSON_NAME] và In" at bounding box center [1281, 618] width 108 height 17
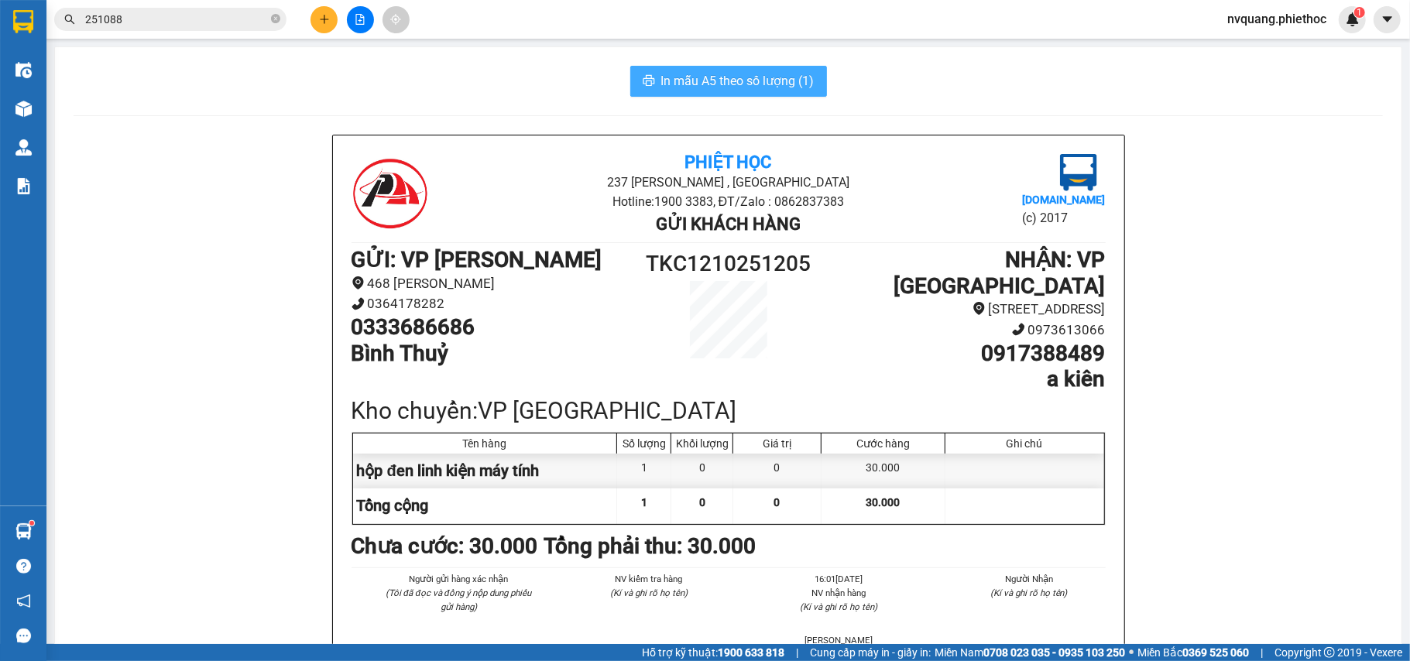
click at [731, 79] on span "In mẫu A5 theo số lượng (1)" at bounding box center [737, 80] width 153 height 19
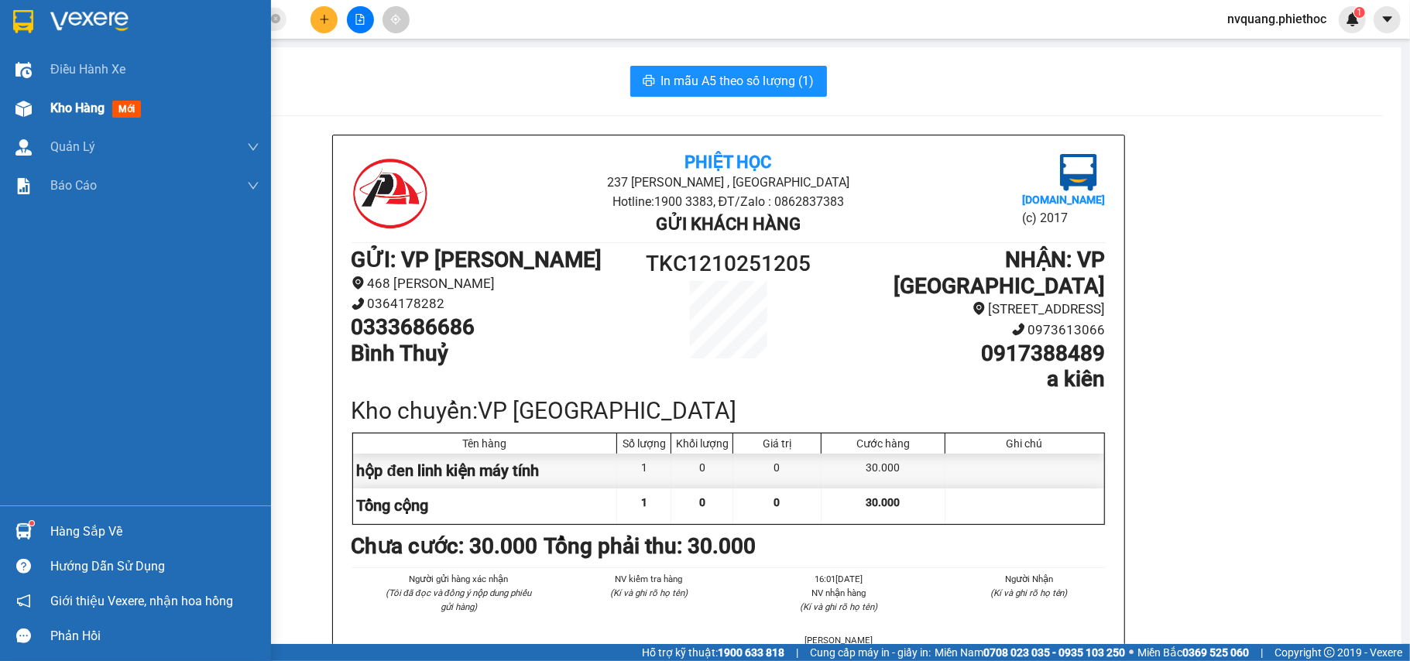
click at [65, 112] on span "Kho hàng" at bounding box center [77, 108] width 54 height 15
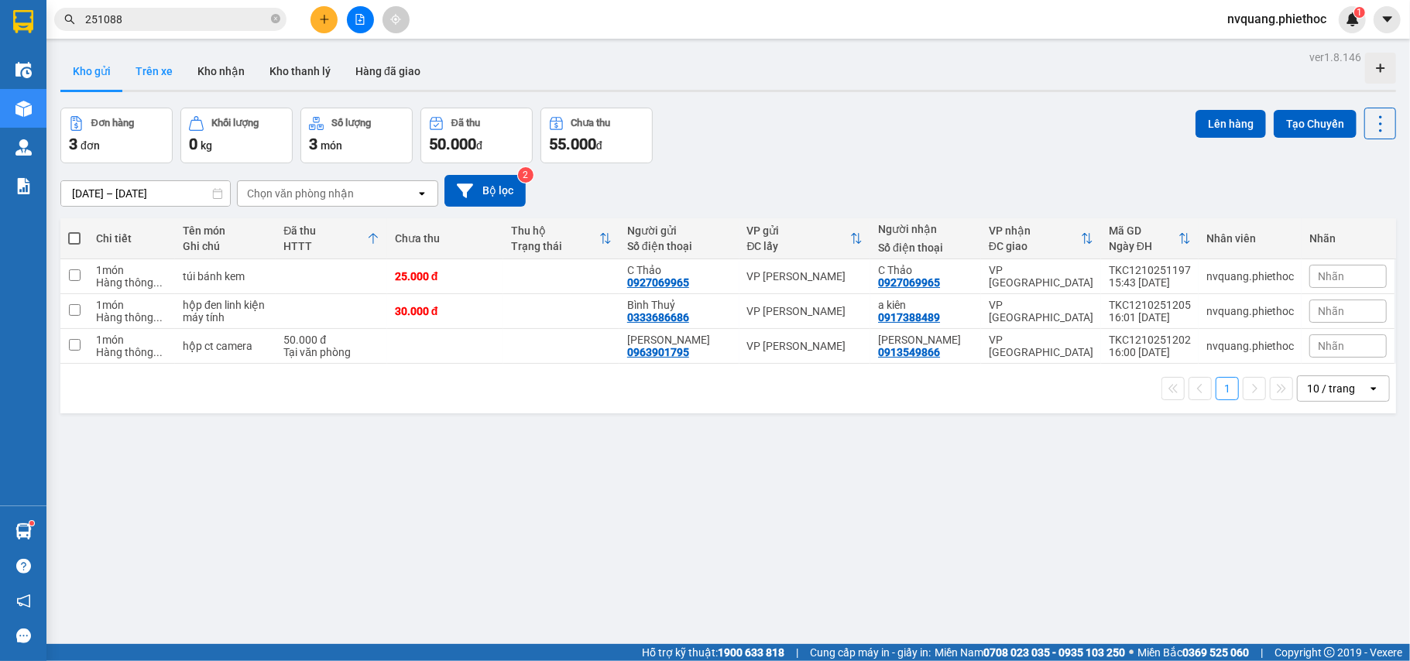
click at [141, 72] on button "Trên xe" at bounding box center [154, 71] width 62 height 37
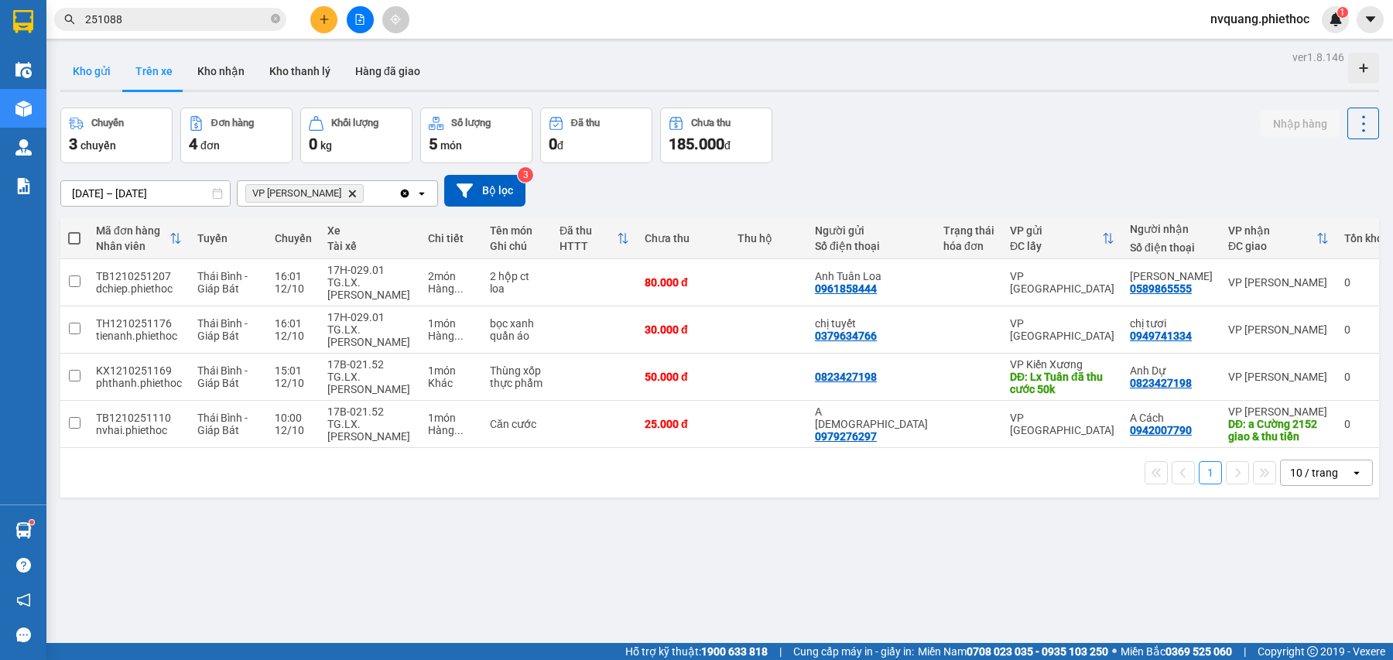
click at [97, 74] on button "Kho gửi" at bounding box center [91, 71] width 63 height 37
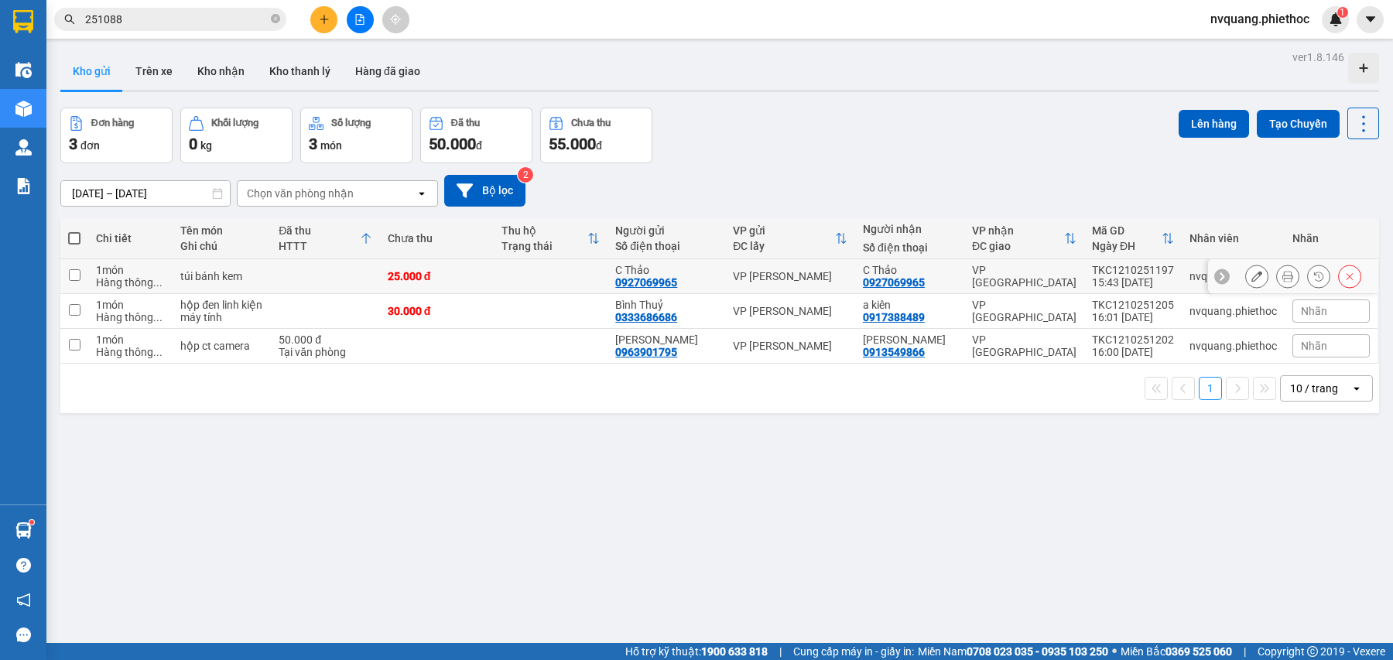
click at [341, 279] on td at bounding box center [325, 276] width 109 height 35
checkbox input "true"
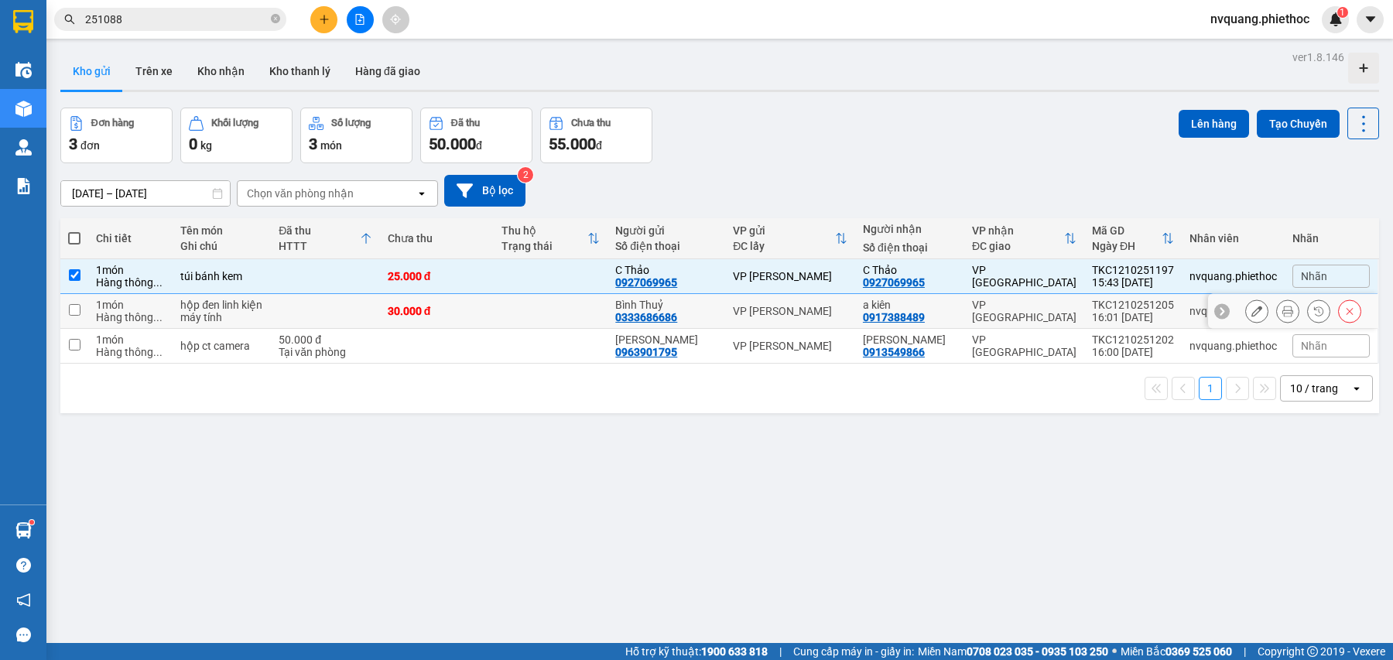
click at [336, 307] on td at bounding box center [325, 311] width 109 height 35
checkbox input "true"
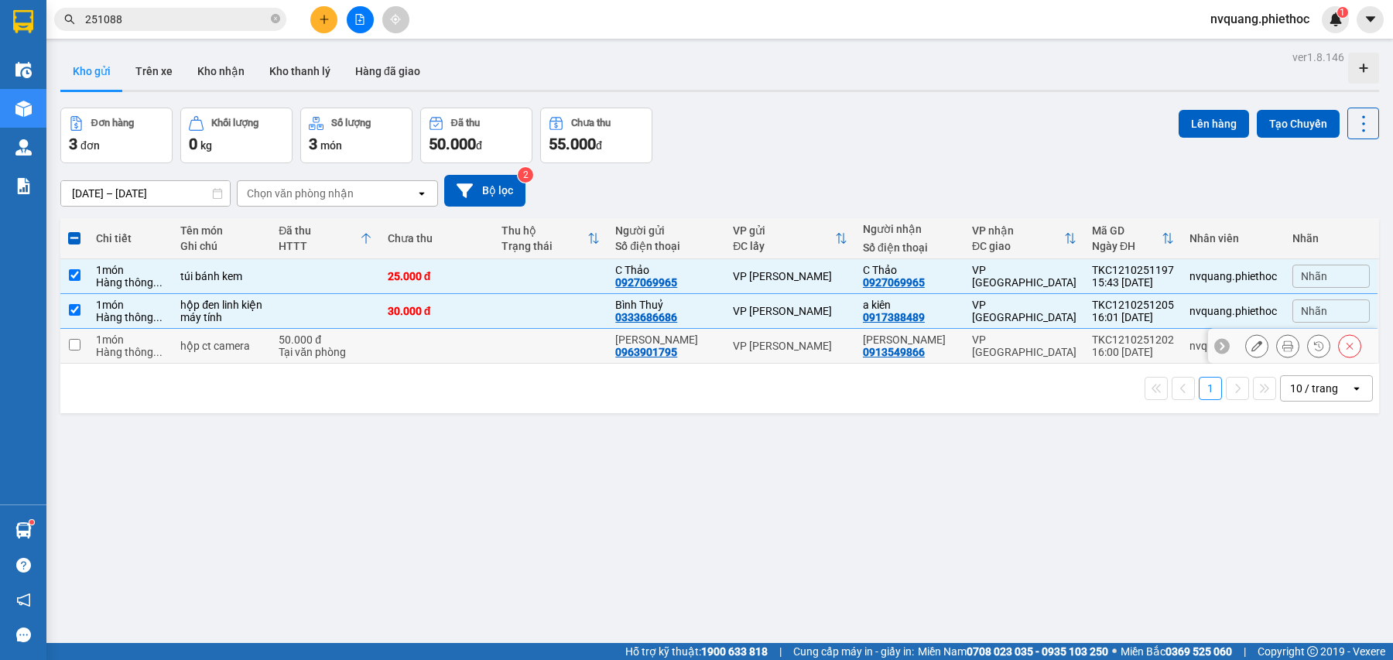
click at [320, 353] on div "Tại văn phòng" at bounding box center [326, 352] width 94 height 12
checkbox input "true"
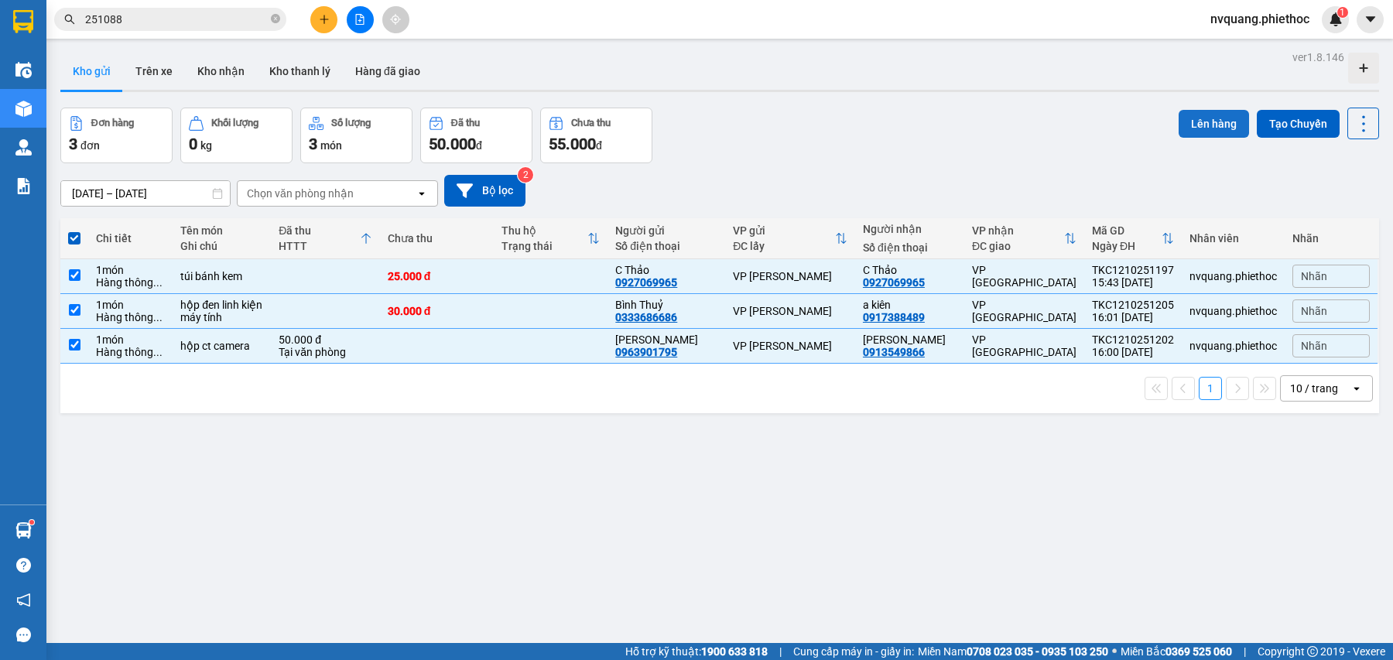
click at [1189, 122] on button "Lên hàng" at bounding box center [1214, 124] width 70 height 28
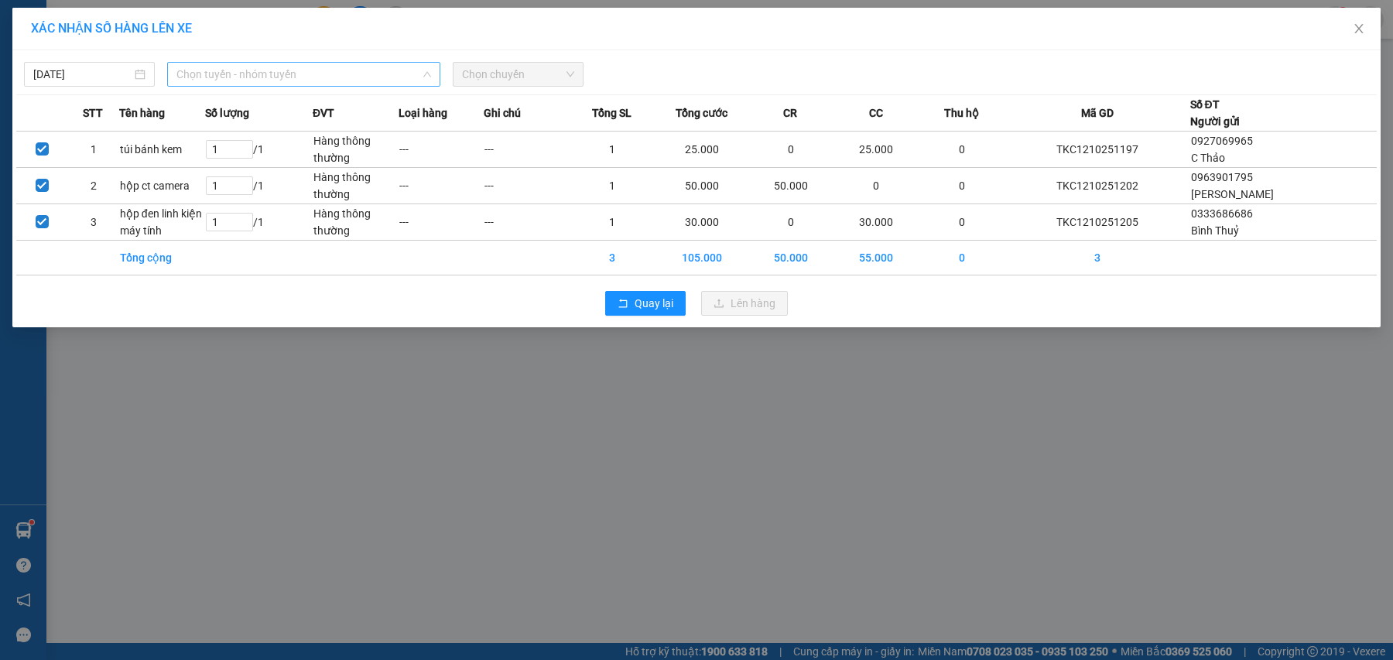
click at [230, 78] on span "Chọn tuyến - nhóm tuyến" at bounding box center [304, 74] width 255 height 23
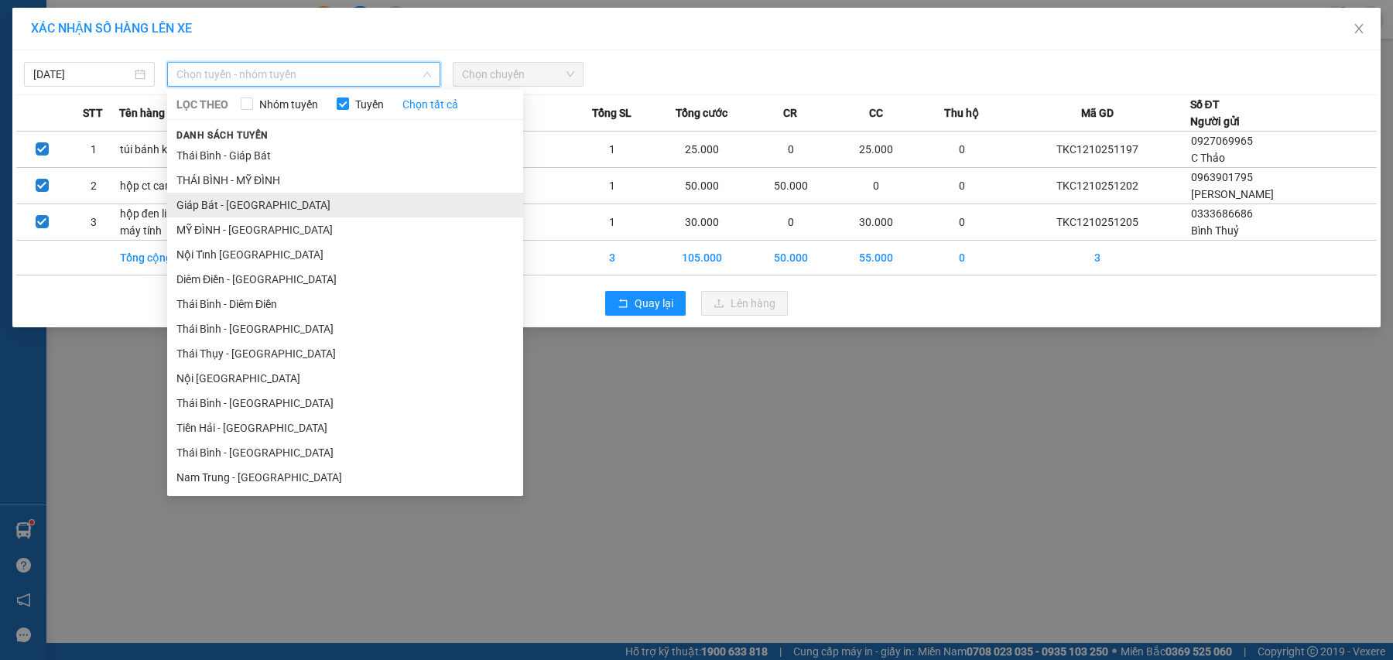
click at [220, 198] on li "Giáp Bát - [GEOGRAPHIC_DATA]" at bounding box center [345, 205] width 356 height 25
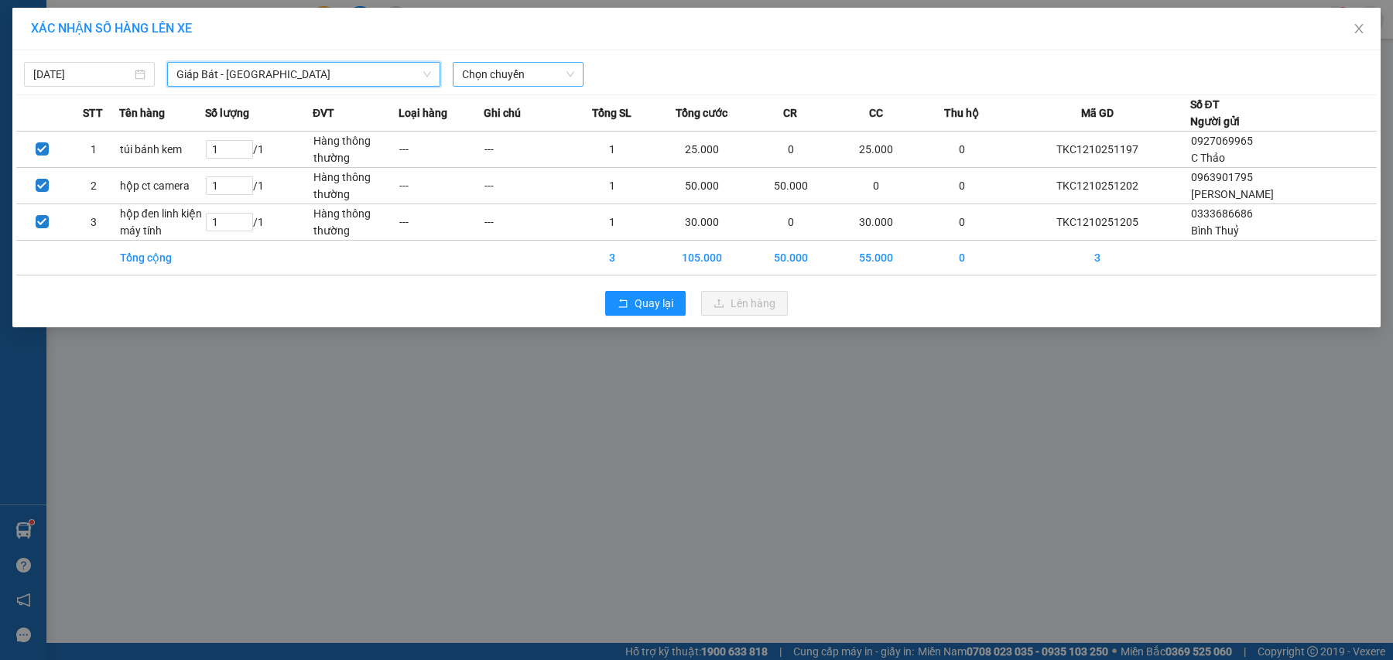
click at [463, 72] on span "Chọn chuyến" at bounding box center [518, 74] width 112 height 23
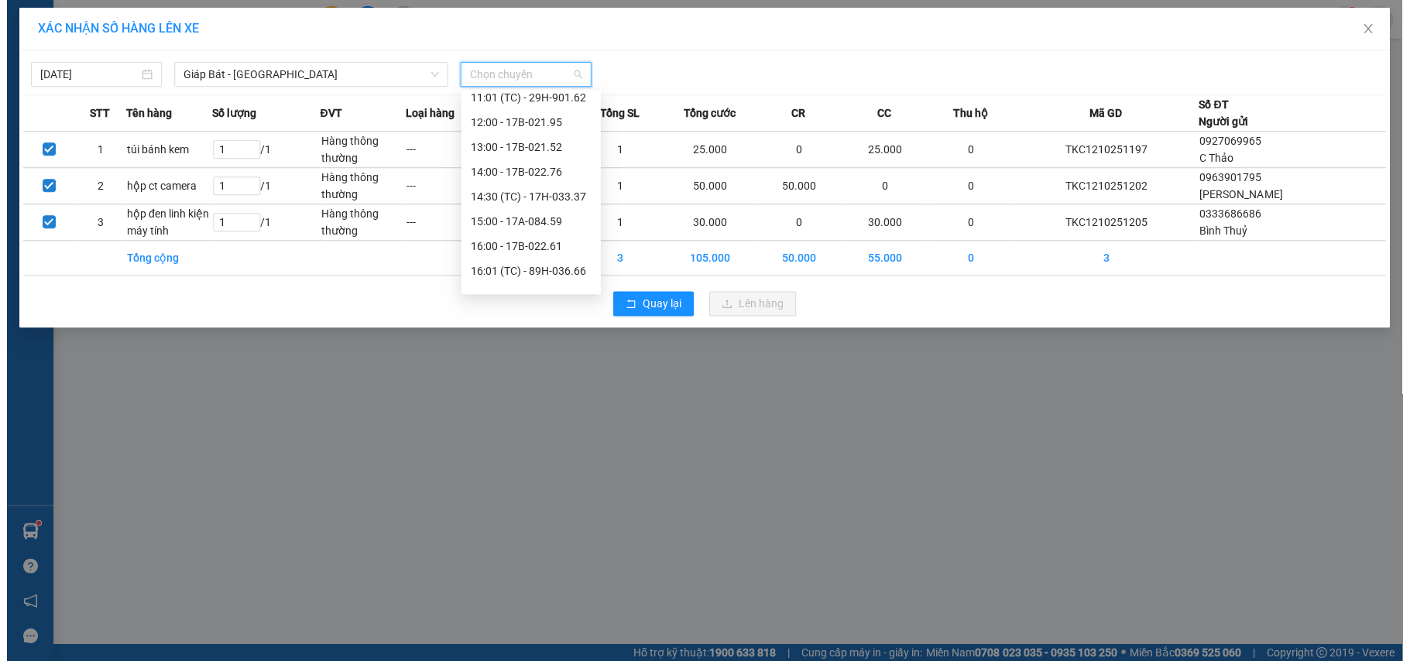
scroll to position [310, 0]
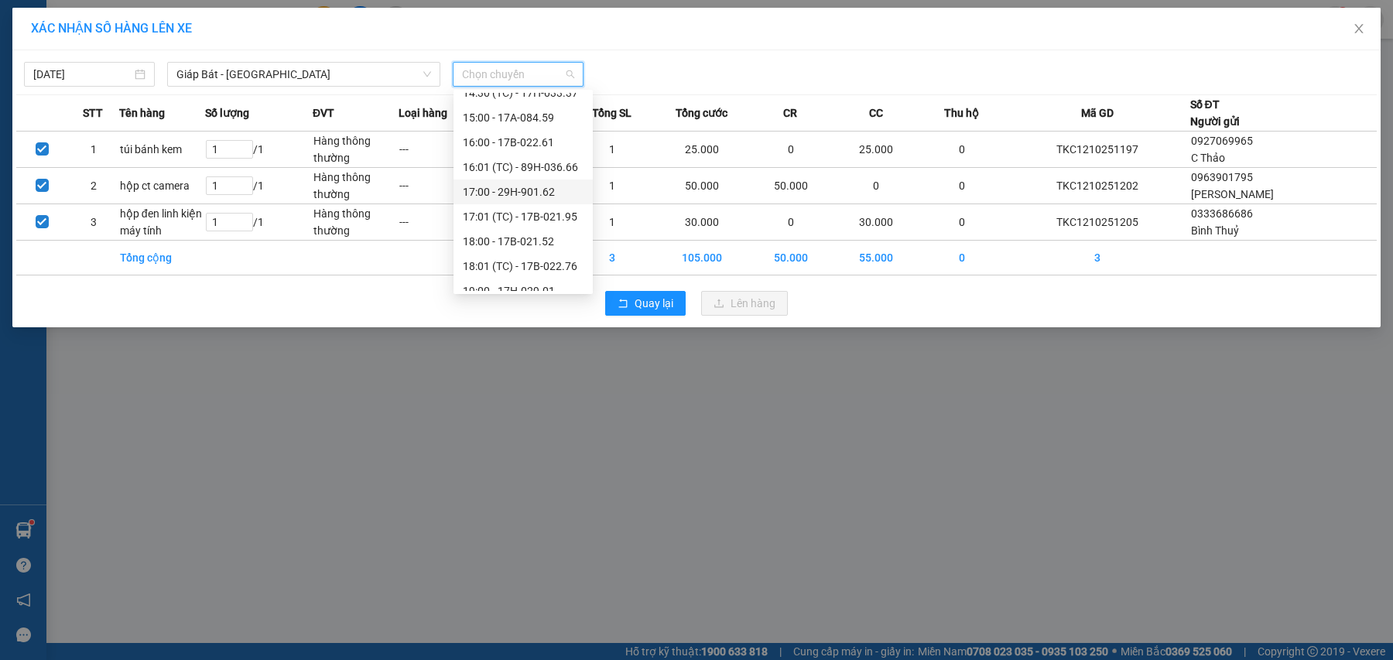
click at [524, 193] on div "17:00 - 29H-901.62" at bounding box center [523, 191] width 121 height 17
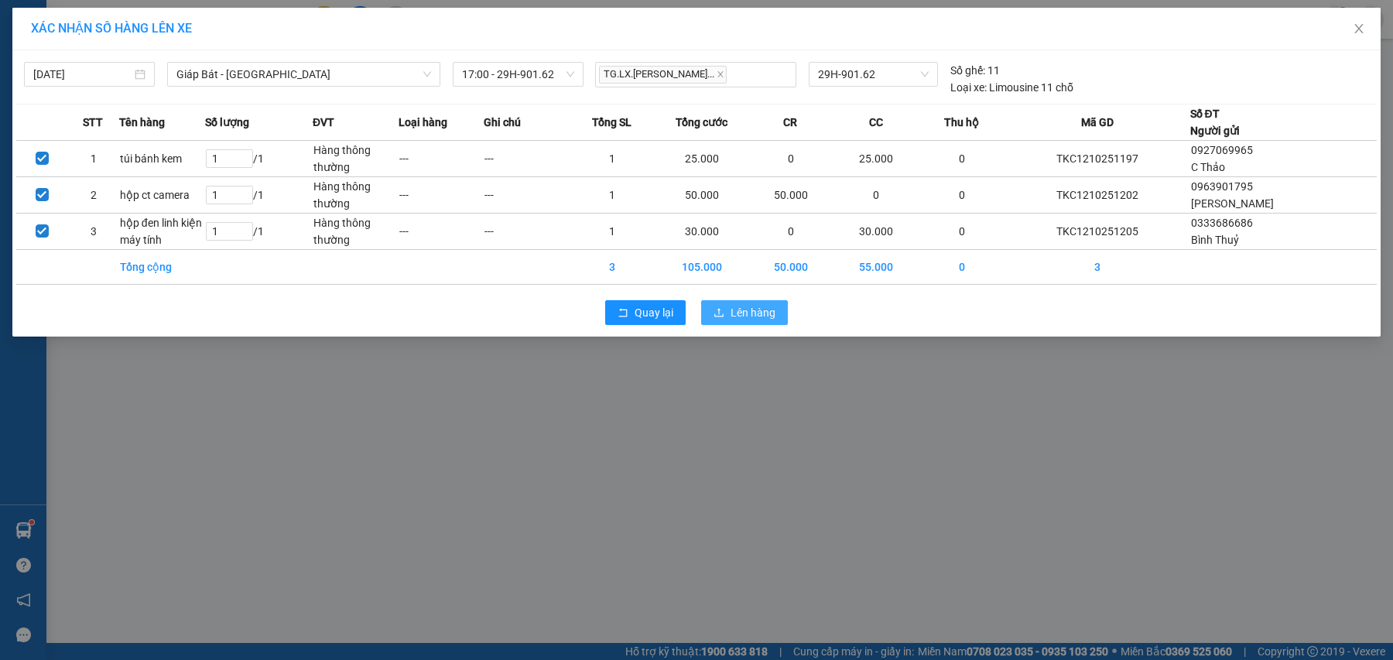
click at [731, 305] on span "Lên hàng" at bounding box center [753, 312] width 45 height 17
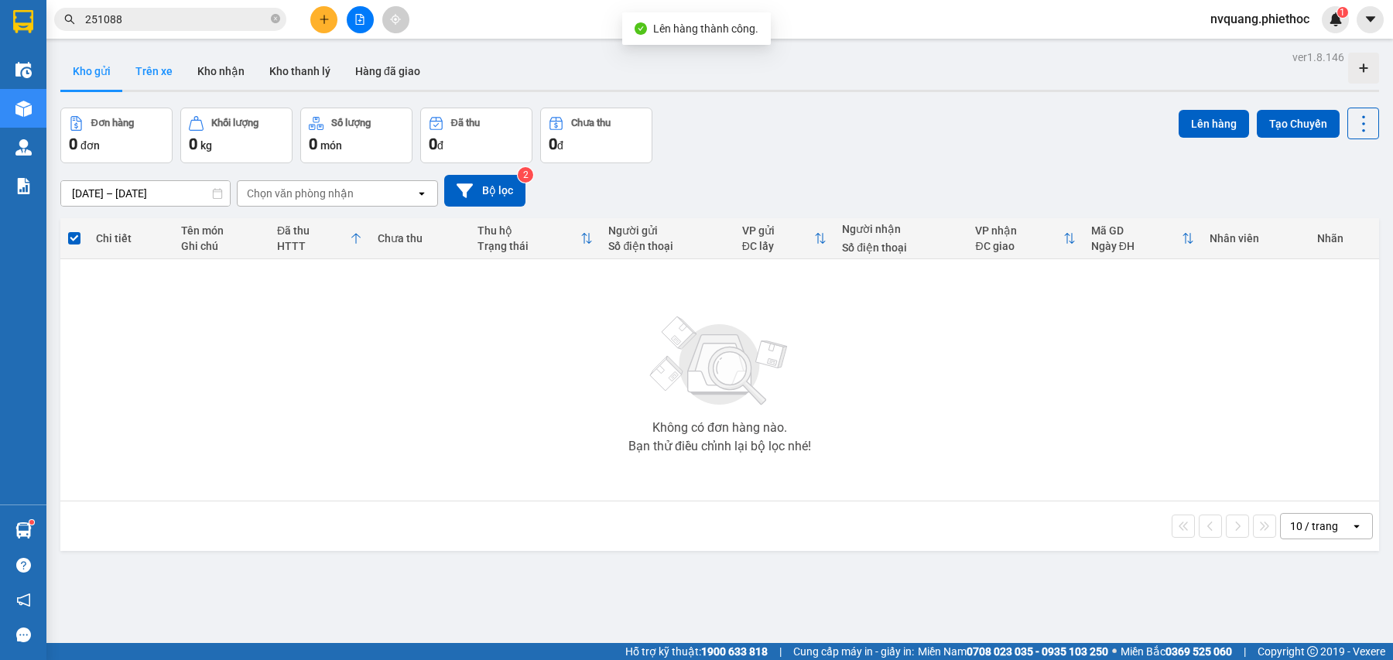
click at [133, 63] on button "Trên xe" at bounding box center [154, 71] width 62 height 37
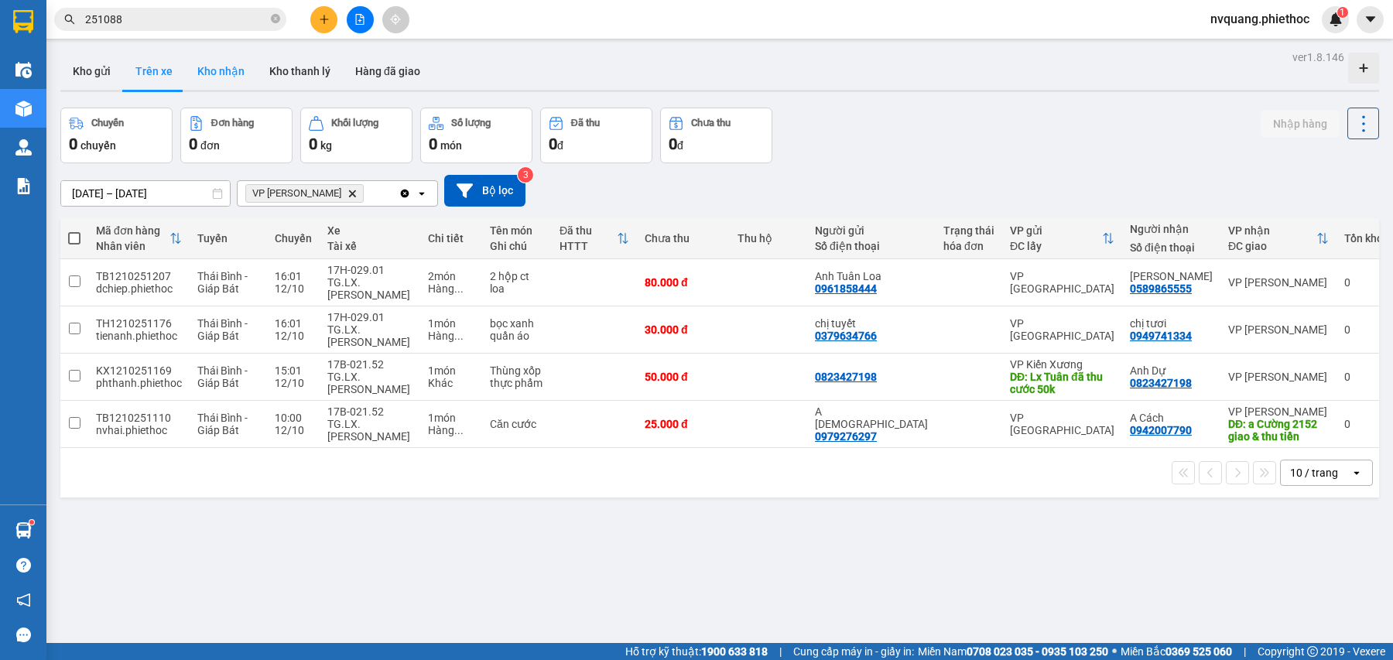
click at [217, 63] on button "Kho nhận" at bounding box center [221, 71] width 72 height 37
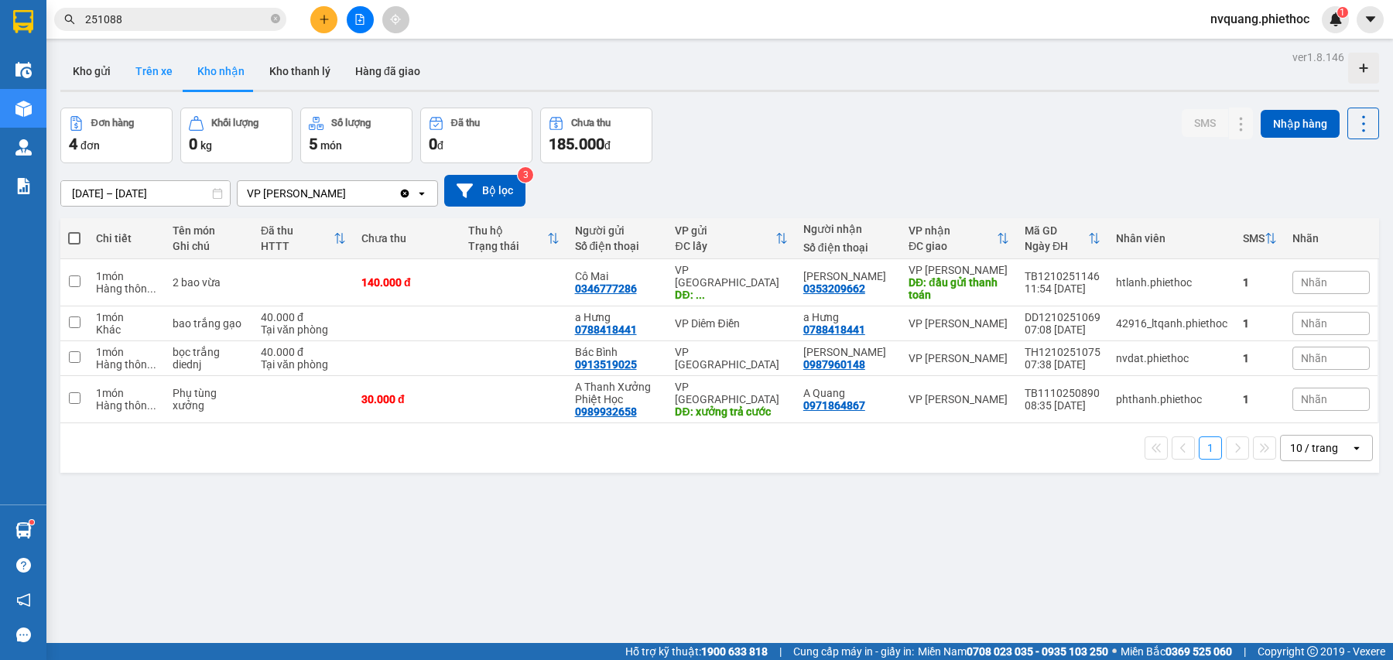
click at [169, 57] on button "Trên xe" at bounding box center [154, 71] width 62 height 37
type input "[DATE] – [DATE]"
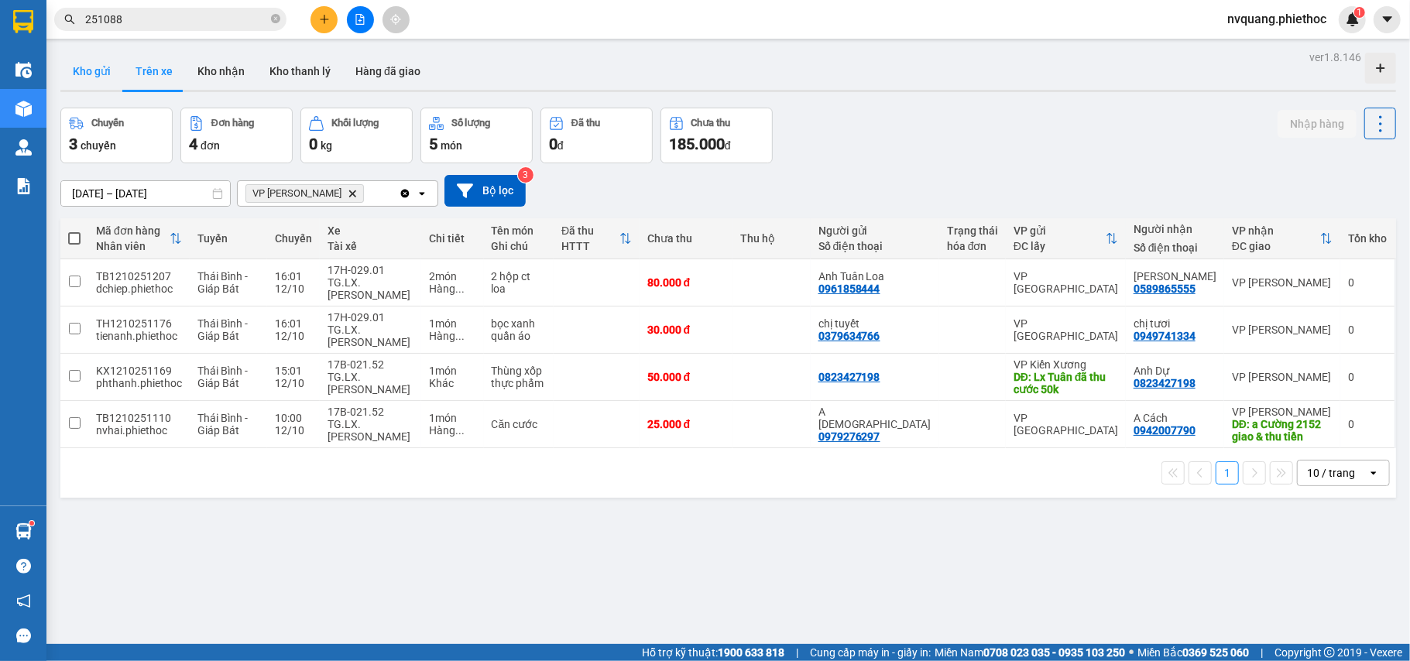
click at [111, 68] on button "Kho gửi" at bounding box center [91, 71] width 63 height 37
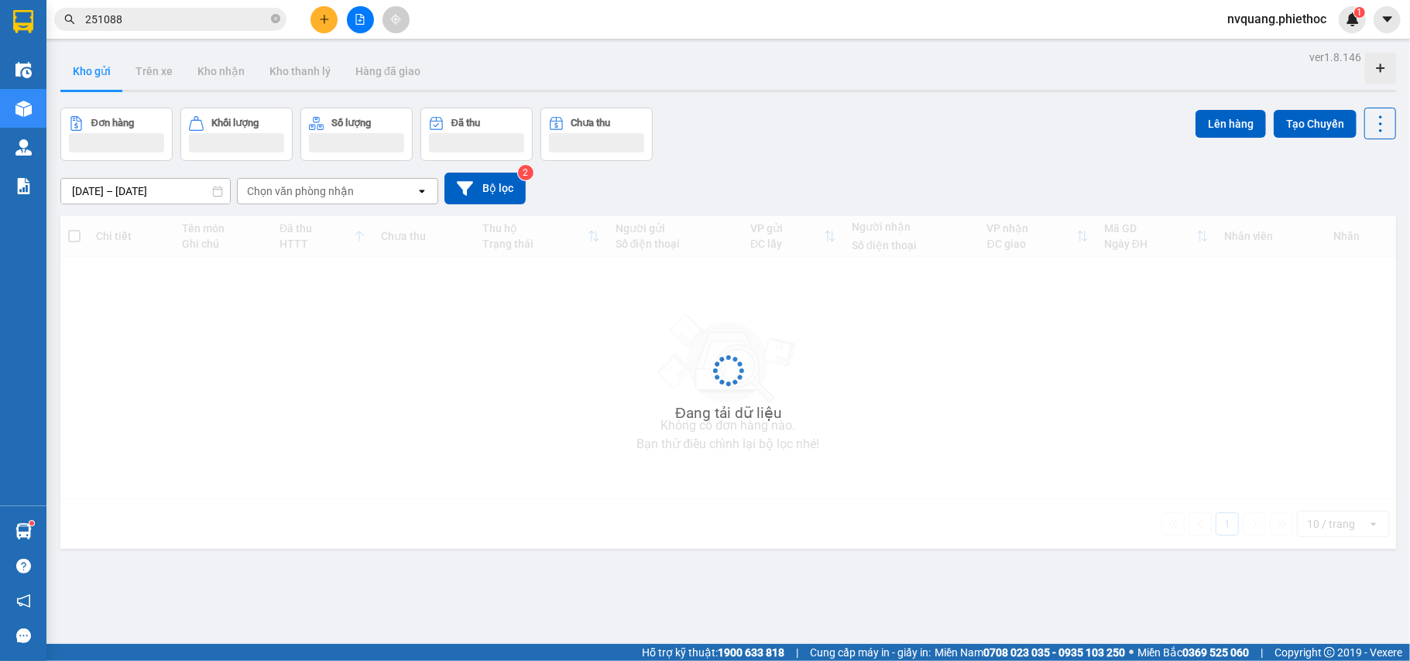
click at [75, 65] on button "Kho gửi" at bounding box center [91, 71] width 63 height 37
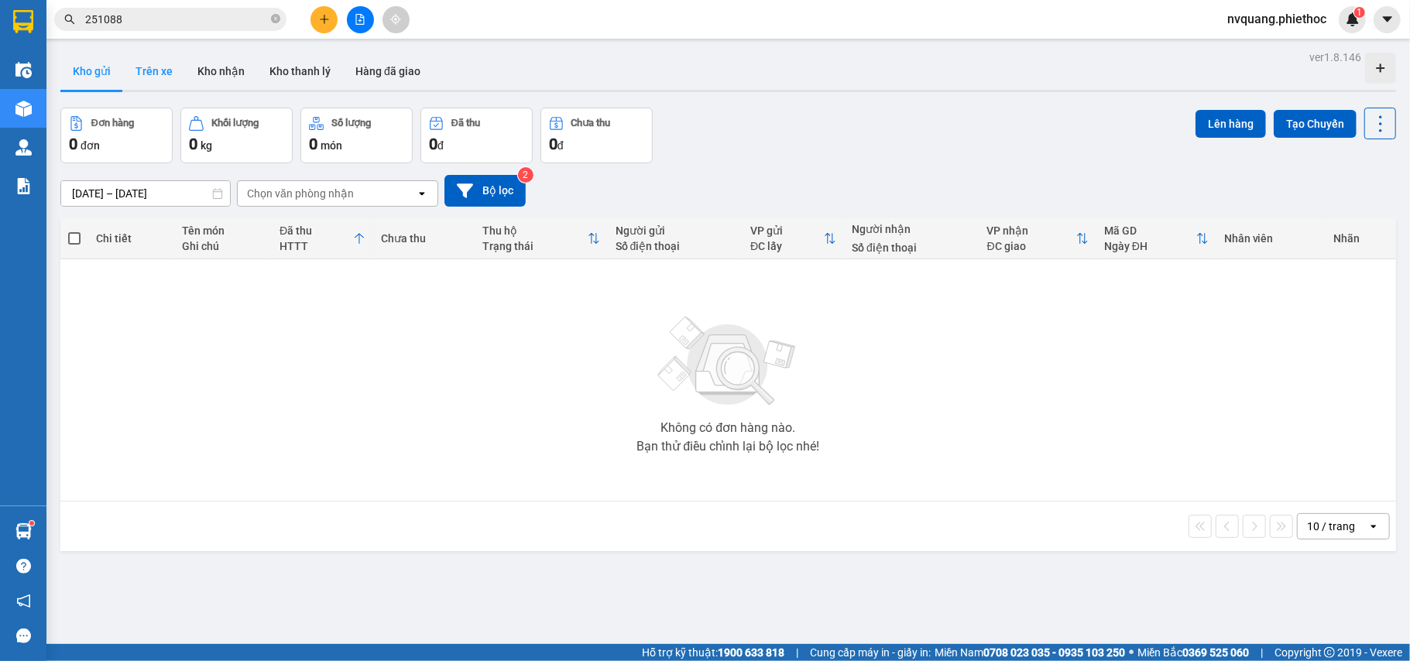
click at [170, 78] on button "Trên xe" at bounding box center [154, 71] width 62 height 37
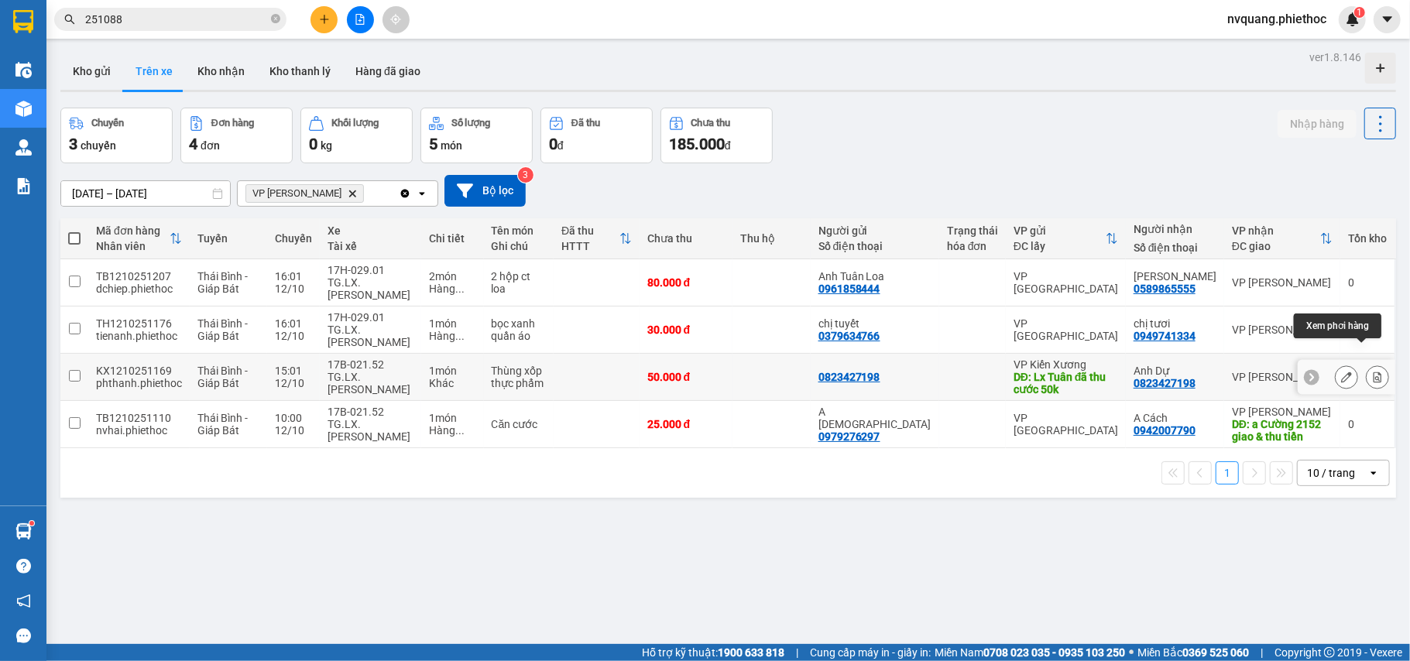
click at [1369, 364] on button at bounding box center [1377, 377] width 22 height 27
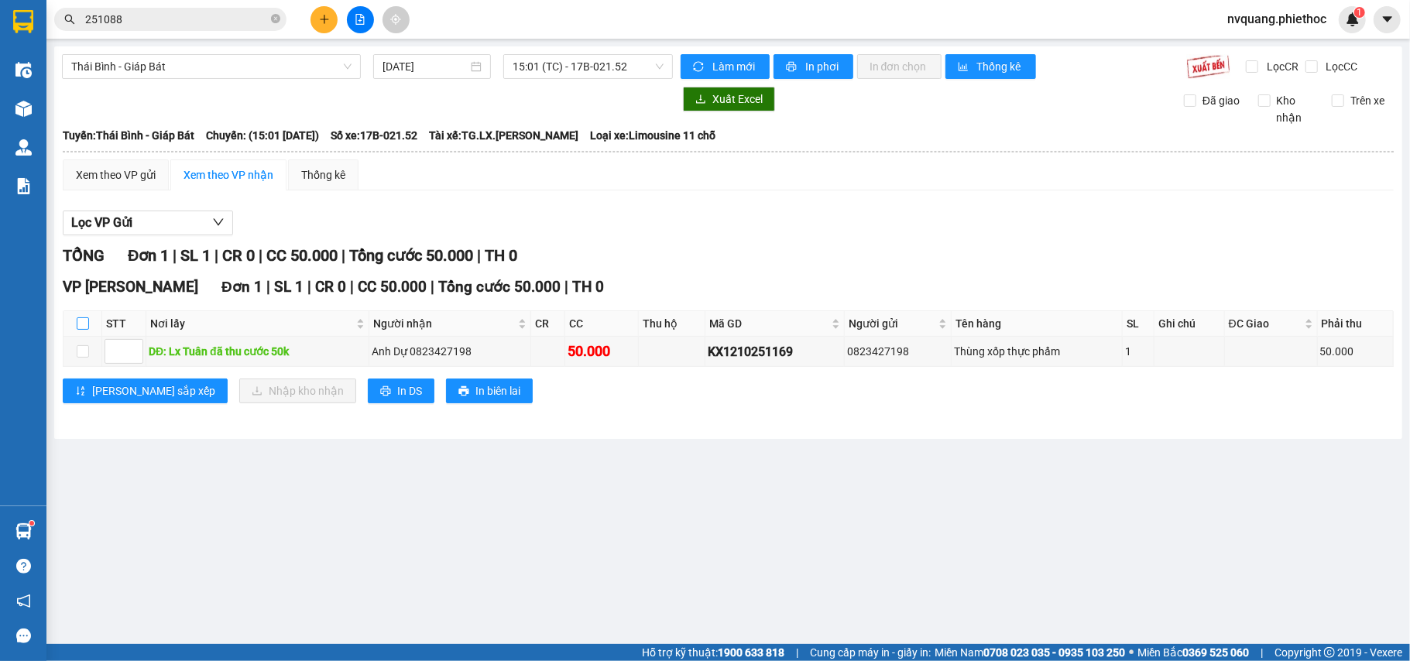
click at [77, 317] on label at bounding box center [83, 323] width 12 height 17
click at [77, 317] on input "checkbox" at bounding box center [83, 323] width 12 height 12
checkbox input "true"
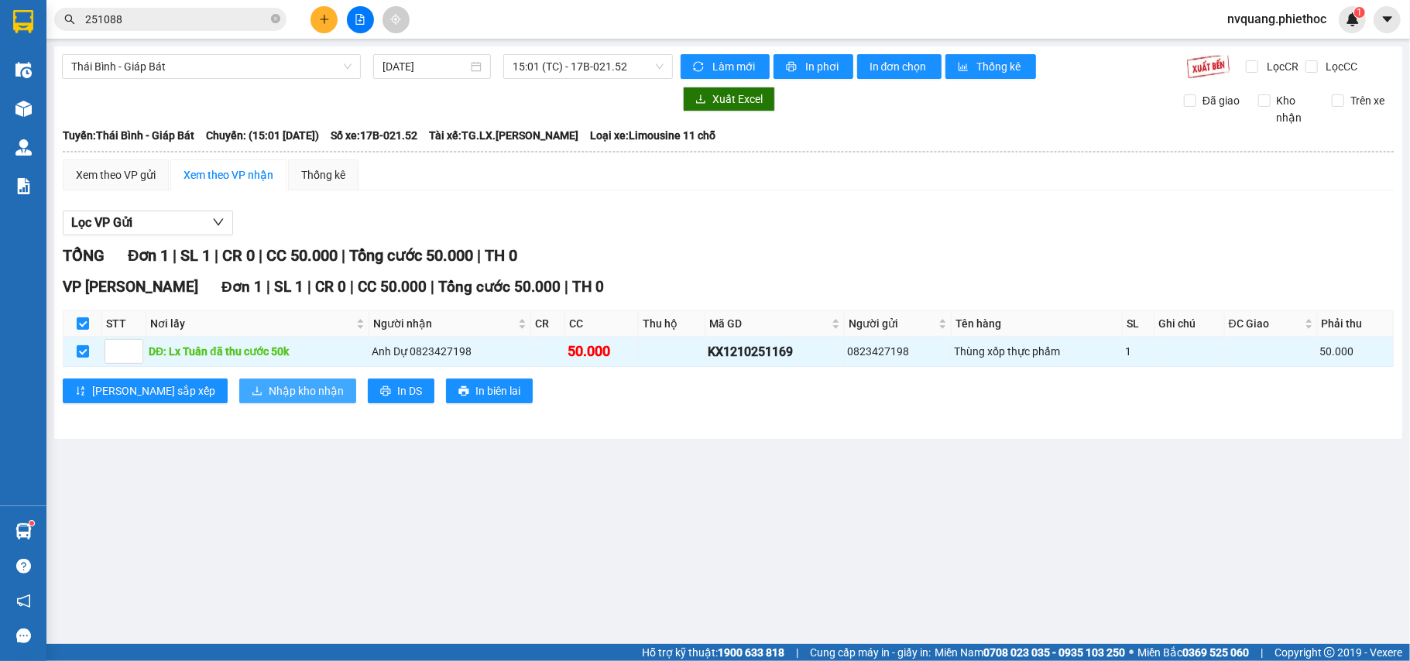
click at [239, 384] on button "Nhập kho nhận" at bounding box center [297, 391] width 117 height 25
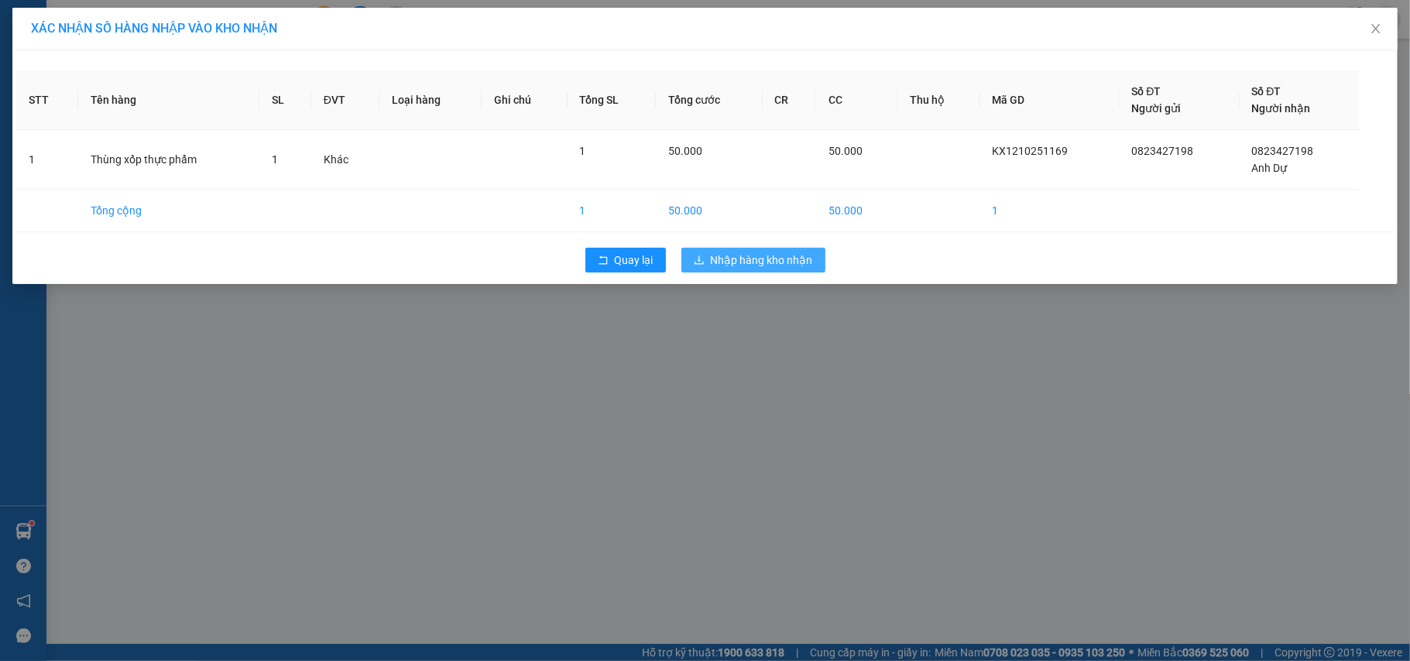
click at [770, 260] on span "Nhập hàng kho nhận" at bounding box center [762, 260] width 102 height 17
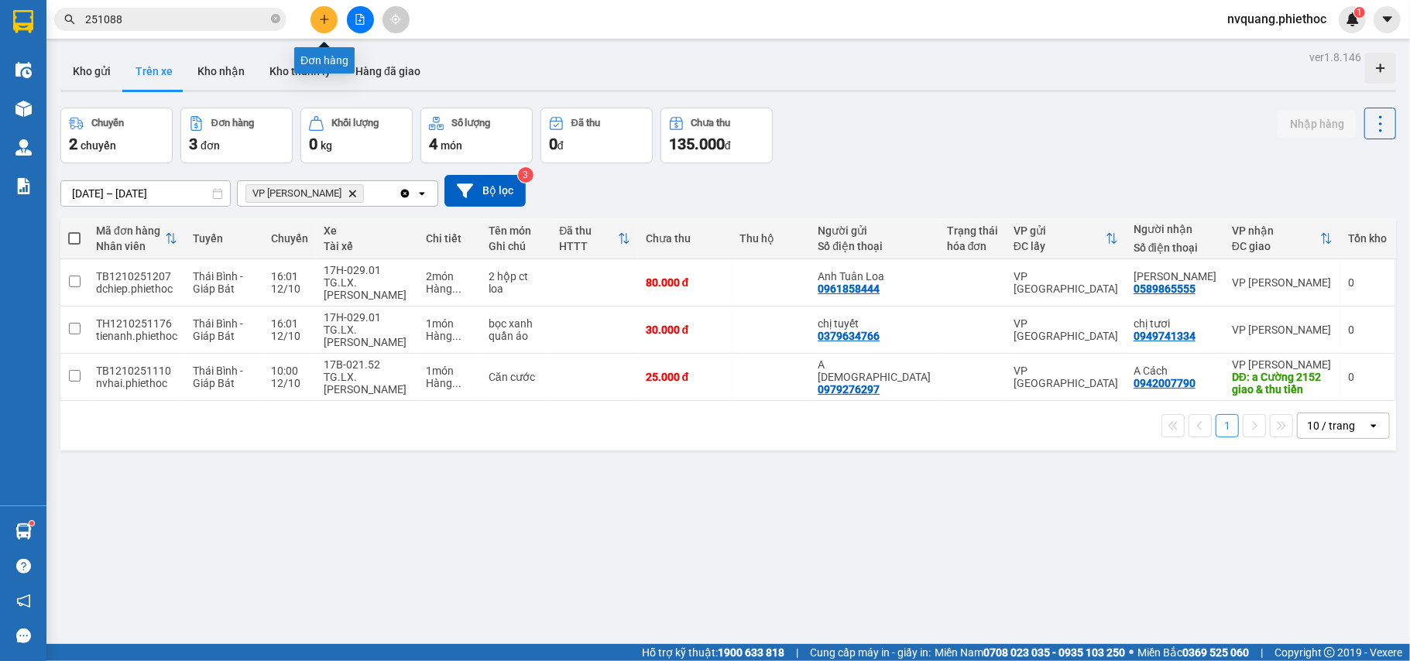
click at [330, 26] on button at bounding box center [323, 19] width 27 height 27
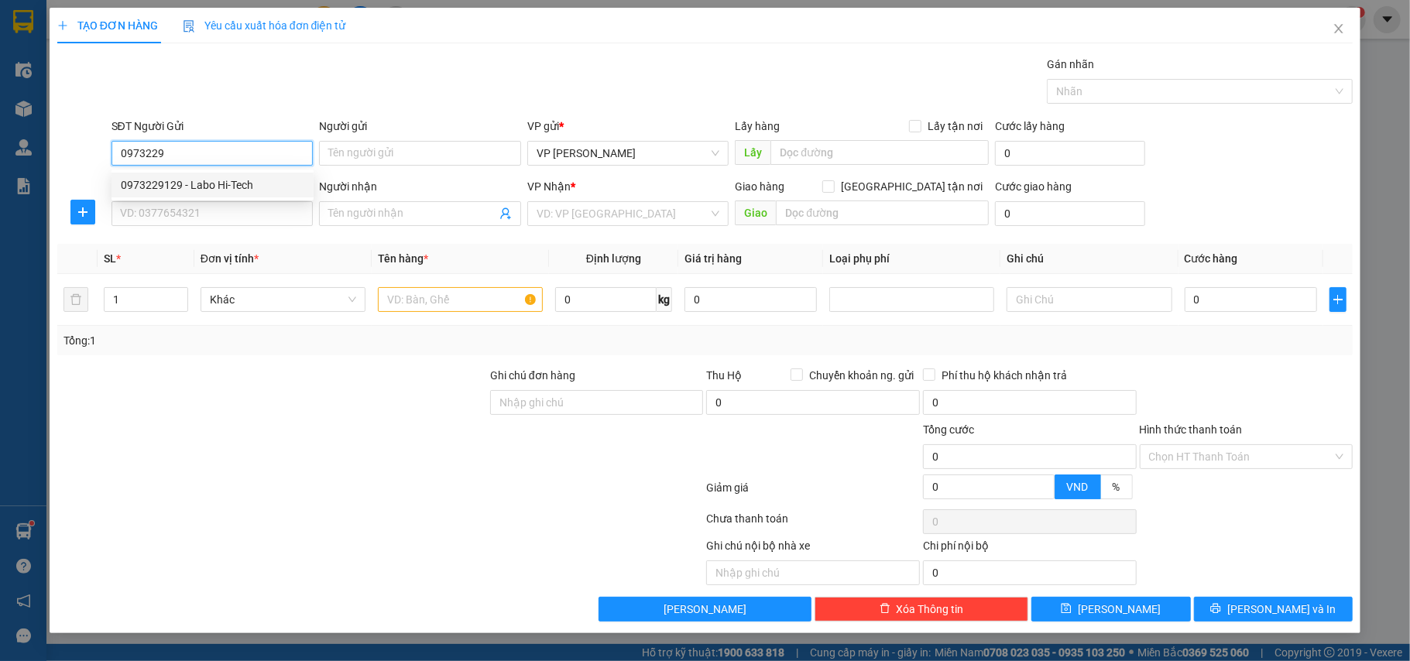
click at [190, 187] on div "0973229129 - Labo Hi-Tech" at bounding box center [212, 185] width 183 height 17
type input "0973229129"
type input "Labo Hi-Tech"
type input "0973229129"
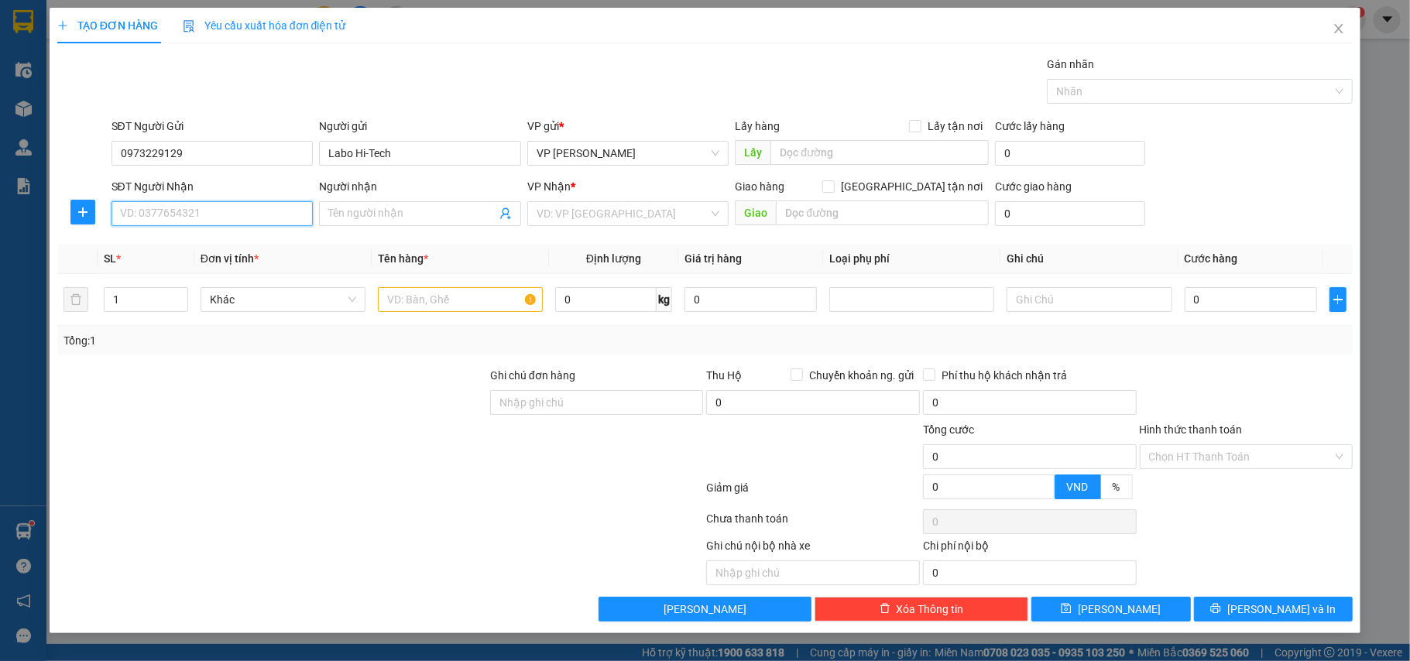
click at [190, 214] on input "SĐT Người Nhận" at bounding box center [212, 213] width 202 height 25
click at [205, 245] on div "0972310622 - [PERSON_NAME]" at bounding box center [212, 246] width 183 height 17
type input "0972310622"
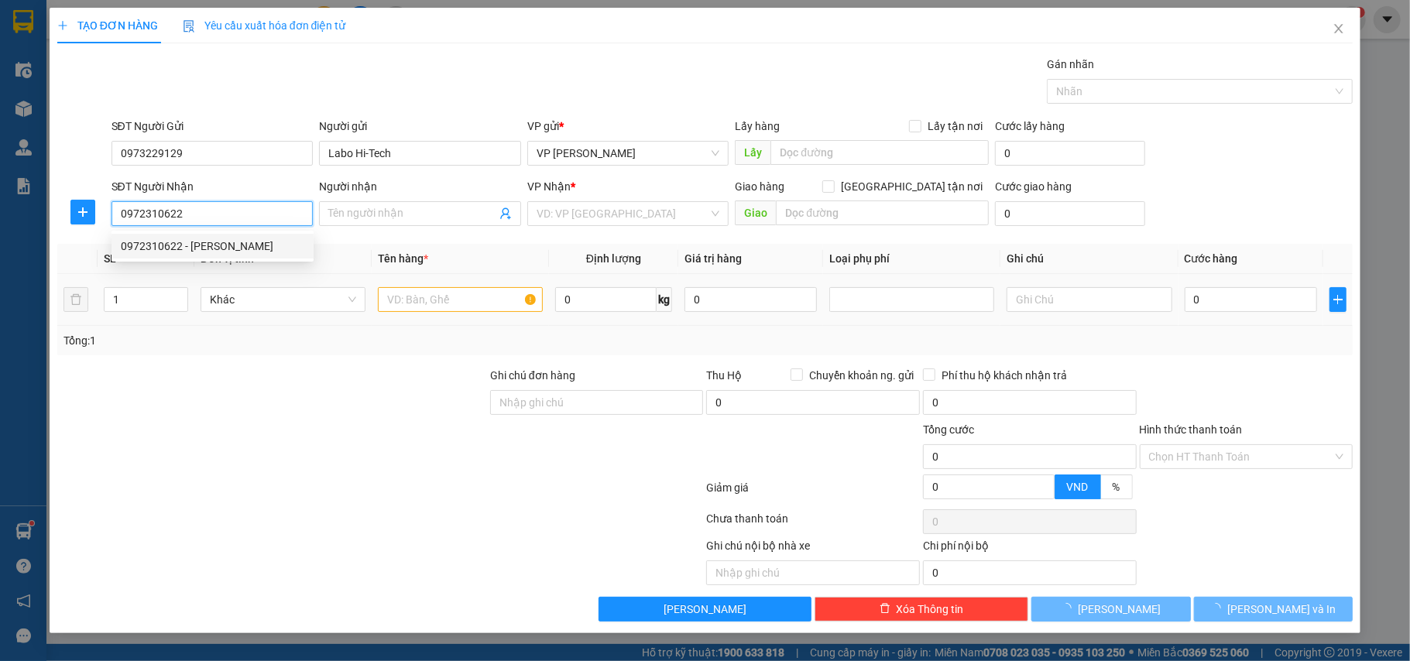
type input "[PERSON_NAME]"
type input "."
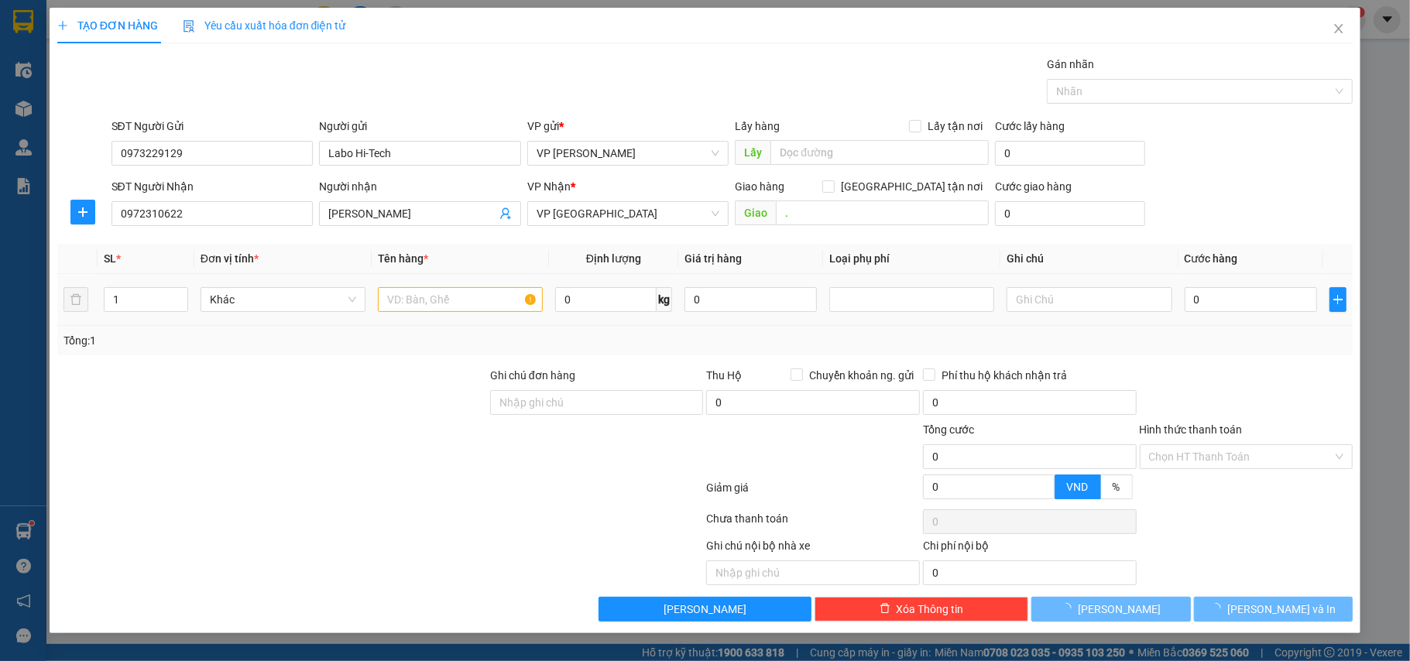
click at [432, 286] on div at bounding box center [460, 299] width 165 height 31
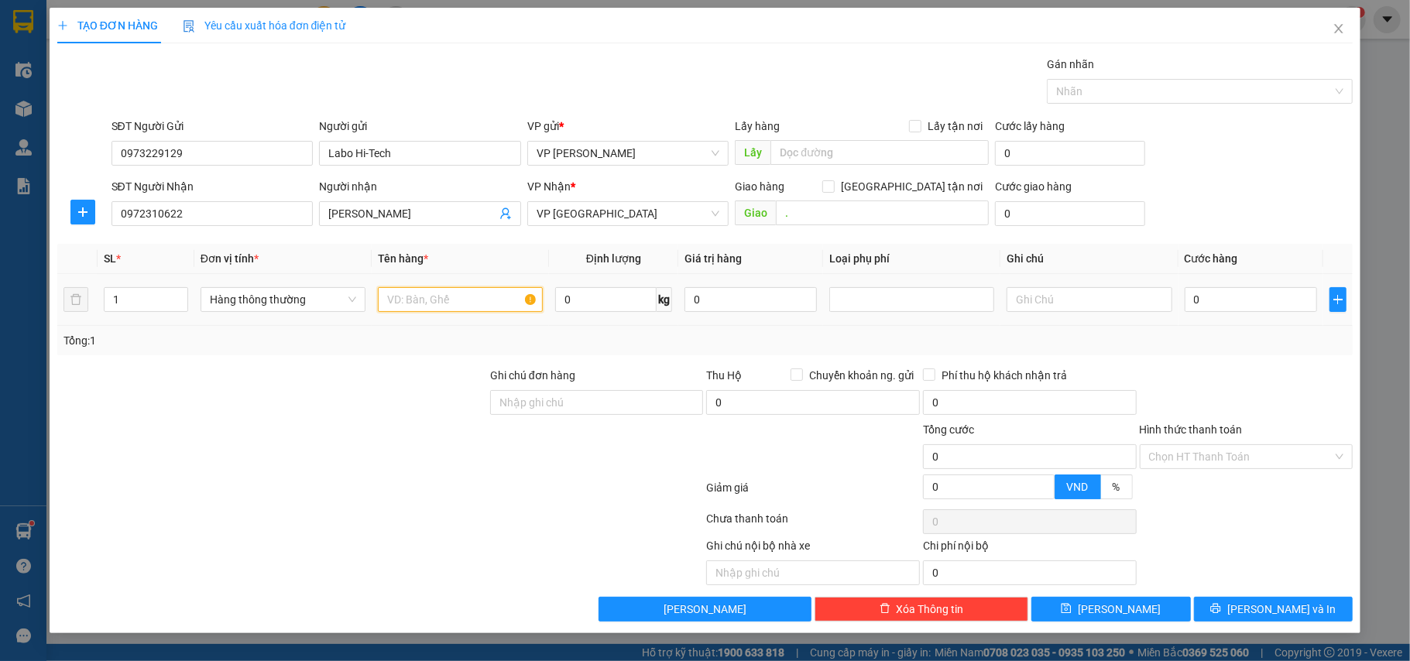
click at [432, 301] on input "text" at bounding box center [460, 299] width 165 height 25
type input "hộp ct nha khoa"
click at [1205, 304] on input "0" at bounding box center [1250, 299] width 132 height 25
type input "2"
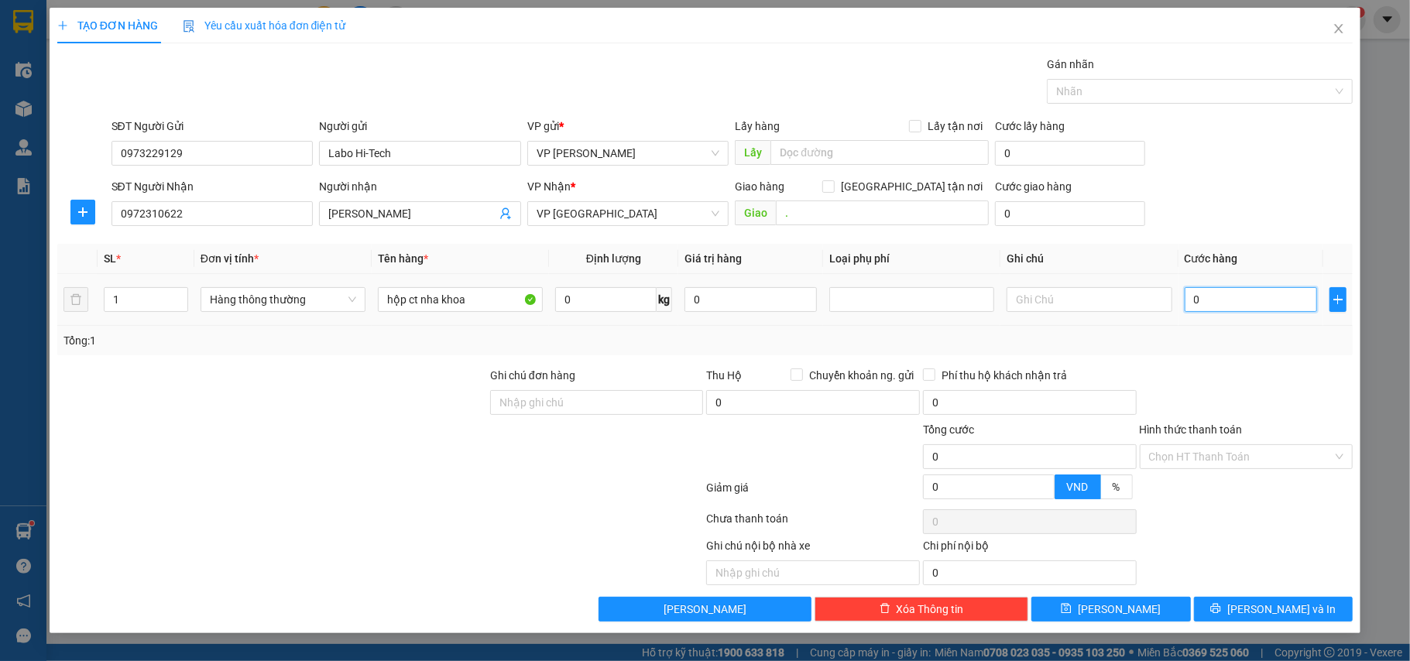
type input "2"
type input "25"
type input "25.000"
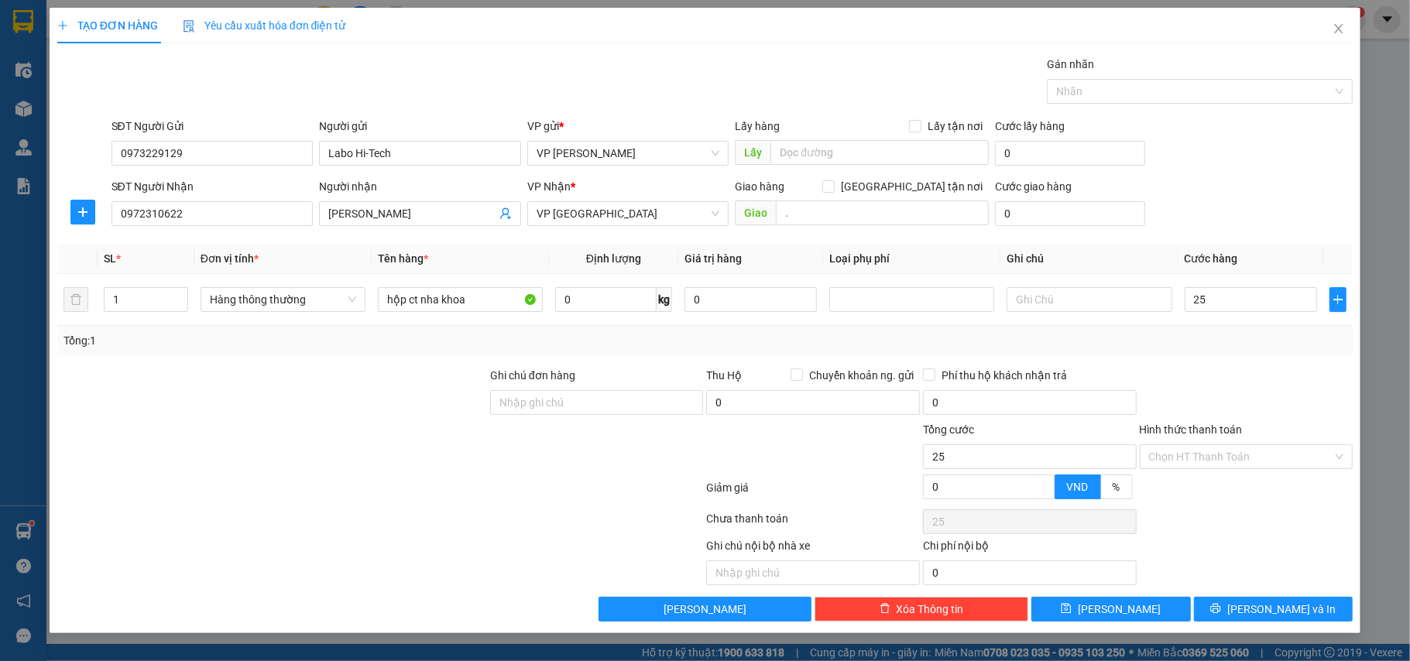
type input "25.000"
click at [1257, 359] on div "Transit Pickup Surcharge Ids Transit Deliver Surcharge Ids Transit Deliver Surc…" at bounding box center [705, 339] width 1296 height 566
click at [1218, 608] on button "[PERSON_NAME] và In" at bounding box center [1273, 609] width 159 height 25
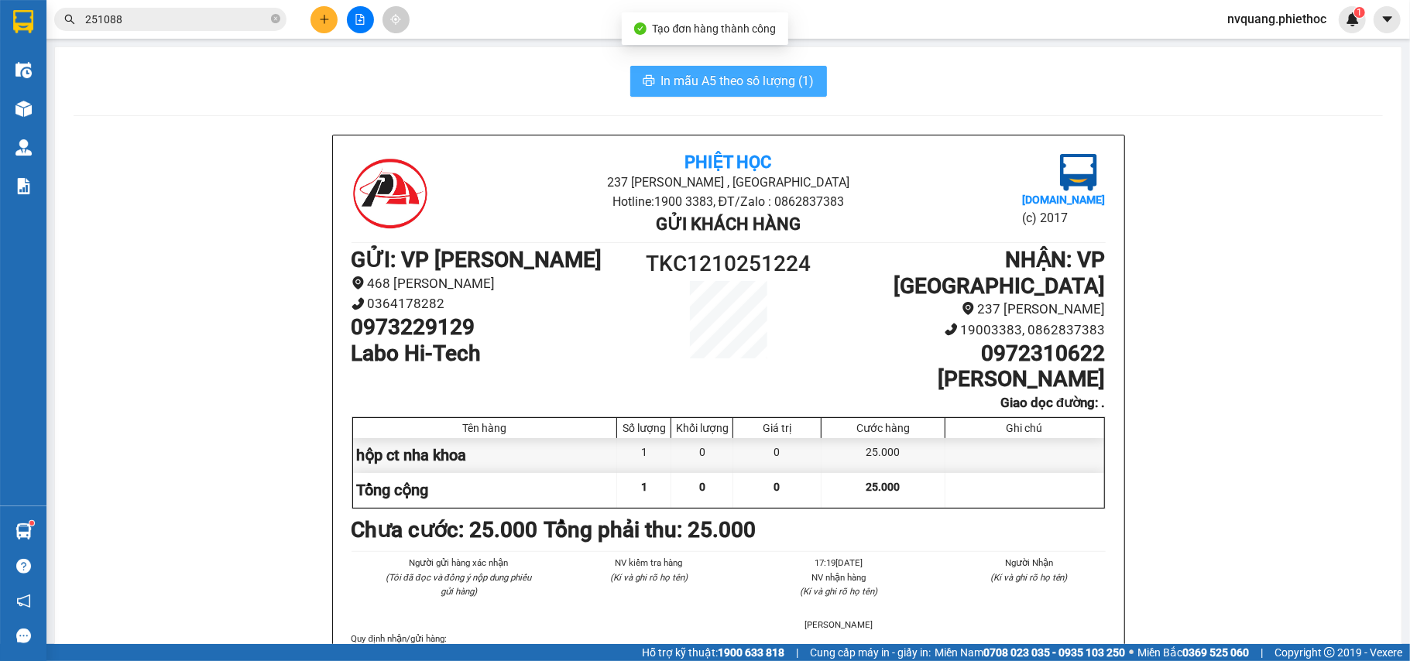
click at [725, 82] on span "In mẫu A5 theo số lượng (1)" at bounding box center [737, 80] width 153 height 19
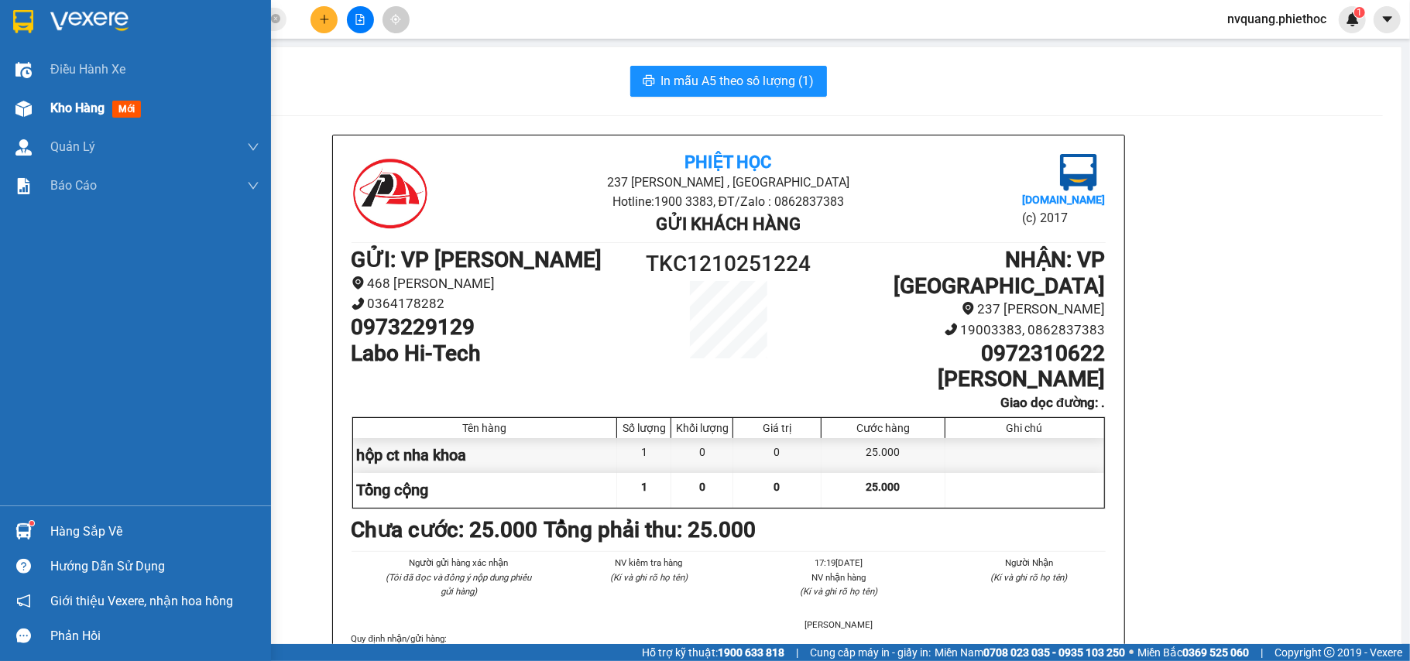
click at [79, 104] on span "Kho hàng" at bounding box center [77, 108] width 54 height 15
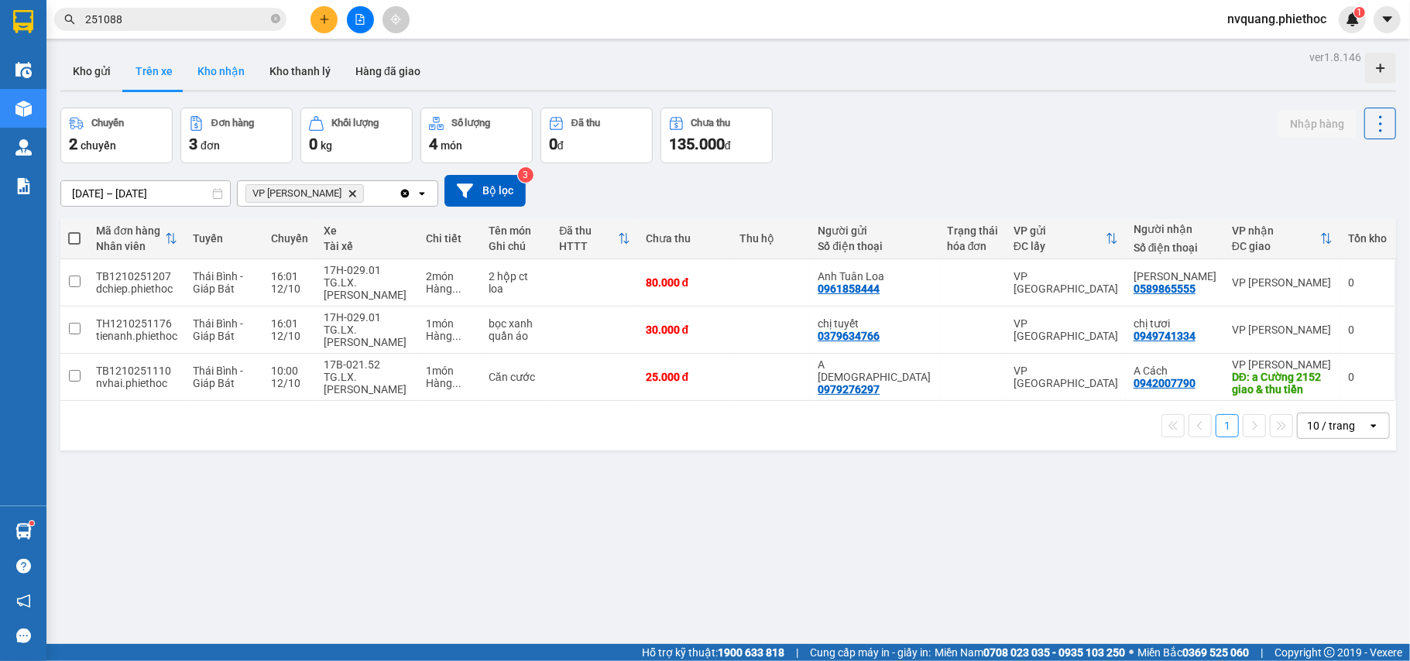
click at [223, 77] on button "Kho nhận" at bounding box center [221, 71] width 72 height 37
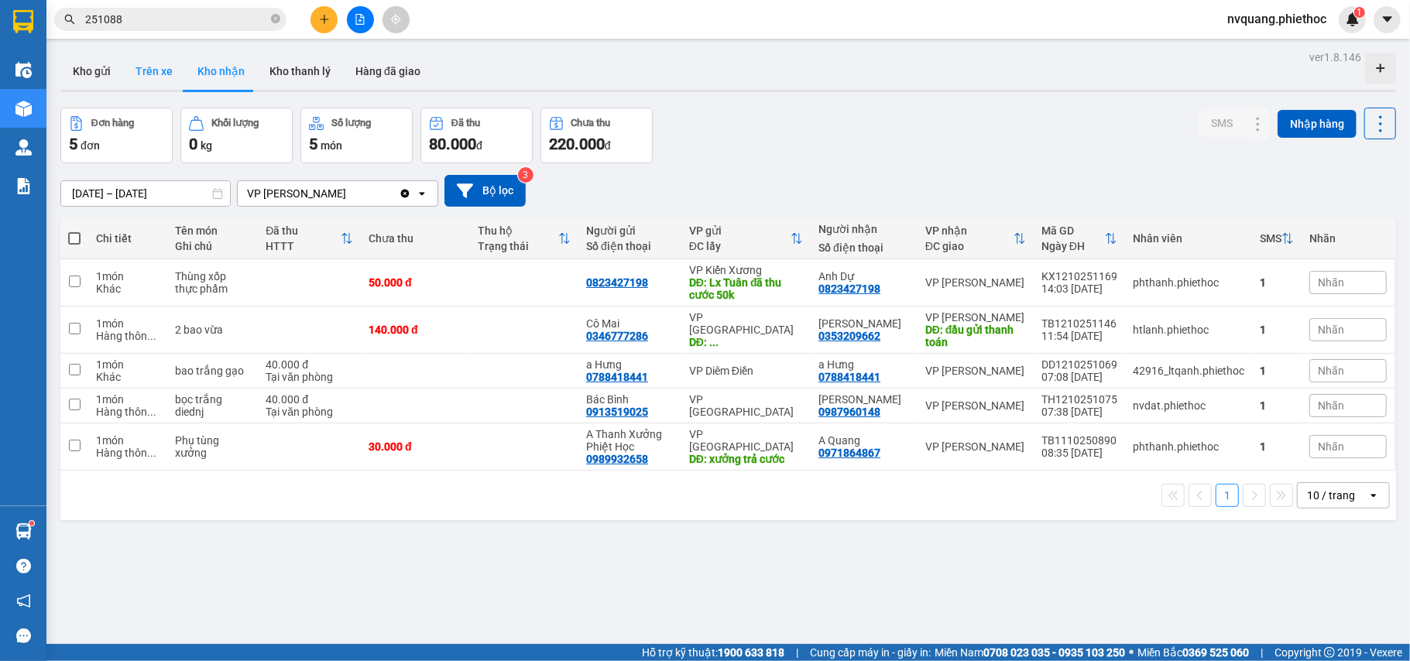
click at [139, 71] on button "Trên xe" at bounding box center [154, 71] width 62 height 37
type input "[DATE] – [DATE]"
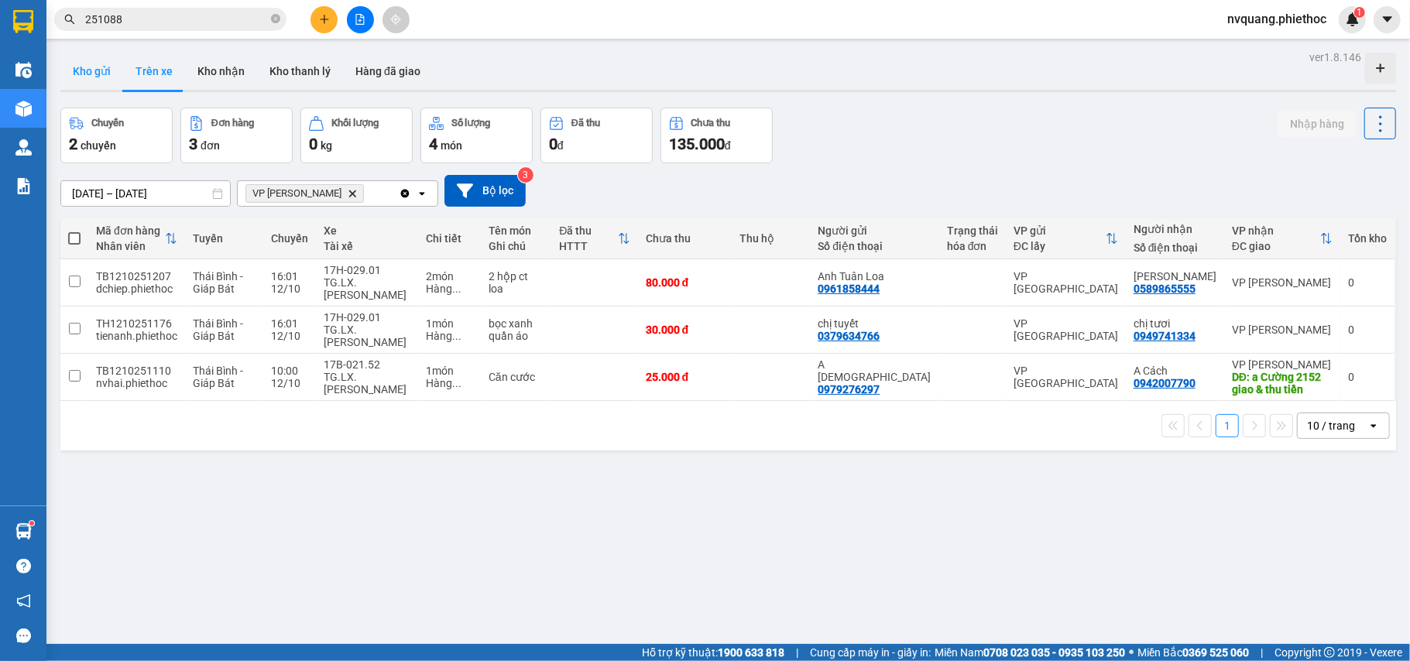
click at [94, 72] on button "Kho gửi" at bounding box center [91, 71] width 63 height 37
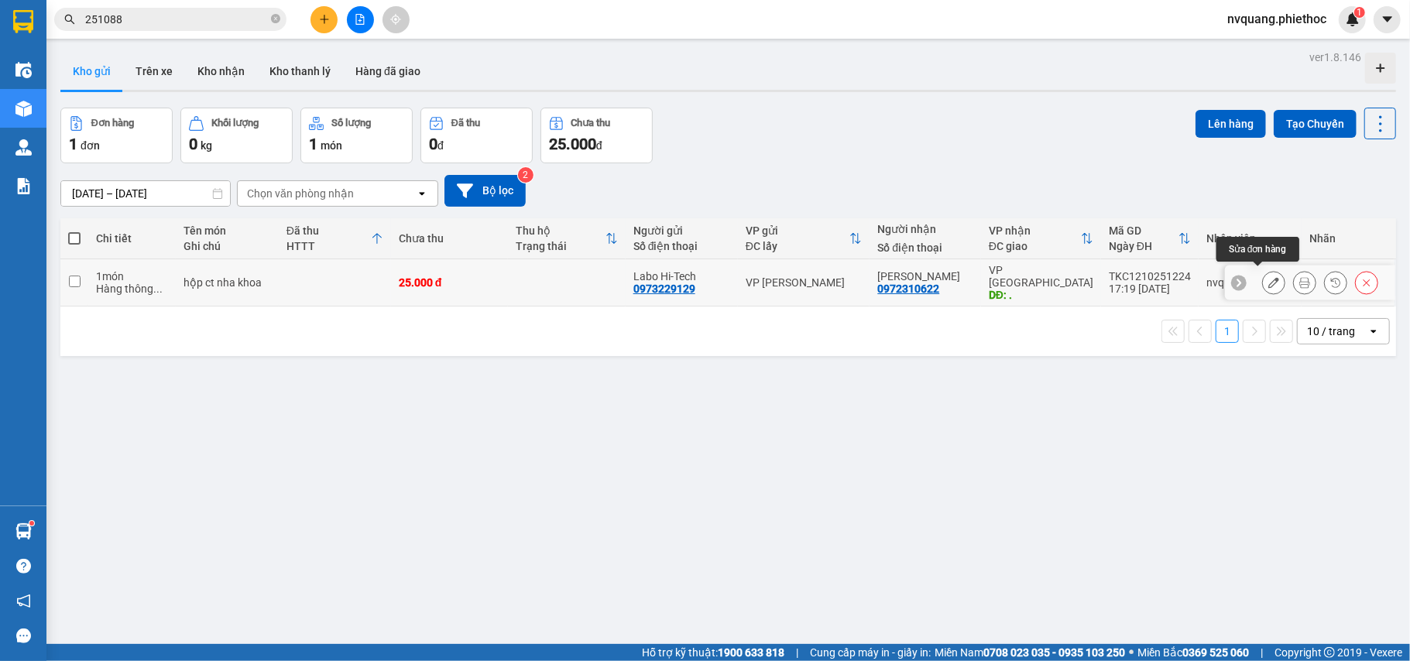
click at [1263, 271] on button at bounding box center [1274, 282] width 22 height 27
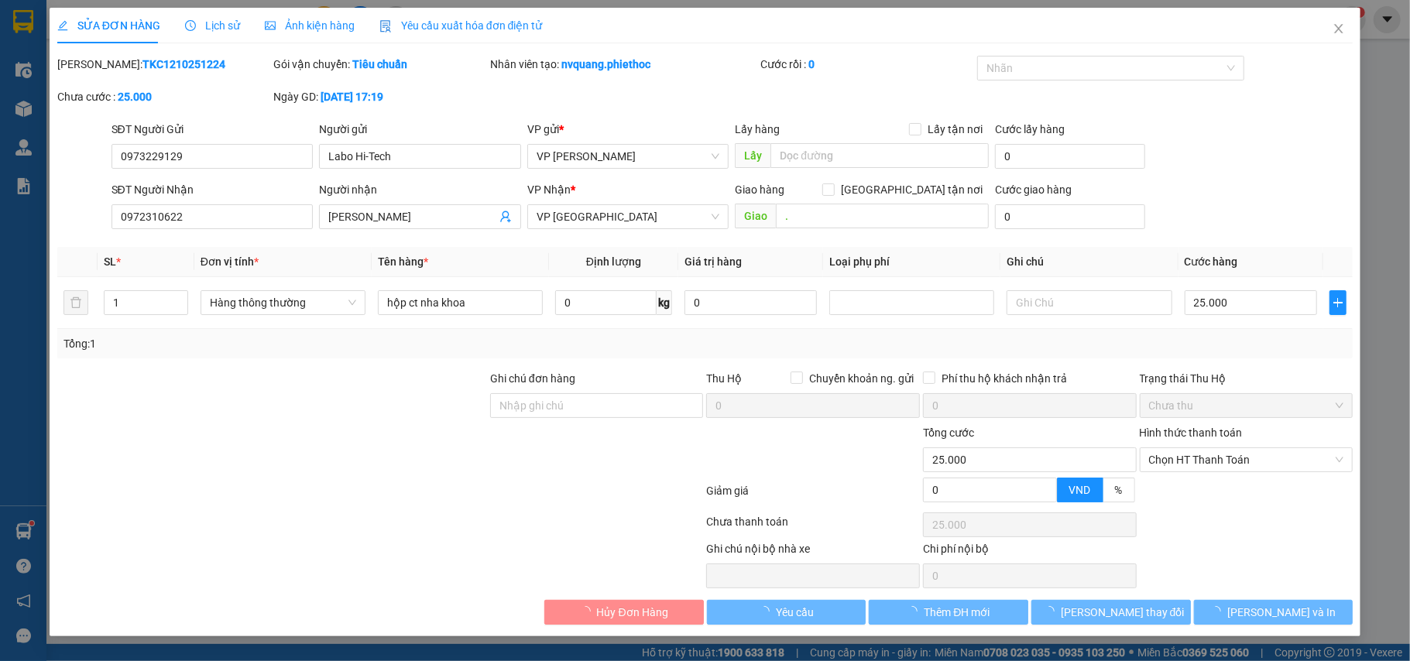
type input "0973229129"
type input "Labo Hi-Tech"
type input "0972310622"
type input "[PERSON_NAME]"
type input "."
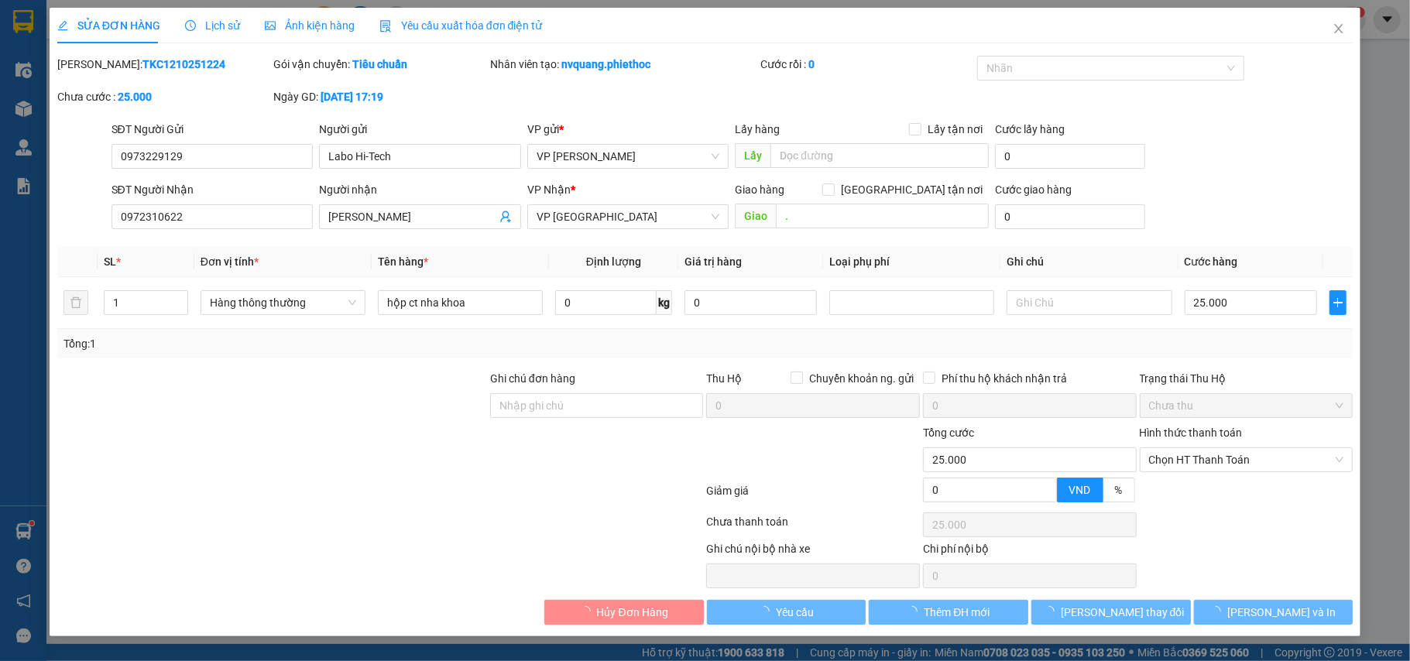
type input "0"
type input "25.000"
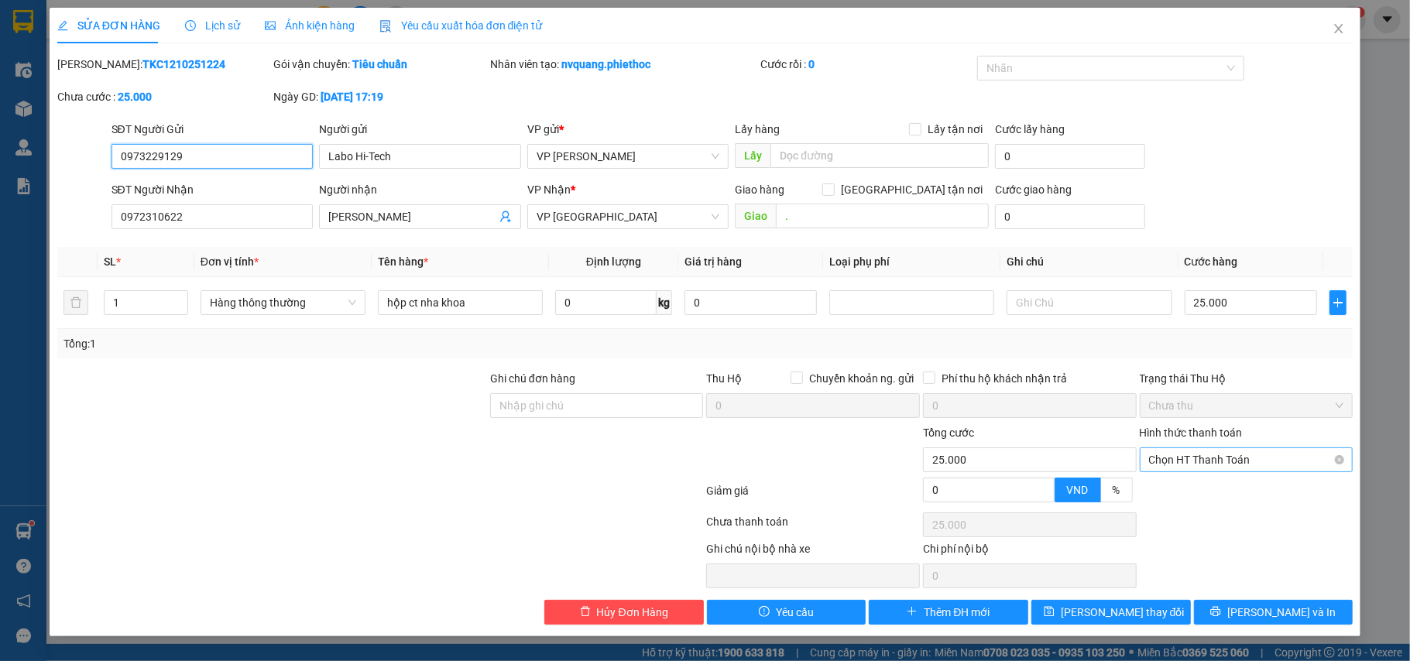
click at [1214, 461] on span "Chọn HT Thanh Toán" at bounding box center [1246, 459] width 195 height 23
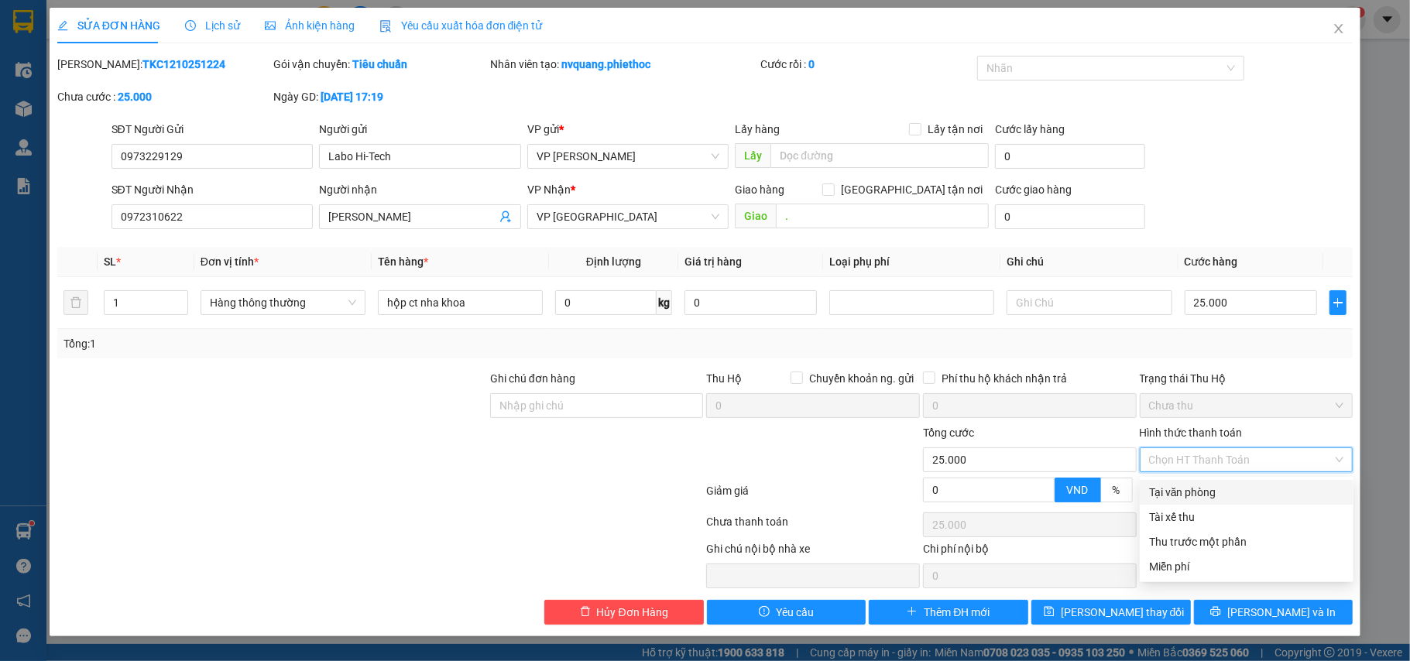
click at [1212, 493] on div "Tại văn phòng" at bounding box center [1246, 492] width 195 height 17
type input "0"
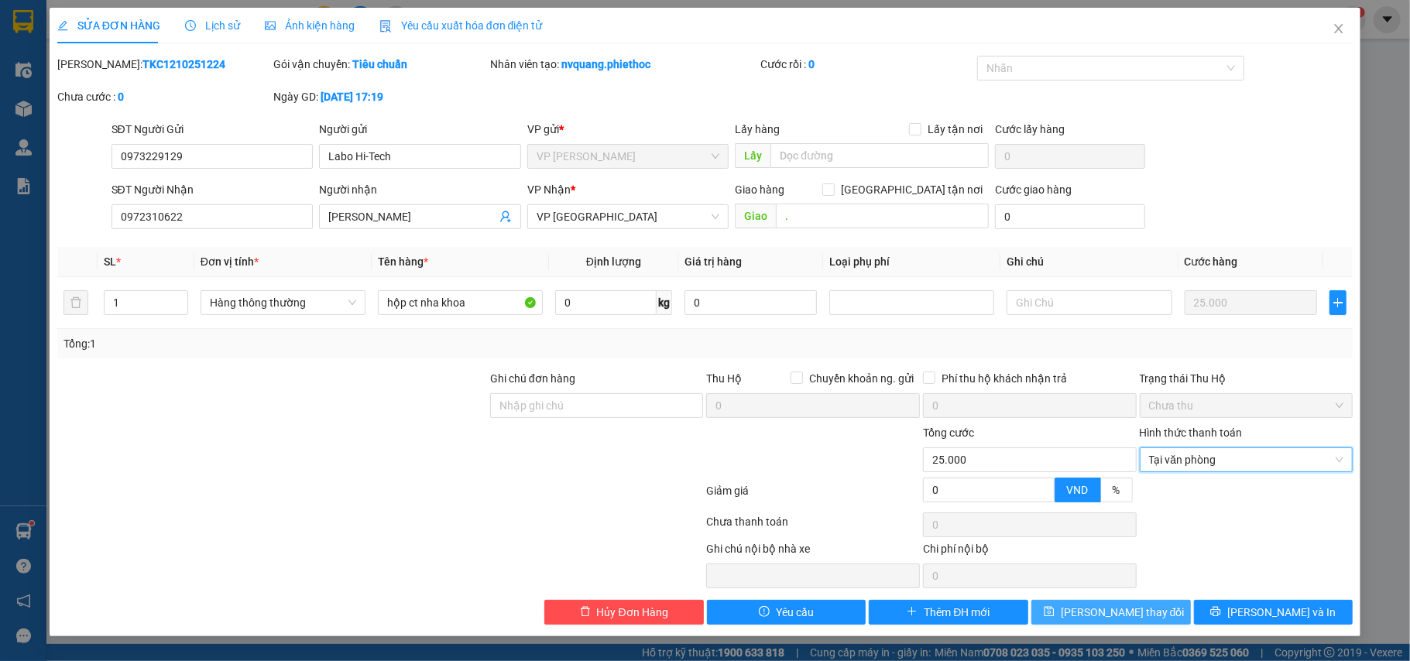
click at [1153, 615] on button "[PERSON_NAME] thay đổi" at bounding box center [1110, 612] width 159 height 25
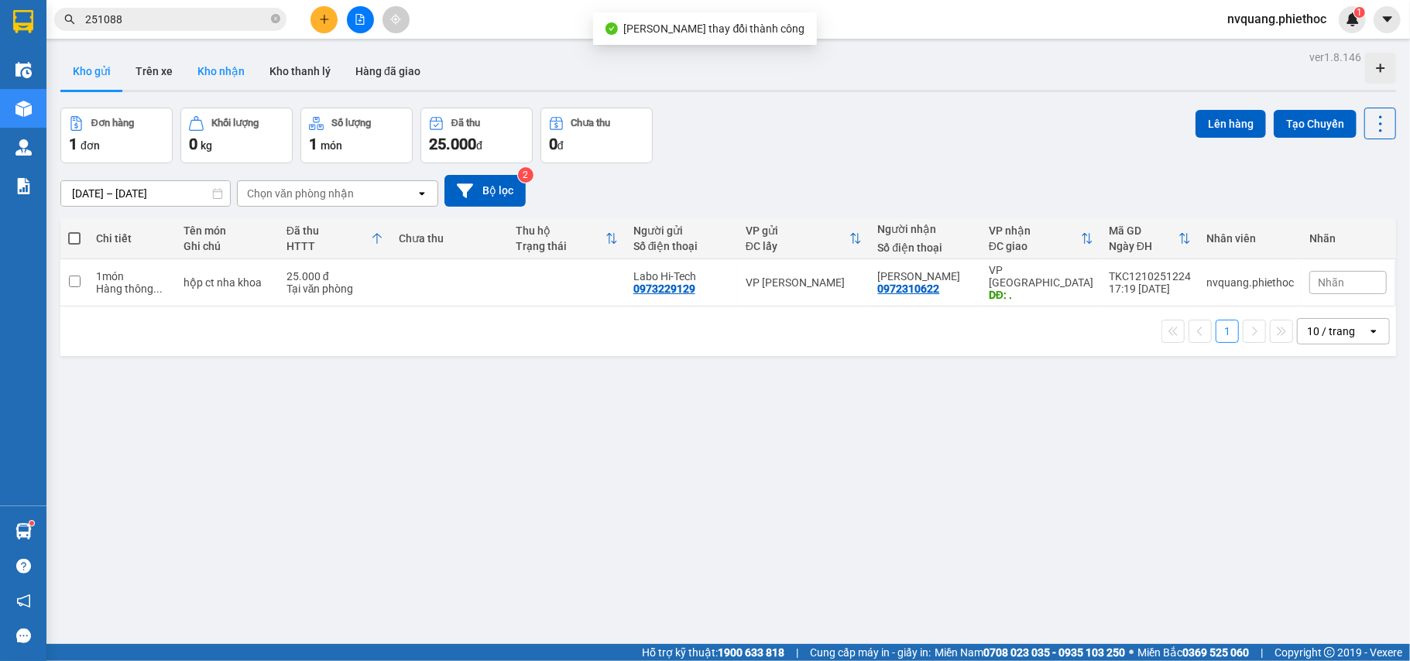
click at [221, 63] on button "Kho nhận" at bounding box center [221, 71] width 72 height 37
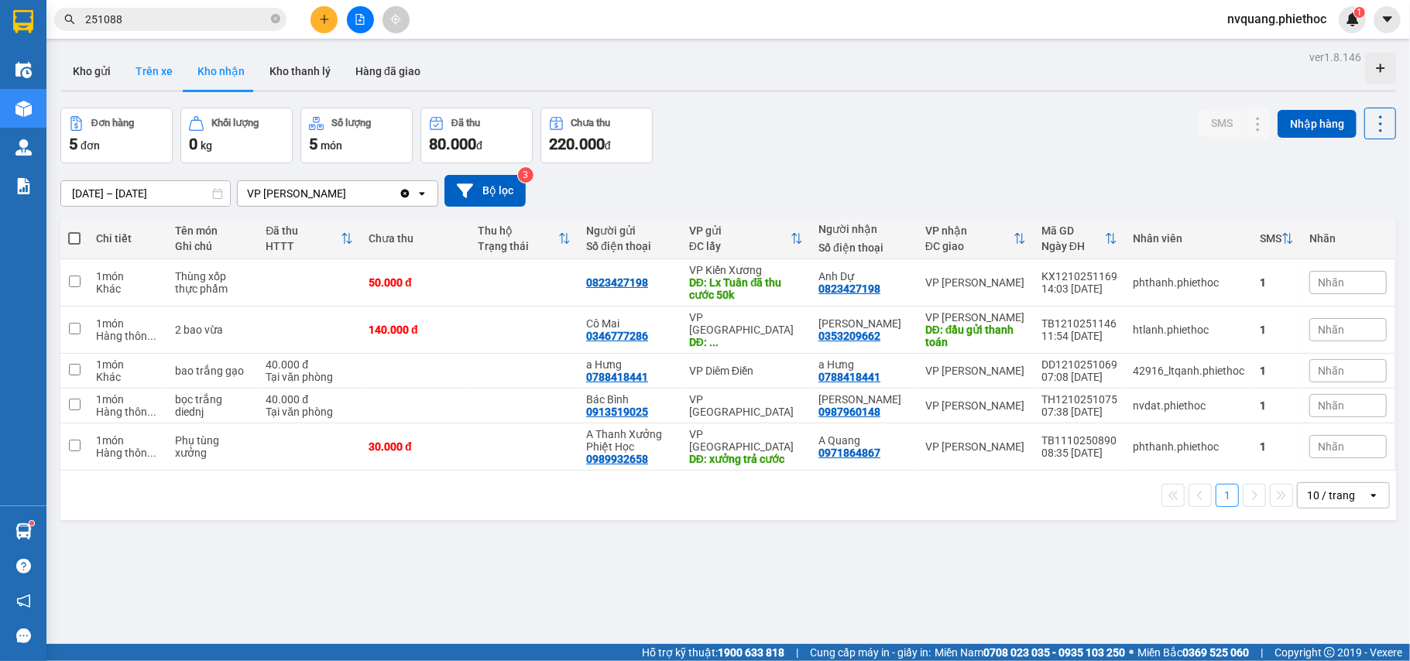
click at [165, 78] on button "Trên xe" at bounding box center [154, 71] width 62 height 37
type input "[DATE] – [DATE]"
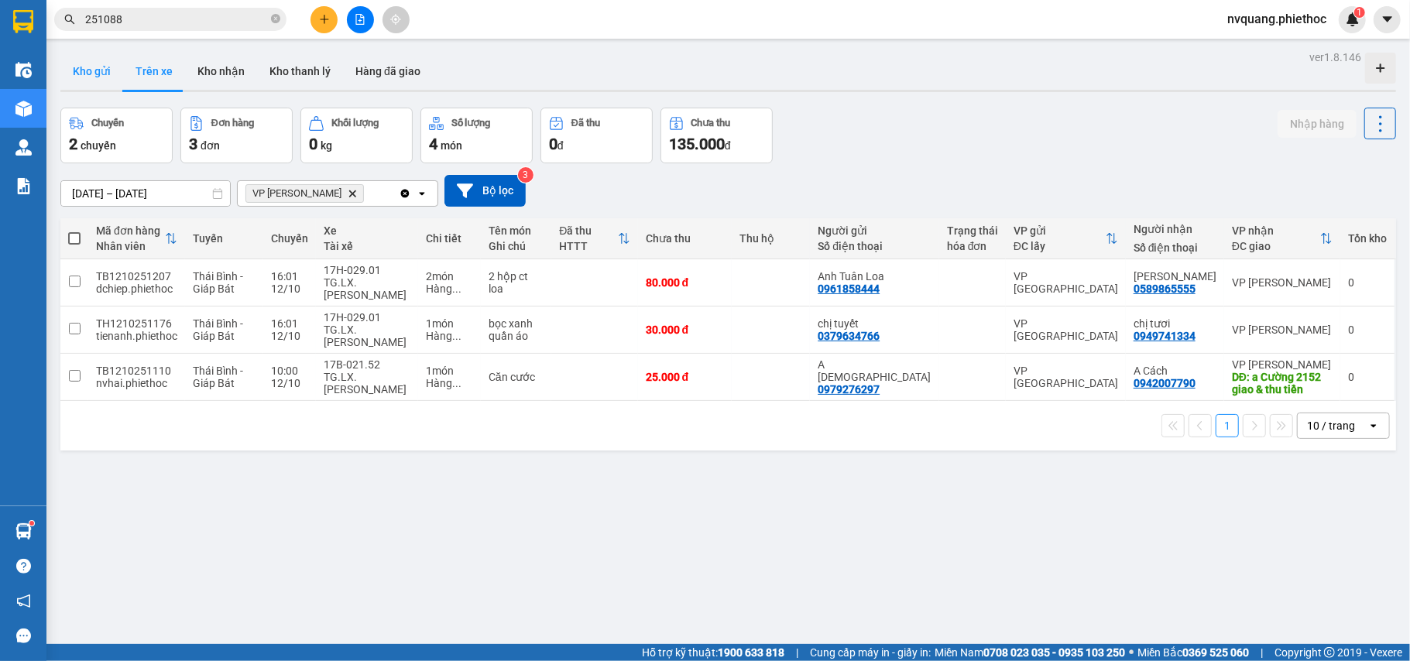
click at [75, 72] on button "Kho gửi" at bounding box center [91, 71] width 63 height 37
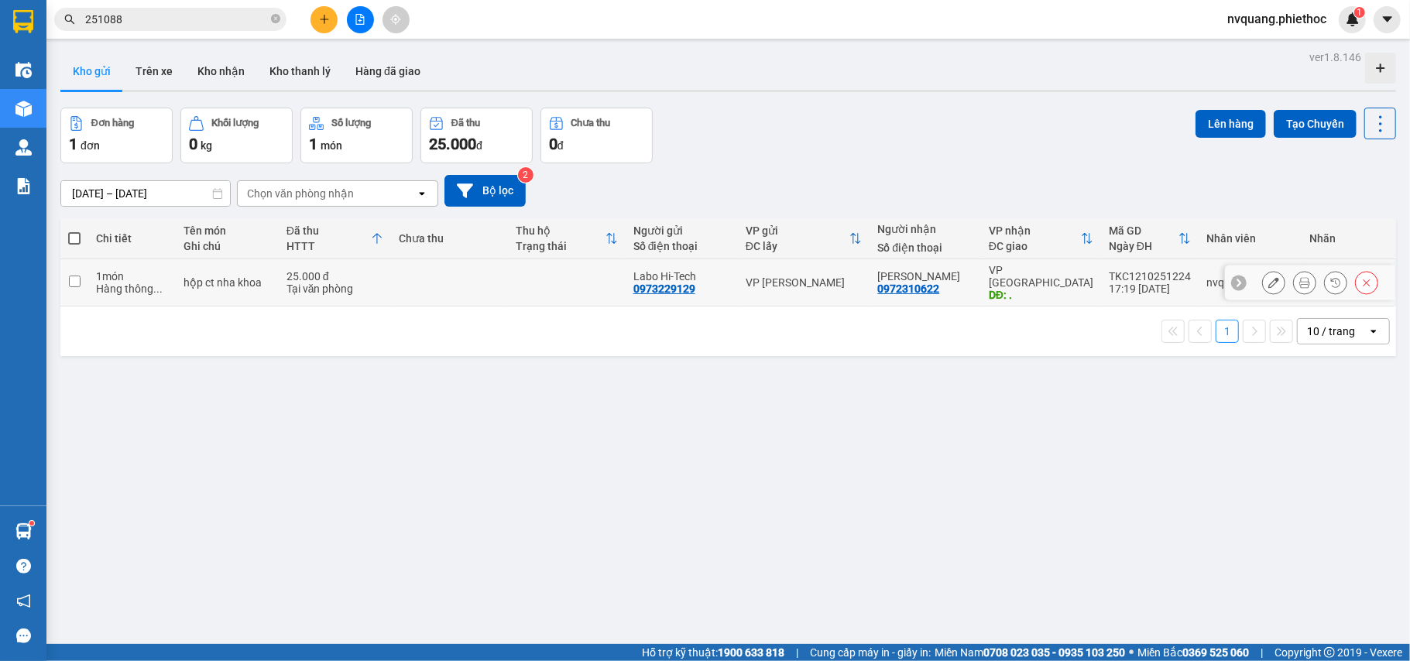
click at [506, 288] on td at bounding box center [449, 282] width 117 height 47
checkbox input "true"
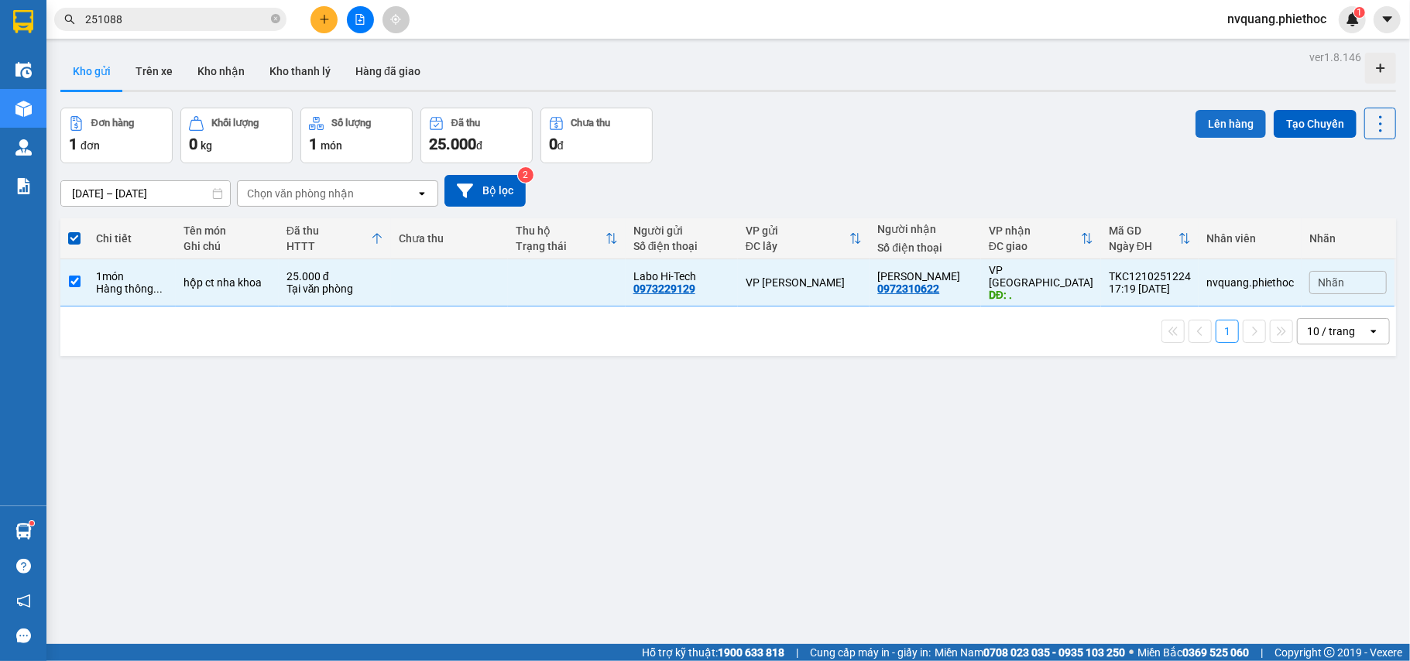
click at [1199, 125] on button "Lên hàng" at bounding box center [1230, 124] width 70 height 28
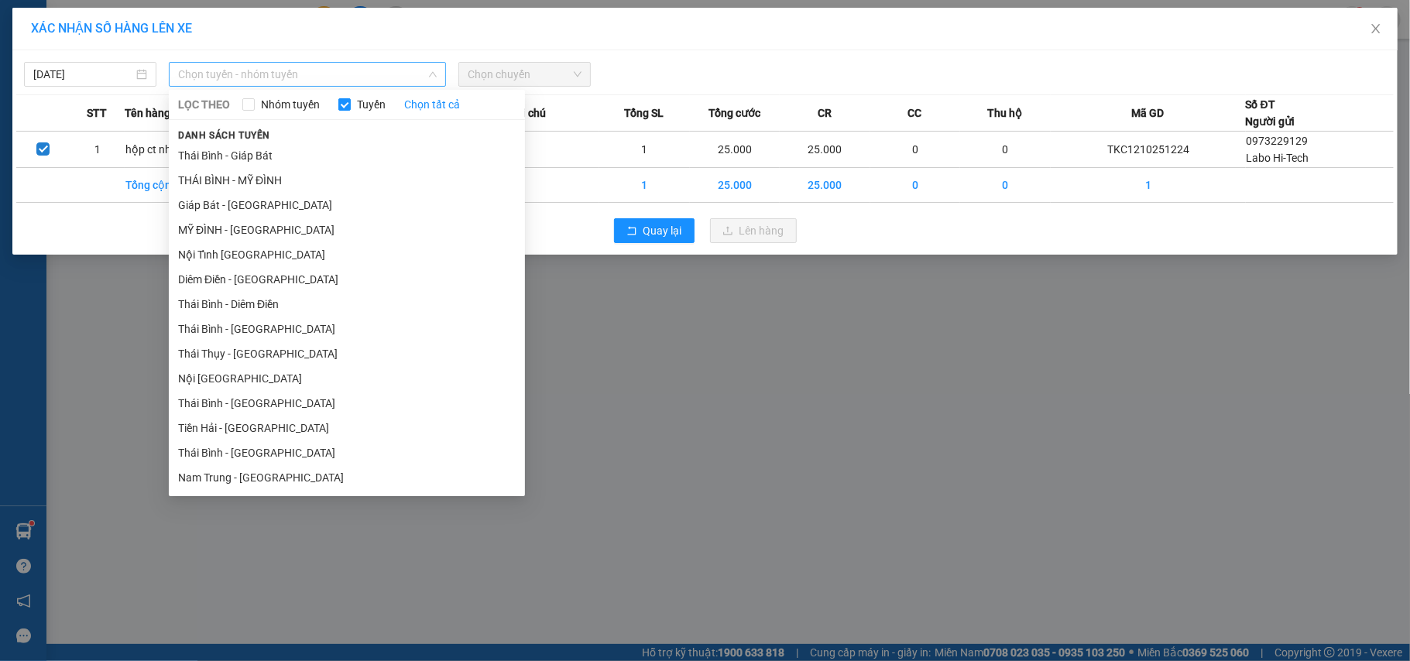
click at [242, 72] on span "Chọn tuyến - nhóm tuyến" at bounding box center [307, 74] width 259 height 23
click at [258, 203] on li "Giáp Bát - [GEOGRAPHIC_DATA]" at bounding box center [347, 205] width 356 height 25
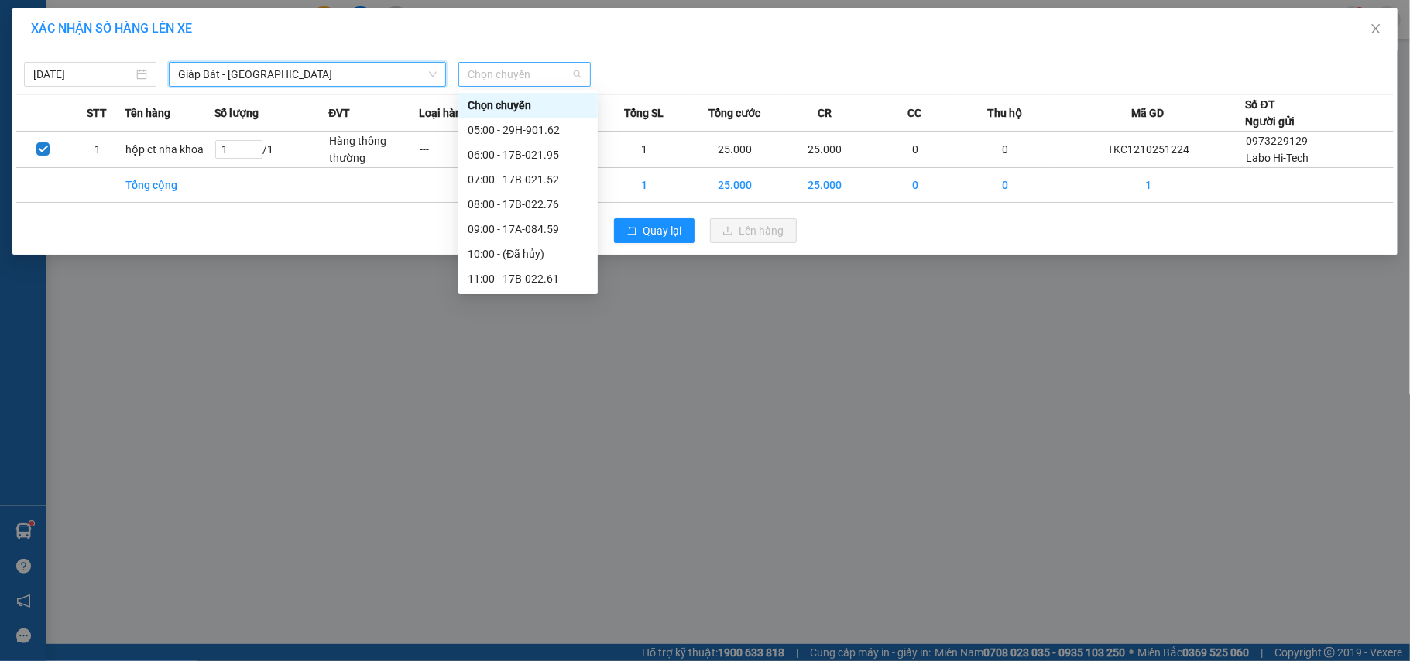
click at [478, 68] on span "Chọn chuyến" at bounding box center [525, 74] width 114 height 23
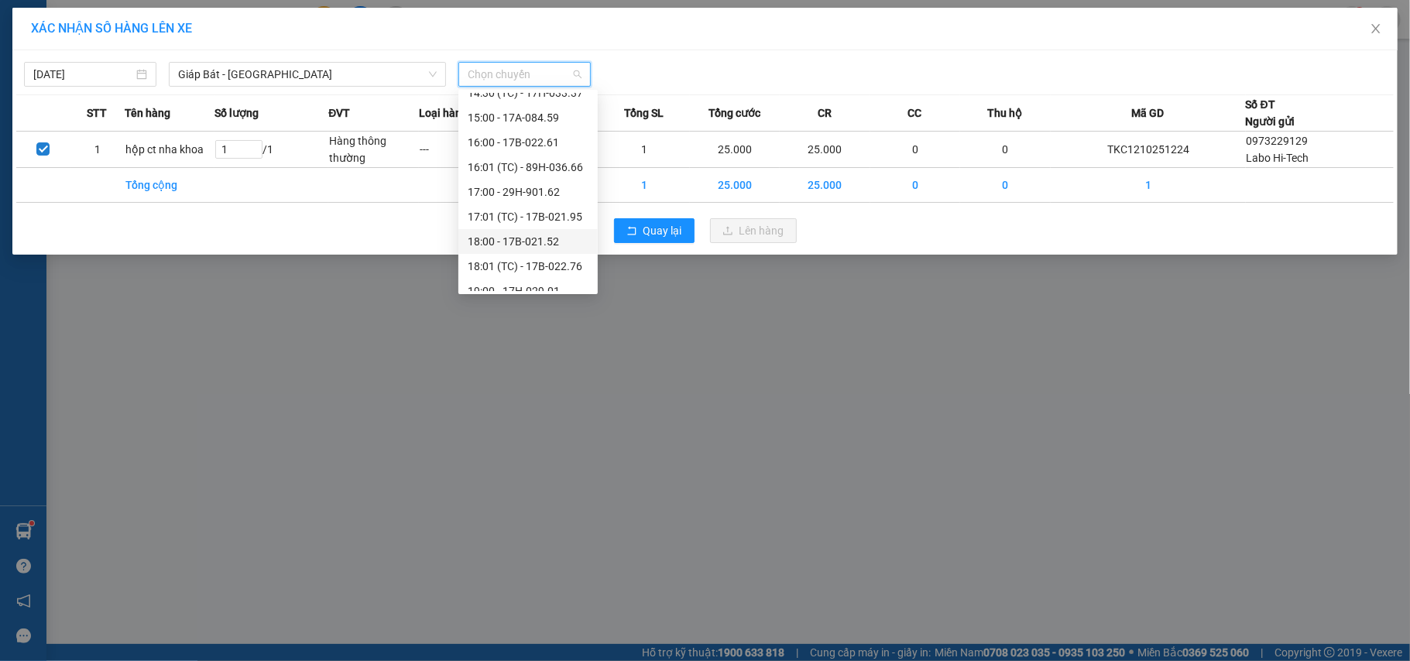
click at [534, 236] on div "18:00 - 17B-021.52" at bounding box center [528, 241] width 121 height 17
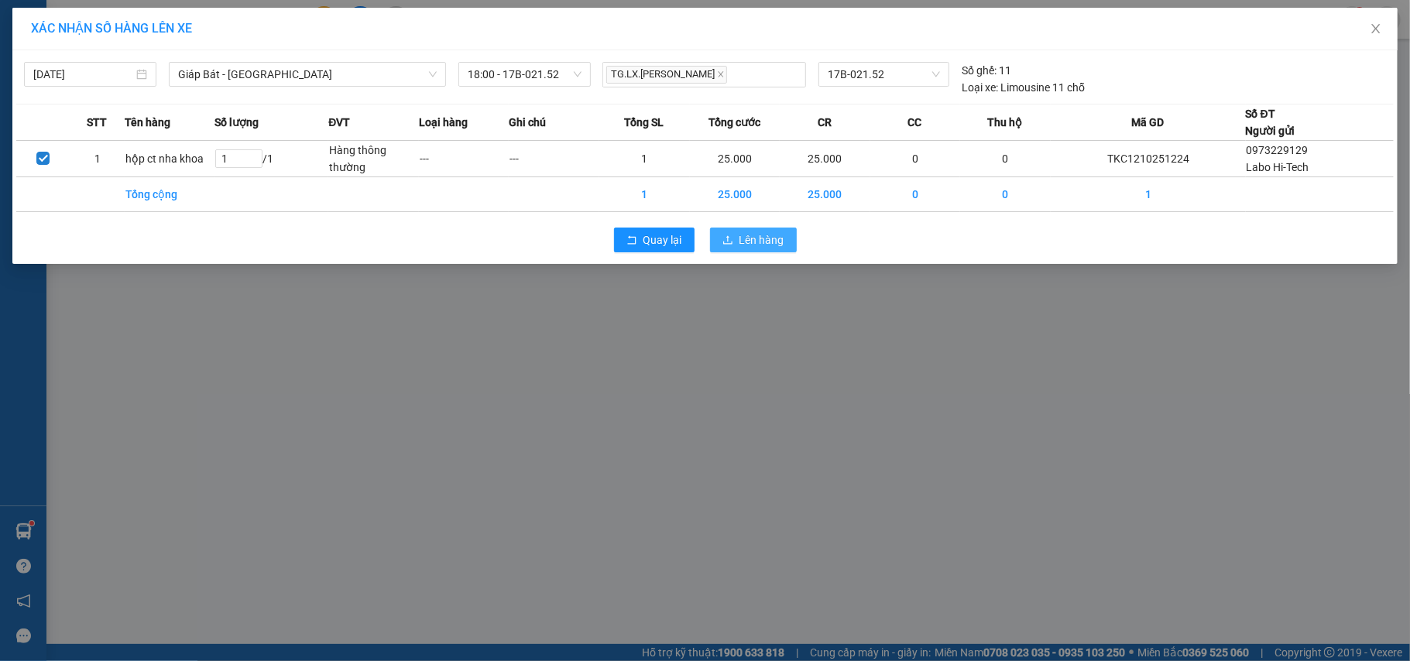
click at [728, 232] on button "Lên hàng" at bounding box center [753, 240] width 87 height 25
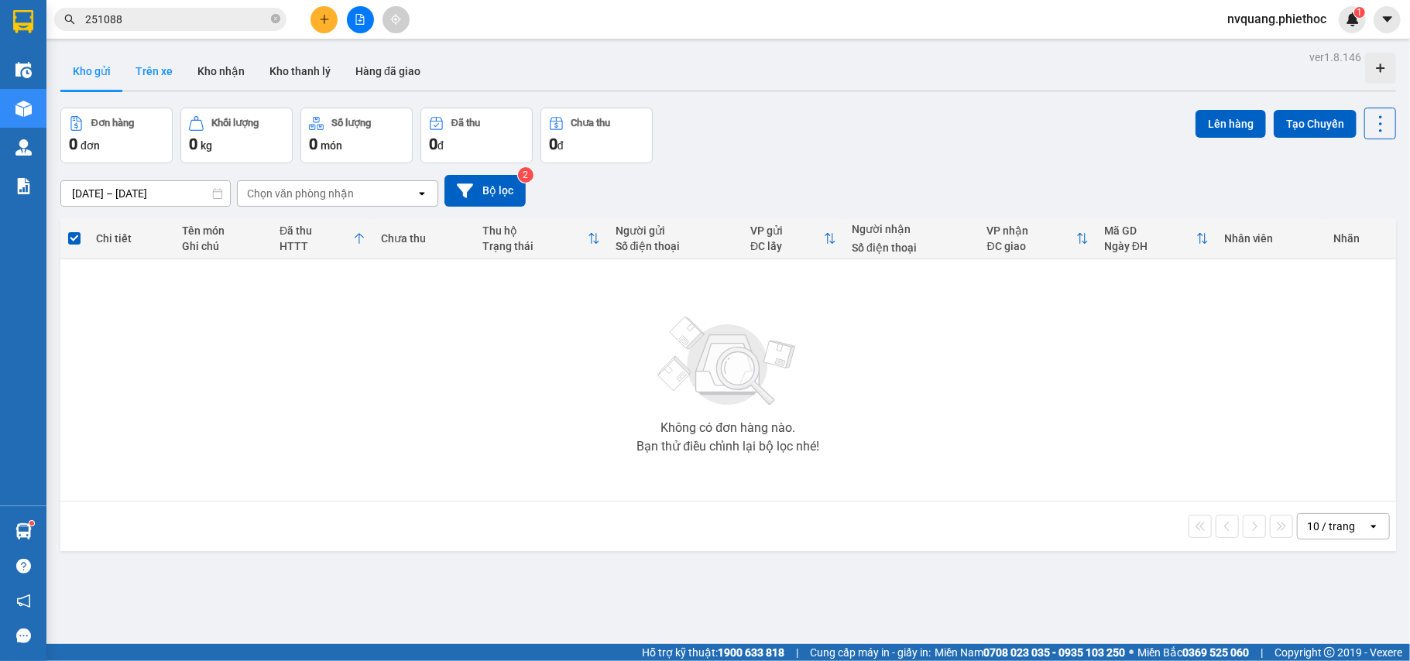
click at [158, 63] on button "Trên xe" at bounding box center [154, 71] width 62 height 37
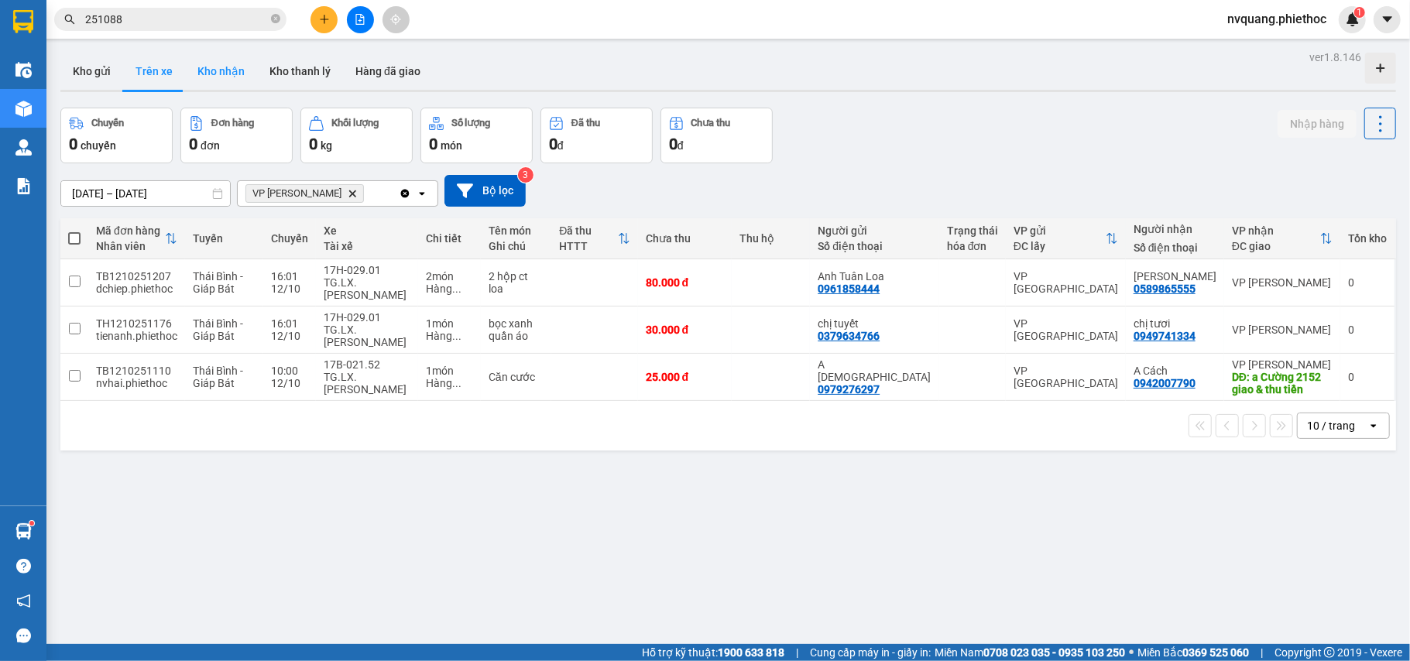
click at [225, 79] on button "Kho nhận" at bounding box center [221, 71] width 72 height 37
type input "[DATE] – [DATE]"
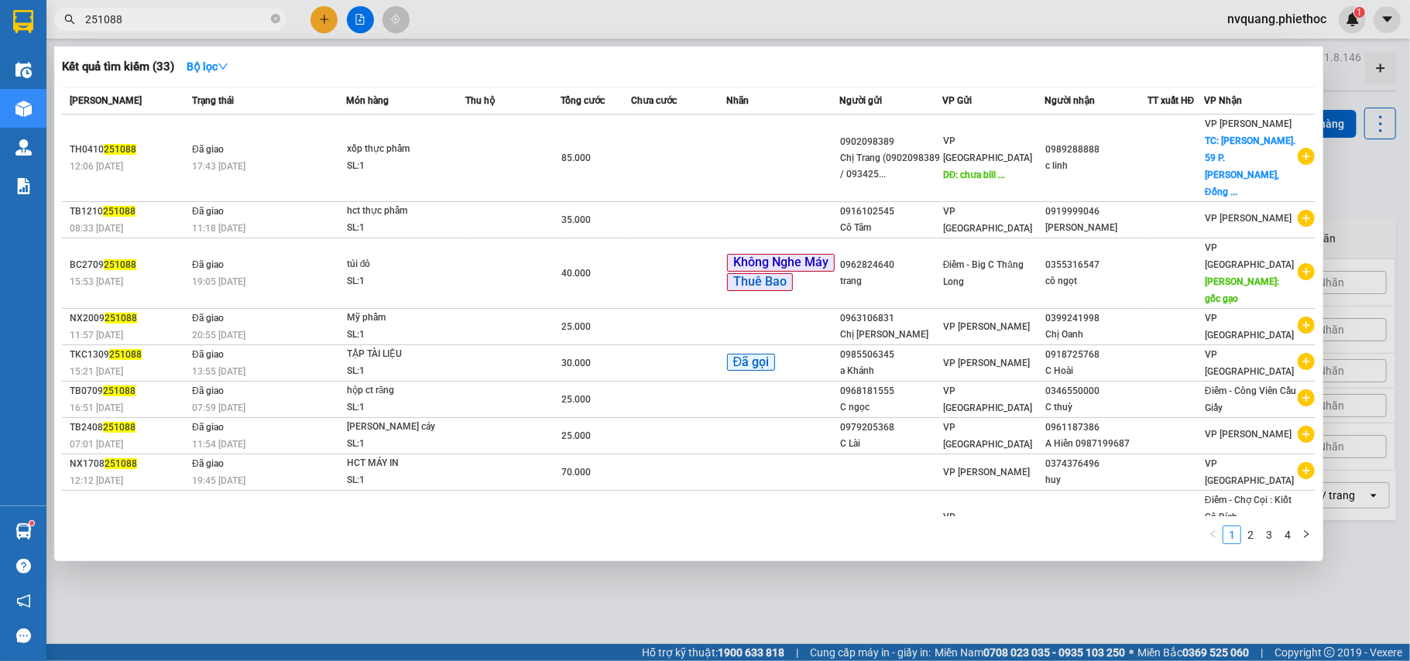
drag, startPoint x: 132, startPoint y: 17, endPoint x: 10, endPoint y: 29, distance: 122.1
click at [13, 29] on section "Kết quả tìm kiếm ( 33 ) Bộ lọc Mã ĐH Trạng thái Món hàng Thu hộ Tổng cước Chưa …" at bounding box center [705, 330] width 1410 height 661
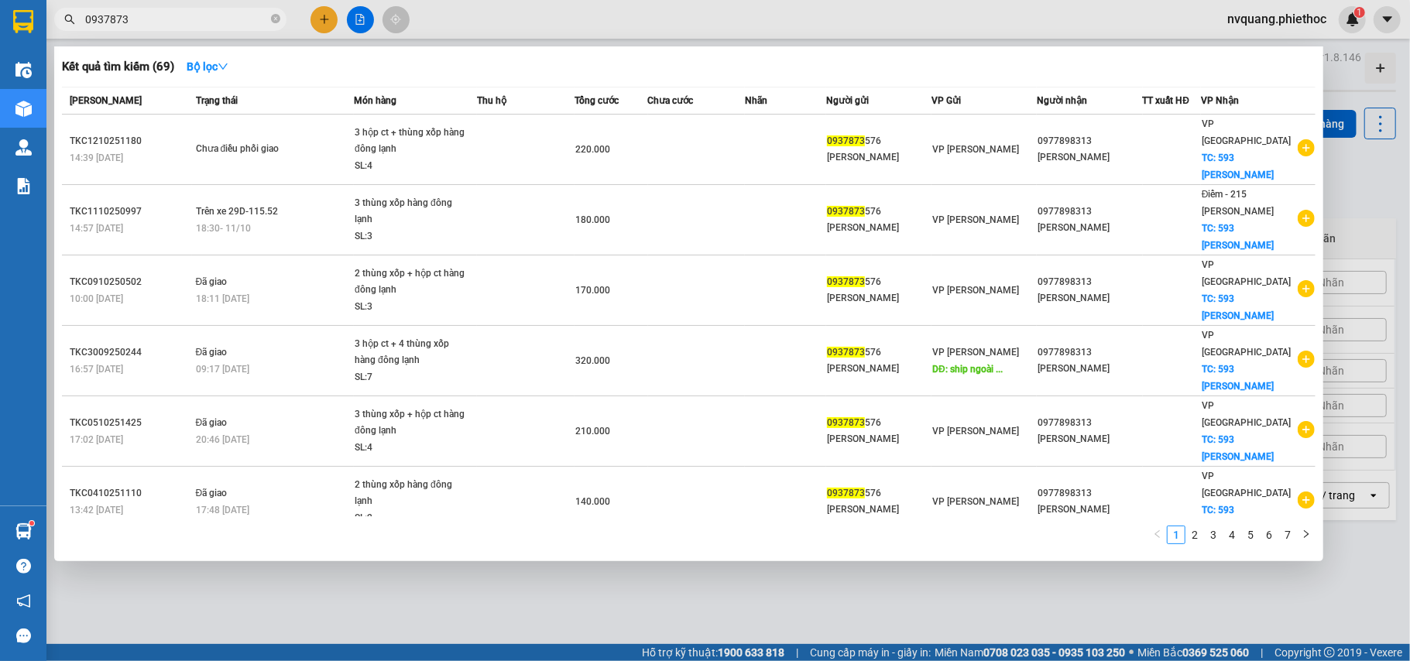
drag, startPoint x: 149, startPoint y: 12, endPoint x: 106, endPoint y: 14, distance: 43.4
click at [106, 14] on input "0937873" at bounding box center [176, 19] width 183 height 17
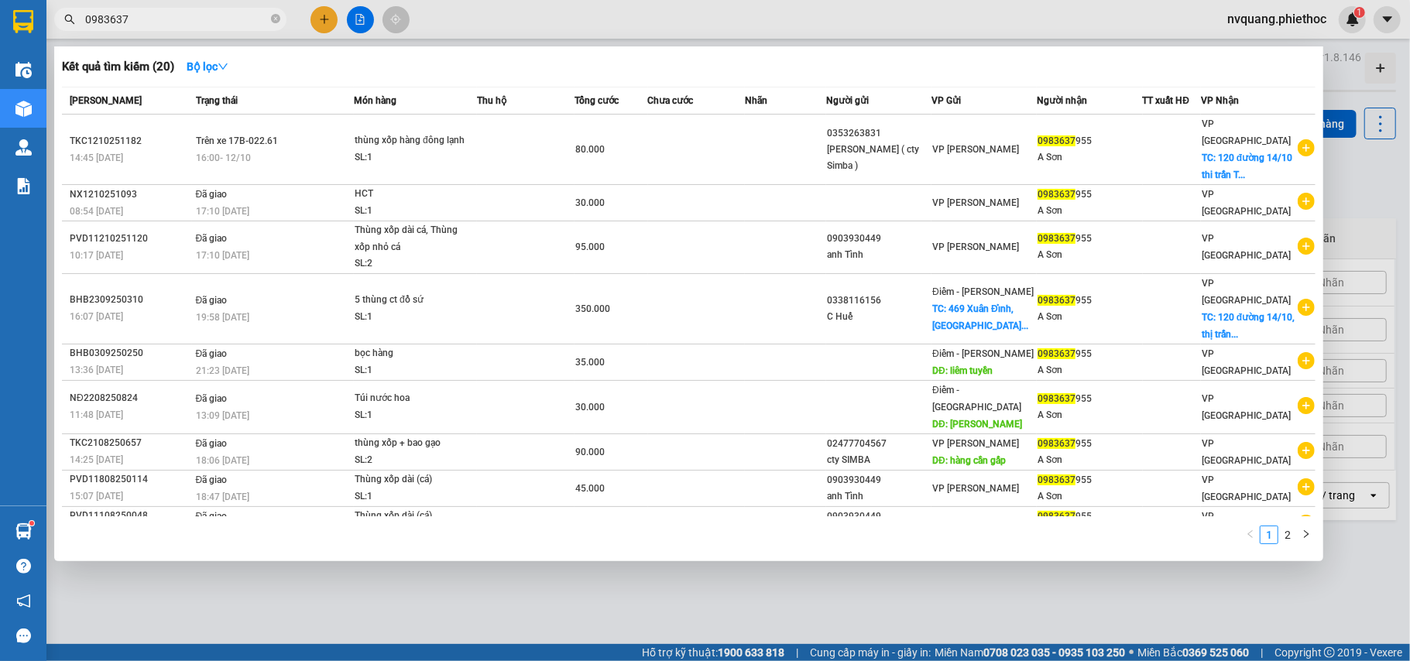
type input "0983637"
click at [813, 596] on div at bounding box center [705, 330] width 1410 height 661
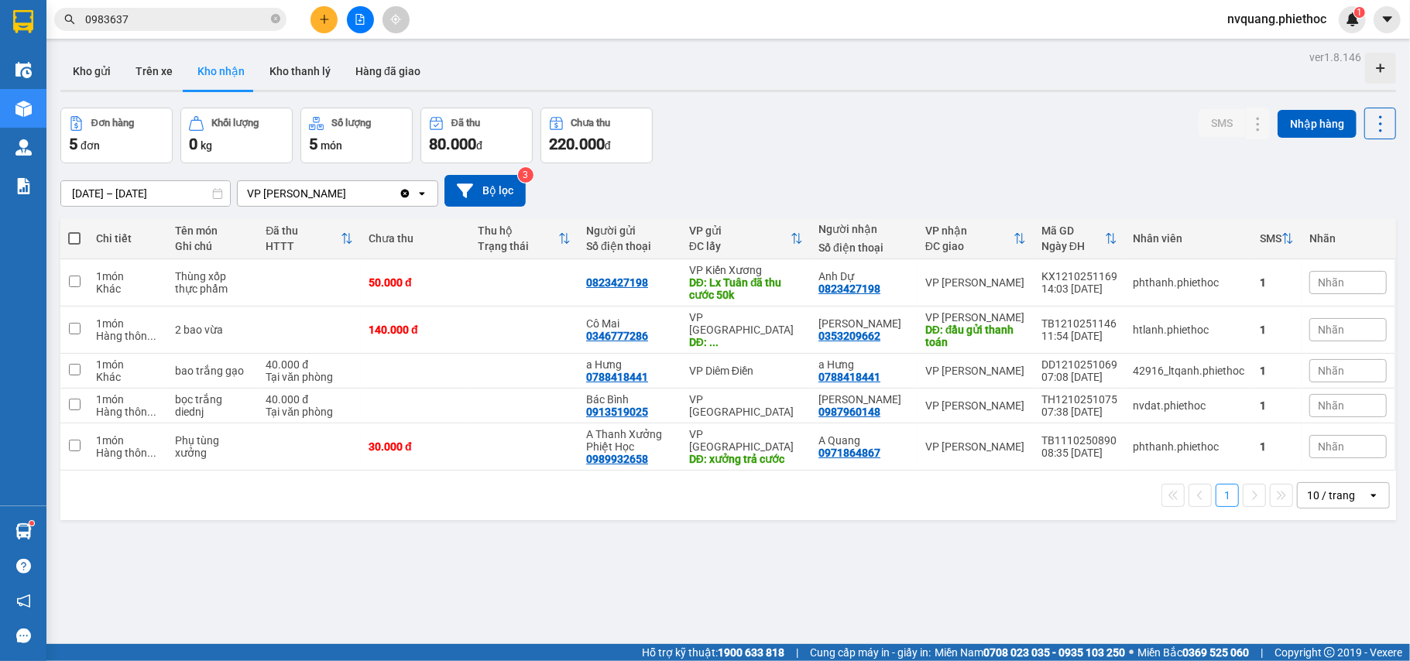
click at [180, 20] on input "0983637" at bounding box center [176, 19] width 183 height 17
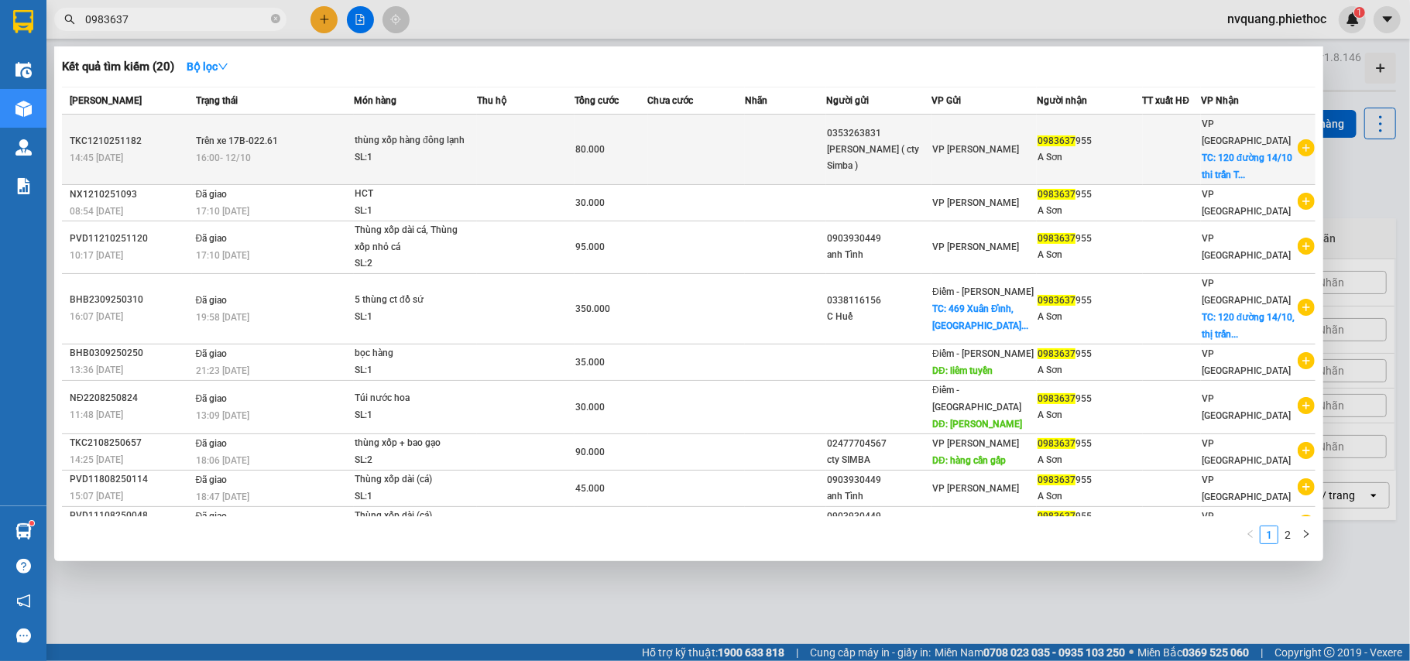
click at [314, 137] on td "Trên xe 17B-022.61 16:00 [DATE]" at bounding box center [273, 150] width 163 height 70
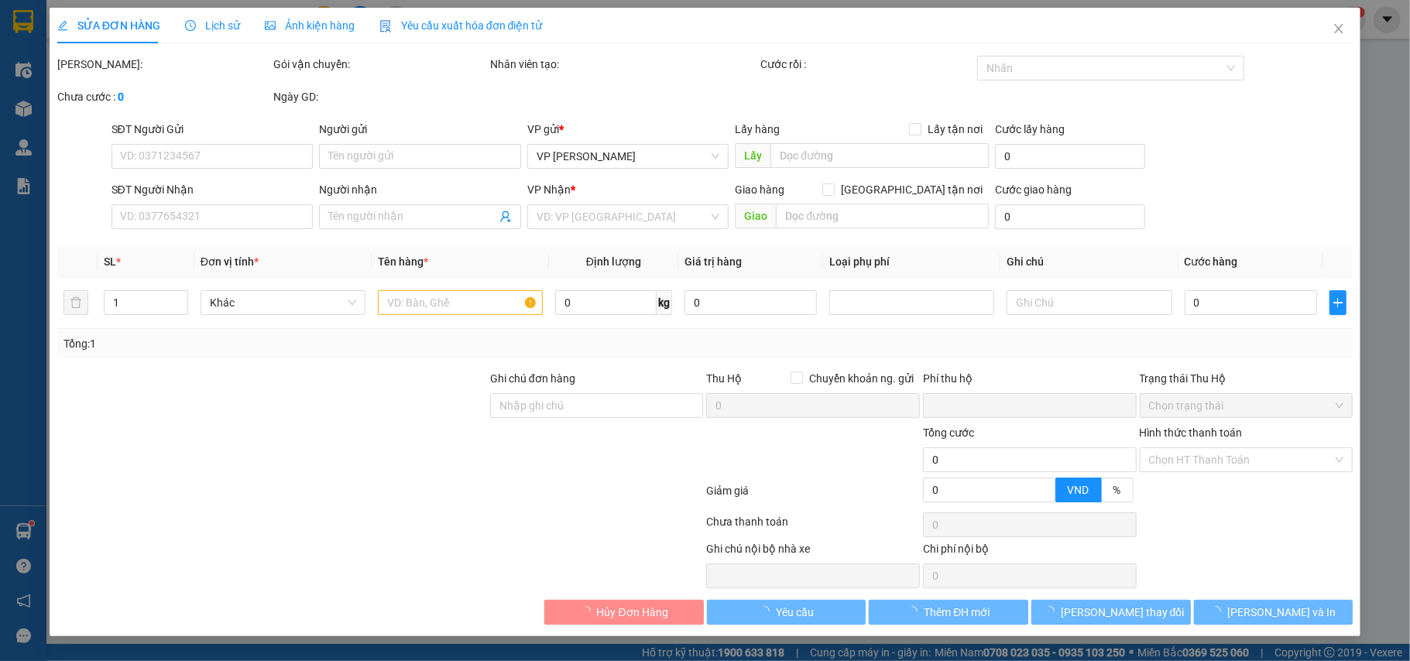
type input "0353263831"
type input "[PERSON_NAME] ( cty Simba )"
type input "0983637955"
type input "A Sơn"
checkbox input "true"
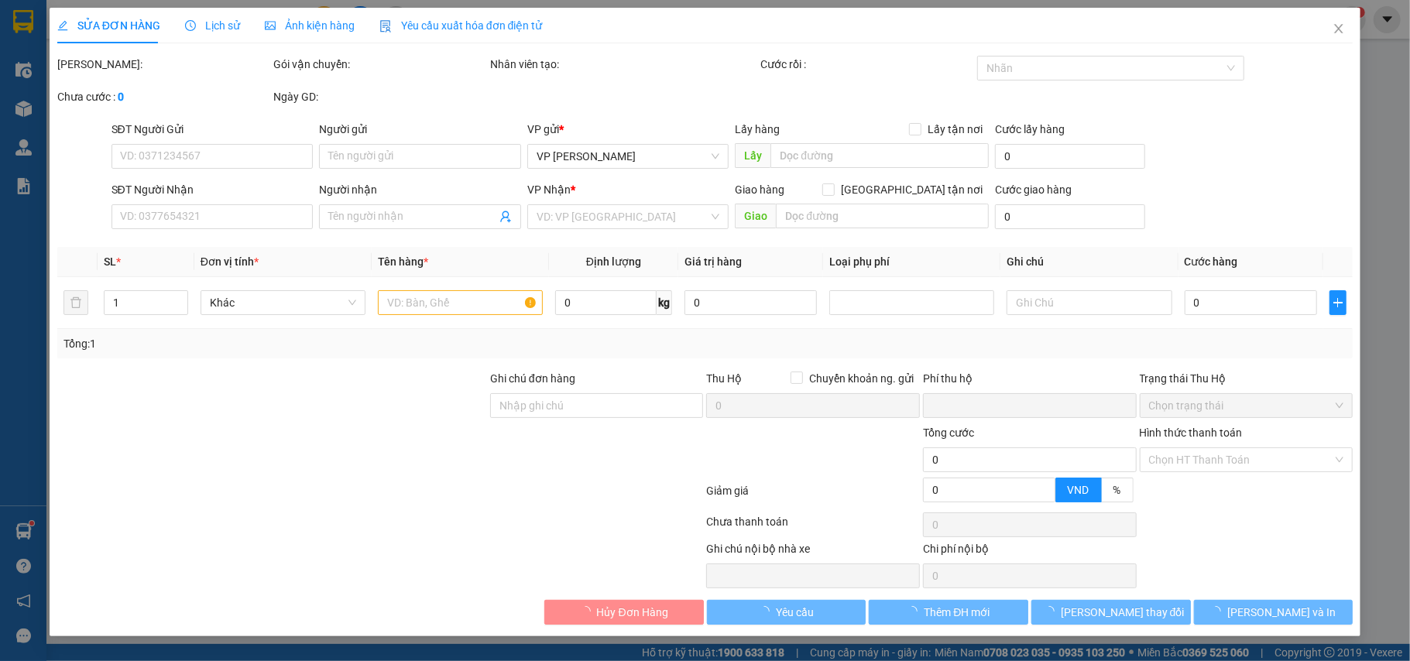
type input "120 đường 14/10 thi trấn [GEOGRAPHIC_DATA]"
type input "0"
type input "80.000"
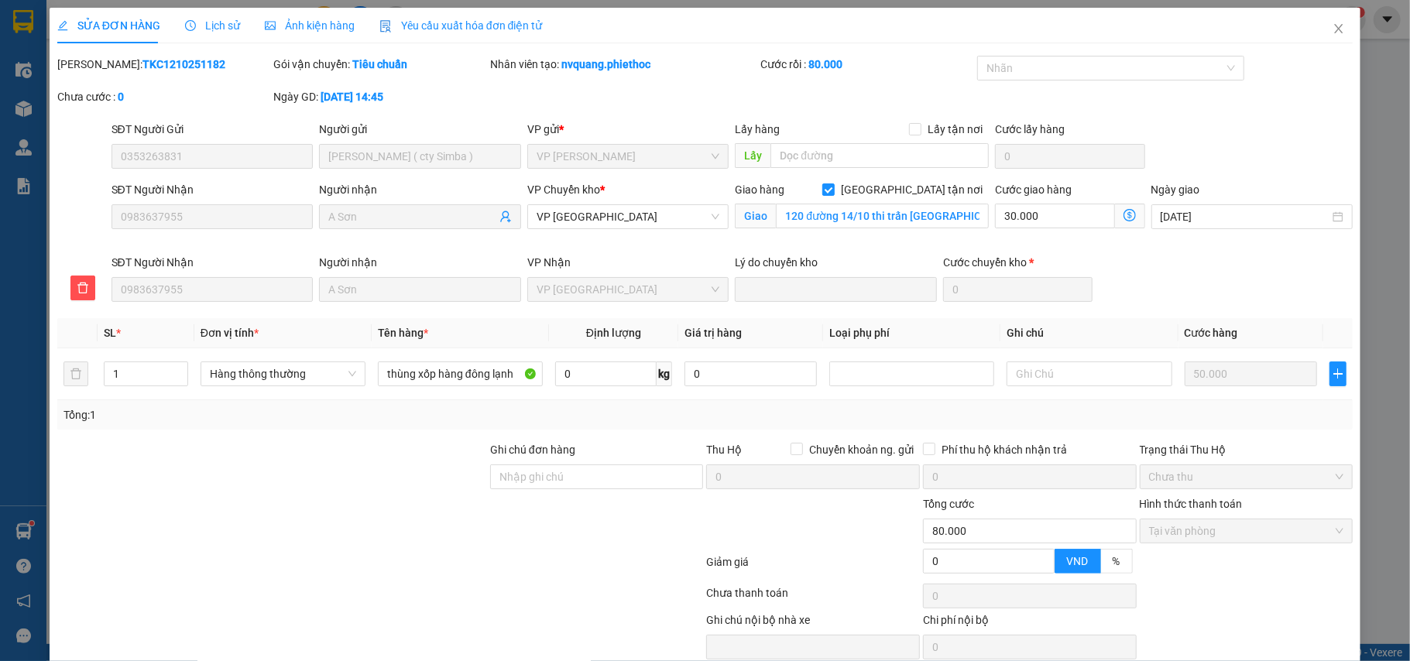
click at [225, 22] on span "Lịch sử" at bounding box center [212, 25] width 55 height 12
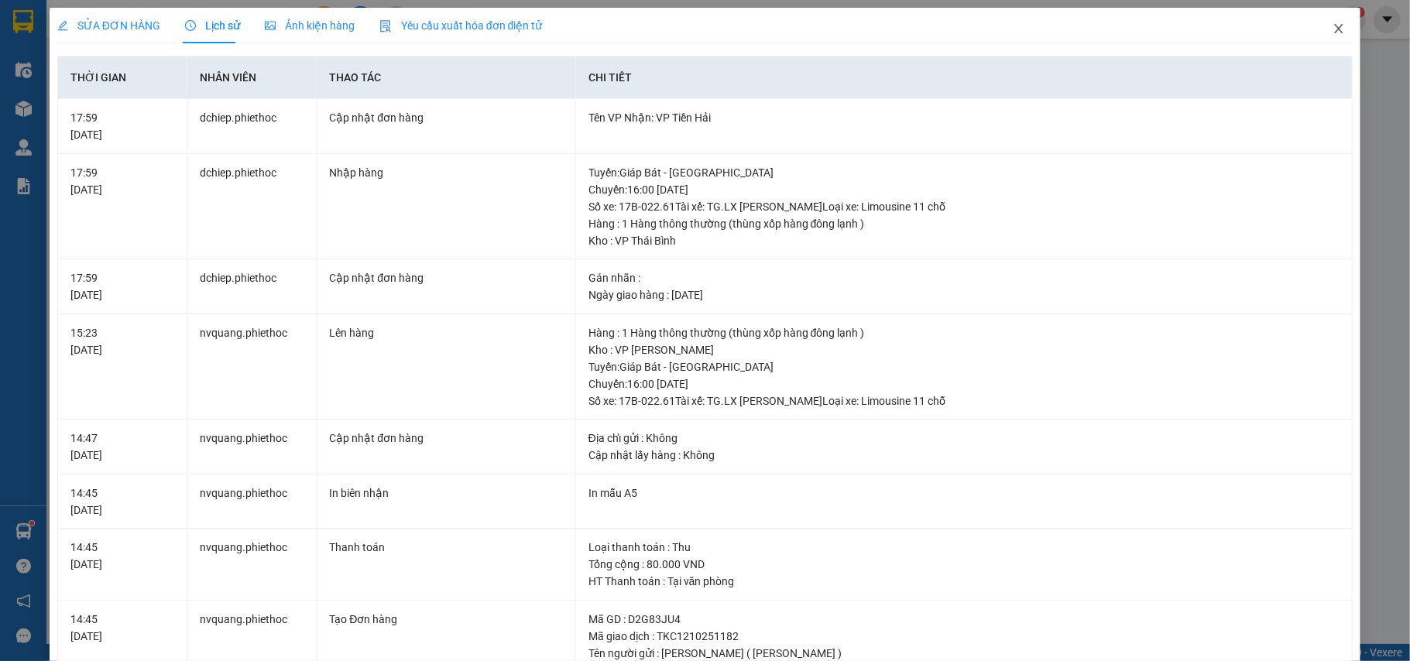
click at [1332, 25] on icon "close" at bounding box center [1338, 28] width 12 height 12
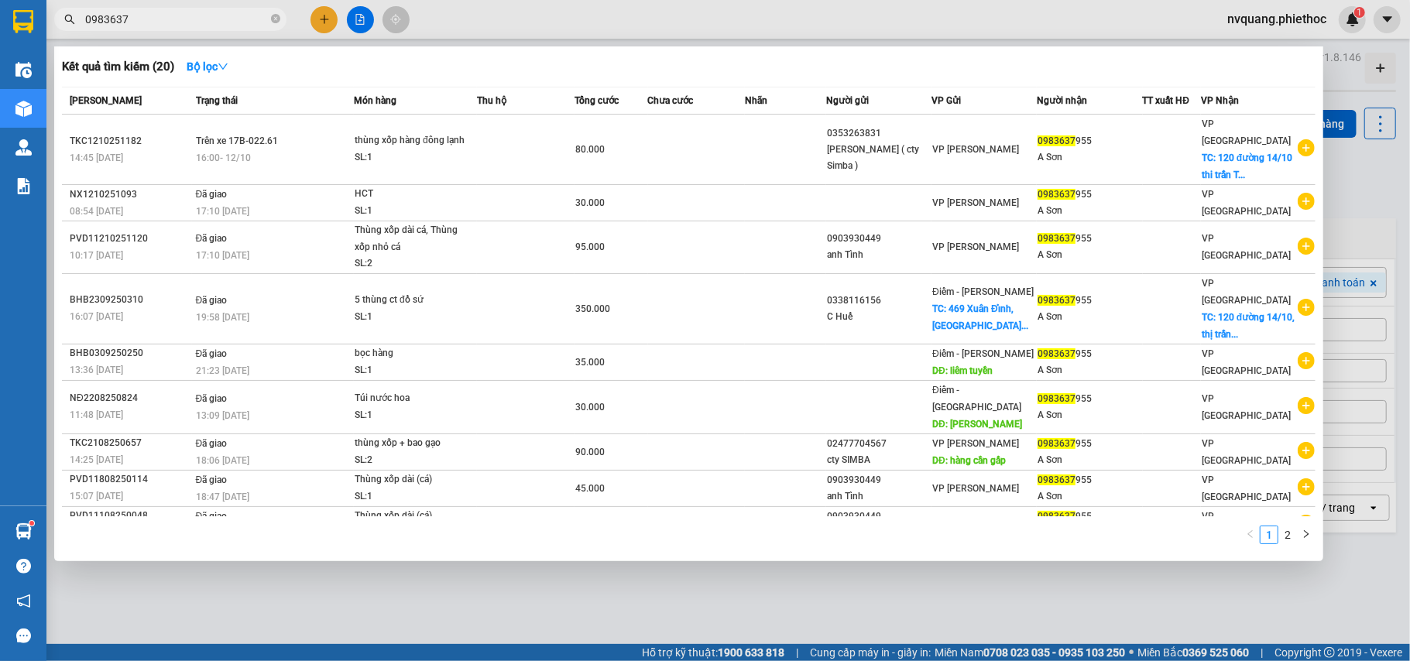
drag, startPoint x: 146, startPoint y: 15, endPoint x: 71, endPoint y: 14, distance: 74.3
click at [71, 14] on div "0983637" at bounding box center [151, 19] width 302 height 23
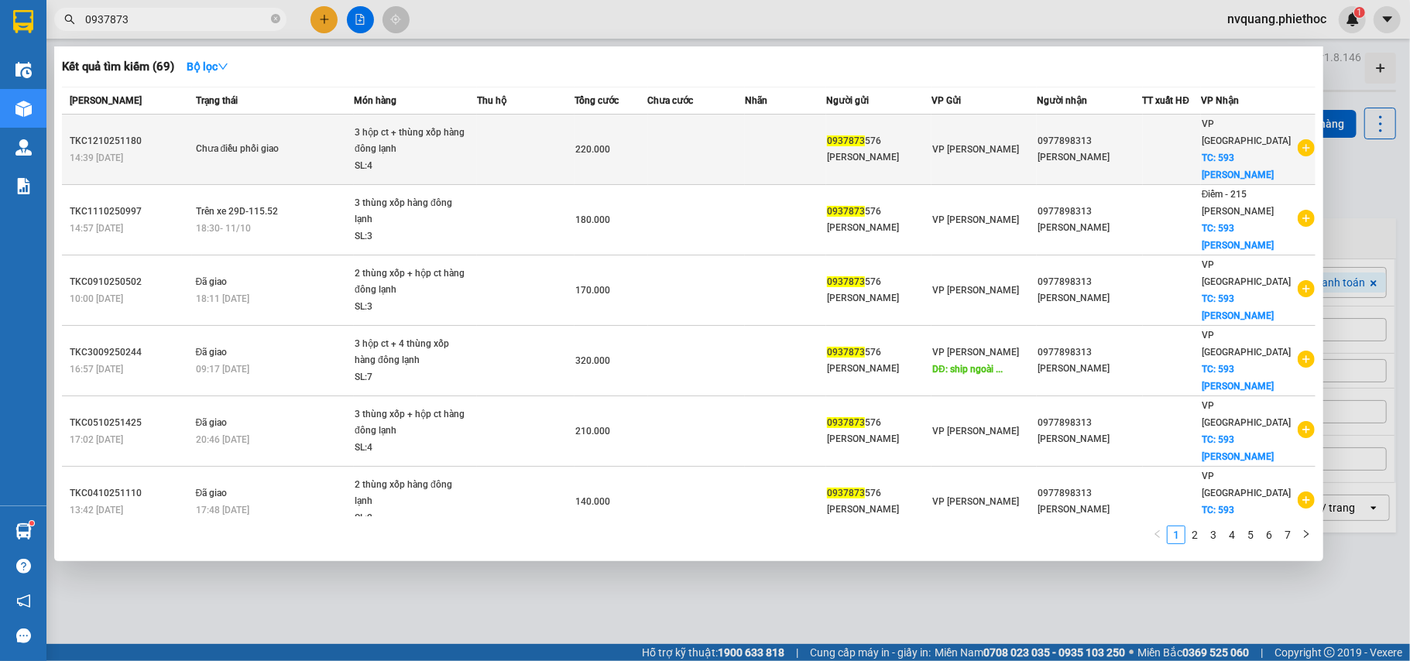
type input "0937873"
click at [310, 141] on div "Chưa điều phối giao" at bounding box center [254, 149] width 116 height 17
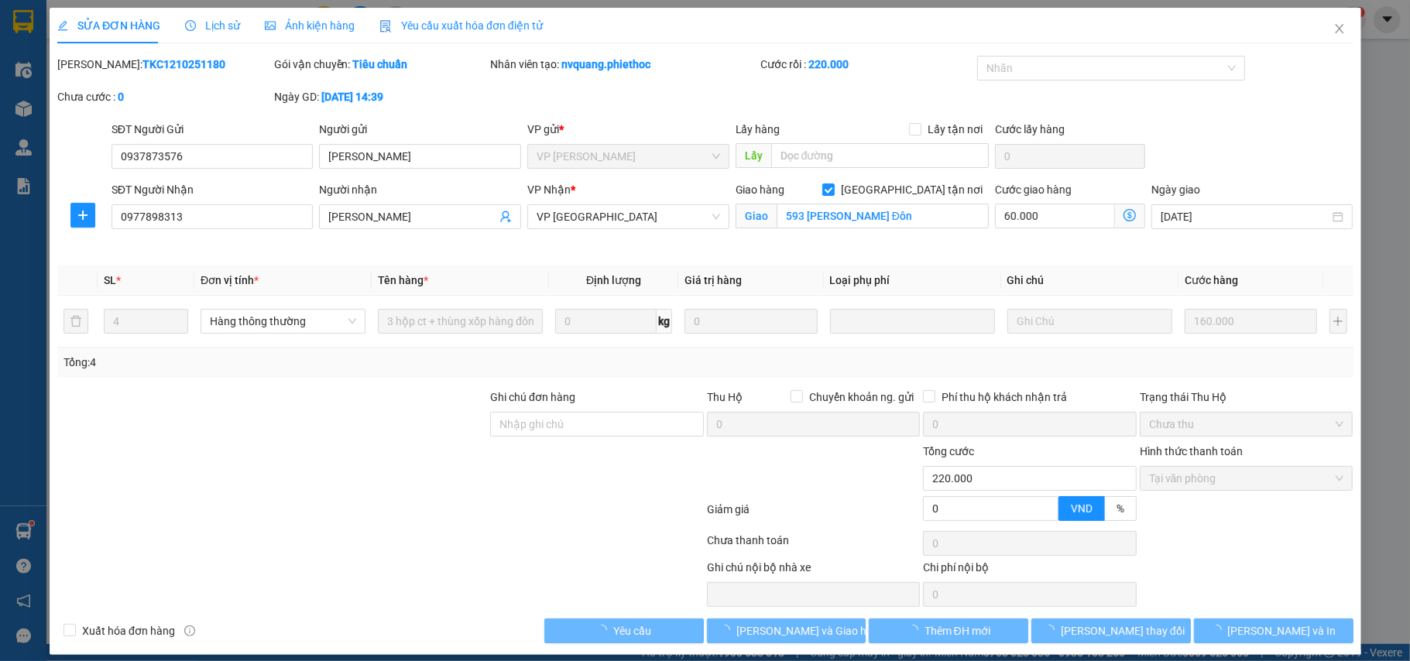
type input "0937873576"
type input "[PERSON_NAME]"
type input "0977898313"
type input "[PERSON_NAME]"
checkbox input "true"
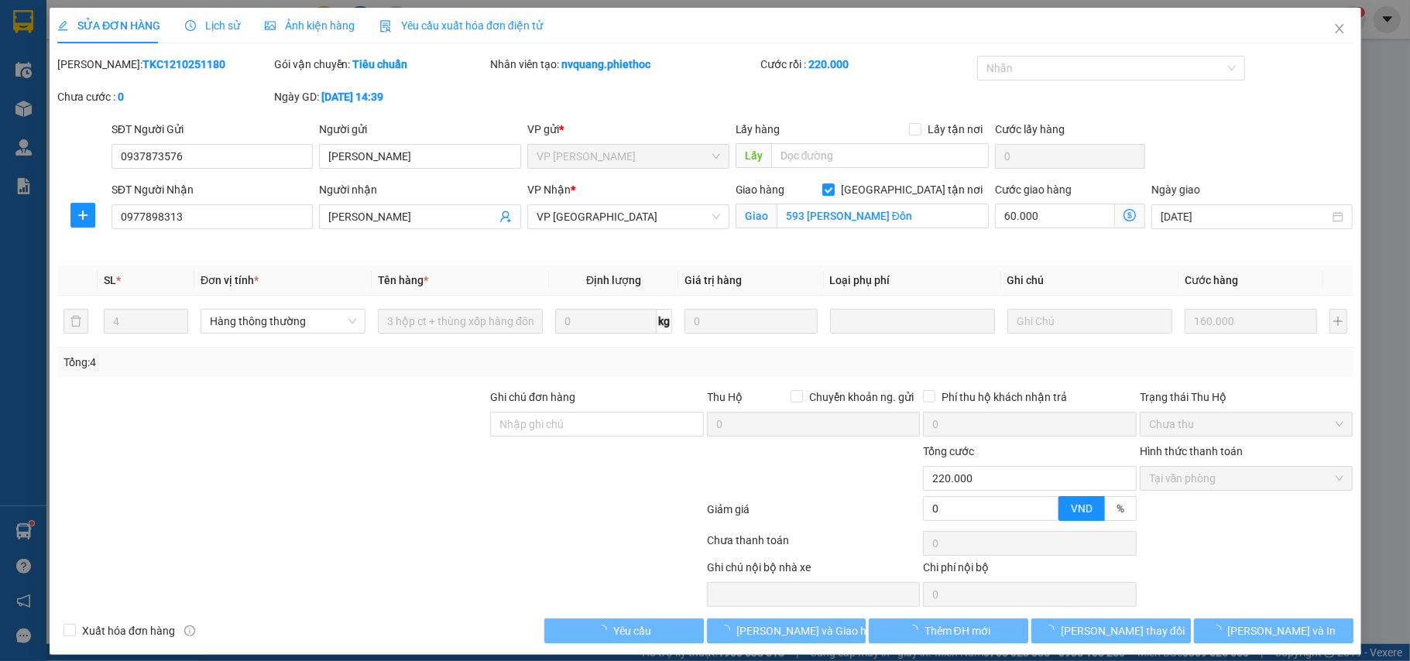
type input "593 [PERSON_NAME] Đôn"
type input "0"
type input "220.000"
click at [224, 20] on span "Lịch sử" at bounding box center [212, 25] width 55 height 12
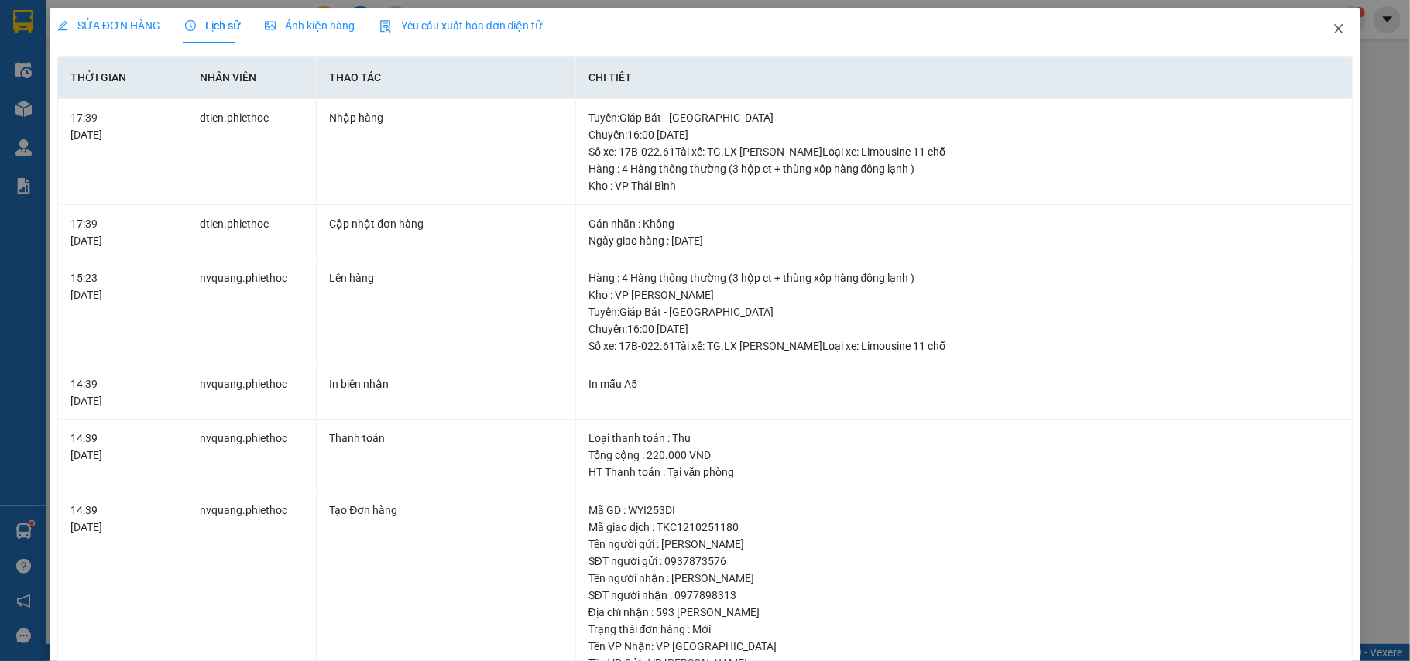
click at [1328, 19] on span "Close" at bounding box center [1338, 29] width 43 height 43
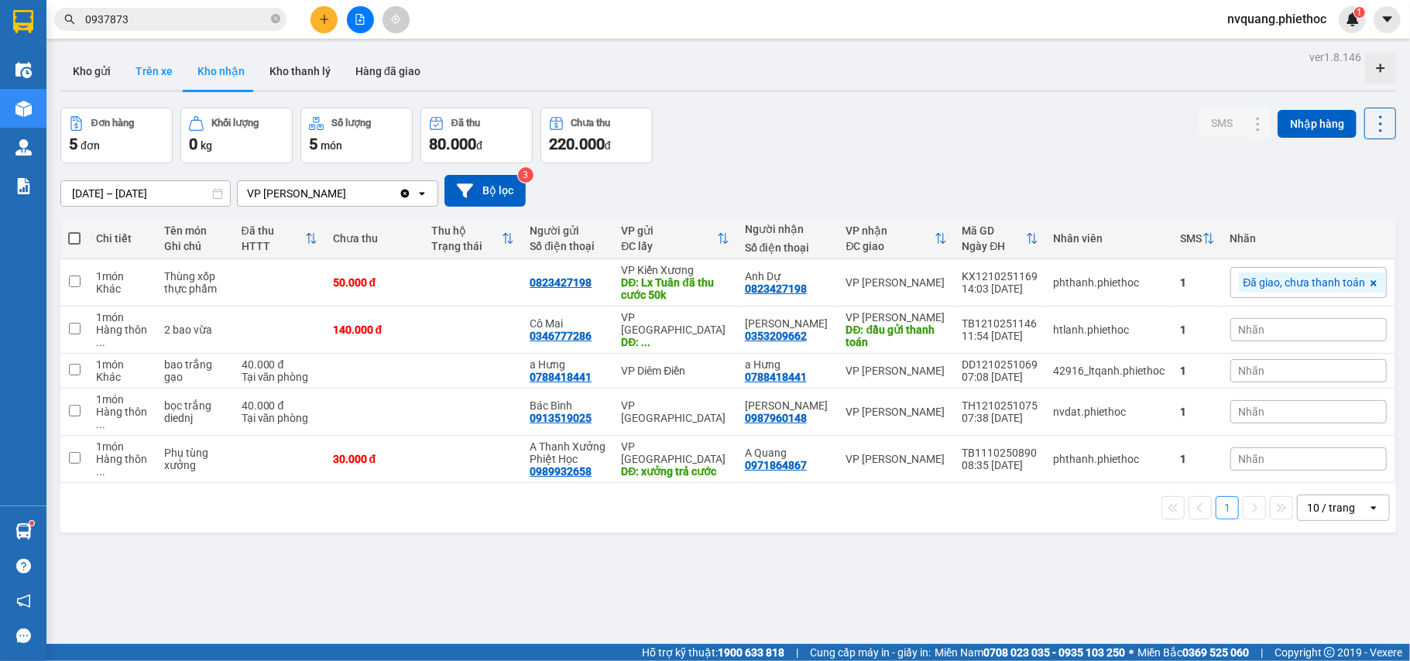
click at [150, 71] on button "Trên xe" at bounding box center [154, 71] width 62 height 37
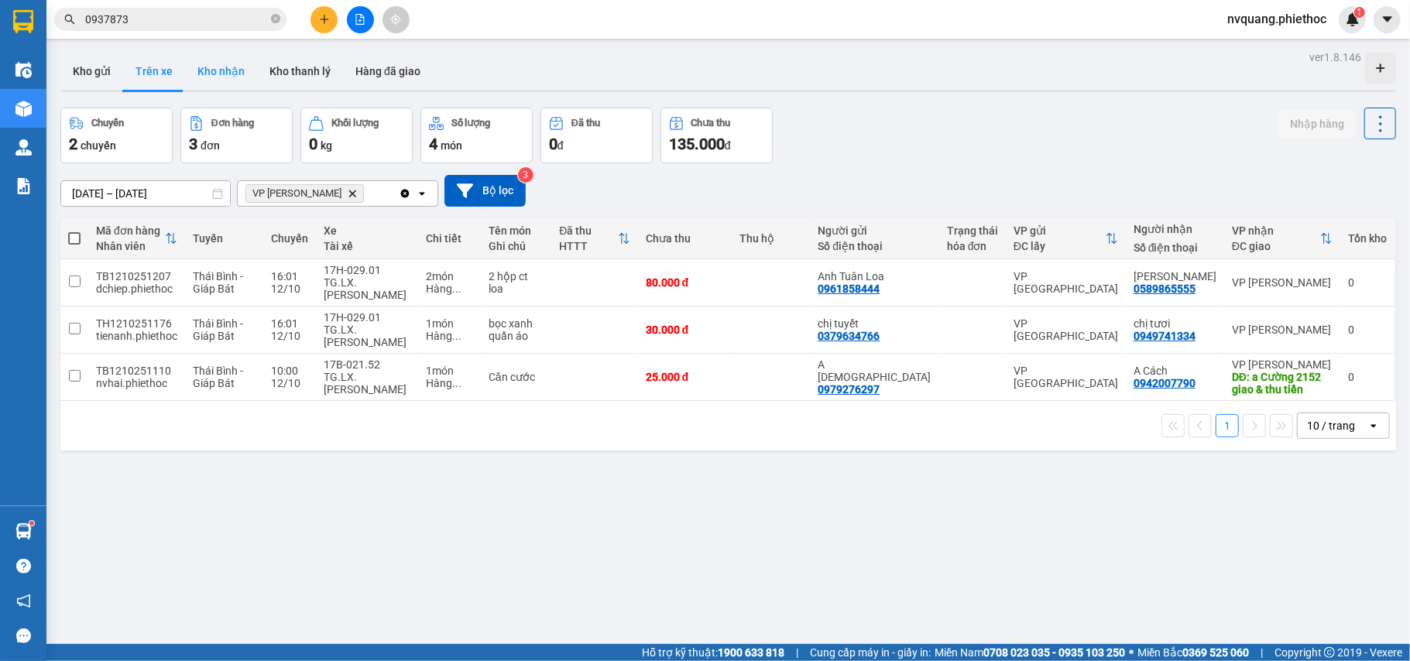
click at [225, 79] on button "Kho nhận" at bounding box center [221, 71] width 72 height 37
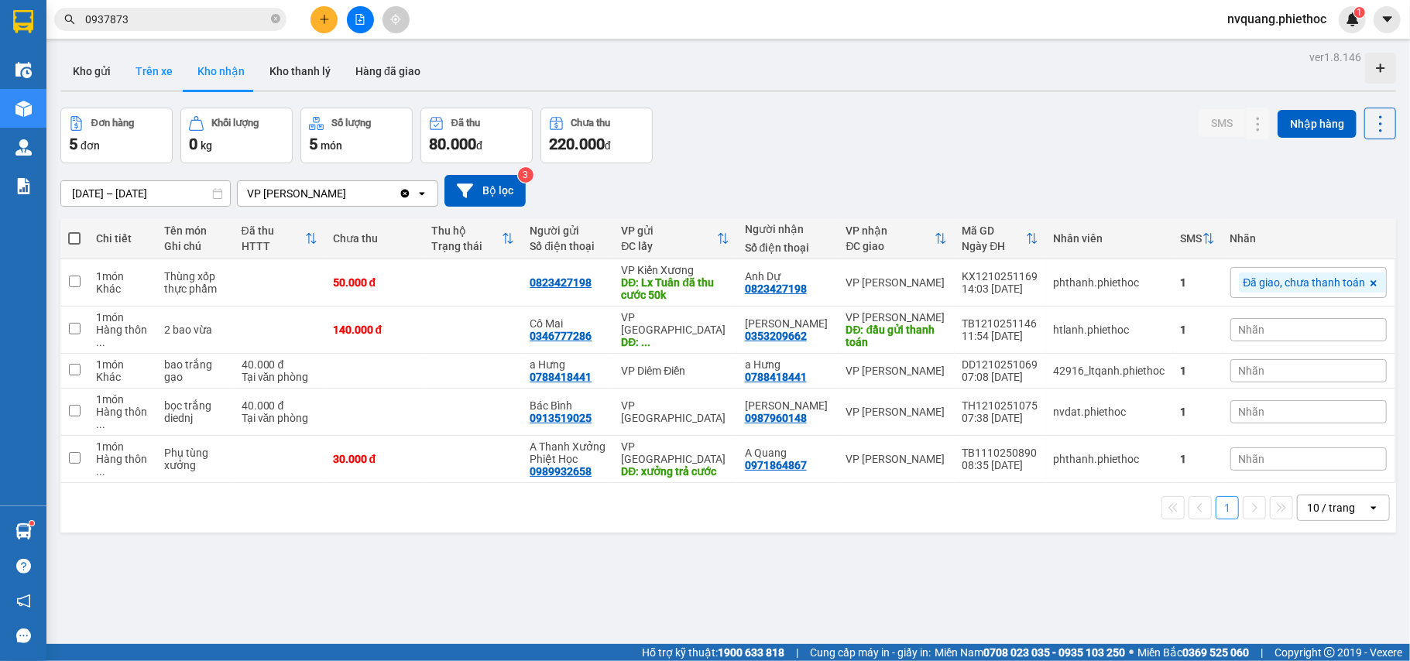
click at [168, 63] on button "Trên xe" at bounding box center [154, 71] width 62 height 37
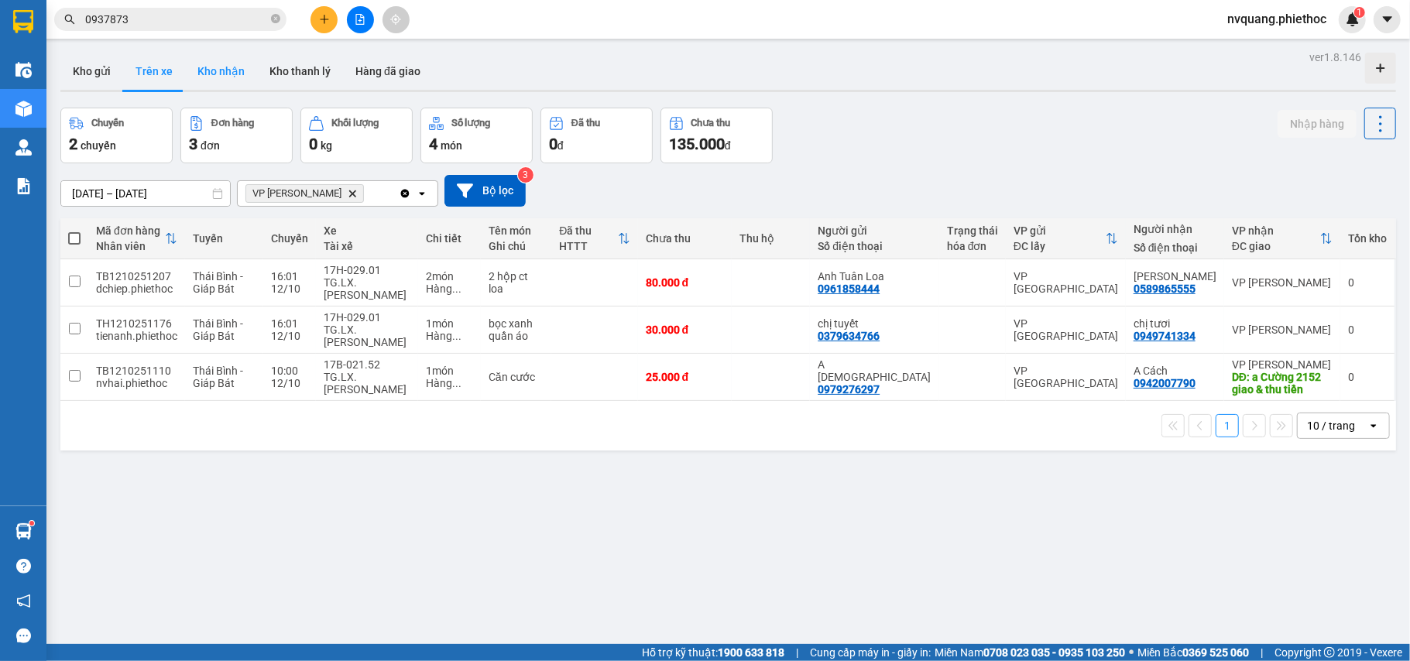
click at [227, 62] on button "Kho nhận" at bounding box center [221, 71] width 72 height 37
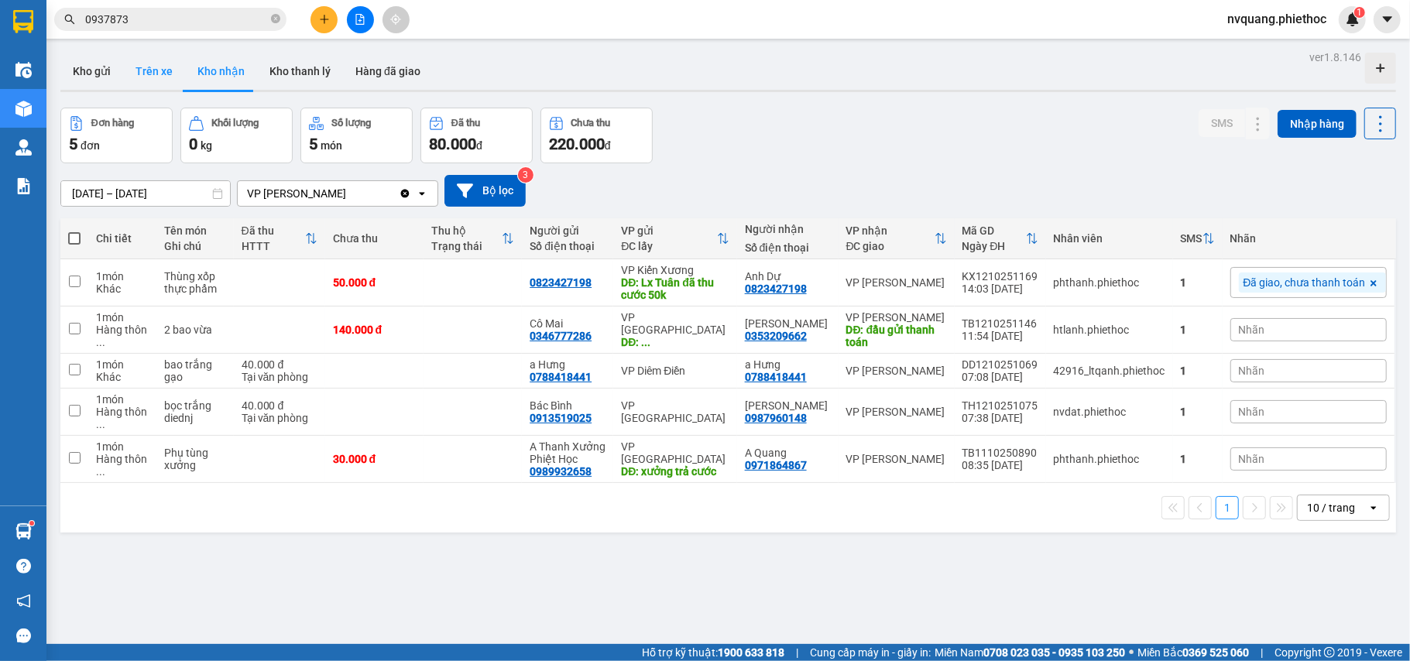
click at [170, 69] on button "Trên xe" at bounding box center [154, 71] width 62 height 37
type input "[DATE] – [DATE]"
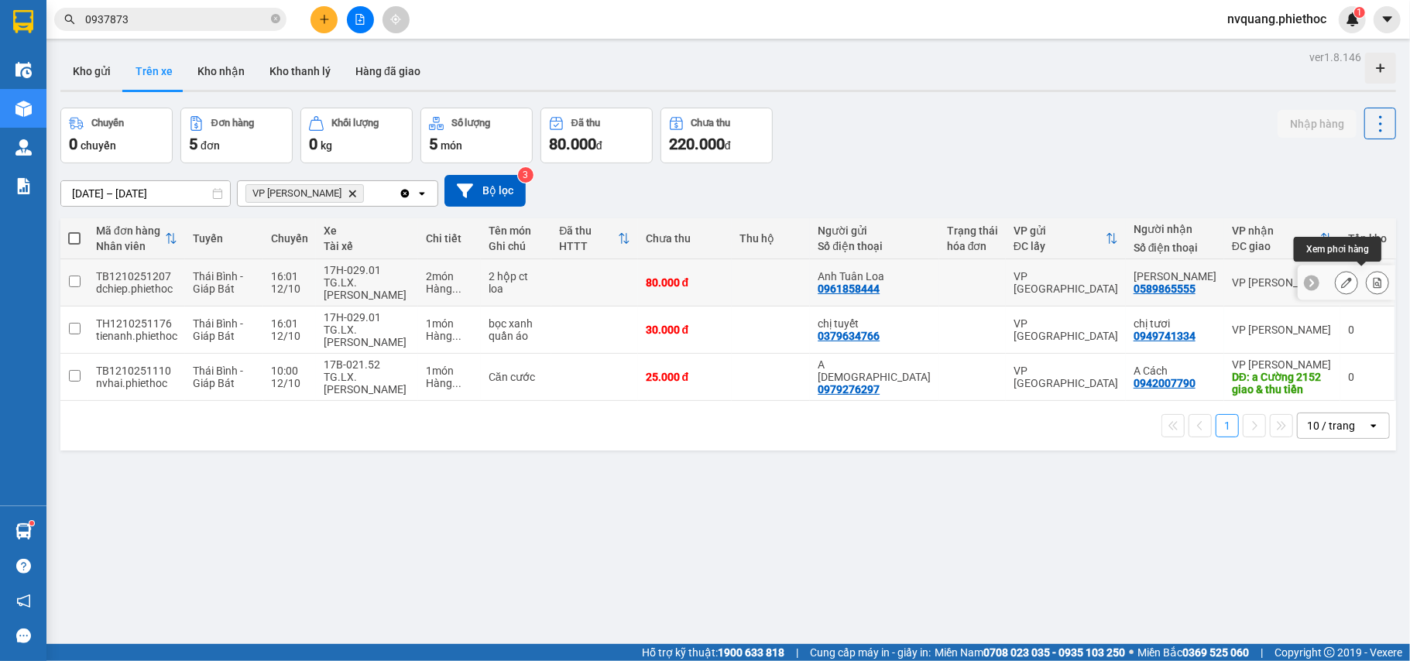
click at [1372, 277] on icon at bounding box center [1377, 282] width 11 height 11
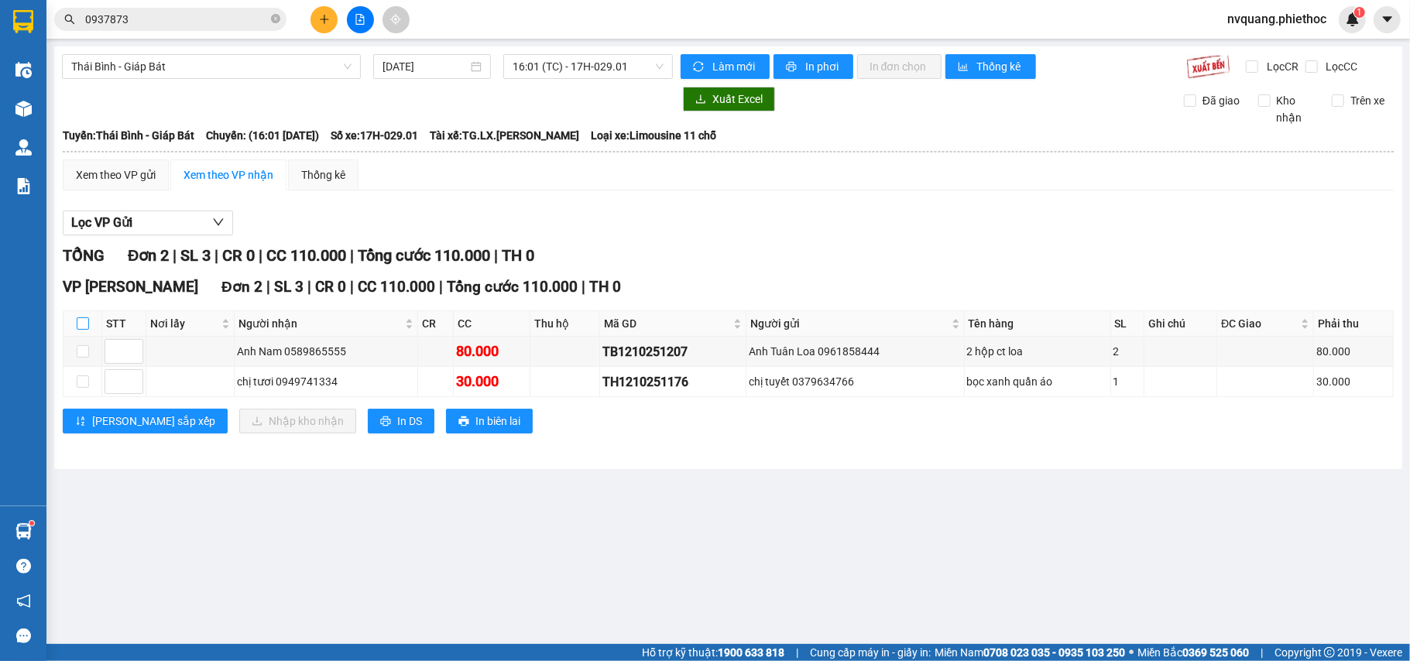
click at [77, 323] on input "checkbox" at bounding box center [83, 323] width 12 height 12
checkbox input "true"
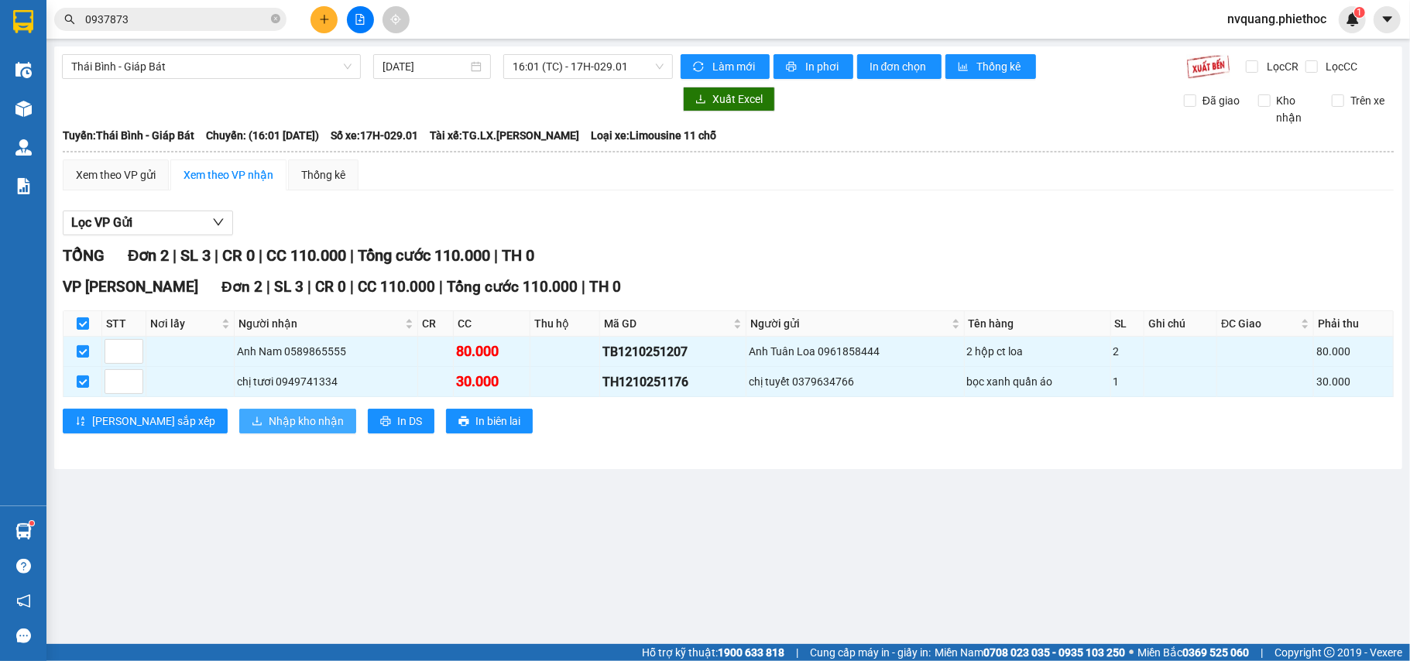
click at [269, 421] on span "Nhập kho nhận" at bounding box center [306, 421] width 75 height 17
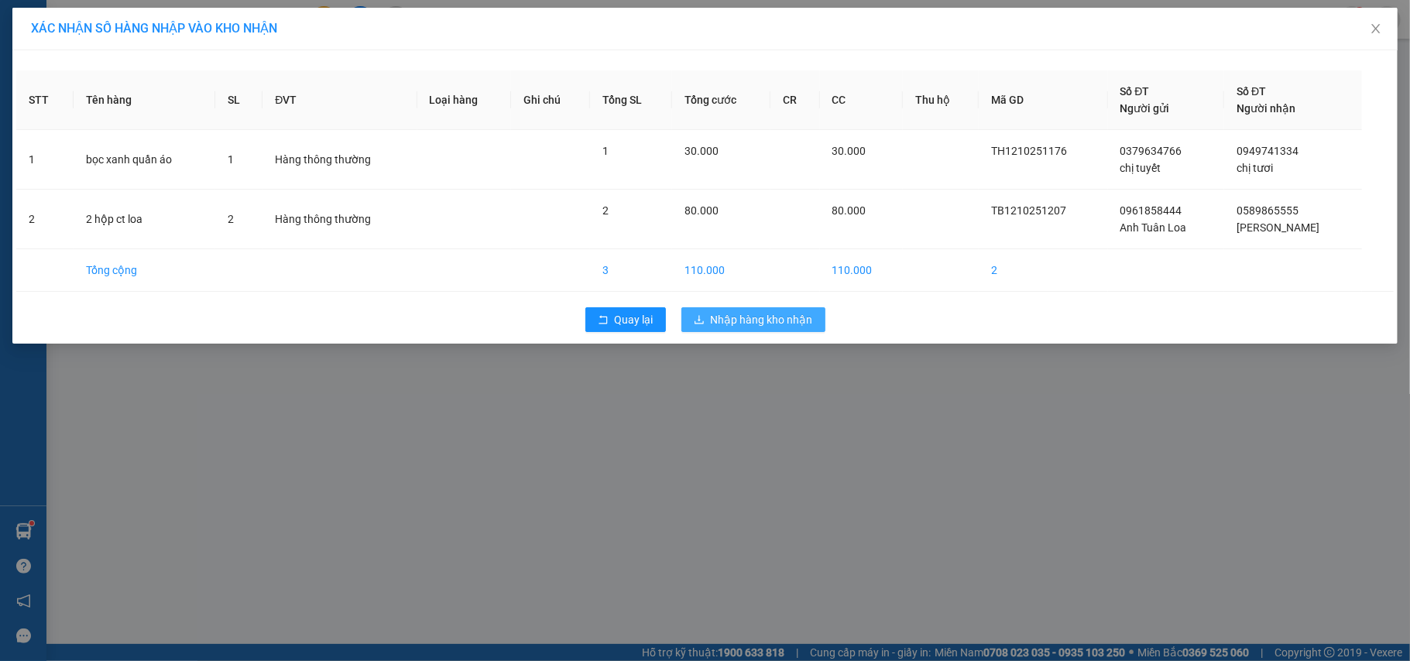
click at [703, 307] on div "Quay lại Nhập hàng kho nhận" at bounding box center [704, 320] width 1377 height 40
click at [701, 313] on button "Nhập hàng kho nhận" at bounding box center [753, 319] width 144 height 25
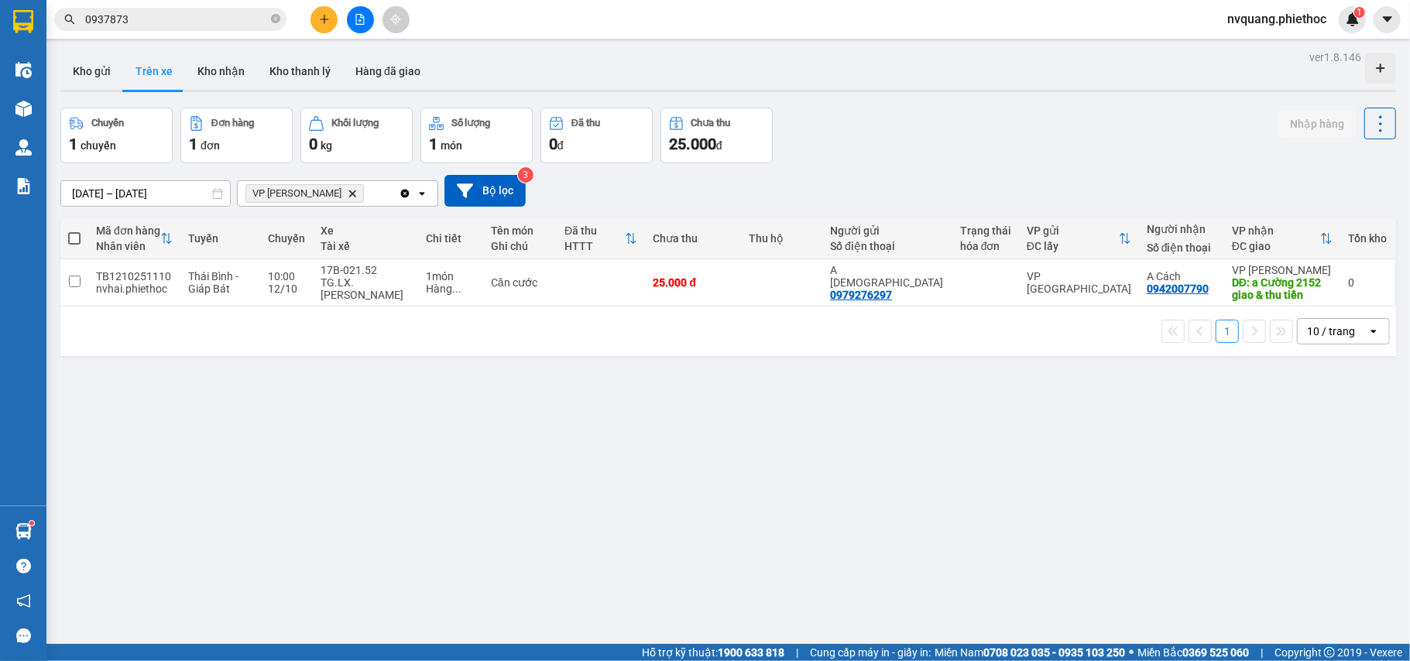
drag, startPoint x: 102, startPoint y: 74, endPoint x: 125, endPoint y: 72, distance: 23.3
click at [102, 73] on button "Kho gửi" at bounding box center [91, 71] width 63 height 37
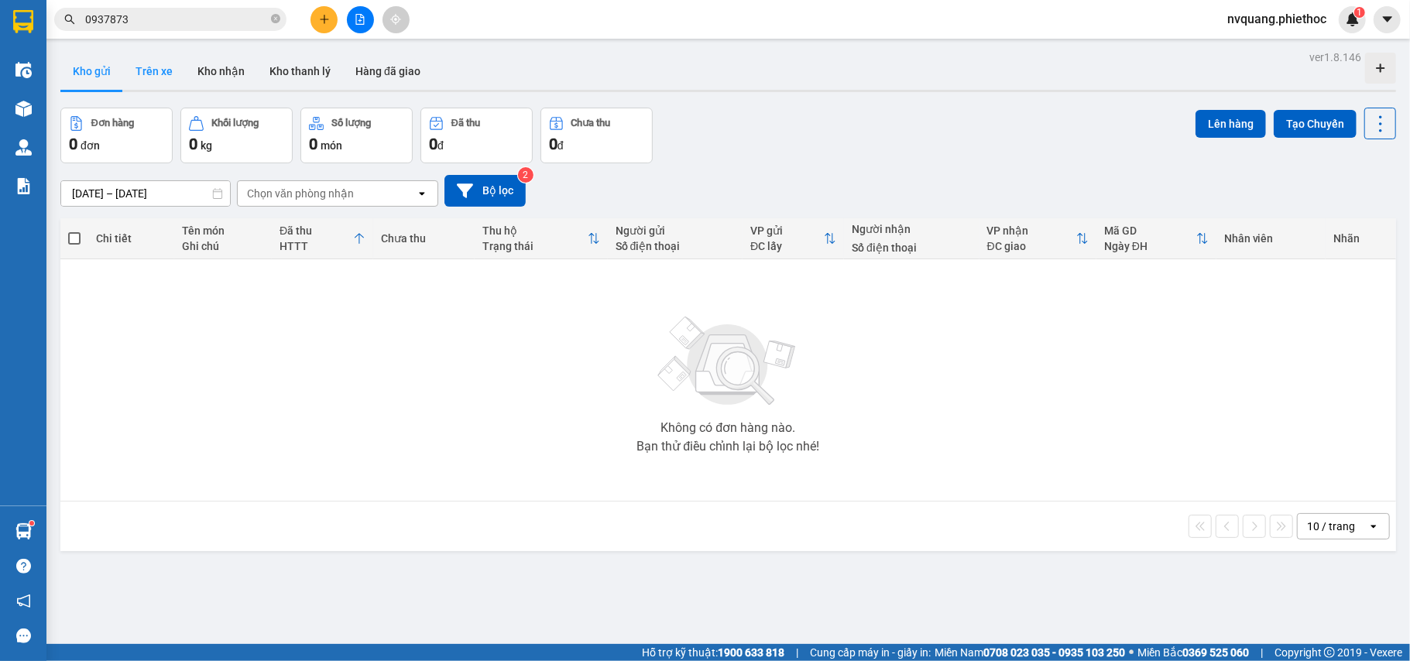
click at [159, 81] on button "Trên xe" at bounding box center [154, 71] width 62 height 37
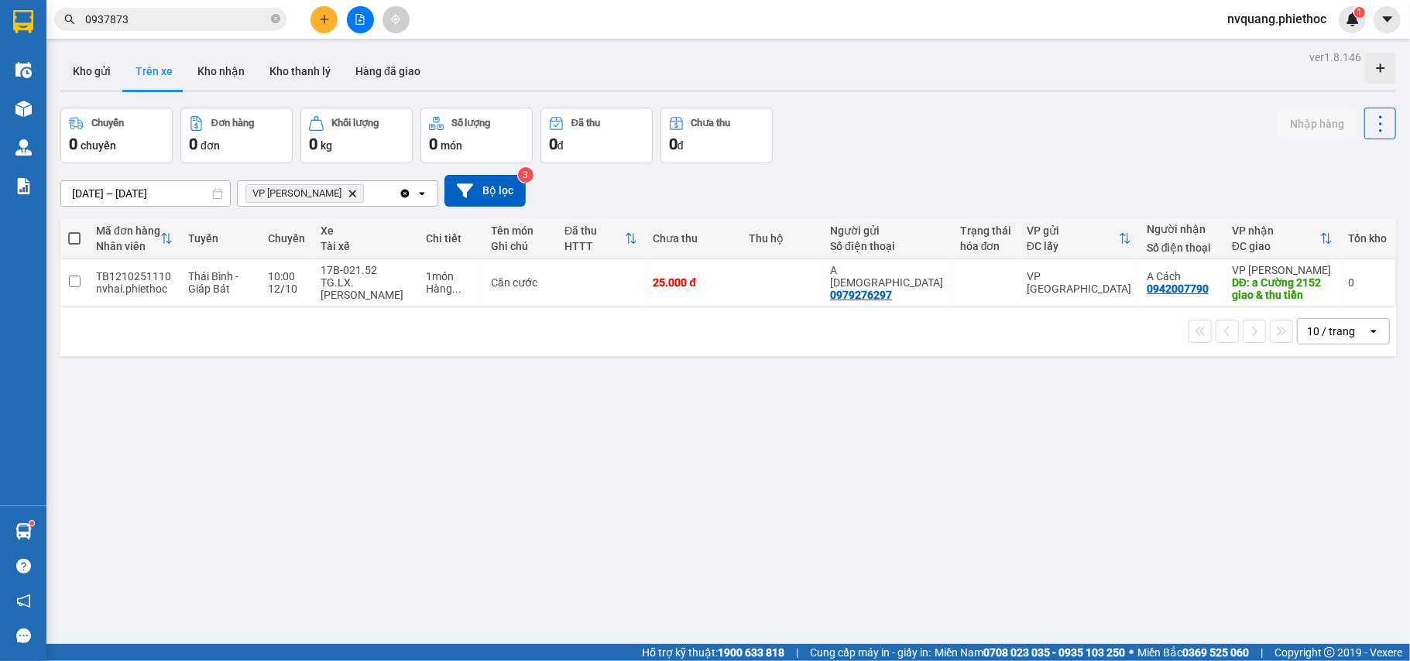
click at [159, 81] on button "Trên xe" at bounding box center [154, 71] width 62 height 37
click at [234, 81] on button "Kho nhận" at bounding box center [221, 71] width 72 height 37
type input "[DATE] – [DATE]"
